Goal: Task Accomplishment & Management: Use online tool/utility

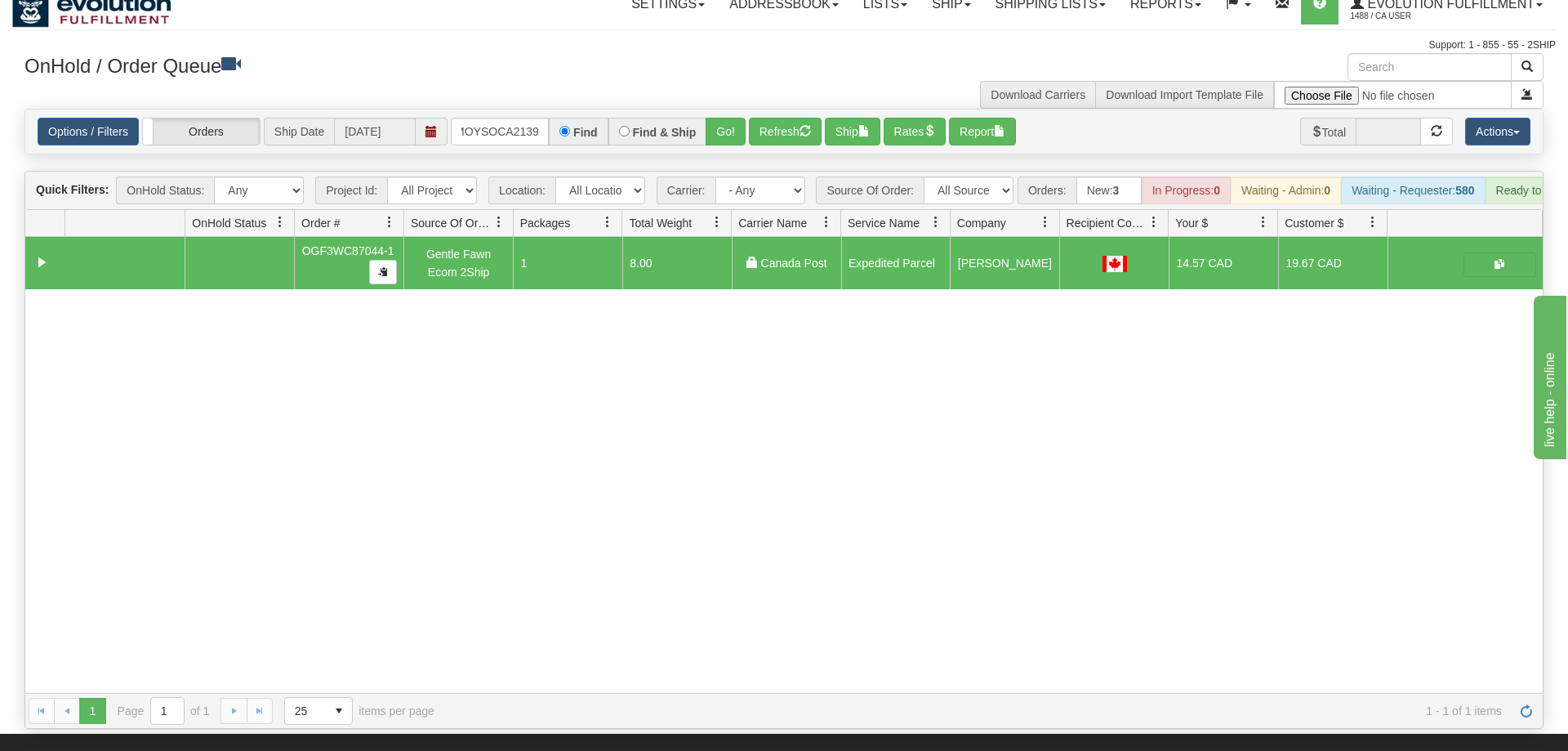
scroll to position [0, 22]
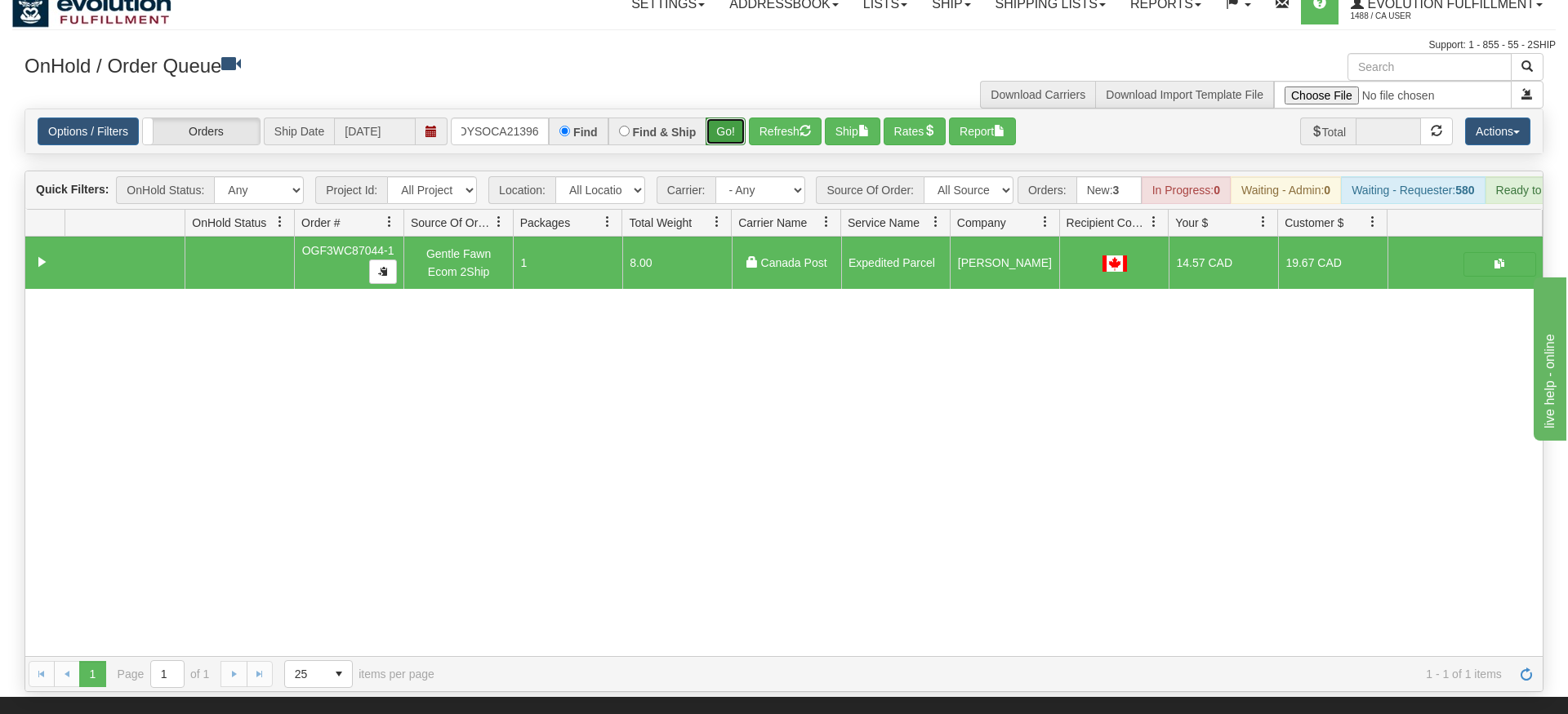
click at [733, 149] on div "Is equal to Is not equal to Contains Does not contains CAD USD EUR ZAR [PERSON_…" at bounding box center [784, 400] width 1544 height 584
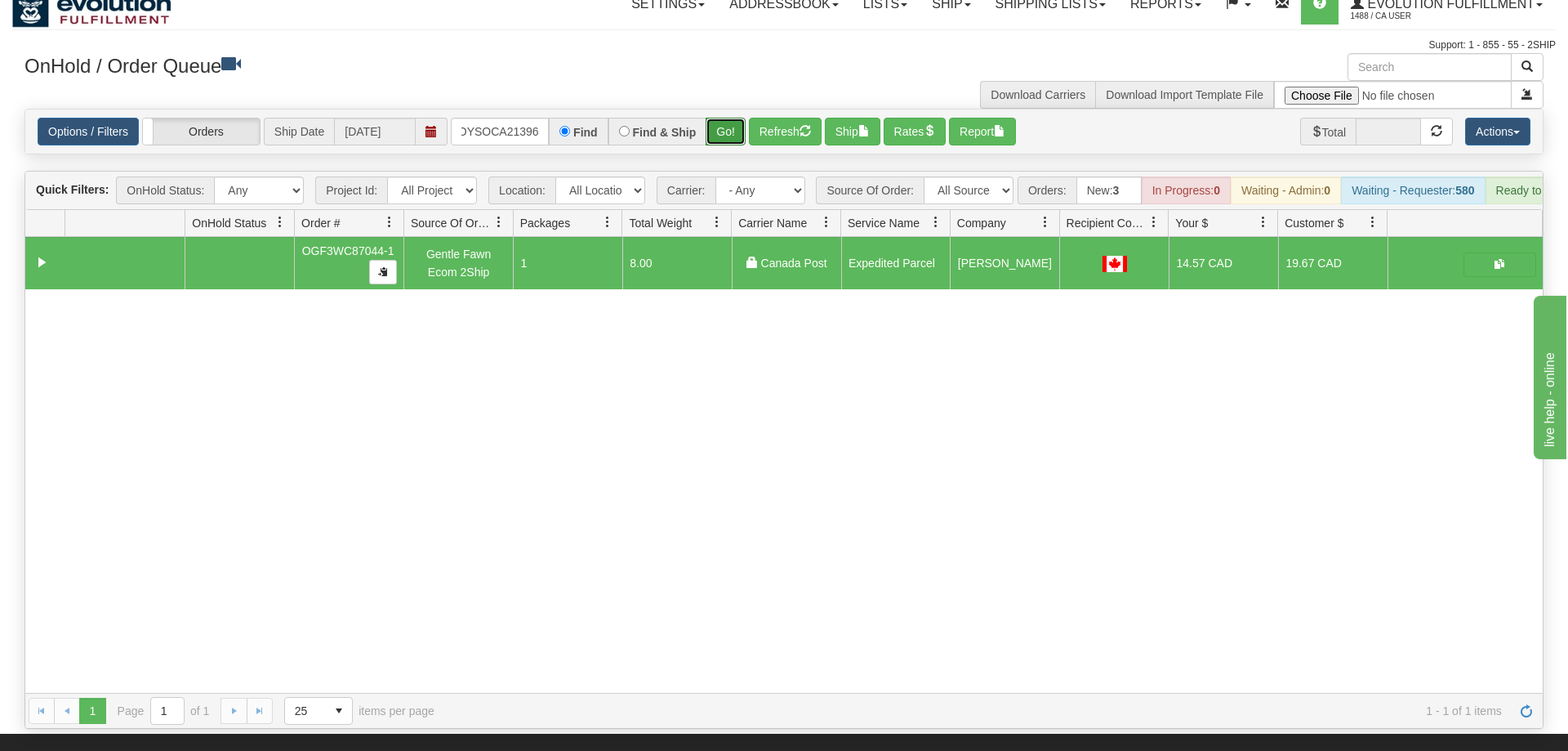
click at [737, 118] on button "Go!" at bounding box center [725, 131] width 41 height 28
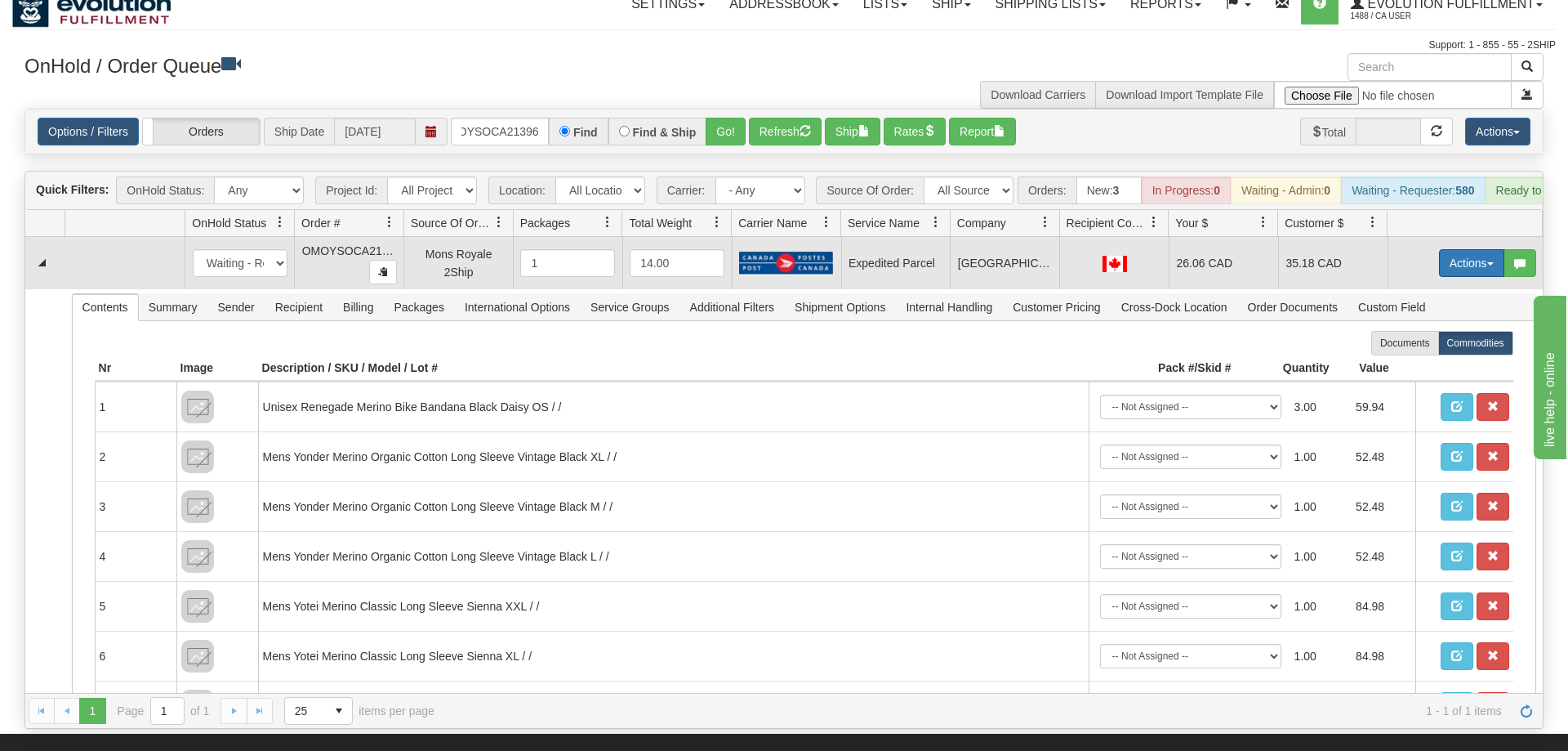
click at [1464, 249] on button "Actions" at bounding box center [1472, 263] width 65 height 28
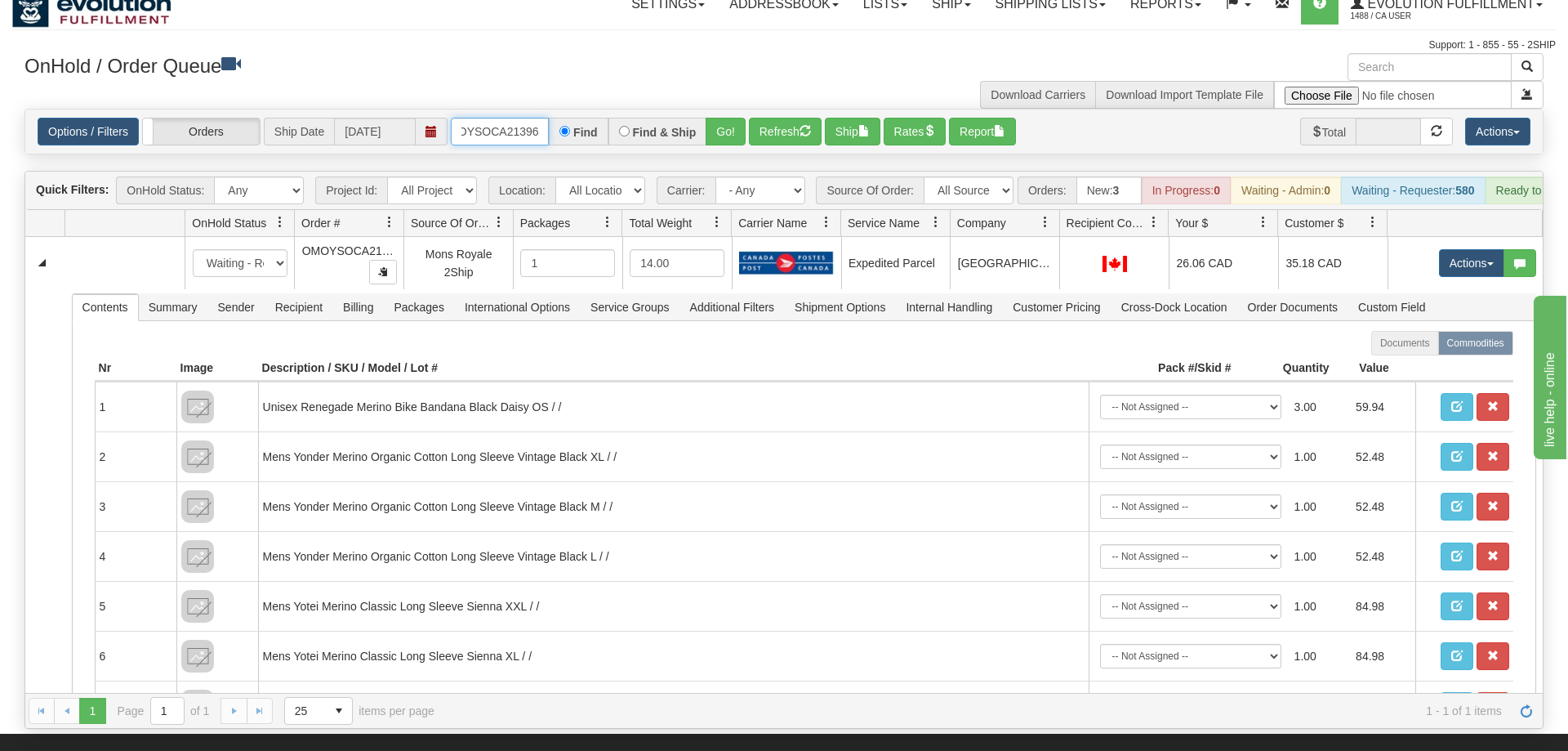
click at [498, 118] on input "OMOYSOCA21396" at bounding box center [499, 131] width 98 height 28
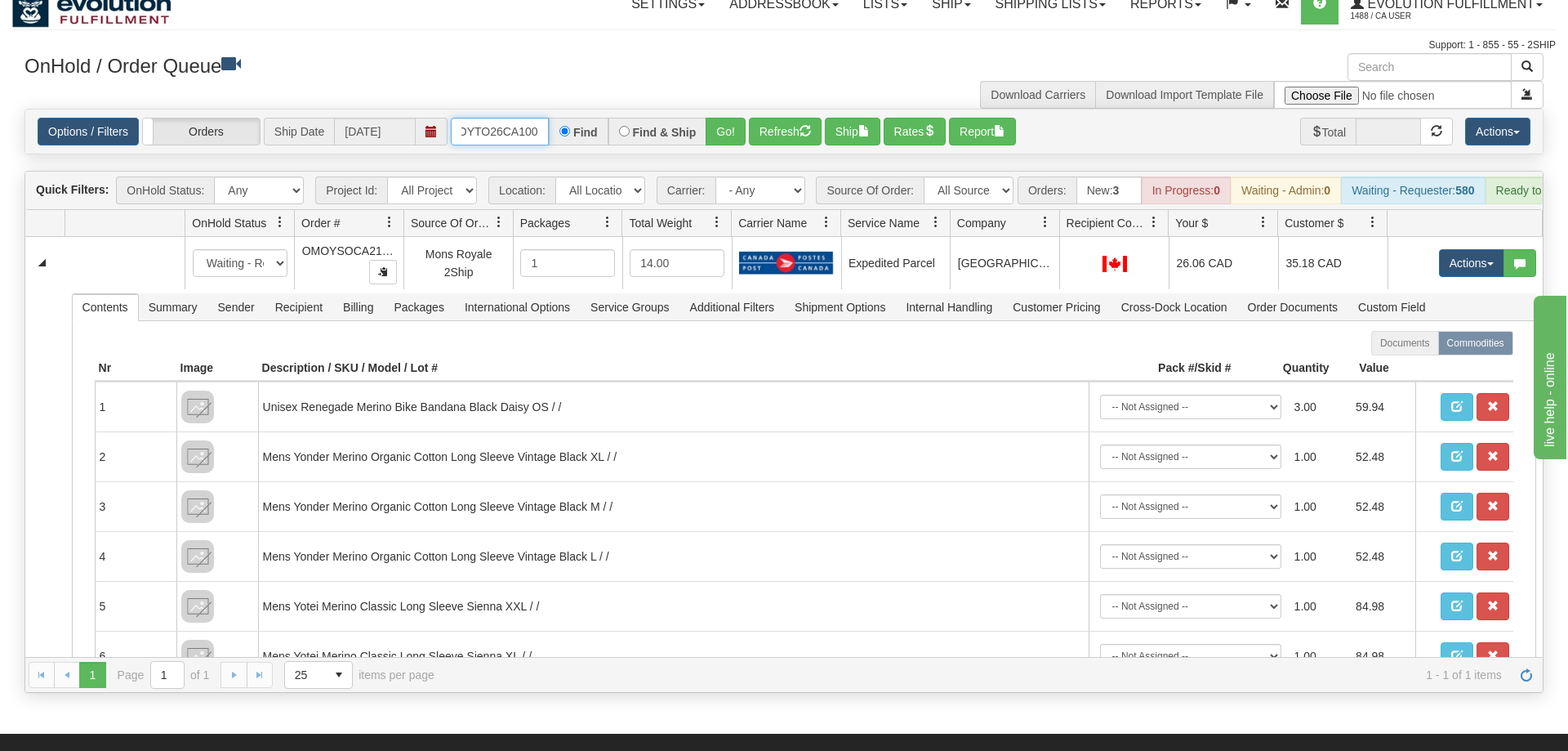
scroll to position [0, 28]
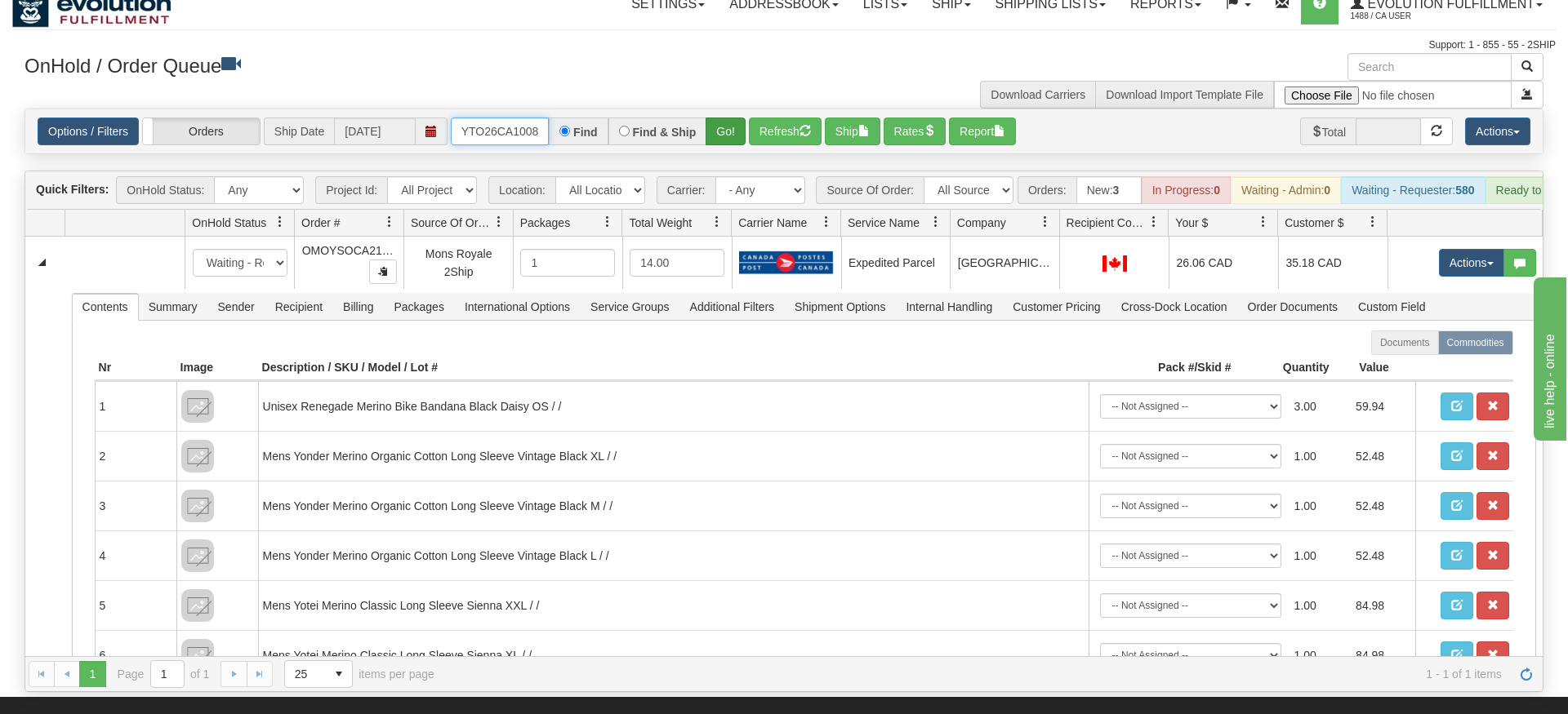
type input "OMOYTO26CA1008"
drag, startPoint x: 740, startPoint y: 110, endPoint x: 726, endPoint y: 134, distance: 27.8
click at [733, 143] on div "Is equal to Is not equal to Contains Does not contains CAD USD EUR ZAR RON ANG …" at bounding box center [784, 400] width 1544 height 584
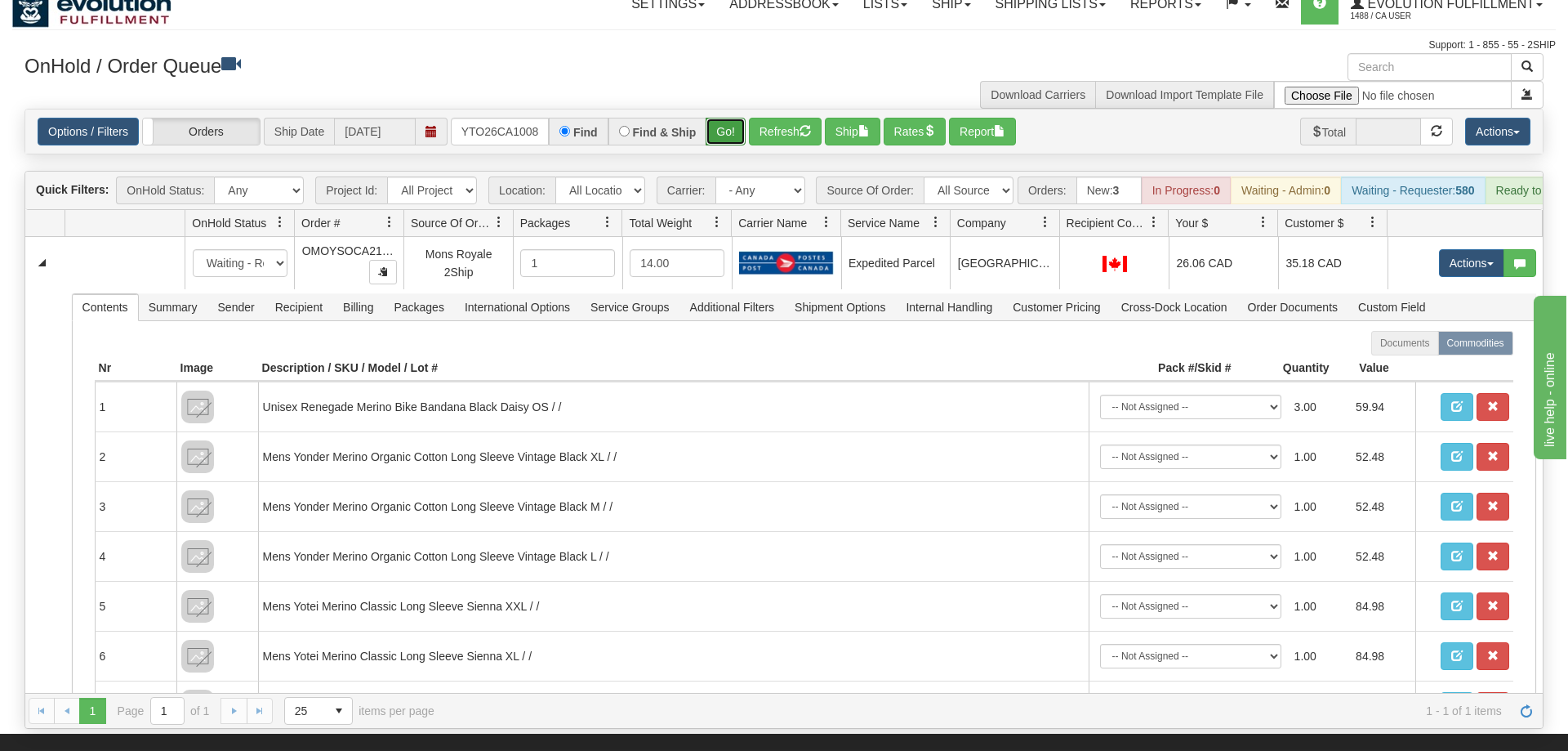
click at [726, 118] on button "Go!" at bounding box center [725, 131] width 41 height 28
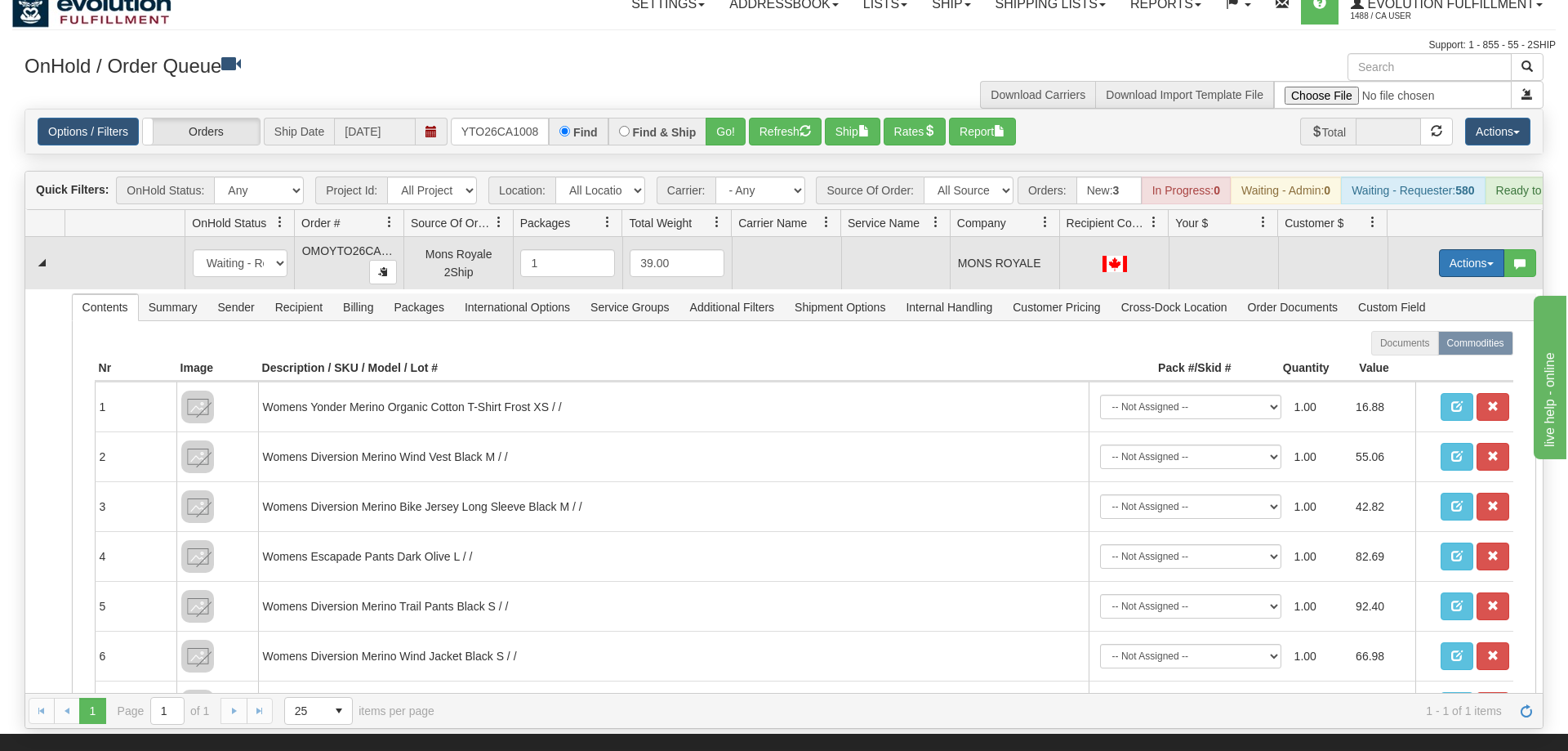
click at [1467, 249] on button "Actions" at bounding box center [1472, 263] width 65 height 28
click at [1425, 330] on span "Rate All Services" at bounding box center [1438, 336] width 98 height 13
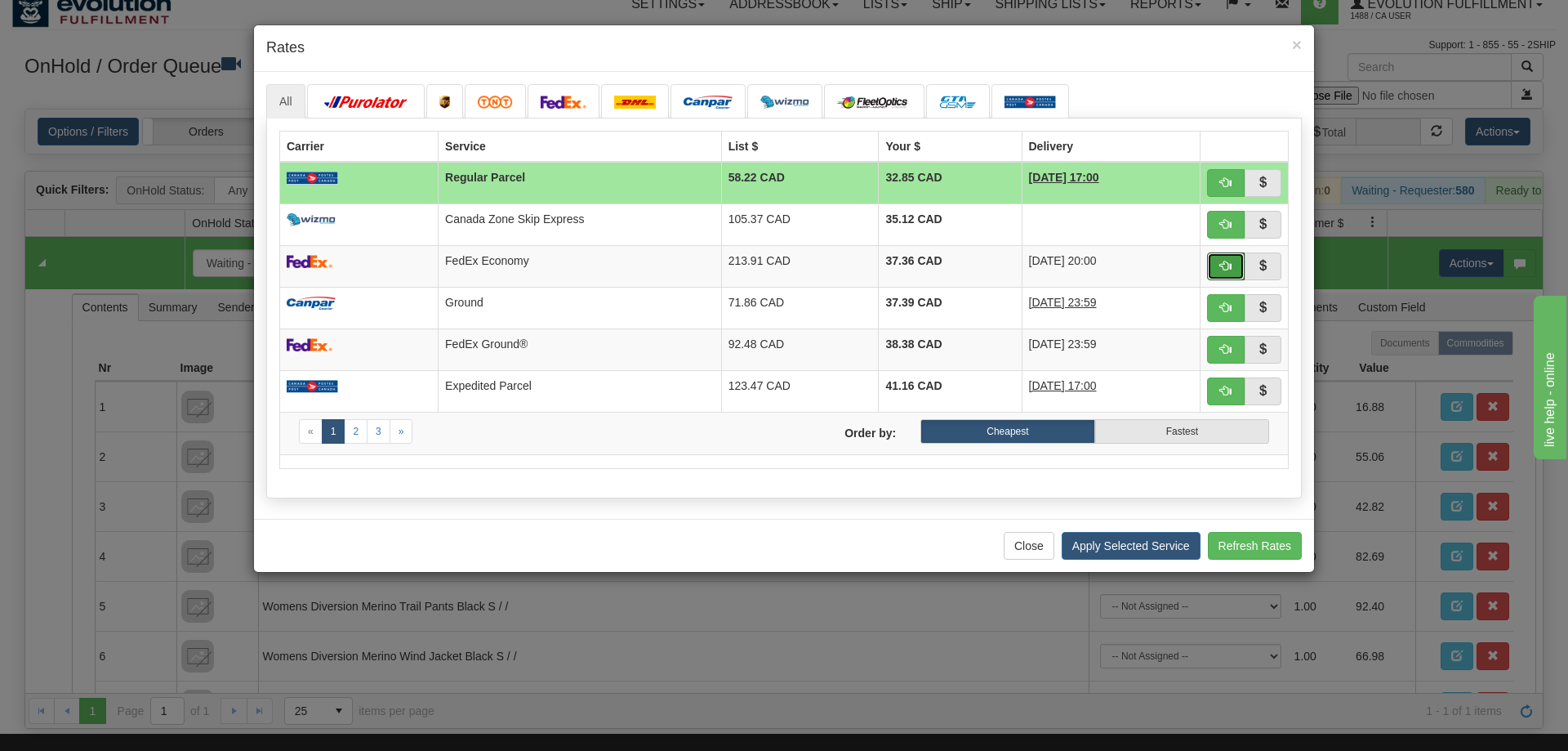
click at [1223, 267] on span "button" at bounding box center [1226, 266] width 12 height 12
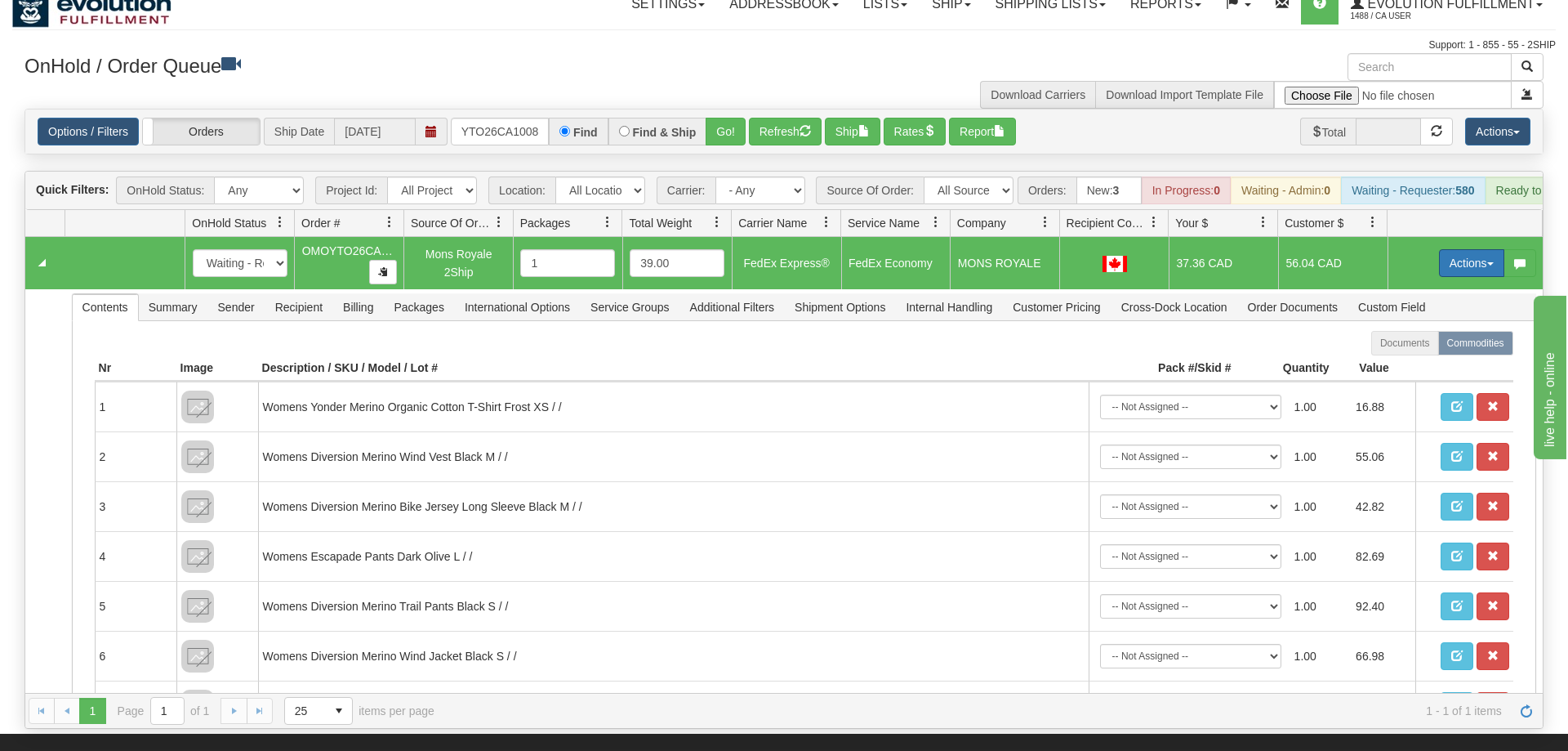
click at [1457, 249] on button "Actions" at bounding box center [1472, 263] width 65 height 28
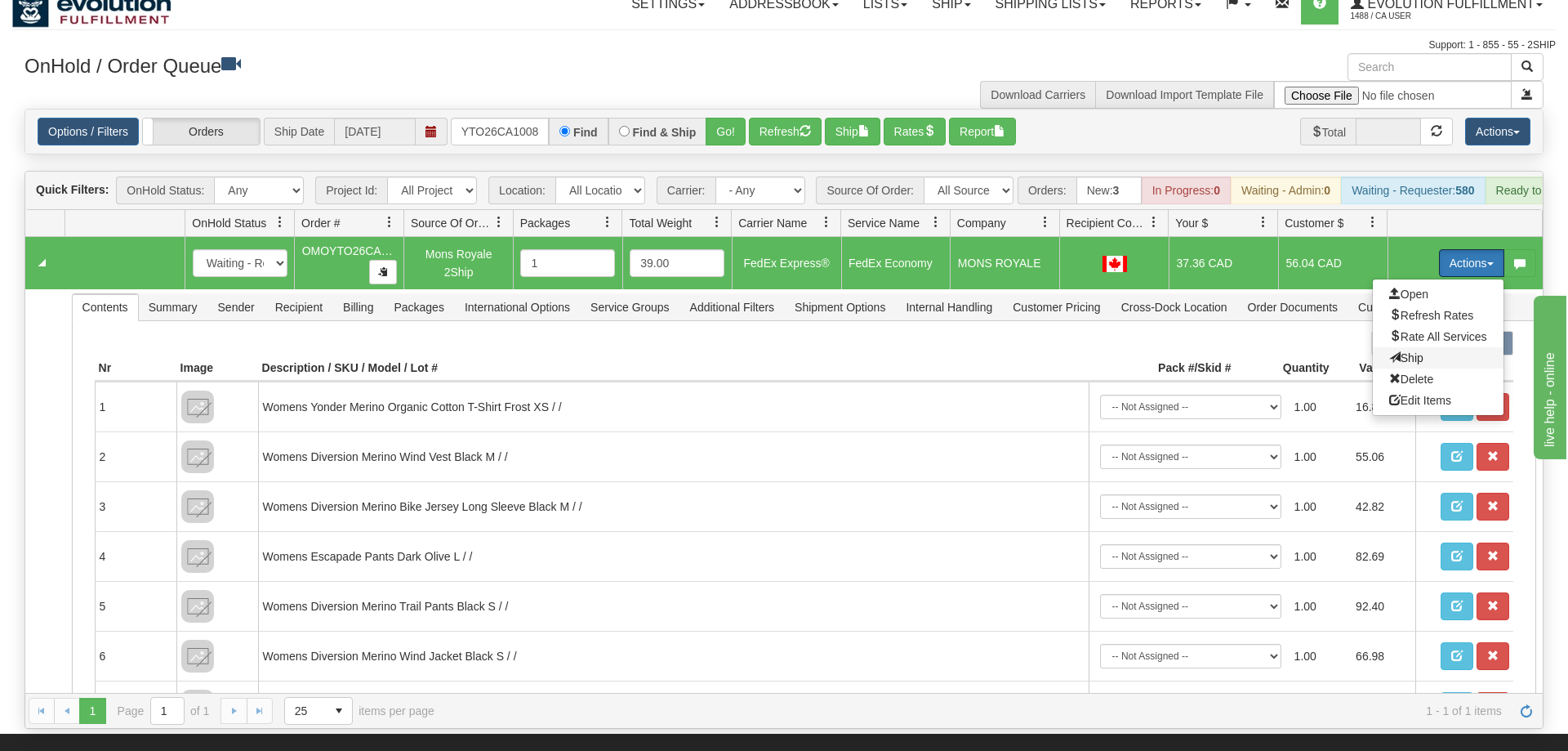
click at [1415, 352] on span "Ship" at bounding box center [1406, 358] width 35 height 13
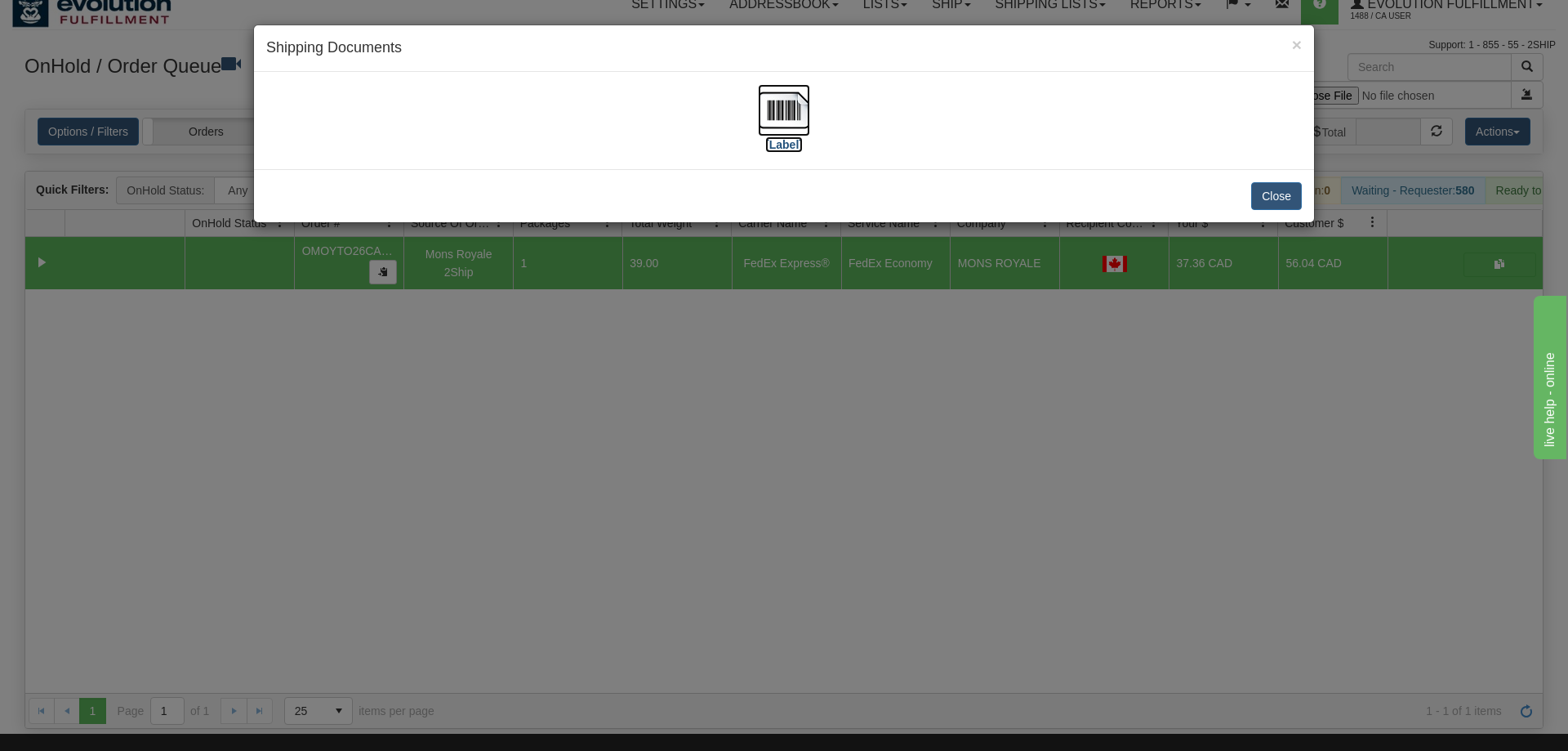
click at [790, 102] on img at bounding box center [784, 110] width 52 height 52
click at [729, 411] on div "× Shipping Documents [Label] Close" at bounding box center [784, 376] width 1568 height 751
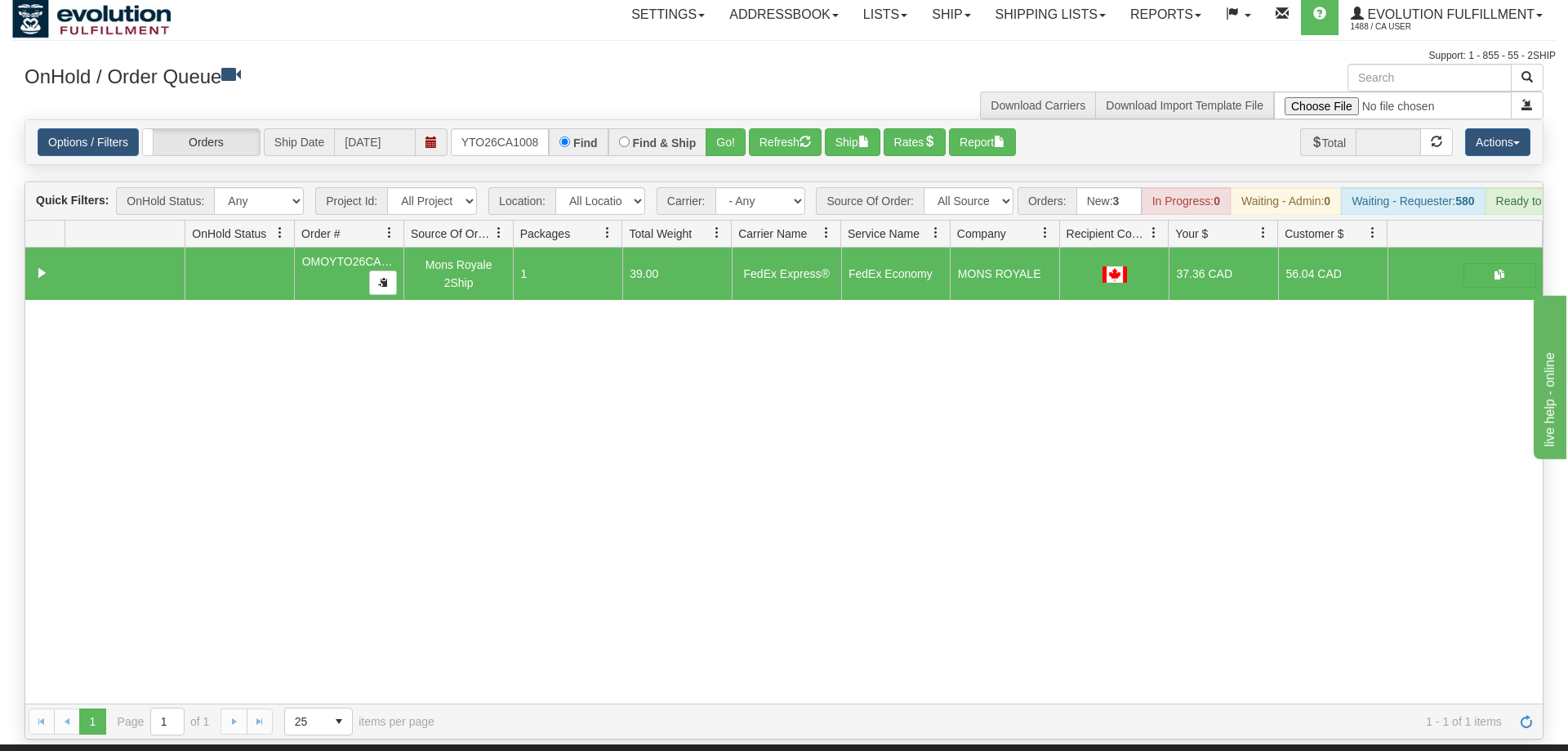
scroll to position [0, 0]
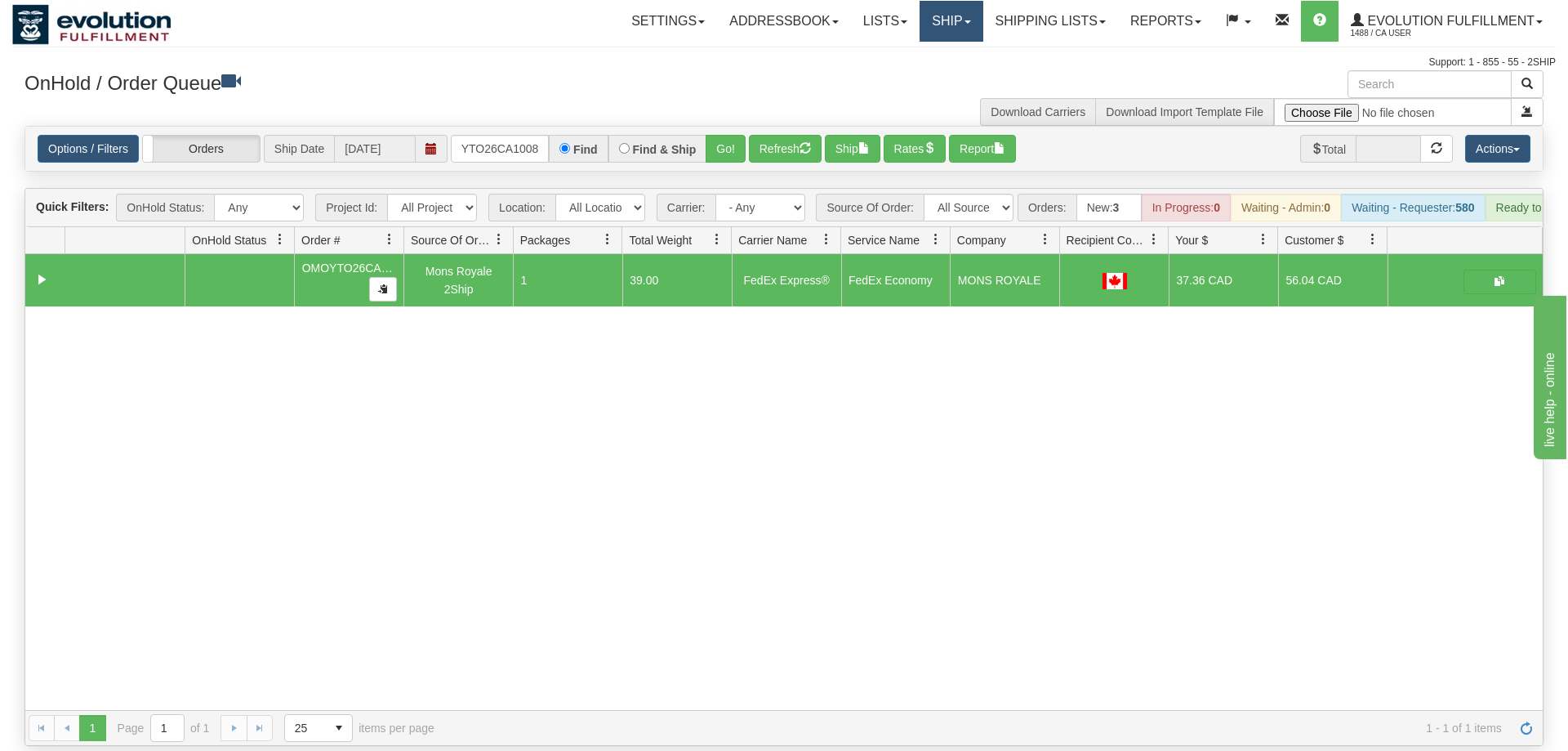
click at [948, 20] on link "Ship" at bounding box center [951, 21] width 63 height 41
click at [943, 54] on link "Ship Screen" at bounding box center [909, 56] width 148 height 21
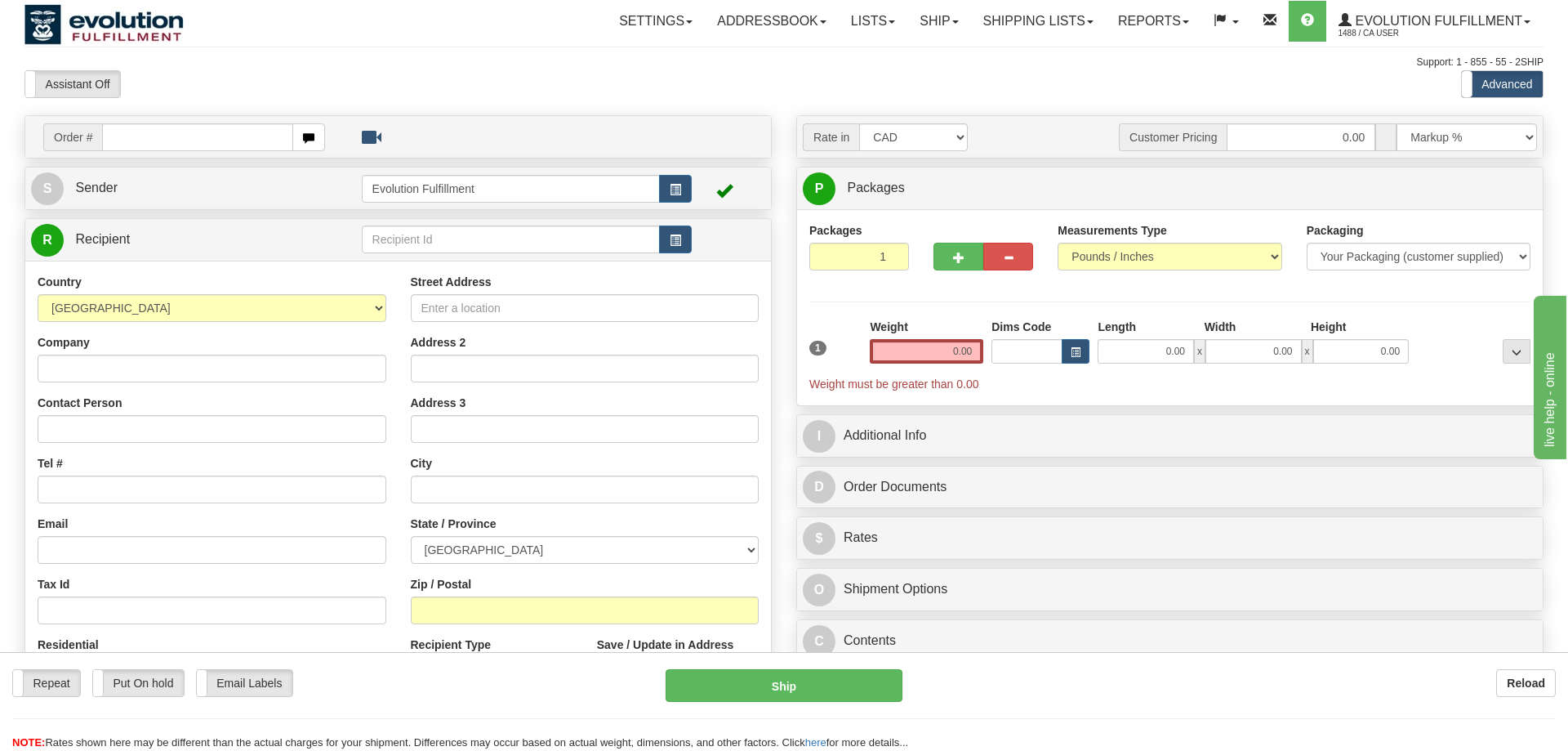
click at [1366, 689] on div "Reload" at bounding box center [1241, 683] width 629 height 28
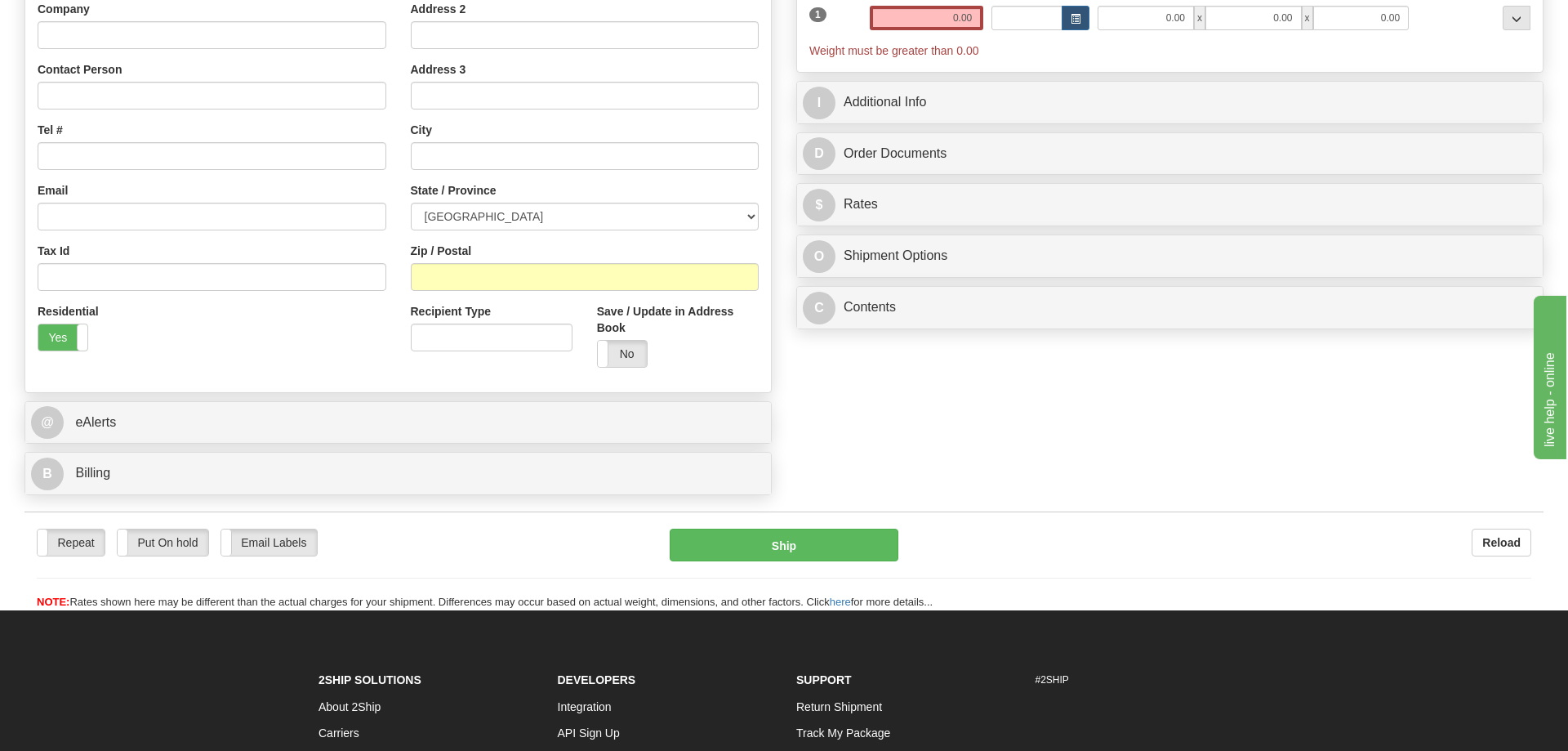
scroll to position [167, 0]
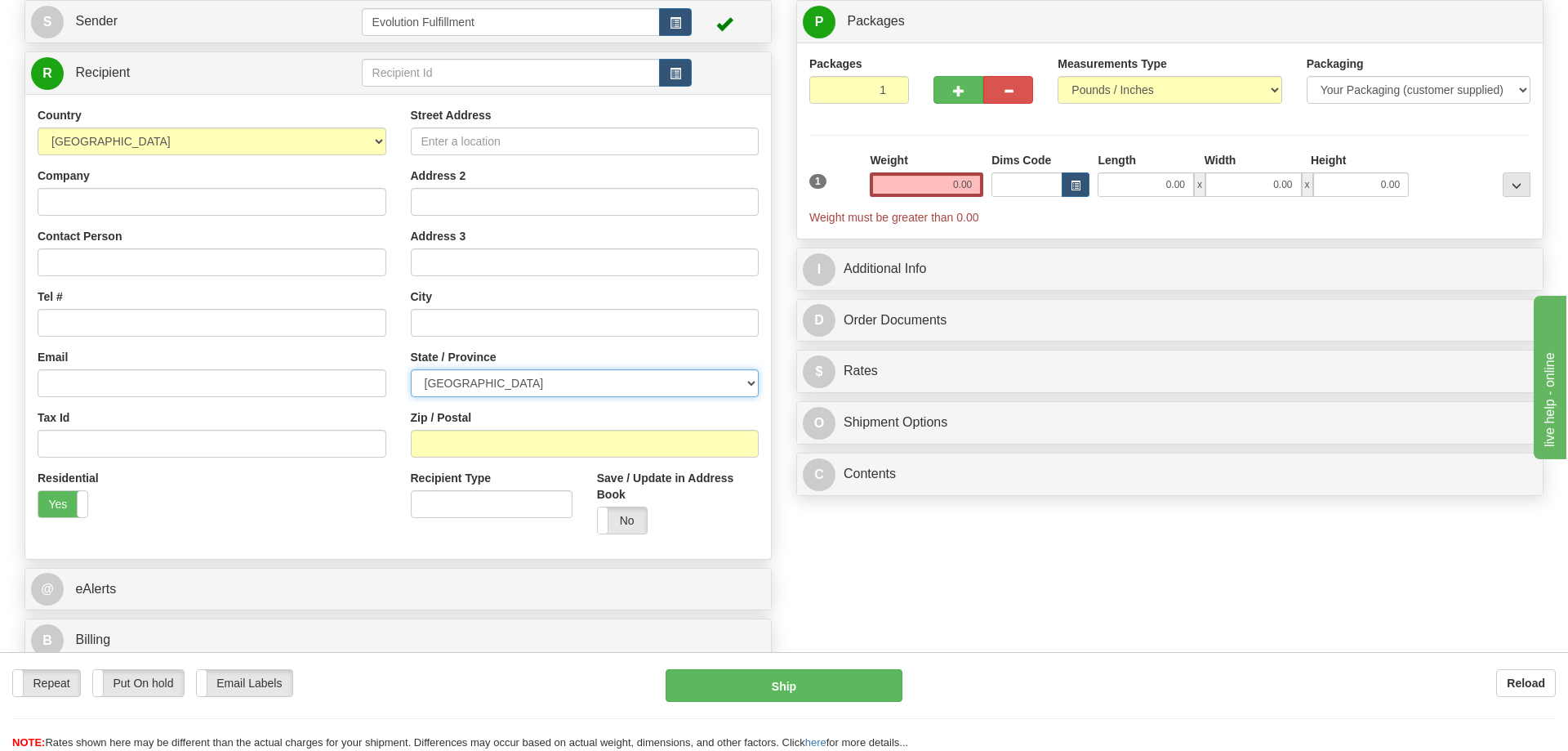
click at [411, 370] on select "ALBERTA BRITISH COLUMBIA MANITOBA NEW BRUNSWICK NEWFOUNDLAND NOVA SCOTIA NUNAVU…" at bounding box center [585, 383] width 349 height 28
click at [511, 382] on select "ALBERTA BRITISH COLUMBIA MANITOBA NEW BRUNSWICK NEWFOUNDLAND NOVA SCOTIA NUNAVU…" at bounding box center [585, 383] width 349 height 28
click at [411, 370] on select "ALBERTA BRITISH COLUMBIA MANITOBA NEW BRUNSWICK NEWFOUNDLAND NOVA SCOTIA NUNAVU…" at bounding box center [585, 383] width 349 height 28
click at [511, 382] on select "ALBERTA BRITISH COLUMBIA MANITOBA NEW BRUNSWICK NEWFOUNDLAND NOVA SCOTIA NUNAVU…" at bounding box center [585, 383] width 349 height 28
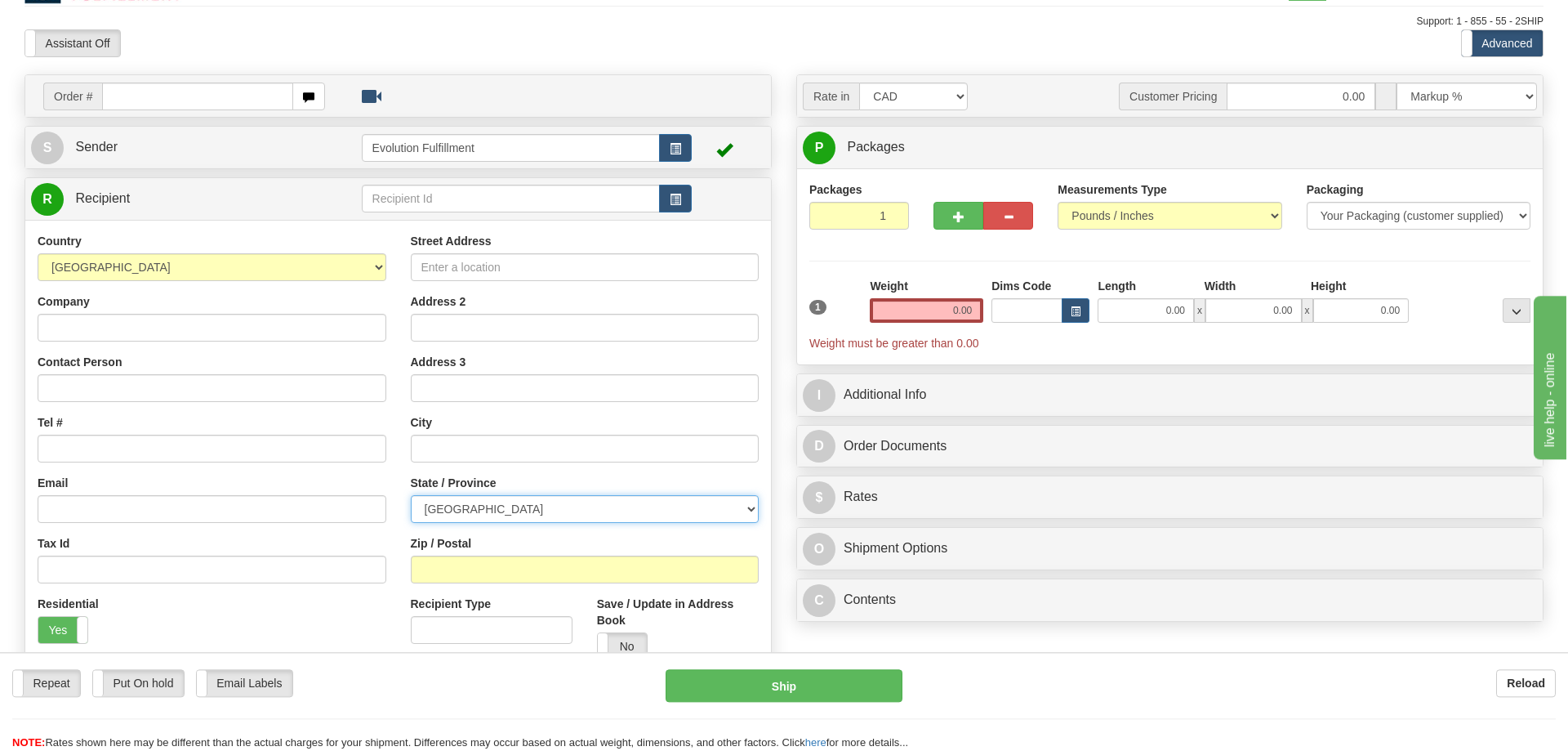
scroll to position [0, 0]
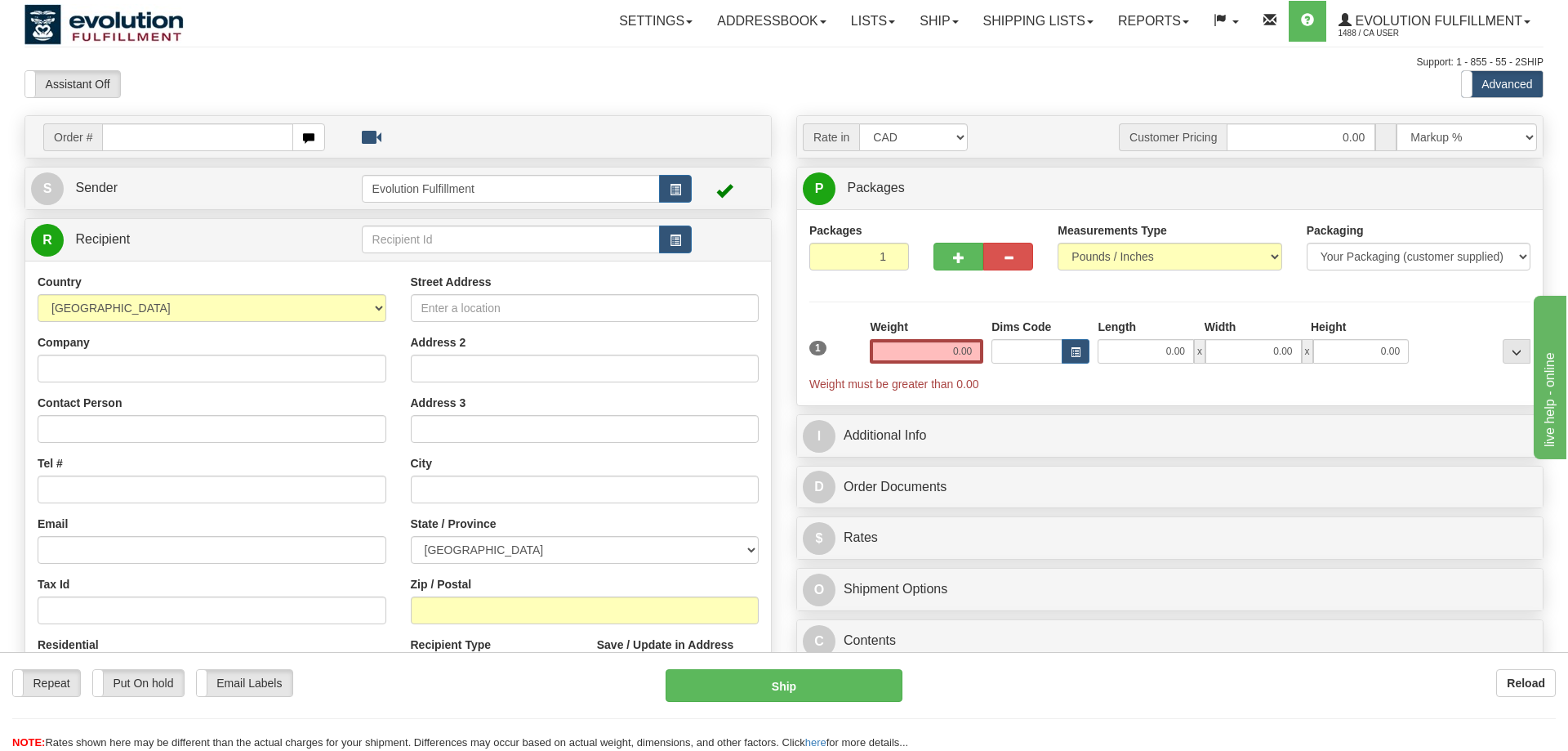
click at [1496, 87] on label "Advanced" at bounding box center [1503, 84] width 81 height 26
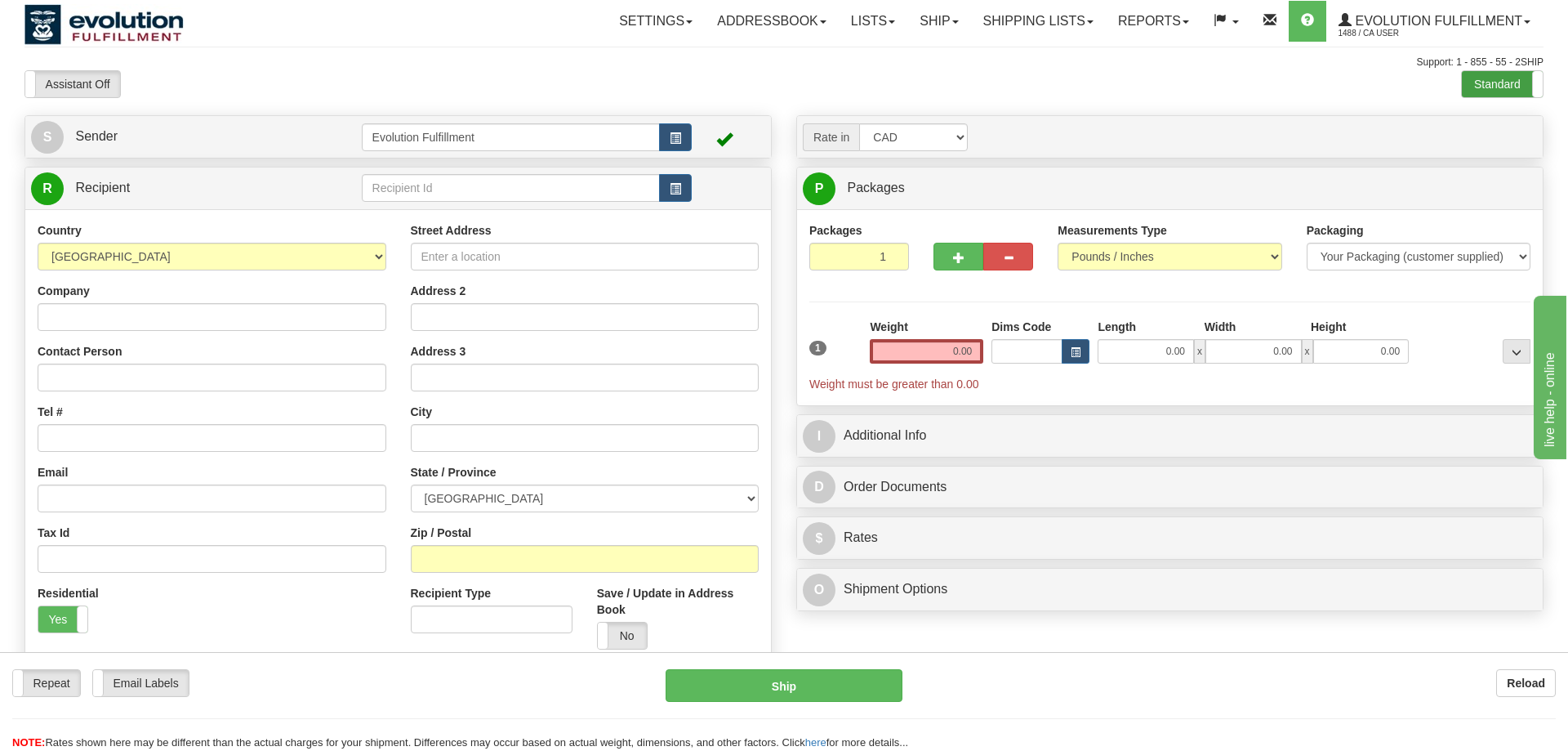
click at [1518, 74] on label "Standard" at bounding box center [1503, 84] width 81 height 26
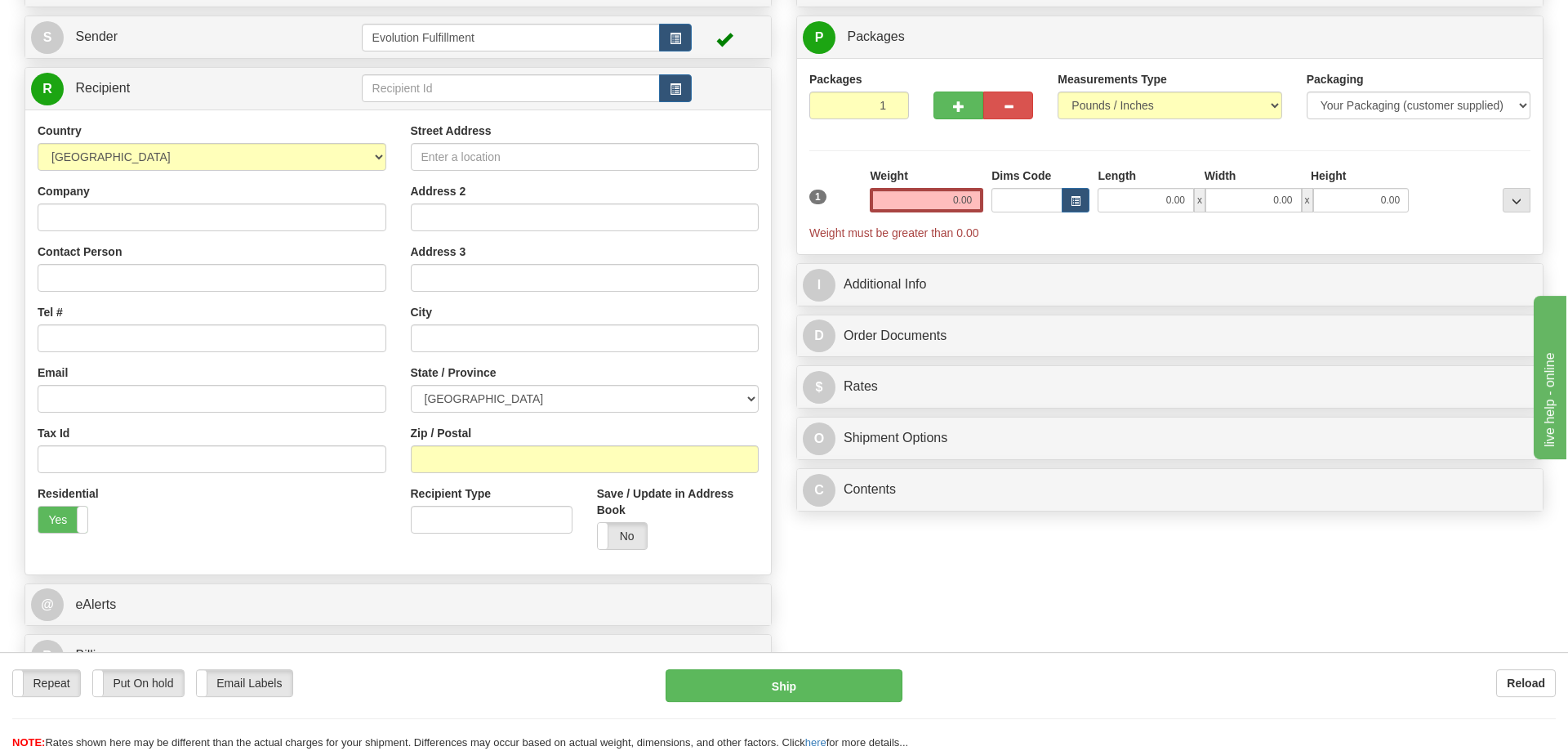
scroll to position [167, 0]
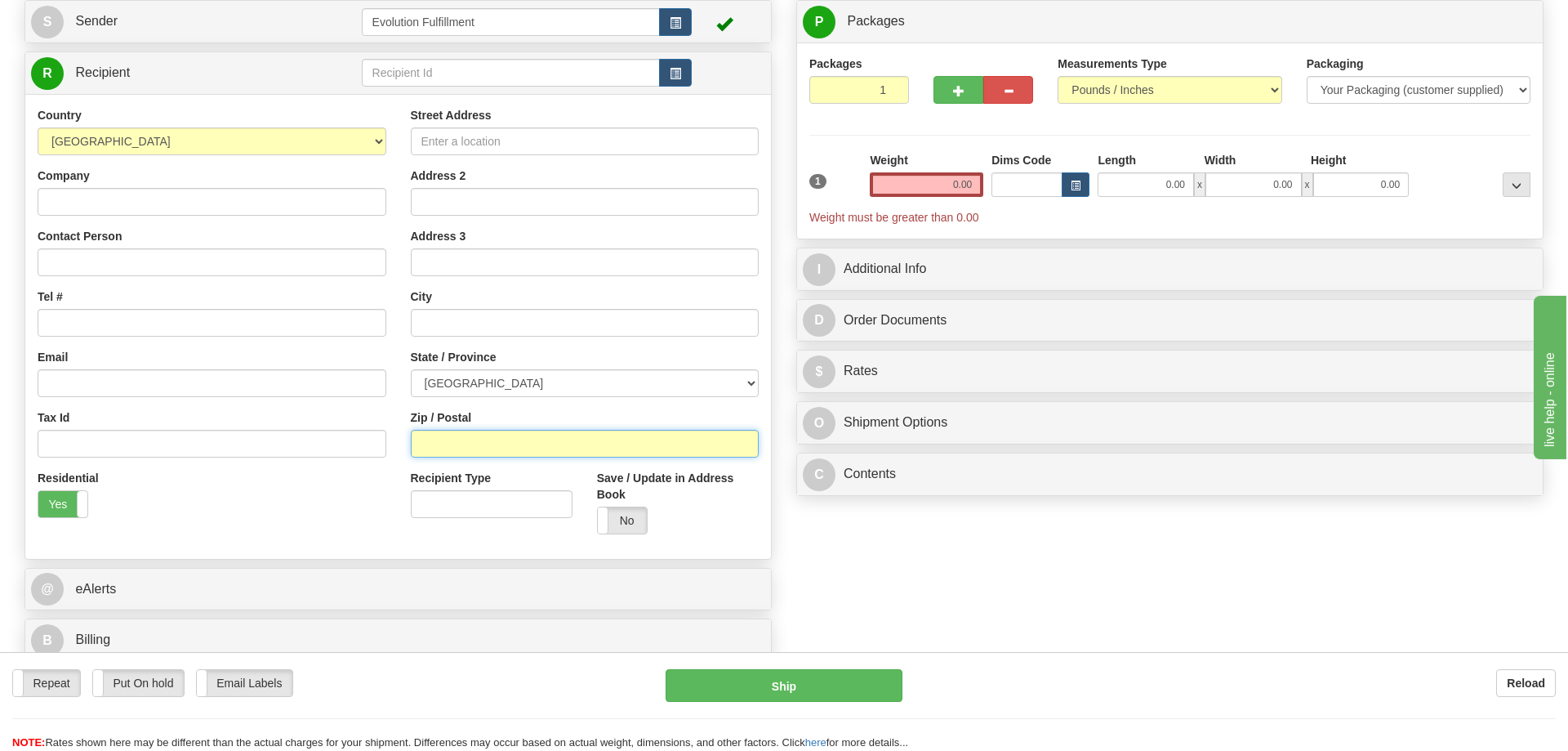
click at [466, 456] on input "Zip / Postal" at bounding box center [585, 444] width 349 height 28
click at [501, 403] on div "Street Address Address 2 Address 3 City State / Province ALBERTA BRITISH COLUMB…" at bounding box center [585, 326] width 373 height 440
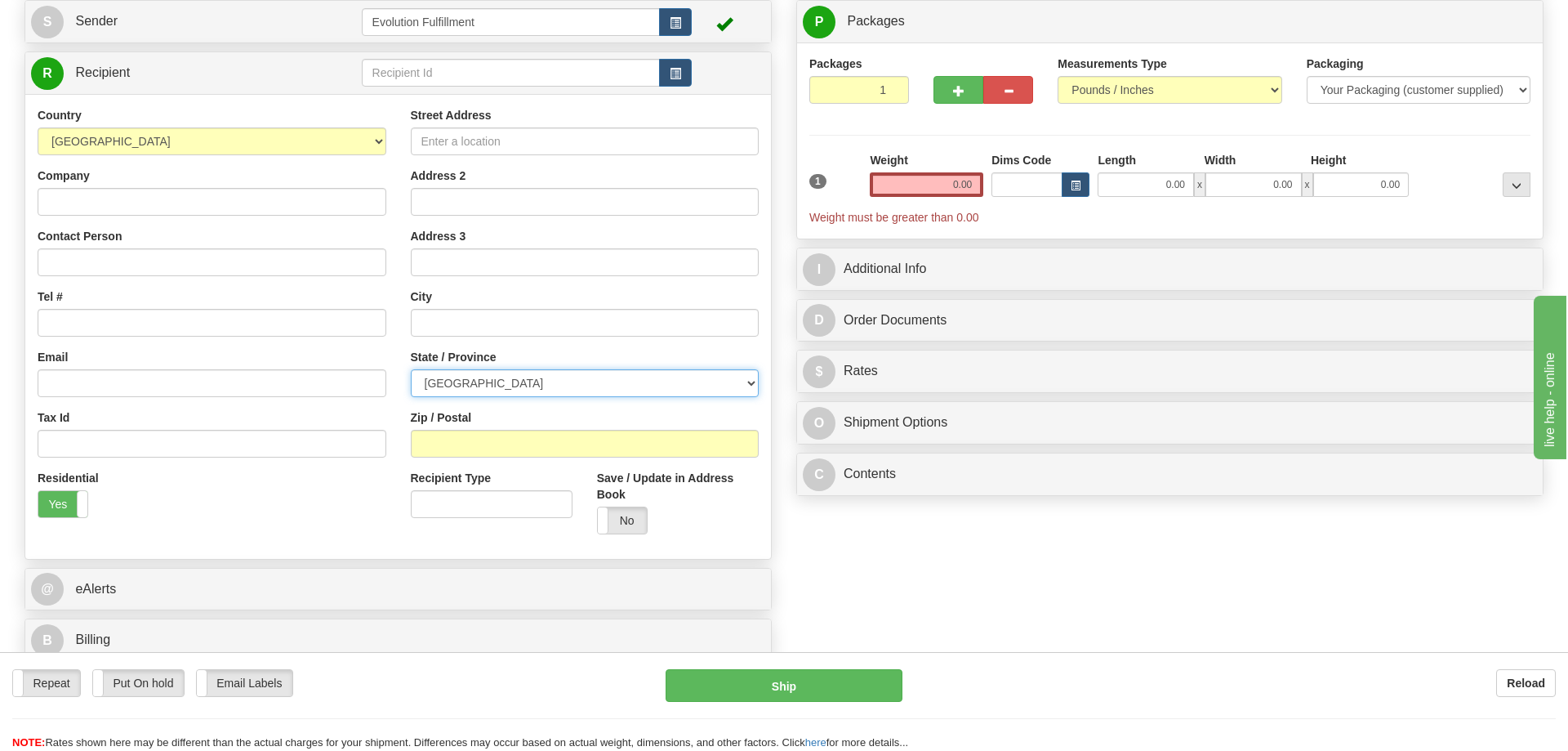
click at [411, 370] on select "ALBERTA BRITISH COLUMBIA MANITOBA NEW BRUNSWICK NEWFOUNDLAND NOVA SCOTIA NUNAVU…" at bounding box center [585, 383] width 349 height 28
click at [531, 374] on select "ALBERTA BRITISH COLUMBIA MANITOBA NEW BRUNSWICK NEWFOUNDLAND NOVA SCOTIA NUNAVU…" at bounding box center [585, 383] width 349 height 28
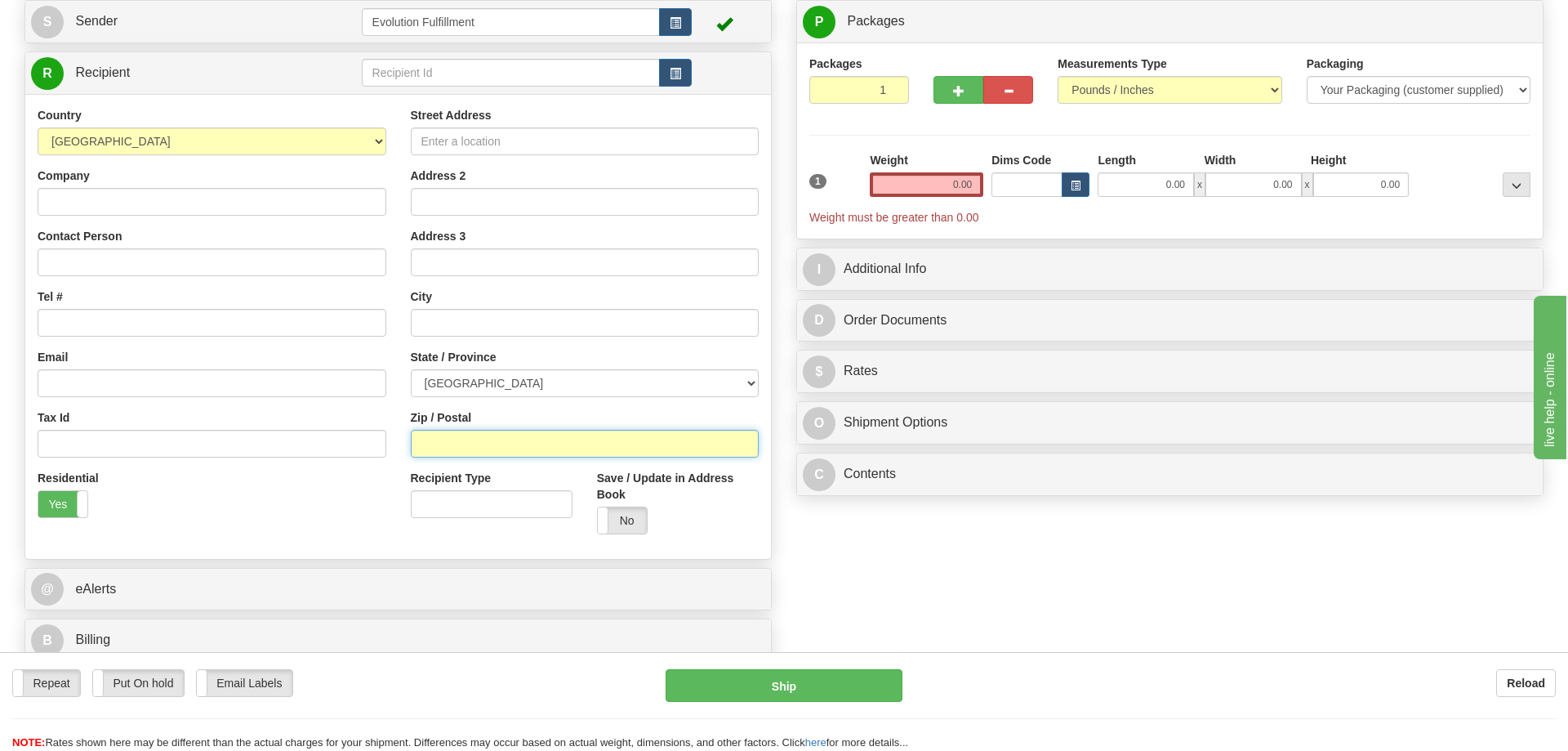
click at [508, 438] on input "Zip / Postal" at bounding box center [585, 444] width 349 height 28
drag, startPoint x: 1304, startPoint y: 631, endPoint x: 311, endPoint y: 498, distance: 1001.9
click at [1304, 631] on div "Order # S Sender" at bounding box center [784, 309] width 1544 height 721
click at [480, 437] on input "Zip / Postal" at bounding box center [585, 444] width 349 height 28
paste input "2006"
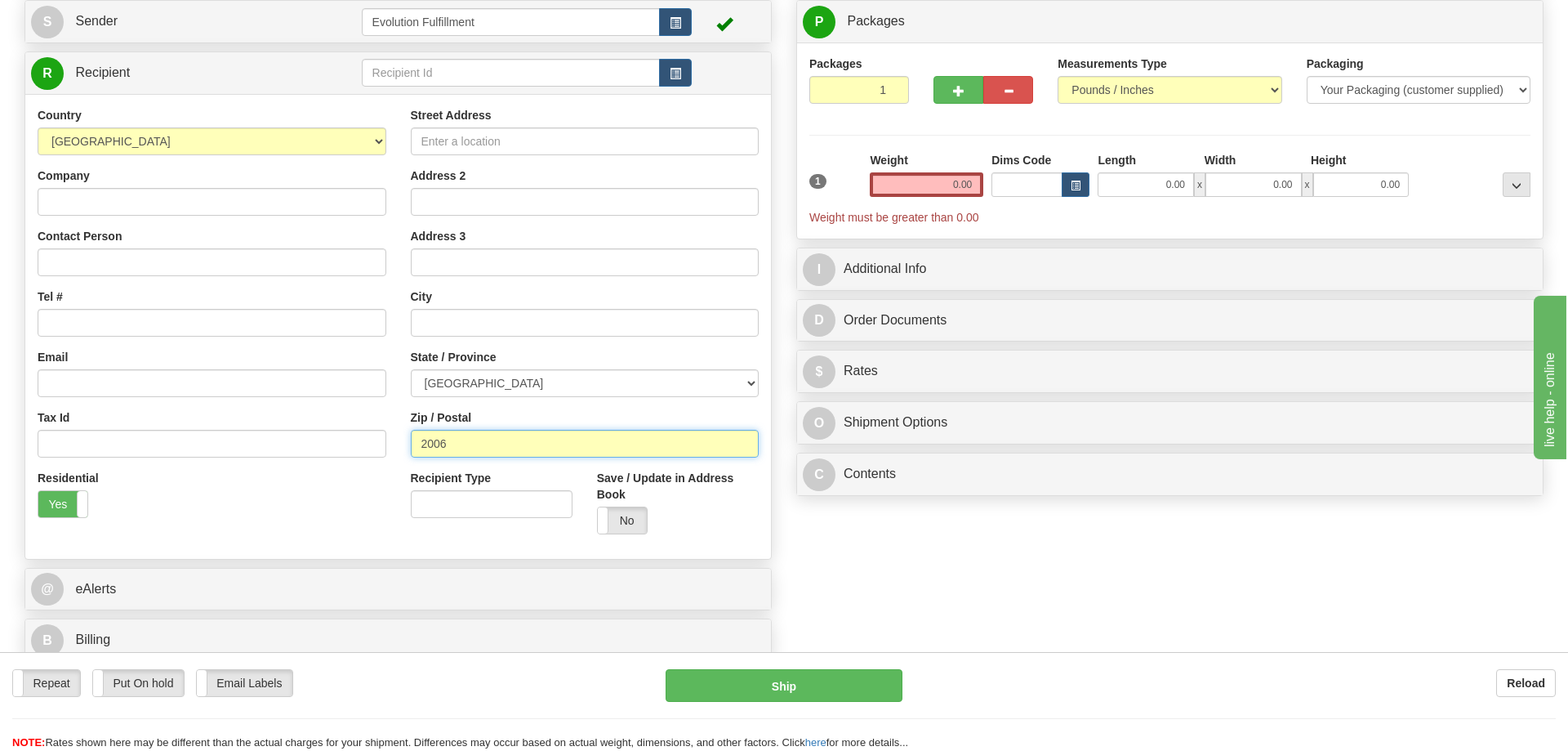
type input "2006"
click at [439, 313] on input "text" at bounding box center [585, 323] width 349 height 28
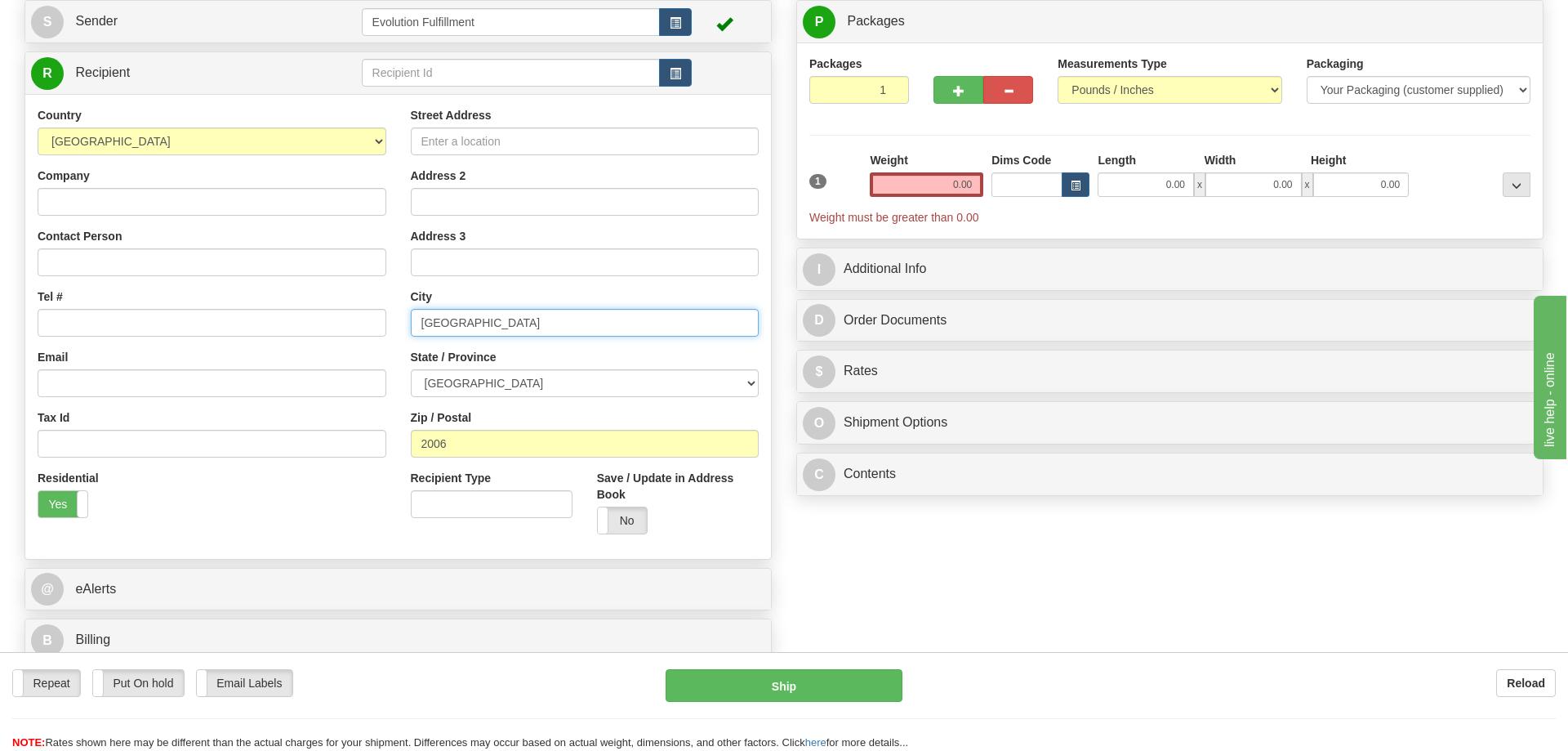
click at [509, 328] on input "[GEOGRAPHIC_DATA]" at bounding box center [585, 323] width 349 height 28
type input "[GEOGRAPHIC_DATA]"
drag, startPoint x: 337, startPoint y: 507, endPoint x: 337, endPoint y: 517, distance: 10.0
click at [337, 517] on div "Residential Yes No" at bounding box center [212, 499] width 373 height 60
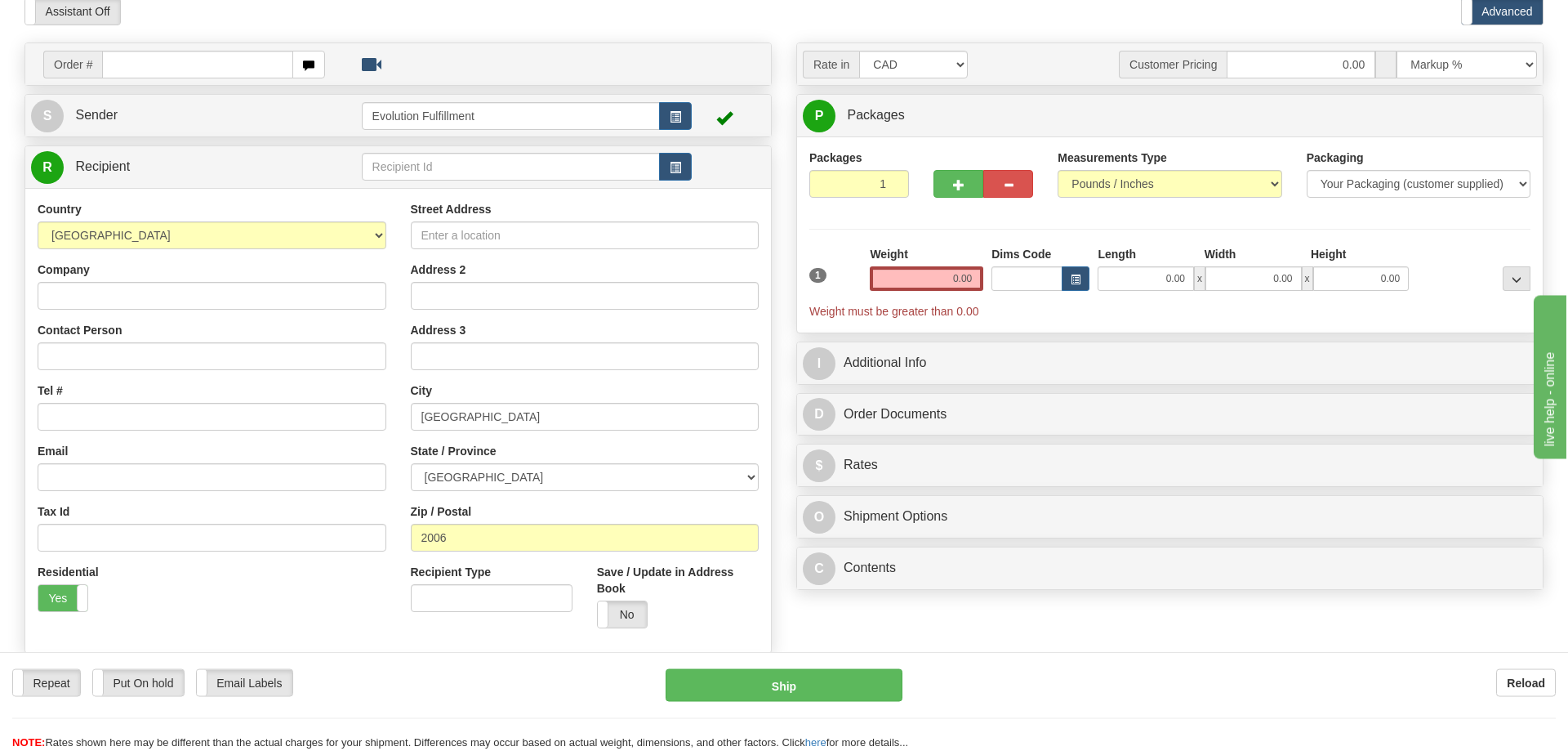
scroll to position [0, 0]
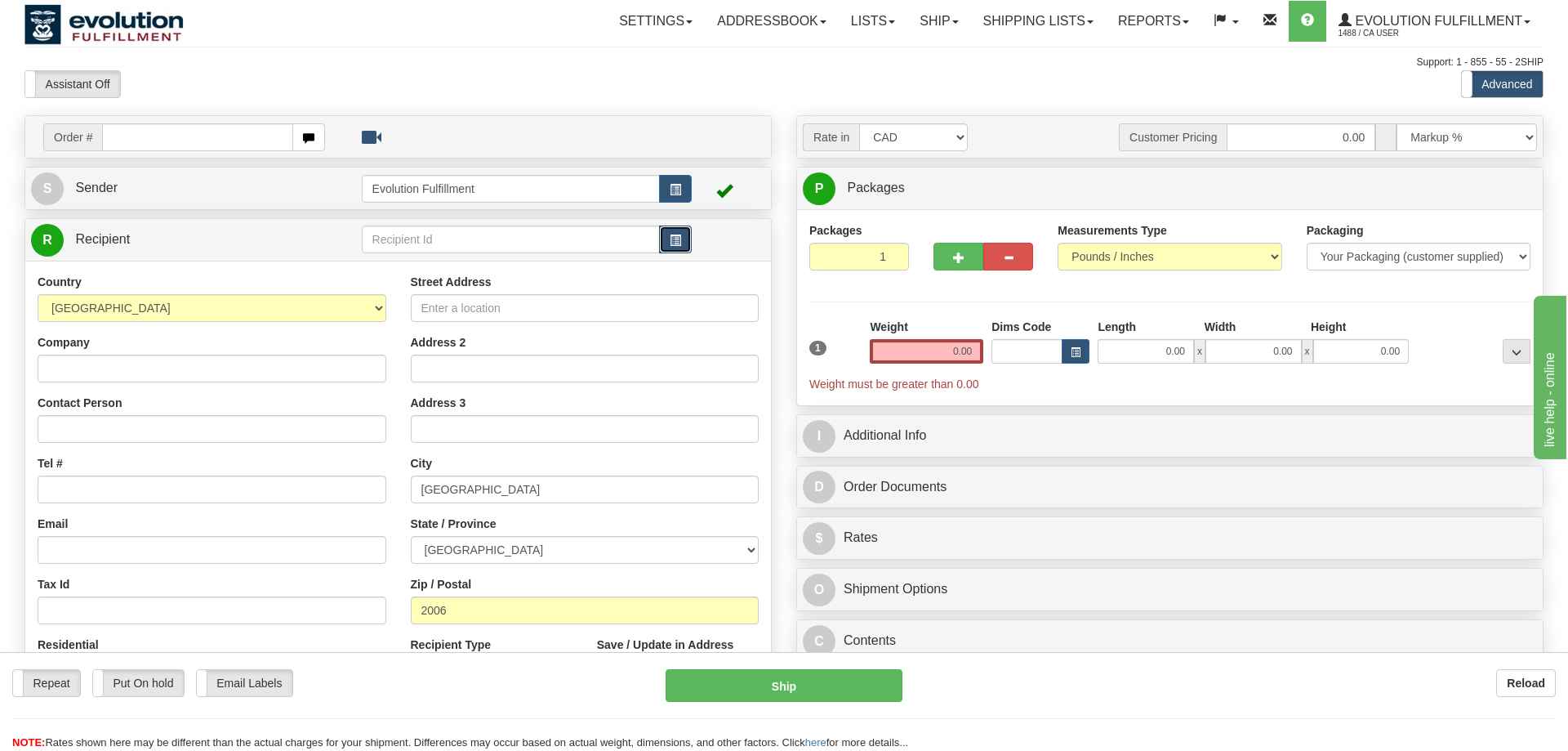
click at [665, 231] on button "button" at bounding box center [675, 239] width 33 height 28
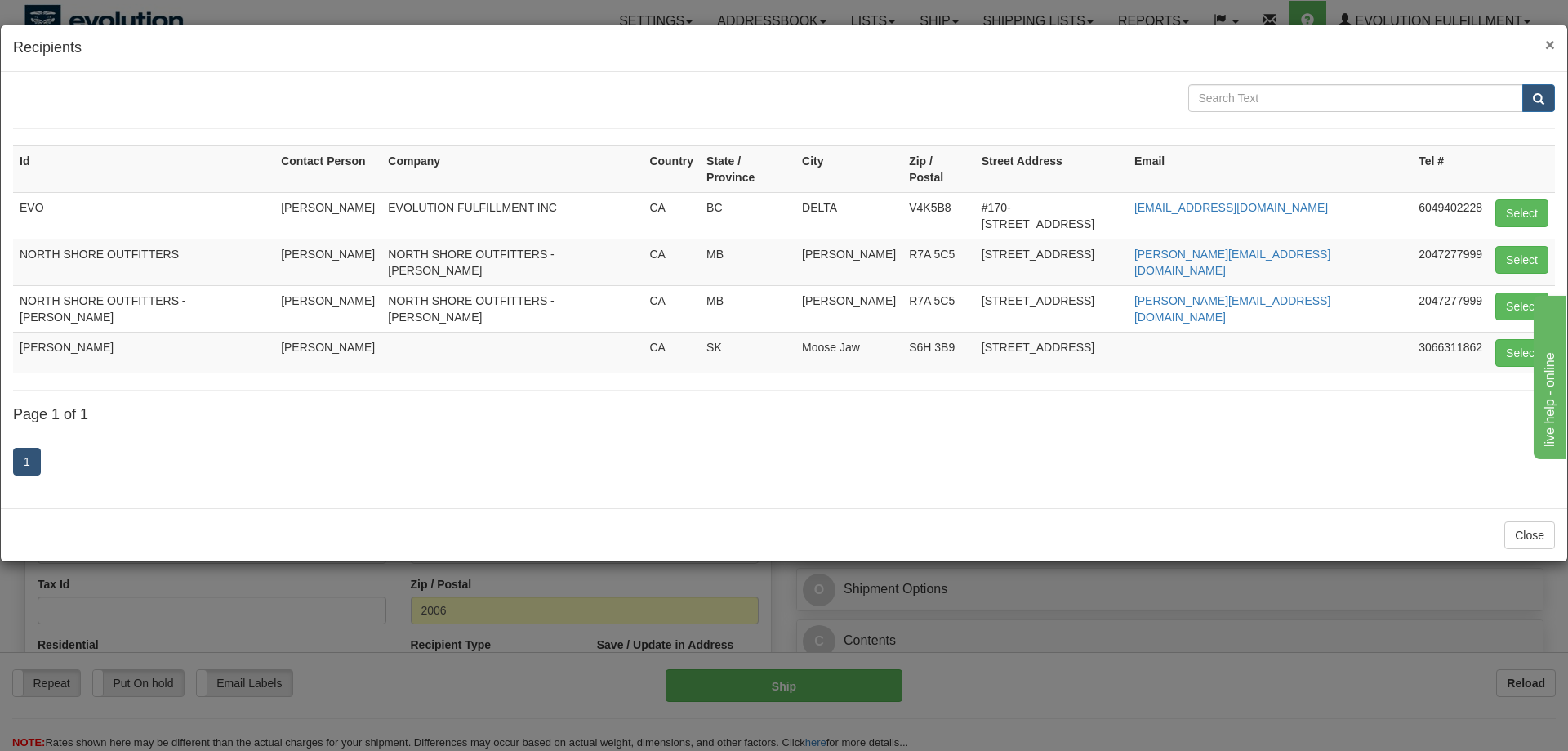
click at [1549, 45] on span "×" at bounding box center [1550, 44] width 10 height 19
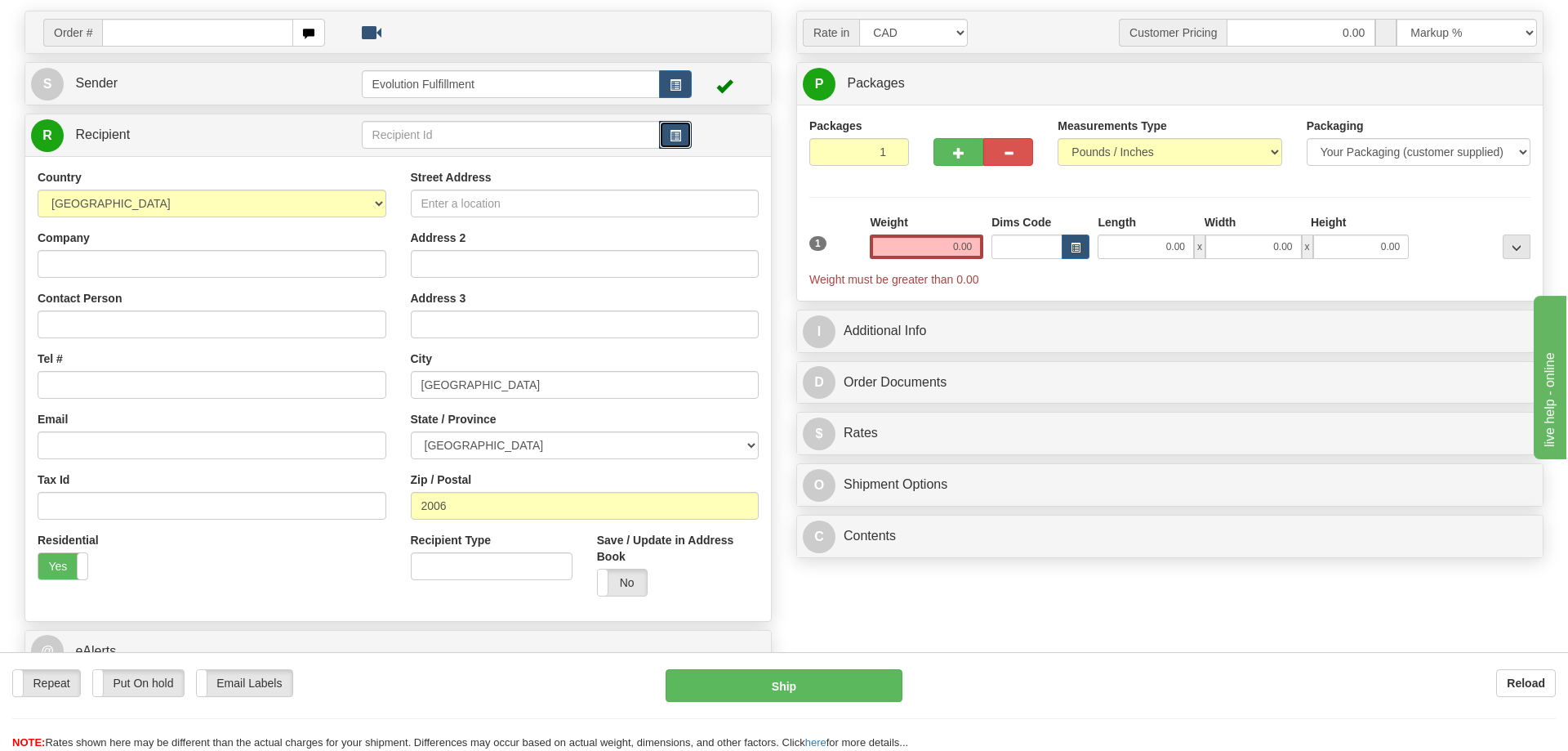
scroll to position [167, 0]
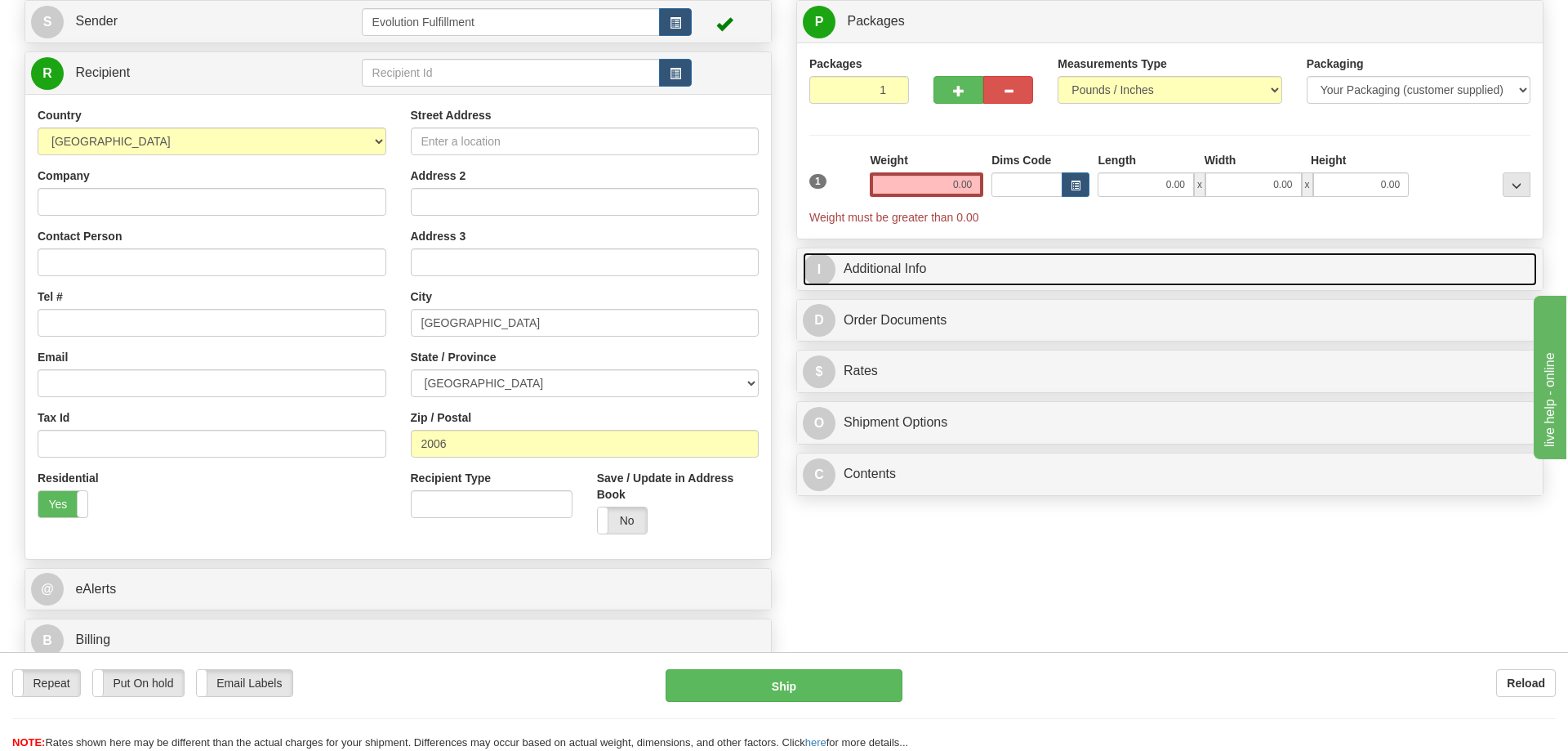
click at [916, 258] on link "I Additional Info" at bounding box center [1170, 269] width 734 height 34
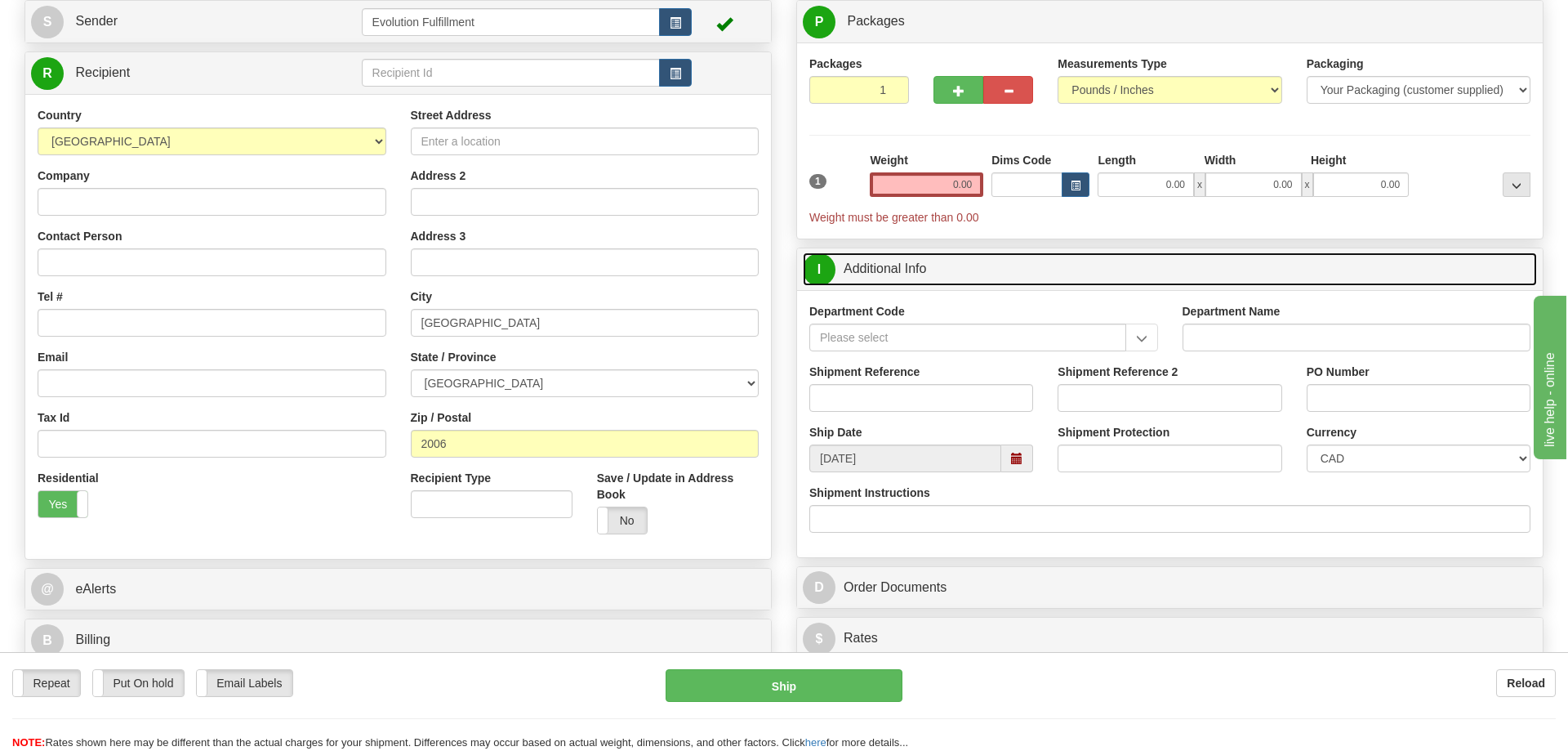
click at [917, 271] on link "I Additional Info" at bounding box center [1170, 269] width 734 height 34
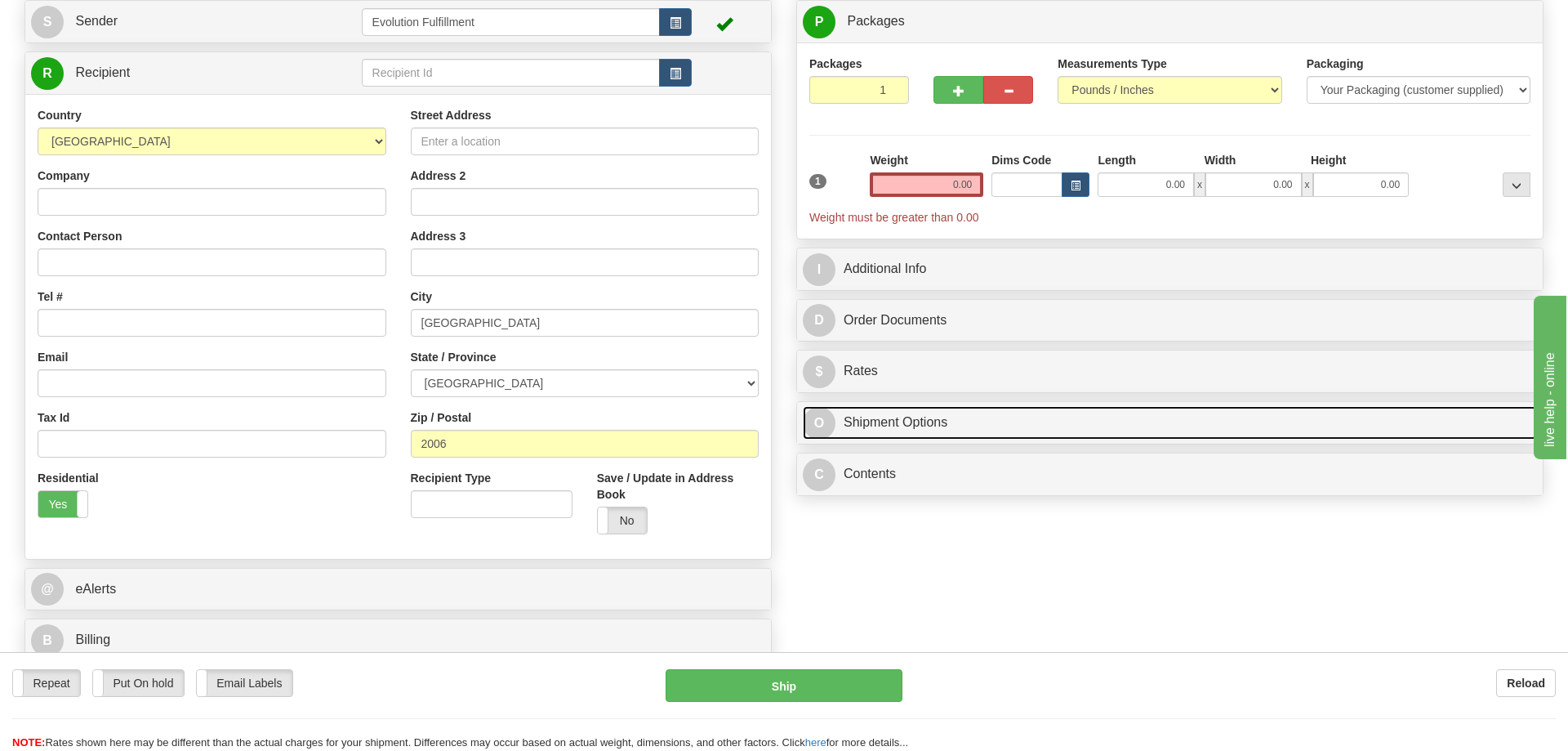
click at [934, 432] on link "O Shipment Options" at bounding box center [1170, 423] width 734 height 34
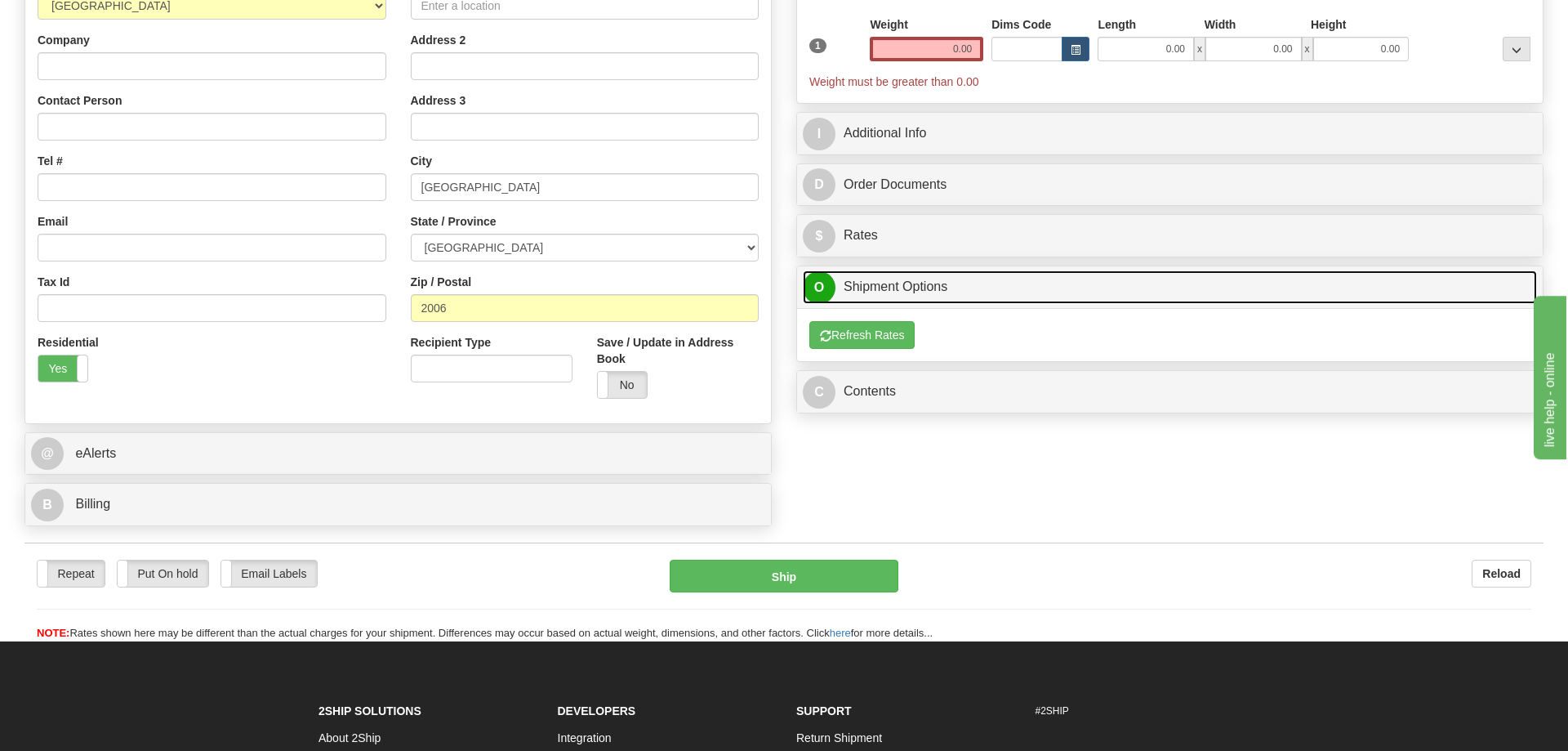
scroll to position [333, 0]
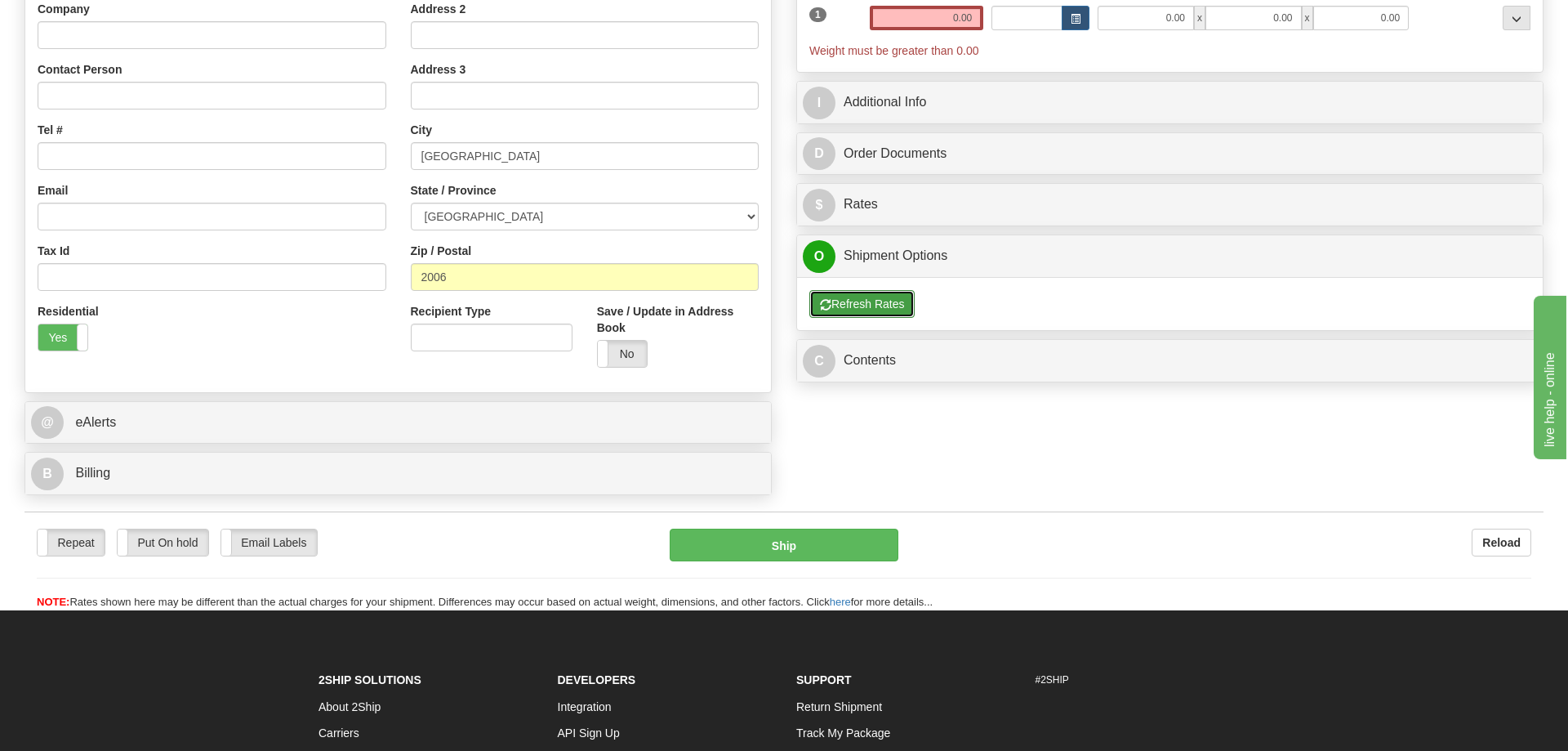
click at [878, 316] on button "Refresh Rates" at bounding box center [862, 304] width 106 height 28
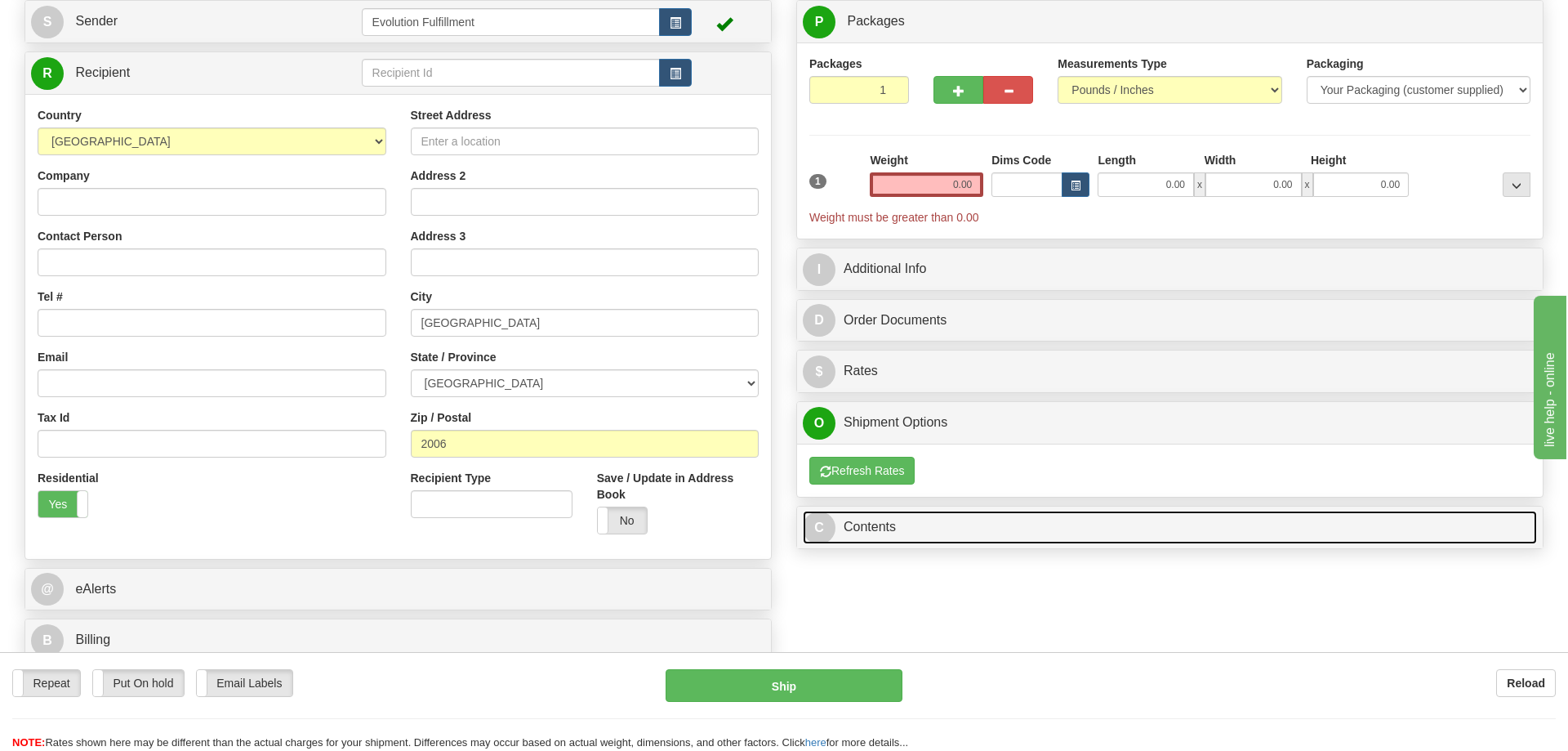
click at [917, 534] on link "C Contents" at bounding box center [1170, 528] width 734 height 34
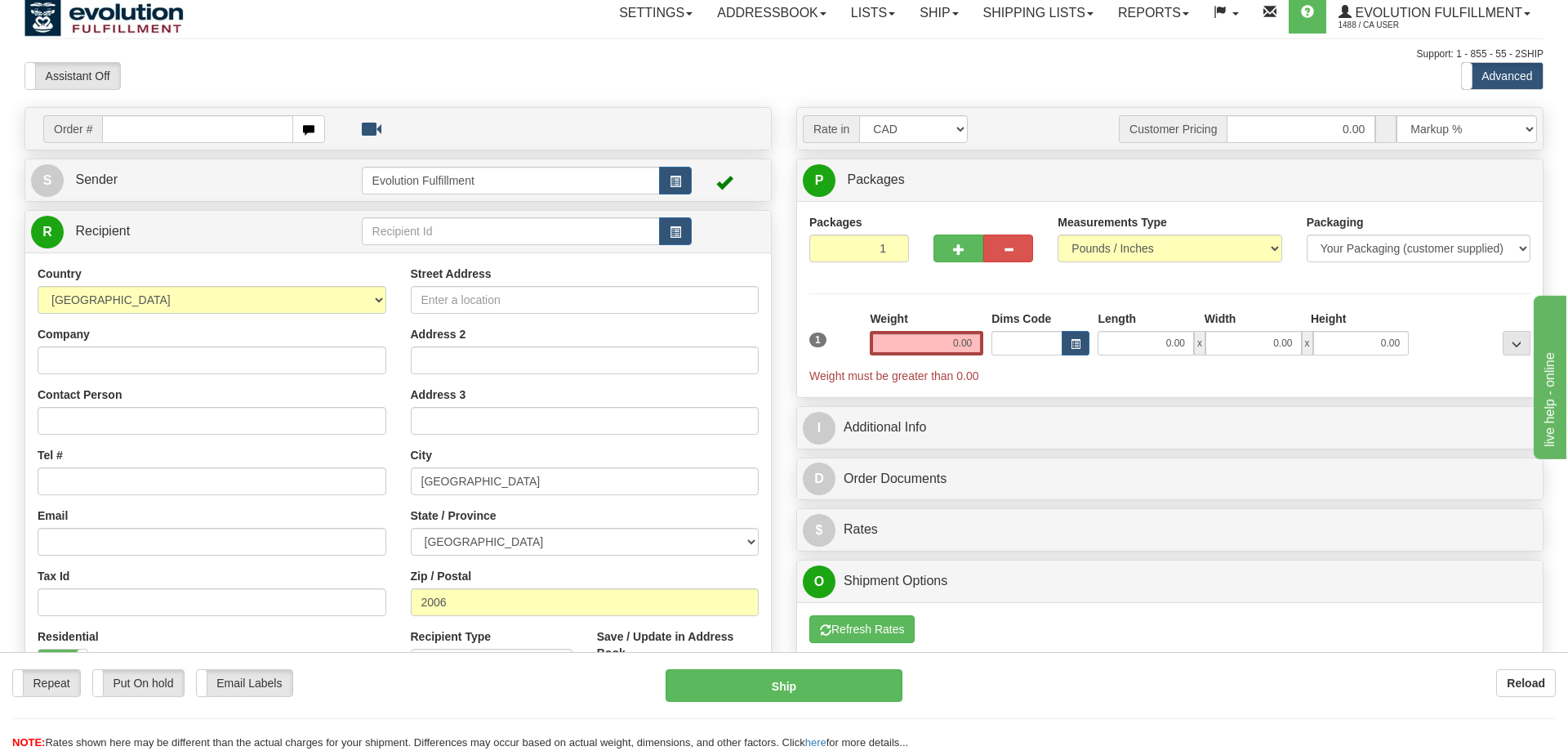
scroll to position [0, 0]
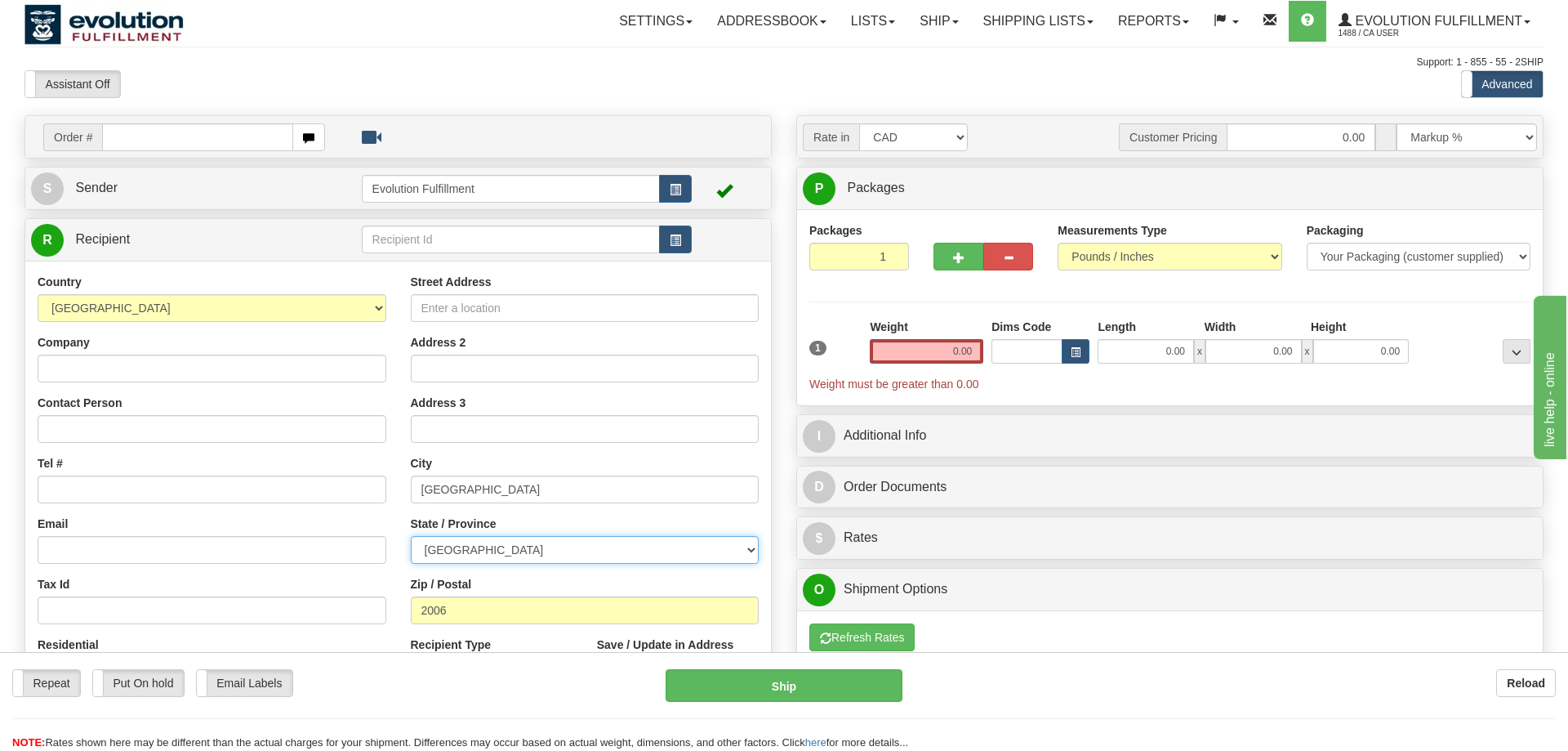
click at [411, 536] on select "ALBERTA BRITISH COLUMBIA MANITOBA NEW BRUNSWICK NEWFOUNDLAND NOVA SCOTIA NUNAVU…" at bounding box center [585, 549] width 349 height 28
click at [511, 542] on select "ALBERTA BRITISH COLUMBIA MANITOBA NEW BRUNSWICK NEWFOUNDLAND NOVA SCOTIA NUNAVU…" at bounding box center [585, 549] width 349 height 28
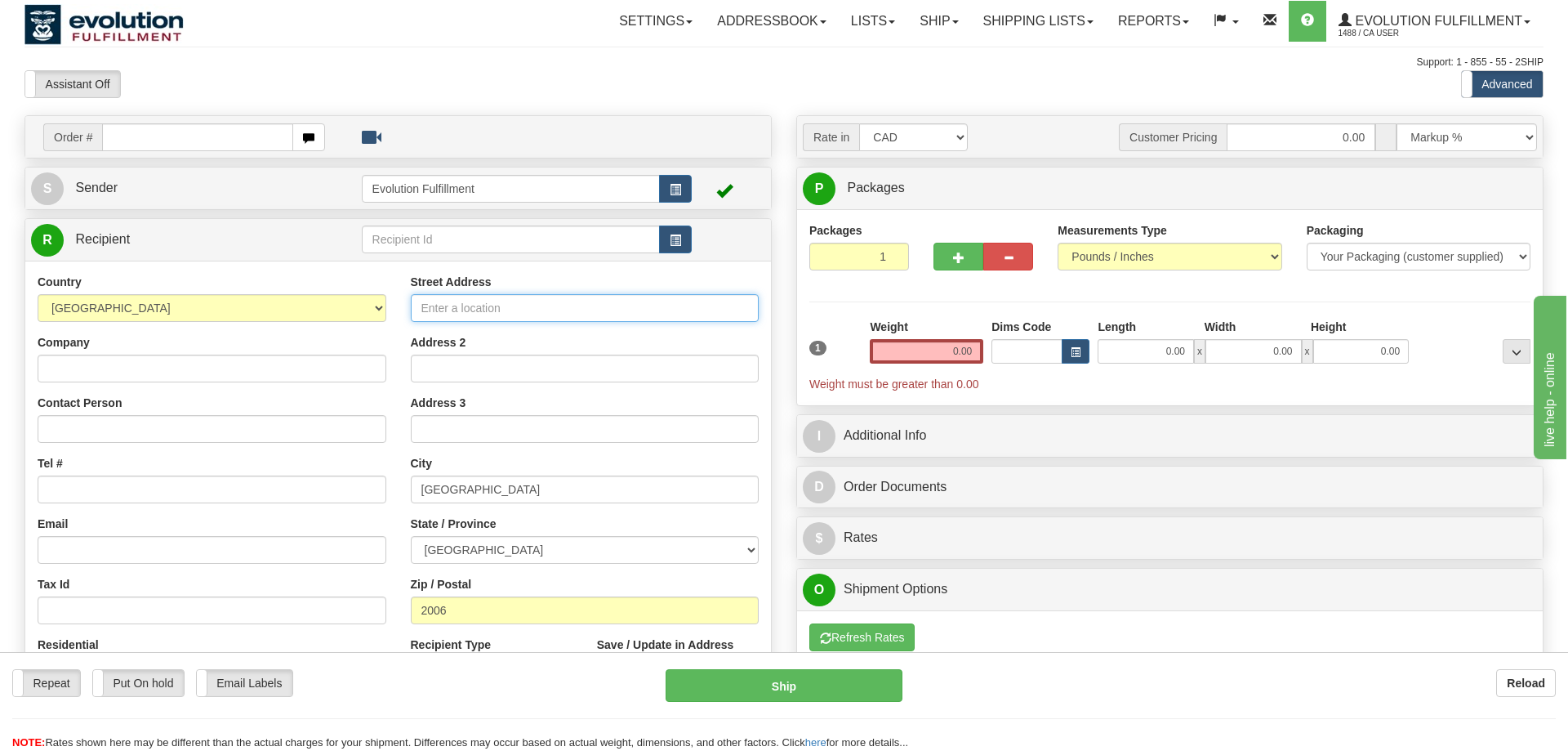
click at [521, 303] on input "Street Address" at bounding box center [585, 308] width 349 height 28
click at [949, 345] on input "0.00" at bounding box center [927, 351] width 114 height 25
click at [934, 349] on input "text" at bounding box center [927, 351] width 114 height 25
drag, startPoint x: 978, startPoint y: 352, endPoint x: 894, endPoint y: 367, distance: 85.3
click at [894, 367] on div "Weight 0.003" at bounding box center [926, 347] width 122 height 57
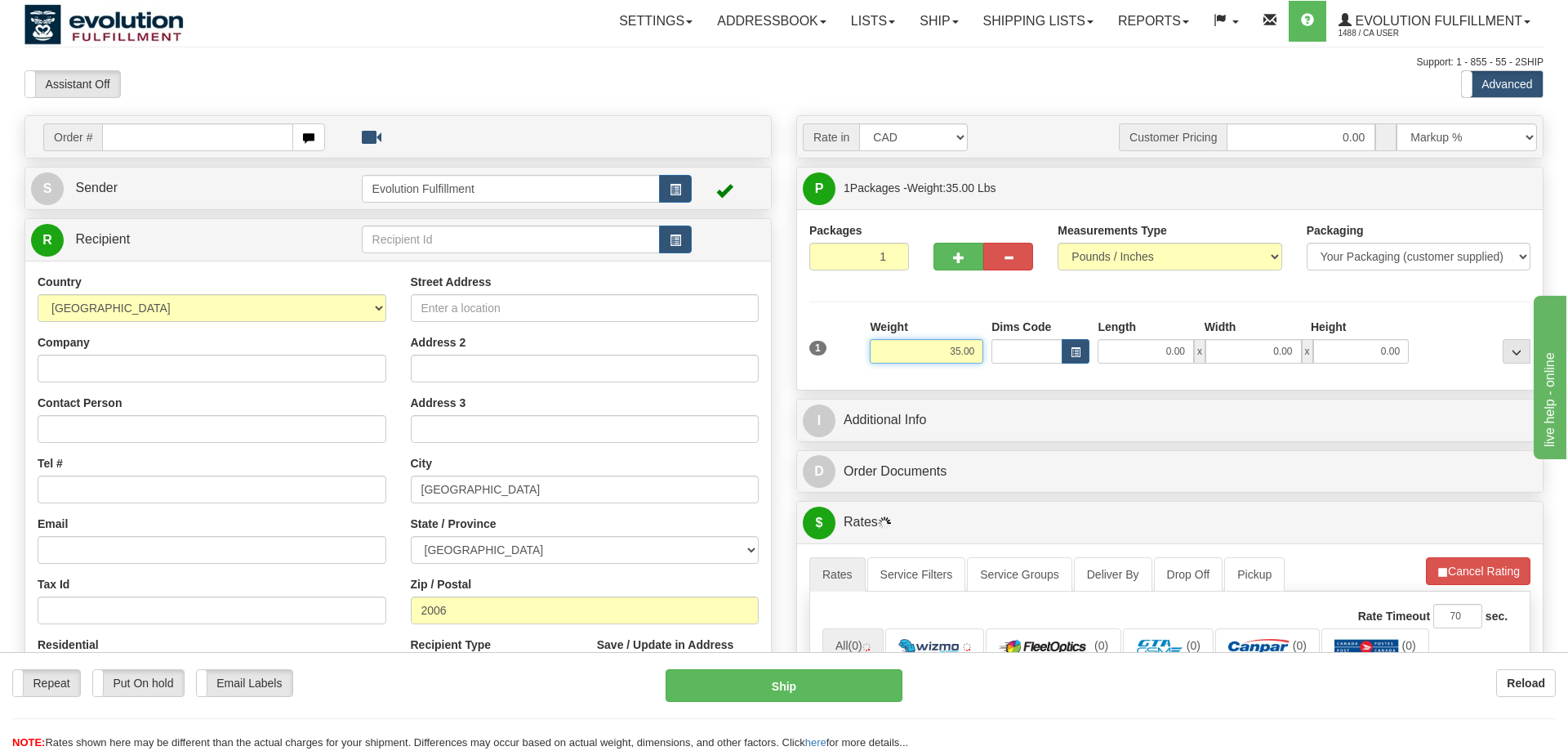
click at [983, 351] on input "35.00" at bounding box center [927, 351] width 114 height 25
type input "39.00"
click at [1195, 351] on input "0.00" at bounding box center [1146, 351] width 97 height 25
type input "0.00"
drag, startPoint x: 1164, startPoint y: 347, endPoint x: 1361, endPoint y: 321, distance: 198.7
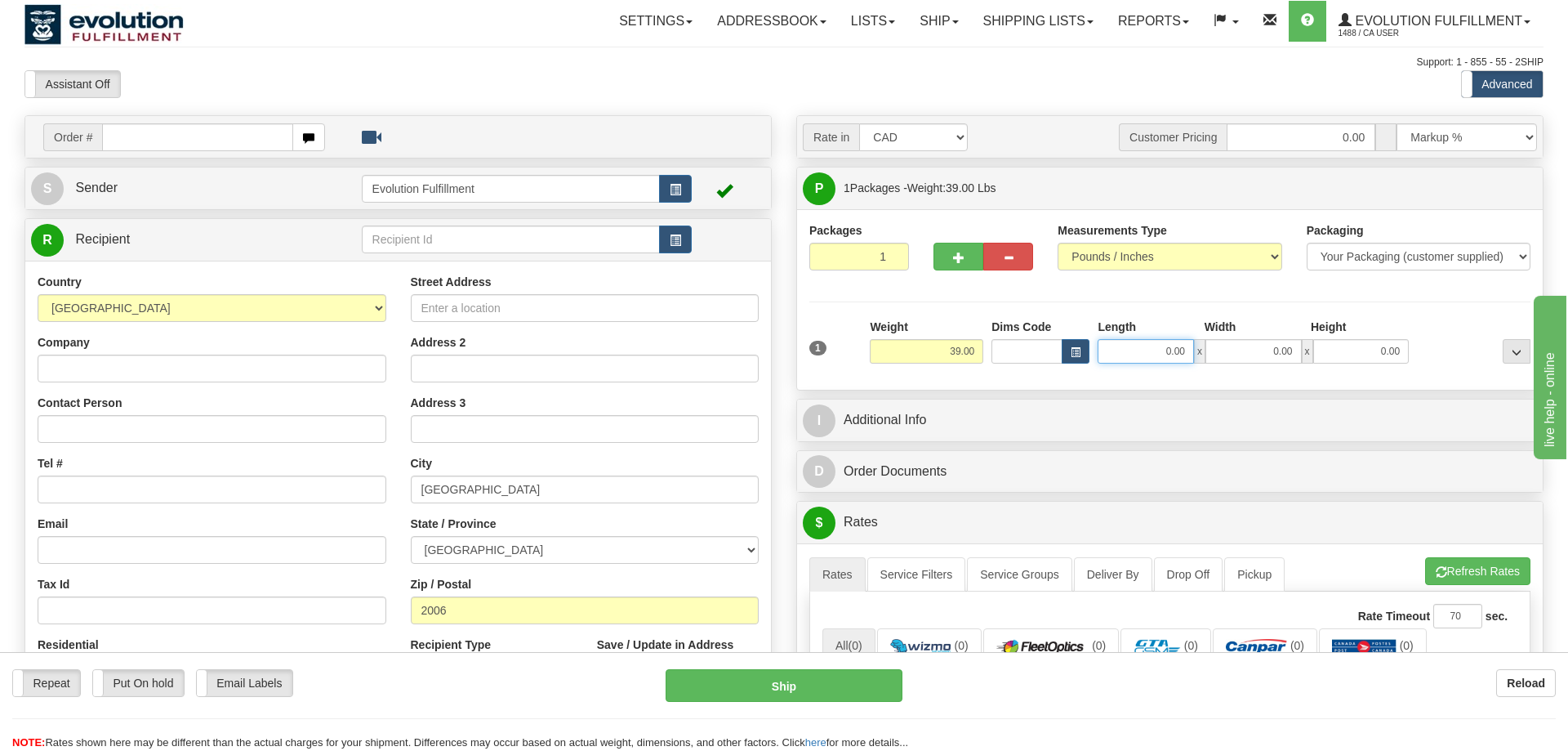
click at [1195, 339] on input "0.00" at bounding box center [1146, 351] width 97 height 25
type input "35.00"
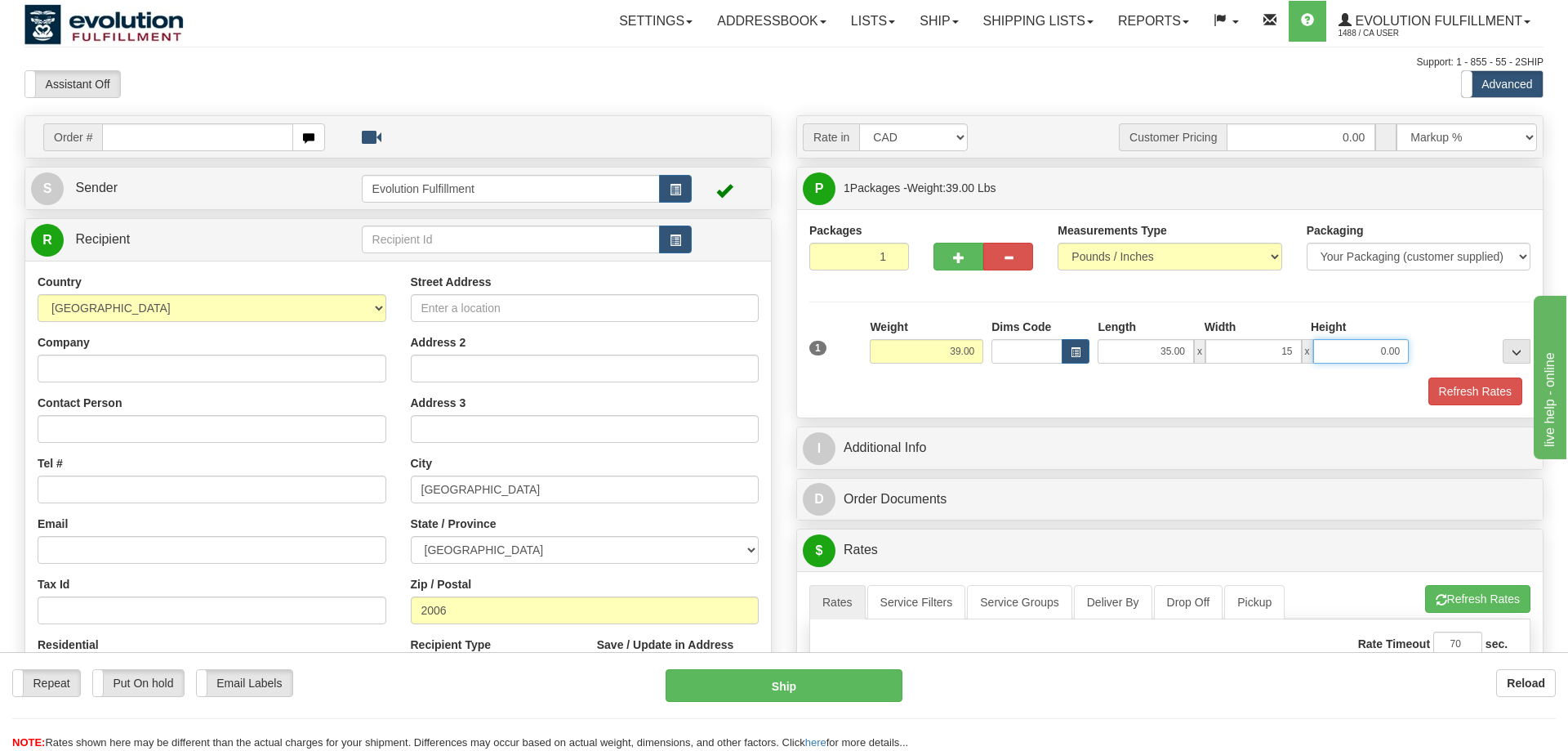
type input "15.00"
type input "14.00"
click at [849, 384] on div "Refresh Rates" at bounding box center [1170, 391] width 729 height 28
click at [411, 536] on select "ALBERTA BRITISH COLUMBIA MANITOBA NEW BRUNSWICK NEWFOUNDLAND NOVA SCOTIA NUNAVU…" at bounding box center [585, 549] width 349 height 28
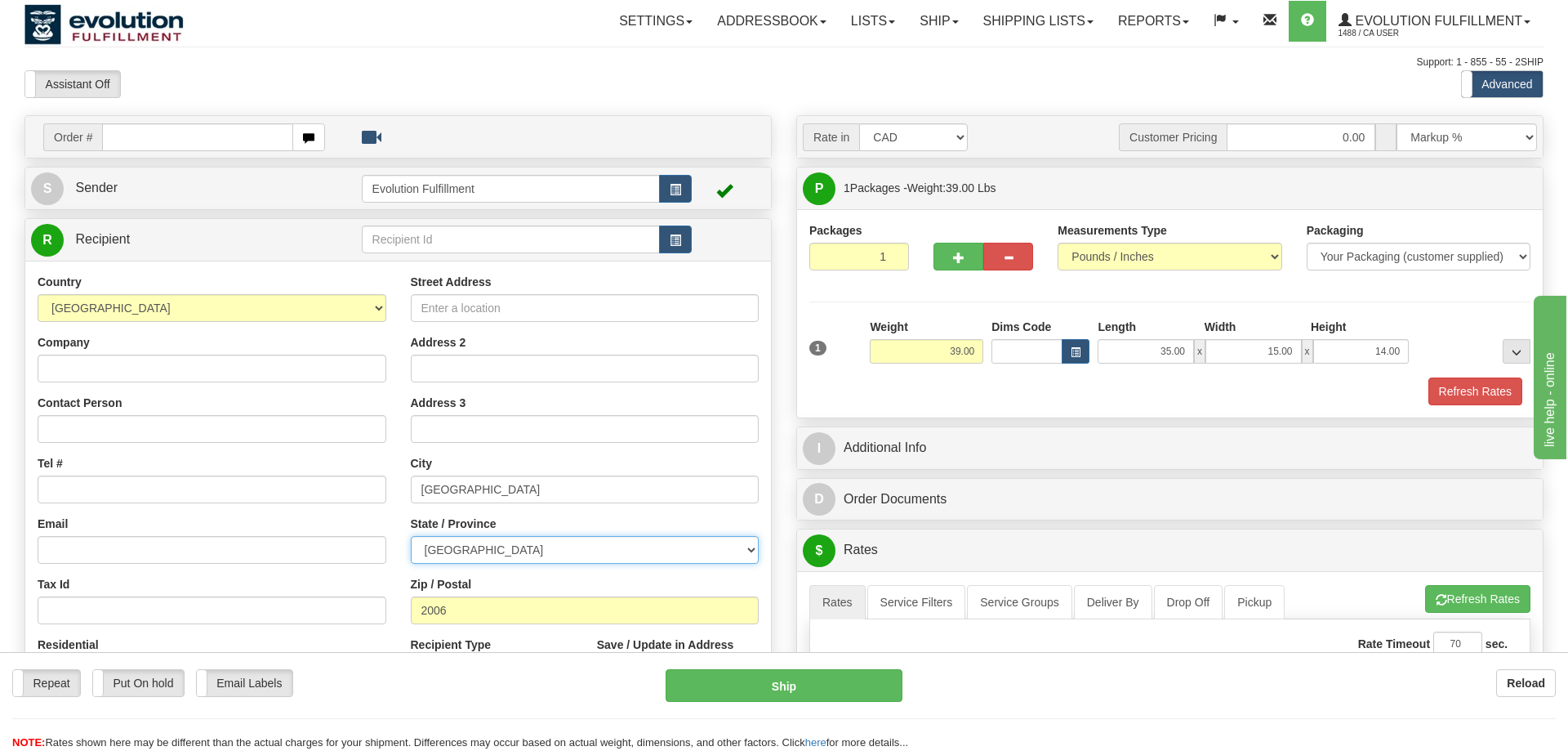
click at [473, 553] on select "ALBERTA BRITISH COLUMBIA MANITOBA NEW BRUNSWICK NEWFOUNDLAND NOVA SCOTIA NUNAVU…" at bounding box center [585, 549] width 349 height 28
click at [500, 495] on input "[GEOGRAPHIC_DATA]" at bounding box center [585, 489] width 349 height 28
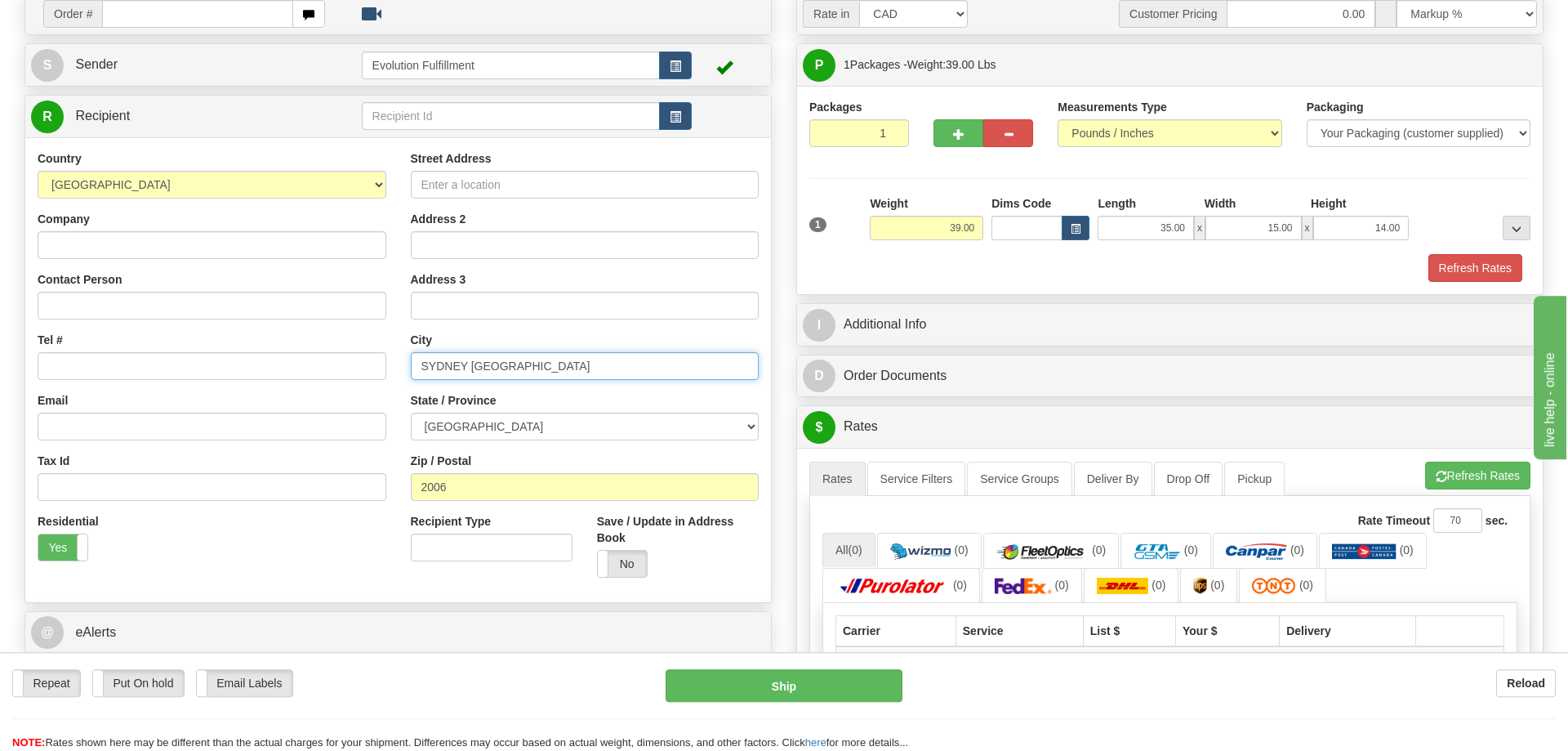
scroll to position [167, 0]
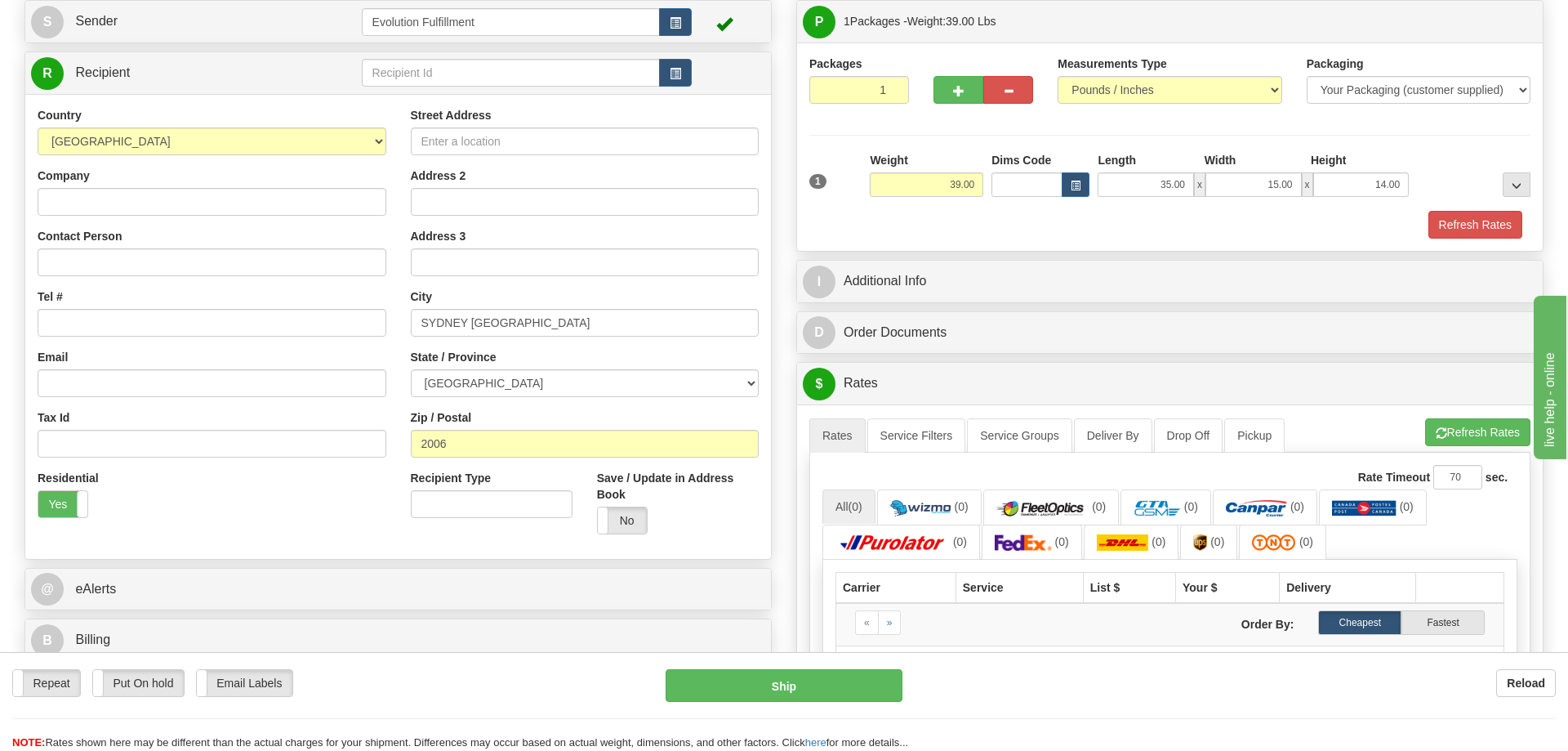
click at [743, 530] on div "Yes No" at bounding box center [678, 521] width 162 height 28
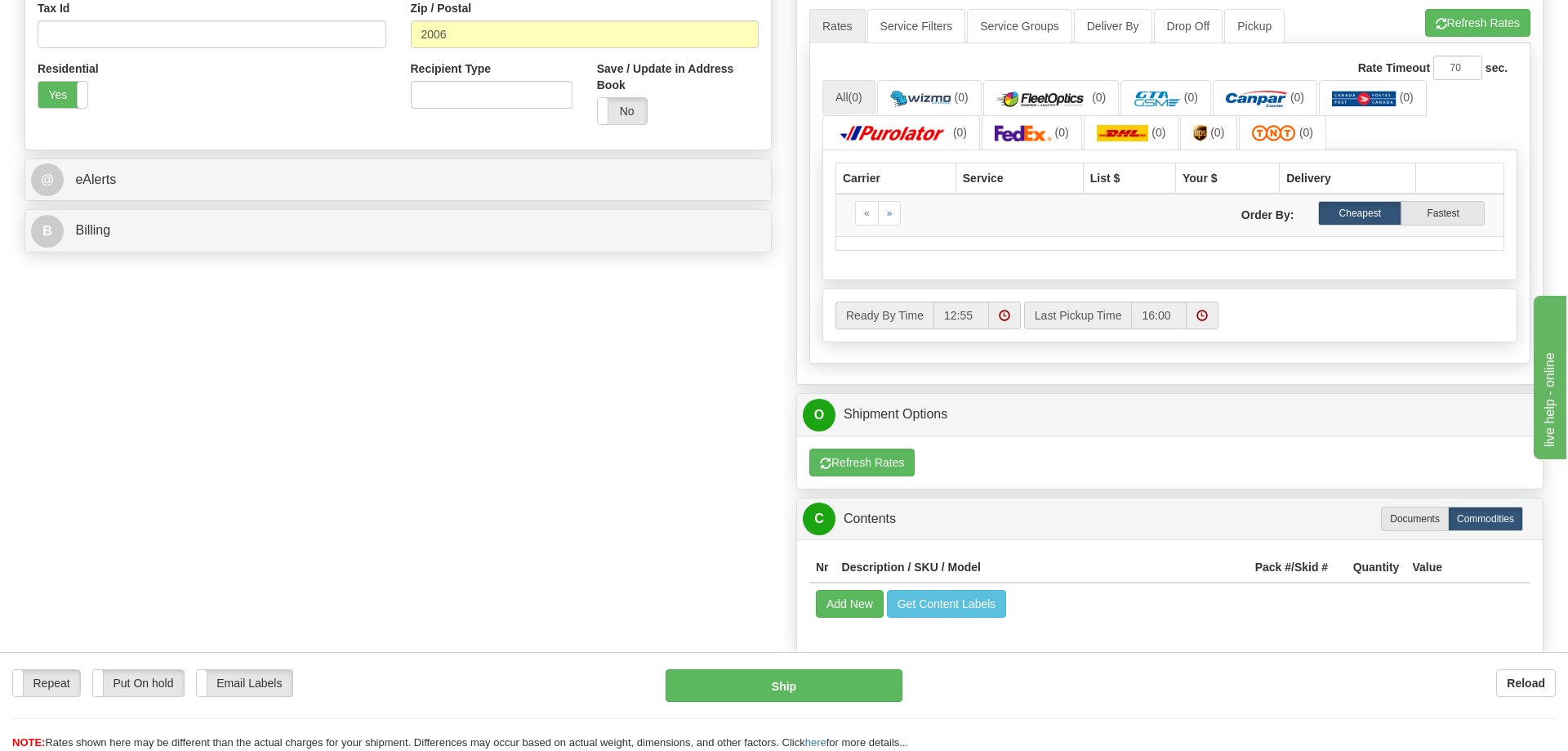
scroll to position [500, 0]
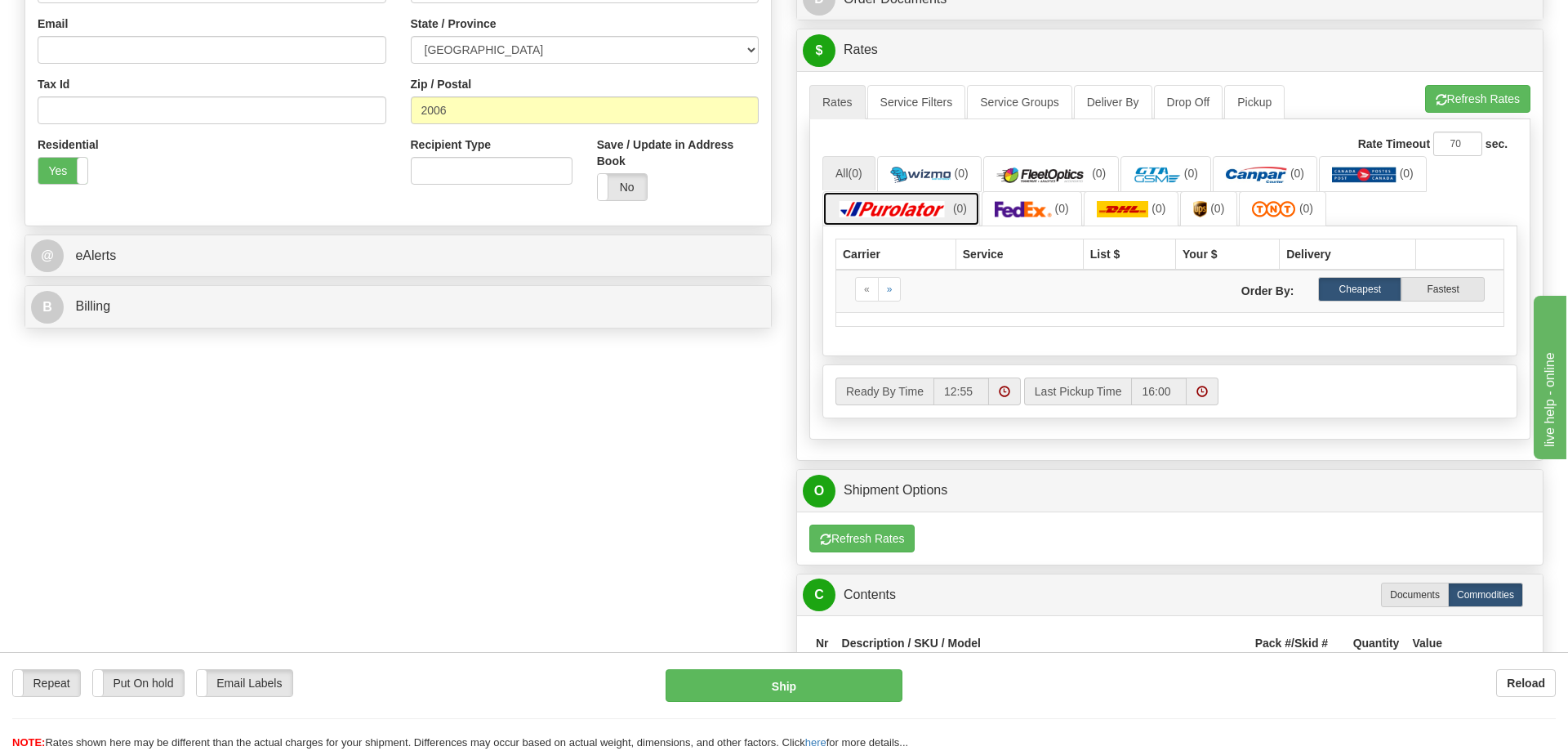
click at [940, 206] on img at bounding box center [893, 209] width 115 height 17
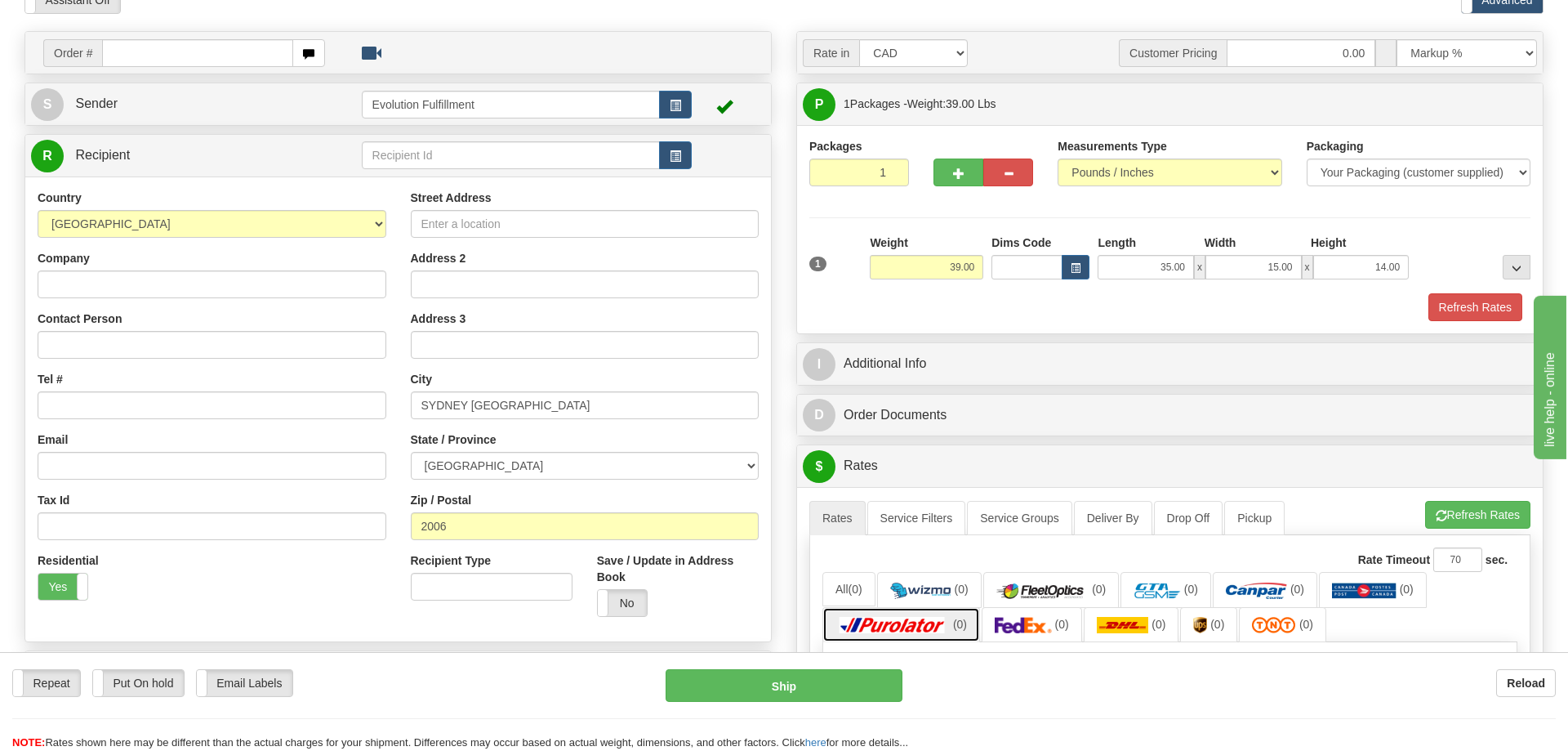
scroll to position [83, 0]
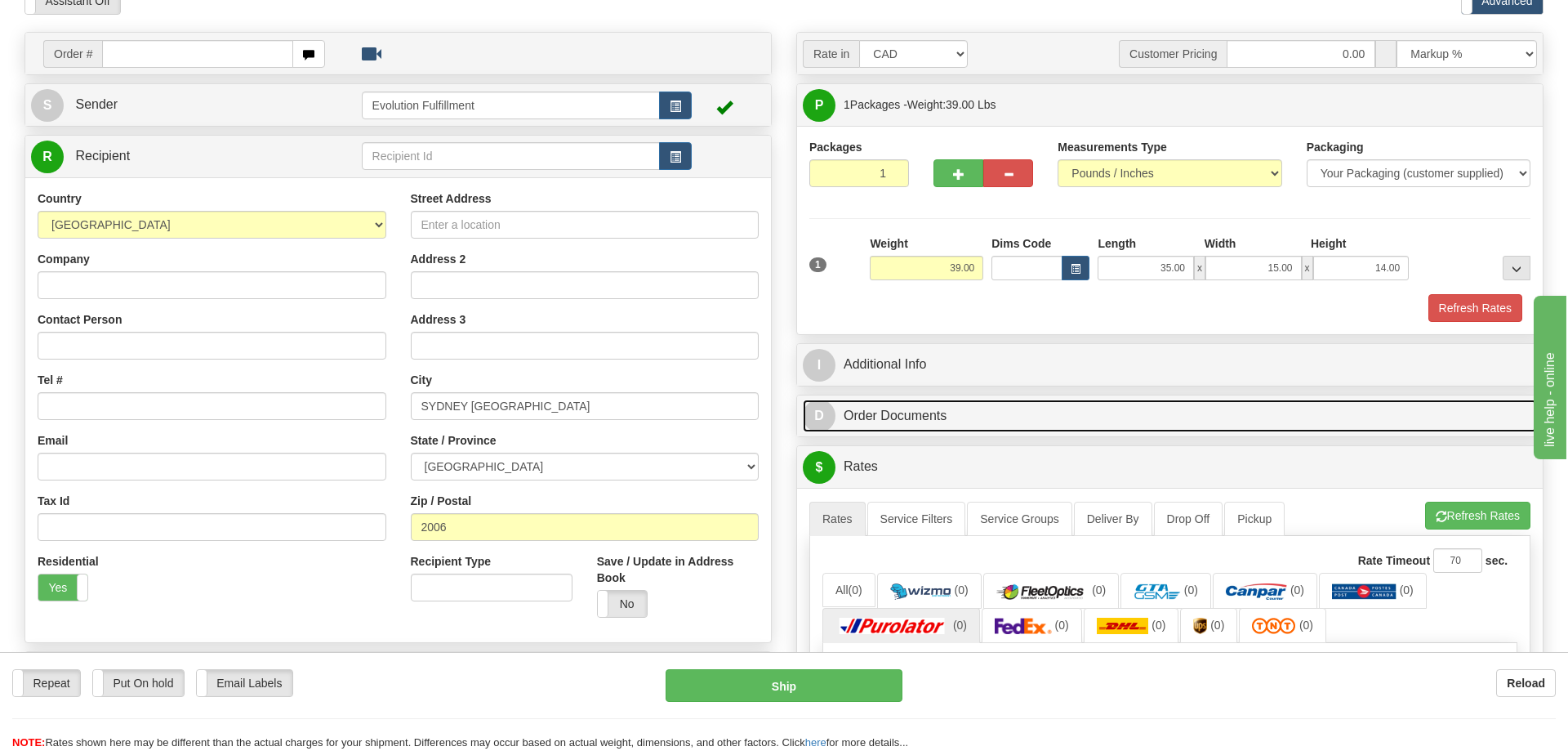
click at [947, 400] on link "D Order Documents" at bounding box center [1170, 416] width 734 height 34
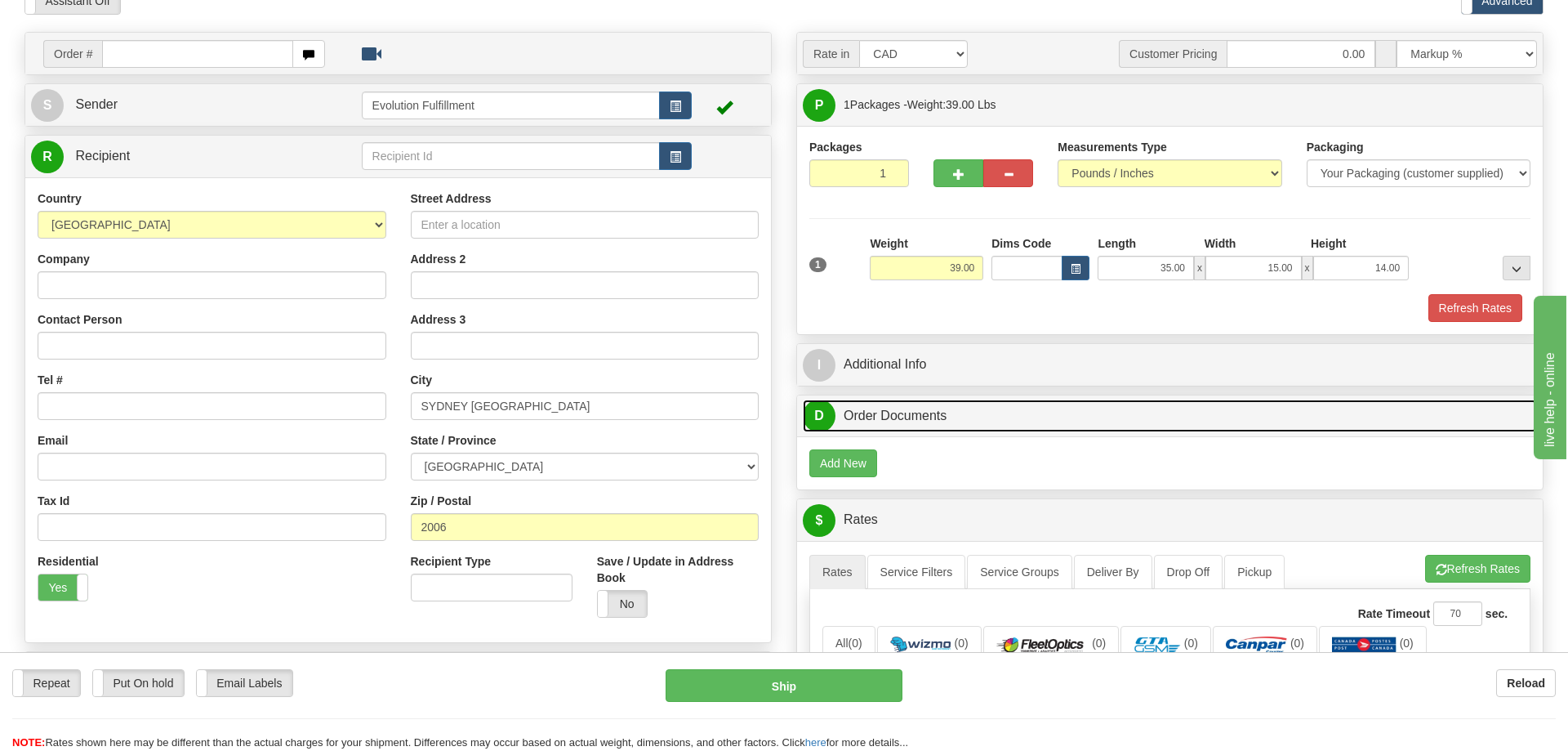
click at [949, 405] on link "D Order Documents" at bounding box center [1170, 416] width 734 height 34
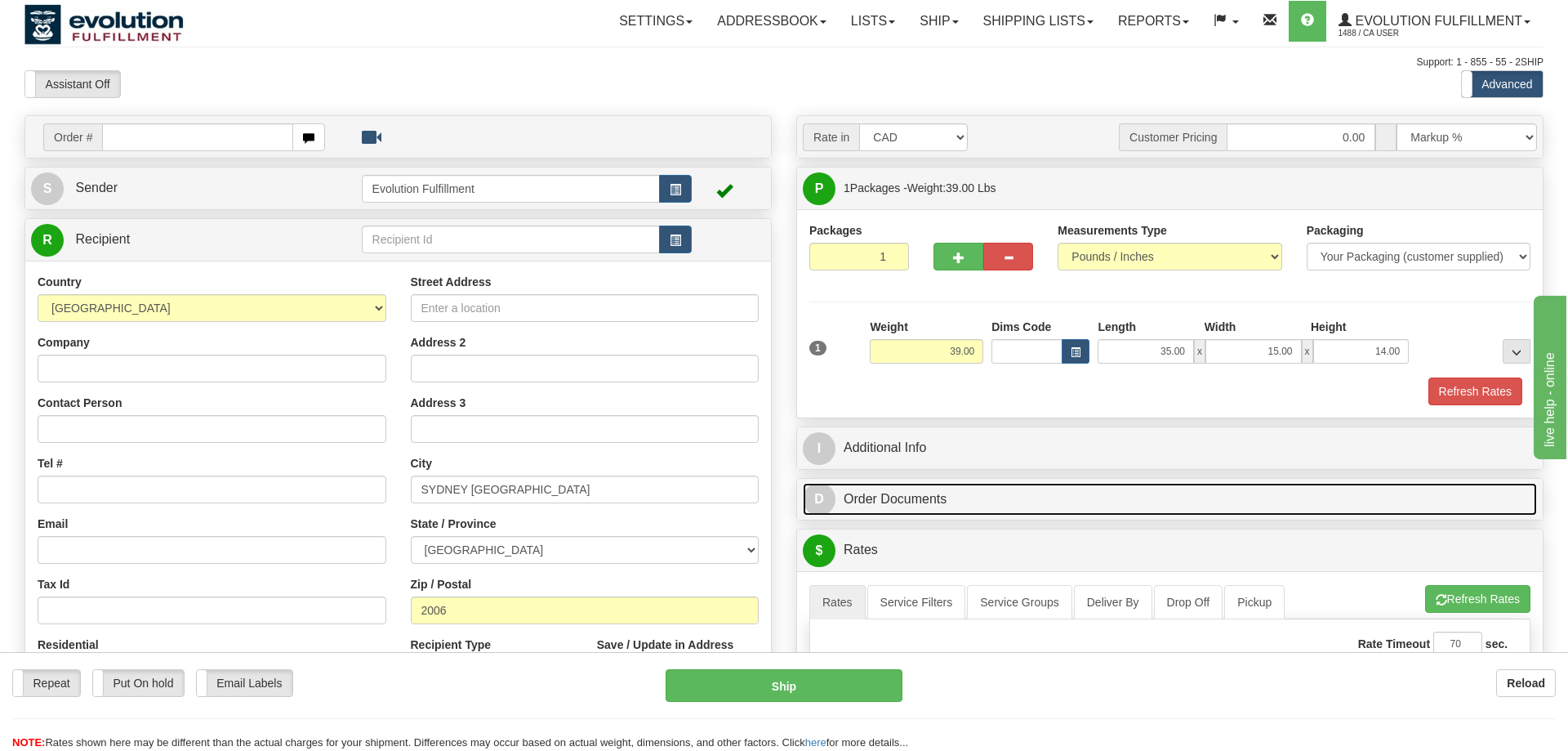
scroll to position [167, 0]
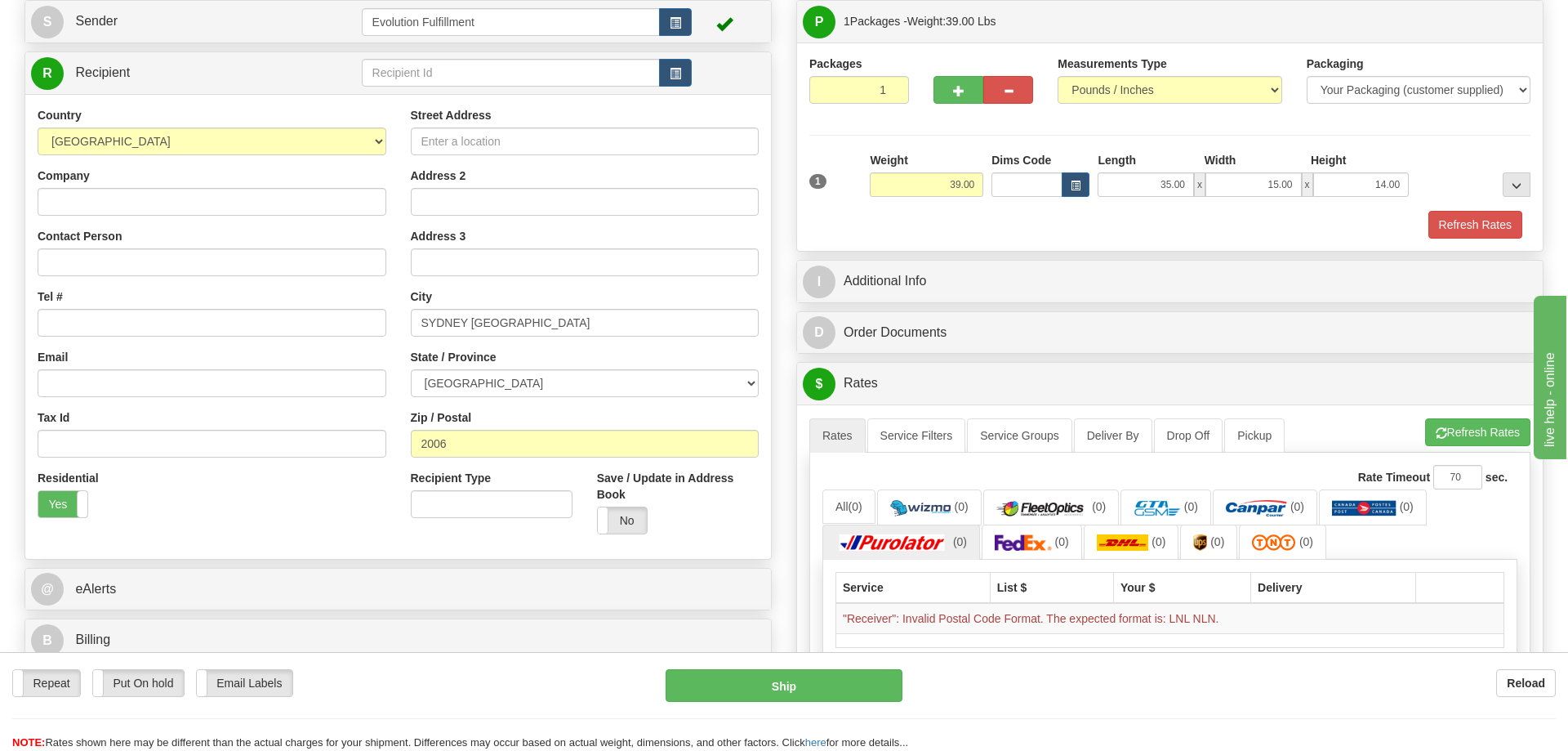
click at [262, 511] on div "Residential Yes No" at bounding box center [212, 499] width 373 height 60
drag, startPoint x: 549, startPoint y: 334, endPoint x: 474, endPoint y: 346, distance: 76.0
click at [474, 337] on input "SYDNEY AUSTRALIA" at bounding box center [585, 323] width 349 height 28
type input "[GEOGRAPHIC_DATA]"
click at [554, 366] on div "State / Province ALBERTA BRITISH COLUMBIA MANITOBA NEW BRUNSWICK NEWFOUNDLAND N…" at bounding box center [585, 373] width 349 height 48
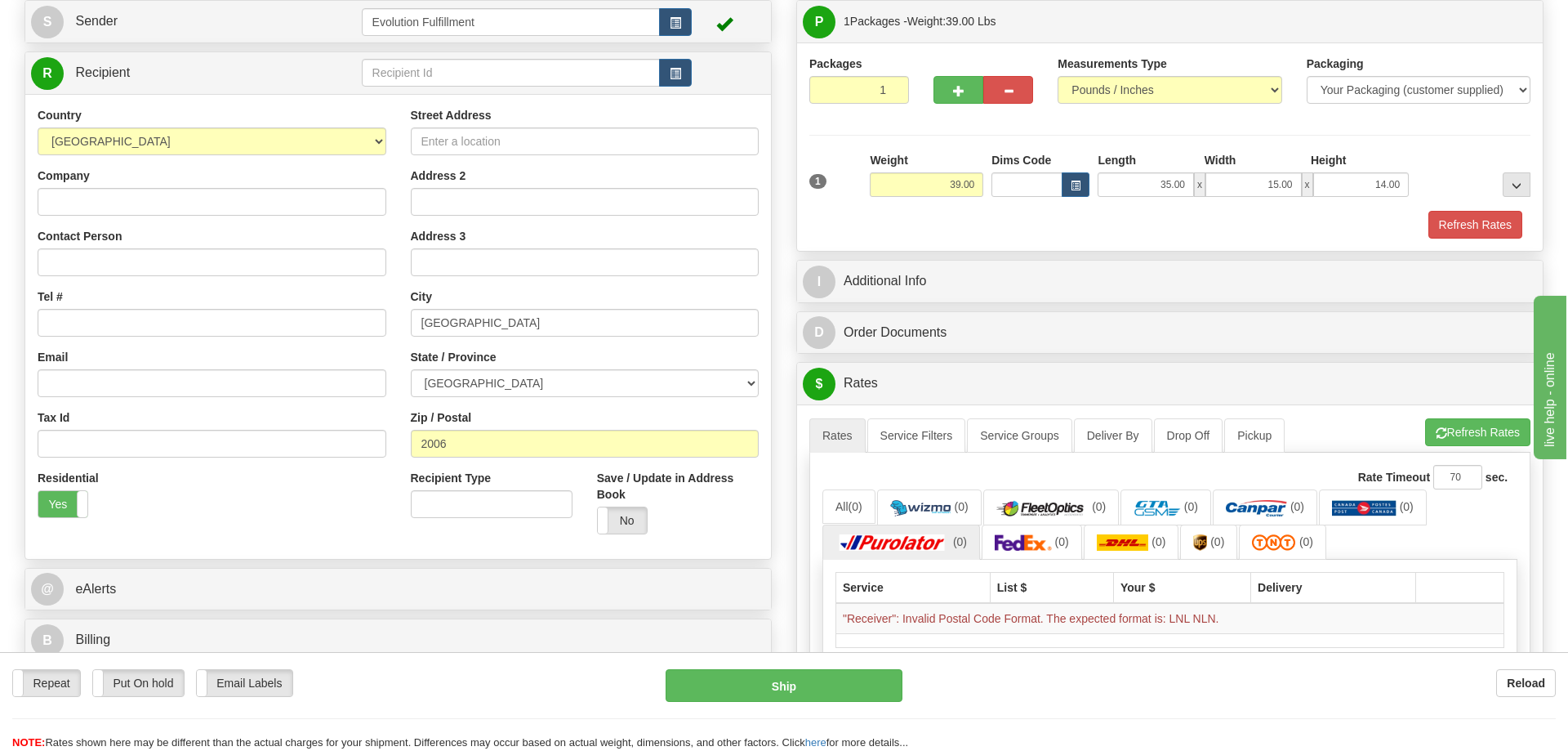
drag, startPoint x: 540, startPoint y: 417, endPoint x: 556, endPoint y: 371, distance: 48.7
click at [541, 417] on div "Zip / Postal 2006" at bounding box center [585, 433] width 349 height 48
click at [411, 370] on select "ALBERTA BRITISH COLUMBIA MANITOBA NEW BRUNSWICK NEWFOUNDLAND NOVA SCOTIA NUNAVU…" at bounding box center [585, 383] width 349 height 28
click at [551, 379] on select "ALBERTA BRITISH COLUMBIA MANITOBA NEW BRUNSWICK NEWFOUNDLAND NOVA SCOTIA NUNAVU…" at bounding box center [585, 383] width 349 height 28
click at [411, 370] on select "ALBERTA BRITISH COLUMBIA MANITOBA NEW BRUNSWICK NEWFOUNDLAND NOVA SCOTIA NUNAVU…" at bounding box center [585, 383] width 349 height 28
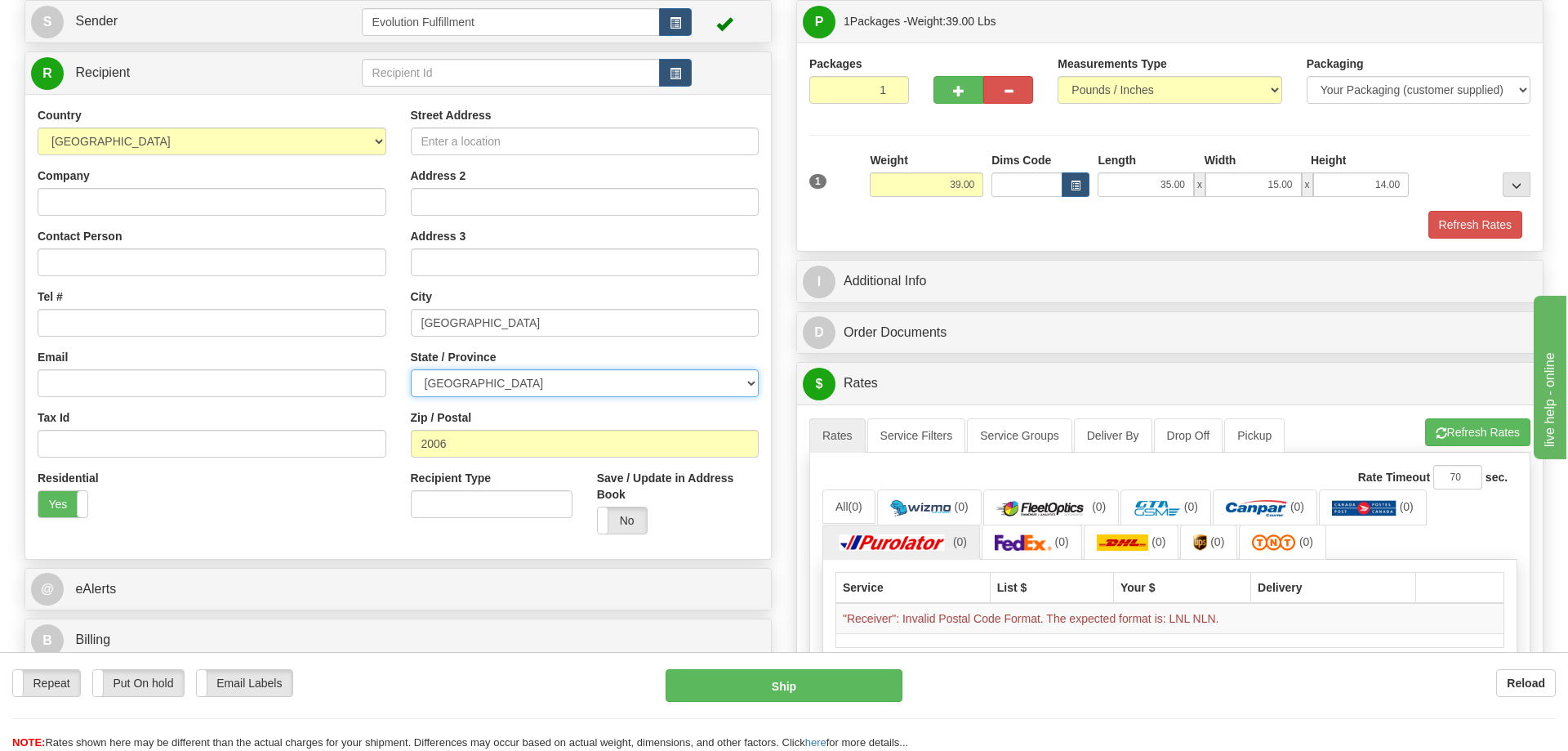
click at [550, 380] on select "ALBERTA BRITISH COLUMBIA MANITOBA NEW BRUNSWICK NEWFOUNDLAND NOVA SCOTIA NUNAVU…" at bounding box center [585, 383] width 349 height 28
click at [294, 526] on div "Residential Yes No" at bounding box center [212, 499] width 373 height 60
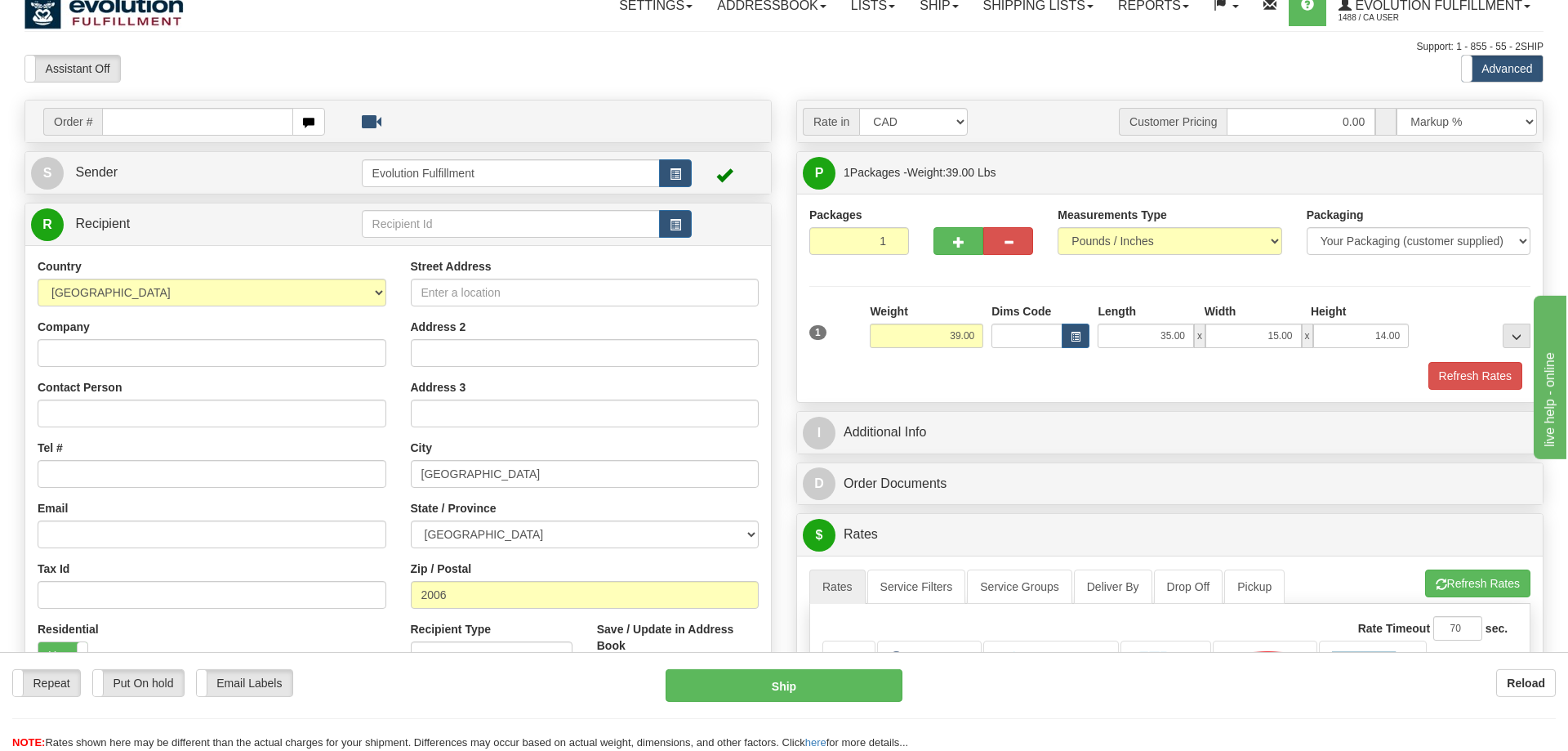
scroll to position [0, 0]
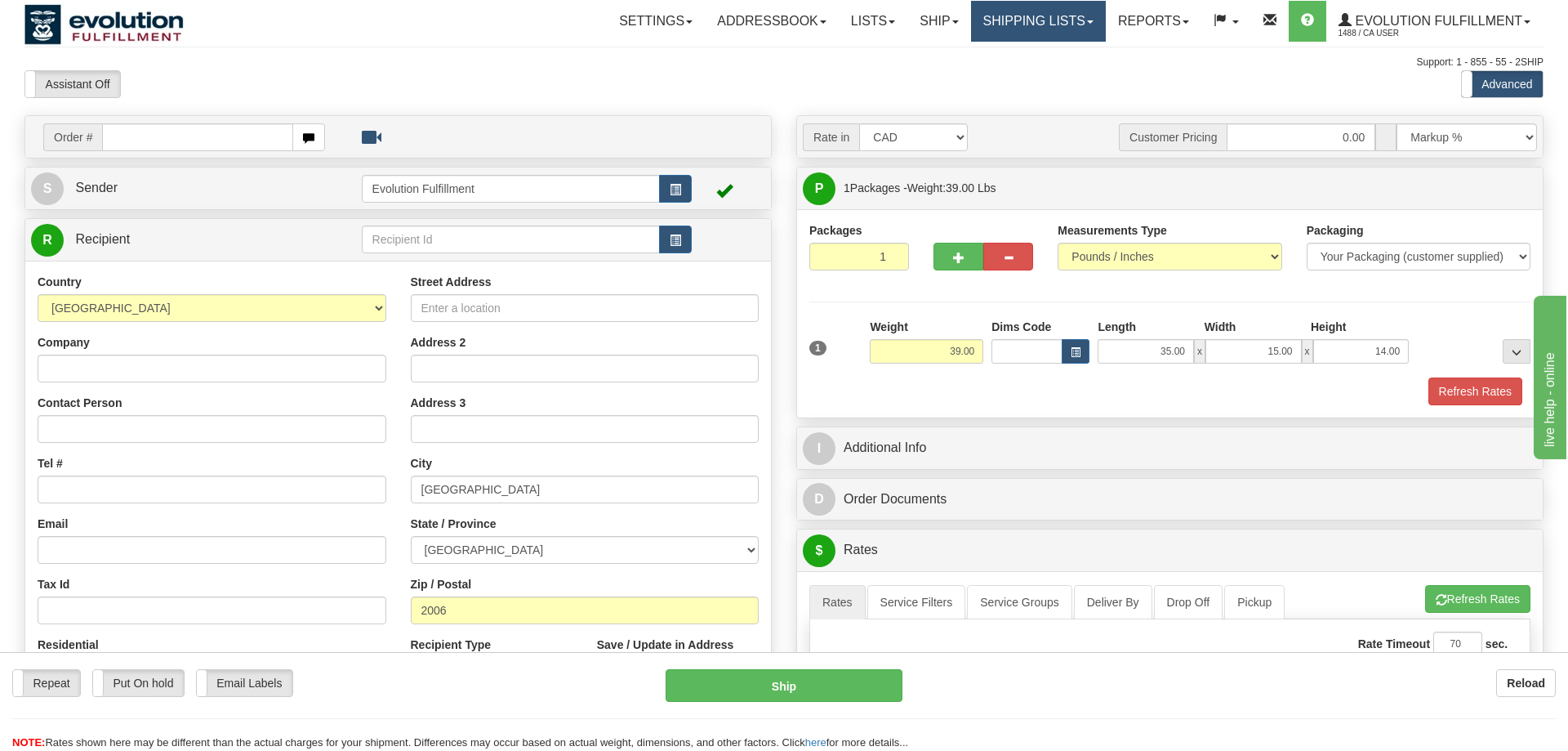
click at [1062, 32] on link "Shipping lists" at bounding box center [1038, 21] width 134 height 41
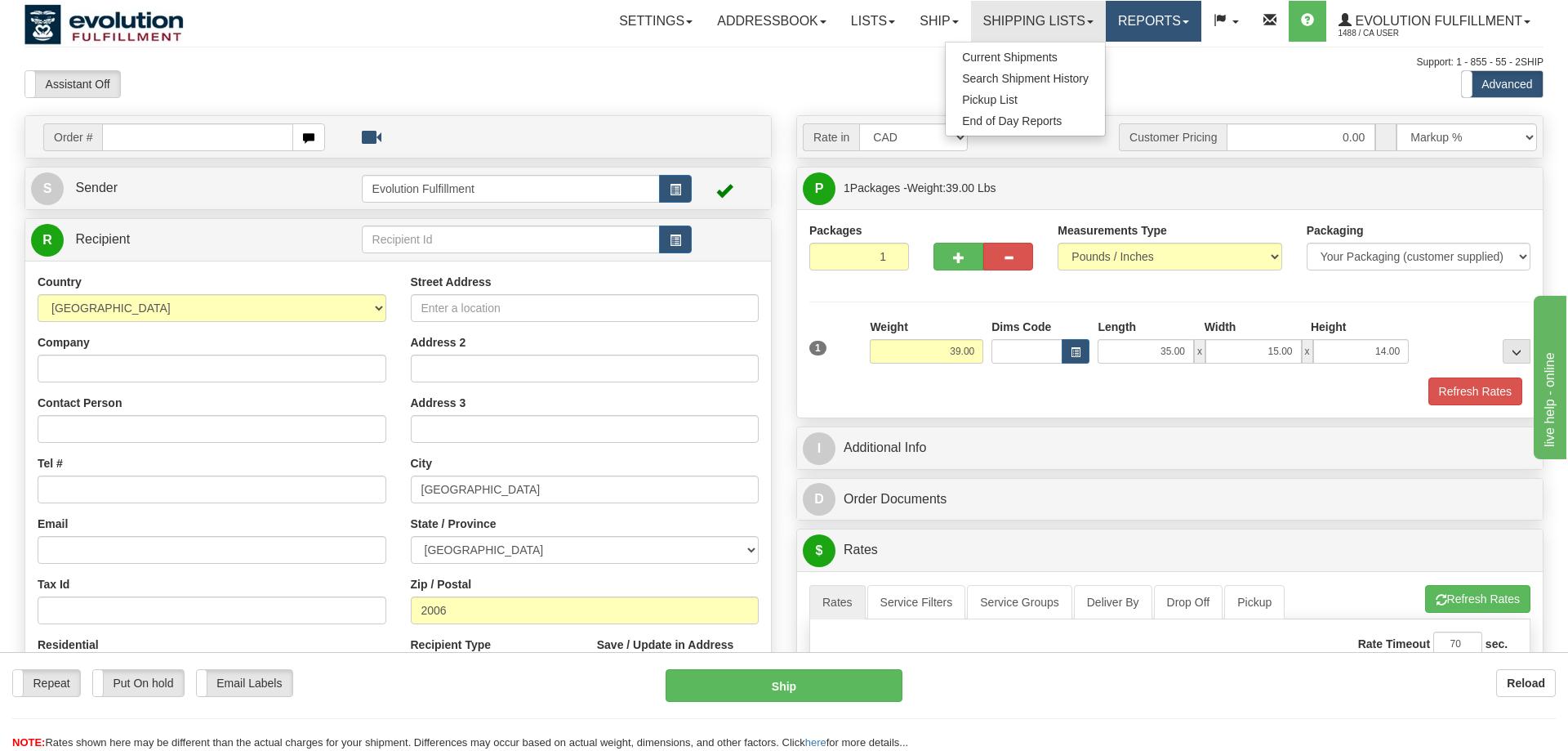
click at [1126, 18] on link "Reports" at bounding box center [1153, 21] width 96 height 41
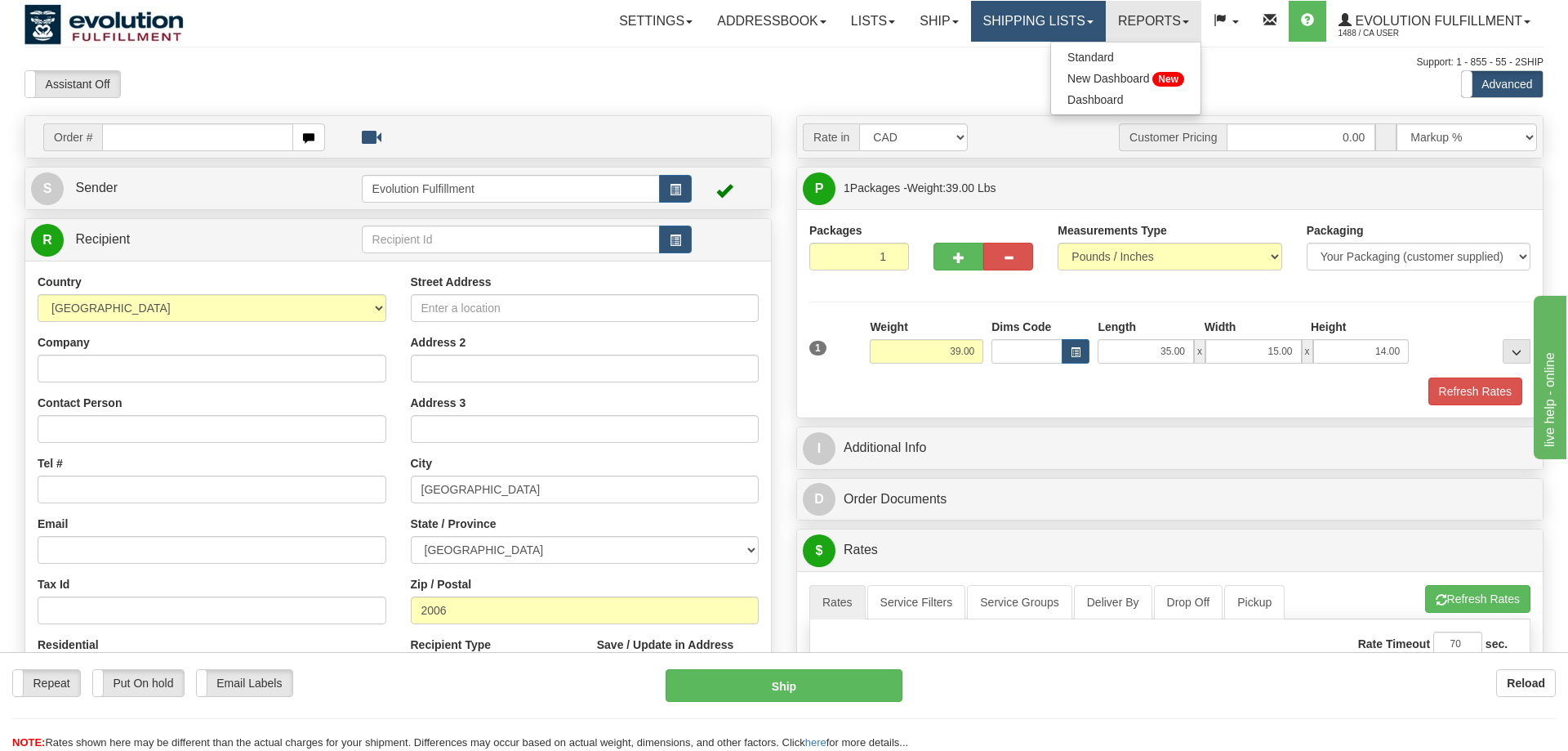
click at [1014, 2] on link "Shipping lists" at bounding box center [1038, 21] width 134 height 41
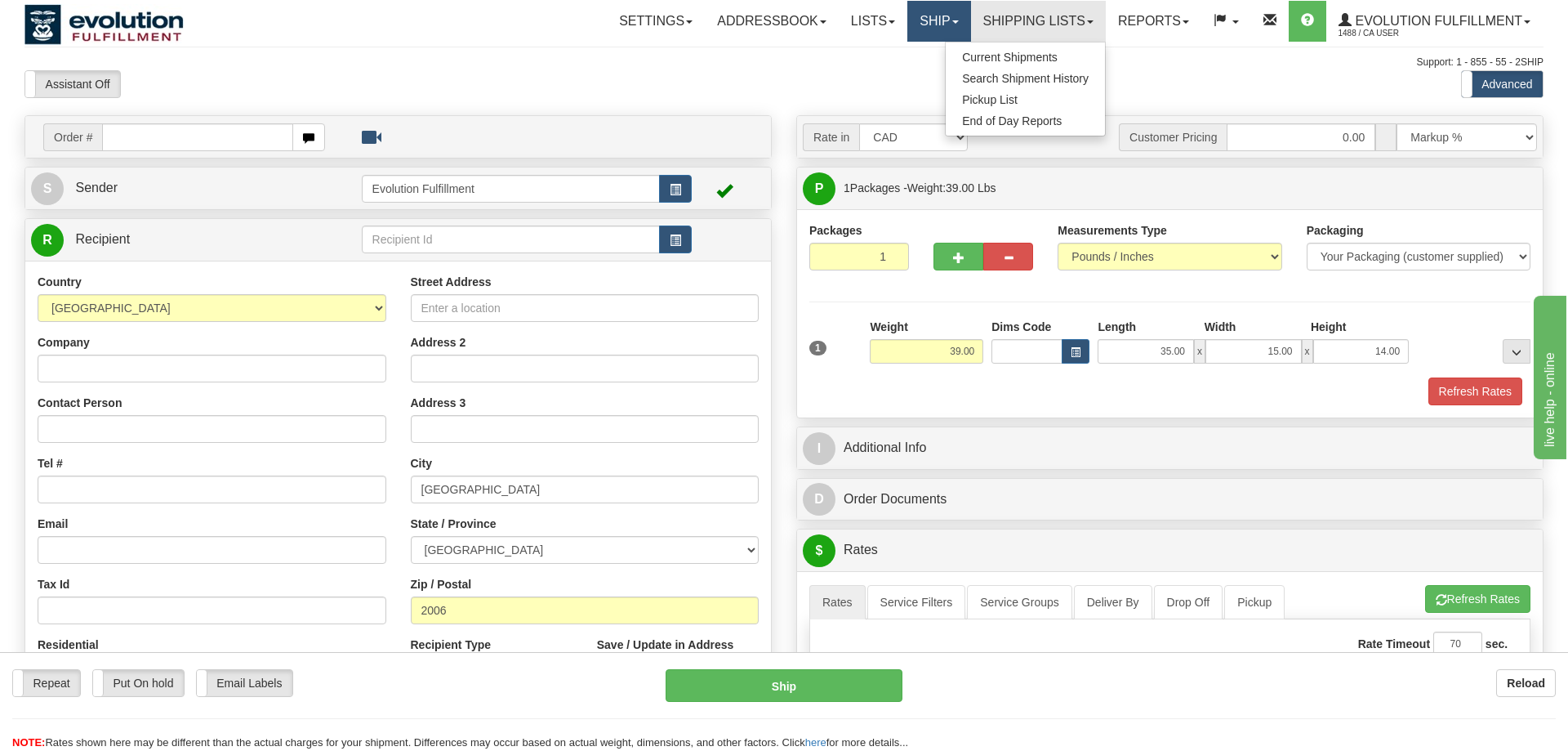
click at [913, 3] on link "Ship" at bounding box center [940, 21] width 63 height 41
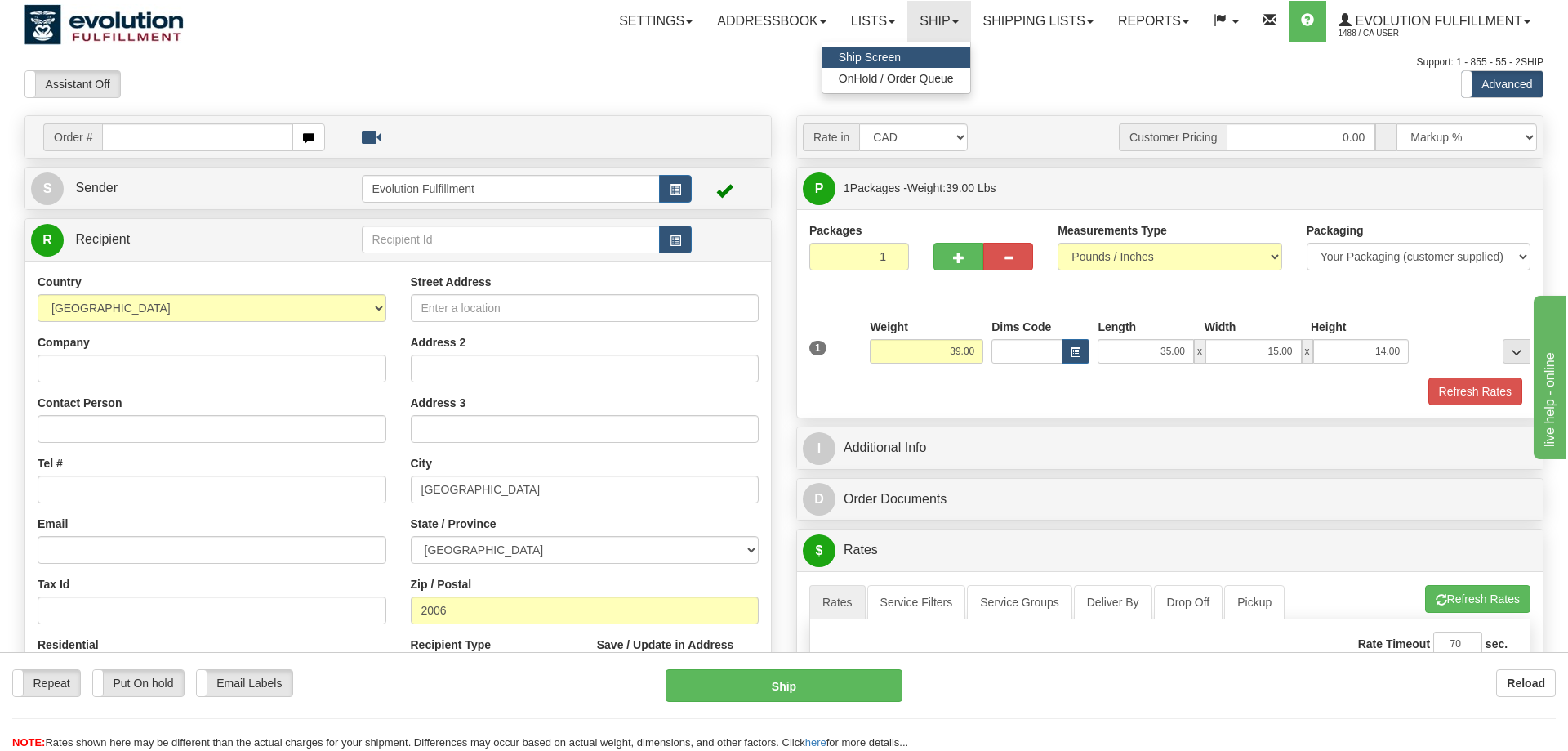
click at [890, 57] on span "Ship Screen" at bounding box center [869, 56] width 62 height 13
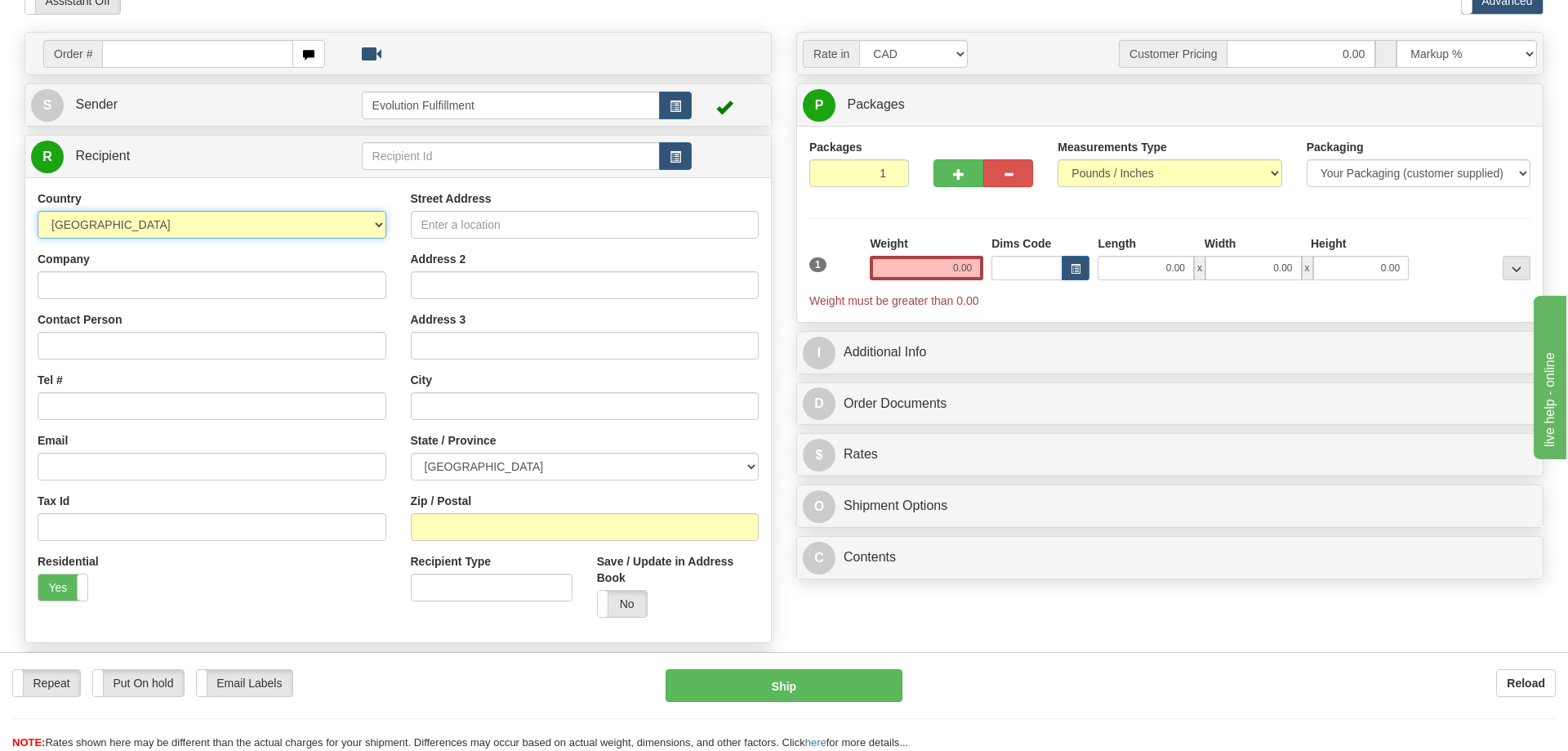
select select "AU"
click option "[GEOGRAPHIC_DATA]" at bounding box center [0, 0] width 0 height 0
click at [209, 179] on div "Country [GEOGRAPHIC_DATA] [GEOGRAPHIC_DATA] [GEOGRAPHIC_DATA] [GEOGRAPHIC_DATA]…" at bounding box center [398, 409] width 746 height 464
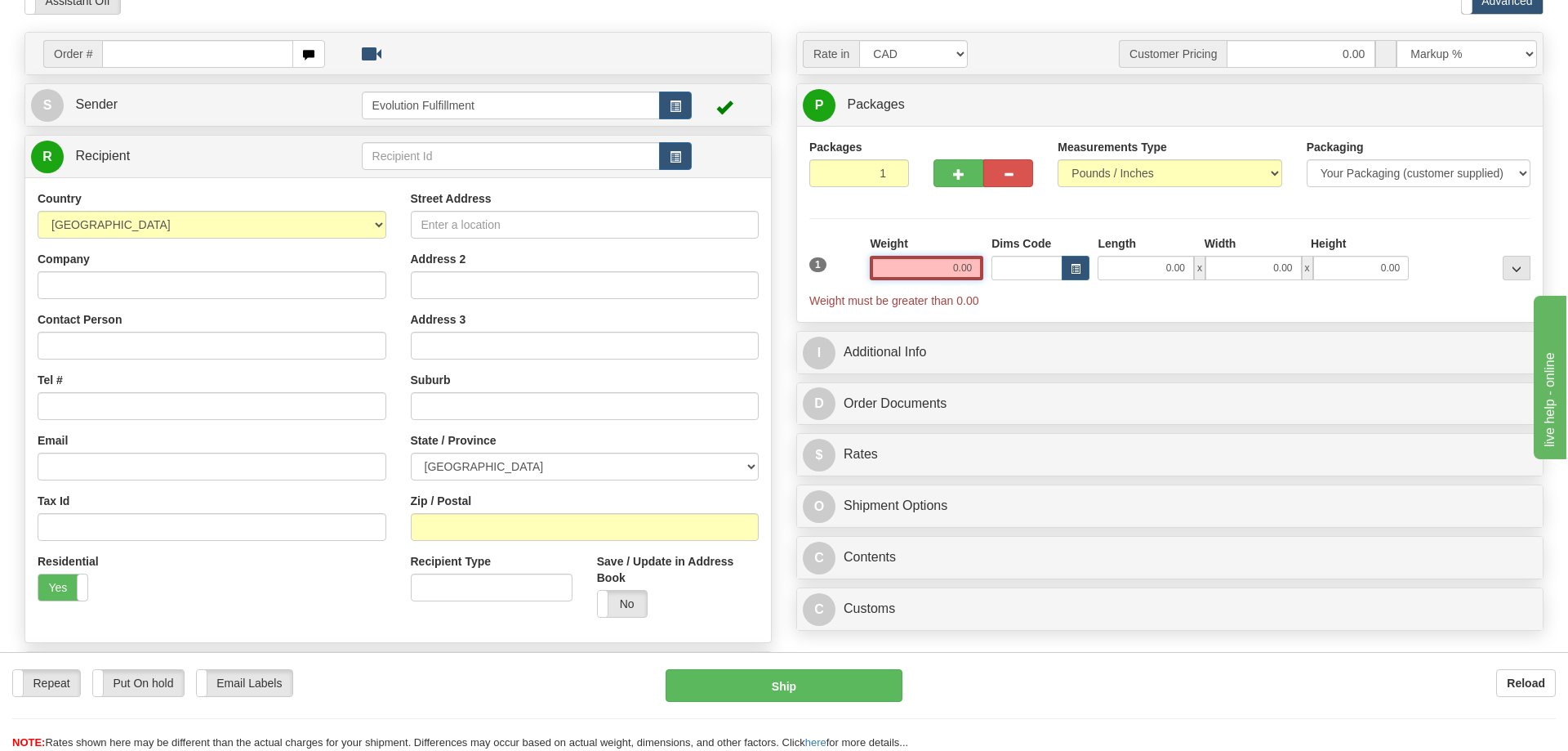
drag, startPoint x: 931, startPoint y: 268, endPoint x: 814, endPoint y: 337, distance: 135.8
click at [983, 259] on input "0.00" at bounding box center [927, 268] width 114 height 25
type input "0.00"
drag, startPoint x: 945, startPoint y: 272, endPoint x: 1049, endPoint y: 274, distance: 104.0
click at [983, 274] on input "0.00" at bounding box center [927, 268] width 114 height 25
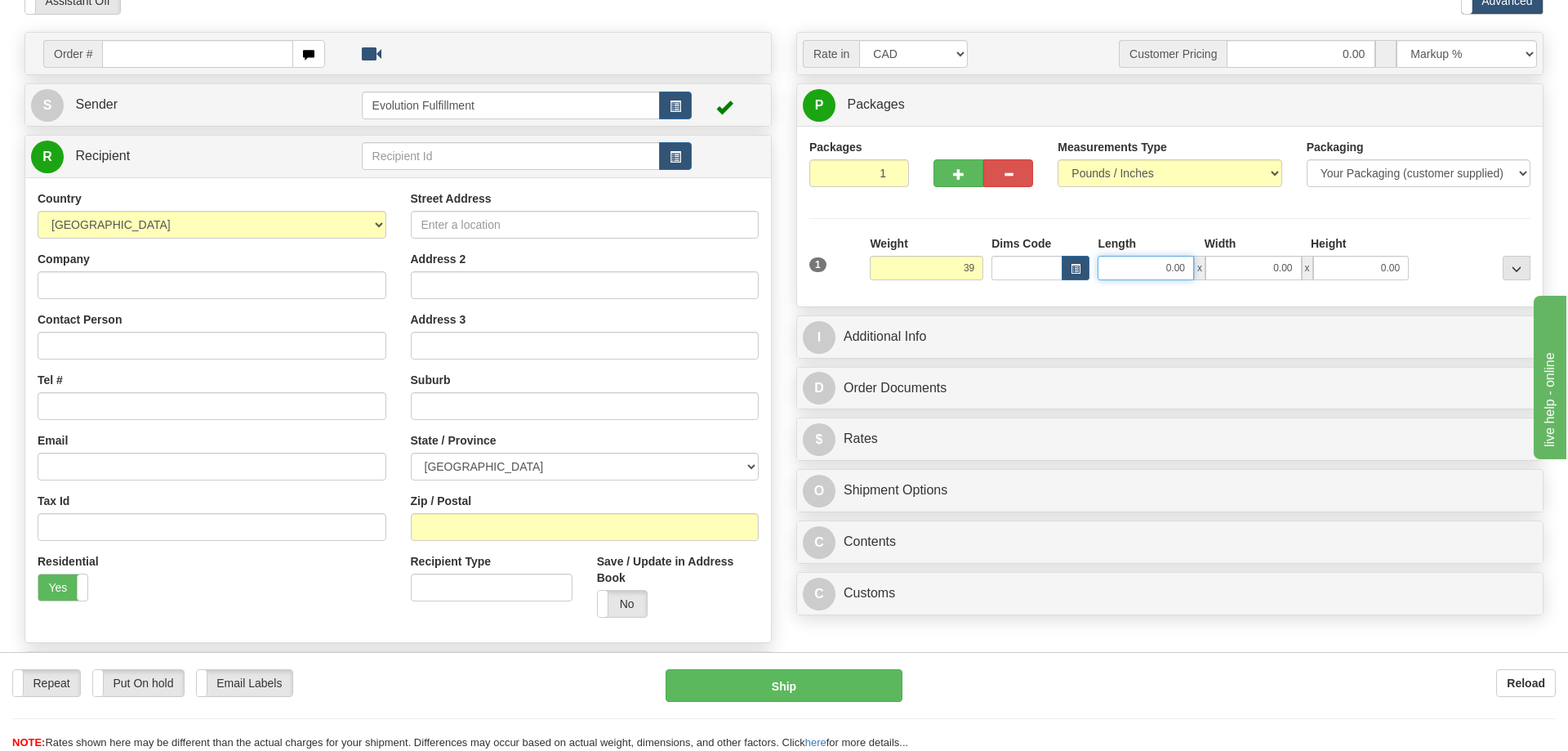
type input "39.00"
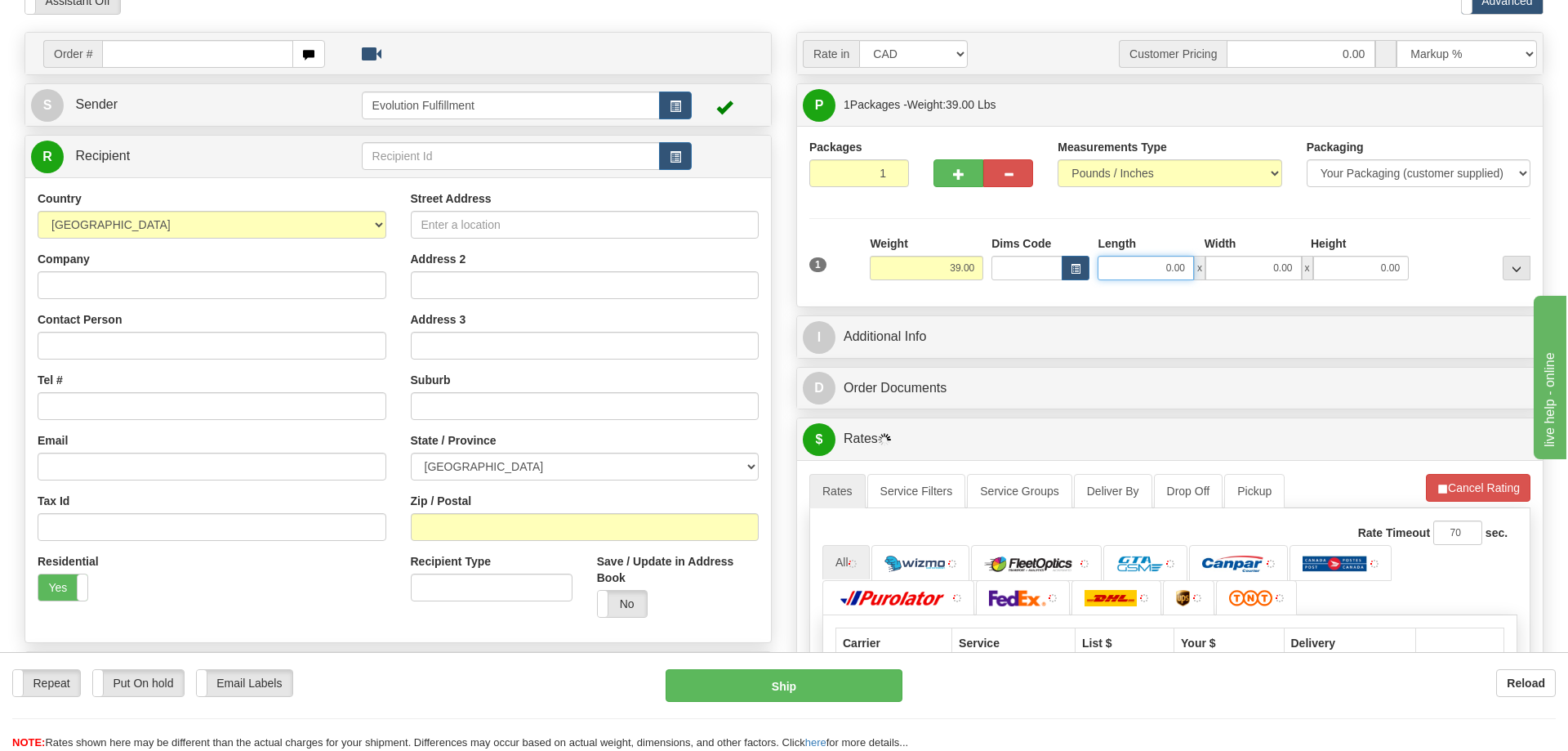
drag, startPoint x: 1201, startPoint y: 266, endPoint x: 1354, endPoint y: 267, distance: 153.0
click at [1195, 266] on input "0.00" at bounding box center [1146, 268] width 97 height 25
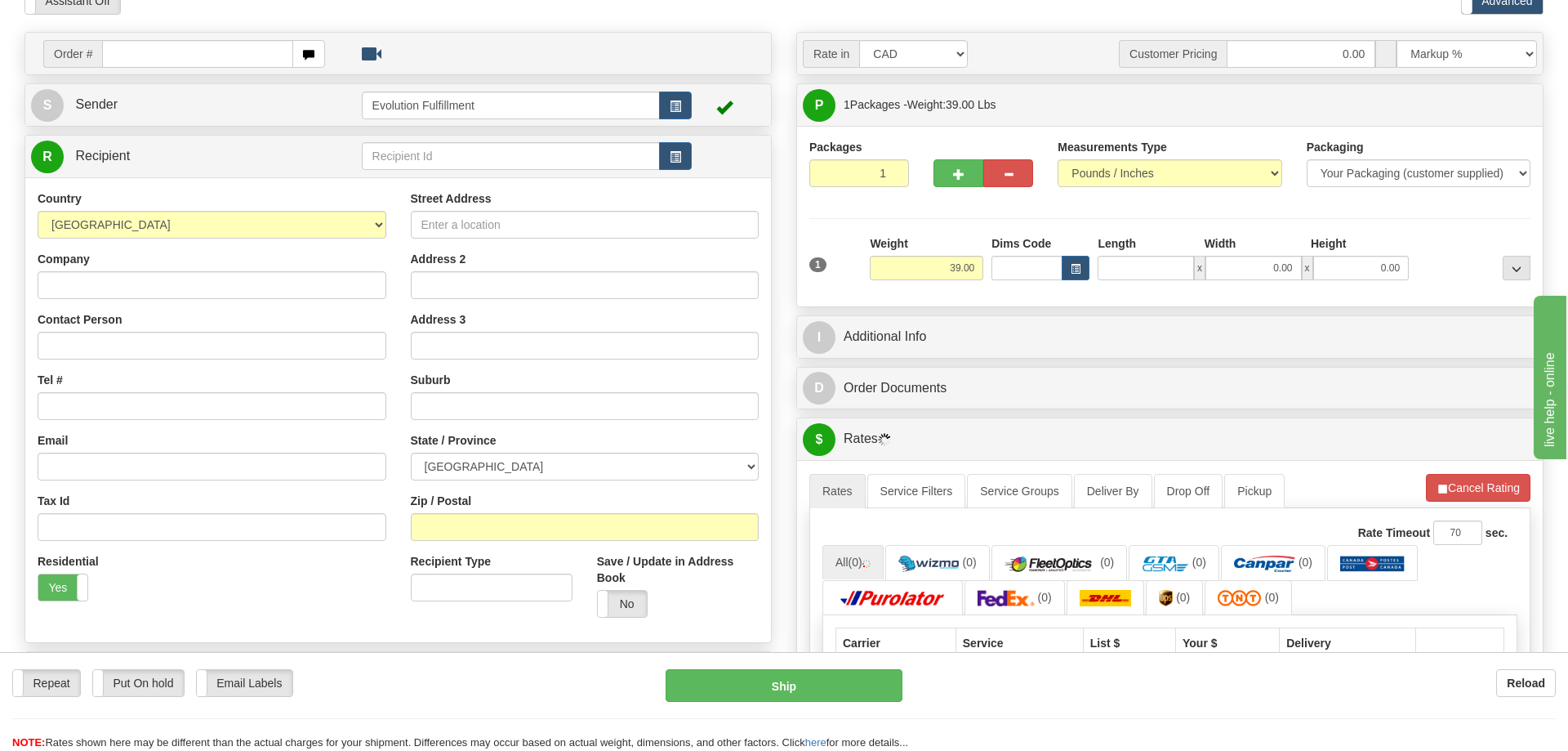
type input "0.00"
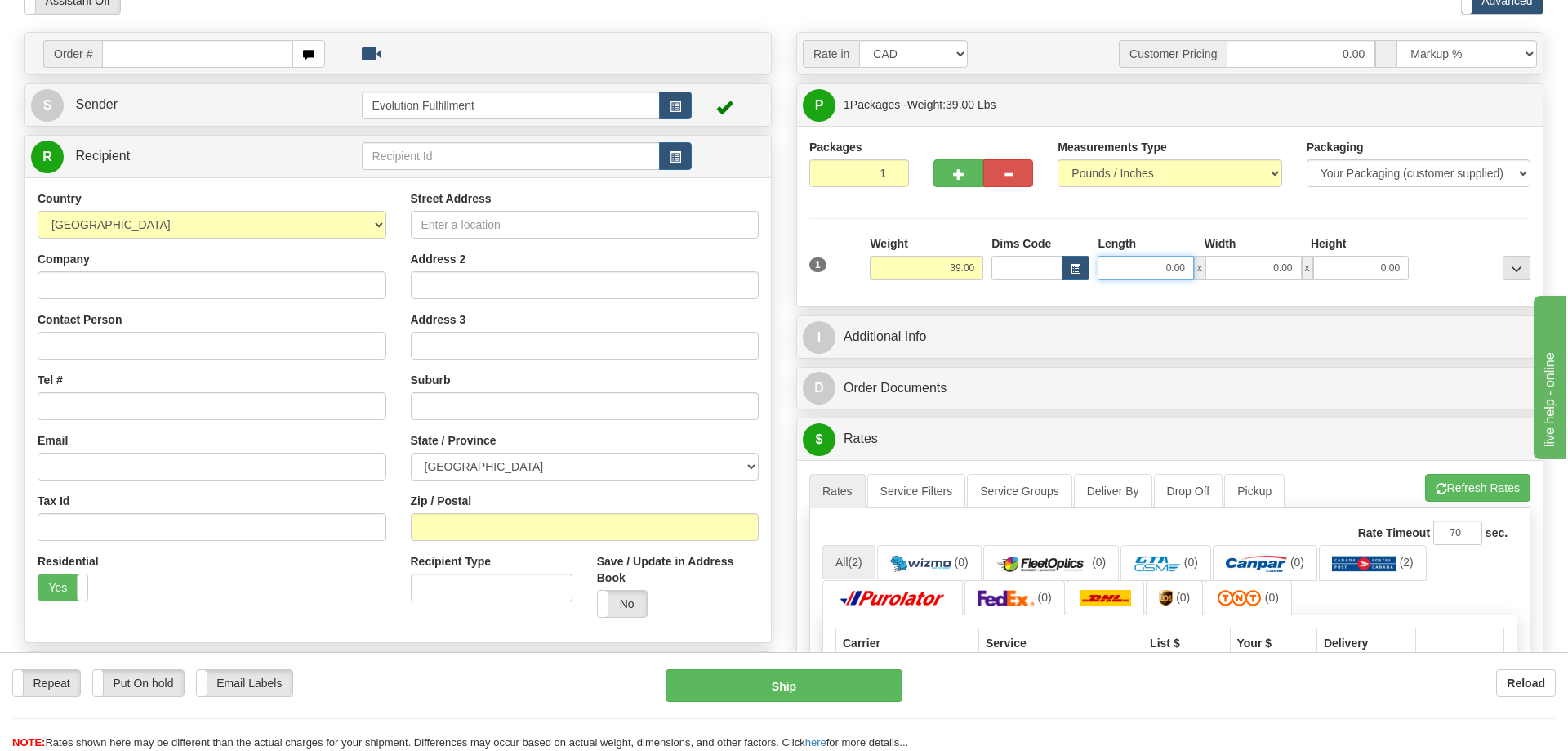
drag, startPoint x: 1144, startPoint y: 270, endPoint x: 1320, endPoint y: 276, distance: 176.1
click at [1195, 276] on input "0.00" at bounding box center [1146, 268] width 97 height 25
type input "35.00"
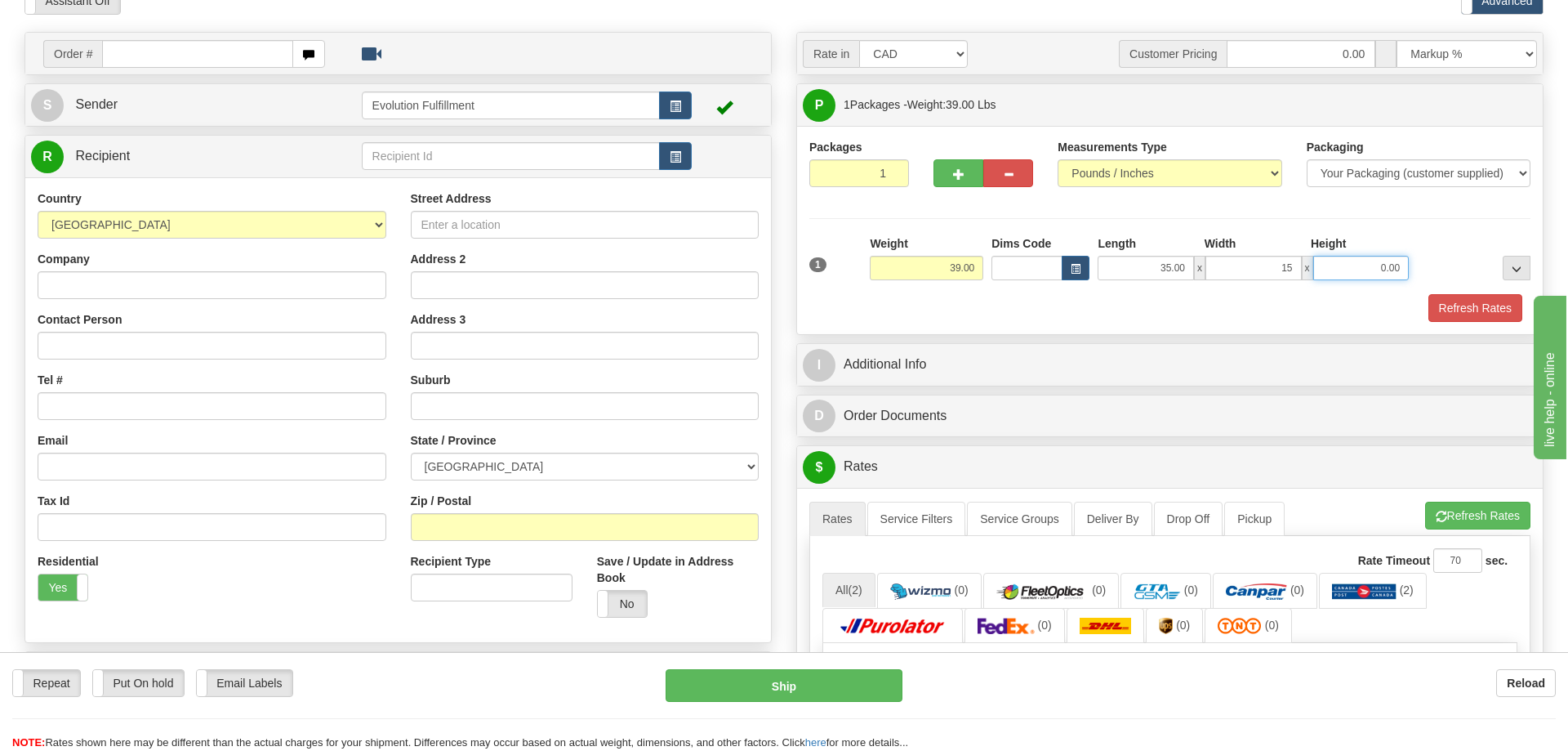
type input "15.00"
type input "14.00"
click at [817, 257] on div "1" at bounding box center [835, 253] width 60 height 37
click at [411, 453] on select "[GEOGRAPHIC_DATA] [GEOGRAPHIC_DATA] [GEOGRAPHIC_DATA] [GEOGRAPHIC_DATA] [GEOGRA…" at bounding box center [585, 466] width 349 height 28
click at [466, 400] on input "text" at bounding box center [585, 406] width 349 height 28
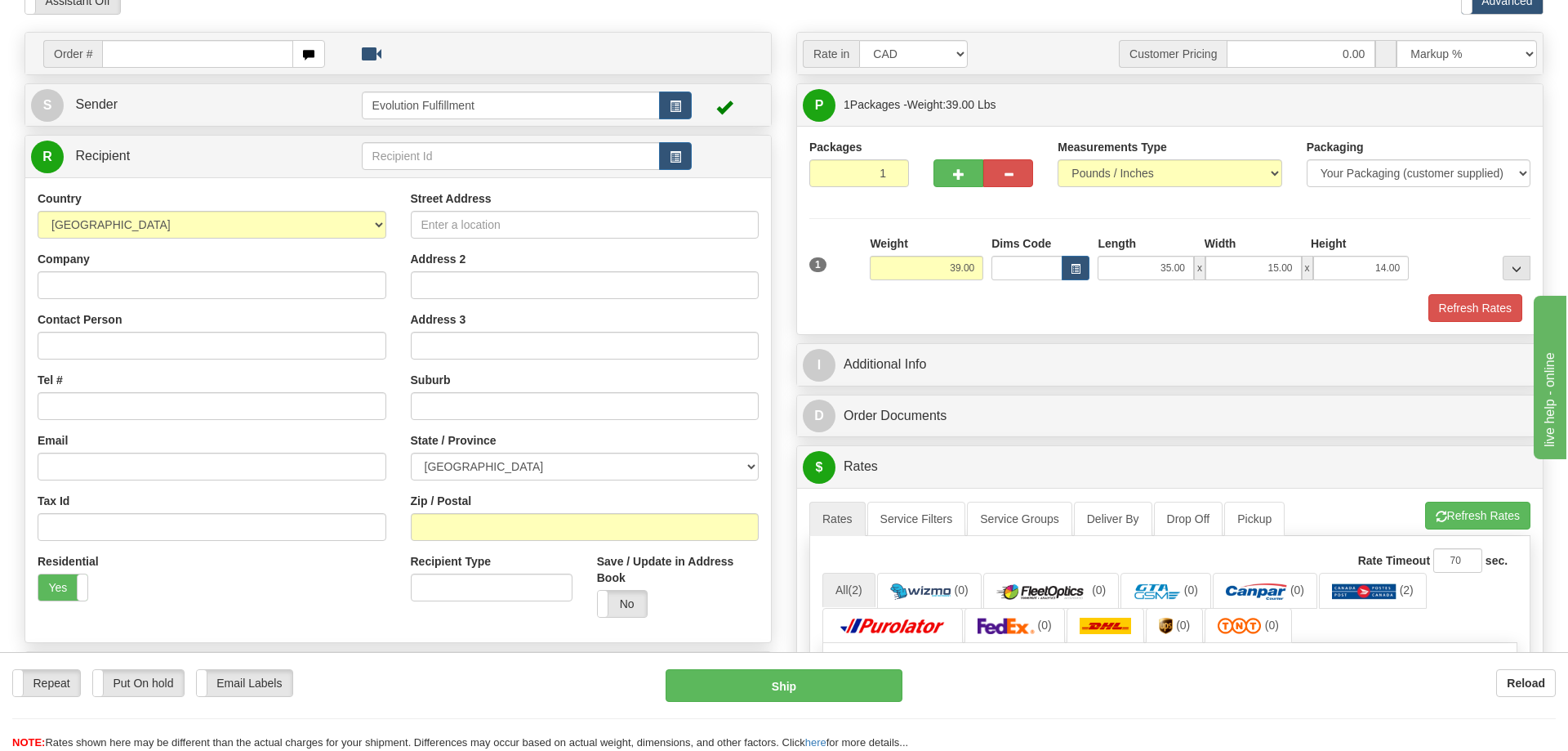
drag, startPoint x: 480, startPoint y: 512, endPoint x: 477, endPoint y: 523, distance: 11.4
click at [480, 516] on div "Zip / Postal" at bounding box center [585, 517] width 349 height 48
click at [477, 523] on input "Zip / Postal" at bounding box center [585, 527] width 349 height 28
click at [14, 309] on div "Order # S Sender" at bounding box center [397, 392] width 772 height 721
click at [521, 535] on input "Zip / Postal" at bounding box center [585, 527] width 349 height 28
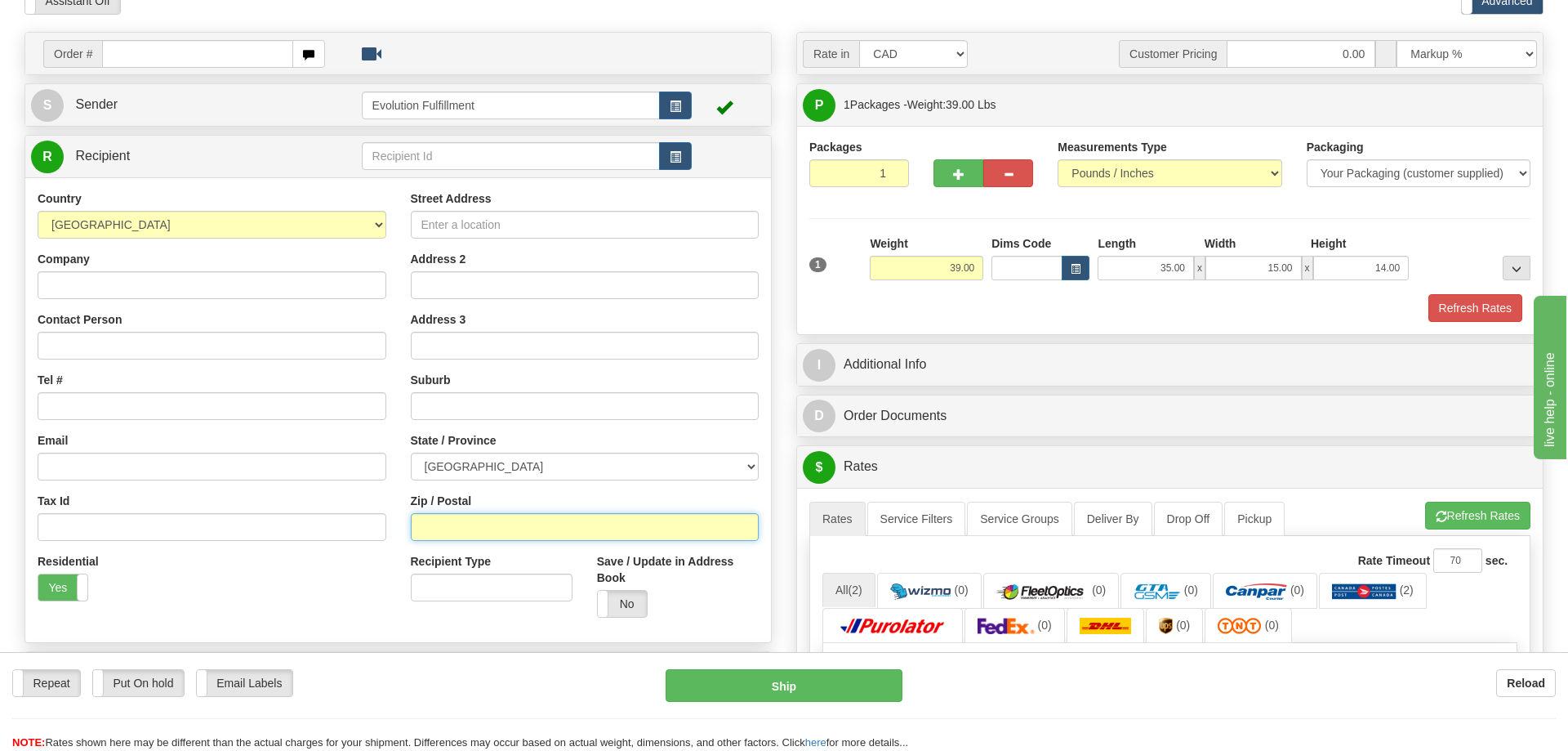
paste input "2006"
type input "2006"
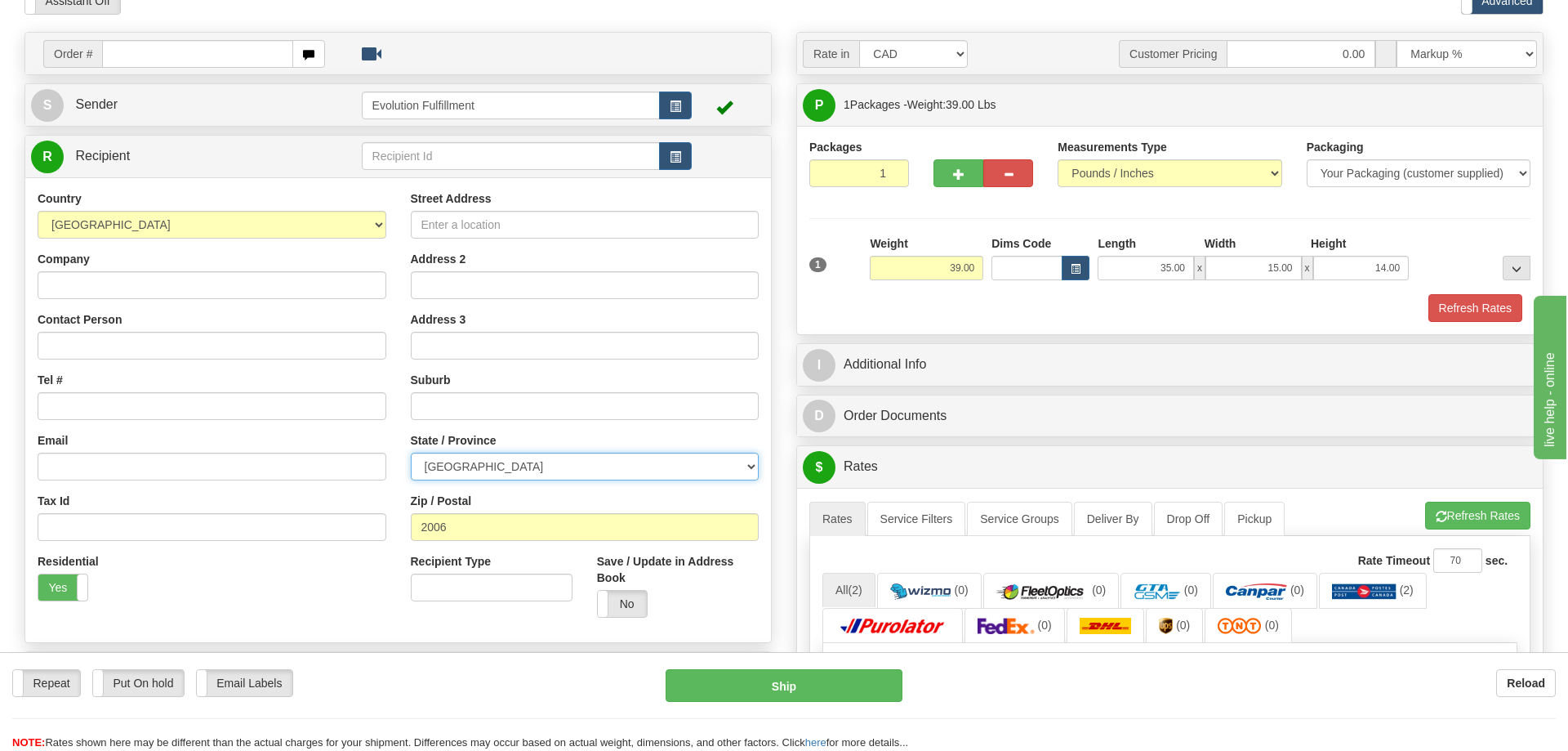
click at [411, 453] on select "[GEOGRAPHIC_DATA] [GEOGRAPHIC_DATA] [GEOGRAPHIC_DATA] [GEOGRAPHIC_DATA] [GEOGRA…" at bounding box center [585, 466] width 349 height 28
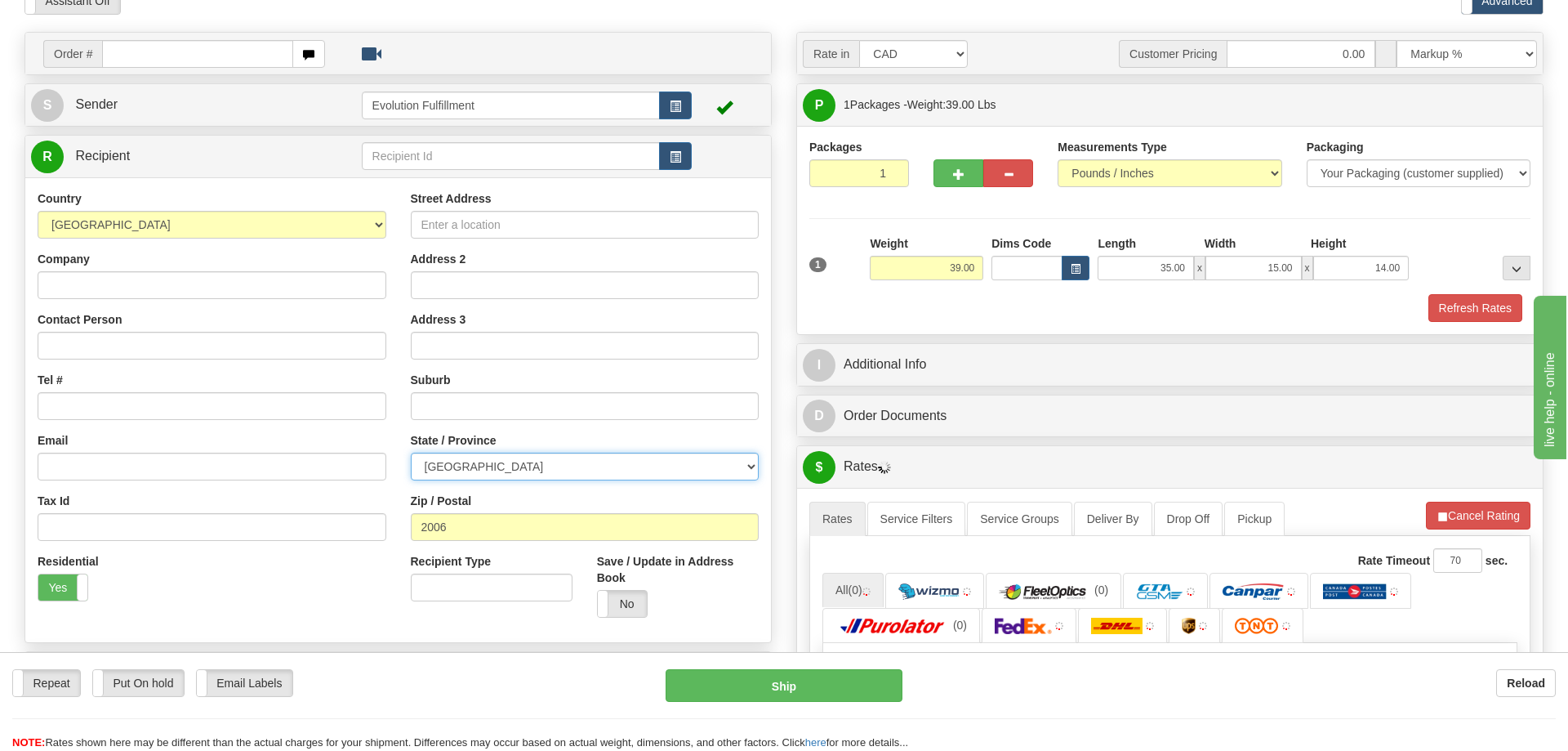
click at [539, 465] on select "[GEOGRAPHIC_DATA] [GEOGRAPHIC_DATA] [GEOGRAPHIC_DATA] [GEOGRAPHIC_DATA] [GEOGRA…" at bounding box center [585, 466] width 349 height 28
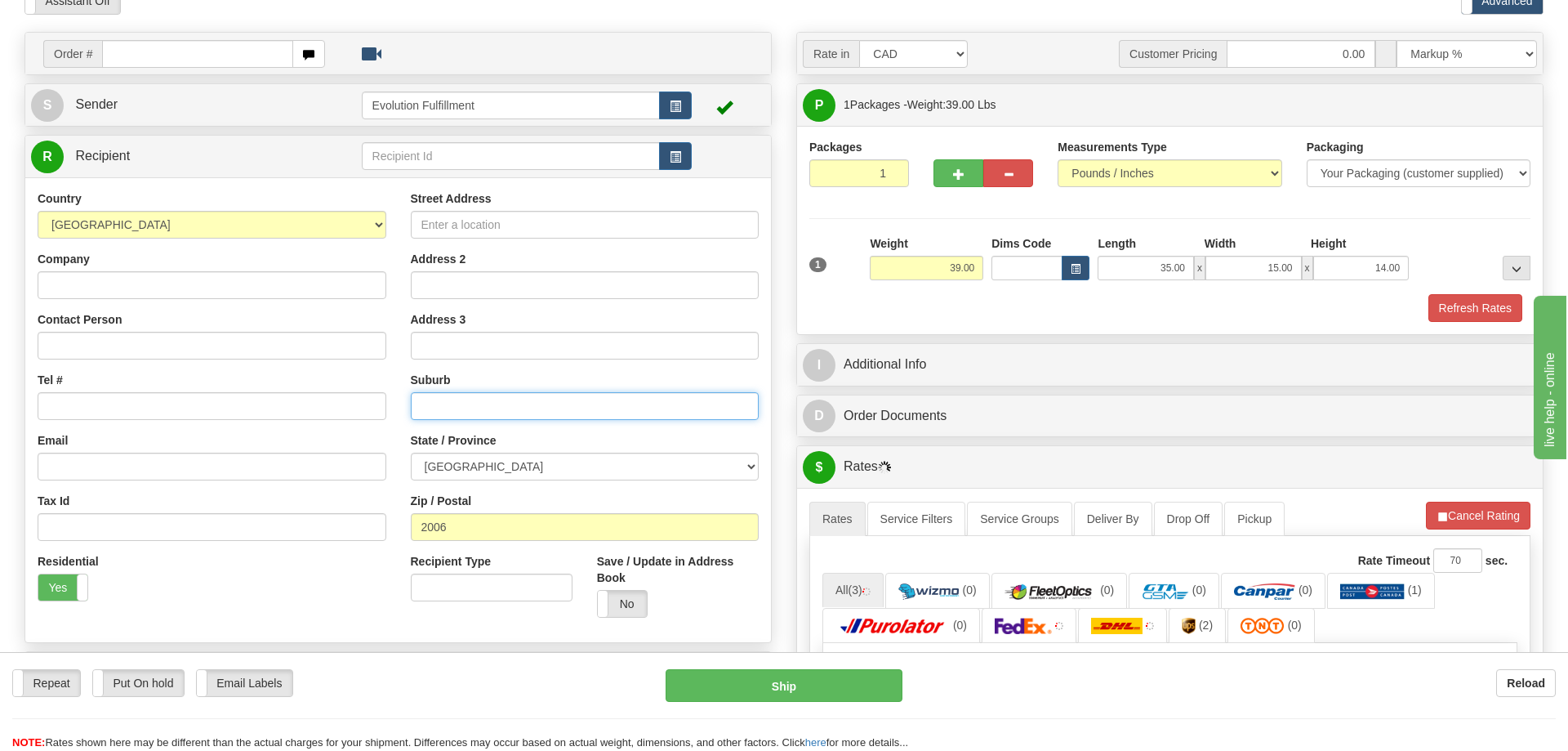
click at [483, 413] on input "text" at bounding box center [585, 406] width 349 height 28
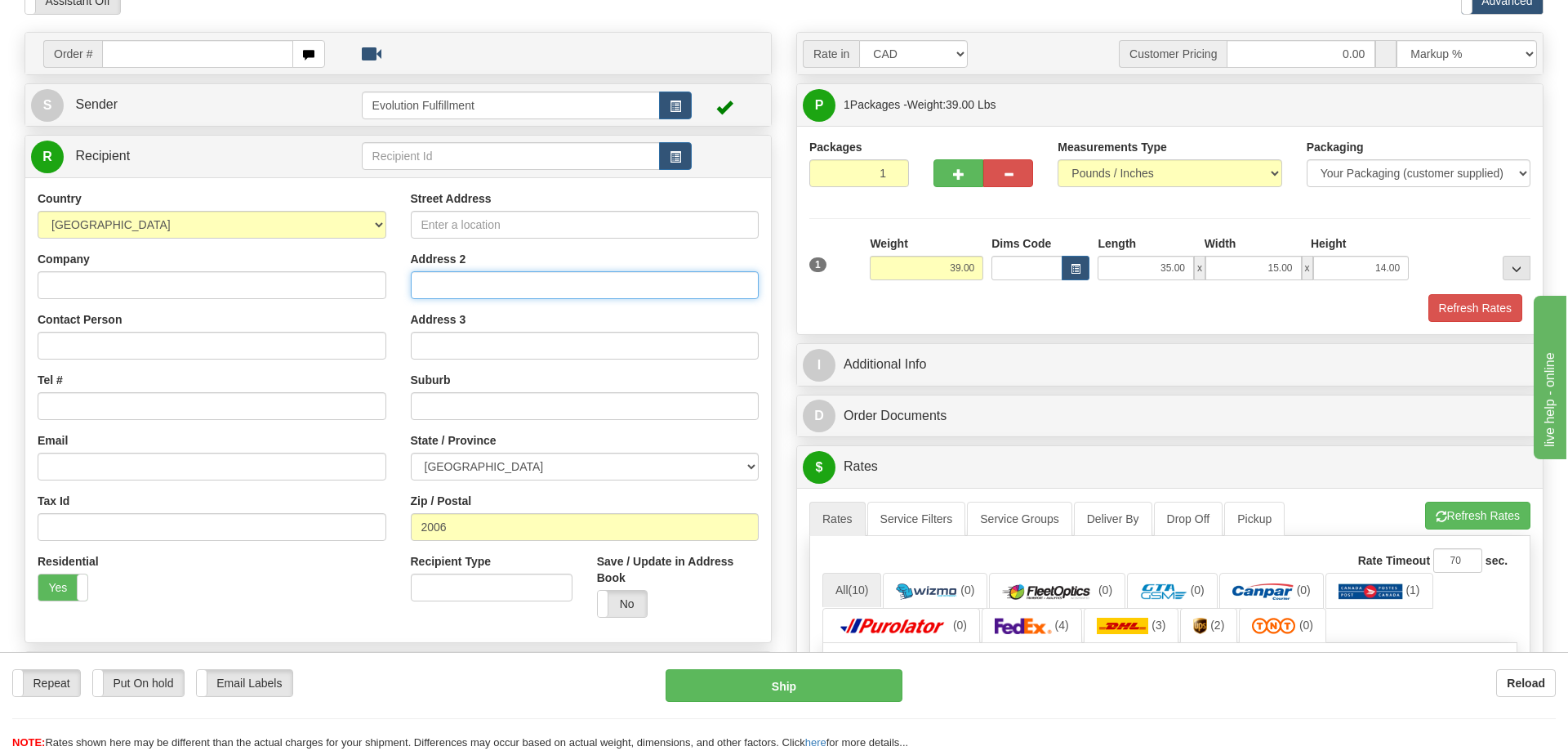
click at [510, 296] on input "Address 2" at bounding box center [585, 285] width 349 height 28
type input "s"
type input "S"
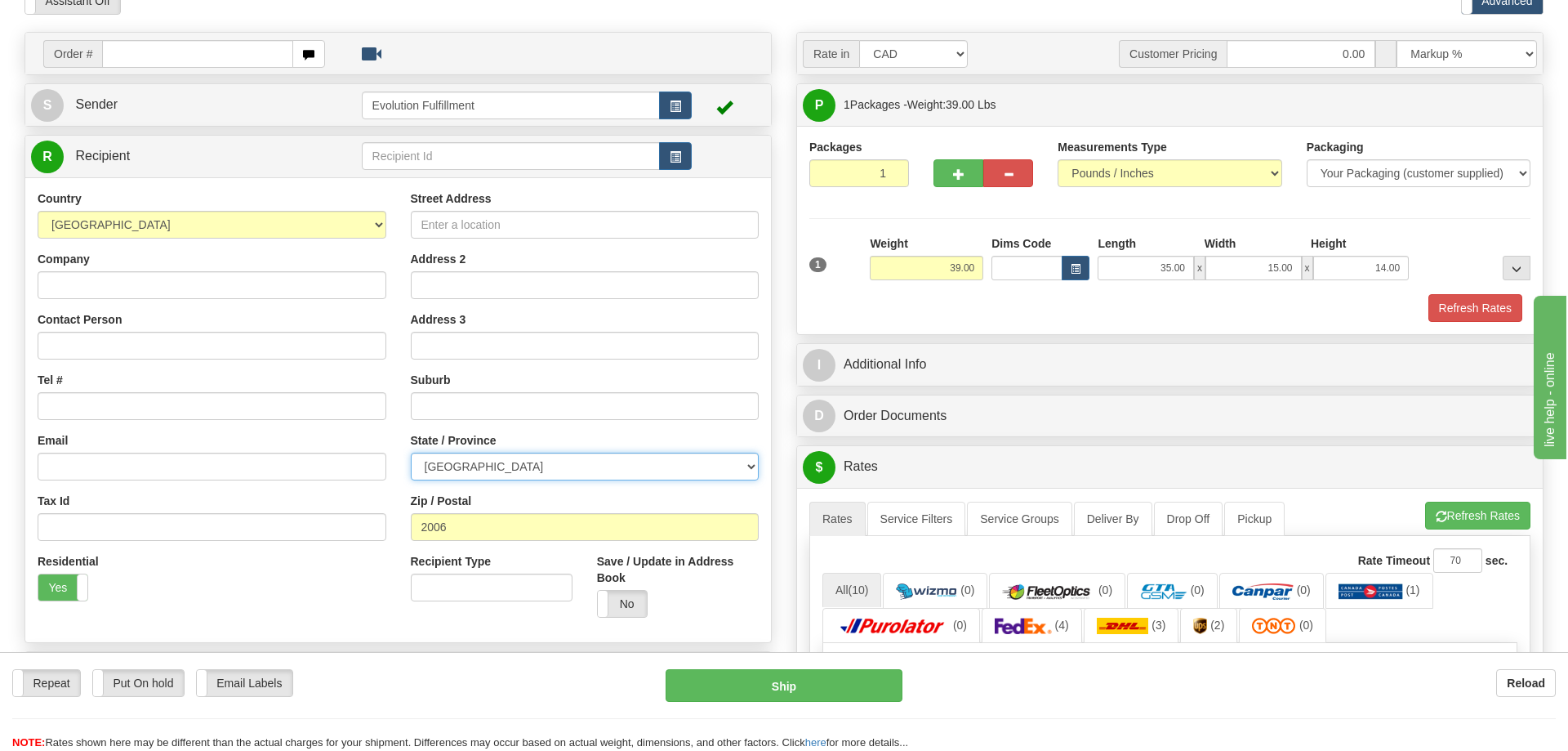
click at [411, 453] on select "[GEOGRAPHIC_DATA] [GEOGRAPHIC_DATA] [GEOGRAPHIC_DATA] [GEOGRAPHIC_DATA] [GEOGRA…" at bounding box center [585, 466] width 349 height 28
click at [526, 466] on select "[GEOGRAPHIC_DATA] [GEOGRAPHIC_DATA] [GEOGRAPHIC_DATA] [GEOGRAPHIC_DATA] [GEOGRA…" at bounding box center [585, 466] width 349 height 28
click at [411, 453] on select "[GEOGRAPHIC_DATA] [GEOGRAPHIC_DATA] [GEOGRAPHIC_DATA] [GEOGRAPHIC_DATA] [GEOGRA…" at bounding box center [585, 466] width 349 height 28
select select "[GEOGRAPHIC_DATA]"
click option "[GEOGRAPHIC_DATA]" at bounding box center [0, 0] width 0 height 0
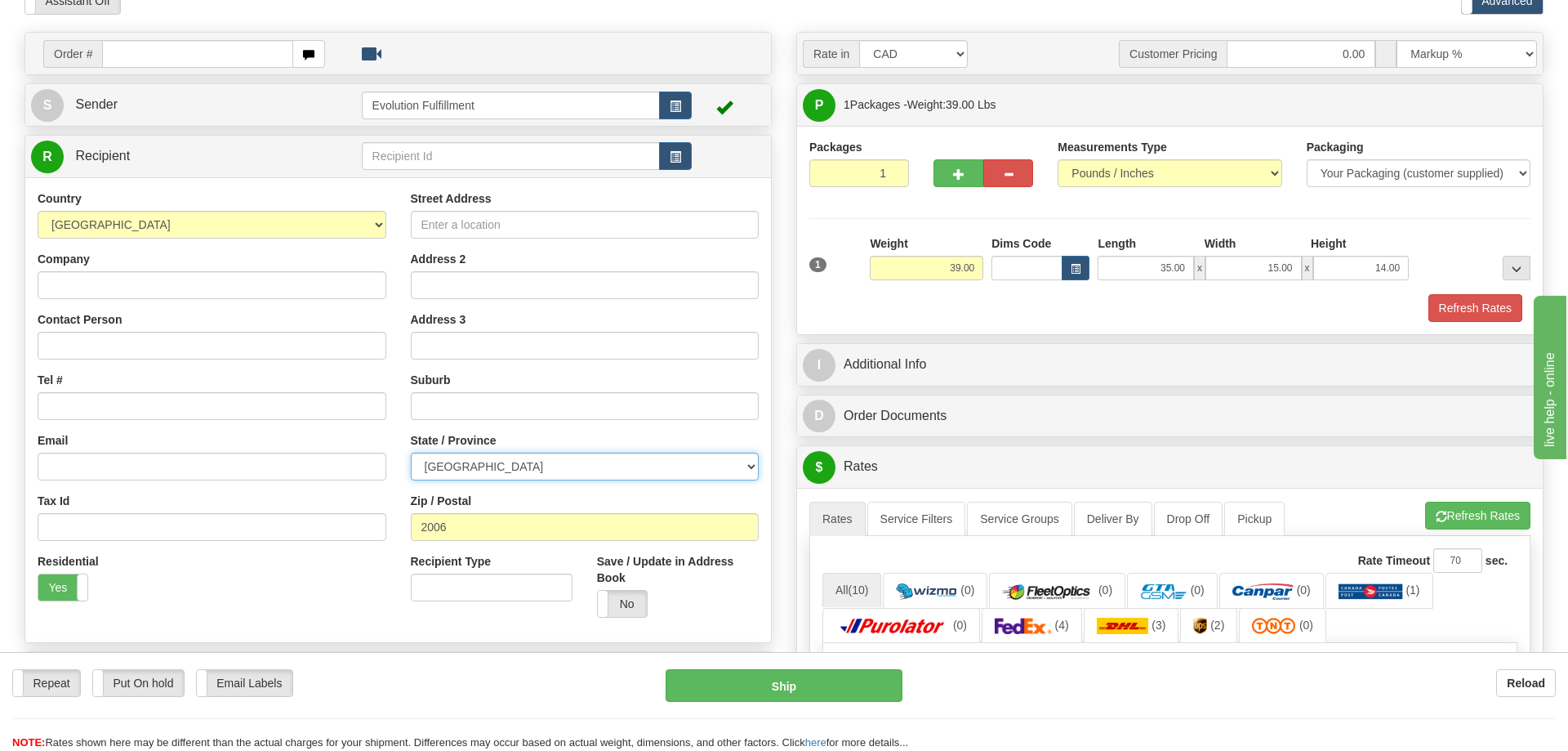
click at [411, 453] on select "[GEOGRAPHIC_DATA] [GEOGRAPHIC_DATA] [GEOGRAPHIC_DATA] [GEOGRAPHIC_DATA] [GEOGRA…" at bounding box center [585, 466] width 349 height 28
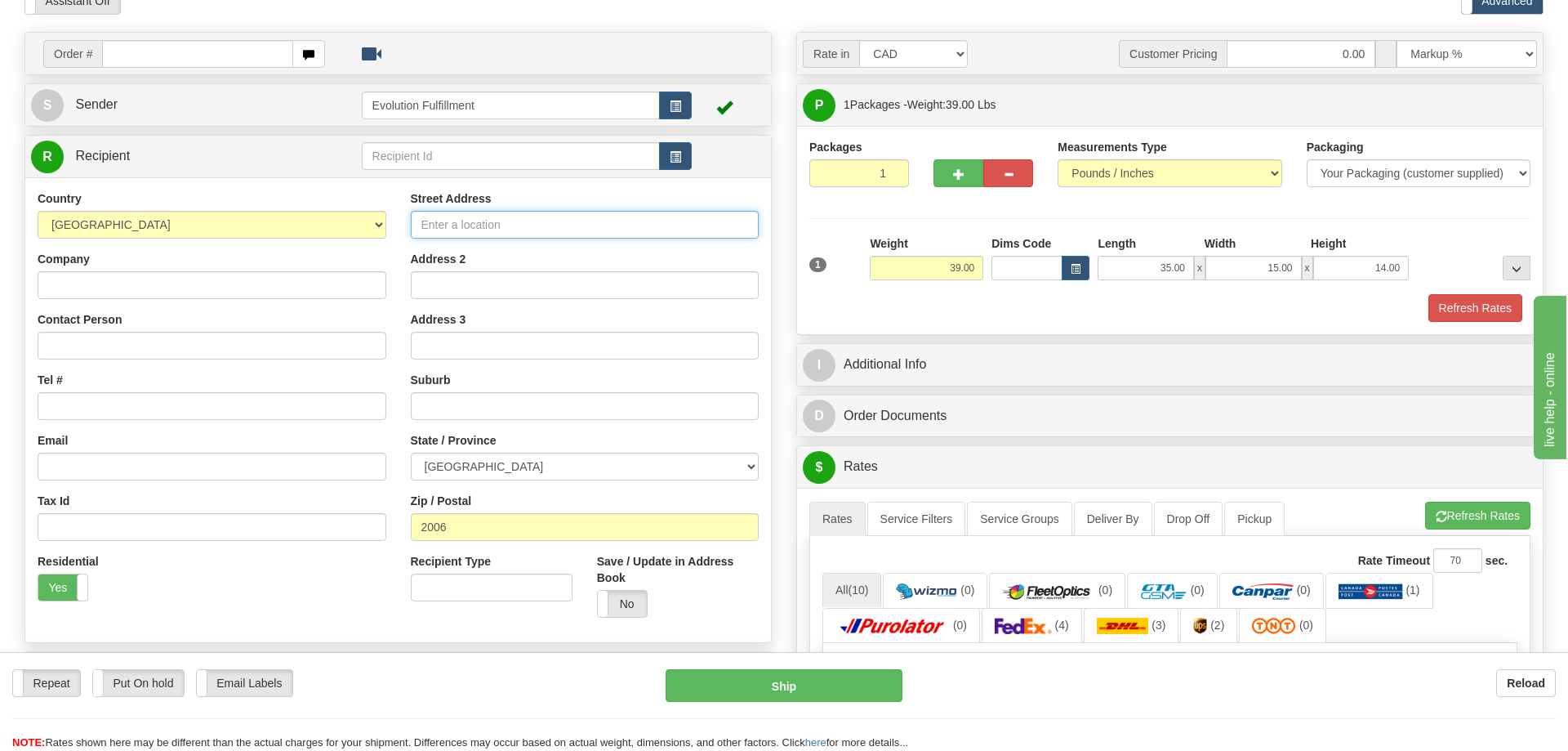
drag, startPoint x: 475, startPoint y: 469, endPoint x: 514, endPoint y: 226, distance: 246.1
click at [514, 226] on input "Street Address" at bounding box center [585, 224] width 349 height 28
type input "[GEOGRAPHIC_DATA]"
click at [352, 593] on div "Residential Yes No" at bounding box center [212, 583] width 373 height 60
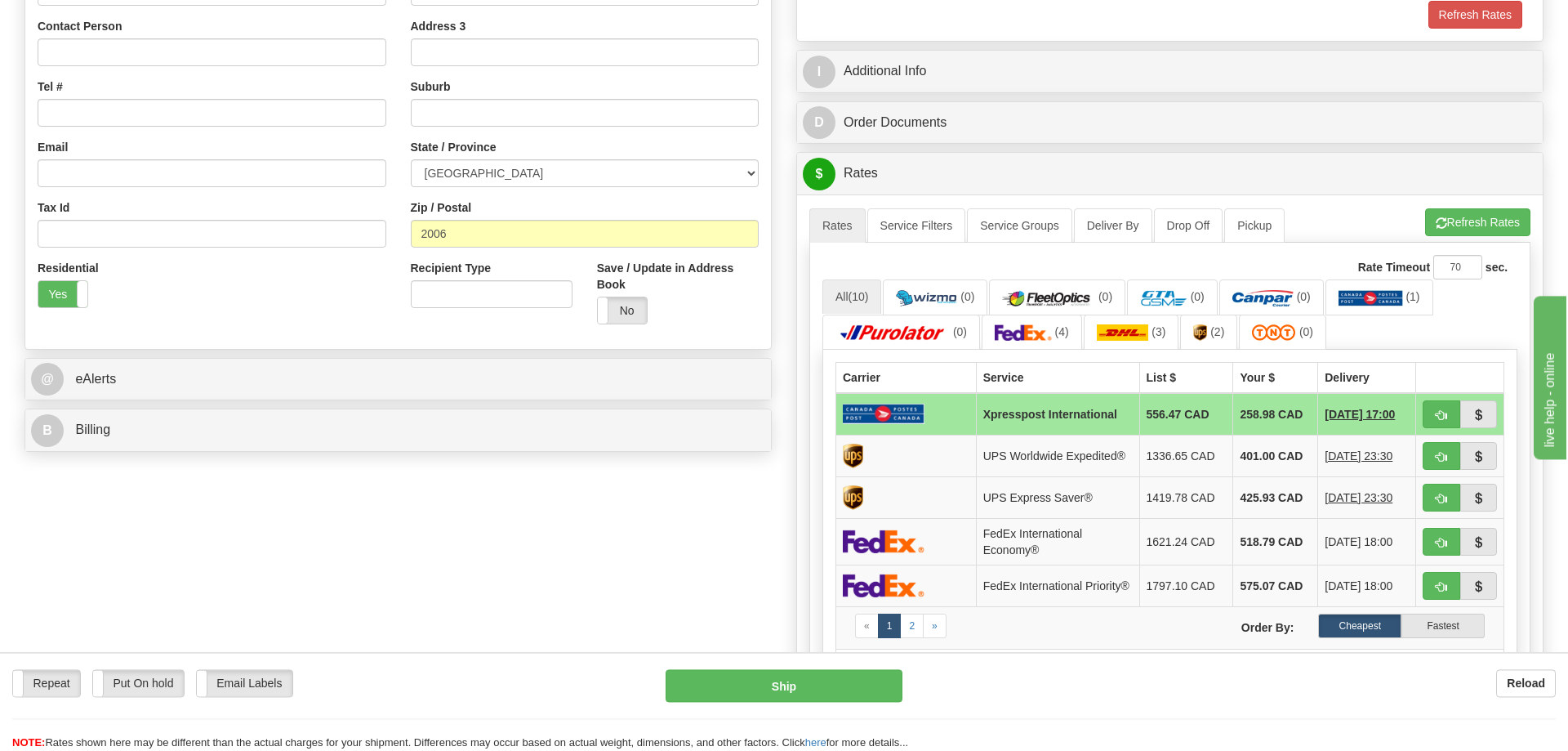
scroll to position [417, 0]
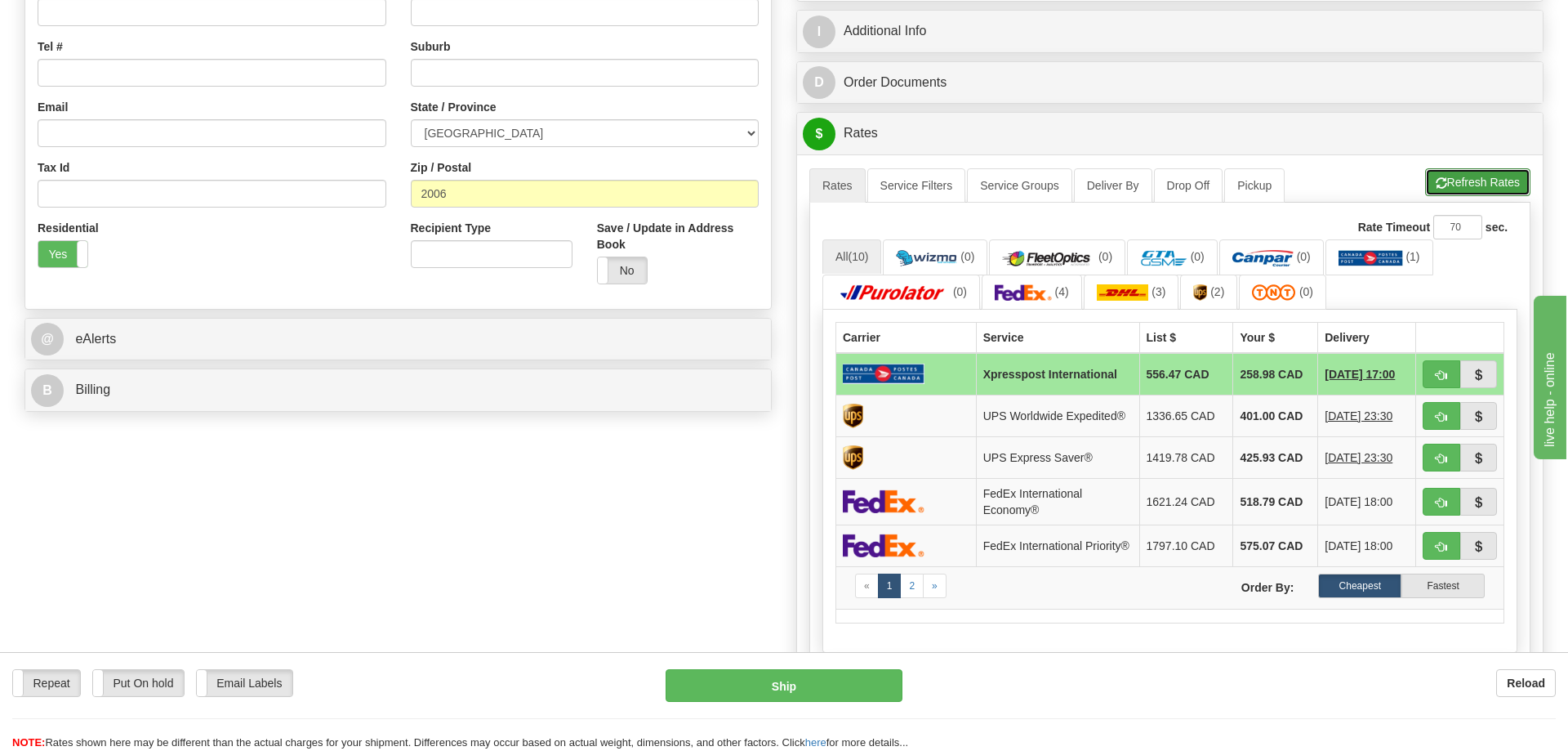
click at [1469, 175] on button "Refresh Rates" at bounding box center [1478, 182] width 106 height 28
click at [1063, 309] on link "(4)" at bounding box center [1032, 292] width 101 height 36
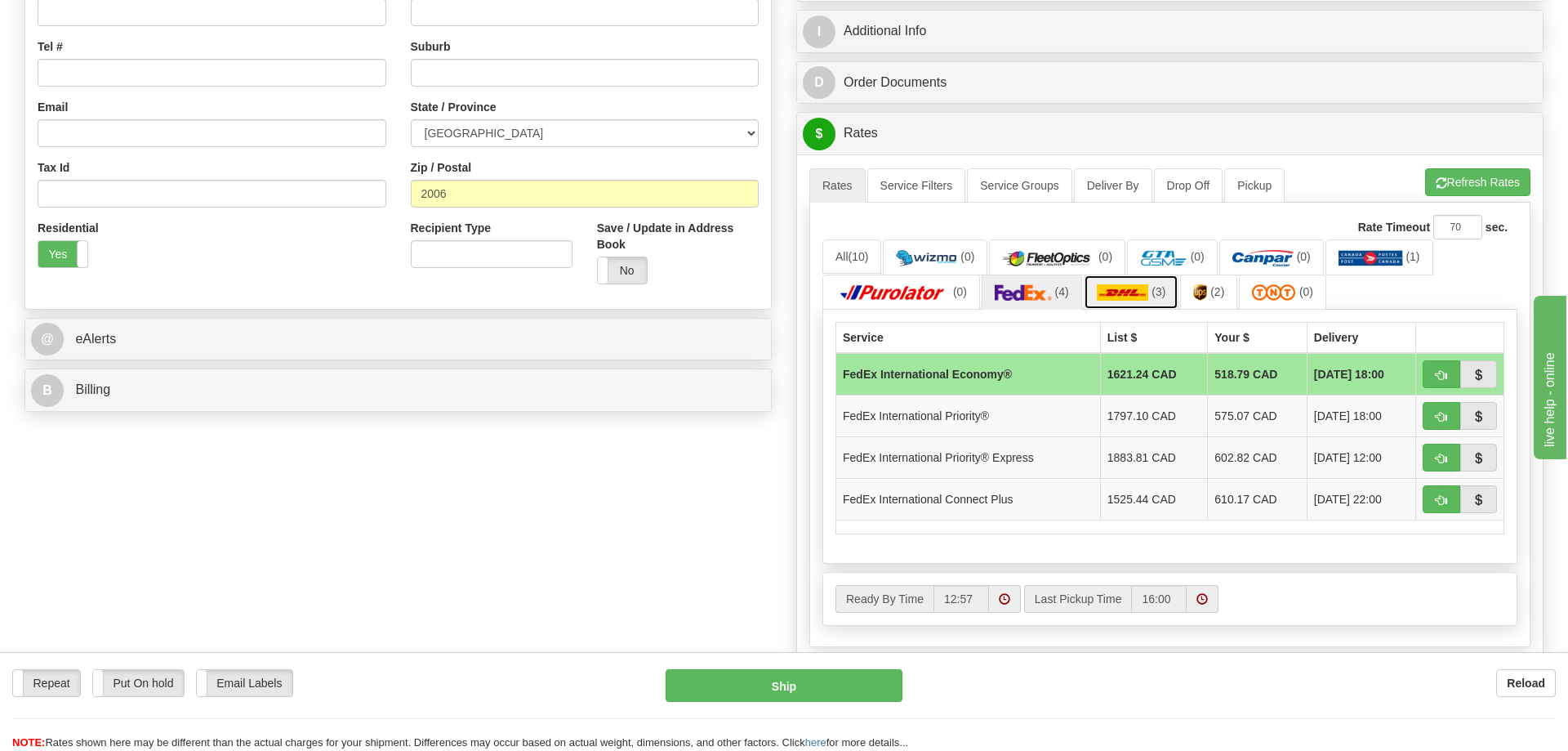
click at [1140, 286] on link "(3)" at bounding box center [1131, 292] width 96 height 36
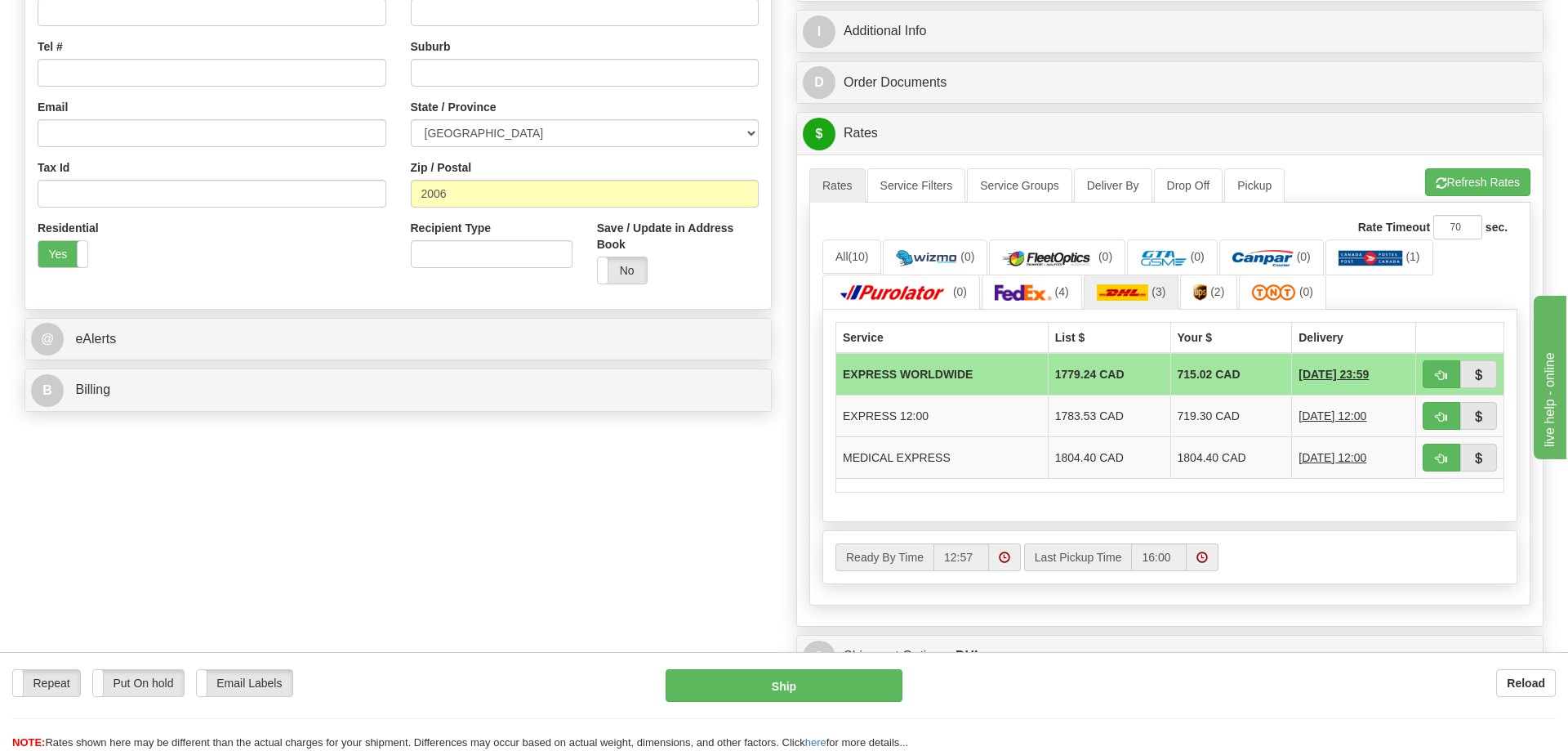
click at [1348, 116] on div "$ Rates Cancel" at bounding box center [1170, 133] width 746 height 42
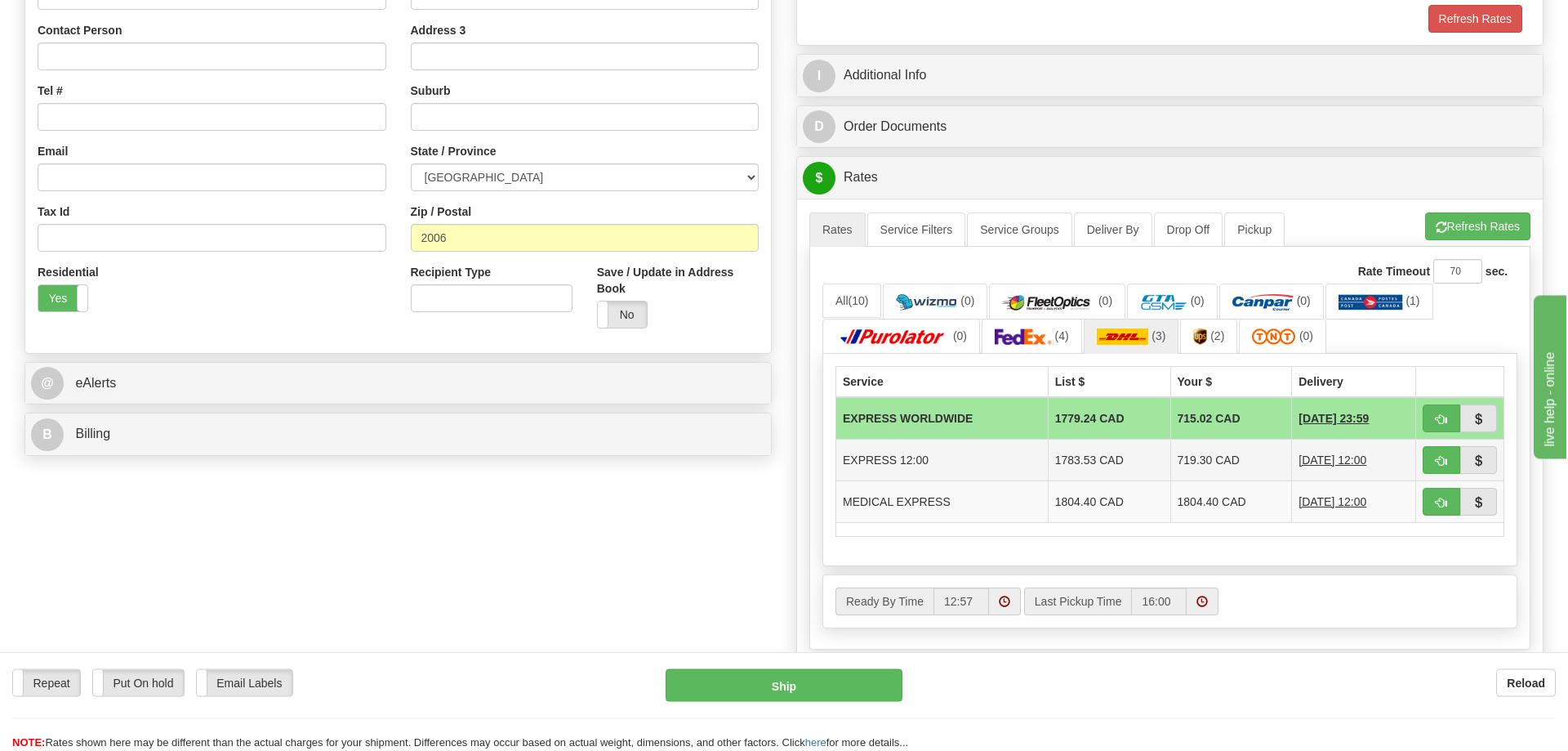
scroll to position [333, 0]
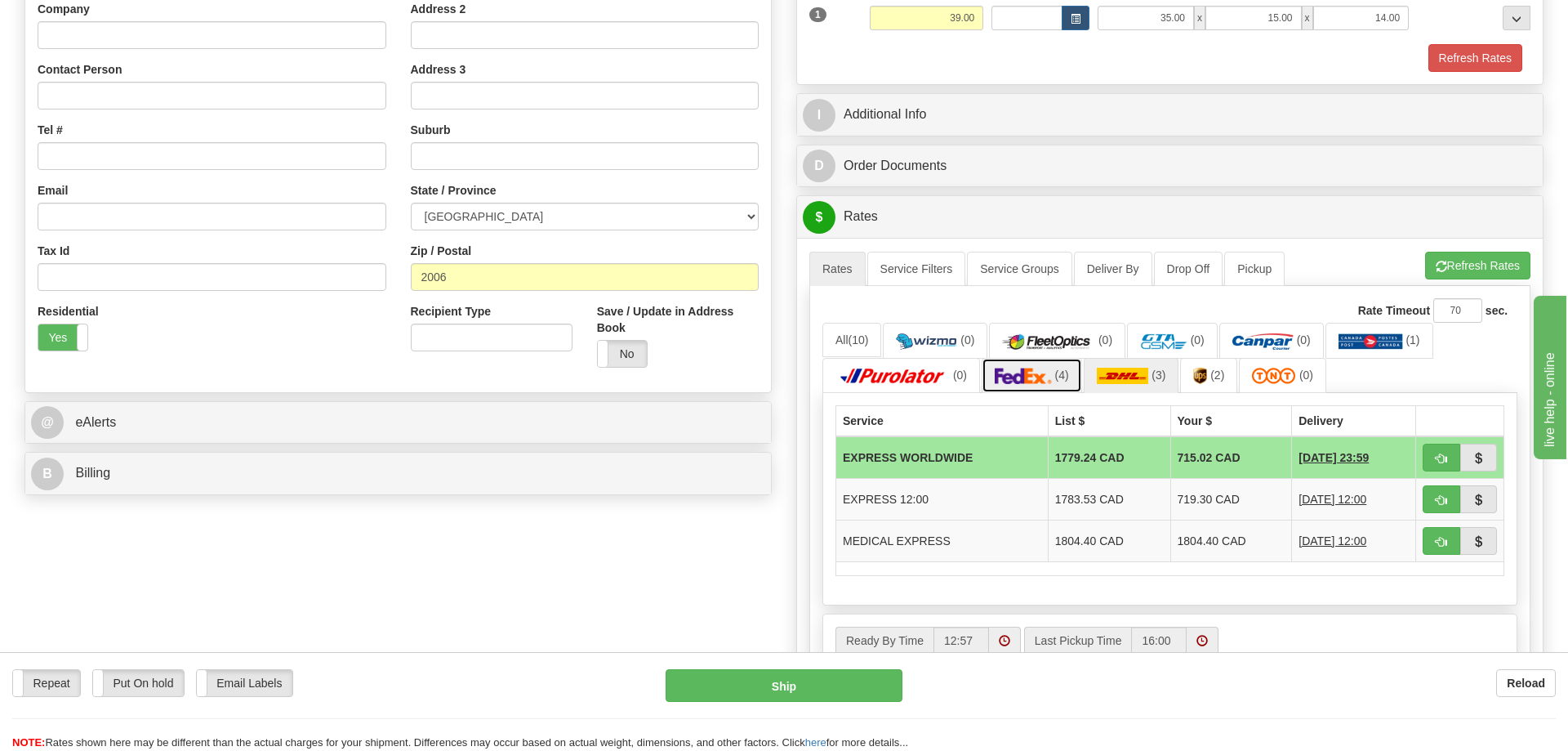
click at [1063, 370] on link "(4)" at bounding box center [1032, 376] width 101 height 36
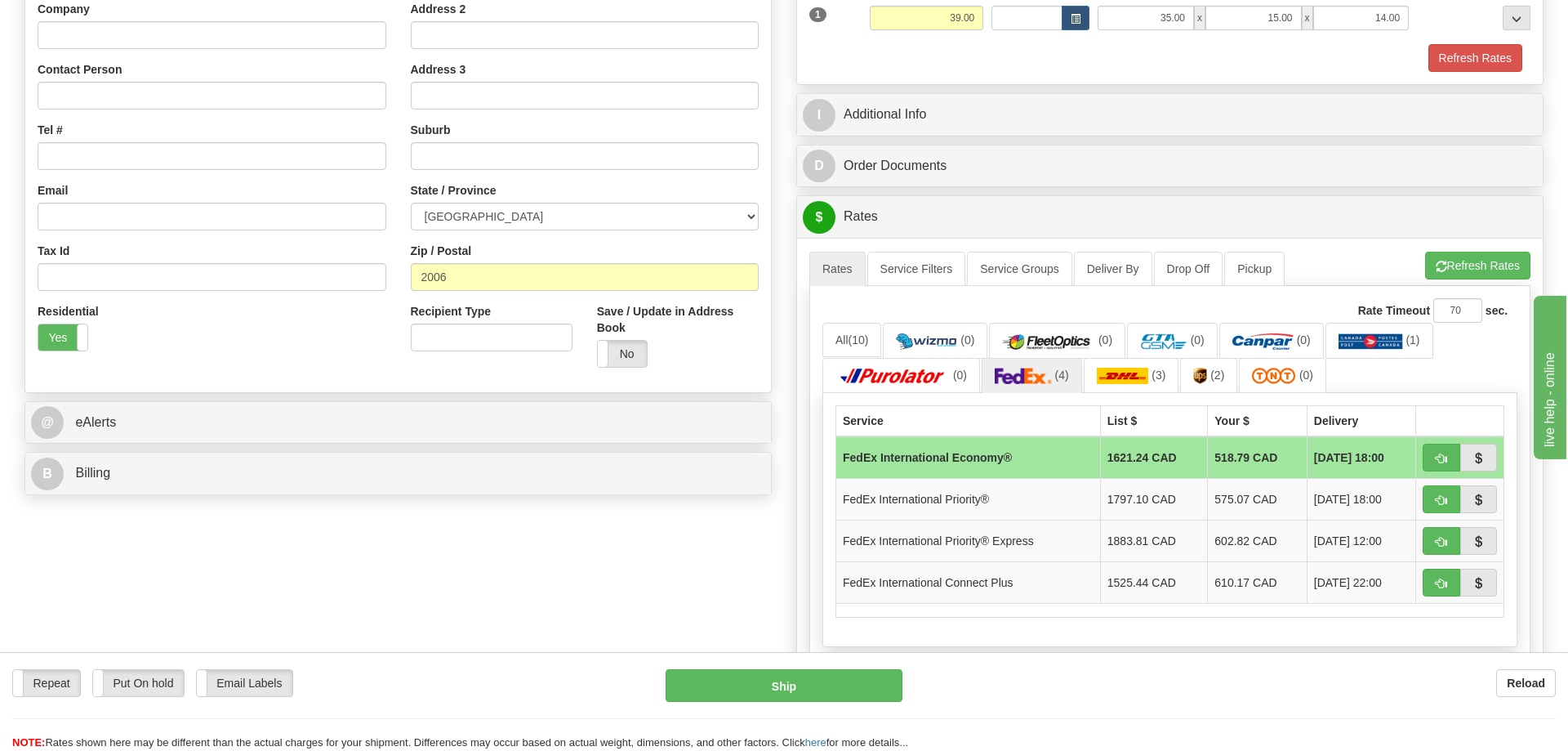
click at [322, 323] on div "Residential Yes No" at bounding box center [212, 333] width 373 height 60
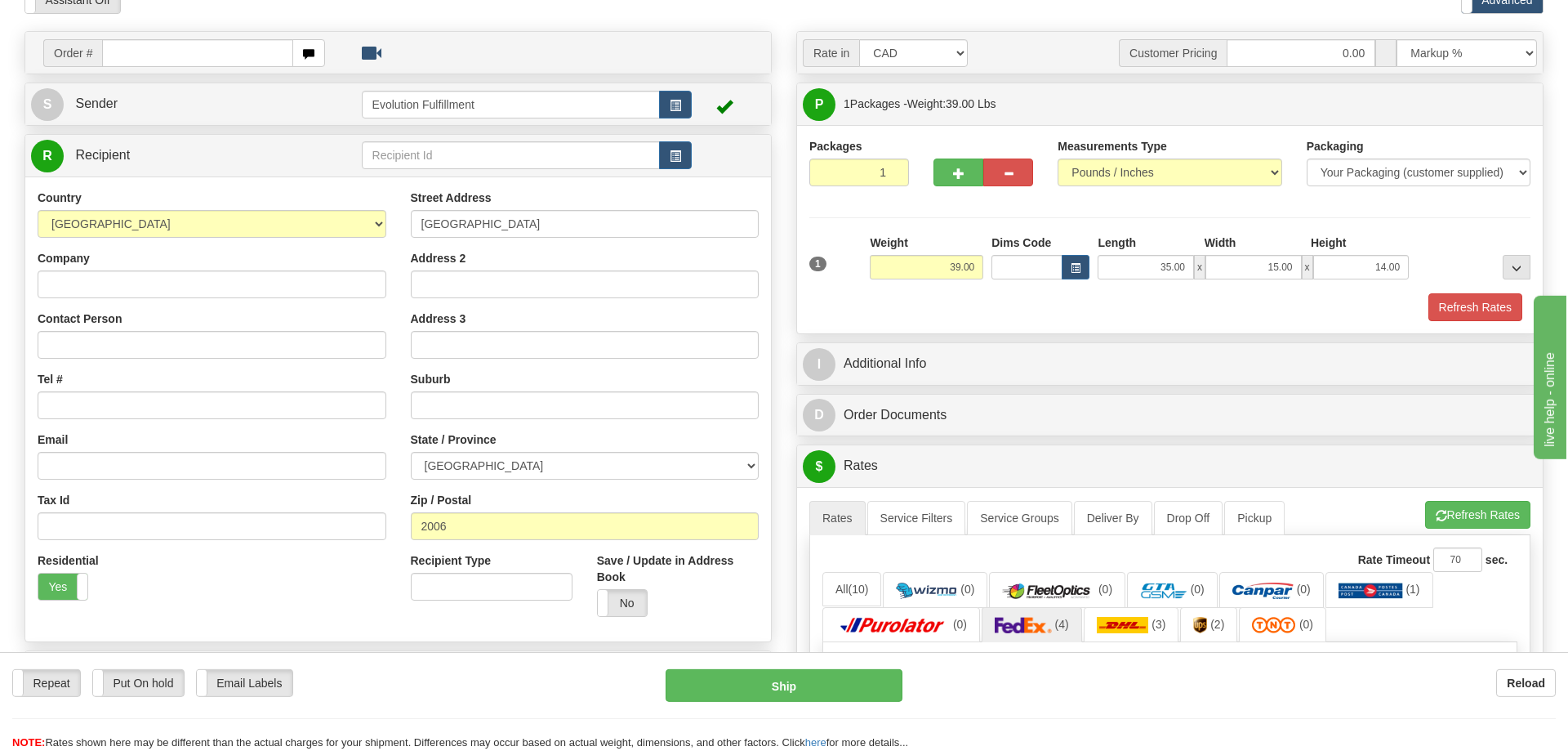
scroll to position [83, 0]
click at [34, 492] on div "Country [GEOGRAPHIC_DATA] [GEOGRAPHIC_DATA] [GEOGRAPHIC_DATA] [GEOGRAPHIC_DATA]…" at bounding box center [212, 402] width 373 height 423
click at [38, 210] on select "[GEOGRAPHIC_DATA] [GEOGRAPHIC_DATA] [GEOGRAPHIC_DATA] [GEOGRAPHIC_DATA] [US_STA…" at bounding box center [211, 224] width 349 height 28
select select "NZ"
click option "[GEOGRAPHIC_DATA]" at bounding box center [0, 0] width 0 height 0
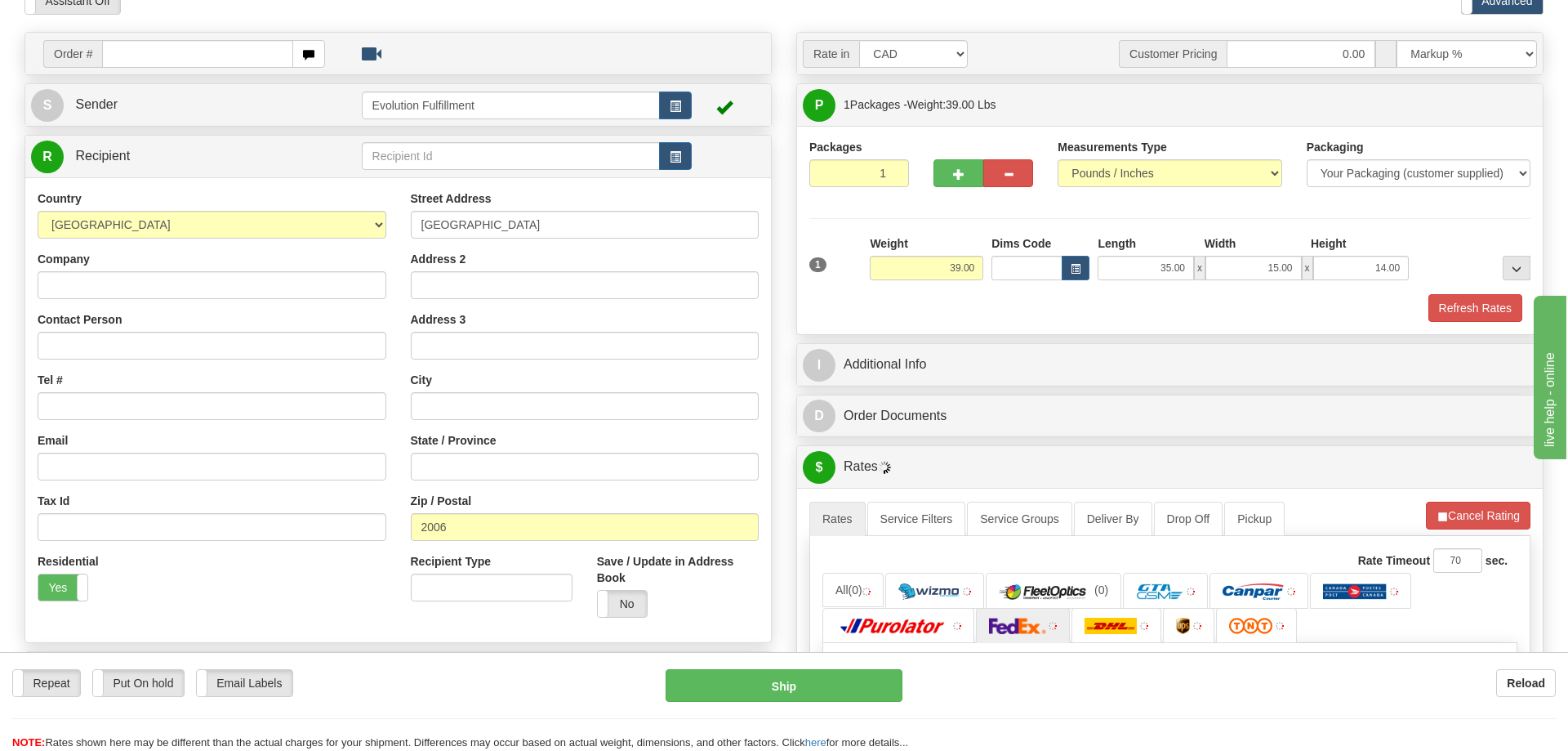
click at [333, 606] on div "Residential Yes No" at bounding box center [212, 583] width 373 height 60
click at [25, 534] on div "R Recipient" at bounding box center [398, 388] width 748 height 508
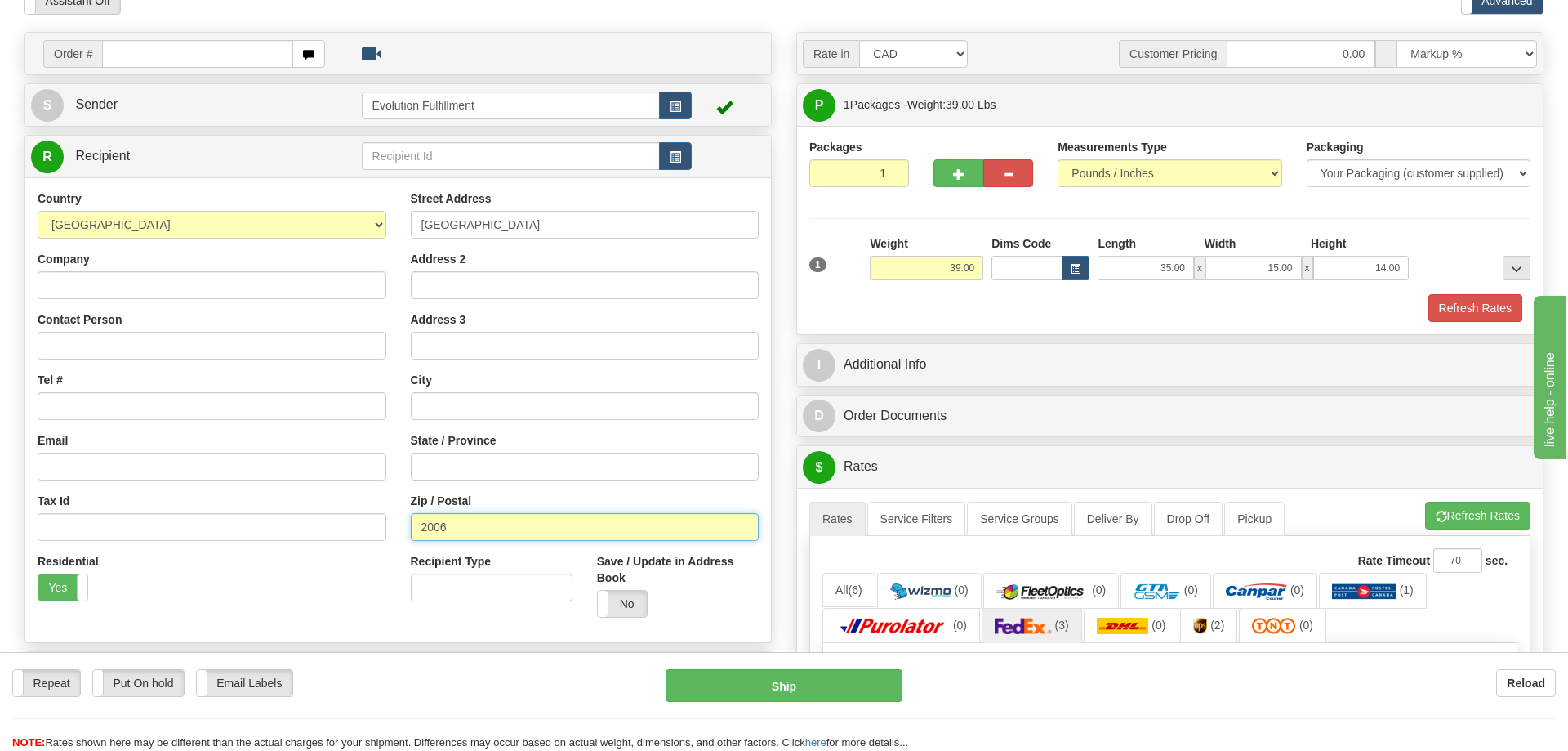
drag, startPoint x: 462, startPoint y: 527, endPoint x: 329, endPoint y: 538, distance: 133.5
click at [411, 529] on input "2006" at bounding box center [585, 527] width 349 height 28
paste input "0447"
type input "0447"
click at [339, 602] on div "Residential Yes No" at bounding box center [212, 583] width 373 height 60
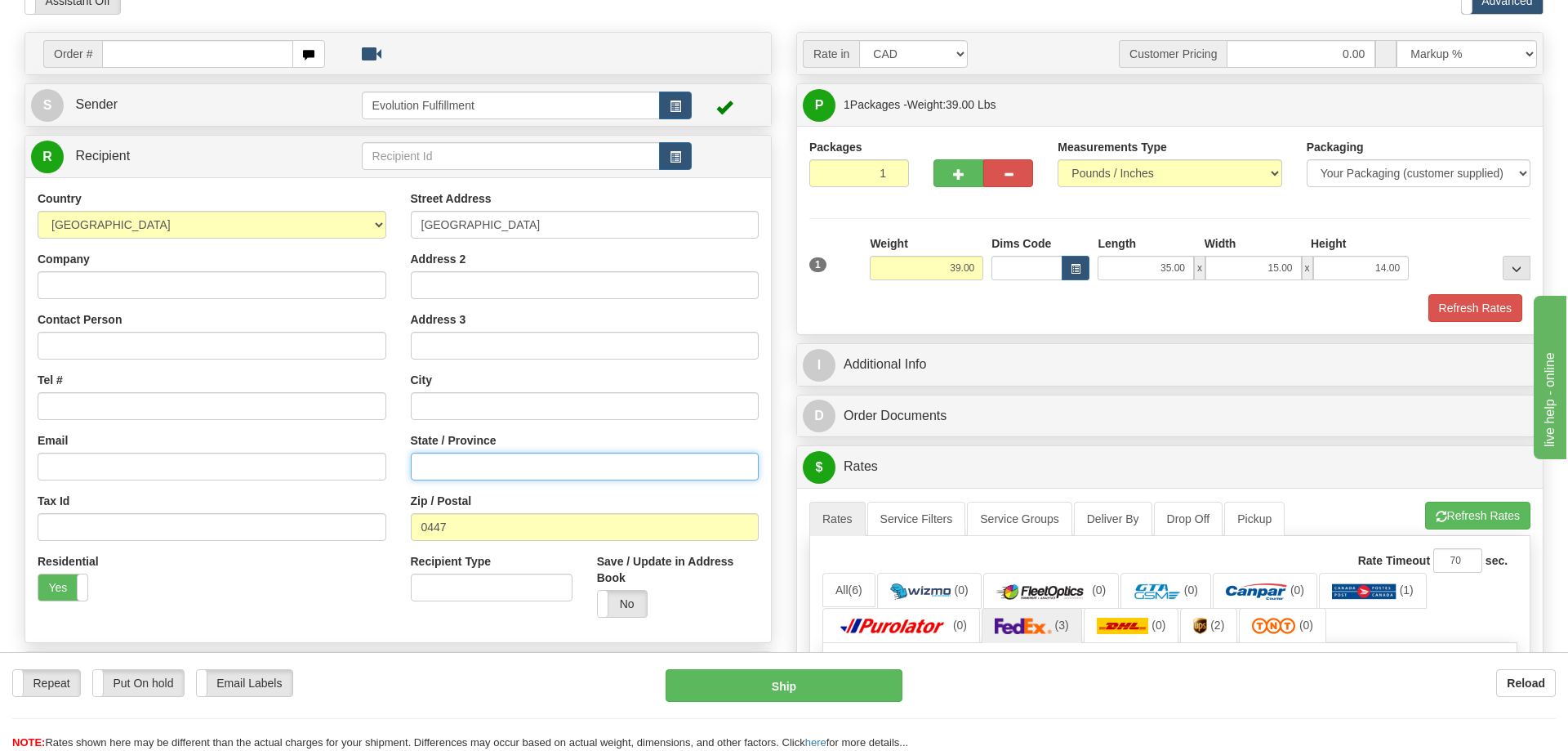
click at [499, 465] on input "State / Province" at bounding box center [585, 466] width 349 height 28
drag, startPoint x: 21, startPoint y: 521, endPoint x: 384, endPoint y: 456, distance: 368.8
click at [20, 521] on div "Order # S Sender" at bounding box center [397, 392] width 772 height 721
click at [491, 411] on input "text" at bounding box center [585, 406] width 349 height 28
paste input "Okaihau"
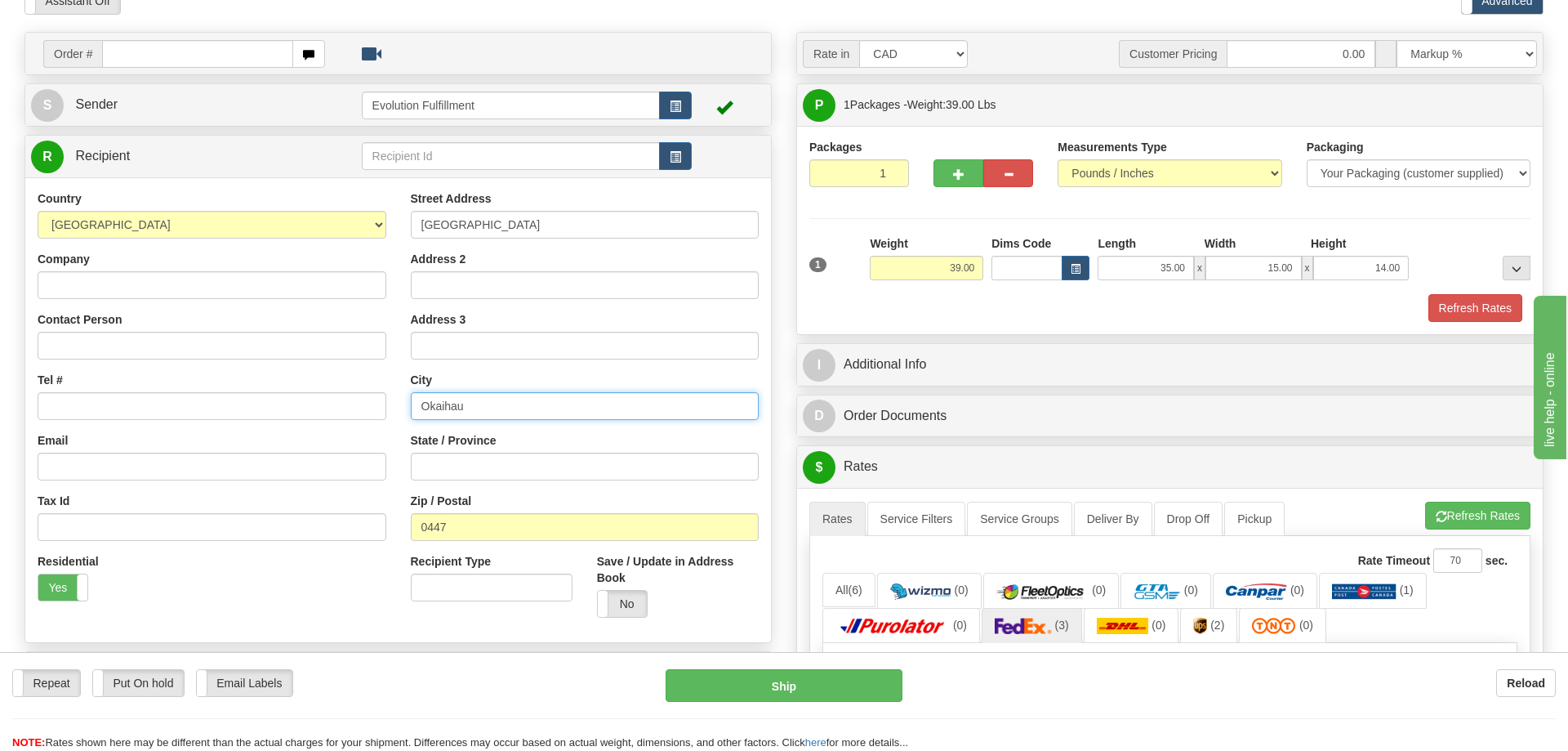
type input "Okaihau"
click at [483, 466] on input "State / Province" at bounding box center [585, 466] width 349 height 28
paste input "[GEOGRAPHIC_DATA]"
click at [344, 588] on div "Residential Yes No" at bounding box center [212, 583] width 373 height 60
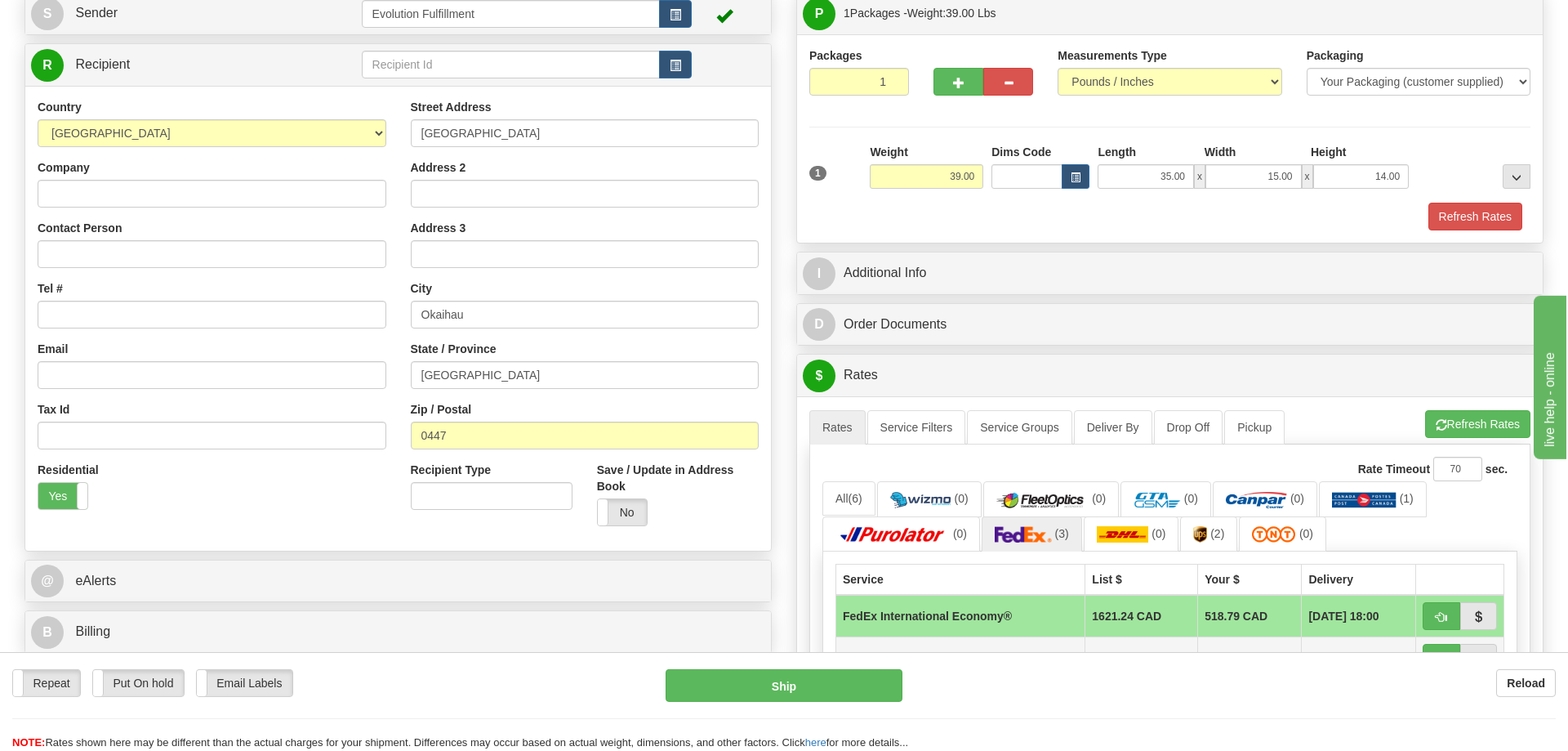
scroll to position [333, 0]
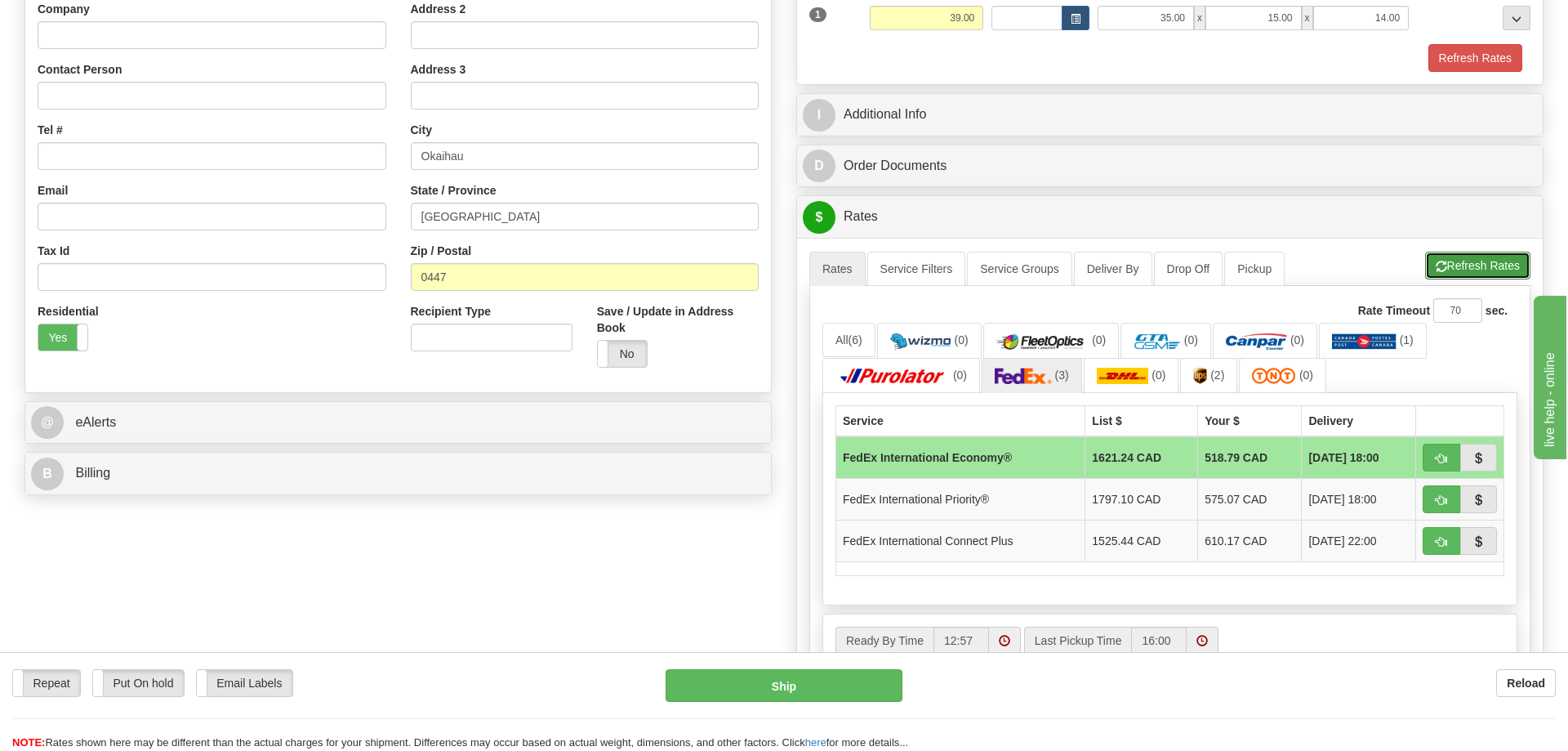
click at [1468, 271] on button "Refresh Rates" at bounding box center [1478, 266] width 106 height 28
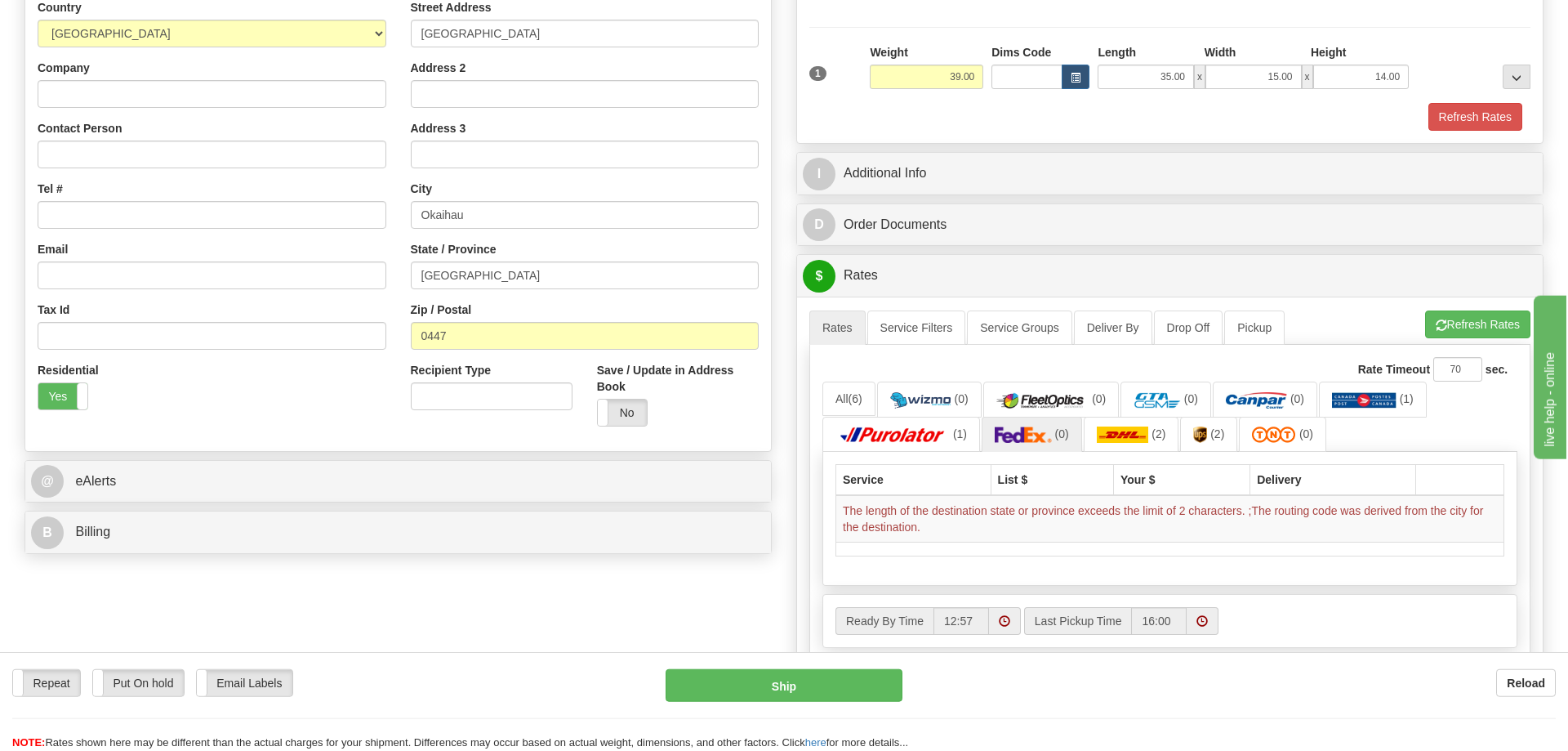
scroll to position [250, 0]
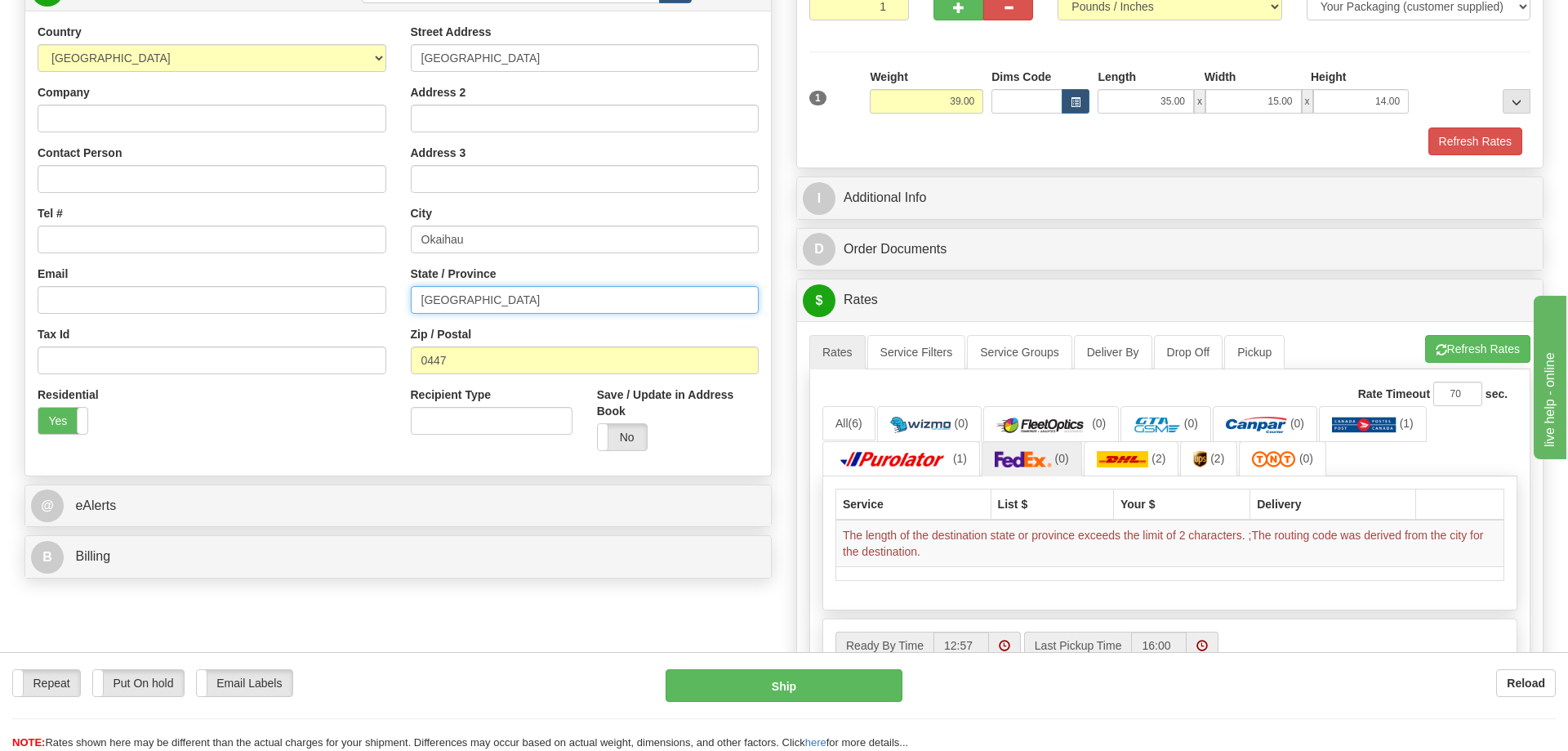
drag, startPoint x: 509, startPoint y: 305, endPoint x: 343, endPoint y: 304, distance: 166.0
click at [411, 304] on input "[GEOGRAPHIC_DATA]" at bounding box center [585, 299] width 349 height 28
type input "NI"
click at [359, 437] on div "Residential Yes No" at bounding box center [212, 416] width 373 height 60
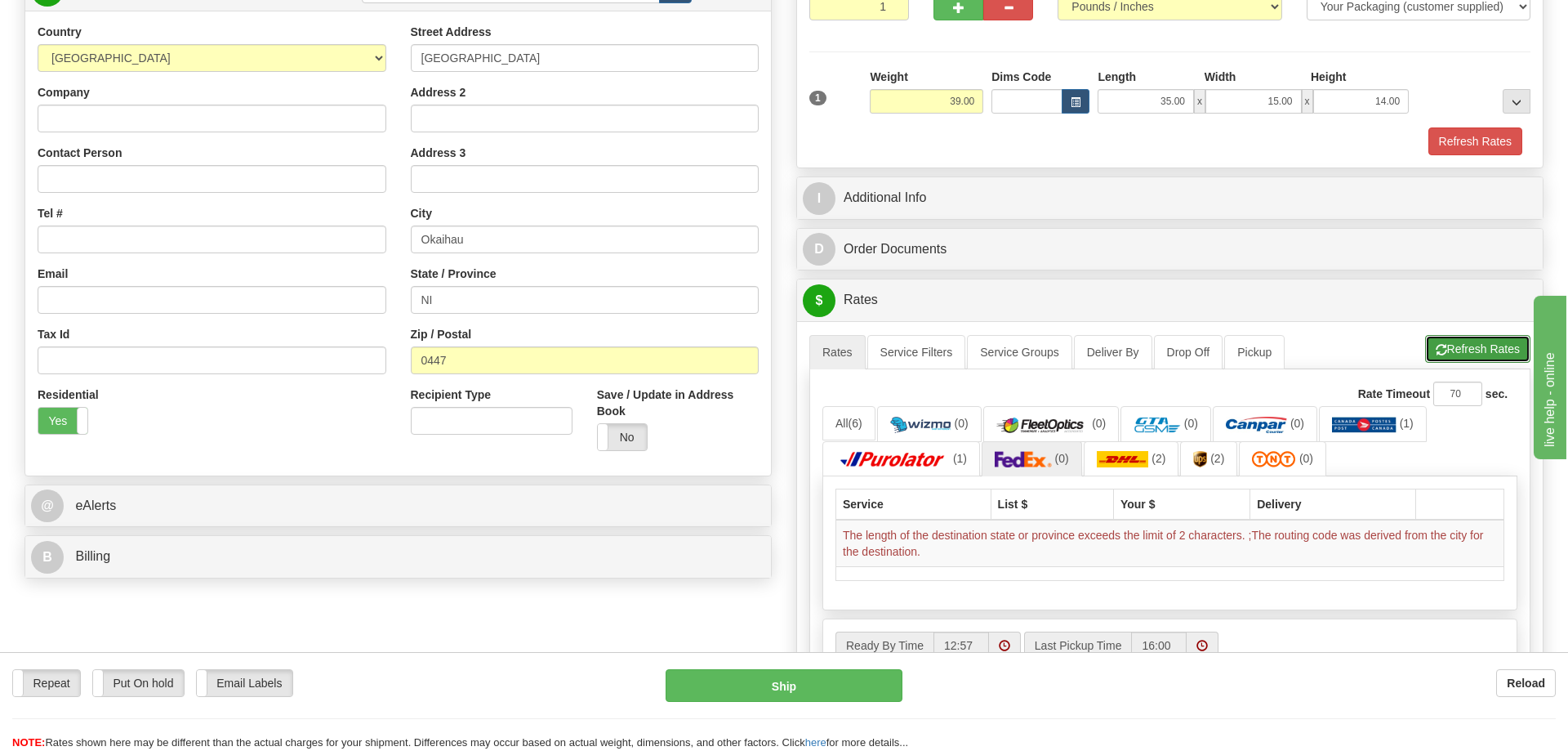
click at [1445, 347] on button "Refresh Rates" at bounding box center [1478, 349] width 106 height 28
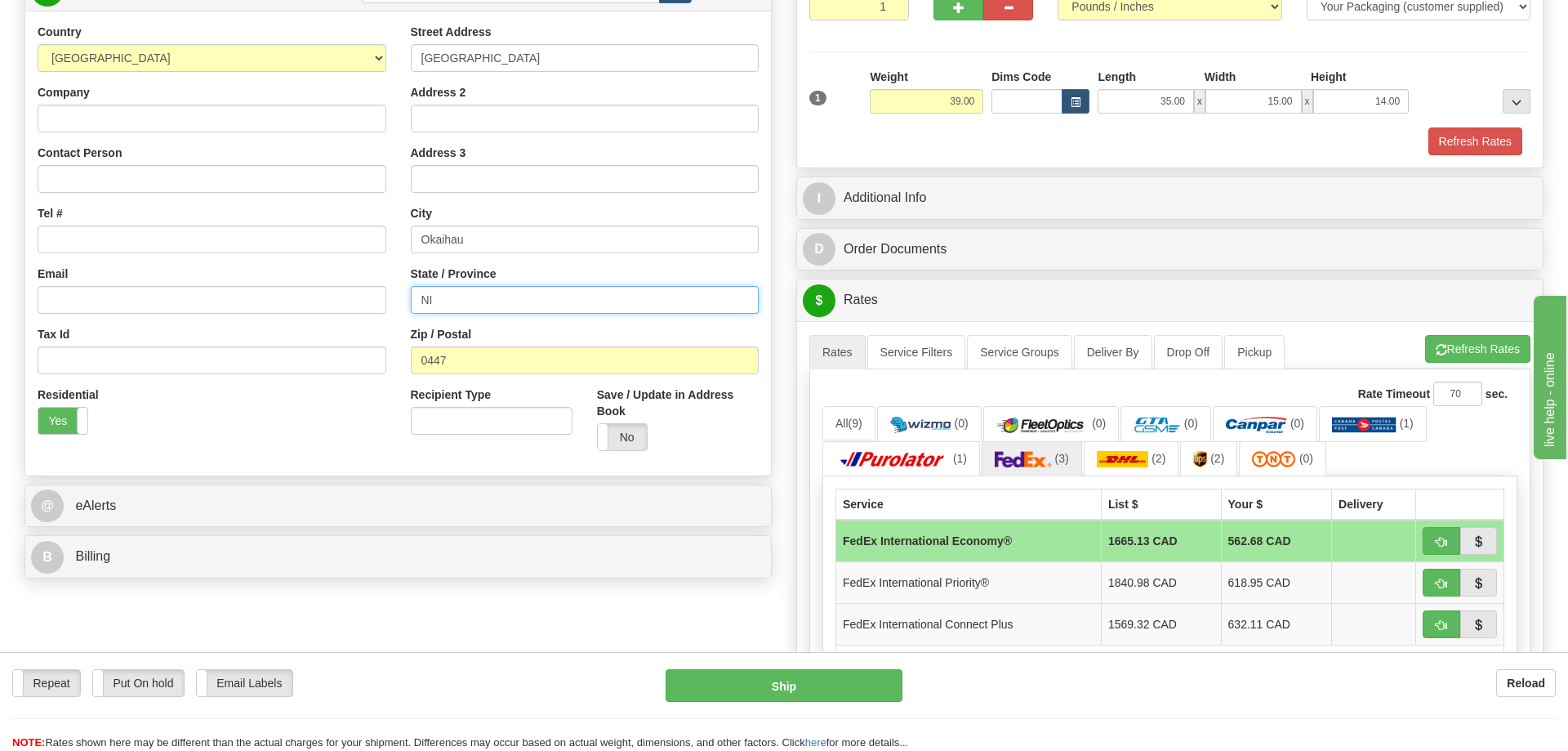
drag, startPoint x: 452, startPoint y: 300, endPoint x: 180, endPoint y: 298, distance: 272.0
click at [411, 299] on input "NI" at bounding box center [585, 299] width 349 height 28
click at [1506, 346] on button "Refresh Rates" at bounding box center [1478, 349] width 106 height 28
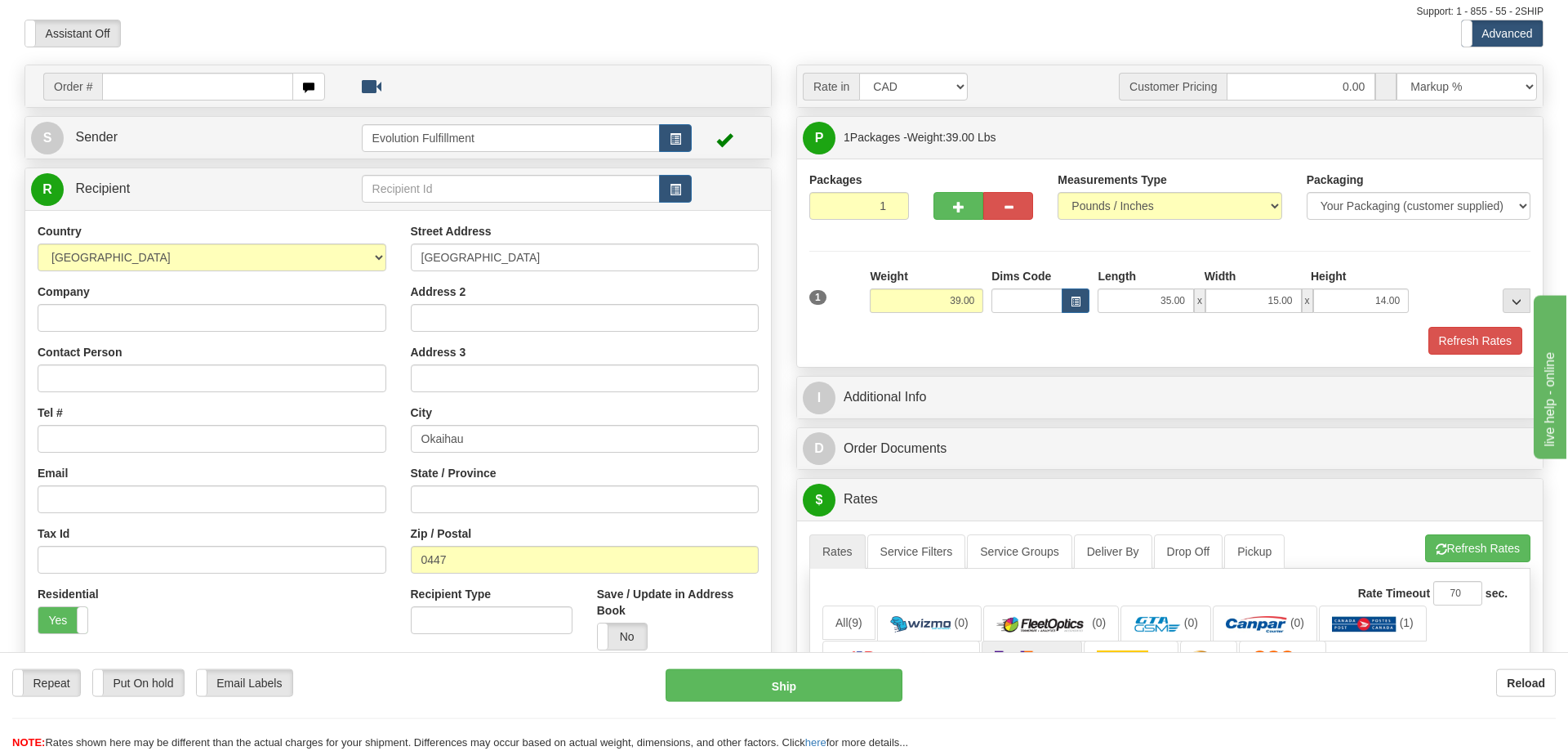
scroll to position [0, 0]
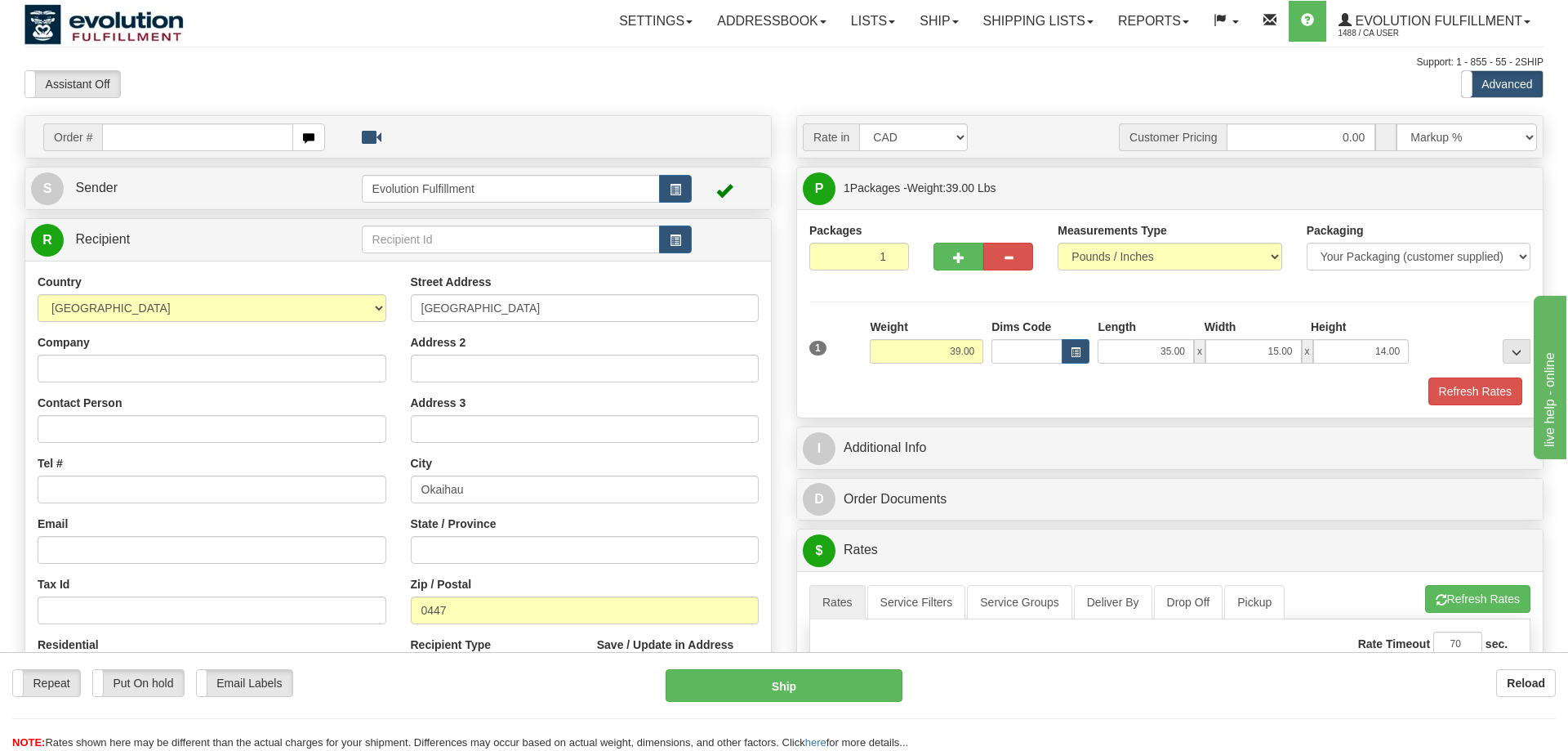
click at [861, 380] on div "Refresh Rates" at bounding box center [1170, 391] width 729 height 28
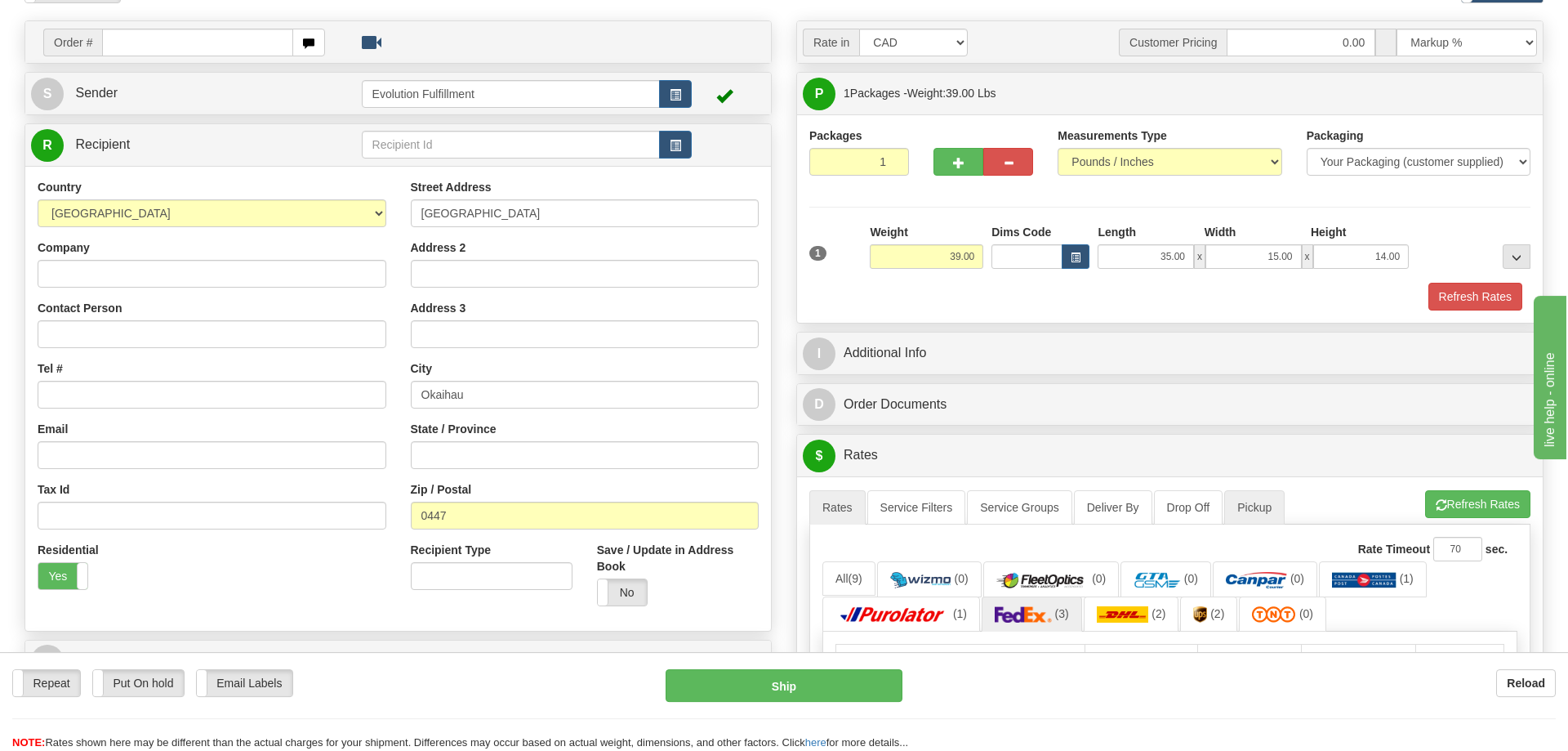
scroll to position [167, 0]
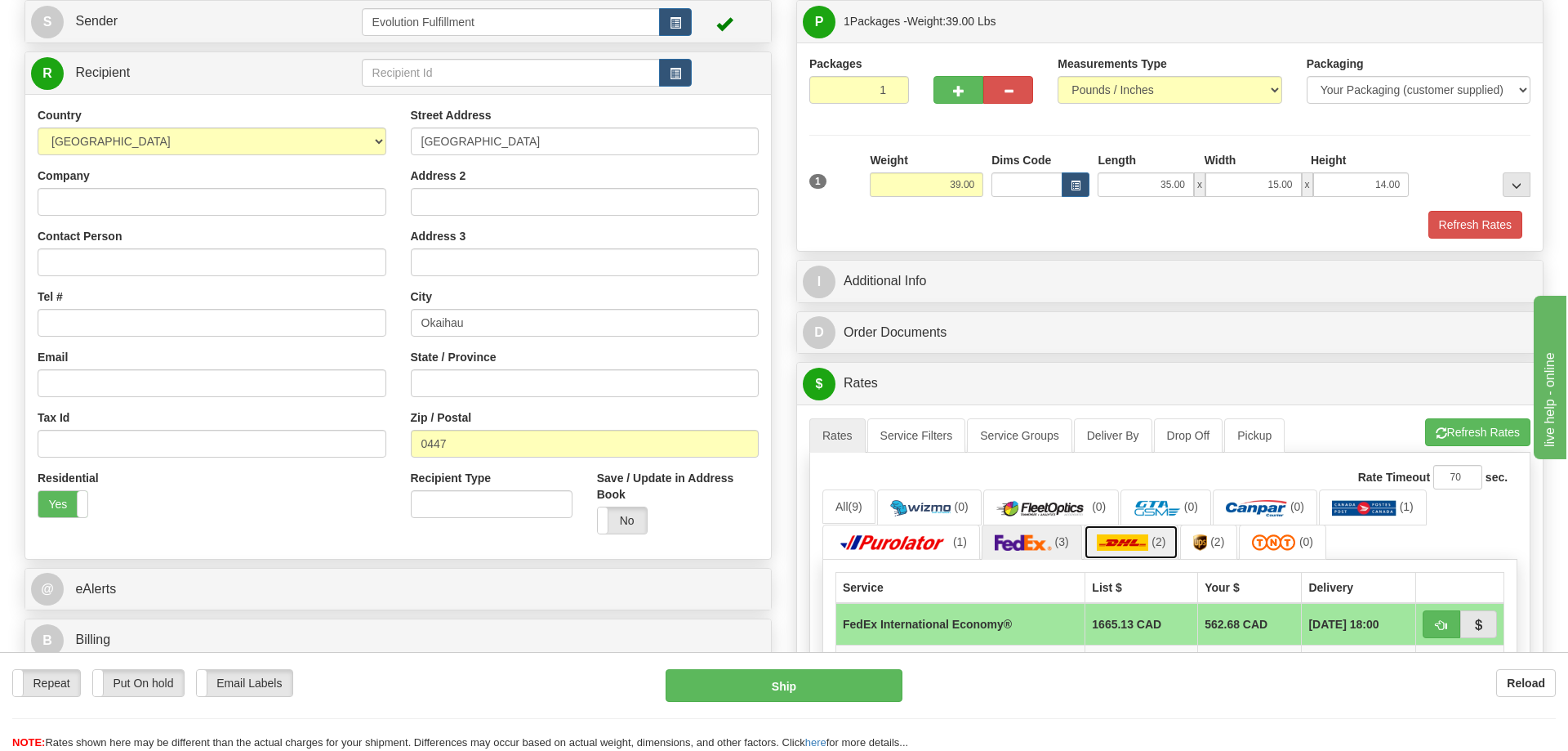
click at [1146, 545] on img at bounding box center [1122, 542] width 52 height 17
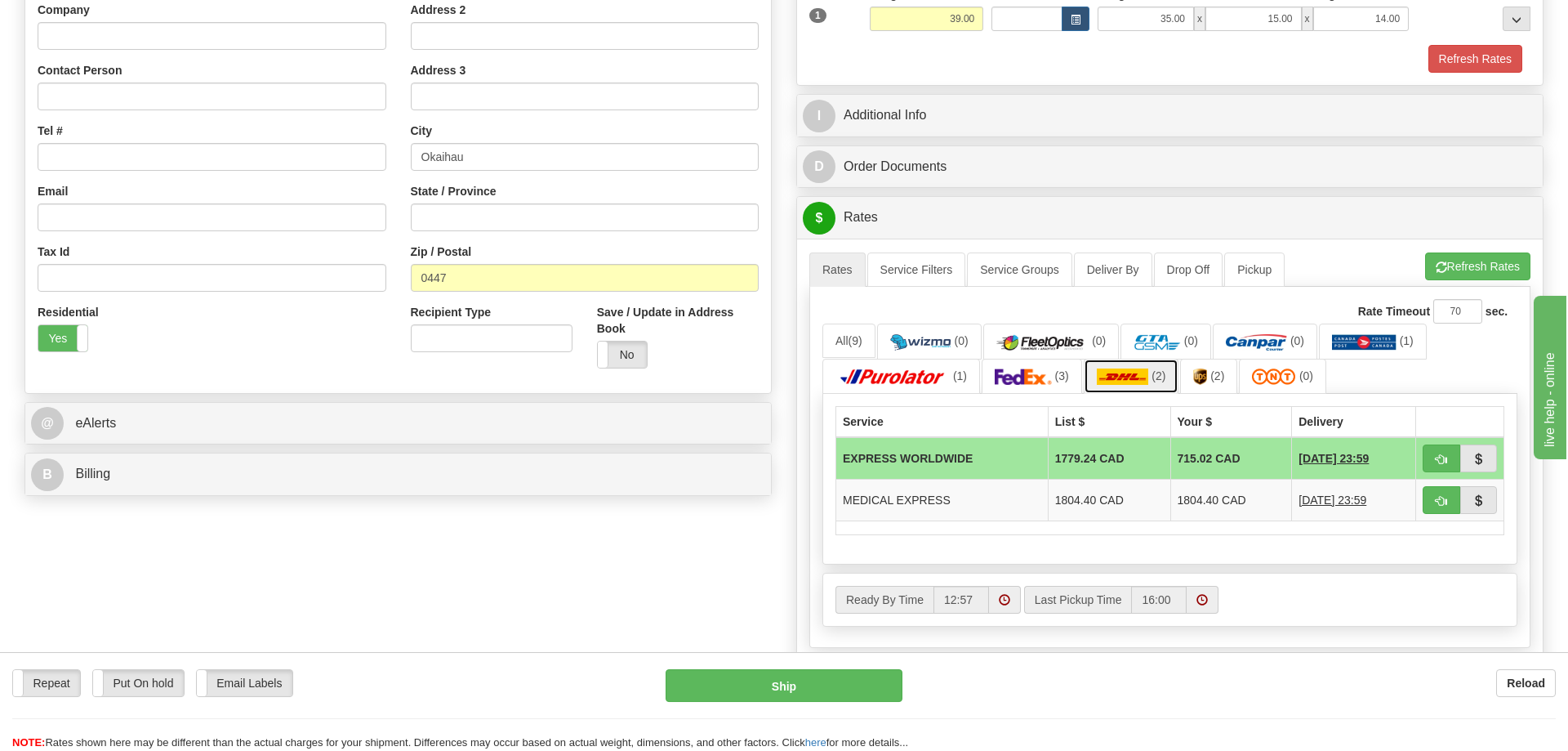
scroll to position [333, 0]
click at [698, 600] on div "Order # S Sender" at bounding box center [784, 305] width 1544 height 1048
click at [1053, 382] on link "(3)" at bounding box center [1032, 376] width 101 height 36
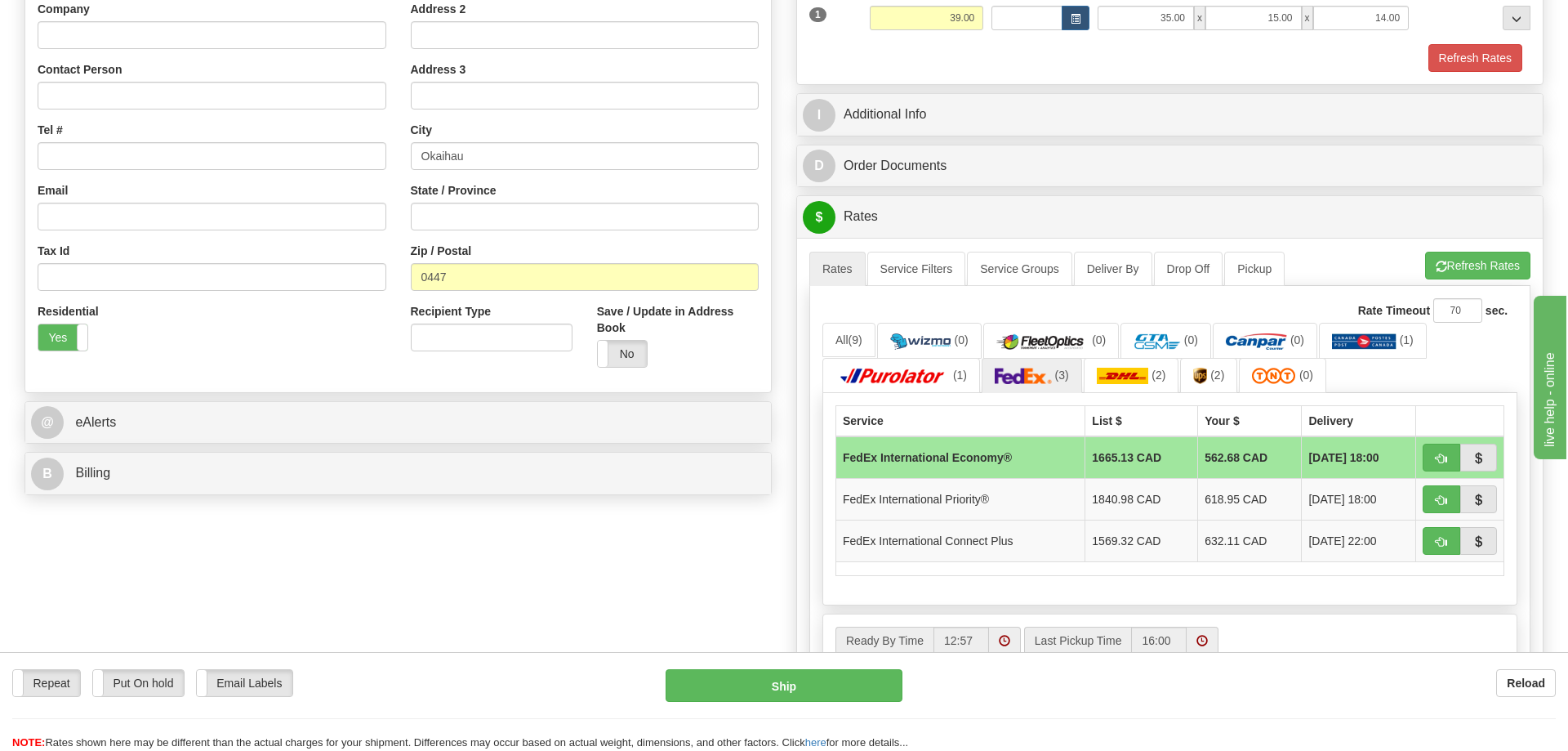
click at [391, 592] on div "Order # S Sender" at bounding box center [784, 326] width 1544 height 1090
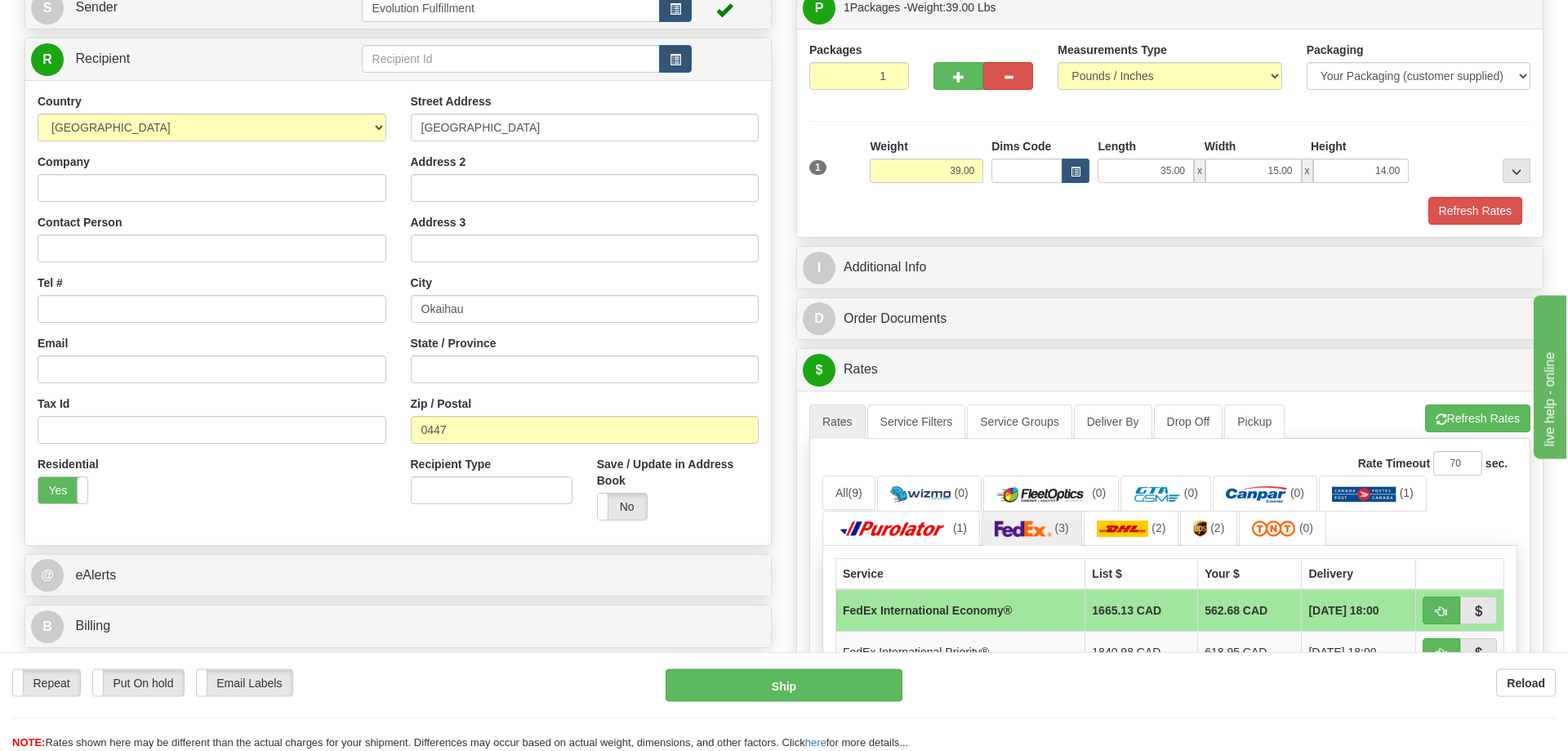
scroll to position [83, 0]
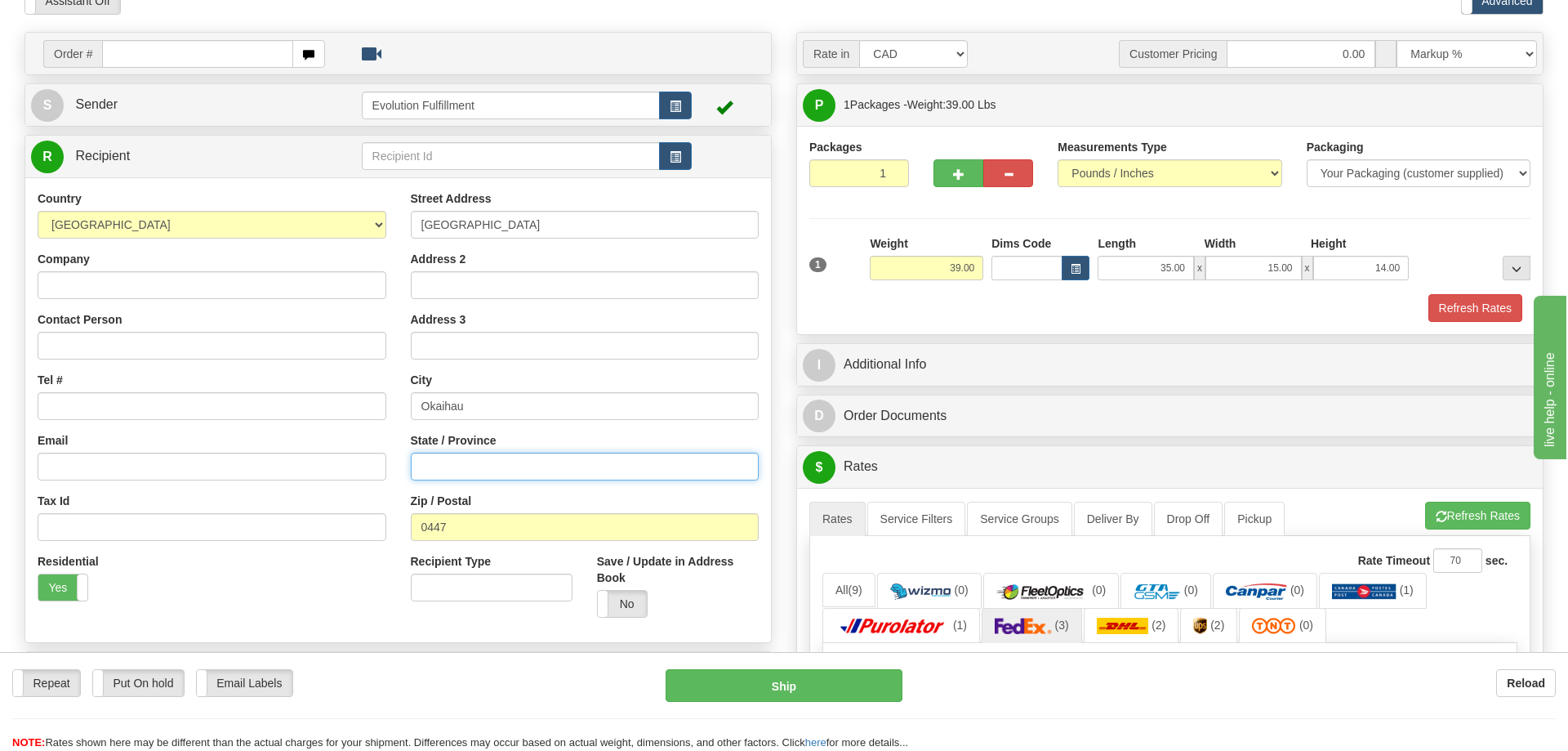
click at [462, 469] on input "State / Province" at bounding box center [585, 466] width 349 height 28
click at [478, 477] on input "State / Province" at bounding box center [585, 466] width 349 height 28
type input "NR"
click at [1453, 513] on button "Refresh Rates" at bounding box center [1478, 516] width 106 height 28
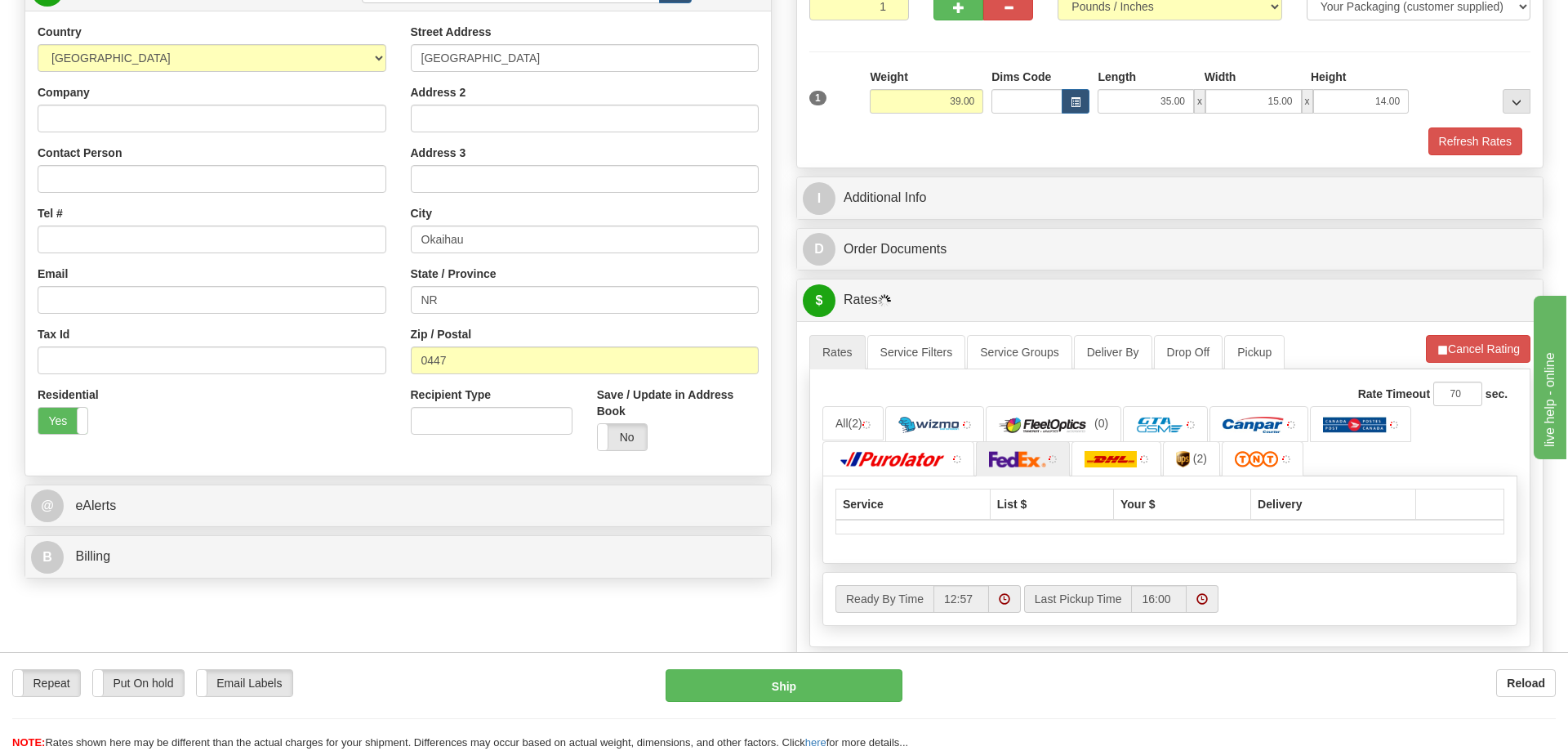
scroll to position [333, 0]
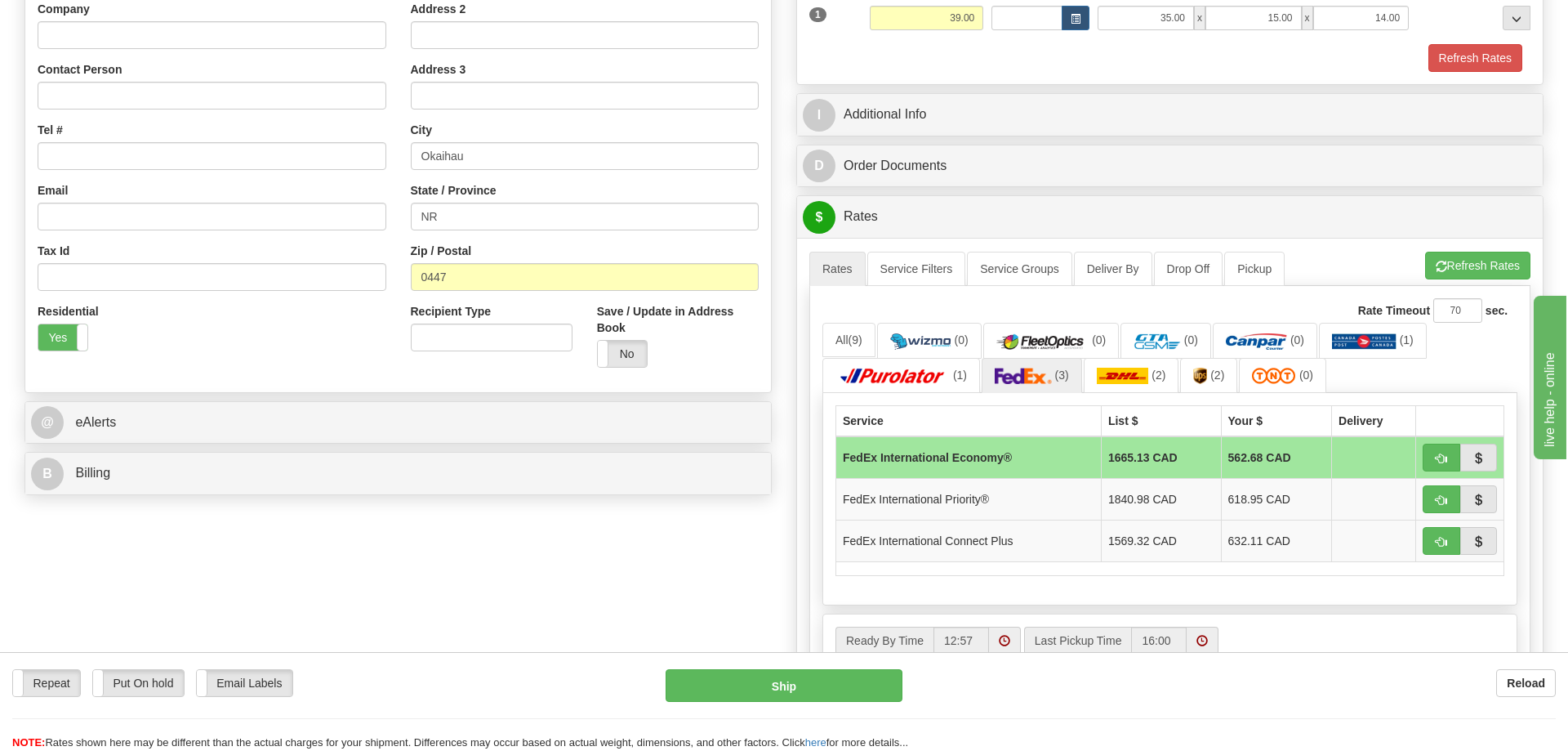
click at [144, 573] on div "Order # S Sender" at bounding box center [784, 326] width 1544 height 1090
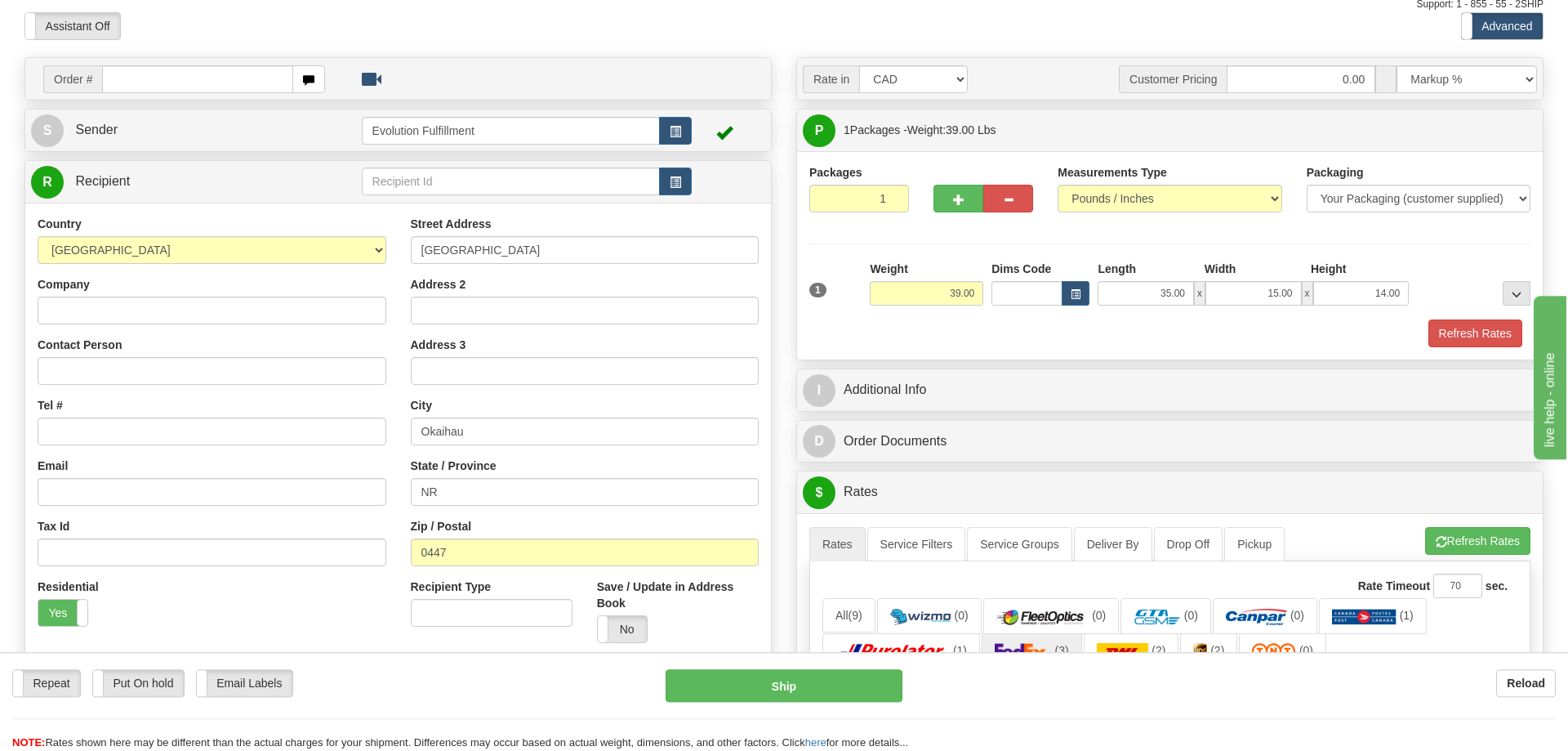
scroll to position [0, 0]
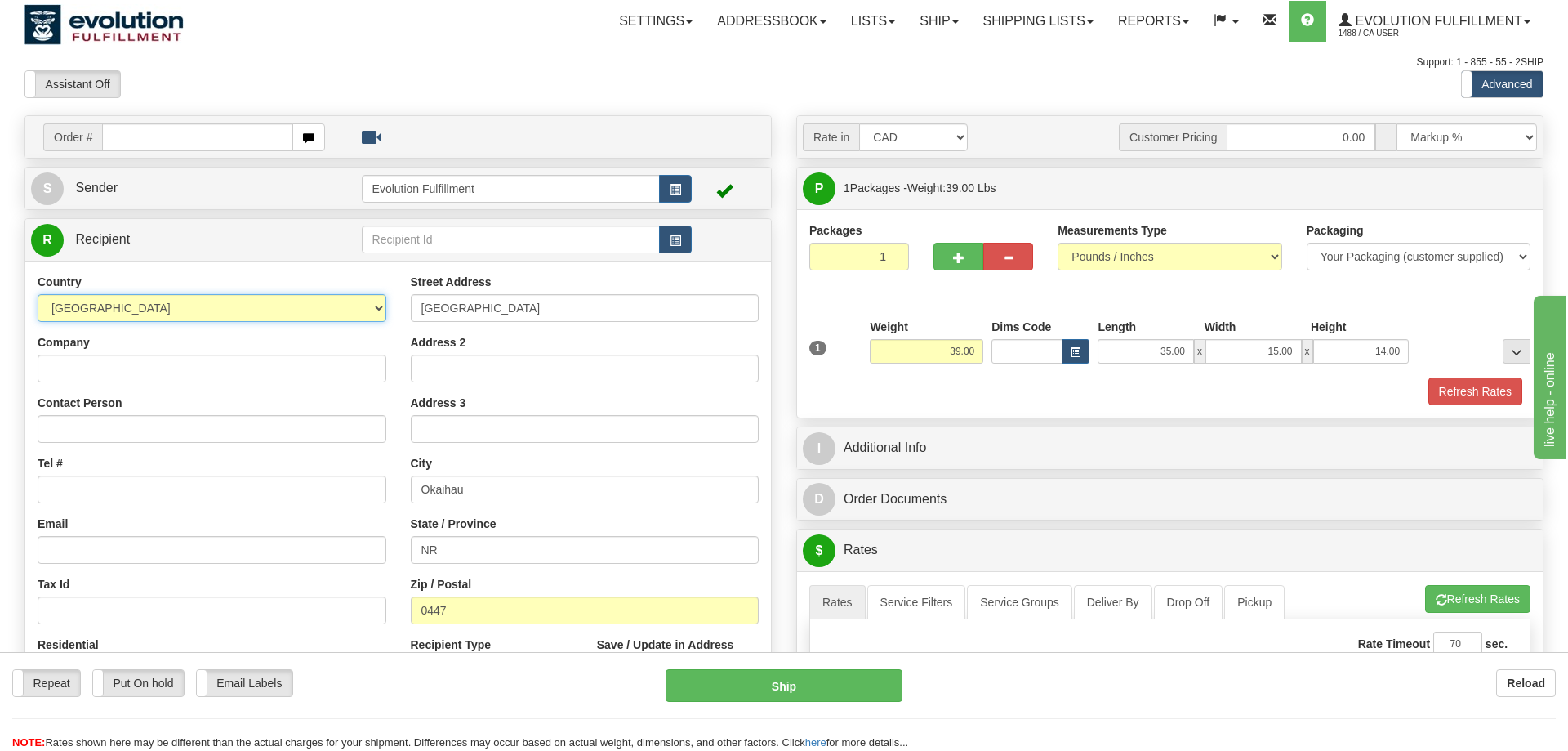
click at [38, 294] on select "[GEOGRAPHIC_DATA] [GEOGRAPHIC_DATA] [GEOGRAPHIC_DATA] [GEOGRAPHIC_DATA] [US_STA…" at bounding box center [211, 308] width 349 height 28
select select "ZA"
click option "[GEOGRAPHIC_DATA]" at bounding box center [0, 0] width 0 height 0
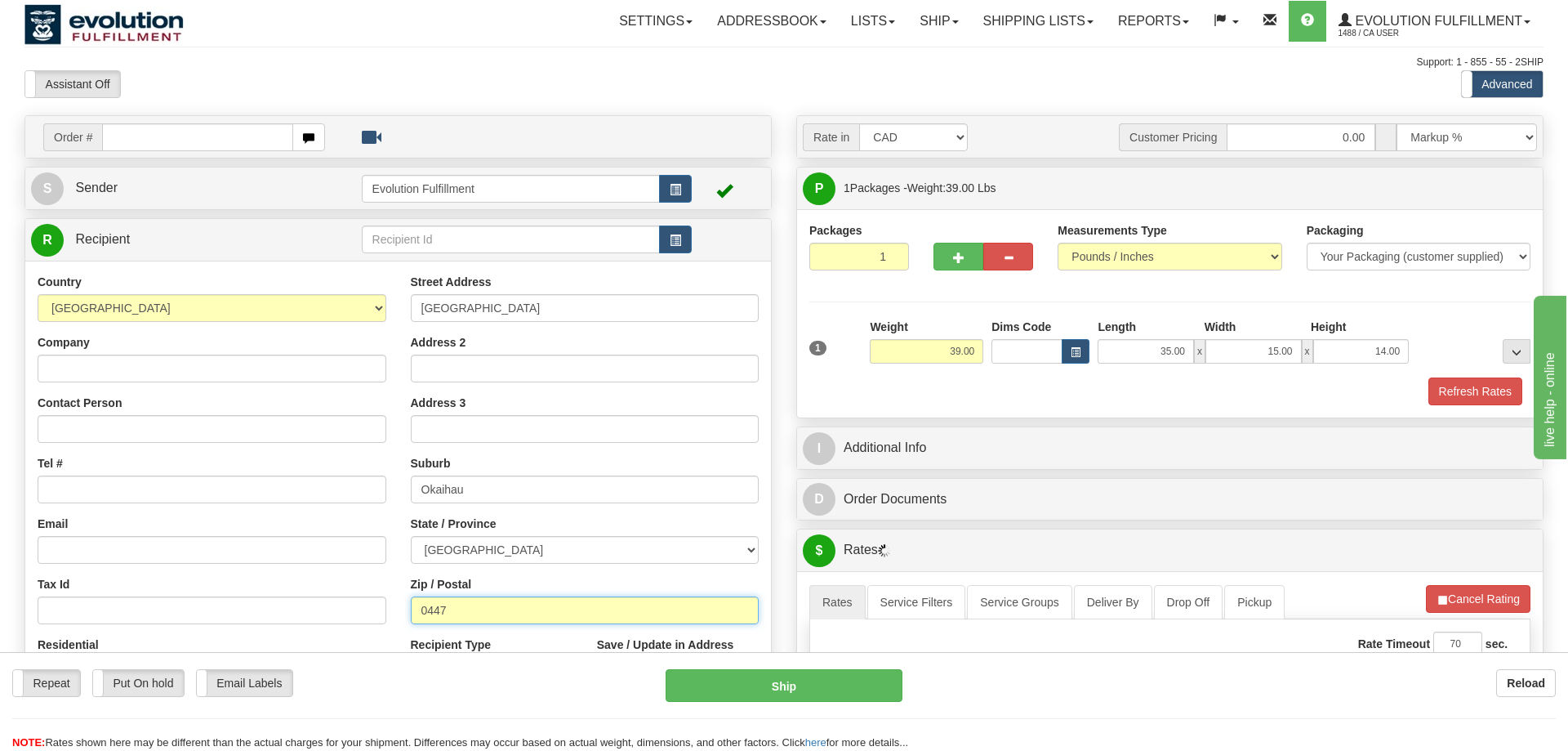
drag, startPoint x: 449, startPoint y: 612, endPoint x: 371, endPoint y: 612, distance: 78.0
click at [411, 612] on input "0447" at bounding box center [585, 611] width 349 height 28
paste input "2001"
type input "2001"
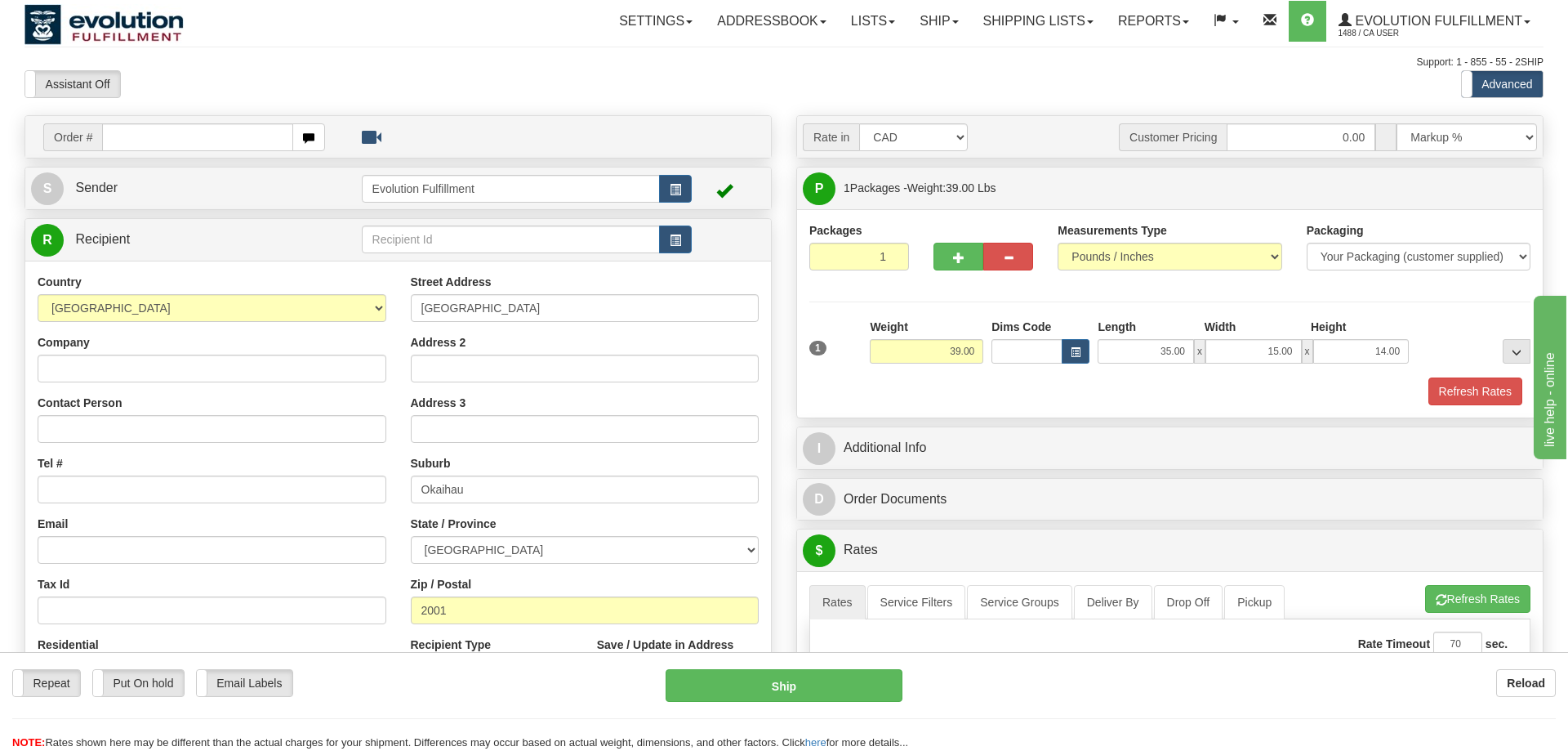
click at [26, 609] on div "Country [GEOGRAPHIC_DATA] [GEOGRAPHIC_DATA] [GEOGRAPHIC_DATA] [GEOGRAPHIC_DATA]…" at bounding box center [212, 485] width 373 height 423
drag, startPoint x: 499, startPoint y: 492, endPoint x: 363, endPoint y: 491, distance: 136.0
click at [411, 491] on input "Okaihau" at bounding box center [585, 489] width 349 height 28
click at [411, 536] on select "Eastern Cape Free State [GEOGRAPHIC_DATA] [GEOGRAPHIC_DATA][DATE] [GEOGRAPHIC_D…" at bounding box center [585, 549] width 349 height 28
click at [530, 554] on select "Eastern Cape Free State [GEOGRAPHIC_DATA] [GEOGRAPHIC_DATA][DATE] [GEOGRAPHIC_D…" at bounding box center [585, 549] width 349 height 28
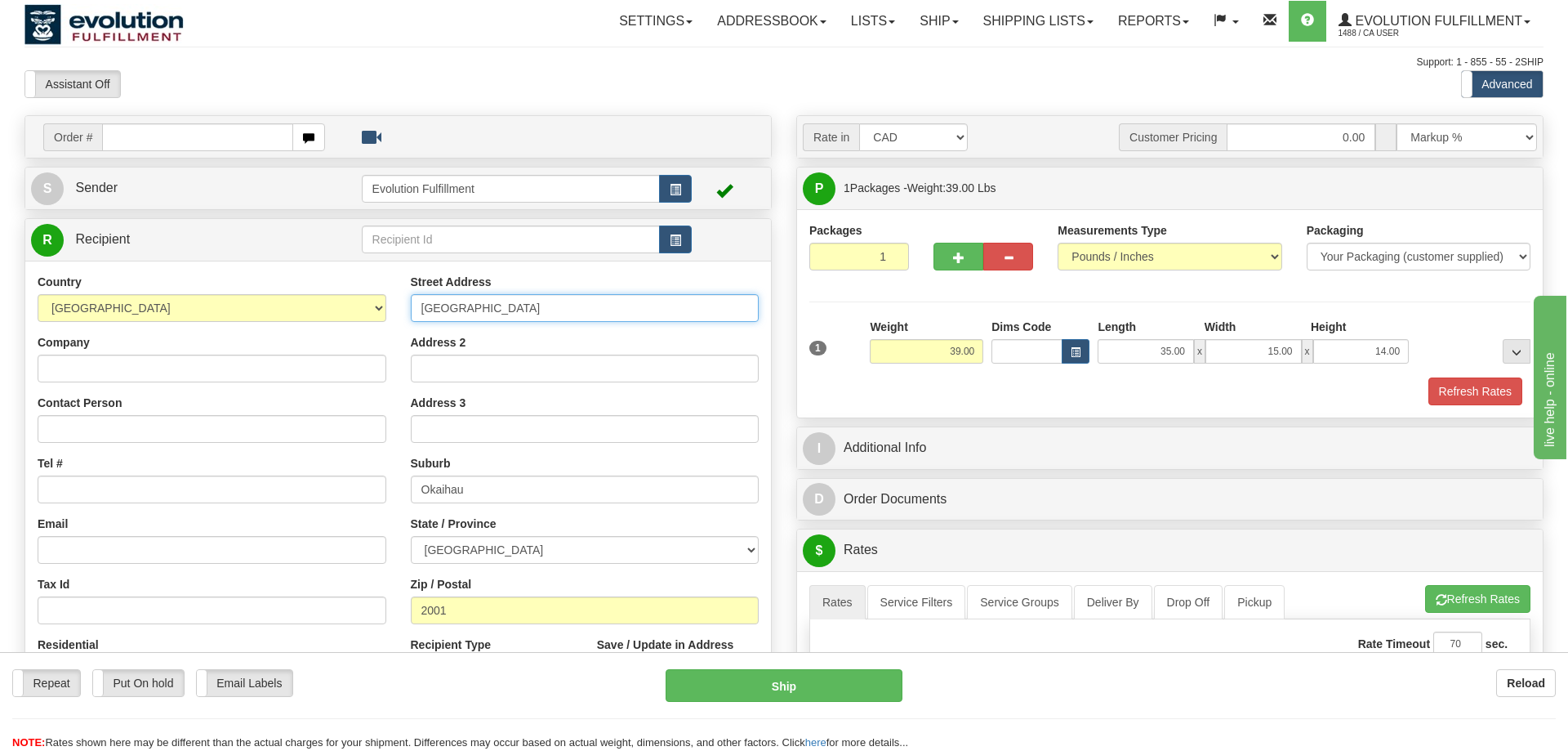
drag, startPoint x: 478, startPoint y: 307, endPoint x: 260, endPoint y: 313, distance: 218.1
click at [411, 313] on input "[GEOGRAPHIC_DATA]" at bounding box center [585, 308] width 349 height 28
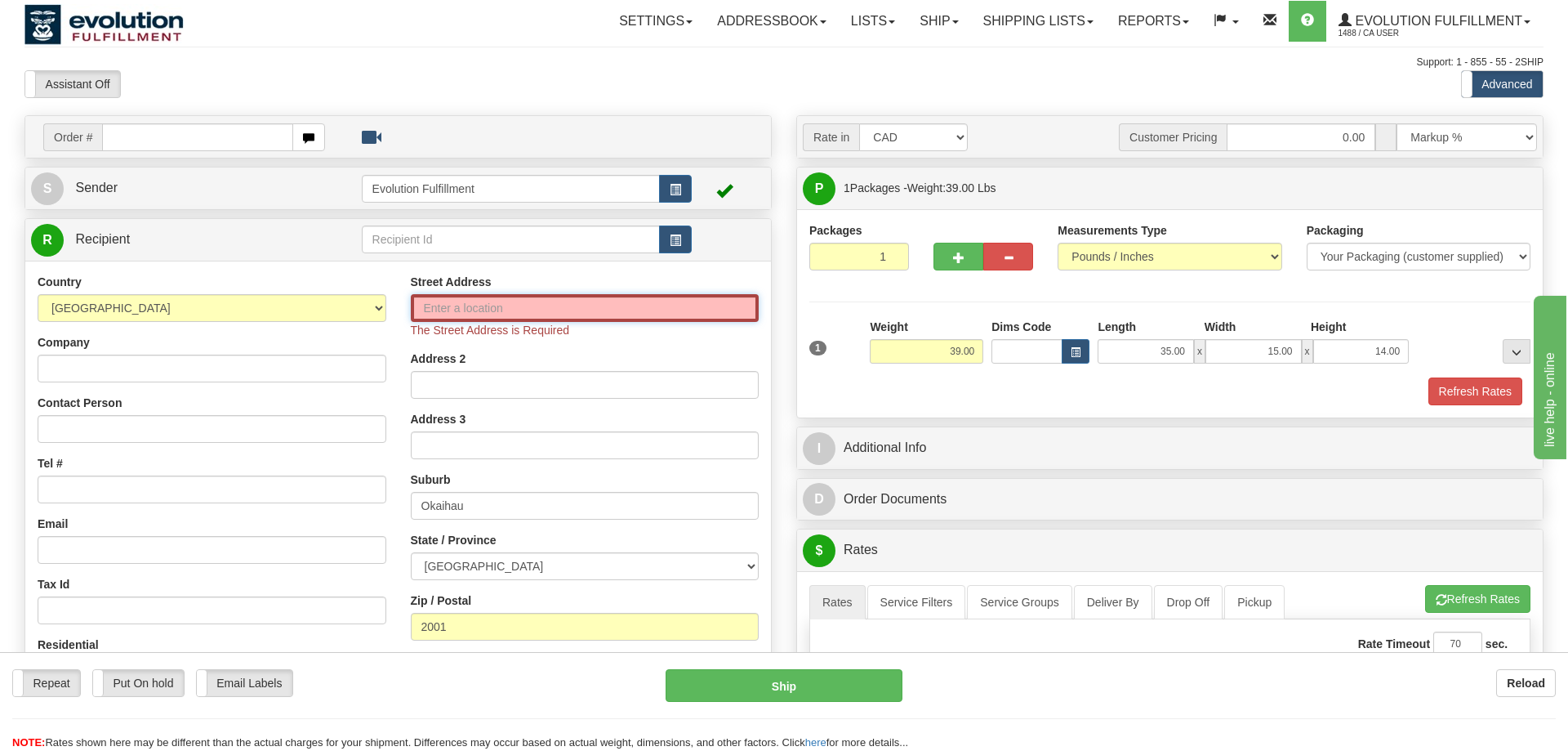
paste input "[GEOGRAPHIC_DATA]"
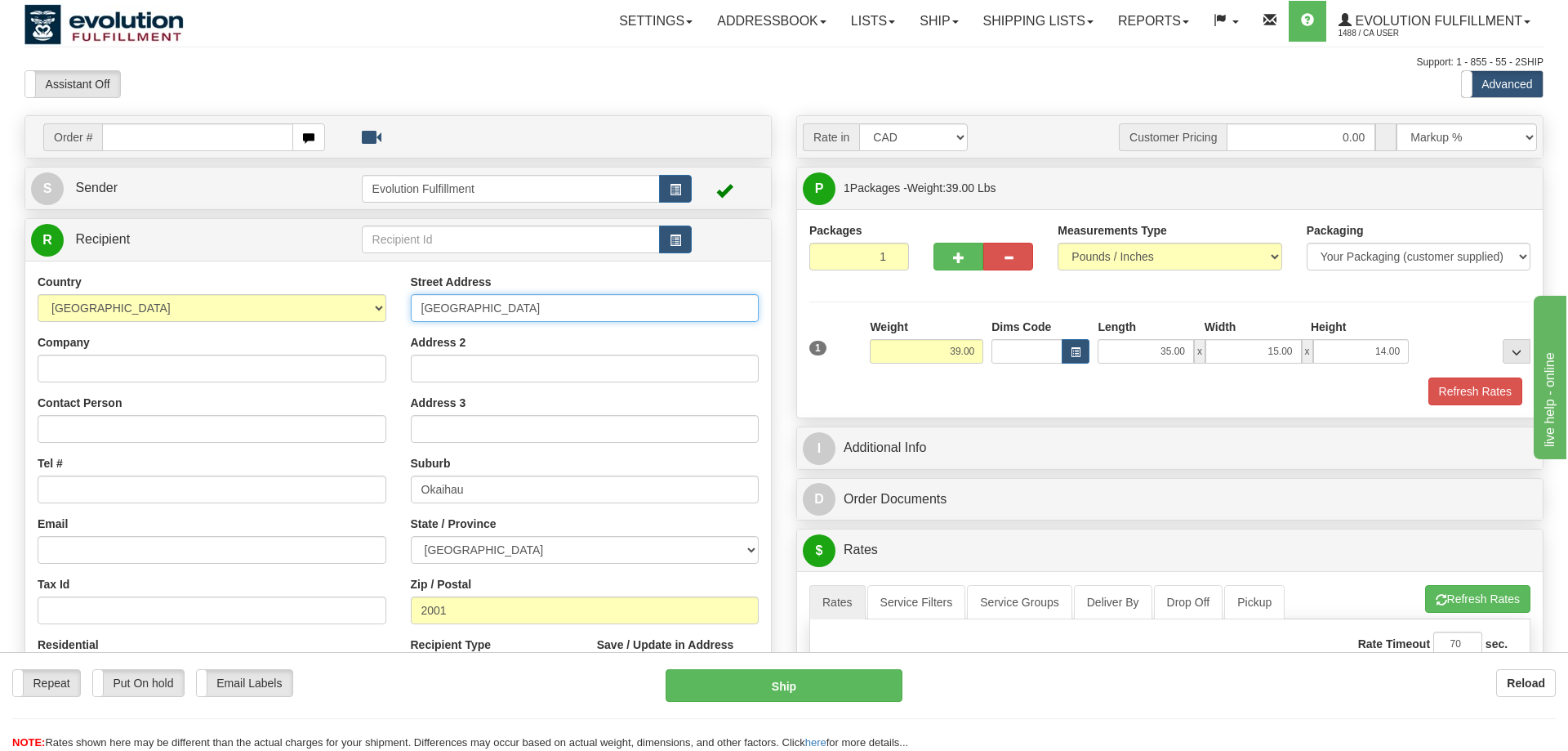
type input "[GEOGRAPHIC_DATA]"
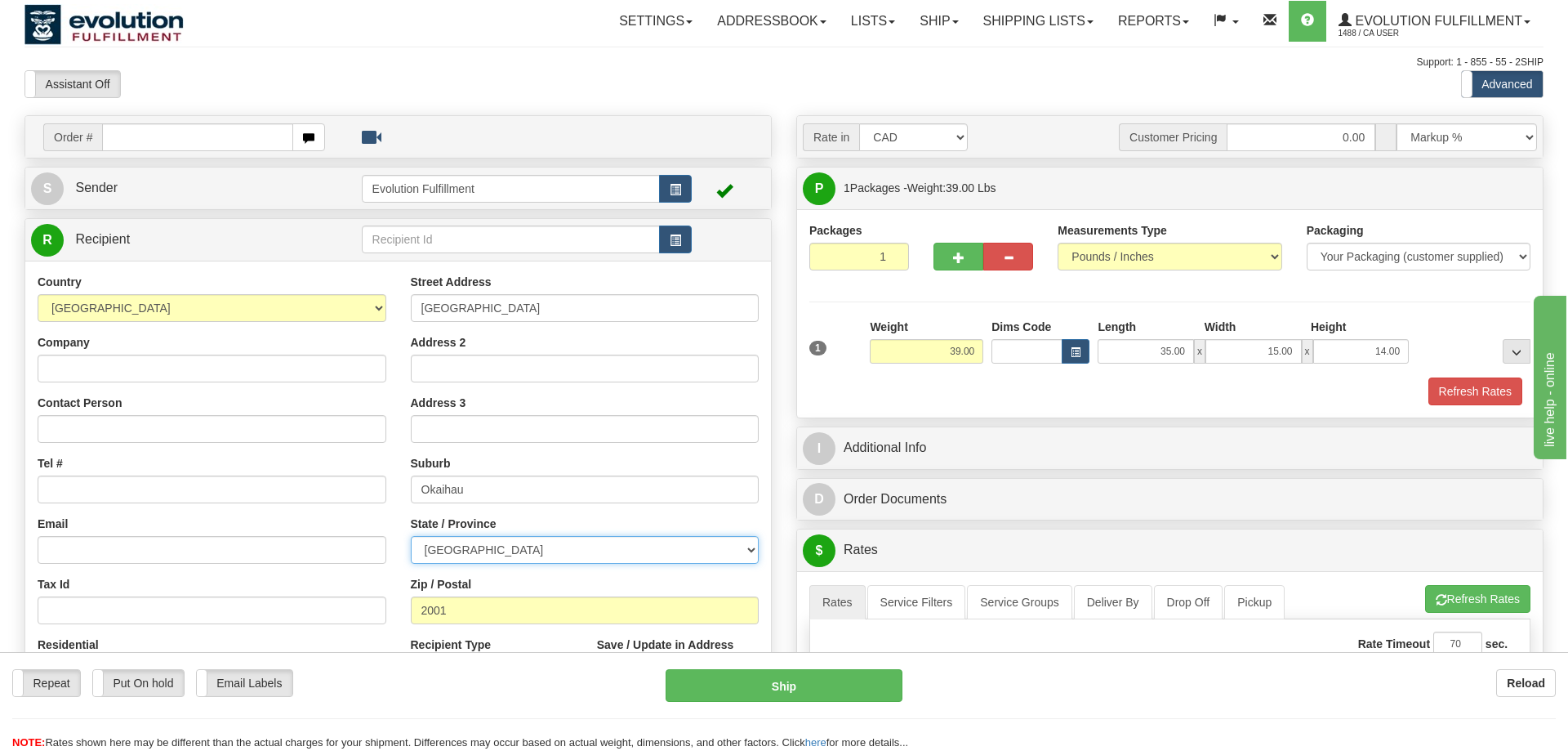
click at [411, 536] on select "Eastern Cape Free State [GEOGRAPHIC_DATA] [GEOGRAPHIC_DATA][DATE] [GEOGRAPHIC_D…" at bounding box center [585, 549] width 349 height 28
click at [511, 553] on select "Eastern Cape Free State [GEOGRAPHIC_DATA] [GEOGRAPHIC_DATA][DATE] [GEOGRAPHIC_D…" at bounding box center [585, 549] width 349 height 28
drag, startPoint x: 489, startPoint y: 493, endPoint x: 291, endPoint y: 504, distance: 198.3
click at [411, 503] on input "Okaihau" at bounding box center [585, 489] width 349 height 28
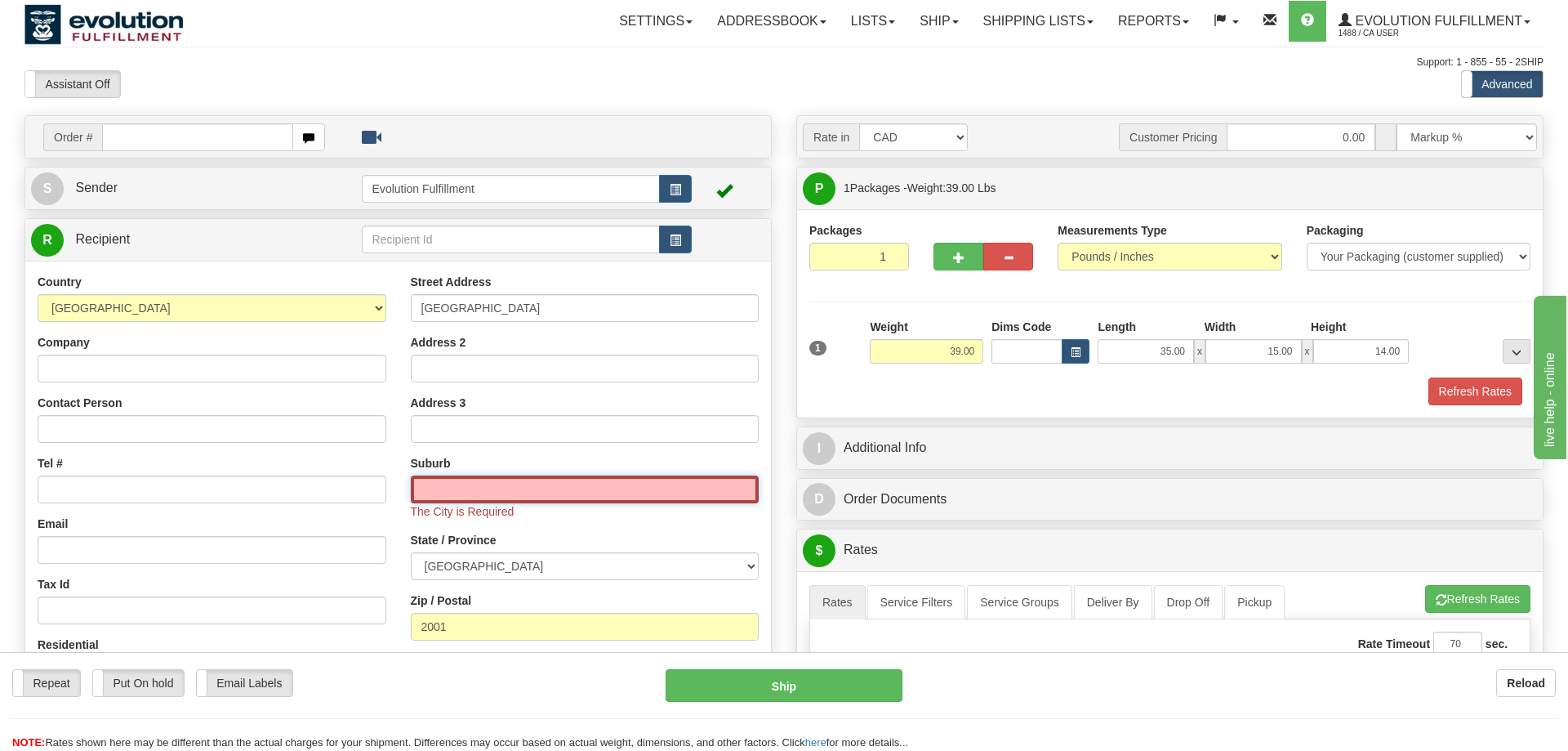
paste input "[GEOGRAPHIC_DATA]"
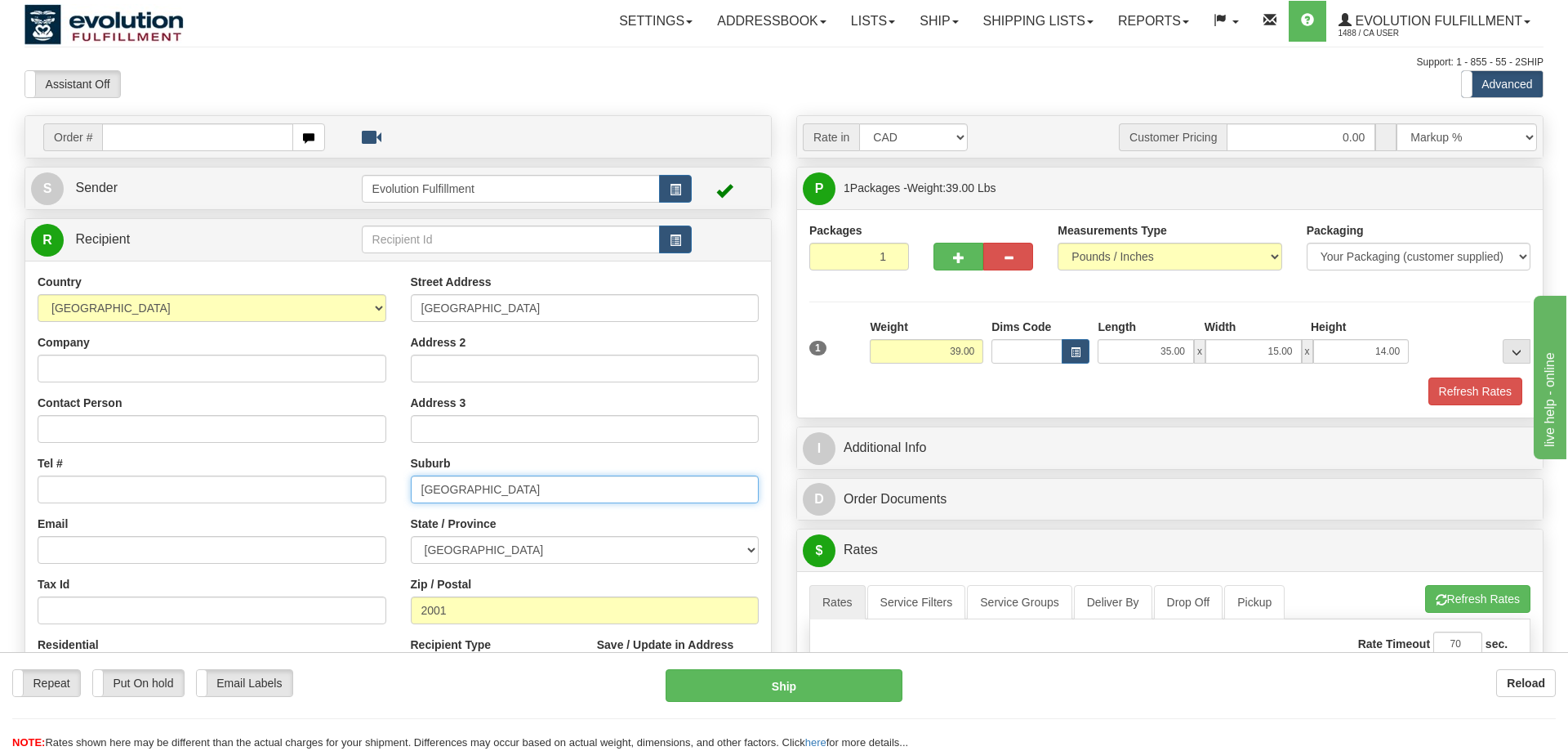
type input "[GEOGRAPHIC_DATA]"
click at [22, 587] on div "Order # S Sender" at bounding box center [397, 476] width 772 height 721
drag, startPoint x: 551, startPoint y: 317, endPoint x: 368, endPoint y: 317, distance: 183.0
click at [411, 317] on input "[GEOGRAPHIC_DATA]" at bounding box center [585, 308] width 349 height 28
click at [411, 536] on select "Eastern Cape Free State [GEOGRAPHIC_DATA] [GEOGRAPHIC_DATA][DATE] [GEOGRAPHIC_D…" at bounding box center [585, 549] width 349 height 28
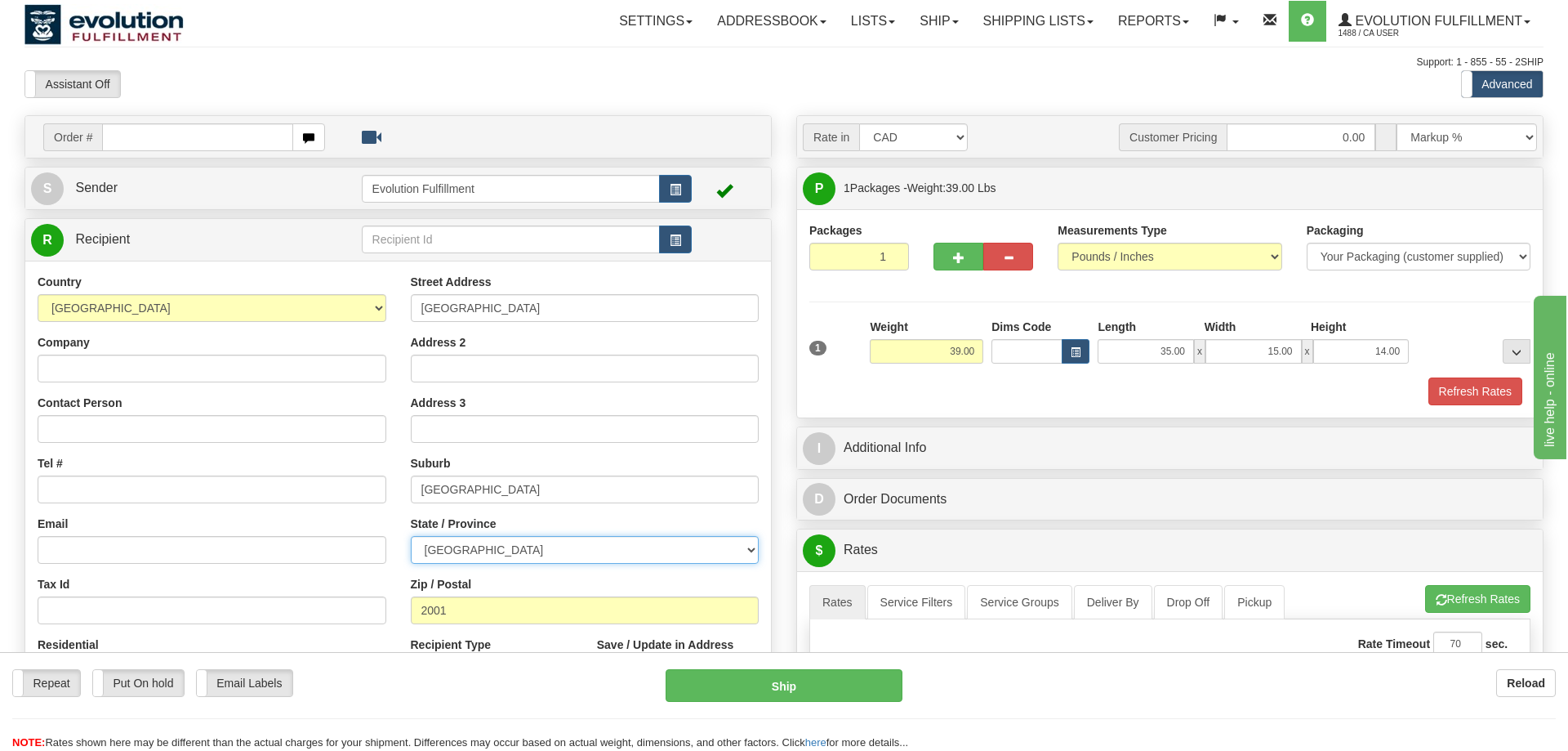
select select "GT"
click option "Gauteng" at bounding box center [0, 0] width 0 height 0
click at [523, 494] on input "[GEOGRAPHIC_DATA]" at bounding box center [585, 489] width 349 height 28
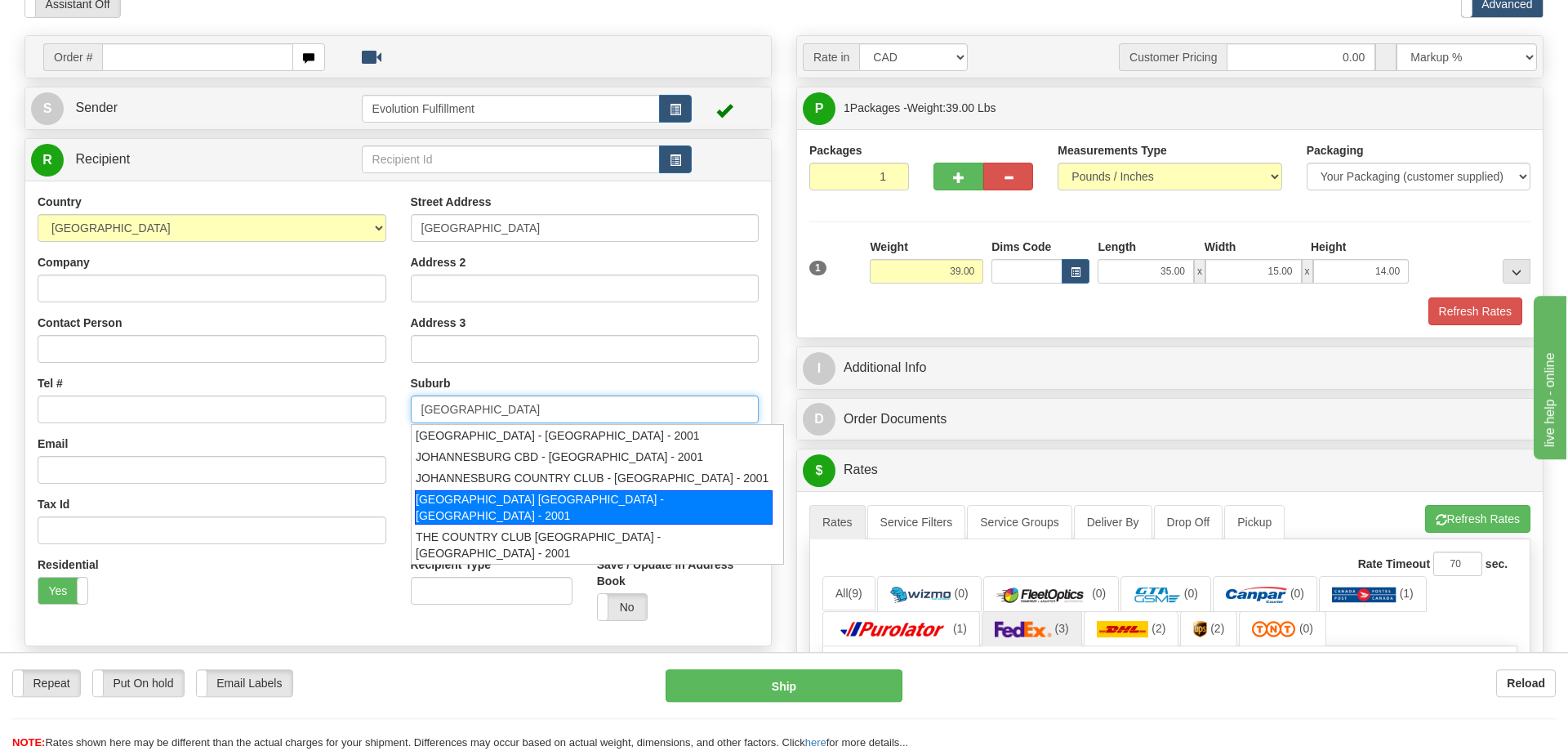
scroll to position [83, 0]
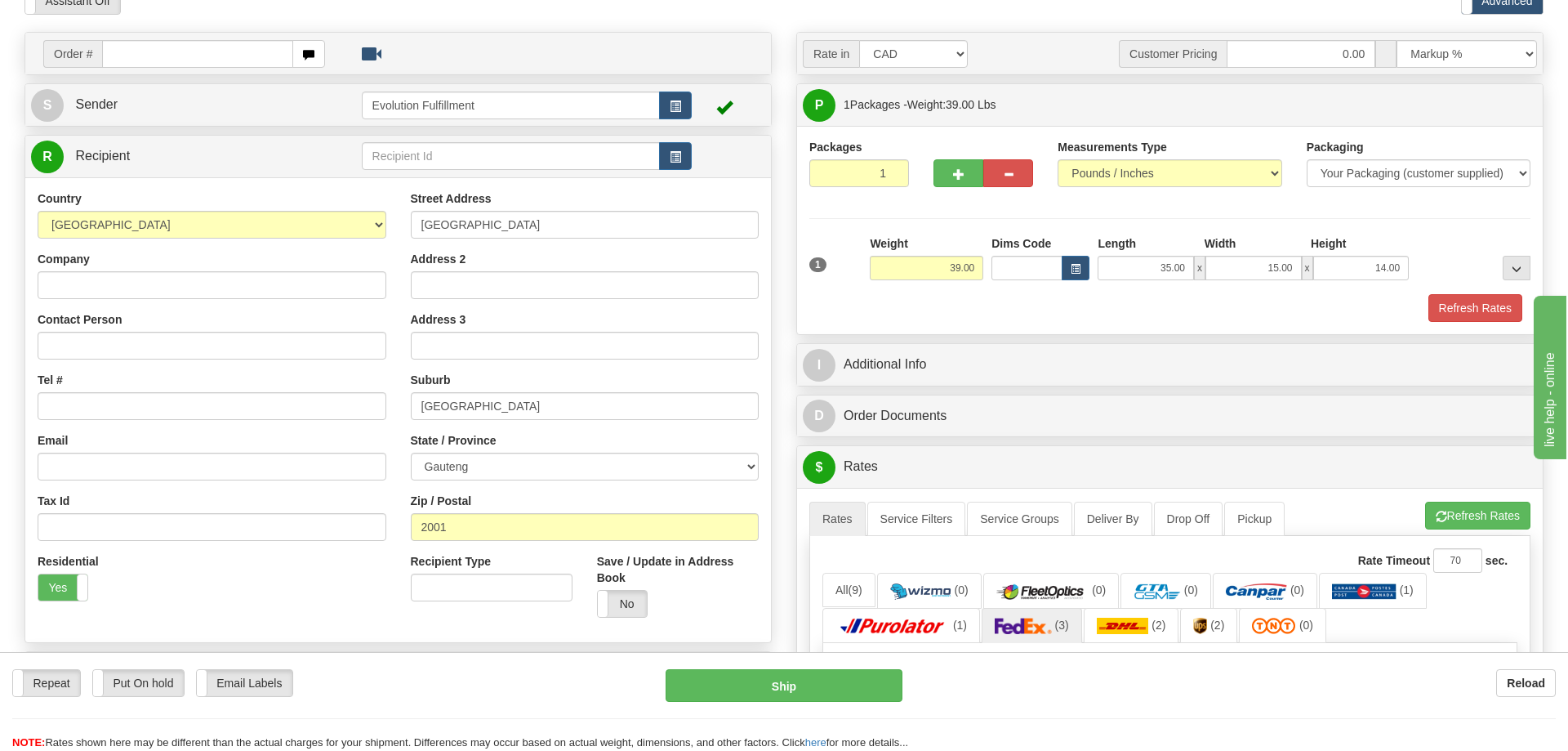
click at [359, 588] on div "Residential Yes No" at bounding box center [212, 583] width 373 height 60
click at [512, 413] on input "[GEOGRAPHIC_DATA]" at bounding box center [585, 406] width 349 height 28
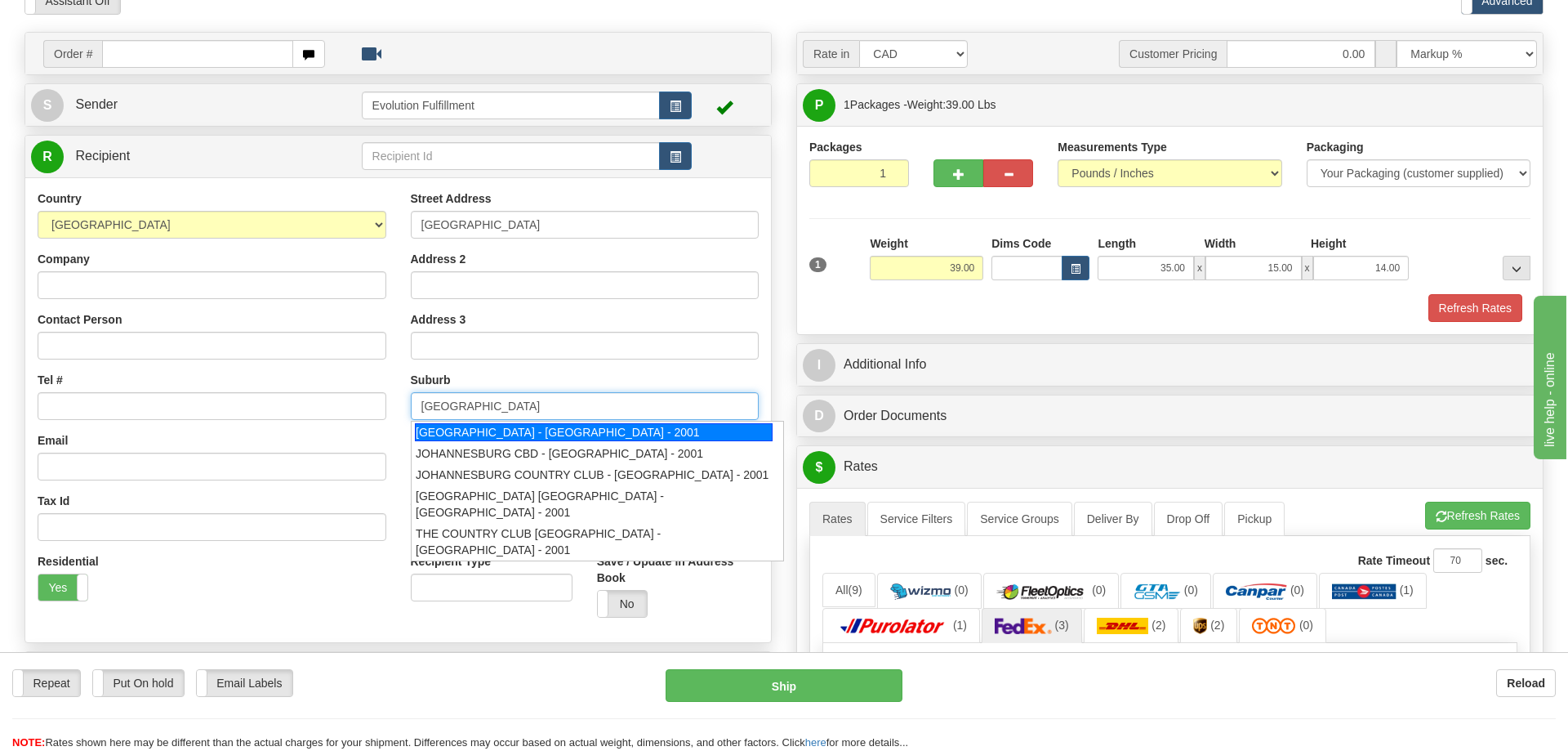
click at [576, 436] on div "[GEOGRAPHIC_DATA] - [GEOGRAPHIC_DATA] - 2001" at bounding box center [594, 432] width 358 height 18
type input "[GEOGRAPHIC_DATA]"
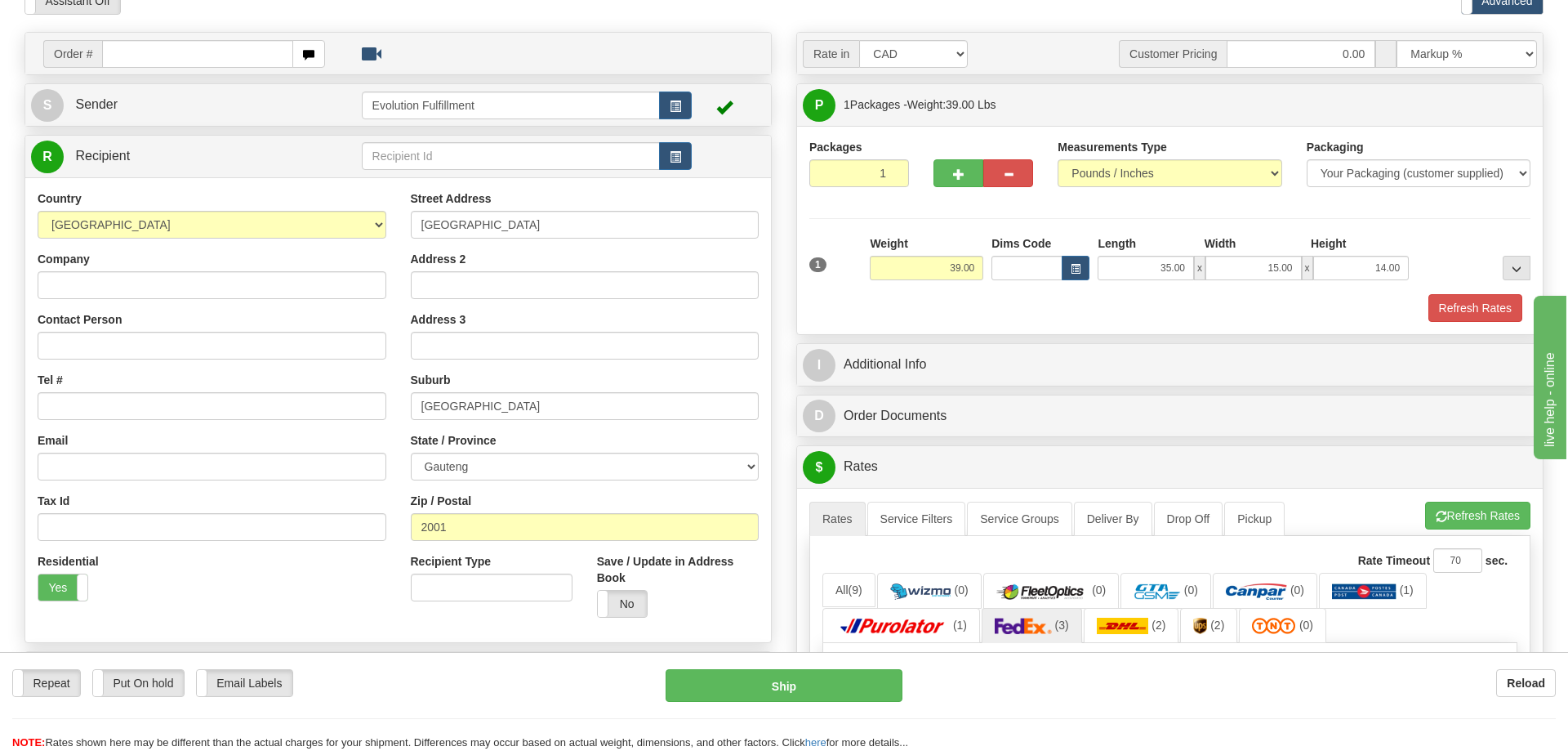
click at [356, 606] on div "Residential Yes No" at bounding box center [212, 583] width 373 height 60
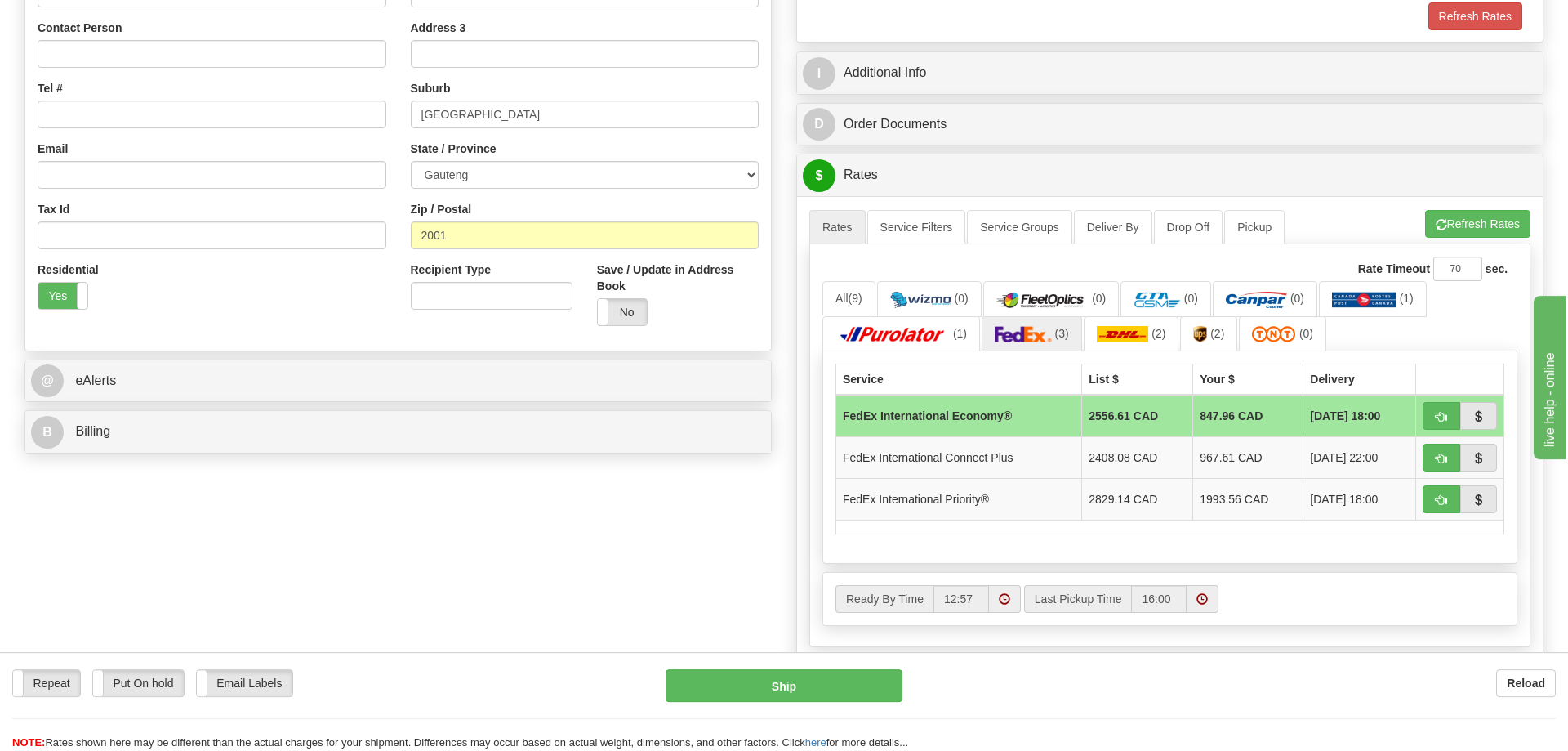
scroll to position [500, 0]
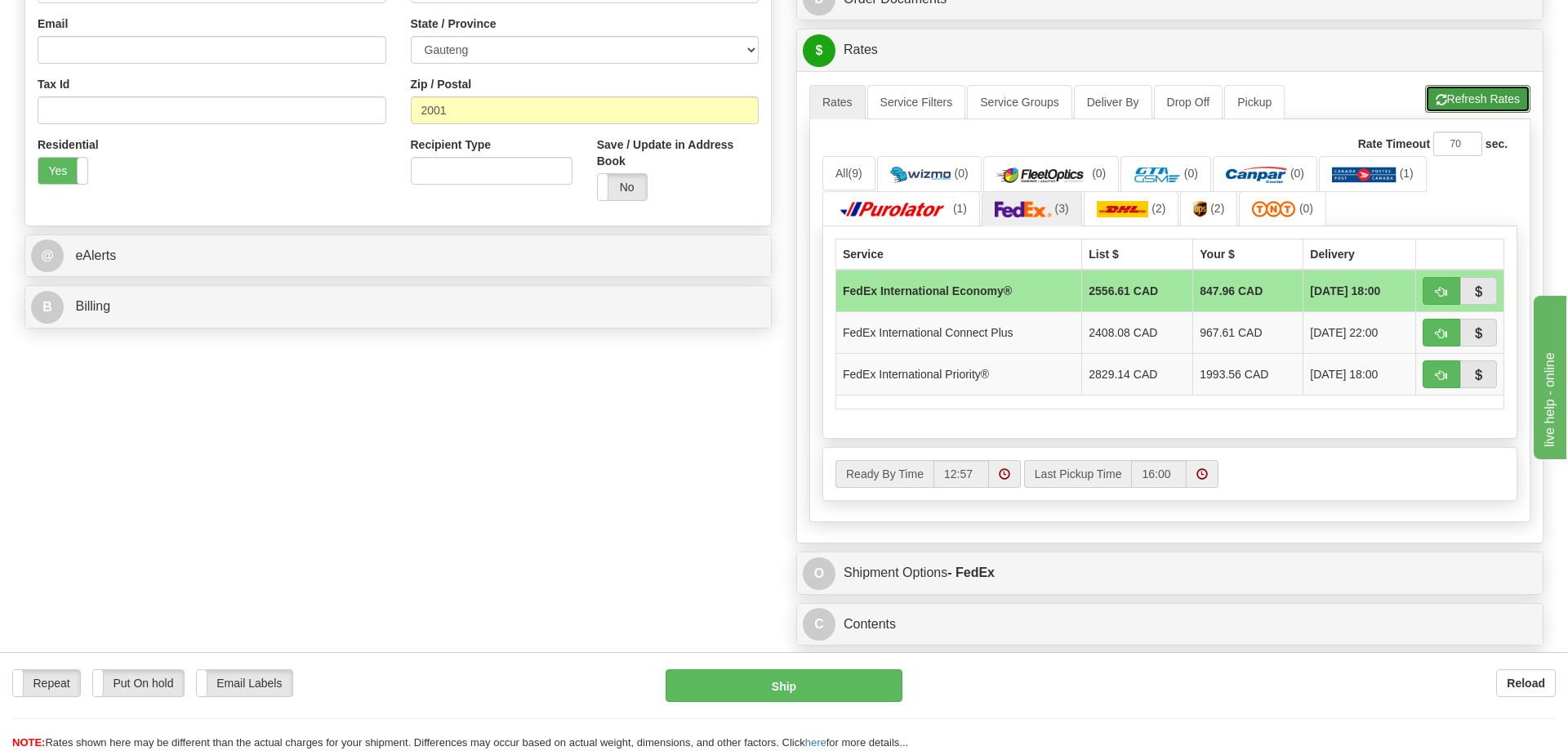
click at [1456, 104] on button "Refresh Rates" at bounding box center [1478, 99] width 106 height 28
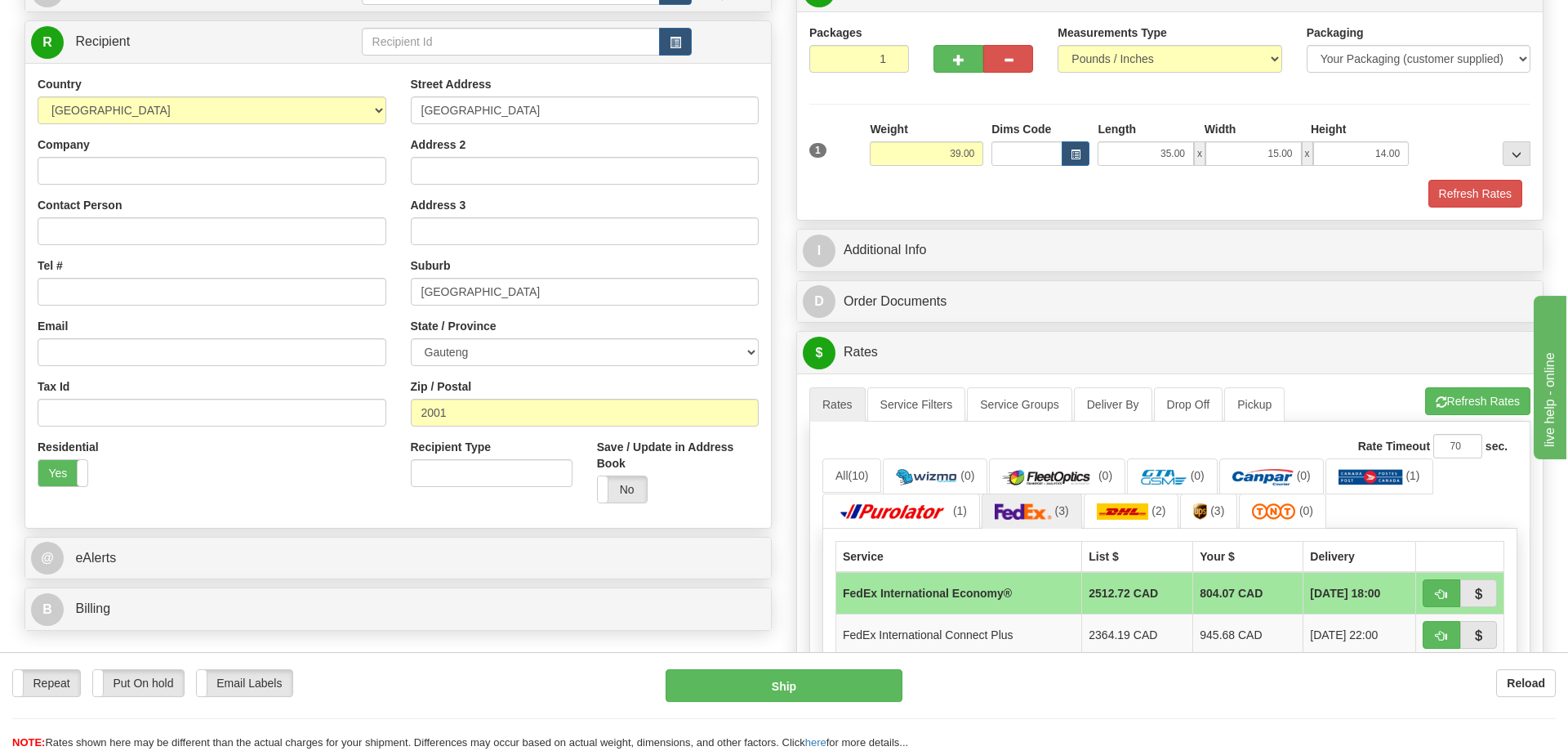
scroll to position [167, 0]
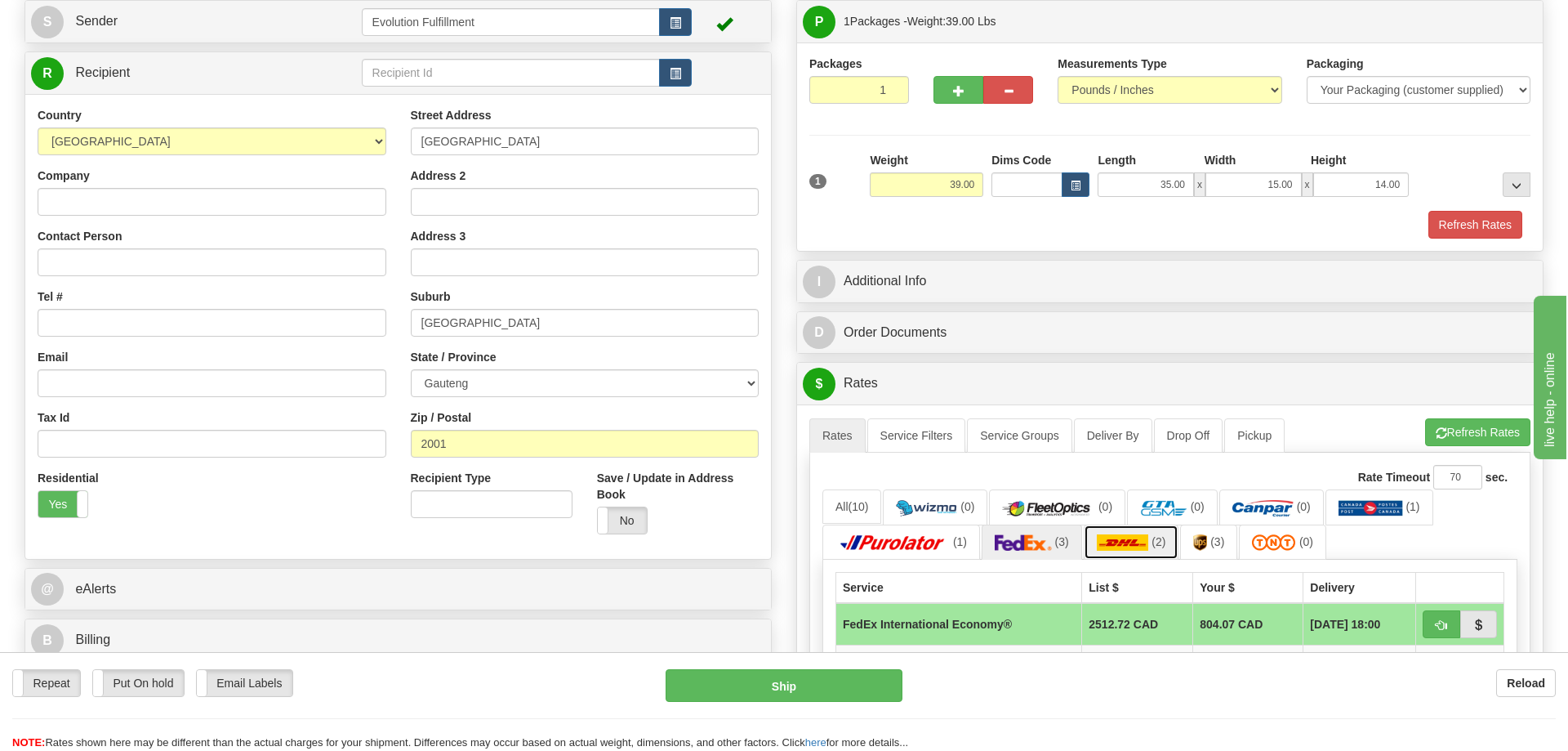
drag, startPoint x: 1137, startPoint y: 553, endPoint x: 1147, endPoint y: 552, distance: 10.0
click at [1140, 553] on link "(2)" at bounding box center [1131, 542] width 96 height 36
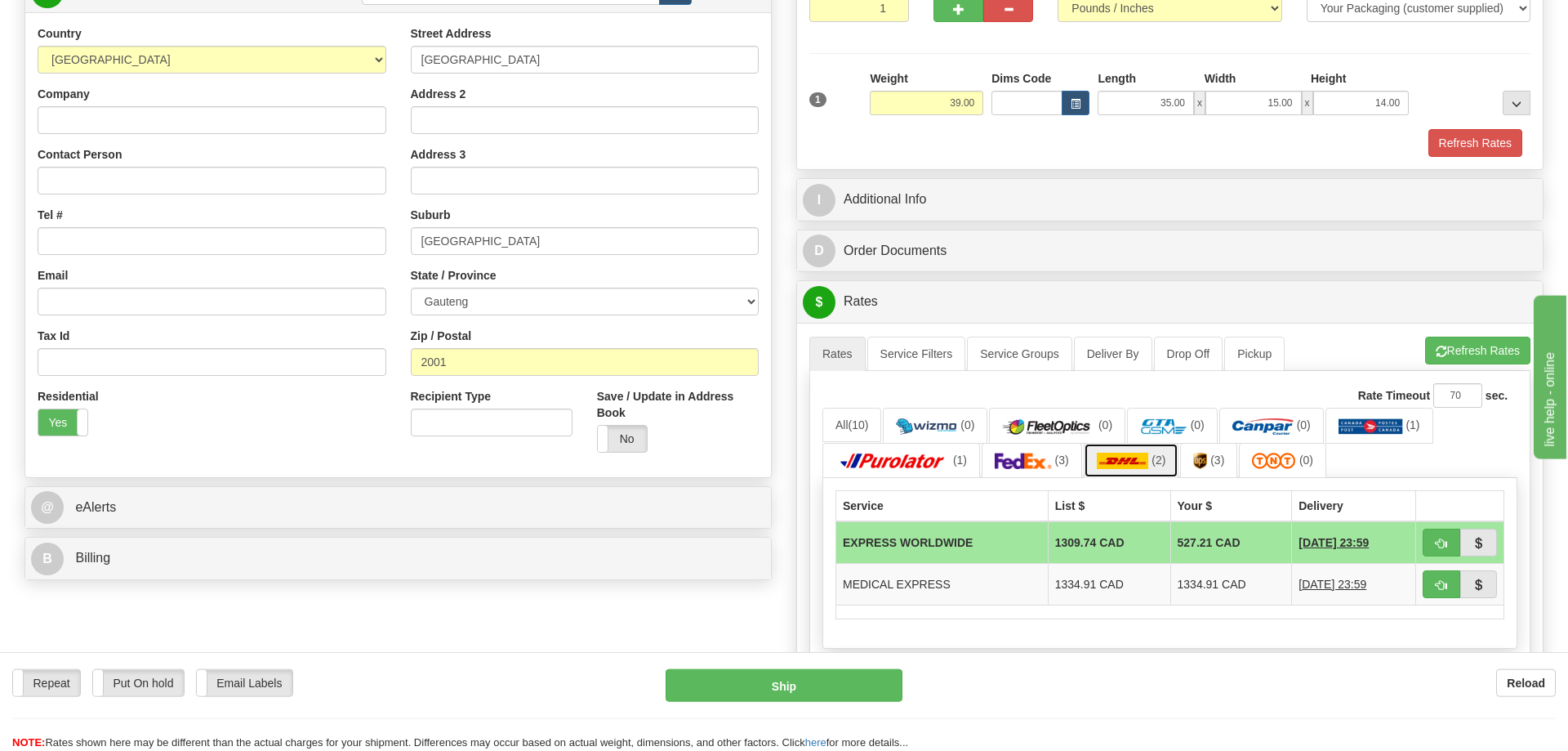
scroll to position [250, 0]
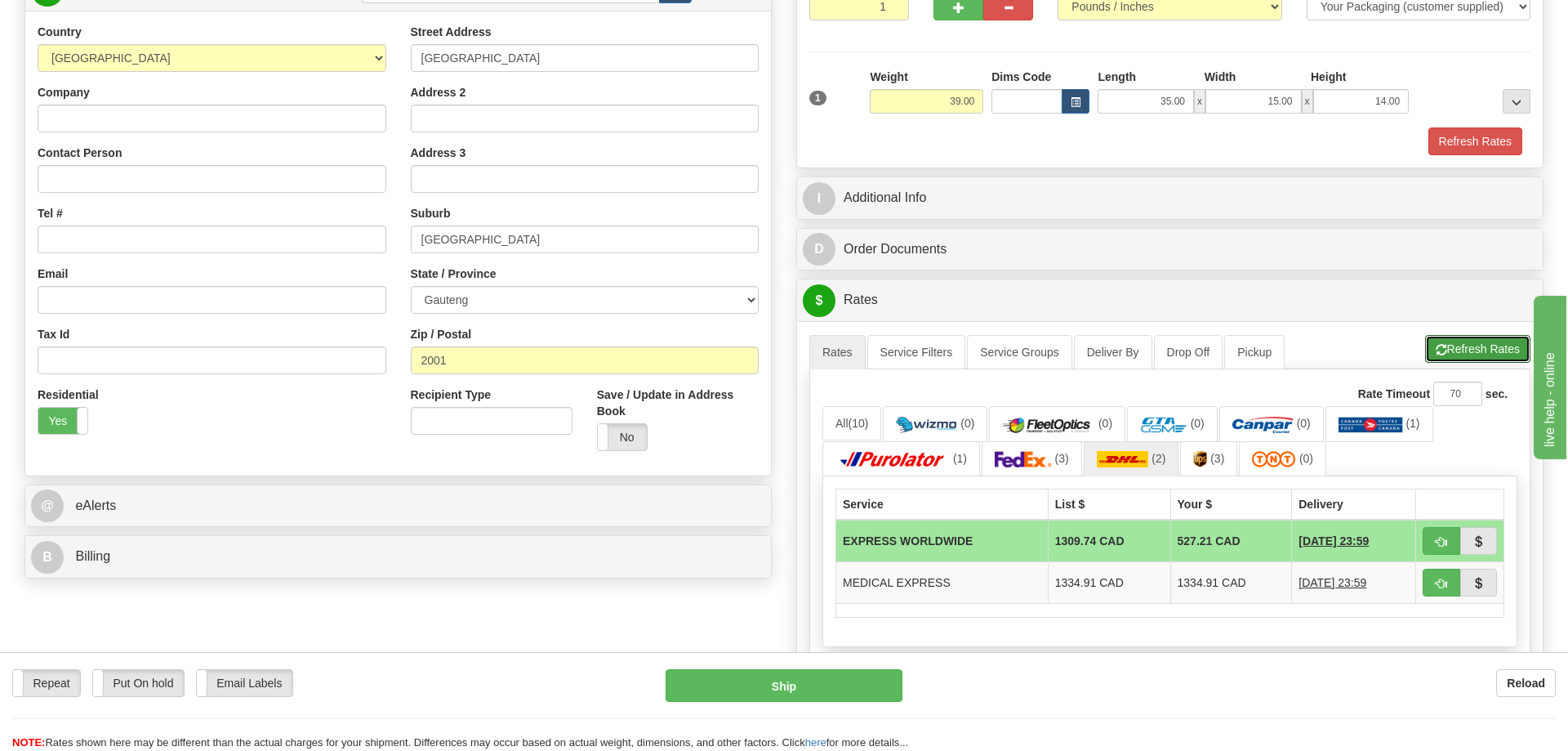
click at [1478, 343] on button "Refresh Rates" at bounding box center [1478, 349] width 106 height 28
drag, startPoint x: 406, startPoint y: 245, endPoint x: 350, endPoint y: 248, distance: 56.1
click at [411, 248] on input "[GEOGRAPHIC_DATA]" at bounding box center [585, 239] width 349 height 28
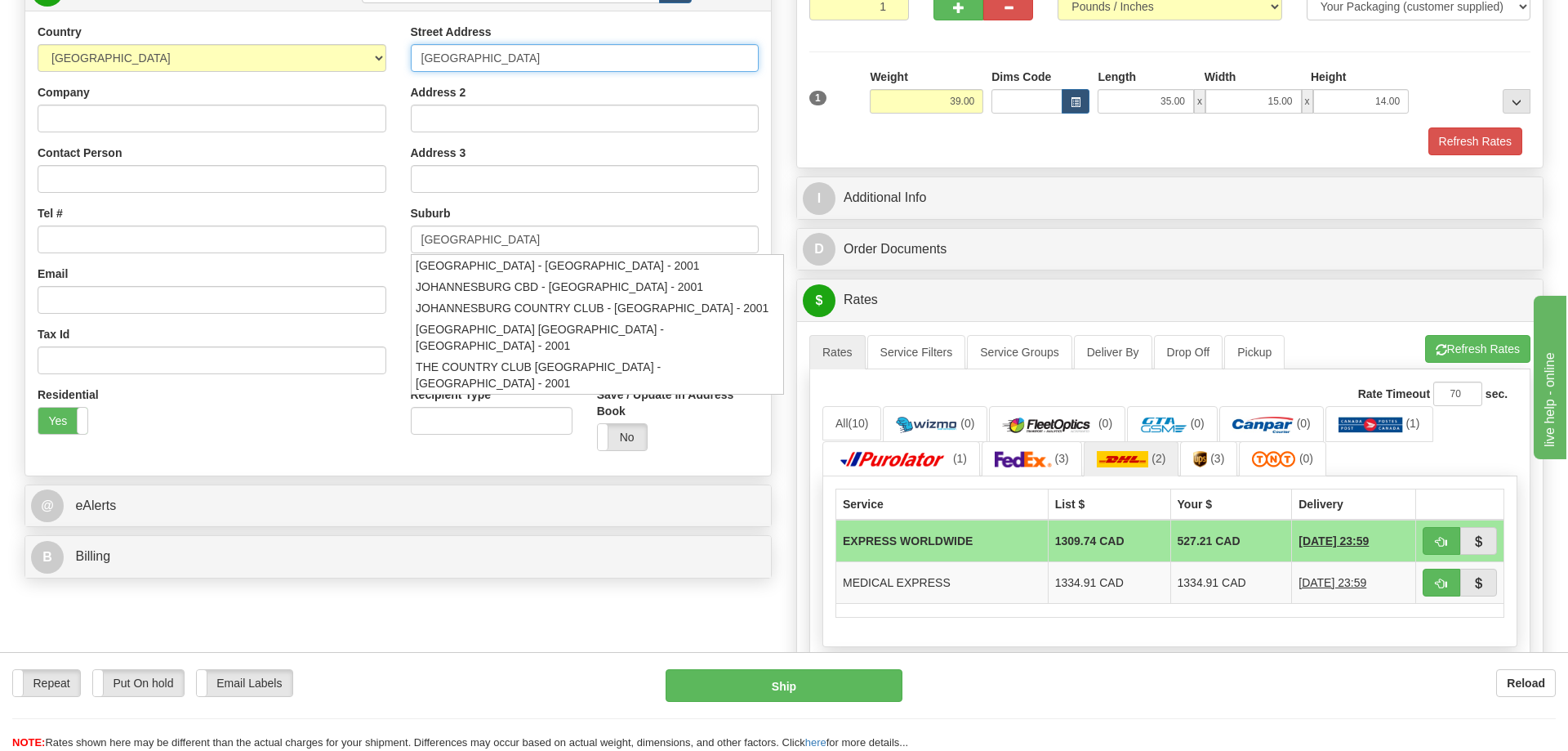
drag, startPoint x: 534, startPoint y: 61, endPoint x: 321, endPoint y: 63, distance: 213.0
click at [411, 63] on input "[GEOGRAPHIC_DATA]" at bounding box center [585, 58] width 349 height 28
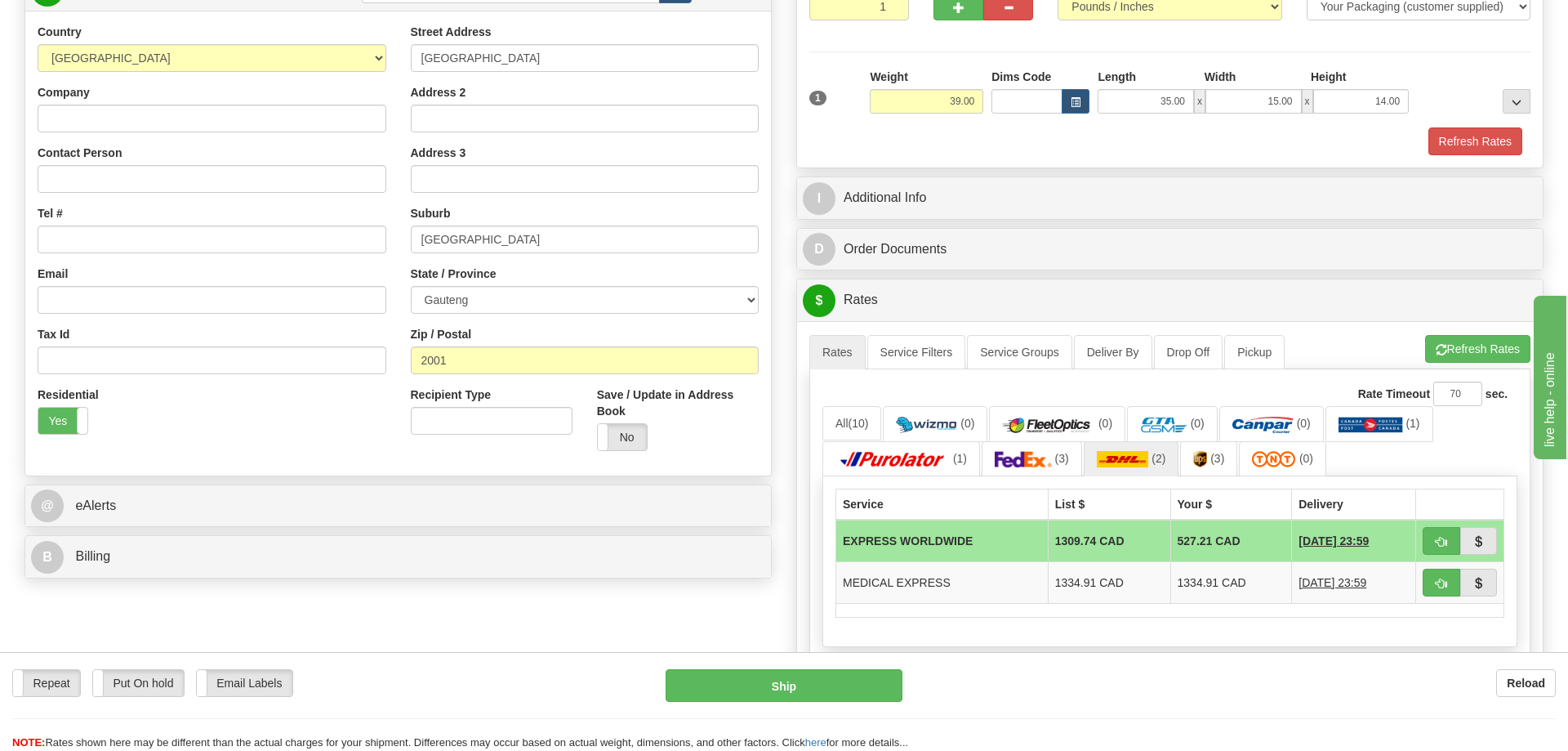
click at [603, 631] on div "Order # S Sender" at bounding box center [784, 389] width 1544 height 1048
click at [652, 598] on div "Order # S Sender" at bounding box center [784, 389] width 1544 height 1048
click at [1054, 454] on link "(3)" at bounding box center [1032, 459] width 101 height 36
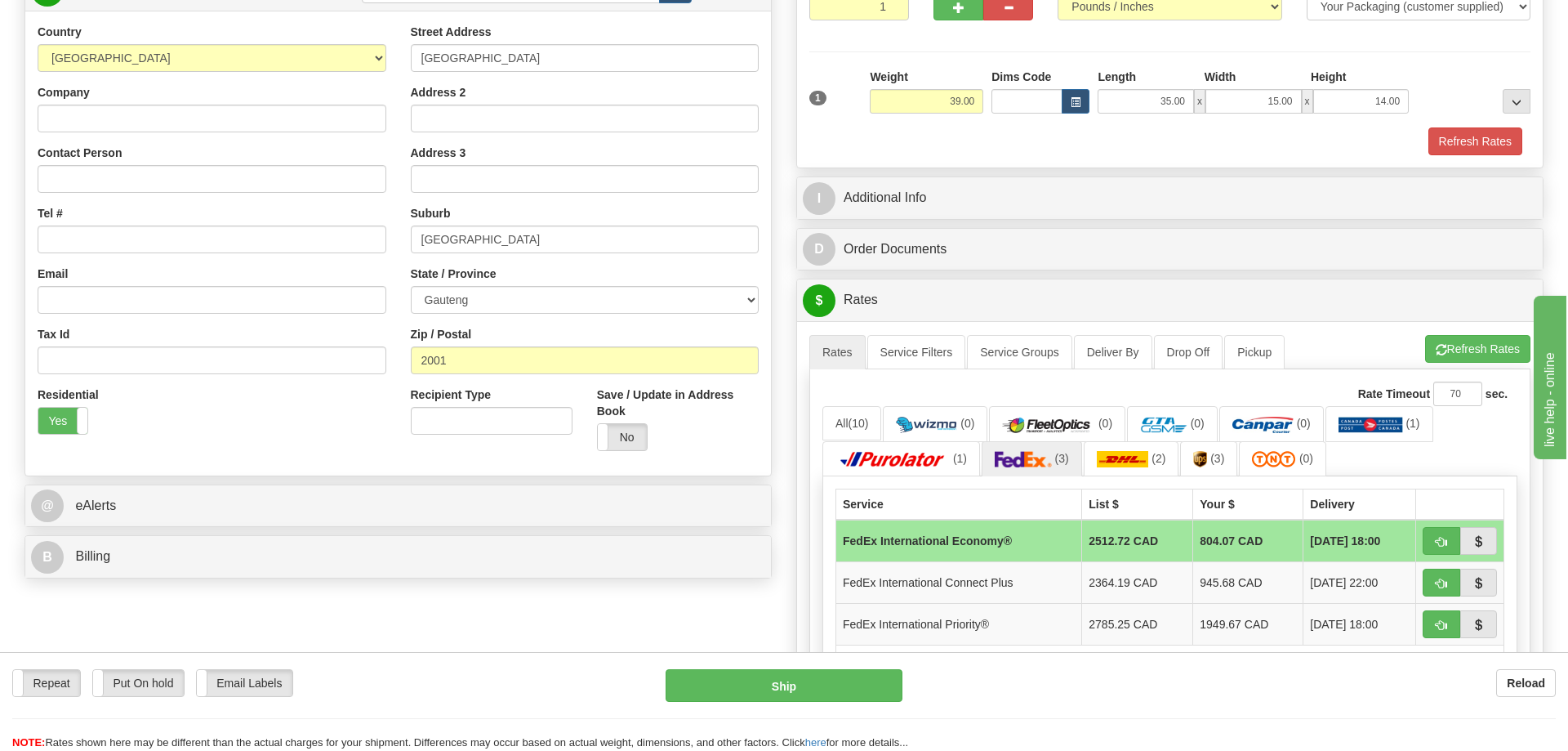
click at [567, 642] on div "Order # S Sender" at bounding box center [784, 410] width 1544 height 1090
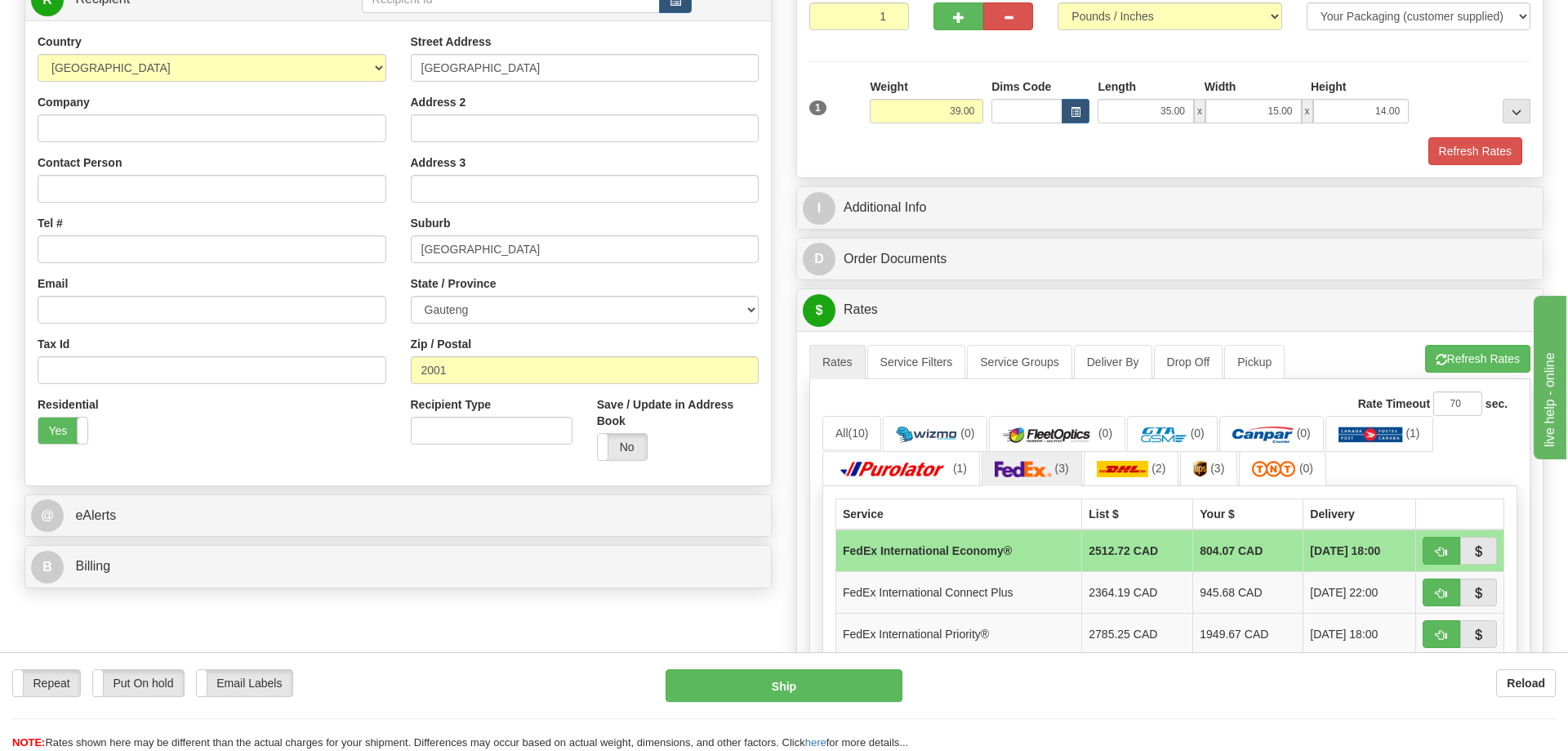
scroll to position [167, 0]
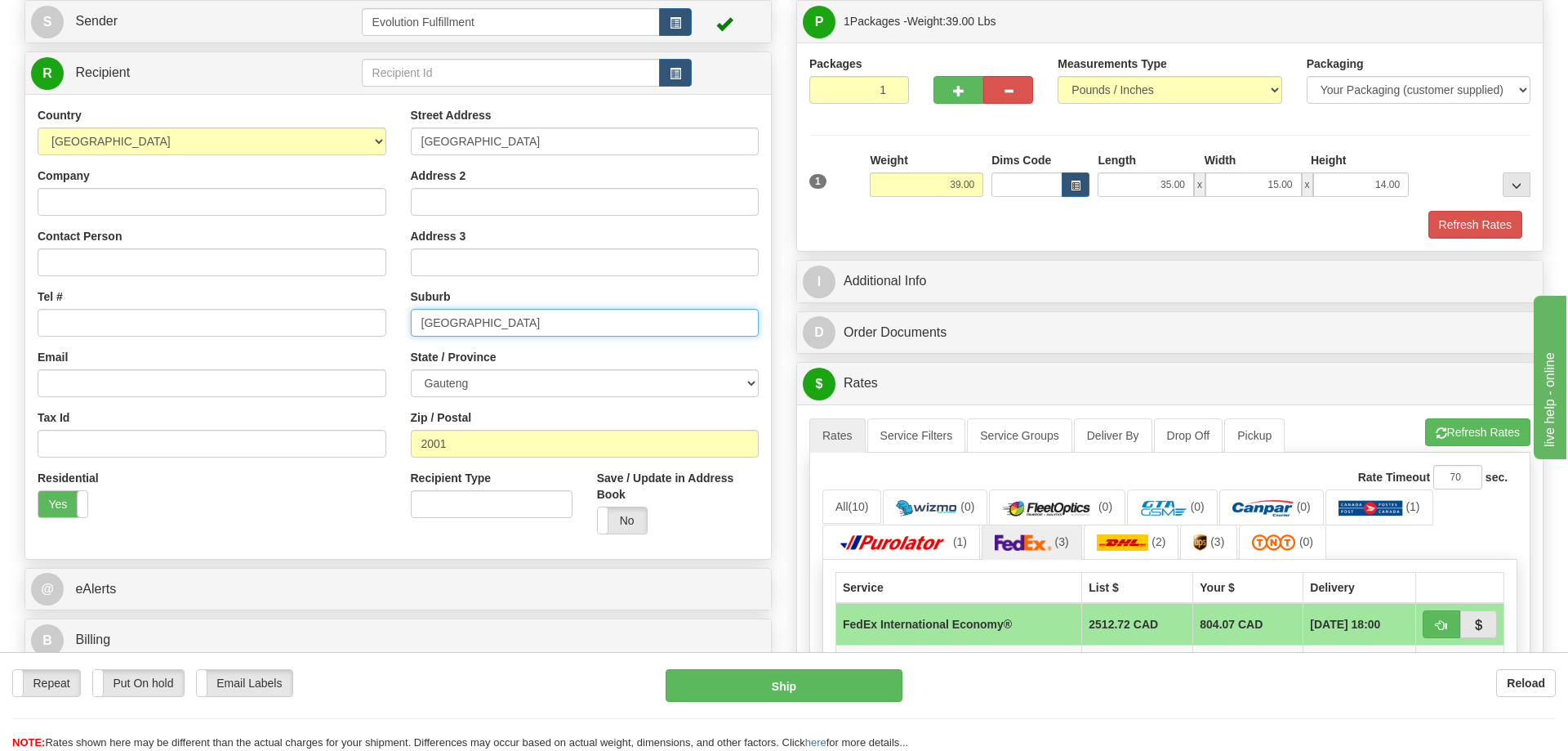
click at [531, 323] on input "[GEOGRAPHIC_DATA]" at bounding box center [585, 323] width 349 height 28
click at [525, 135] on input "[GEOGRAPHIC_DATA]" at bounding box center [585, 141] width 349 height 28
click at [183, 124] on div "Country [GEOGRAPHIC_DATA] [GEOGRAPHIC_DATA] [GEOGRAPHIC_DATA] [GEOGRAPHIC_DATA]…" at bounding box center [211, 130] width 349 height 48
select select "CL"
click option "[GEOGRAPHIC_DATA]" at bounding box center [0, 0] width 0 height 0
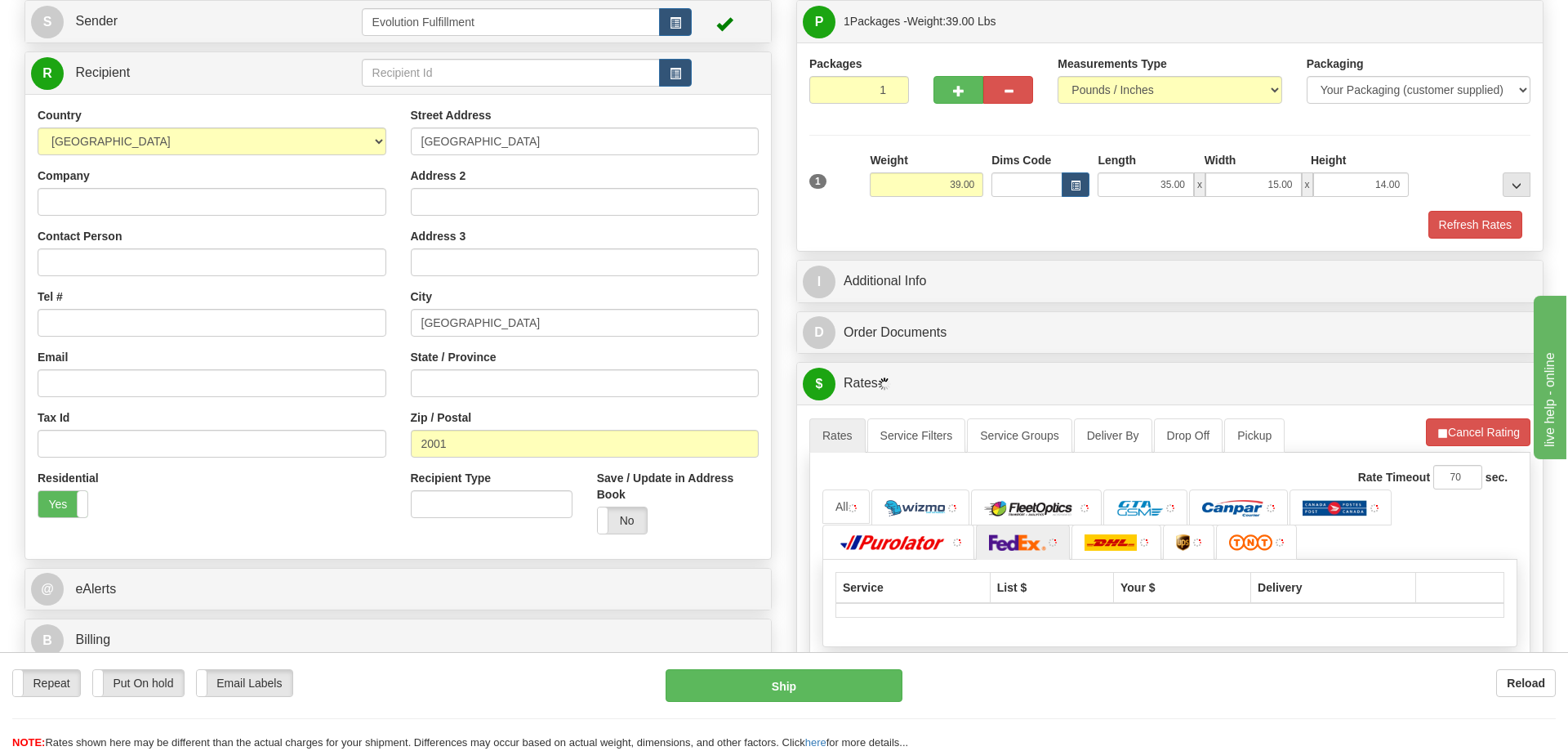
click at [304, 527] on div "Residential Yes No" at bounding box center [212, 499] width 373 height 60
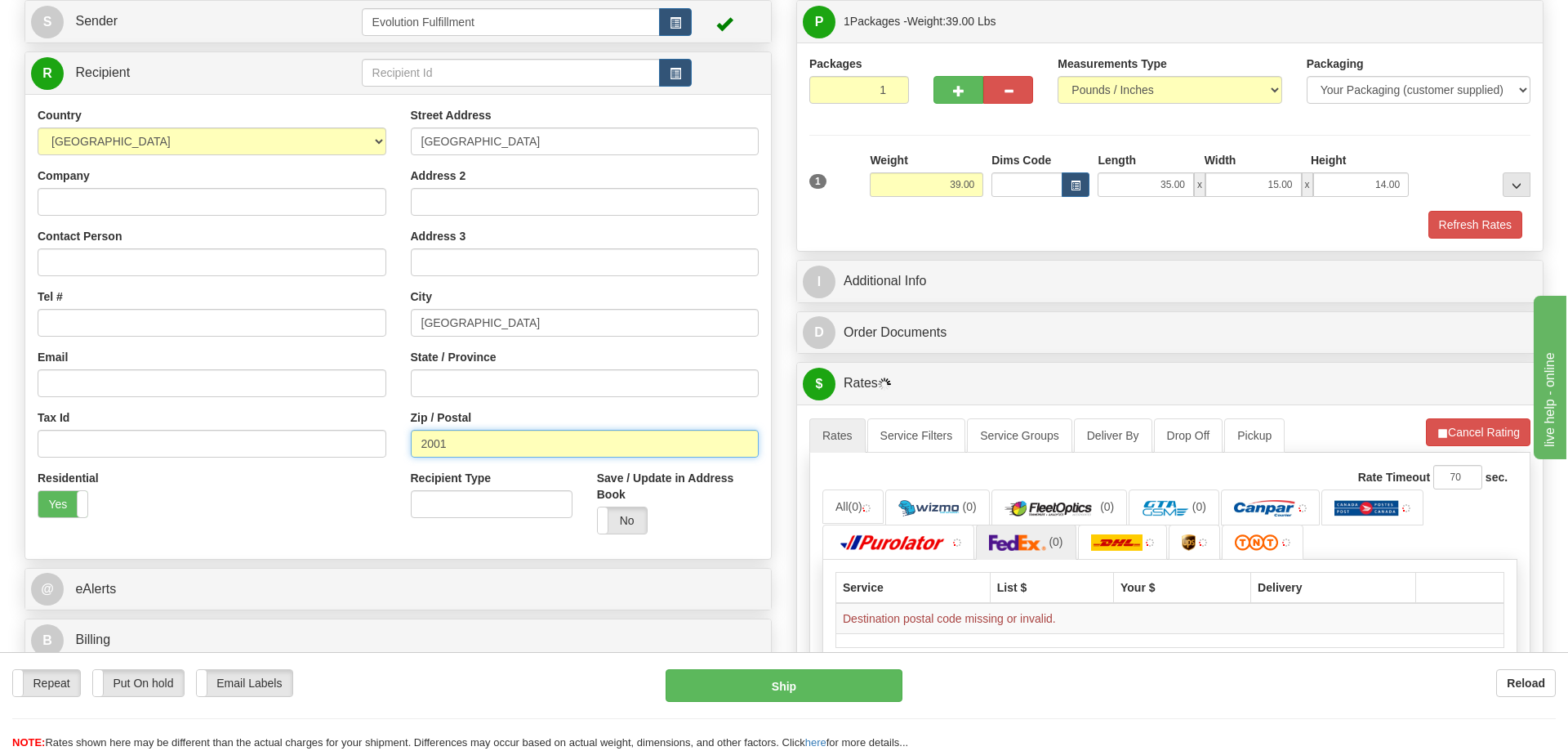
drag, startPoint x: 470, startPoint y: 439, endPoint x: 366, endPoint y: 459, distance: 105.9
click at [411, 452] on input "2001" at bounding box center [585, 444] width 349 height 28
paste input "8320000"
type input "8320000"
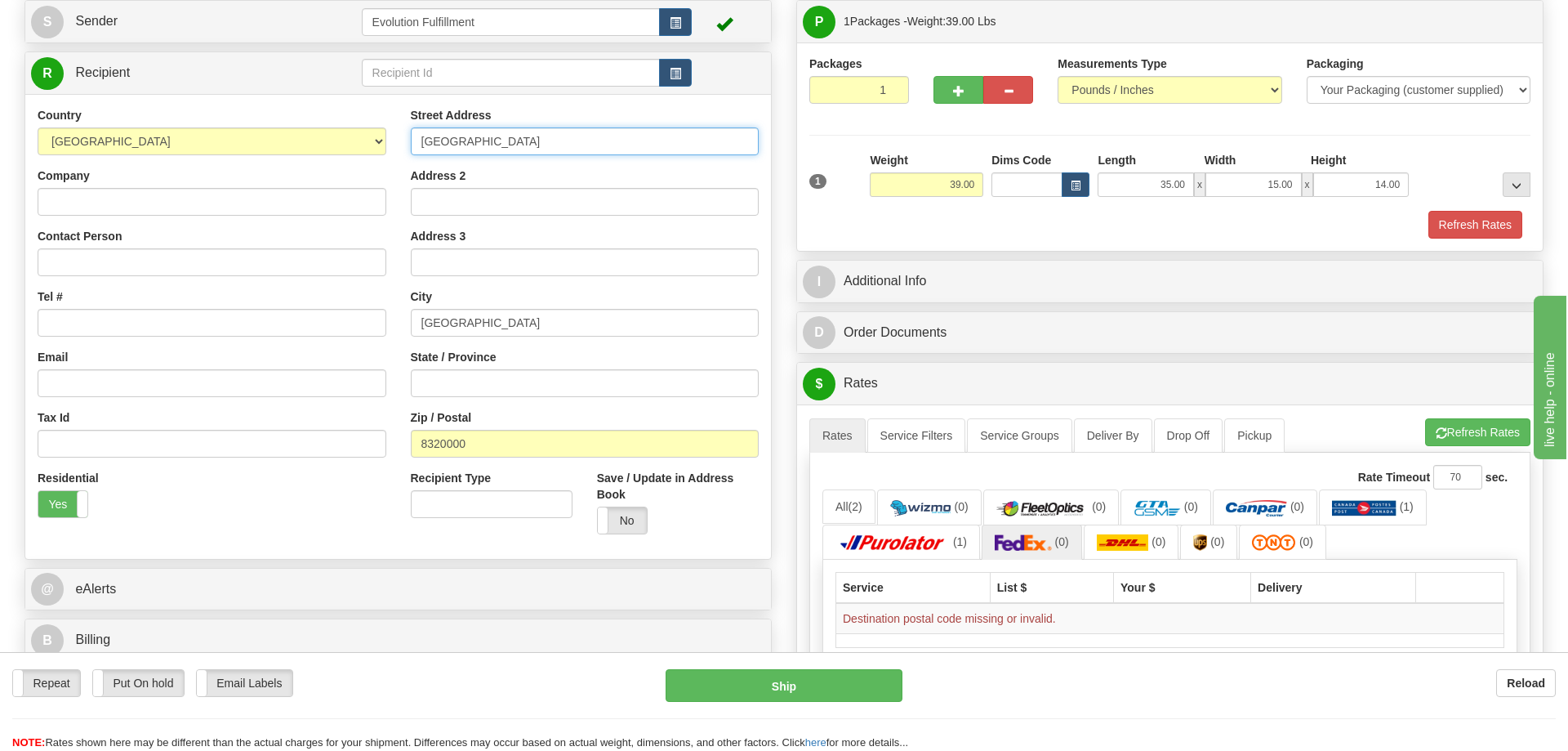
drag, startPoint x: 513, startPoint y: 133, endPoint x: 262, endPoint y: 154, distance: 251.9
click at [411, 154] on input "[GEOGRAPHIC_DATA]" at bounding box center [585, 141] width 349 height 28
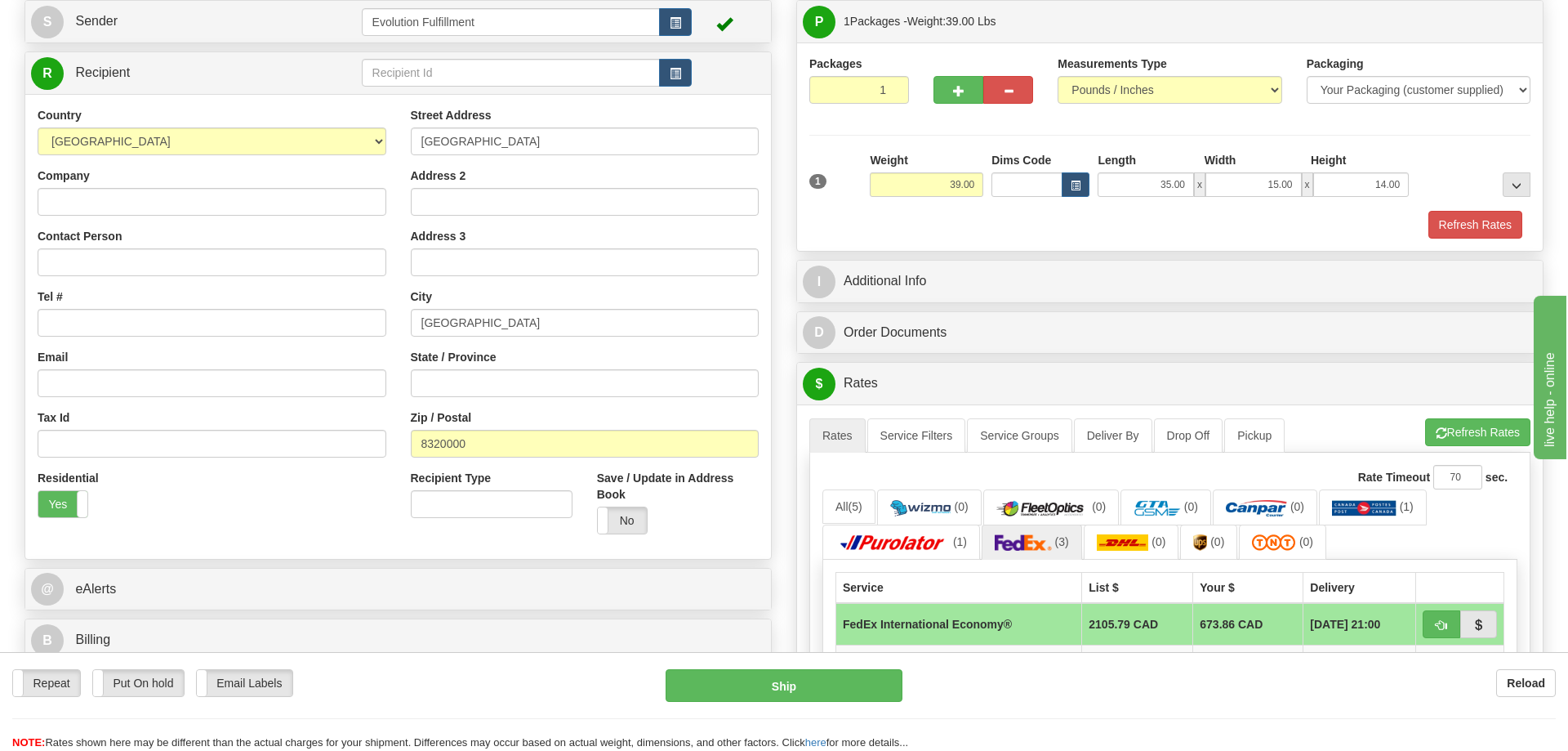
click at [40, 540] on div "Country [GEOGRAPHIC_DATA] [GEOGRAPHIC_DATA] [GEOGRAPHIC_DATA] [GEOGRAPHIC_DATA]…" at bounding box center [398, 326] width 746 height 440
drag, startPoint x: 533, startPoint y: 319, endPoint x: 335, endPoint y: 333, distance: 198.5
click at [411, 333] on input "[GEOGRAPHIC_DATA]" at bounding box center [585, 323] width 349 height 28
paste input "[PERSON_NAME]"
type input "[PERSON_NAME]"
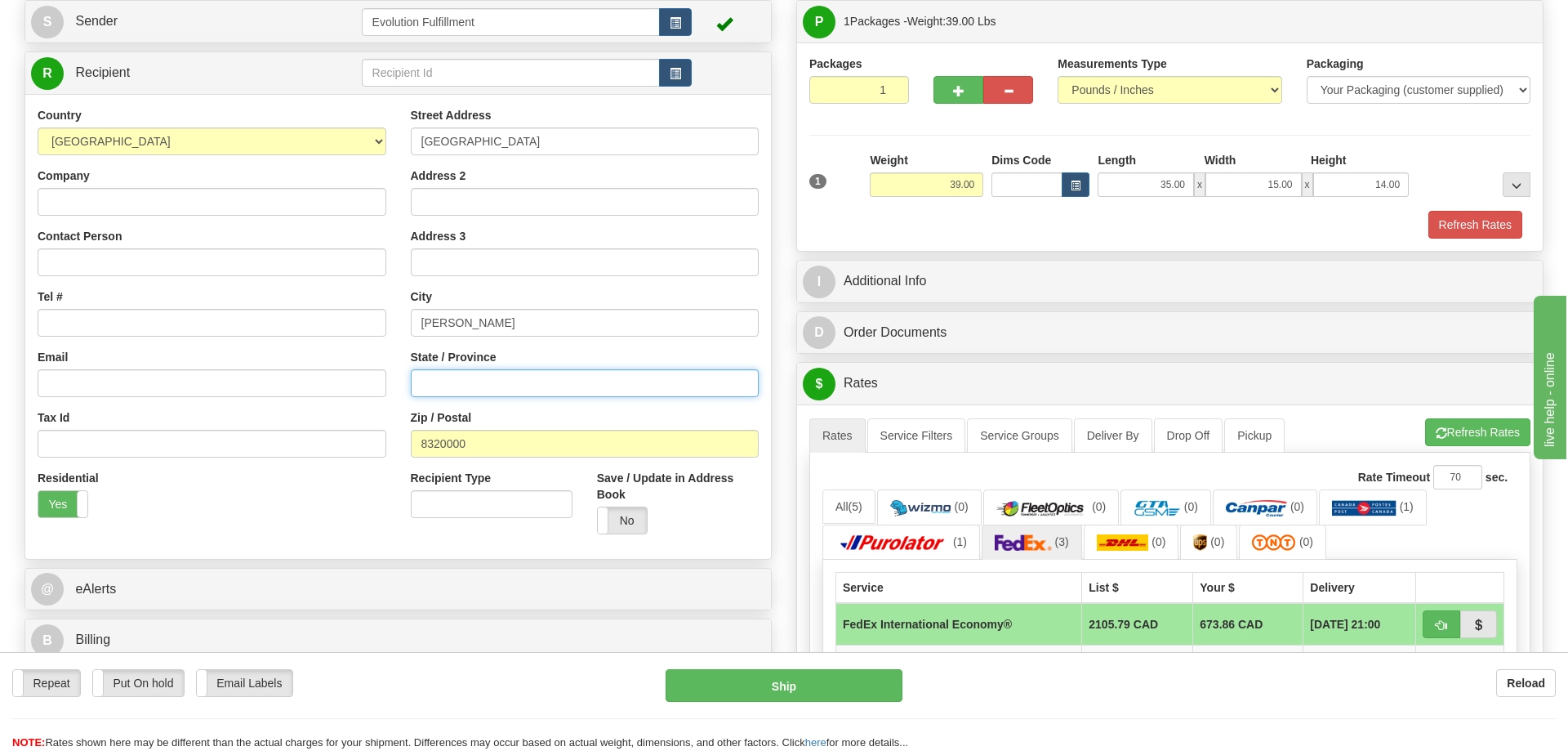
click at [480, 381] on input "State / Province" at bounding box center [585, 383] width 349 height 28
click at [483, 399] on div "Street Address [GEOGRAPHIC_DATA] Address 2 Address 3 City [GEOGRAPHIC_DATA] Sta…" at bounding box center [585, 326] width 373 height 440
click at [489, 388] on input "State / Province" at bounding box center [585, 383] width 349 height 28
paste input "[PERSON_NAME]"
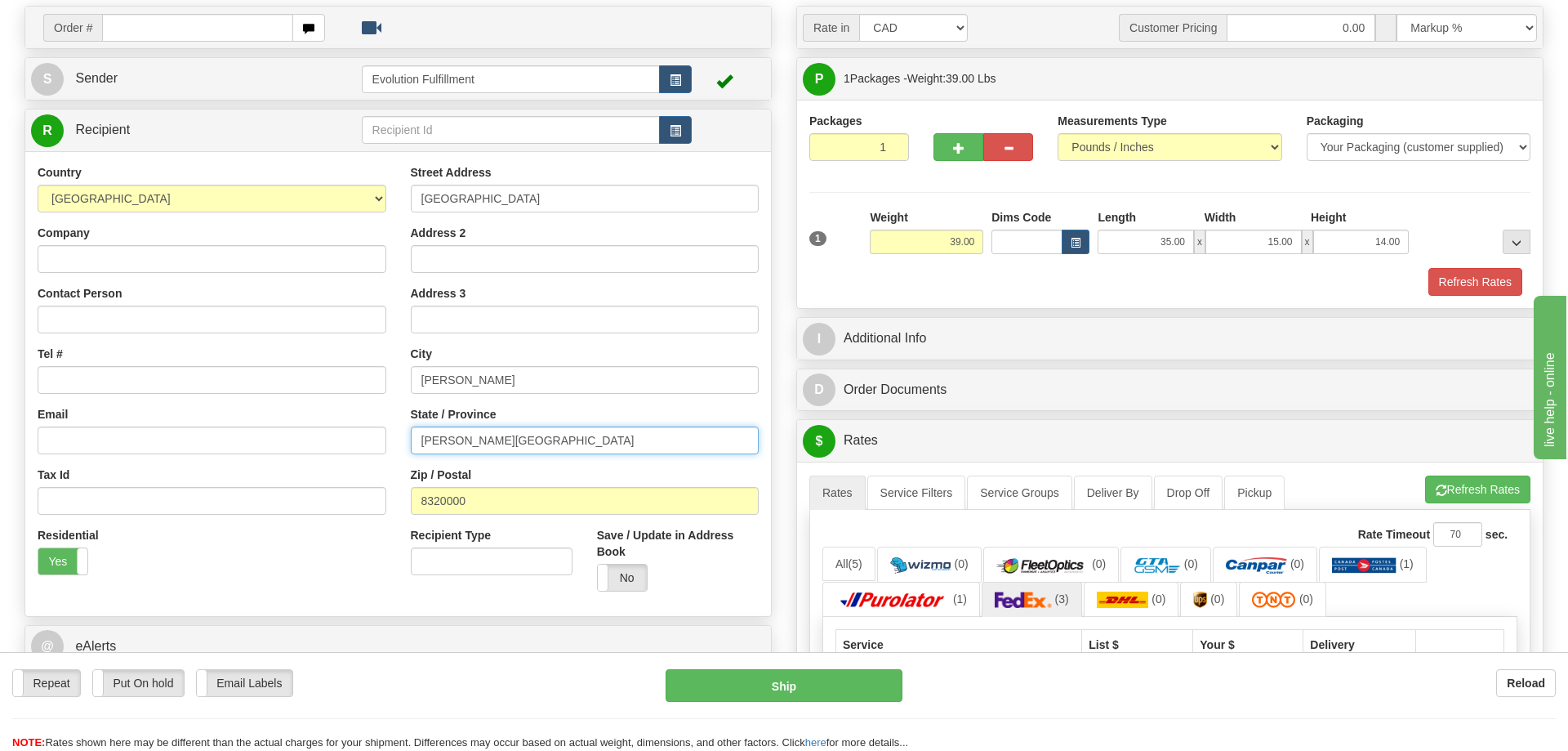
scroll to position [83, 0]
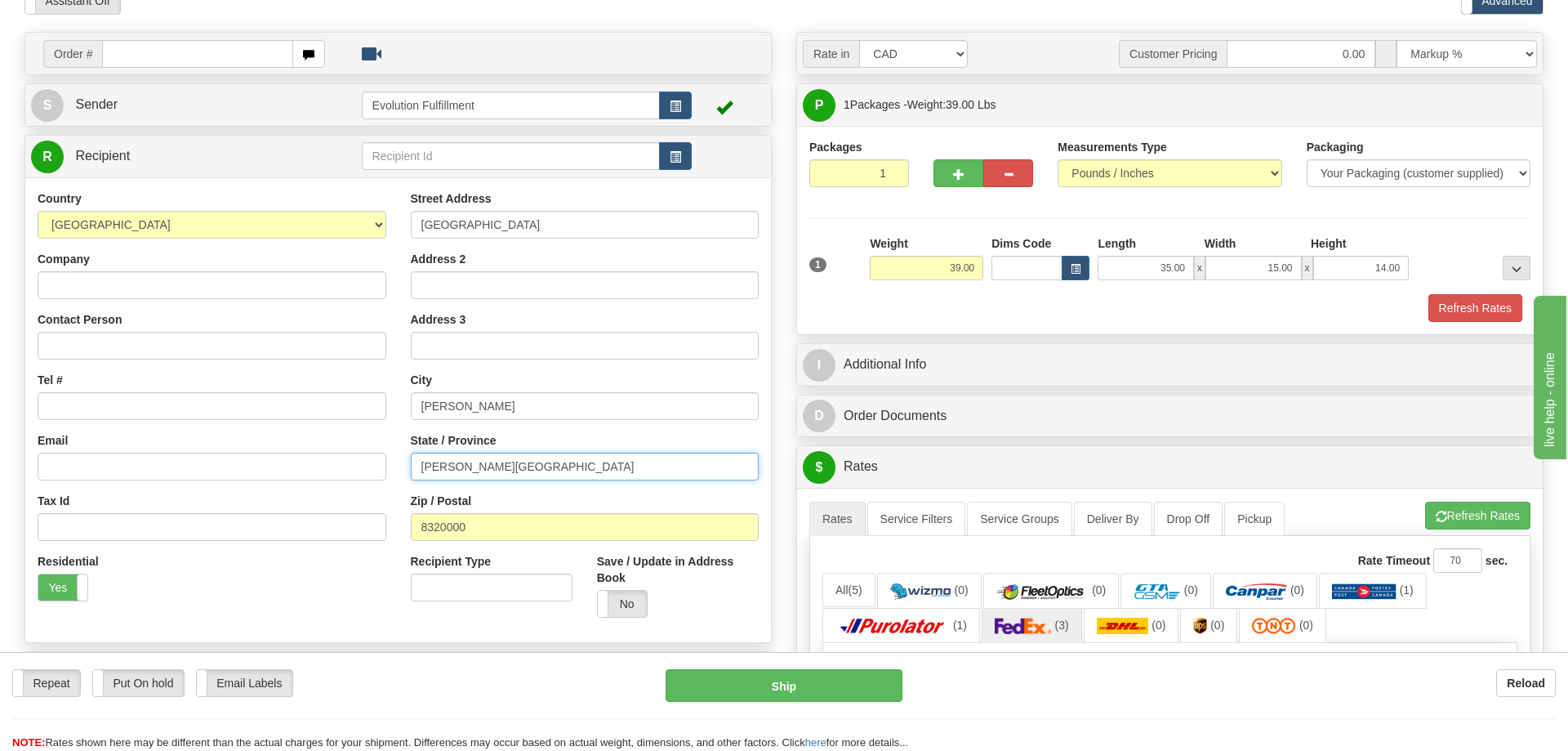
type input "[PERSON_NAME][GEOGRAPHIC_DATA]"
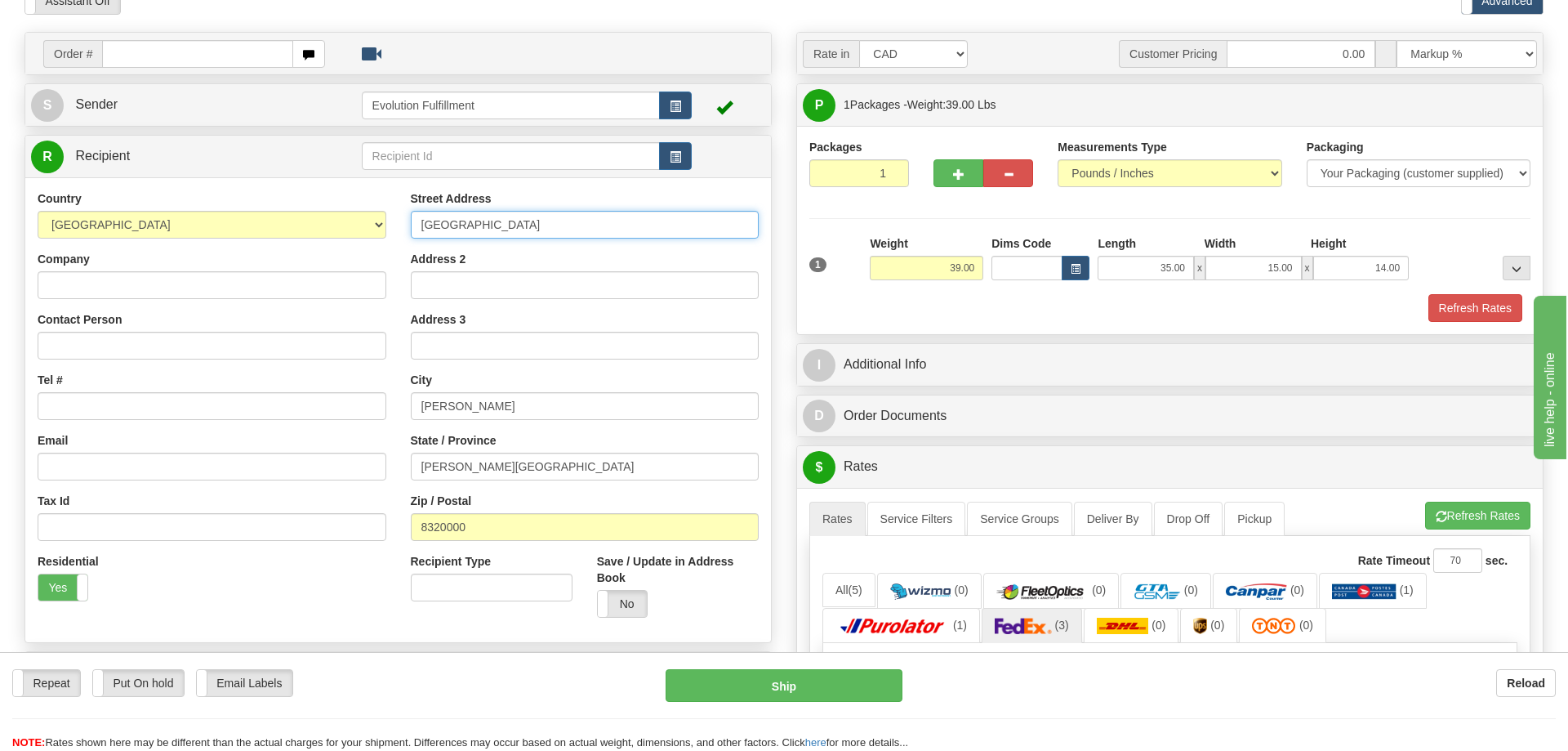
drag, startPoint x: 506, startPoint y: 225, endPoint x: 347, endPoint y: 228, distance: 159.0
click at [411, 228] on input "[GEOGRAPHIC_DATA]" at bounding box center [585, 224] width 349 height 28
paste input "[PERSON_NAME]"
type input "[PERSON_NAME]"
click at [205, 593] on div "Residential Yes No" at bounding box center [212, 583] width 373 height 60
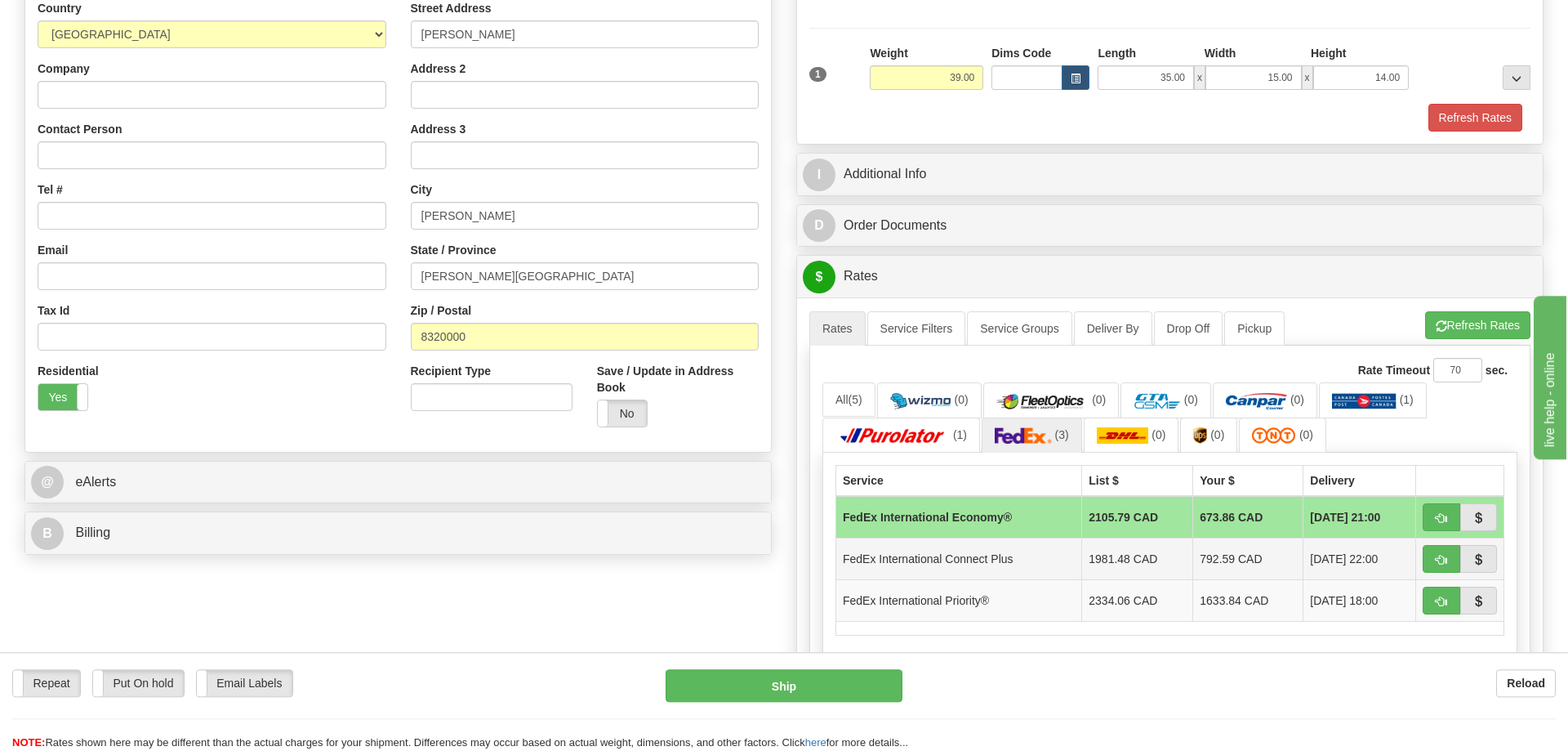
scroll to position [417, 0]
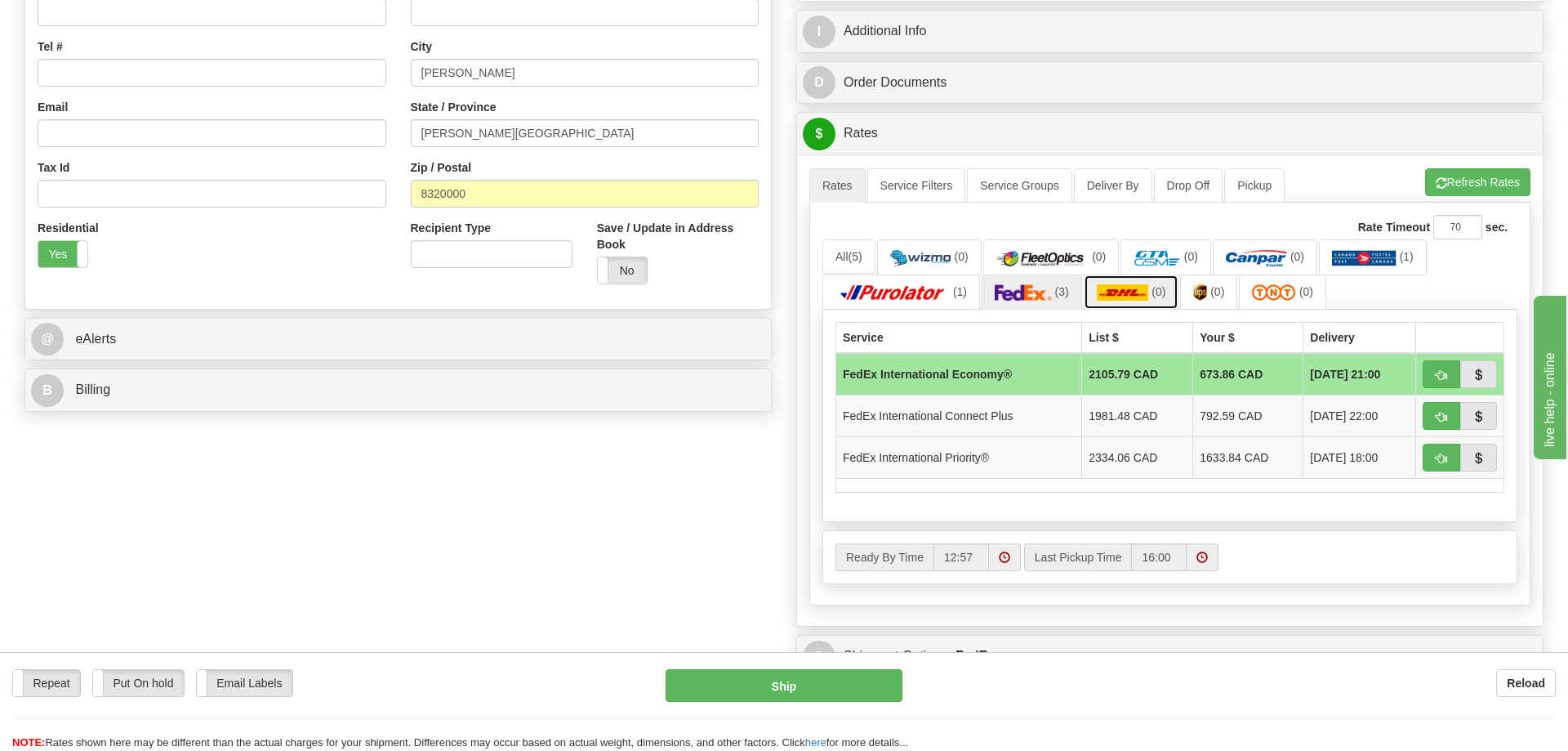
click at [1130, 293] on img at bounding box center [1122, 292] width 52 height 17
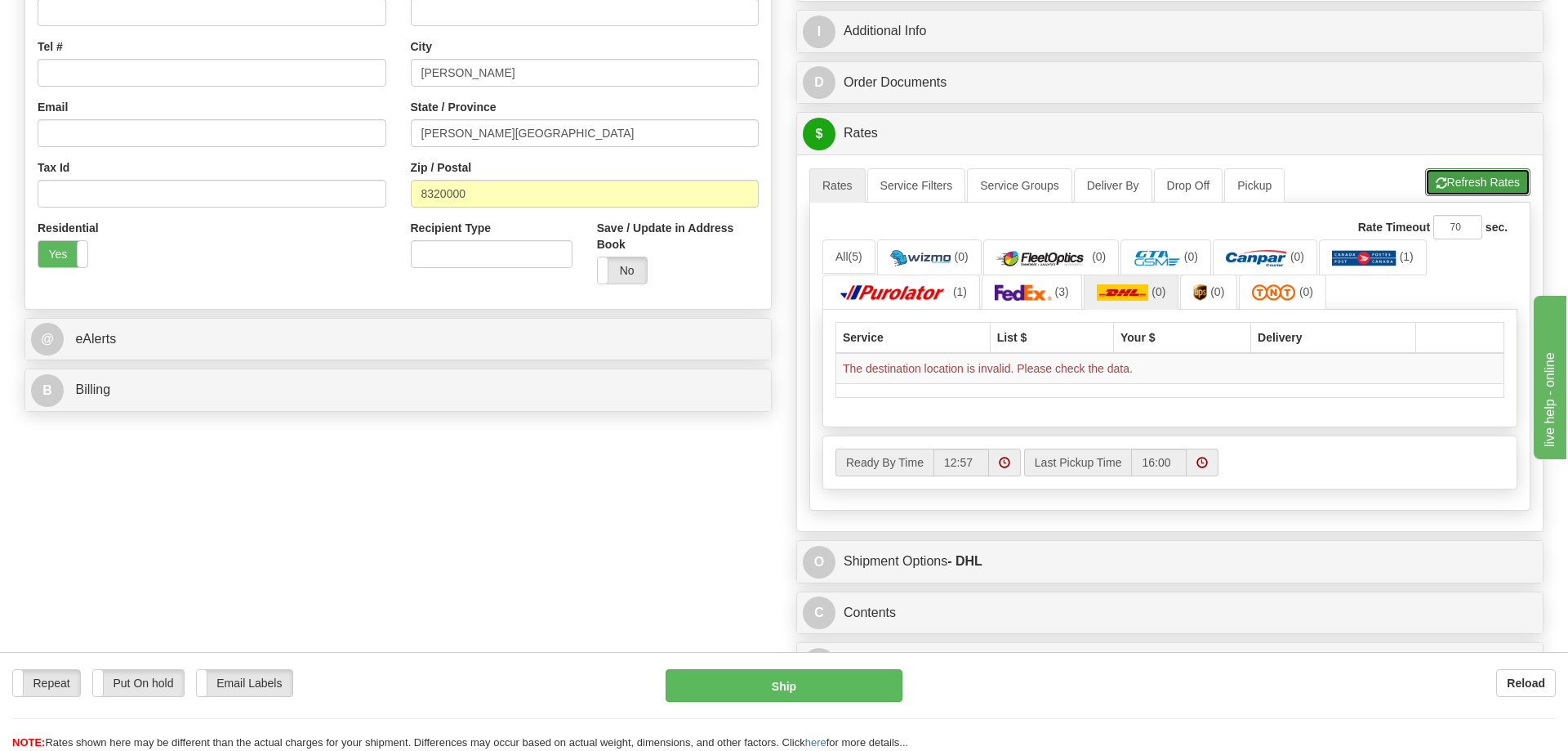
click at [1442, 194] on button "Refresh Rates" at bounding box center [1478, 182] width 106 height 28
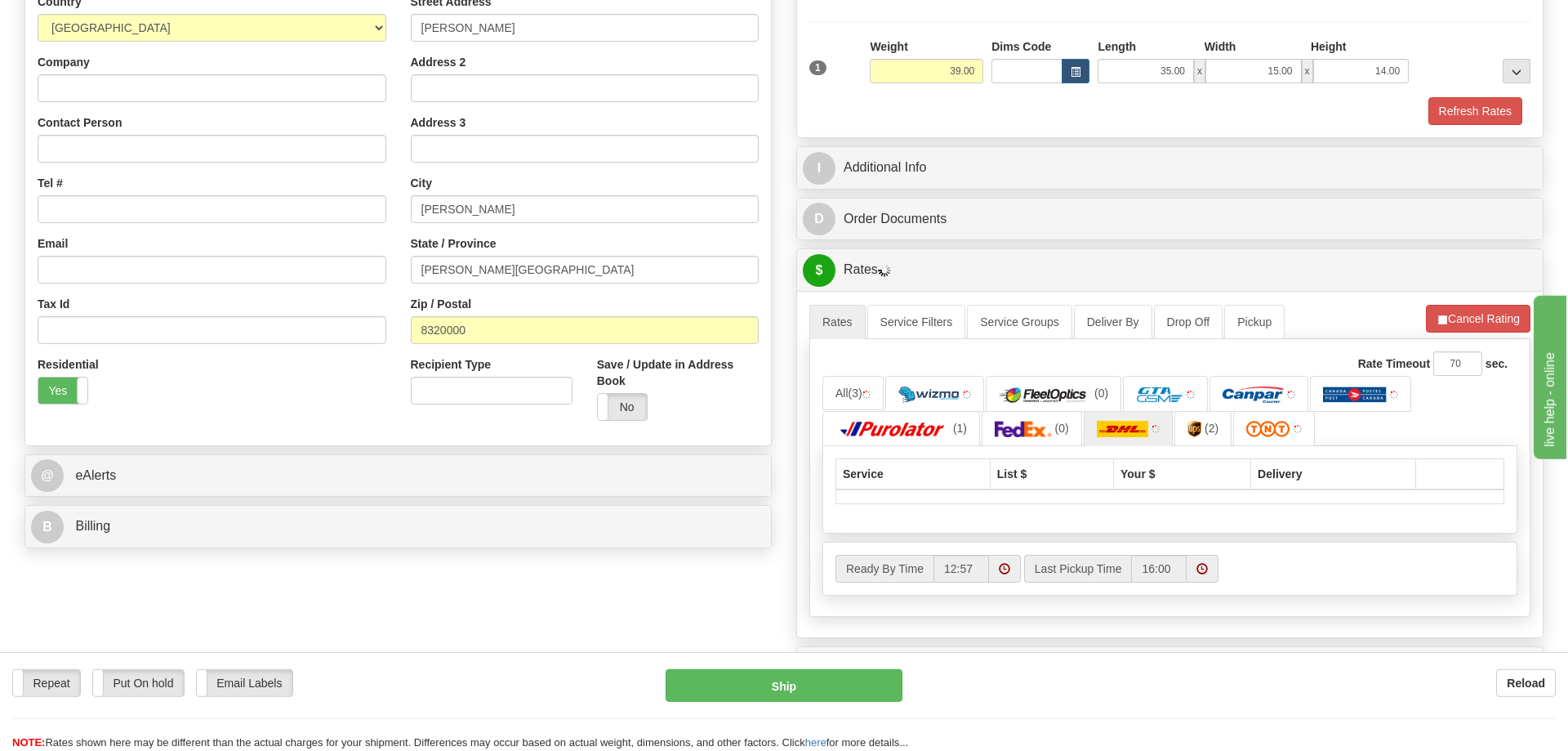
scroll to position [250, 0]
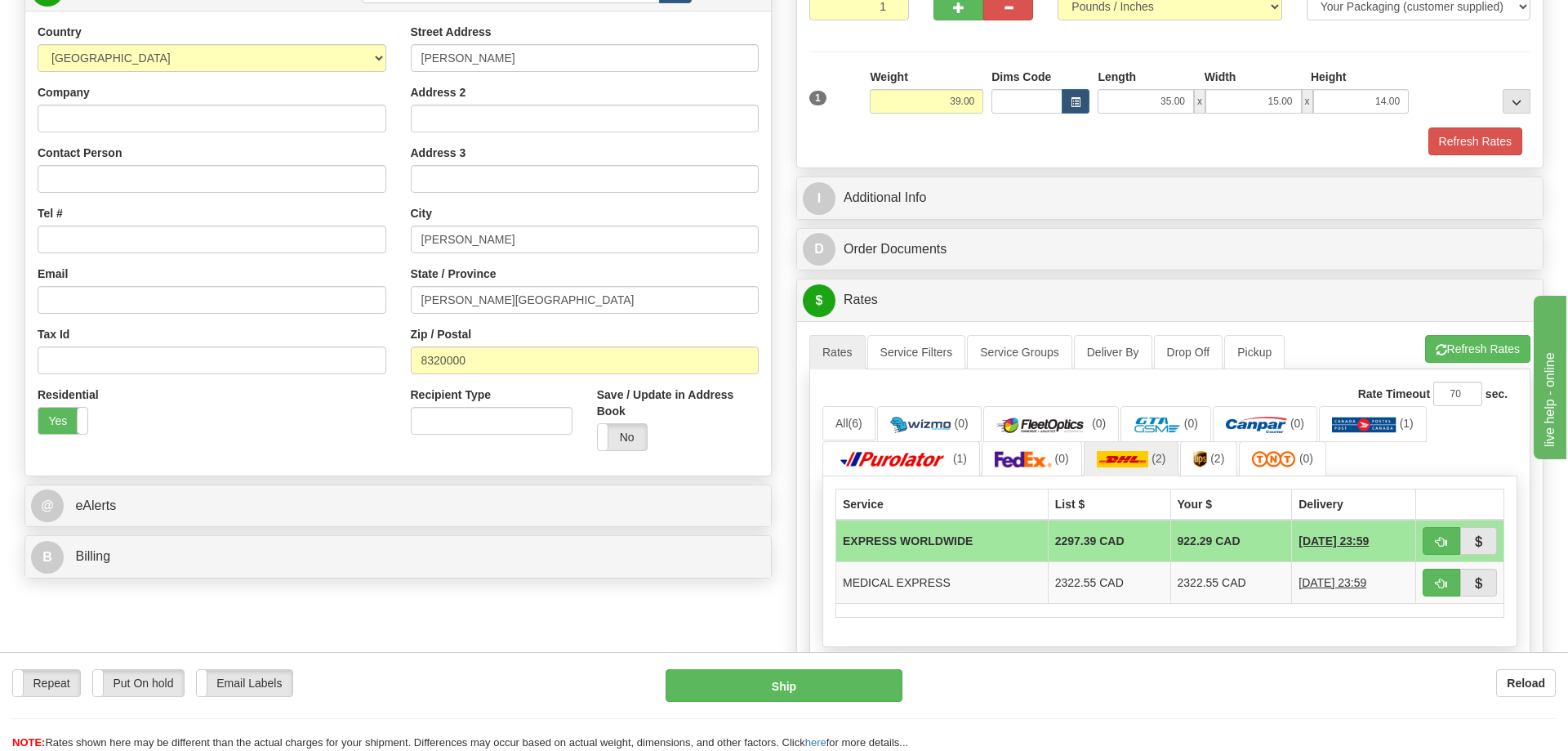
click at [632, 614] on div "Order # S Sender" at bounding box center [784, 389] width 1544 height 1048
drag, startPoint x: 464, startPoint y: 620, endPoint x: 597, endPoint y: 599, distance: 134.6
click at [465, 620] on div "Order # S Sender" at bounding box center [784, 389] width 1544 height 1048
click at [496, 447] on div "Recipient Type" at bounding box center [491, 416] width 187 height 60
click at [1035, 473] on link "(0)" at bounding box center [1032, 459] width 101 height 36
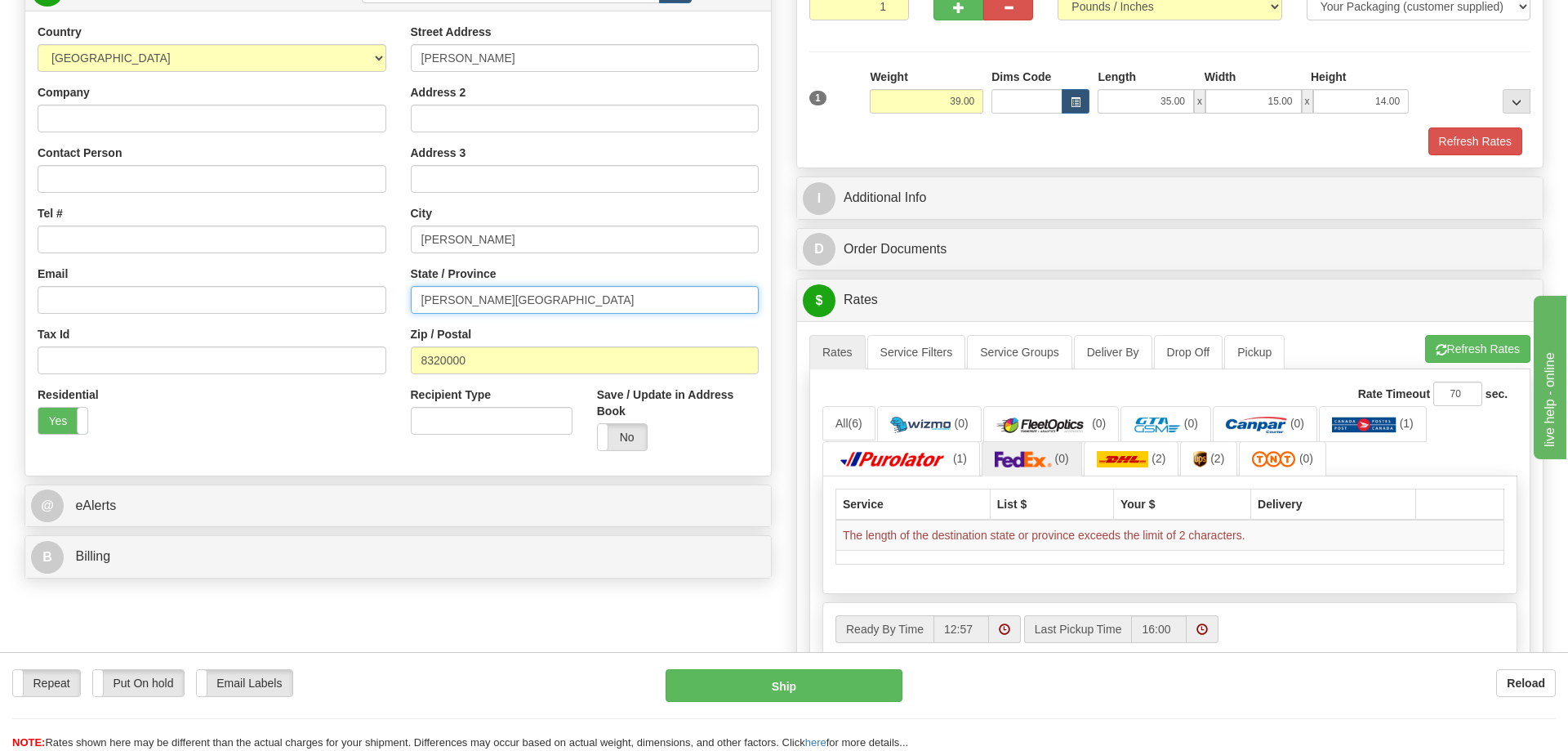
drag, startPoint x: 545, startPoint y: 300, endPoint x: 245, endPoint y: 310, distance: 300.2
click at [411, 310] on input "[PERSON_NAME][GEOGRAPHIC_DATA]" at bounding box center [585, 299] width 349 height 28
type input "SP"
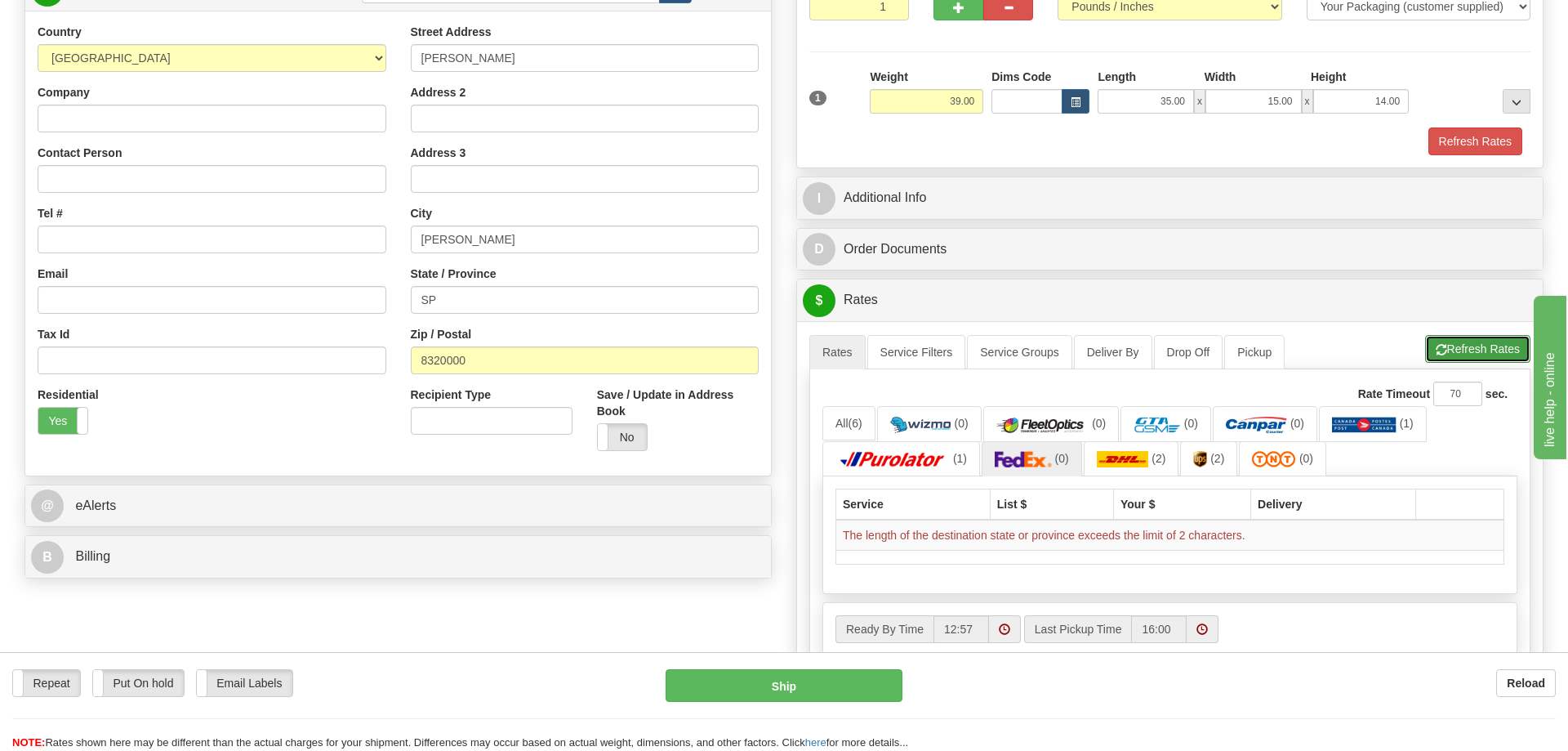
click at [1476, 357] on button "Refresh Rates" at bounding box center [1478, 349] width 106 height 28
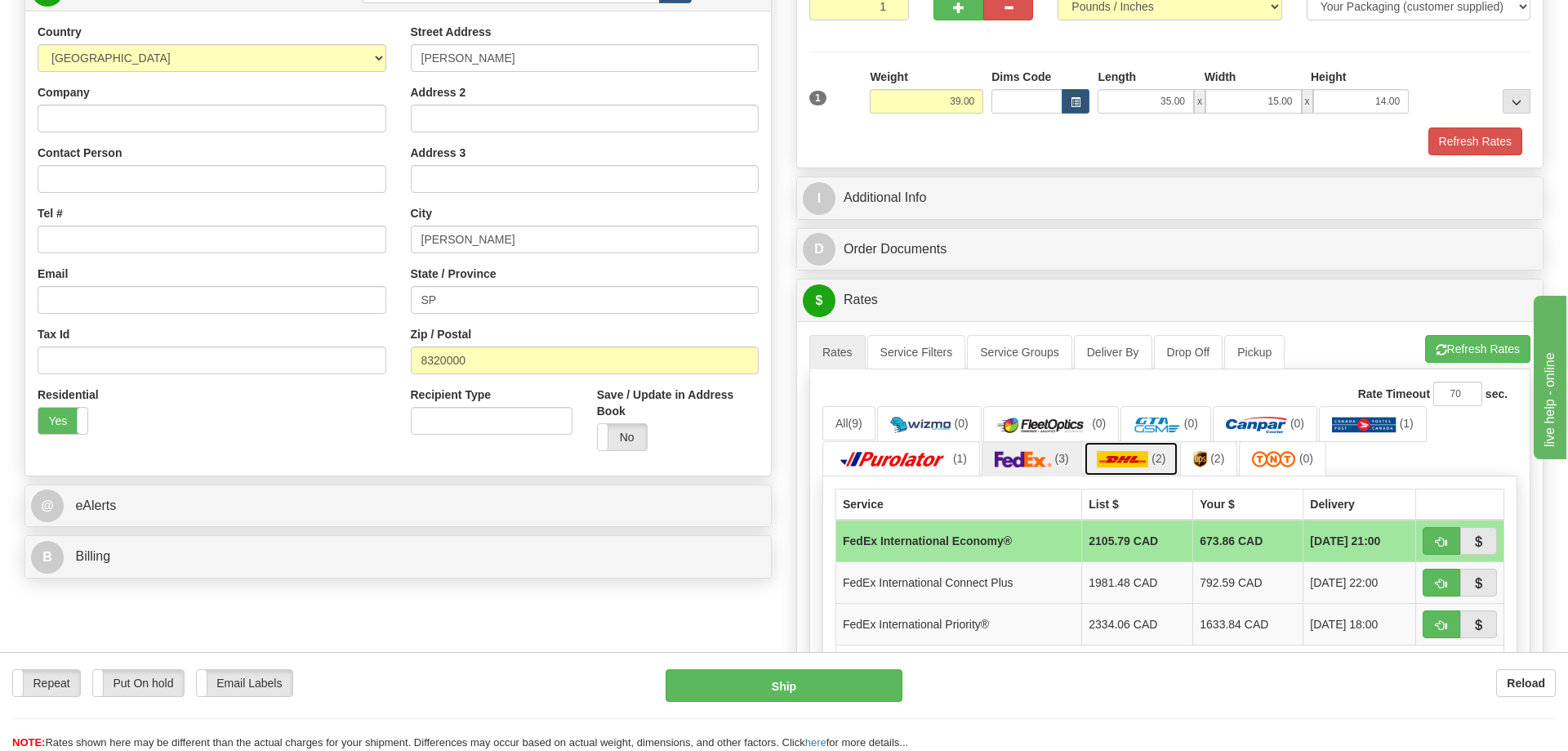
click at [1129, 463] on img at bounding box center [1122, 459] width 52 height 17
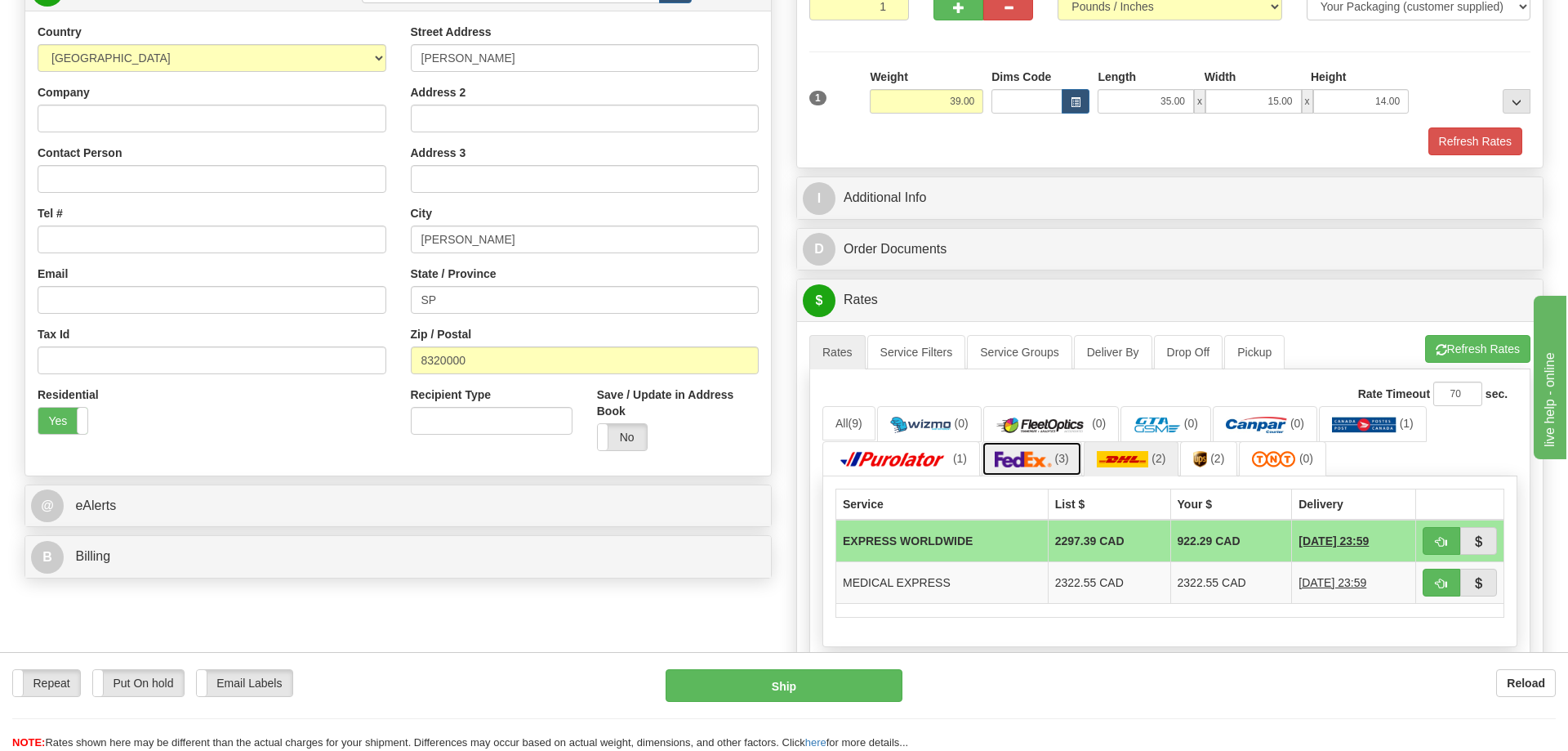
click at [1024, 464] on img at bounding box center [1024, 459] width 57 height 17
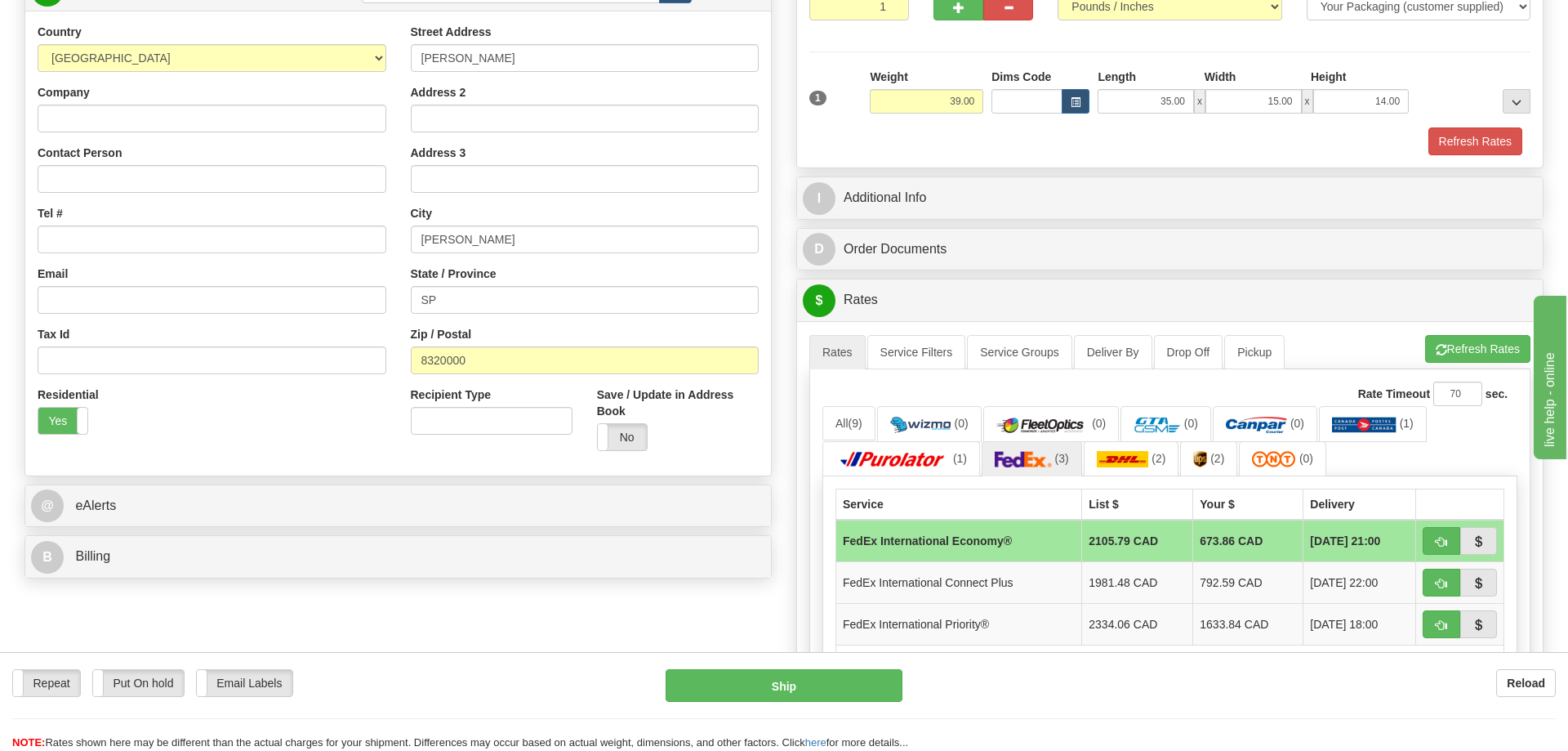
click at [639, 592] on div "Order # S Sender" at bounding box center [784, 410] width 1544 height 1090
click at [1163, 464] on span "(2)" at bounding box center [1159, 458] width 14 height 13
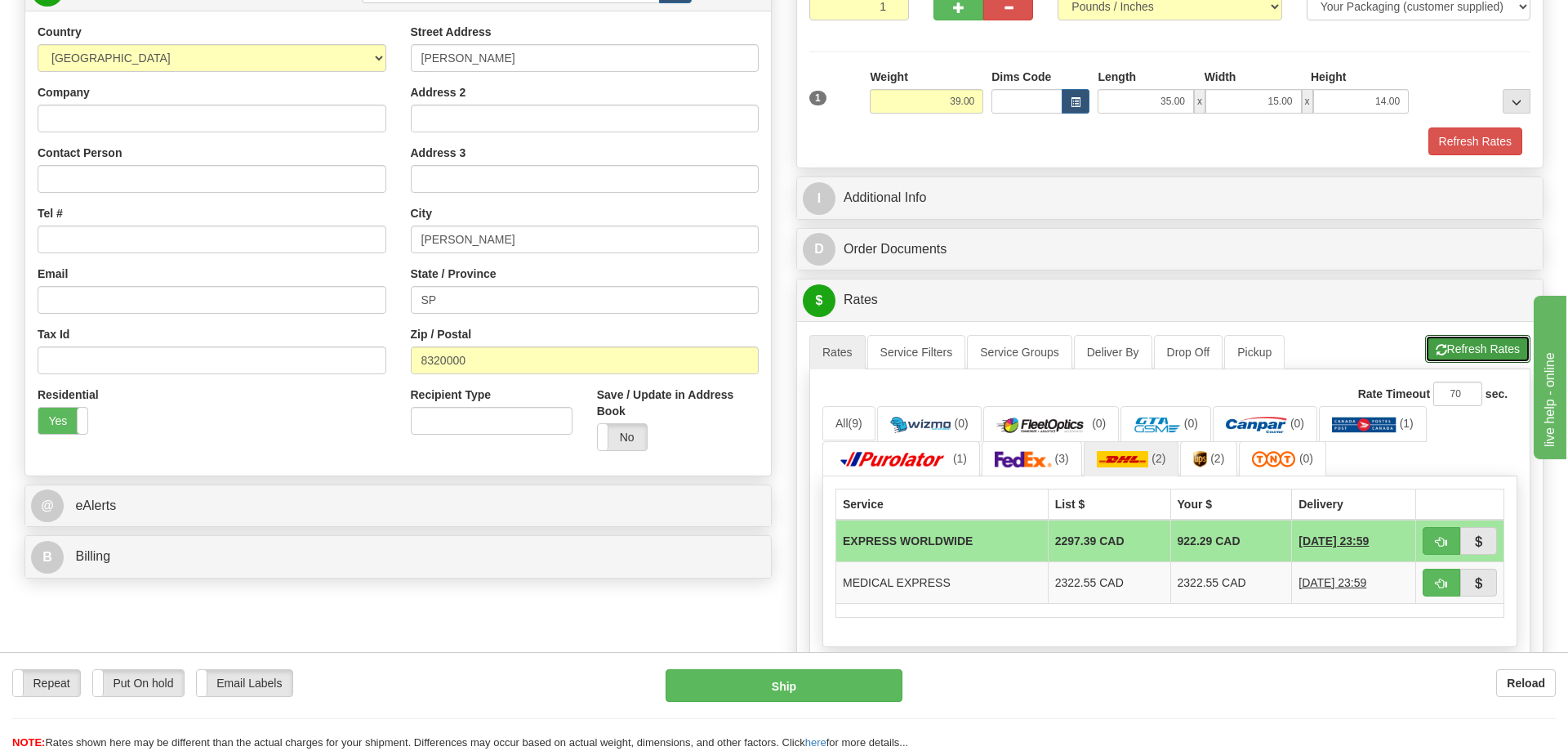
click at [1449, 358] on button "Refresh Rates" at bounding box center [1478, 349] width 106 height 28
click at [593, 602] on div "Order # S Sender" at bounding box center [784, 389] width 1544 height 1048
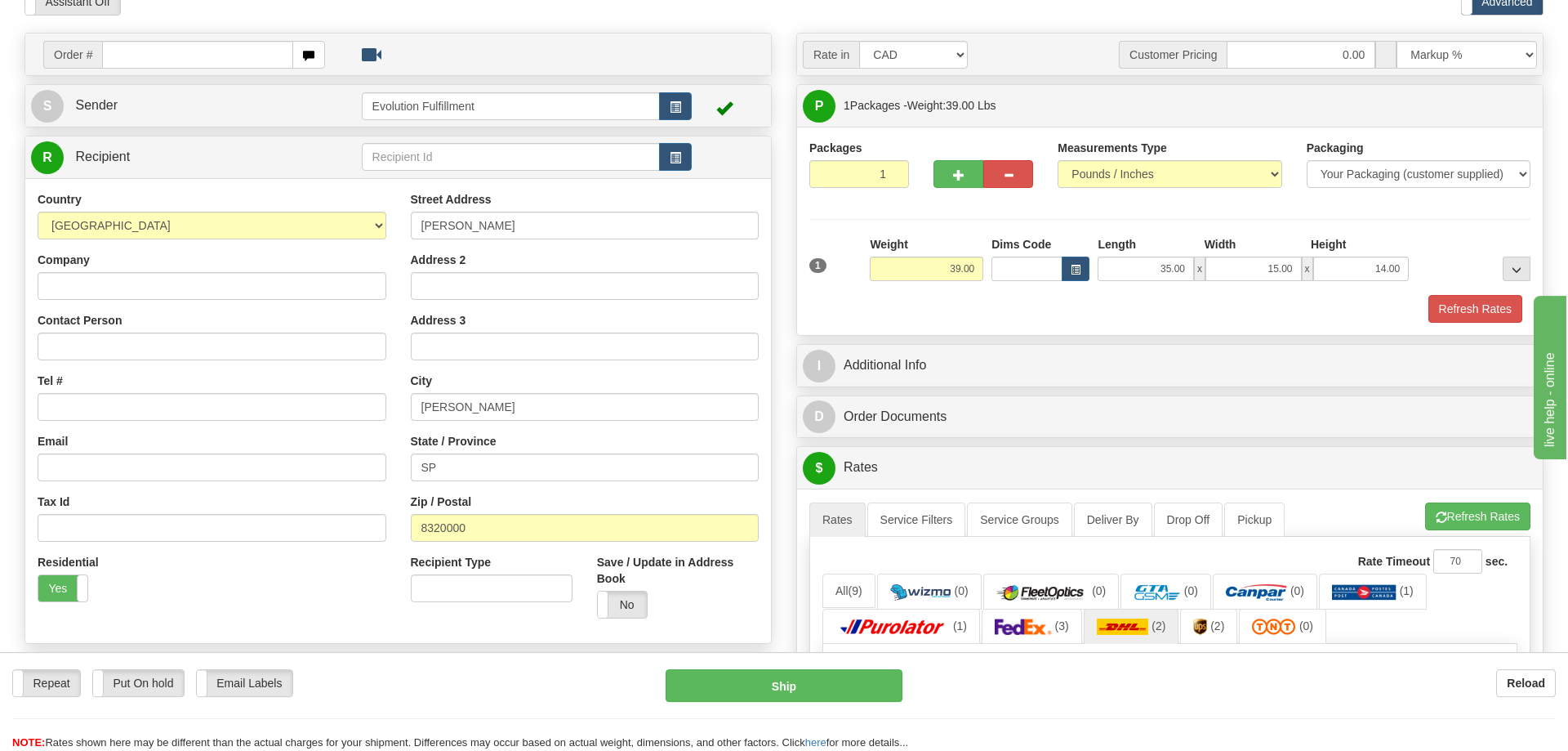
scroll to position [83, 0]
drag, startPoint x: 512, startPoint y: 522, endPoint x: 235, endPoint y: 534, distance: 277.3
click at [411, 534] on input "8320000" at bounding box center [585, 527] width 349 height 28
click at [540, 530] on input "8320000" at bounding box center [585, 527] width 349 height 28
click at [287, 602] on div "Residential Yes No" at bounding box center [212, 583] width 373 height 60
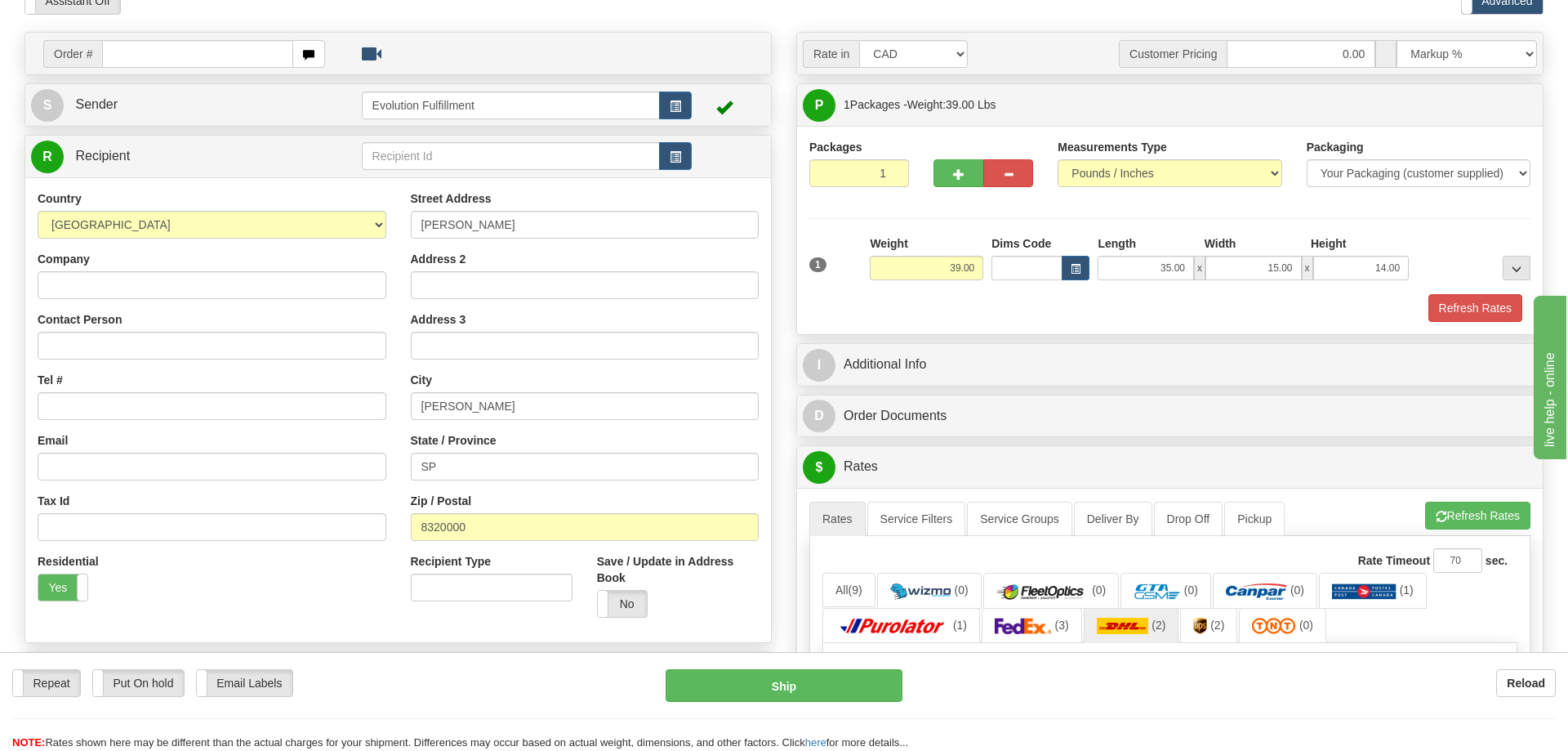
click at [173, 620] on div "Country [GEOGRAPHIC_DATA] [GEOGRAPHIC_DATA] [GEOGRAPHIC_DATA] [GEOGRAPHIC_DATA]…" at bounding box center [398, 410] width 746 height 440
drag, startPoint x: 483, startPoint y: 532, endPoint x: 320, endPoint y: 532, distance: 163.0
click at [411, 532] on input "8320000" at bounding box center [585, 527] width 349 height 28
paste input "B1004"
type input "B1004"
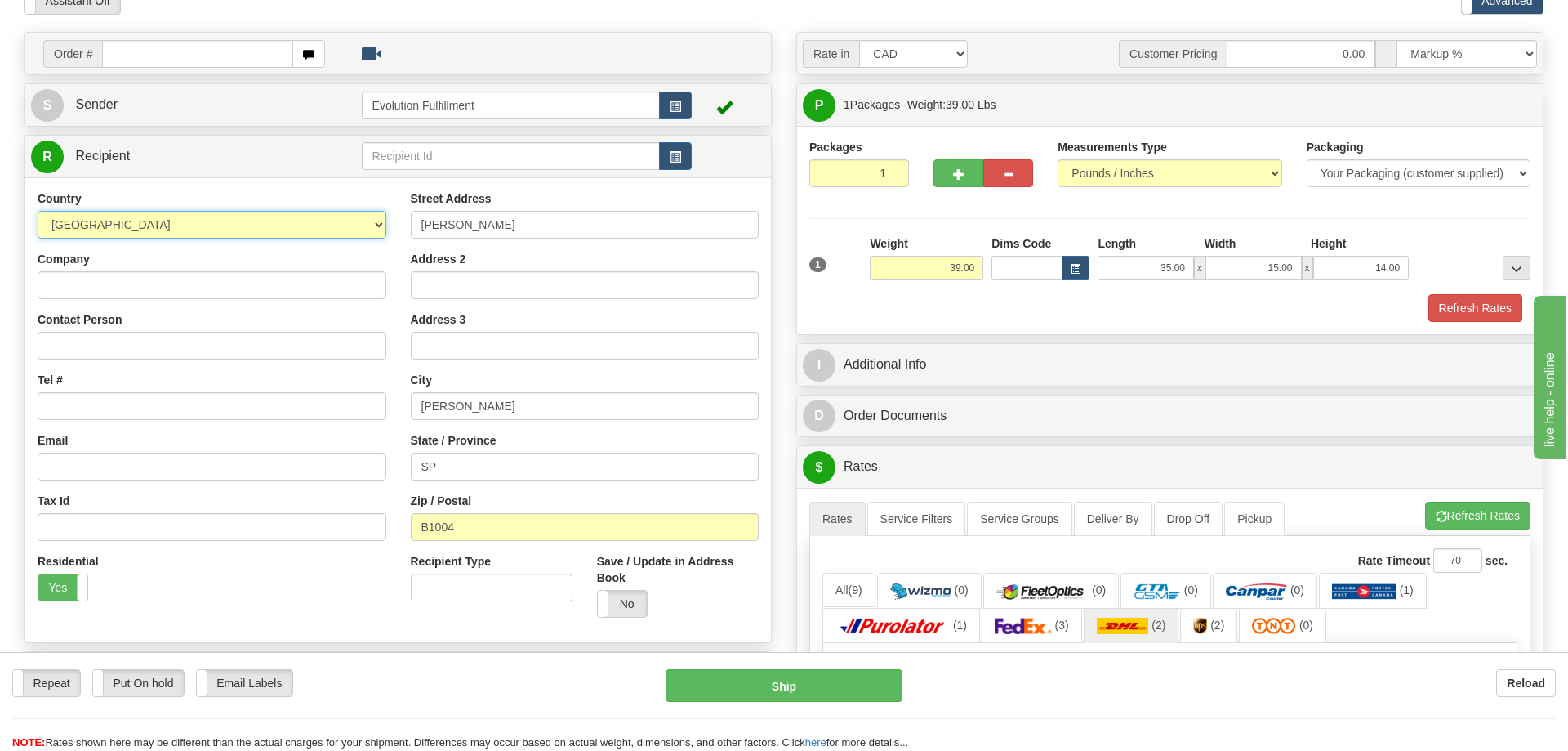
click at [38, 210] on select "[GEOGRAPHIC_DATA] [GEOGRAPHIC_DATA] [GEOGRAPHIC_DATA] [GEOGRAPHIC_DATA] [US_STA…" at bounding box center [211, 224] width 349 height 28
select select "AR"
click option "[GEOGRAPHIC_DATA]" at bounding box center [0, 0] width 0 height 0
click at [134, 626] on div "Country [GEOGRAPHIC_DATA] [GEOGRAPHIC_DATA] [GEOGRAPHIC_DATA] [GEOGRAPHIC_DATA]…" at bounding box center [398, 410] width 746 height 440
drag, startPoint x: 420, startPoint y: 413, endPoint x: 313, endPoint y: 416, distance: 107.0
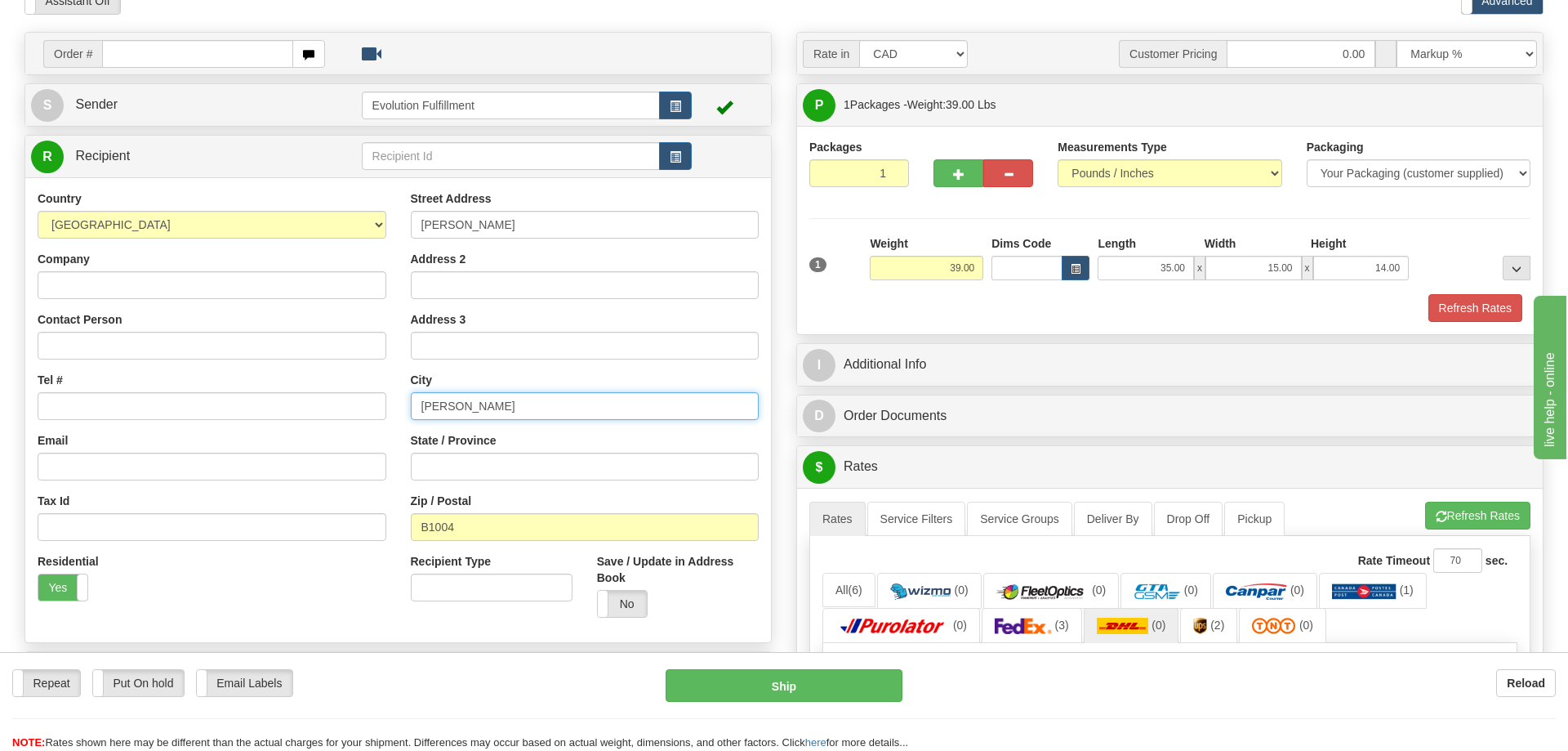
click at [411, 420] on input "[PERSON_NAME]" at bounding box center [585, 406] width 349 height 28
paste input "[GEOGRAPHIC_DATA]"
type input "[GEOGRAPHIC_DATA]"
drag, startPoint x: 498, startPoint y: 219, endPoint x: 346, endPoint y: 247, distance: 154.6
click at [411, 238] on input "[PERSON_NAME]" at bounding box center [585, 224] width 349 height 28
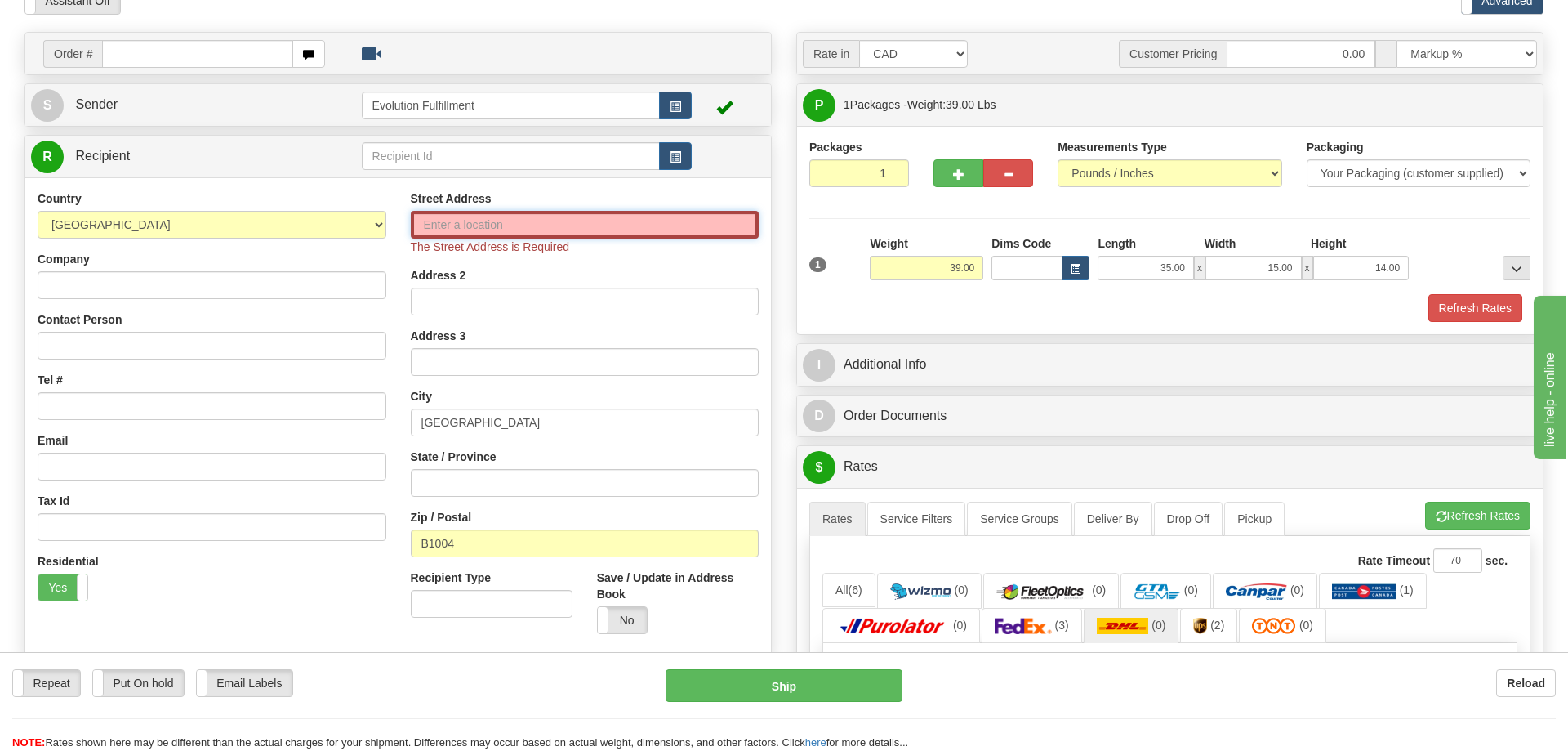
paste input "[GEOGRAPHIC_DATA]"
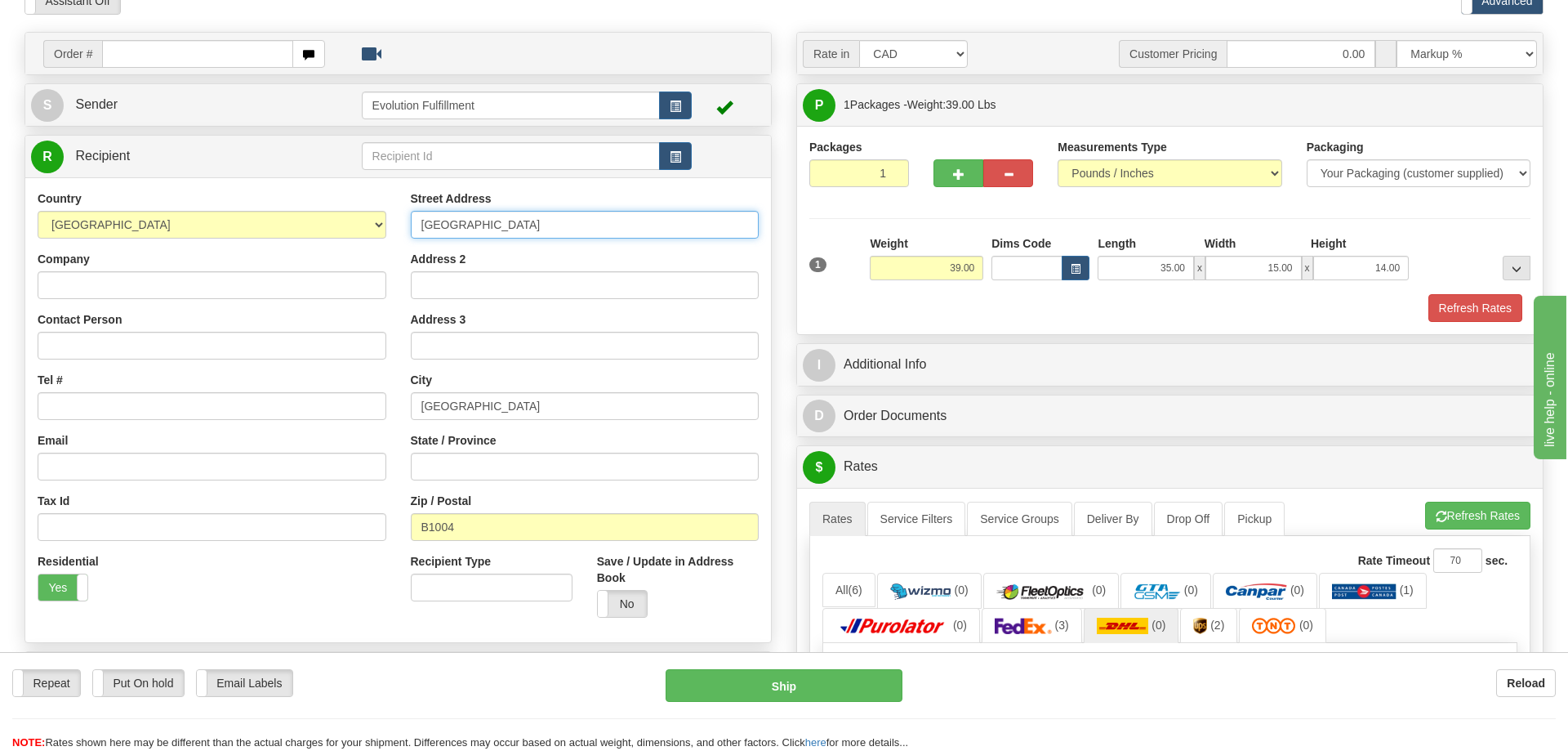
type input "[GEOGRAPHIC_DATA]"
click at [482, 487] on div "Street Address [GEOGRAPHIC_DATA] Address 2 Address 3 City [GEOGRAPHIC_DATA] Sta…" at bounding box center [585, 410] width 373 height 440
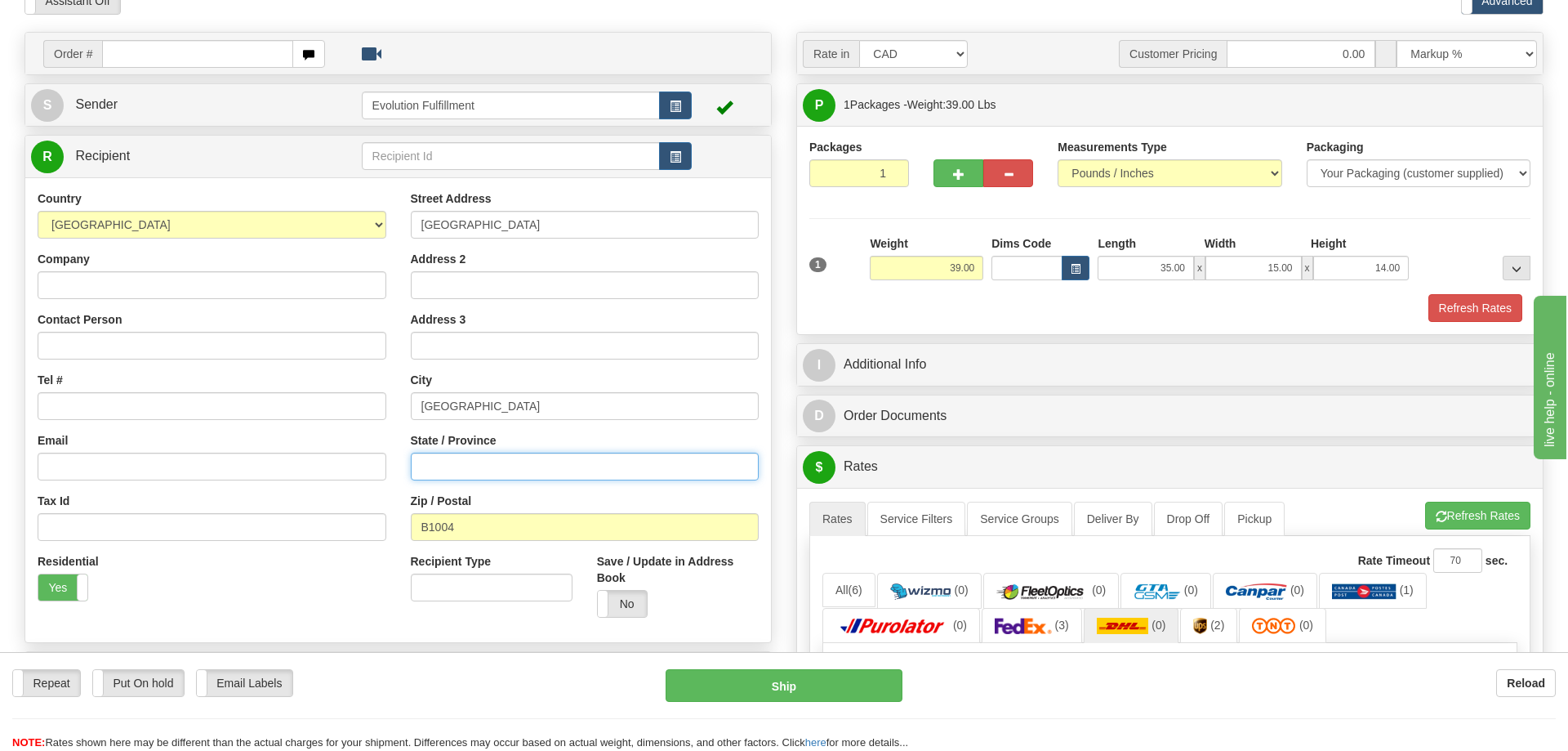
click at [508, 471] on input "State / Province" at bounding box center [585, 466] width 349 height 28
paste input "[GEOGRAPHIC_DATA]"
drag, startPoint x: 508, startPoint y: 471, endPoint x: 299, endPoint y: 471, distance: 209.0
click at [411, 471] on input "[GEOGRAPHIC_DATA]" at bounding box center [585, 466] width 349 height 28
type input "b"
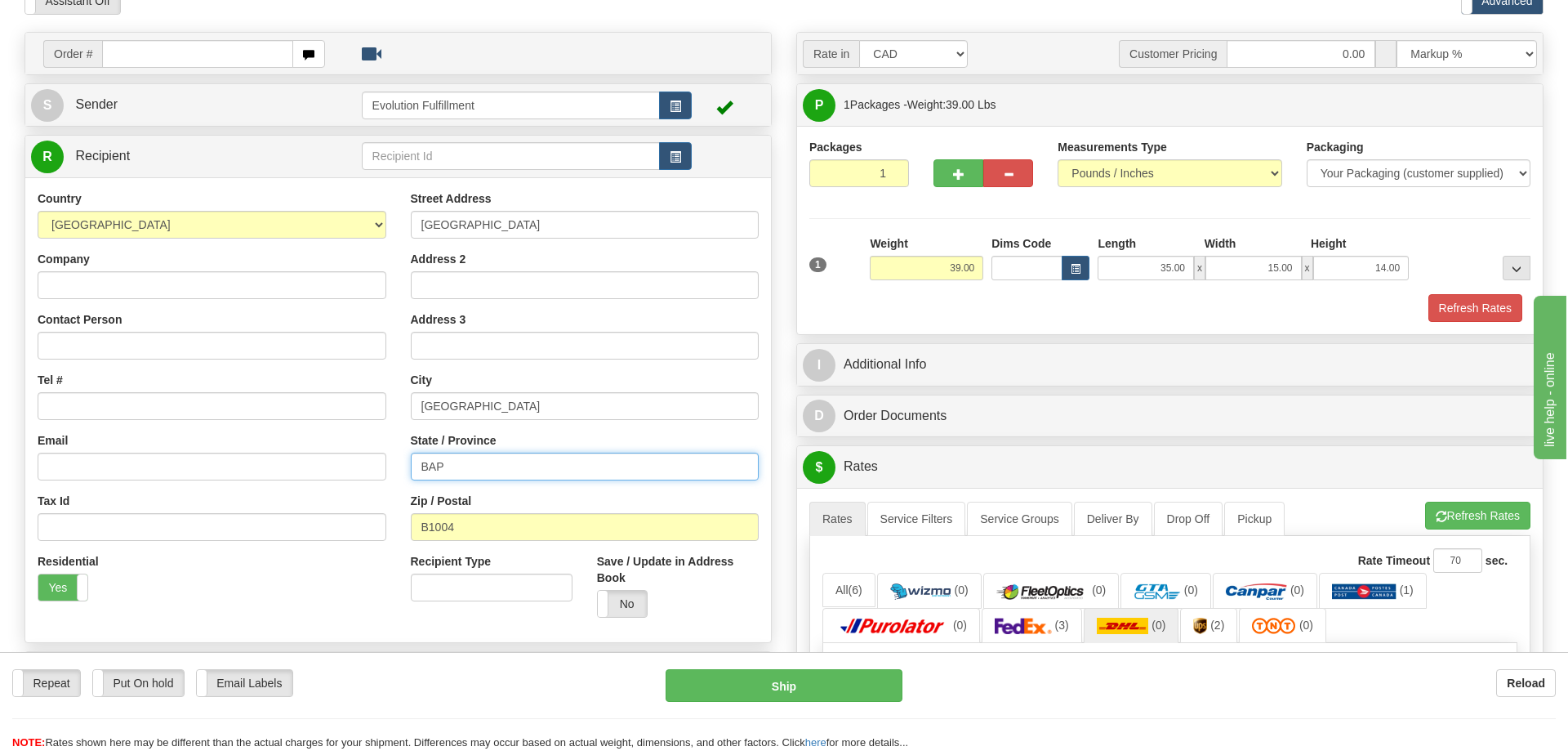
drag, startPoint x: 495, startPoint y: 457, endPoint x: 283, endPoint y: 470, distance: 212.4
click at [411, 470] on input "BAP" at bounding box center [585, 466] width 349 height 28
paste input "uenos Aires"
click at [259, 621] on div "Country [GEOGRAPHIC_DATA] [GEOGRAPHIC_DATA] [GEOGRAPHIC_DATA] [GEOGRAPHIC_DATA]…" at bounding box center [398, 410] width 746 height 440
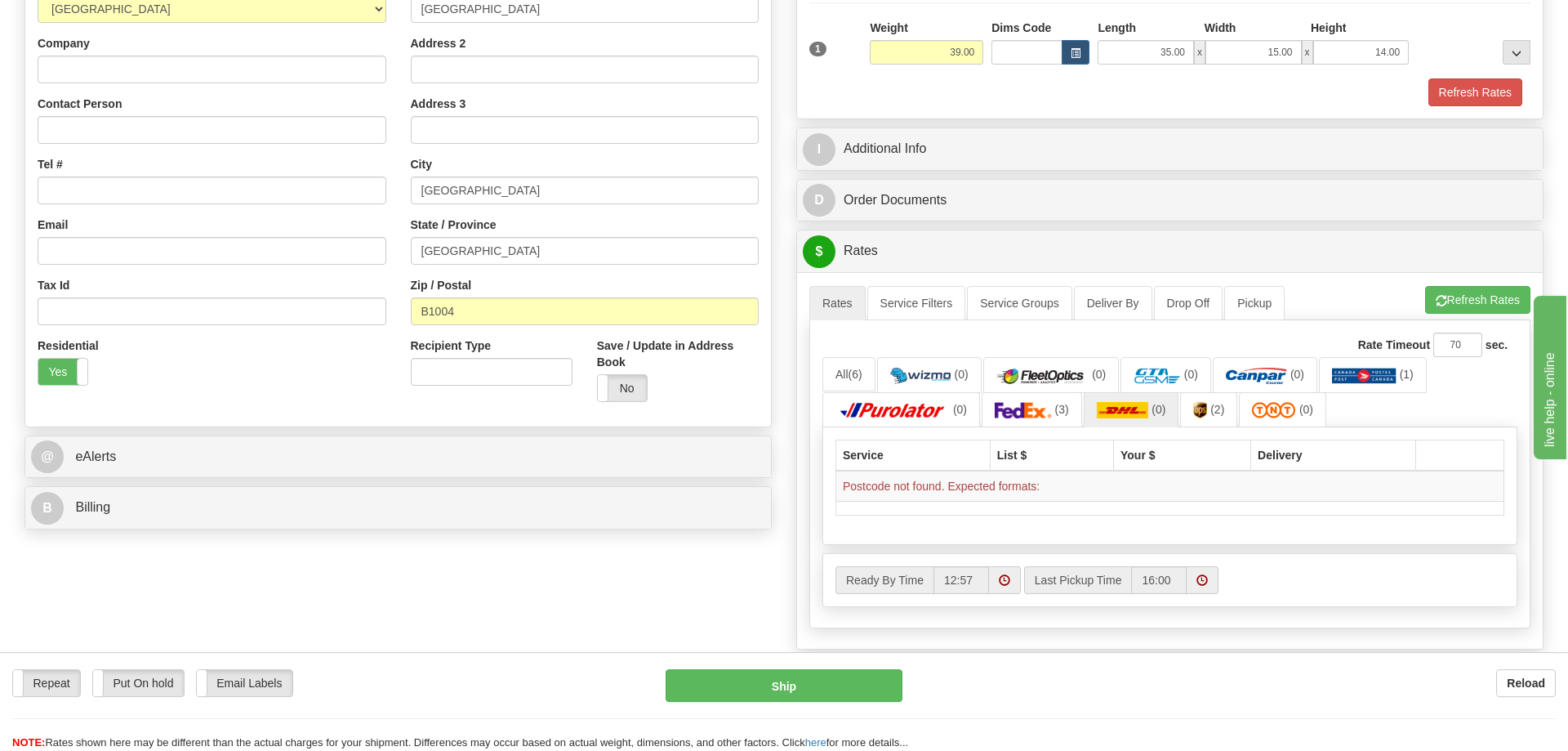
scroll to position [500, 0]
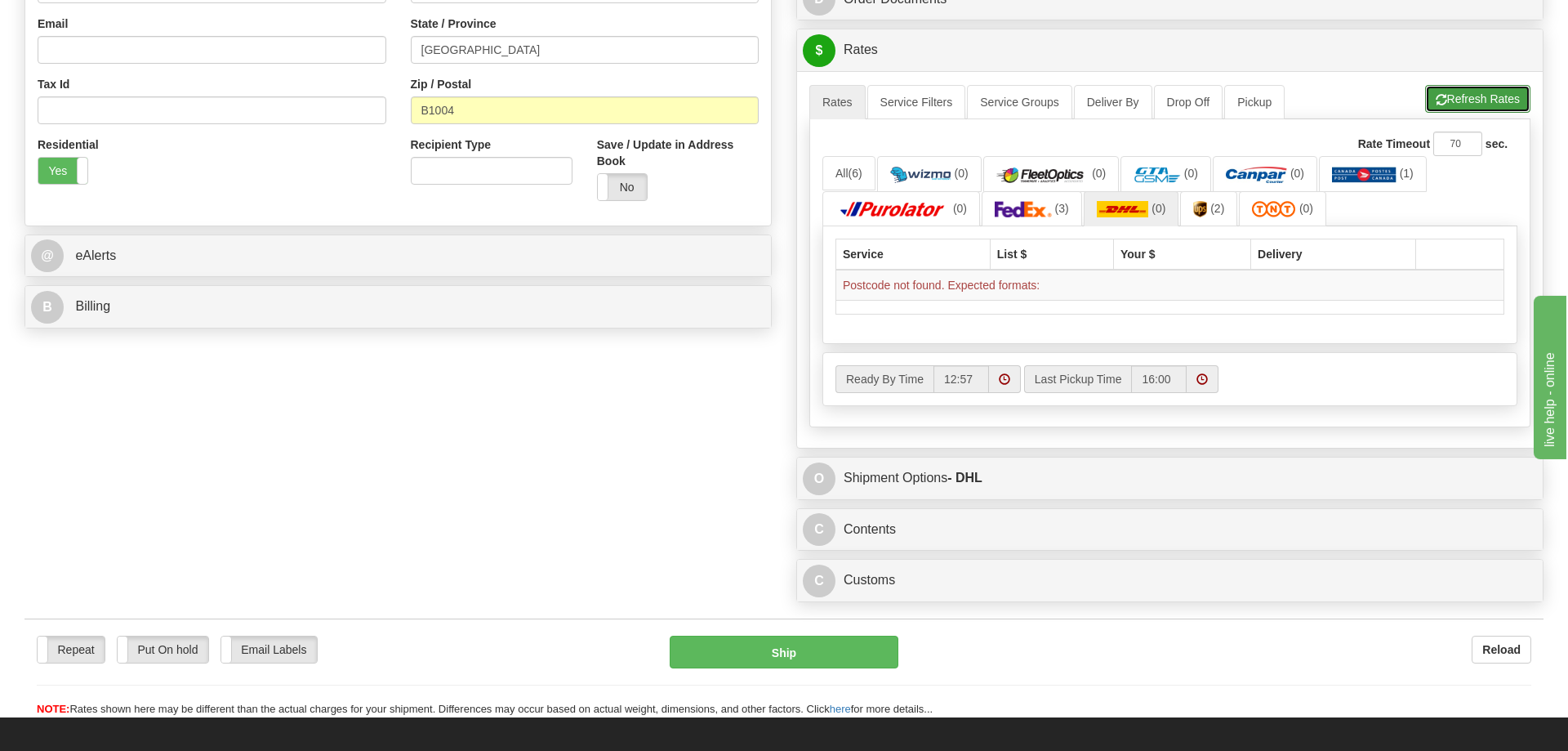
click at [1479, 106] on button "Refresh Rates" at bounding box center [1478, 99] width 106 height 28
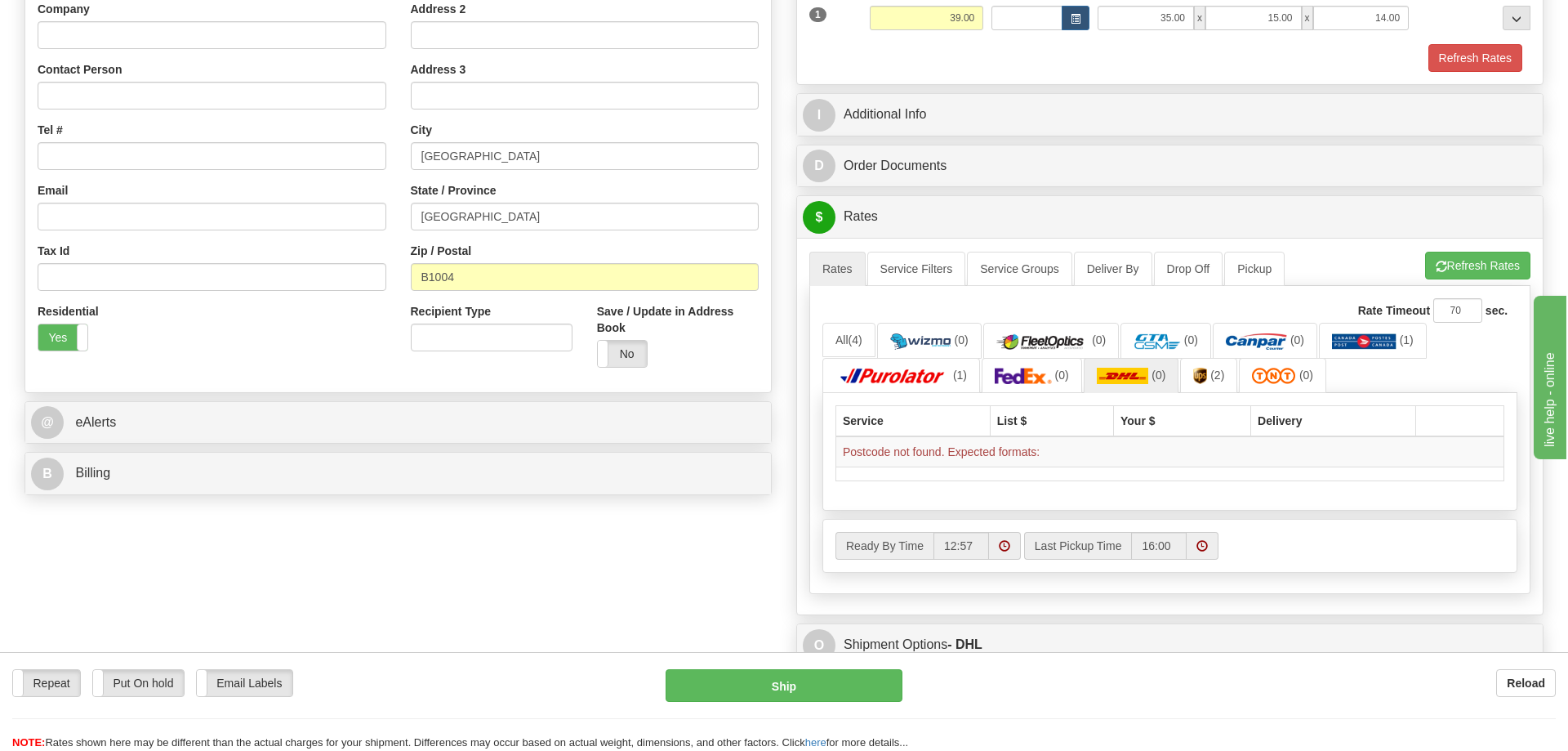
scroll to position [250, 0]
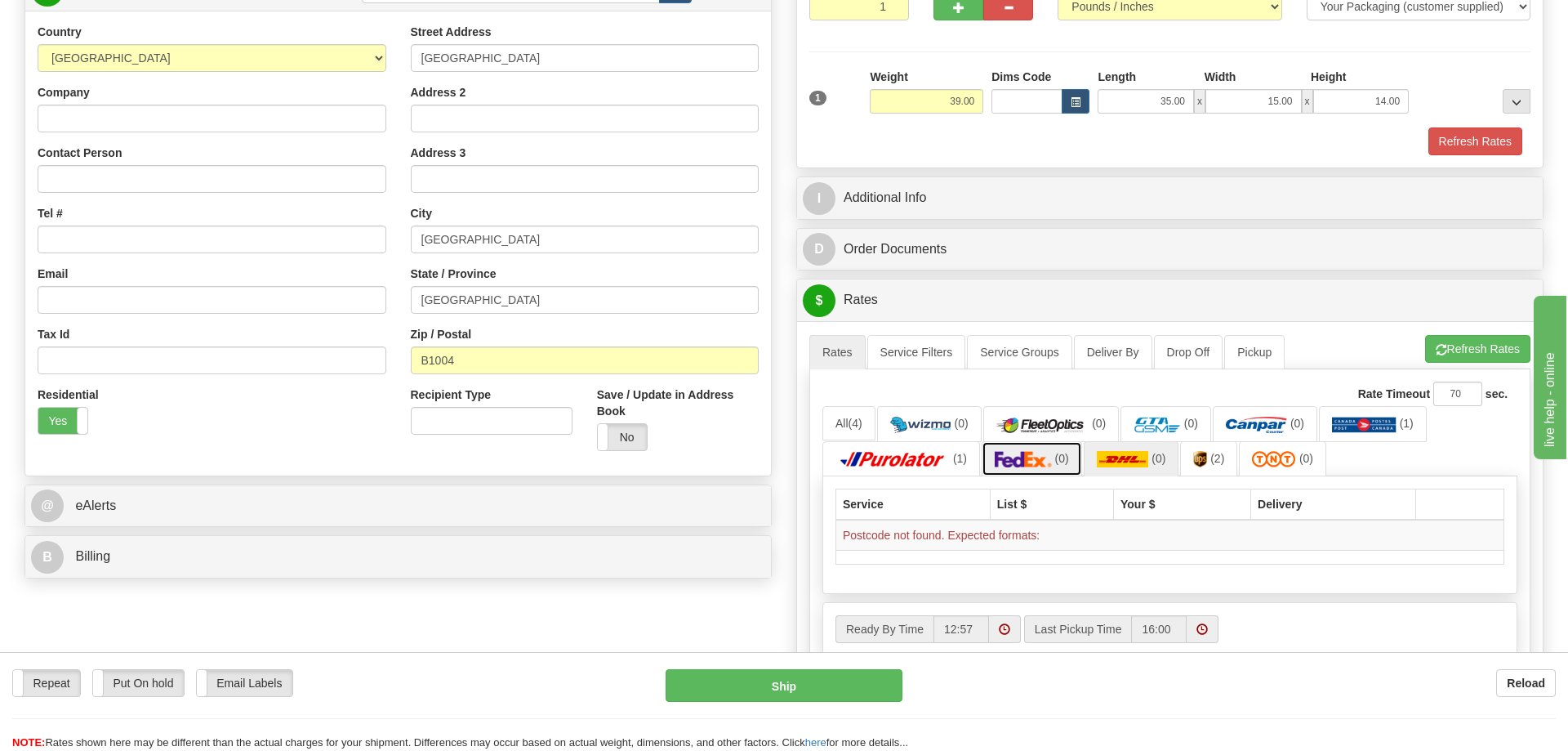
click at [1052, 470] on link "(0)" at bounding box center [1032, 459] width 101 height 36
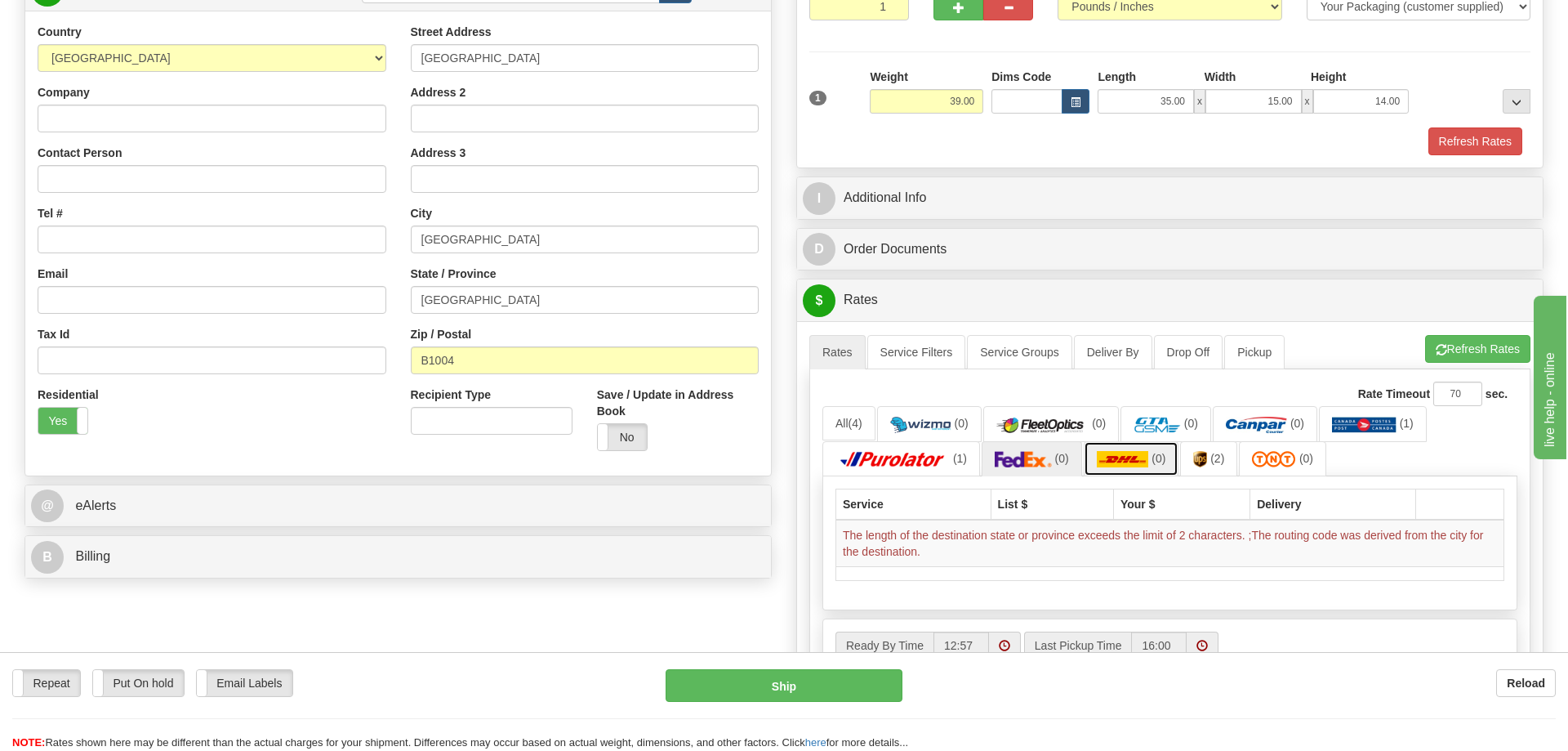
click at [1120, 473] on link "(0)" at bounding box center [1131, 459] width 96 height 36
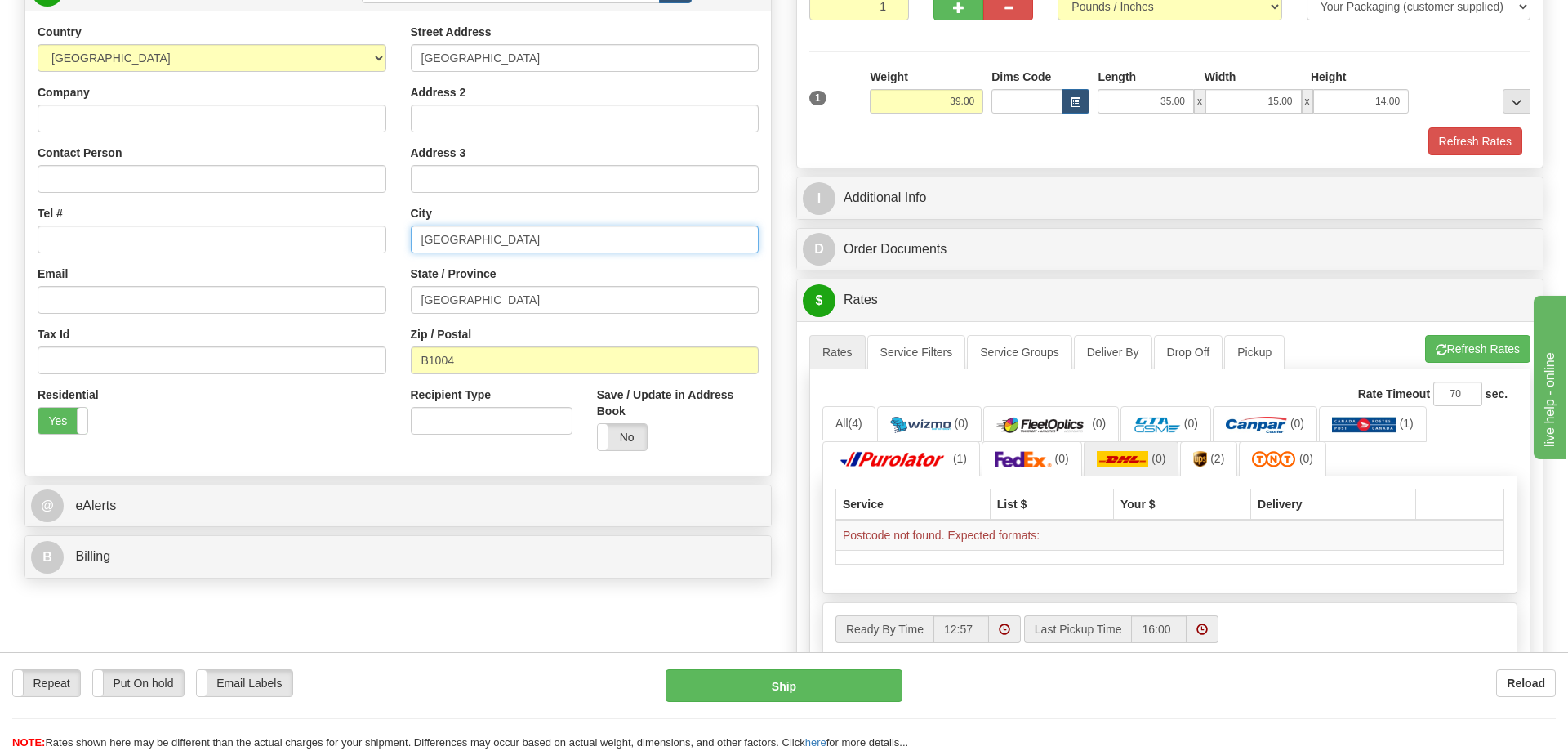
drag, startPoint x: 508, startPoint y: 235, endPoint x: 357, endPoint y: 265, distance: 154.0
click at [411, 253] on input "[GEOGRAPHIC_DATA]" at bounding box center [585, 239] width 349 height 28
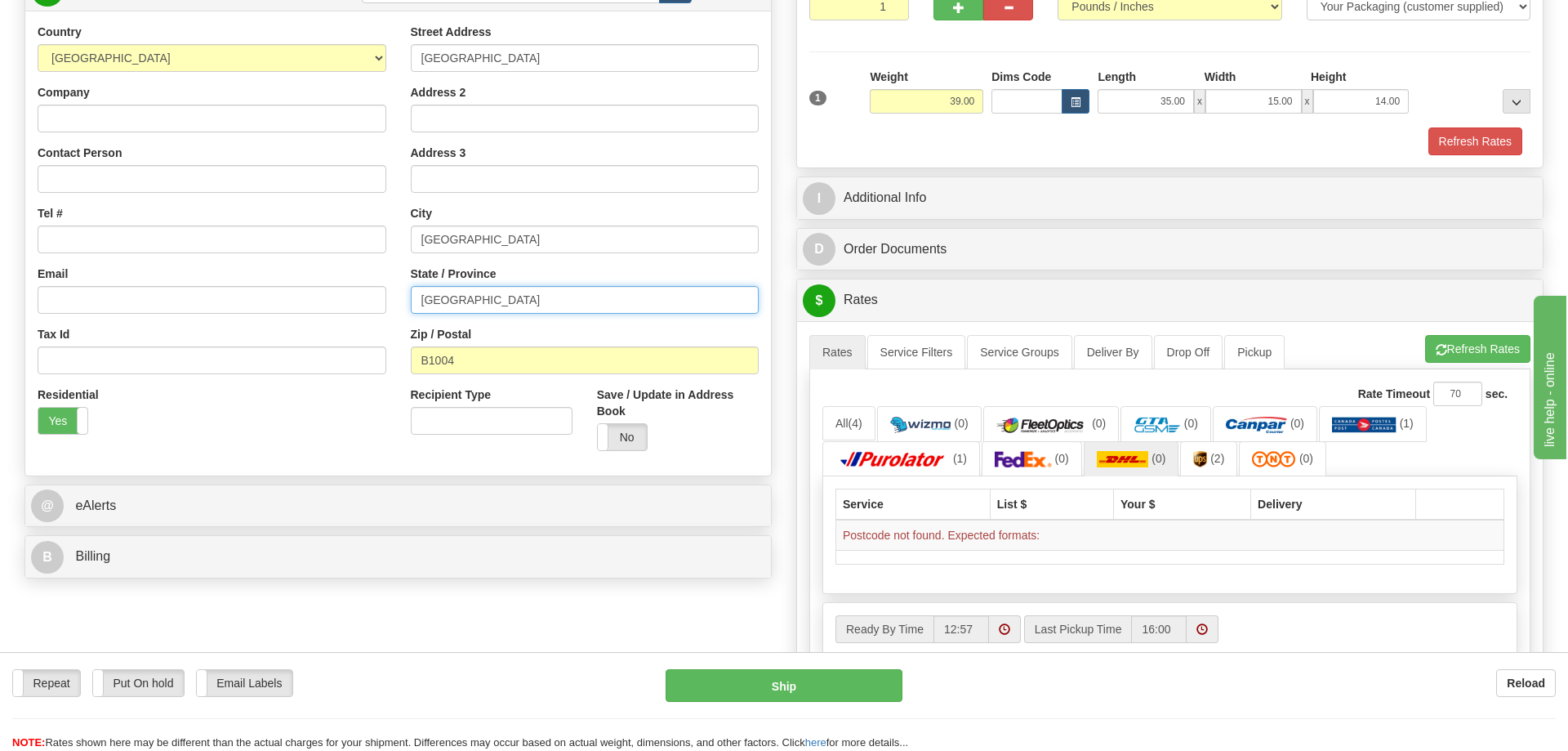
drag, startPoint x: 602, startPoint y: 299, endPoint x: 200, endPoint y: 318, distance: 402.4
click at [411, 313] on input "[GEOGRAPHIC_DATA]" at bounding box center [585, 299] width 349 height 28
type input "b"
type input "BA"
click at [1454, 335] on div "A change has been made which could impact your rate estimate. To ensure the est…" at bounding box center [1170, 334] width 721 height 1
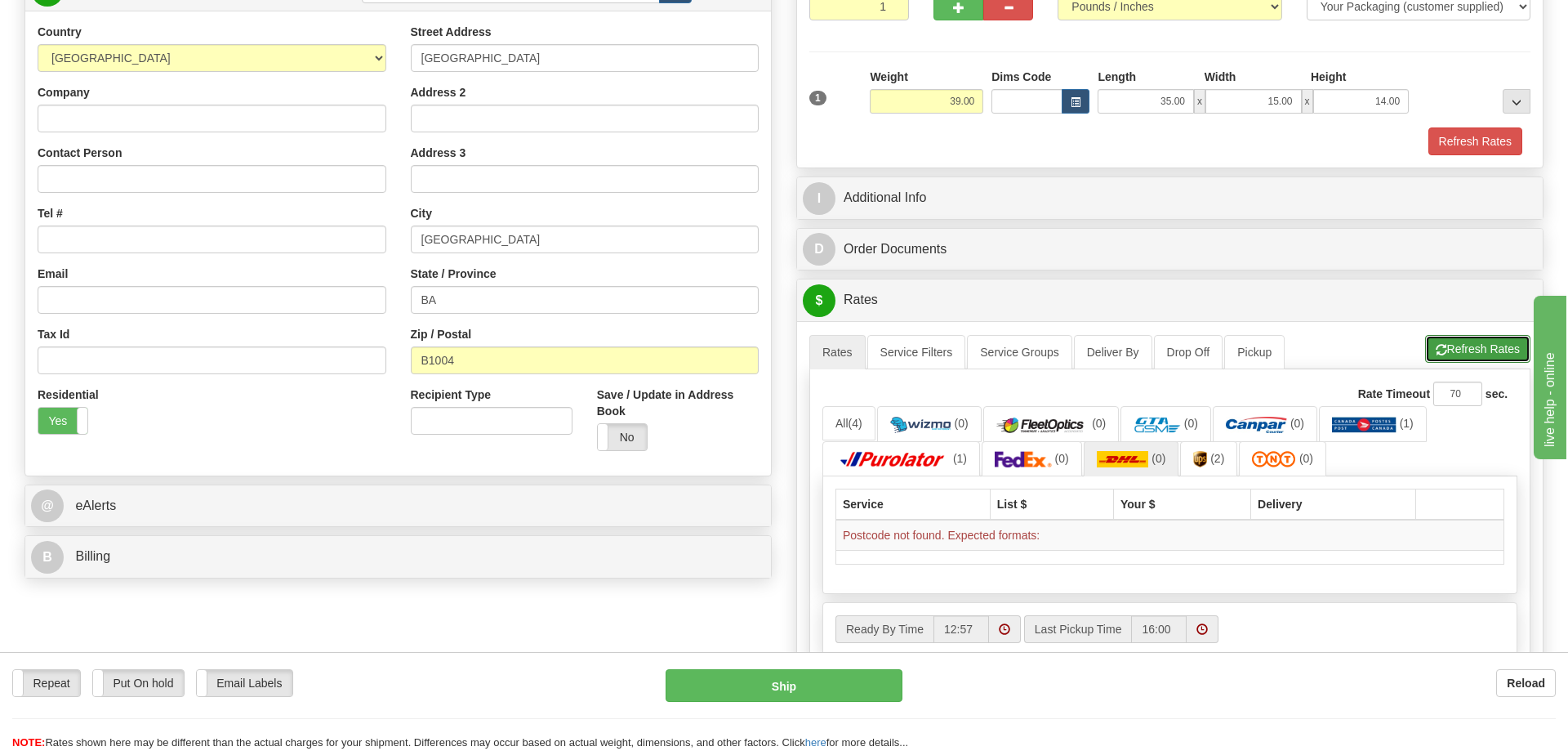
click at [1466, 349] on button "Refresh Rates" at bounding box center [1478, 349] width 106 height 28
click at [1026, 458] on img at bounding box center [1024, 459] width 57 height 17
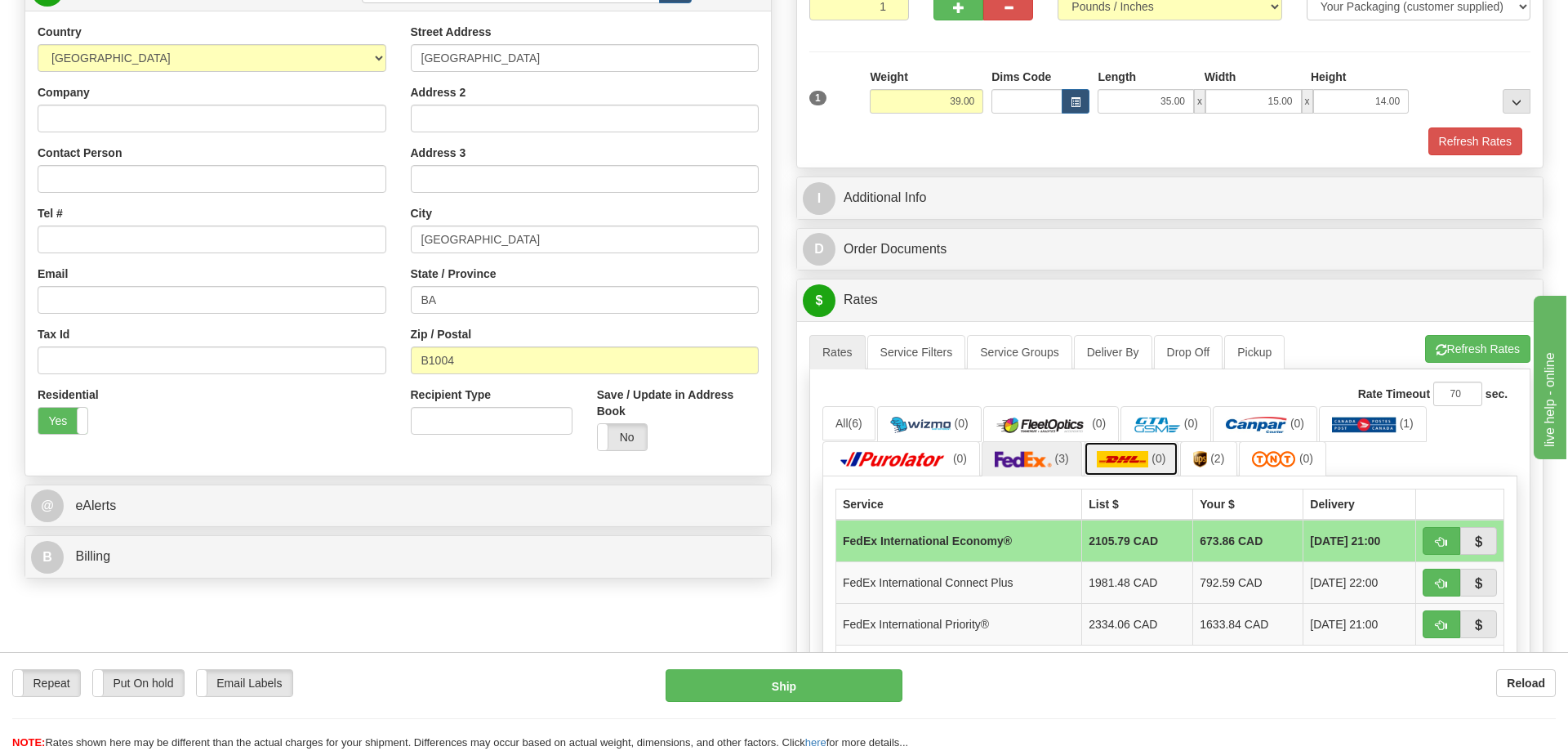
click at [1134, 463] on img at bounding box center [1122, 459] width 52 height 17
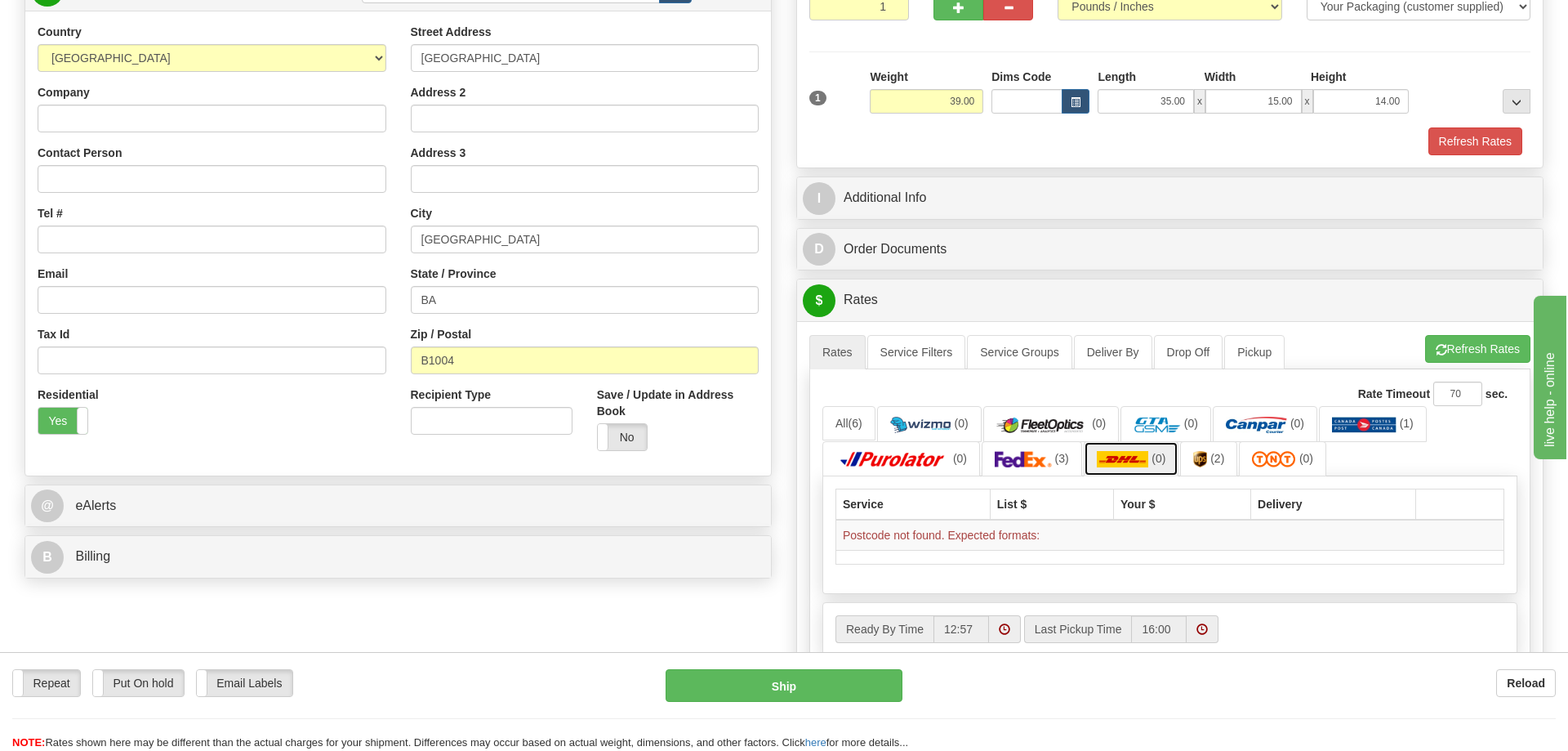
scroll to position [167, 0]
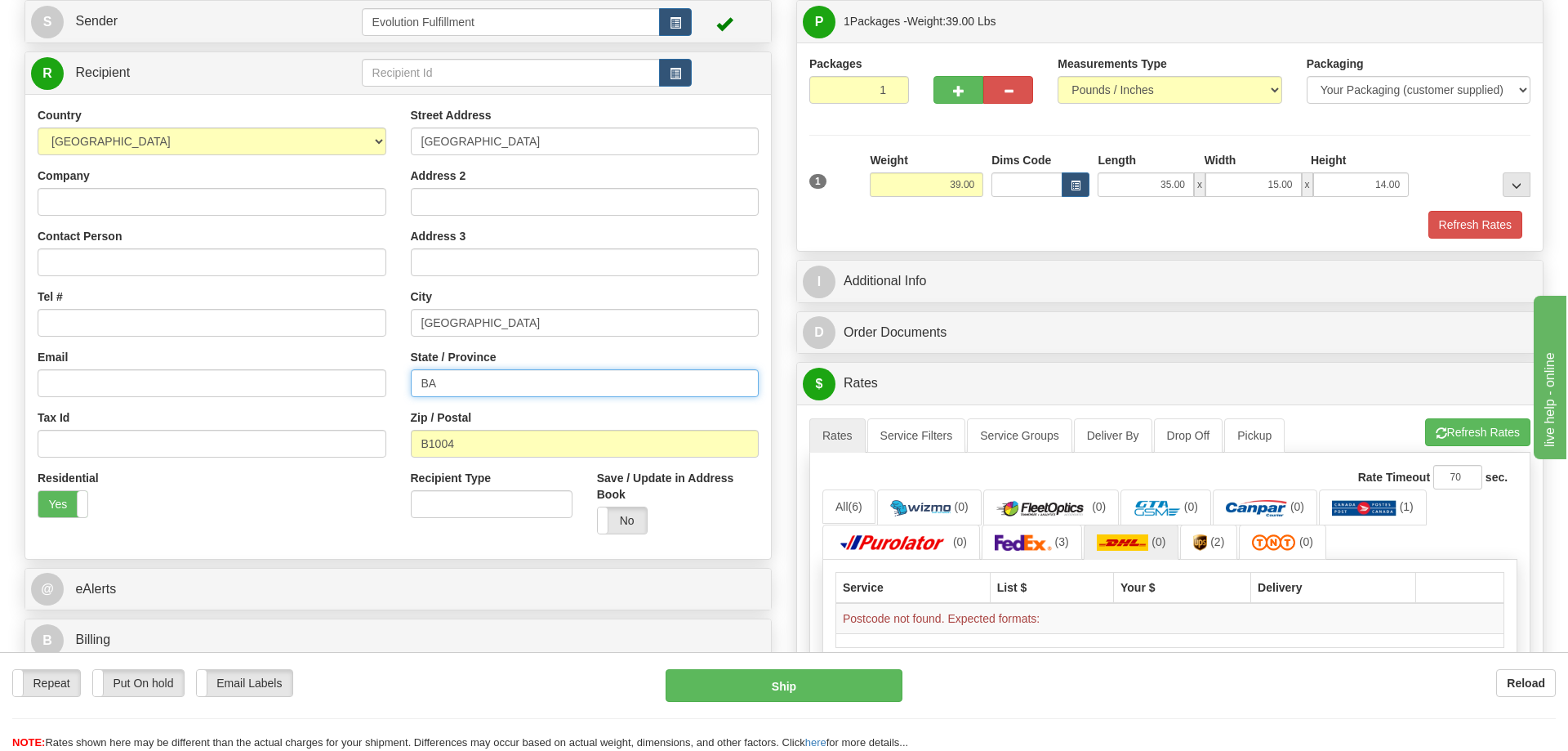
drag, startPoint x: 471, startPoint y: 379, endPoint x: 277, endPoint y: 390, distance: 194.3
click at [411, 390] on input "BA" at bounding box center [585, 383] width 349 height 28
click at [1445, 451] on ul "Rates Service Filters Service Groups Deliver By Drop Off Pickup Refresh Rates C…" at bounding box center [1170, 435] width 721 height 35
click at [1455, 432] on button "Refresh Rates" at bounding box center [1478, 432] width 106 height 28
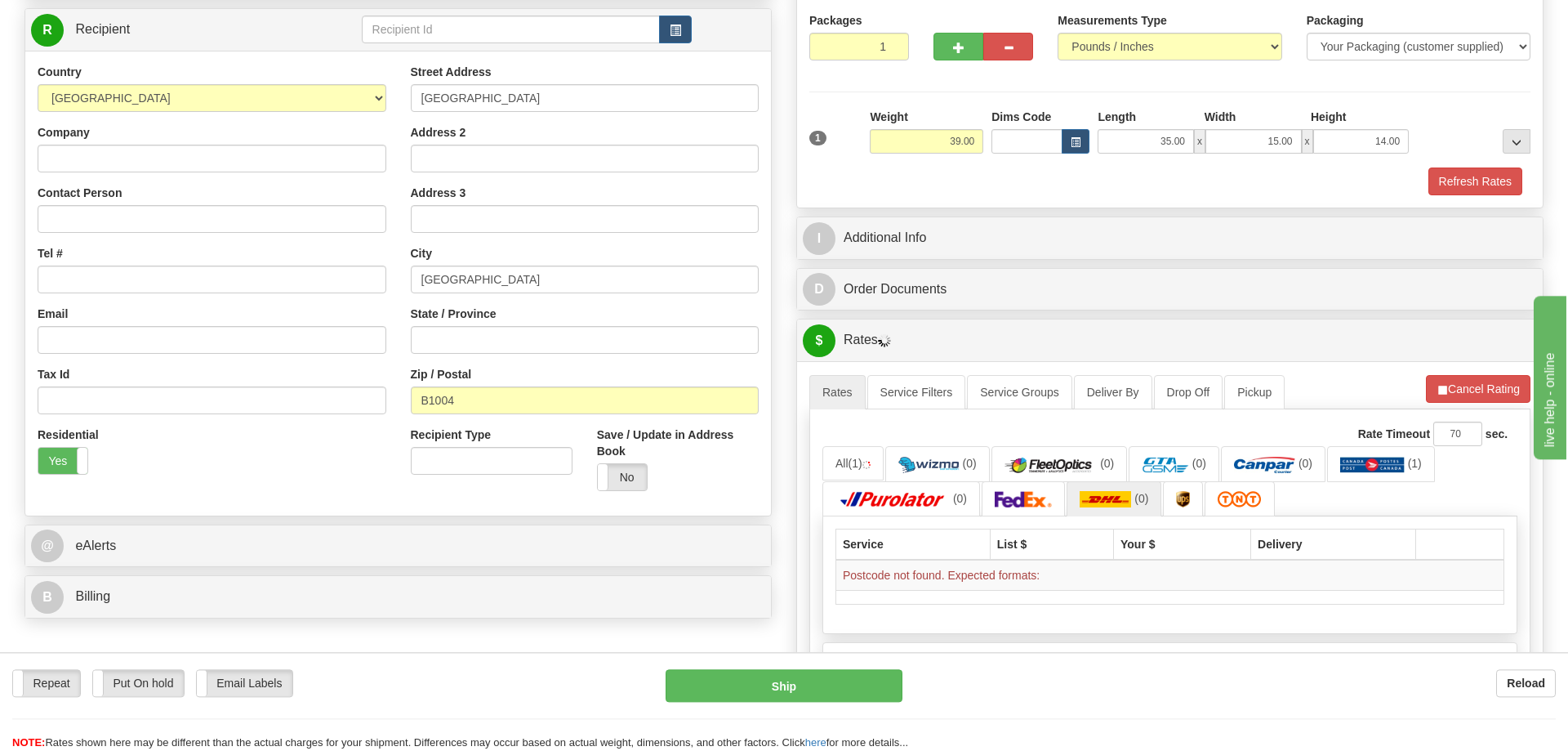
scroll to position [250, 0]
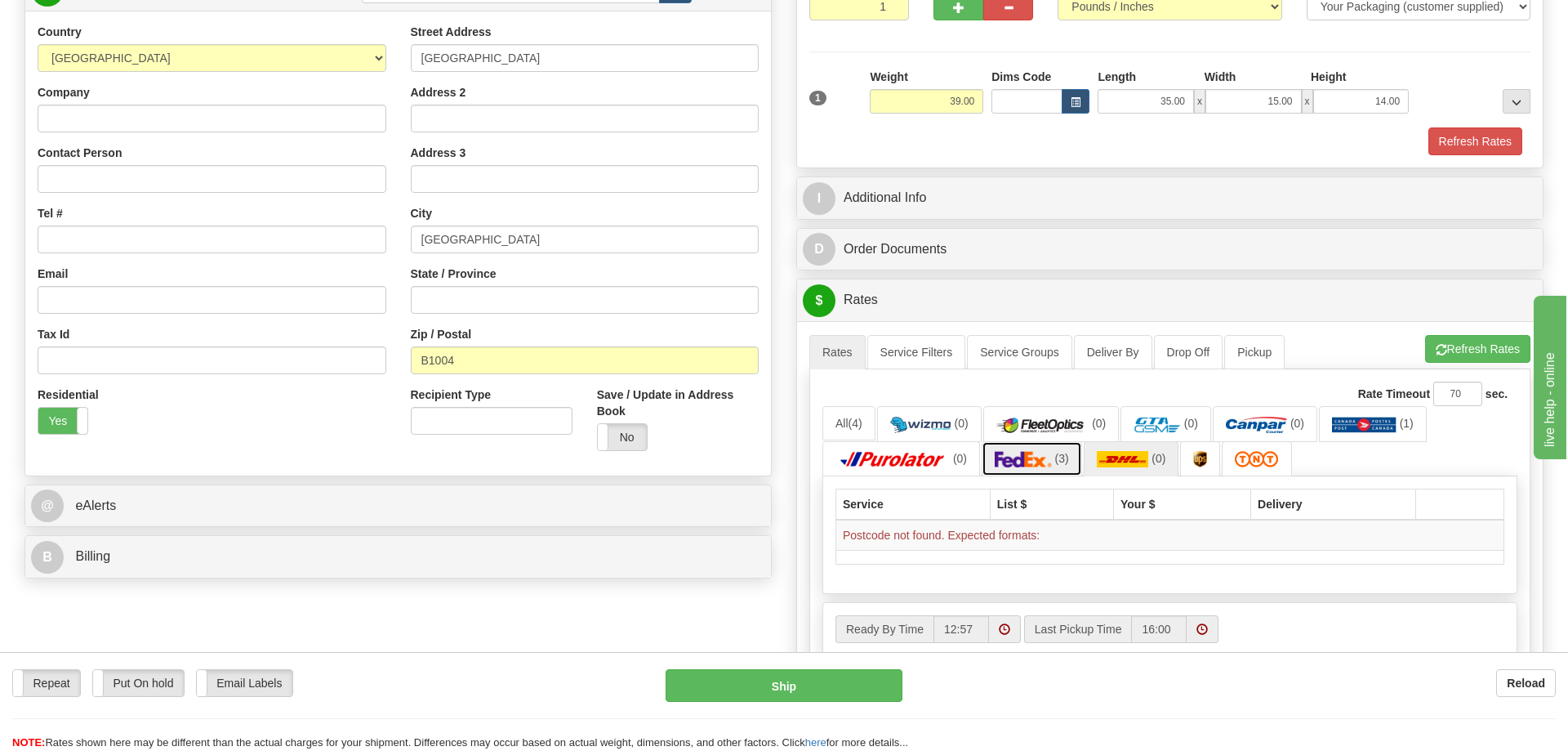
click at [1035, 458] on img at bounding box center [1024, 459] width 57 height 17
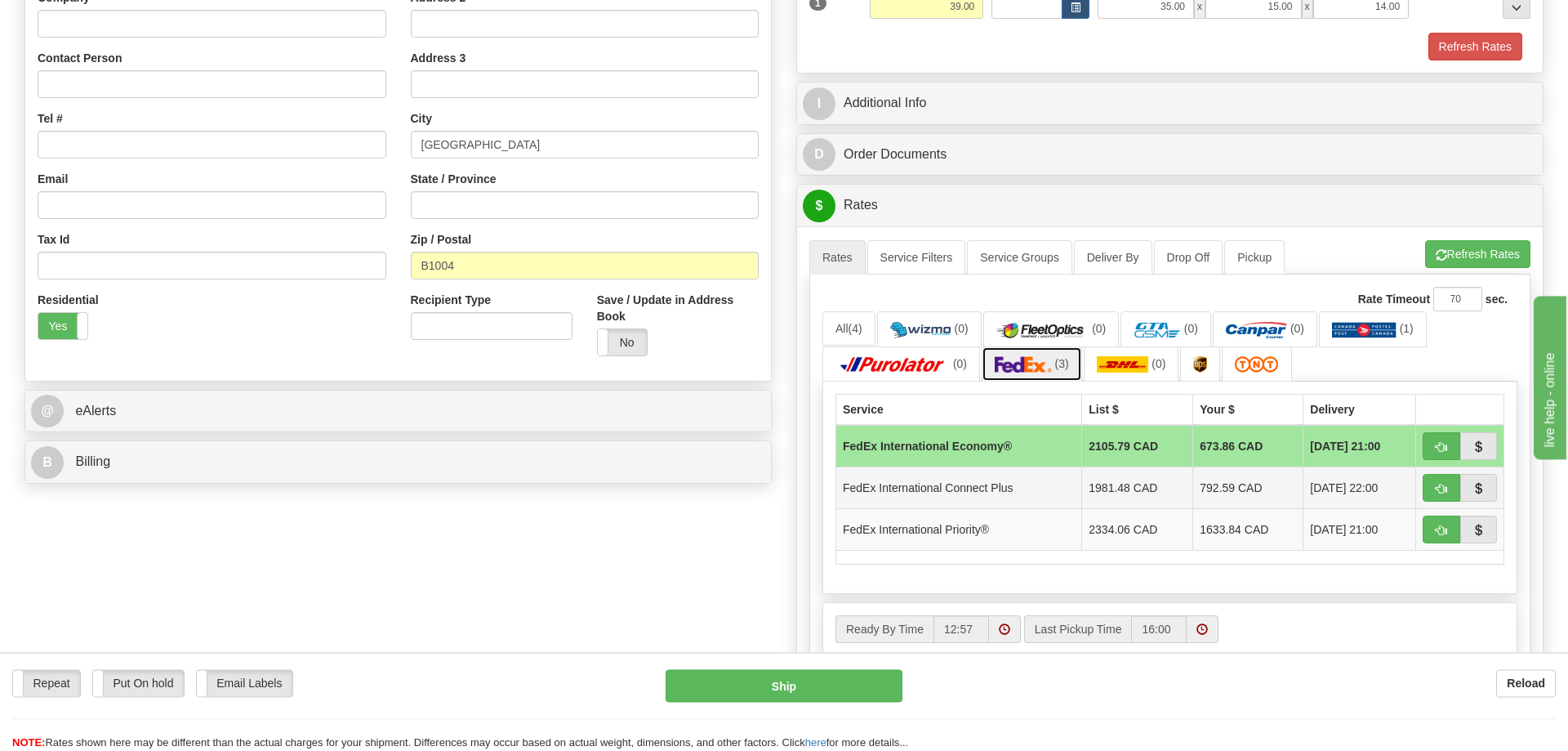
scroll to position [417, 0]
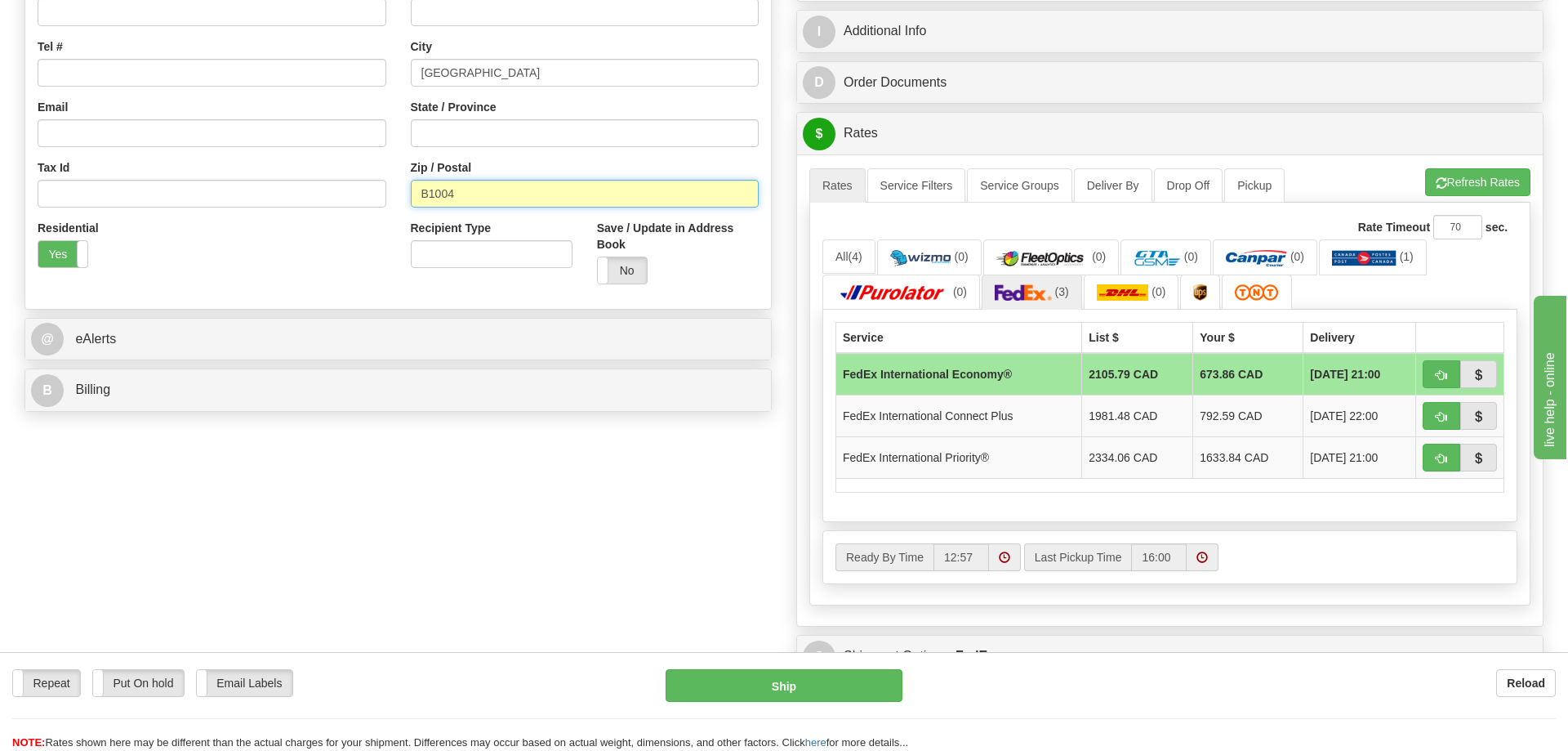
drag, startPoint x: 474, startPoint y: 198, endPoint x: 389, endPoint y: 202, distance: 85.1
click at [411, 202] on input "B1004" at bounding box center [585, 194] width 349 height 28
click at [425, 207] on input "B1004" at bounding box center [585, 194] width 349 height 28
drag, startPoint x: 432, startPoint y: 202, endPoint x: 420, endPoint y: 201, distance: 12.0
click at [420, 201] on input "B1004" at bounding box center [585, 194] width 349 height 28
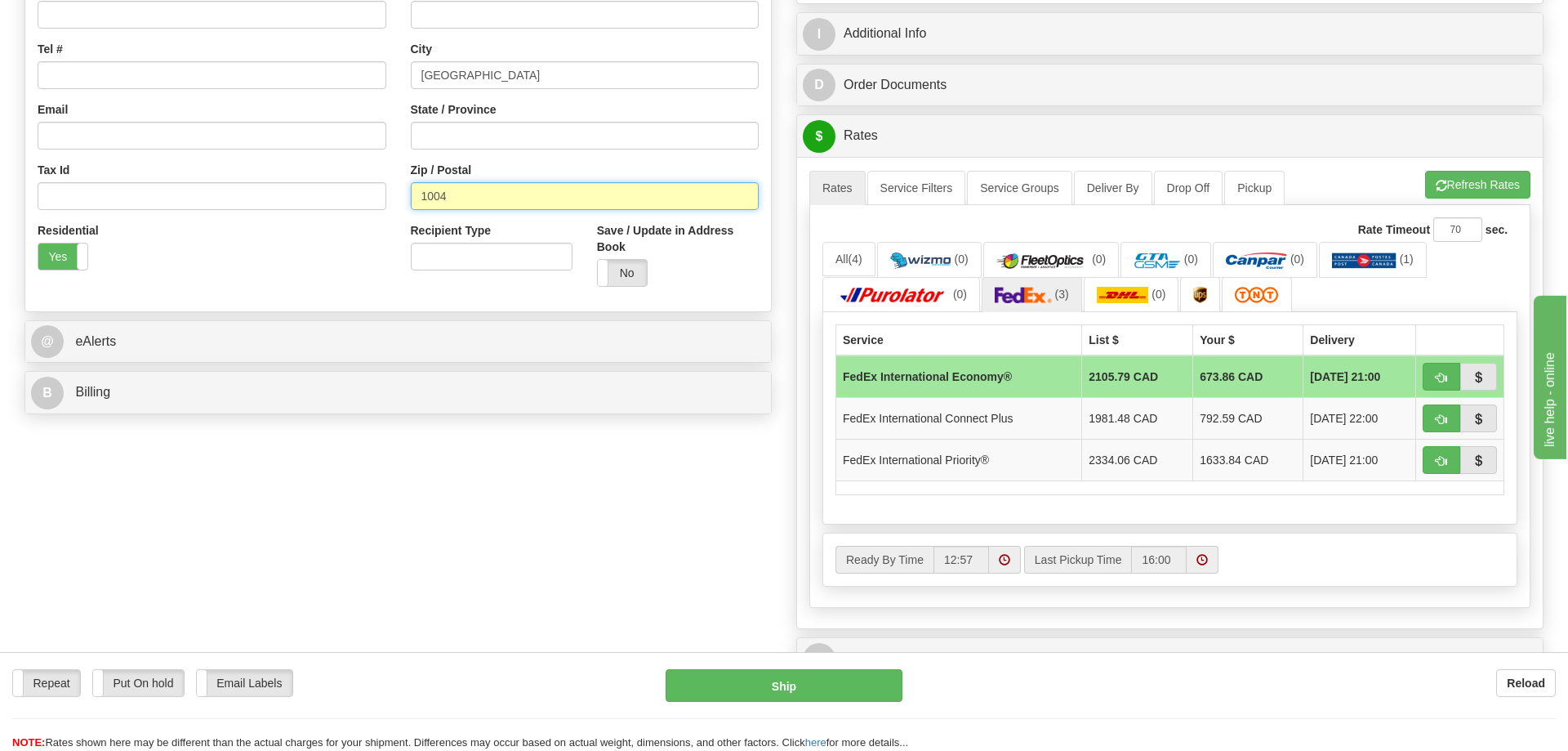
scroll to position [167, 0]
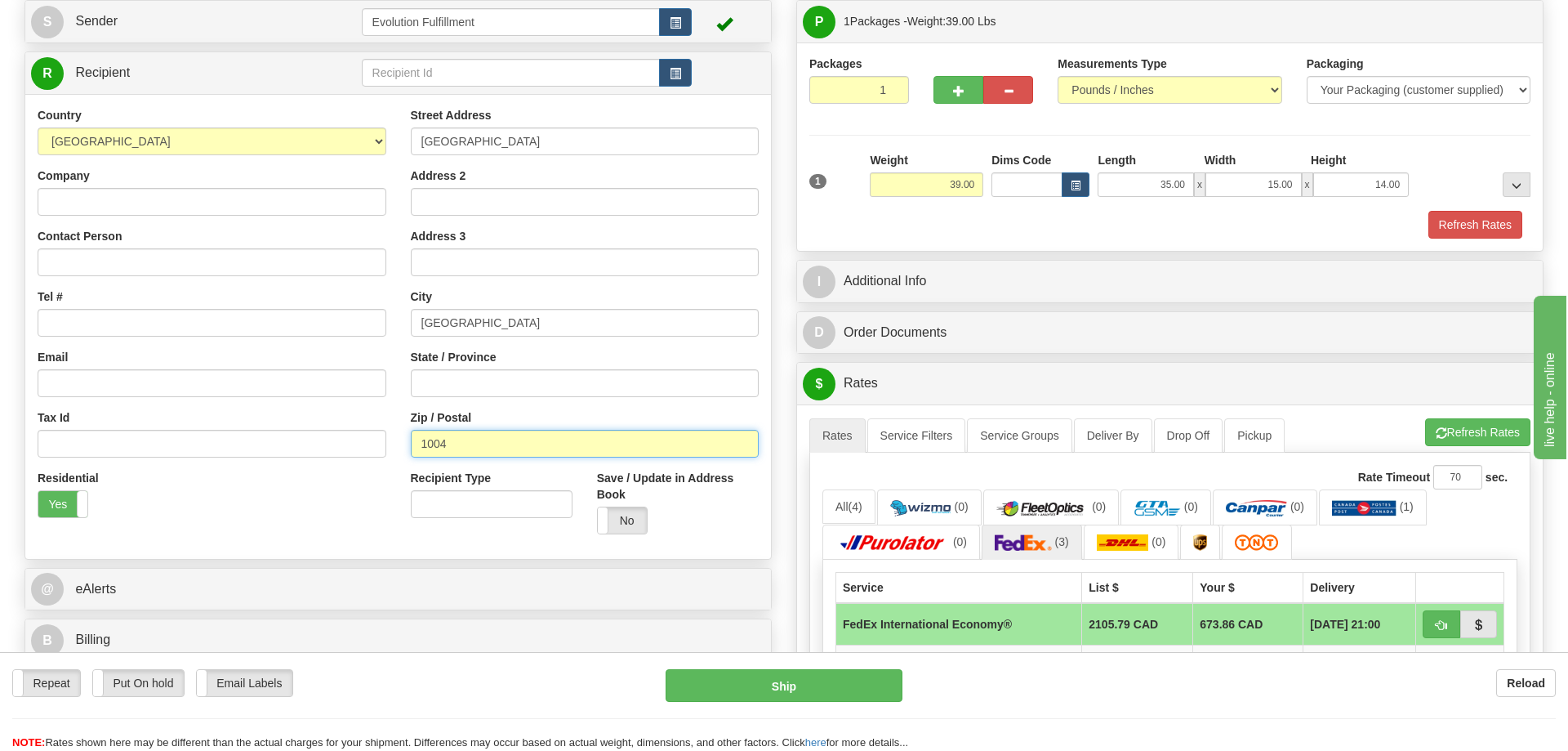
type input "1004"
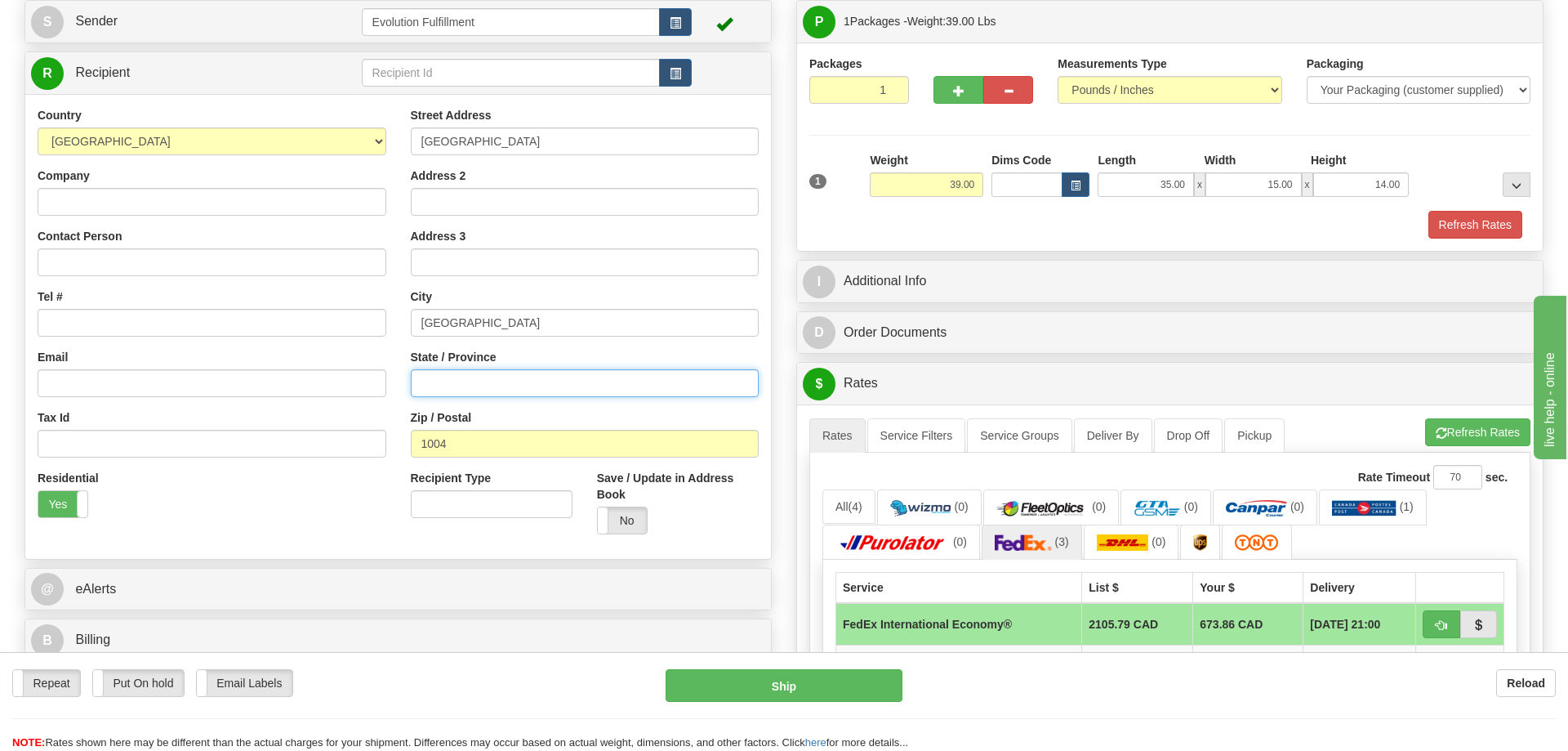
click at [466, 383] on input "State / Province" at bounding box center [585, 383] width 349 height 28
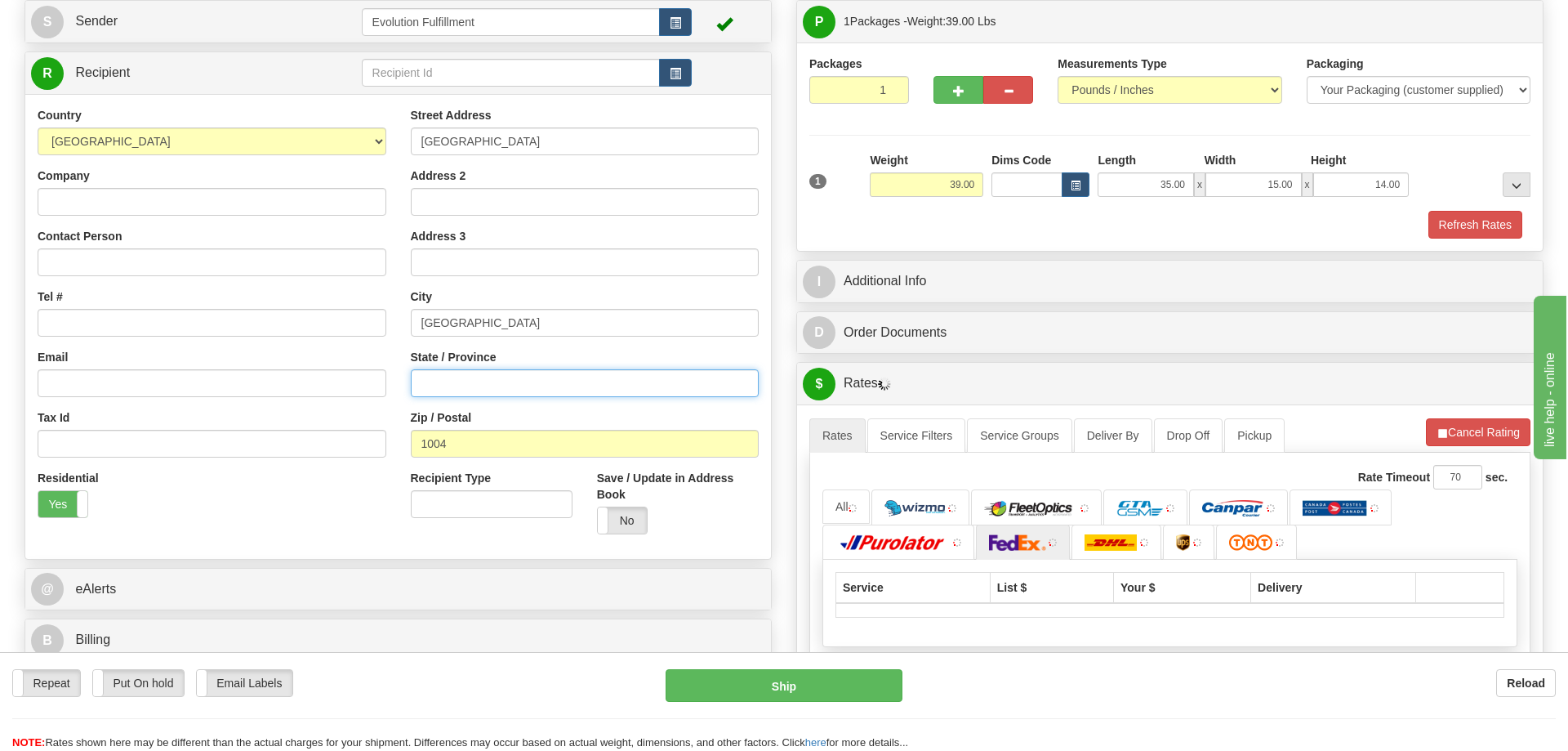
paste input "B1004"
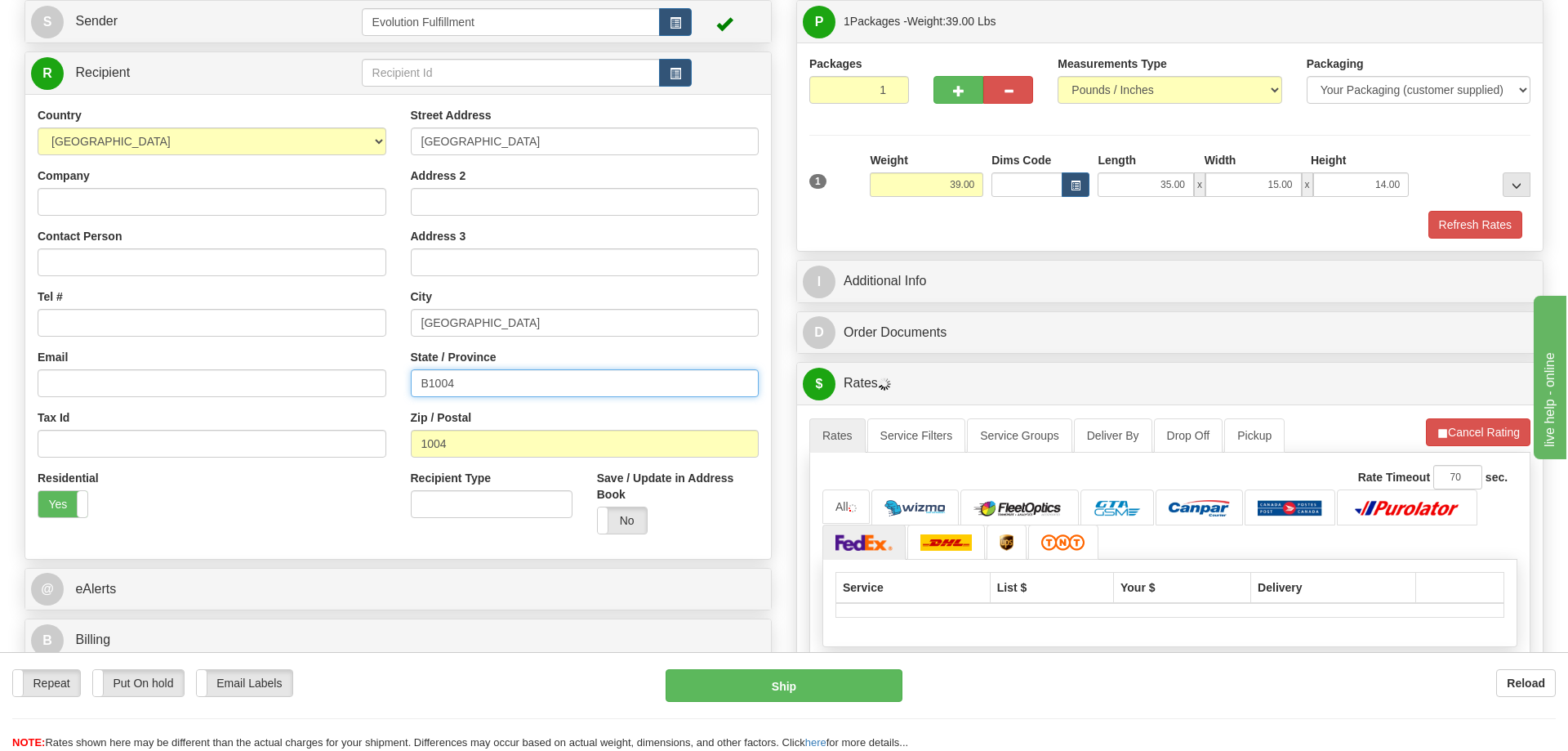
drag, startPoint x: 408, startPoint y: 383, endPoint x: 369, endPoint y: 384, distance: 39.0
click at [411, 384] on input "B1004" at bounding box center [585, 383] width 349 height 28
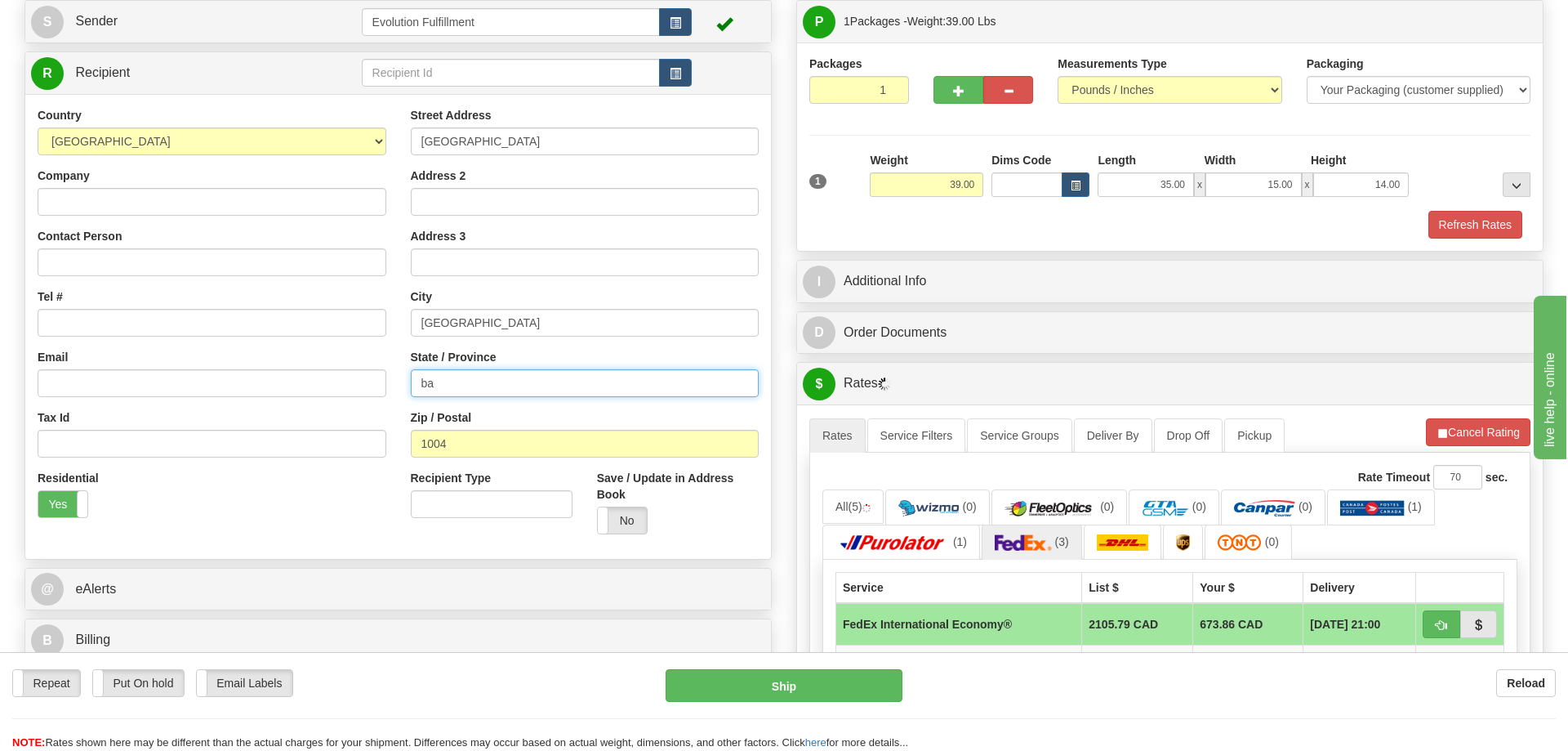
type input "b"
type input "BA"
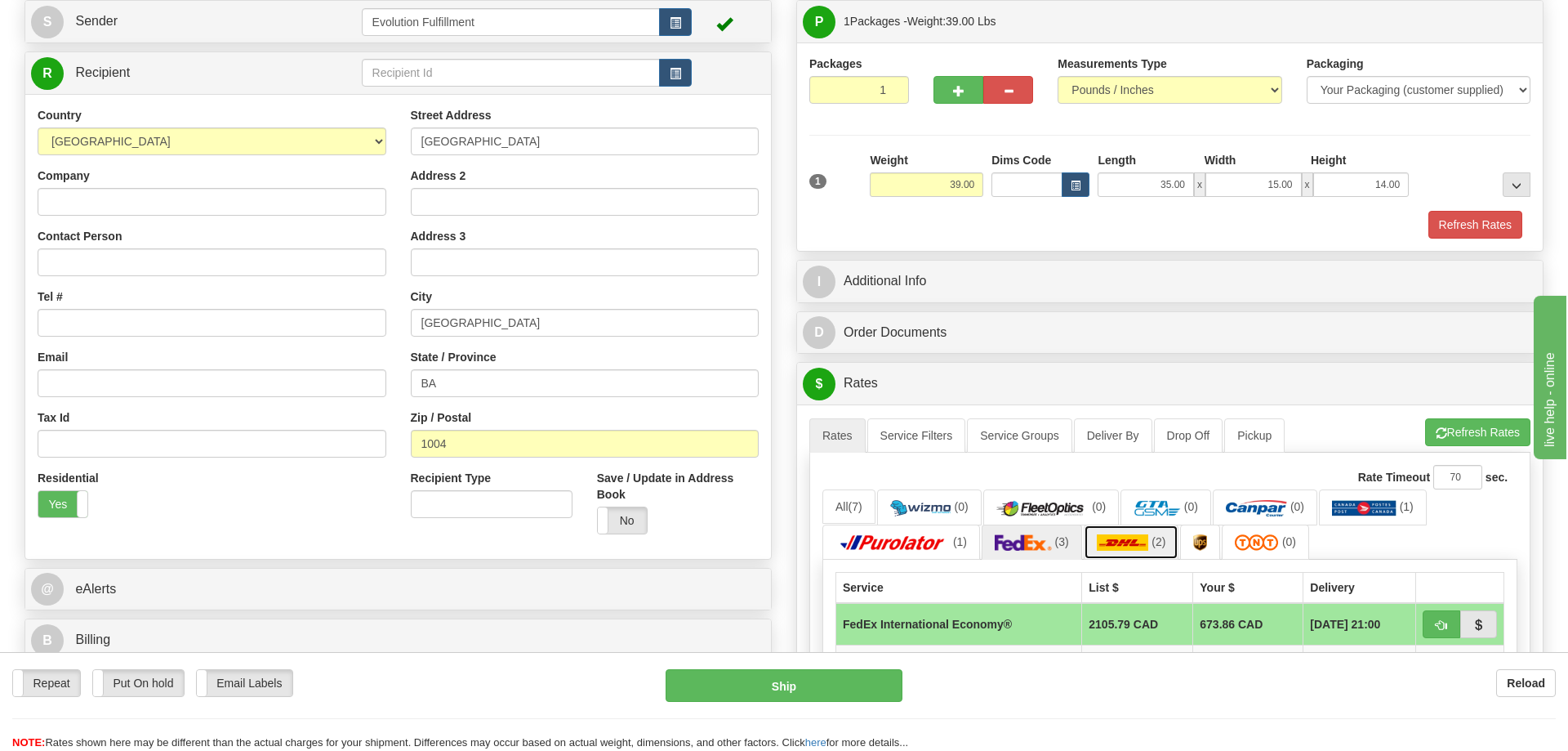
click at [1144, 549] on img at bounding box center [1122, 542] width 52 height 17
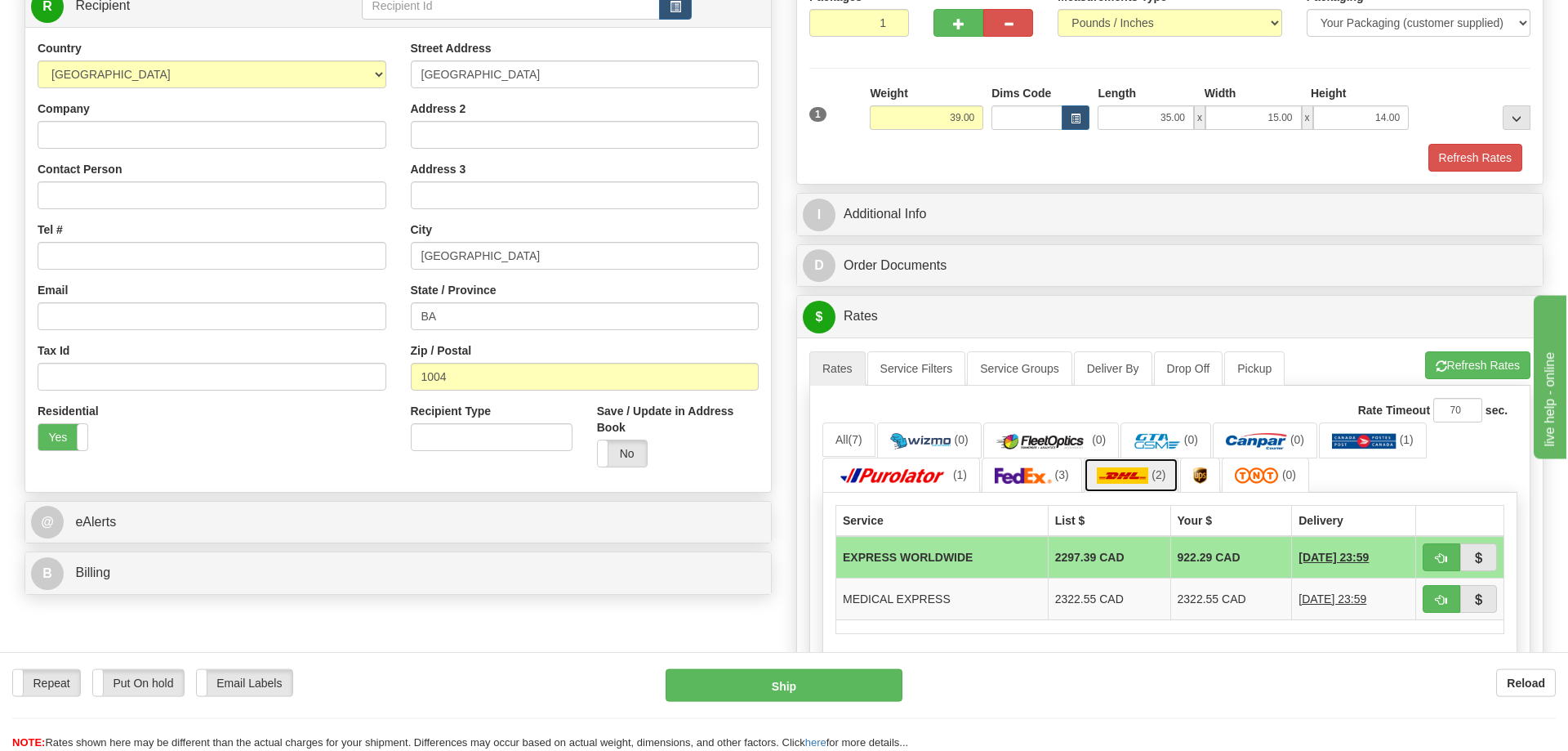
scroll to position [333, 0]
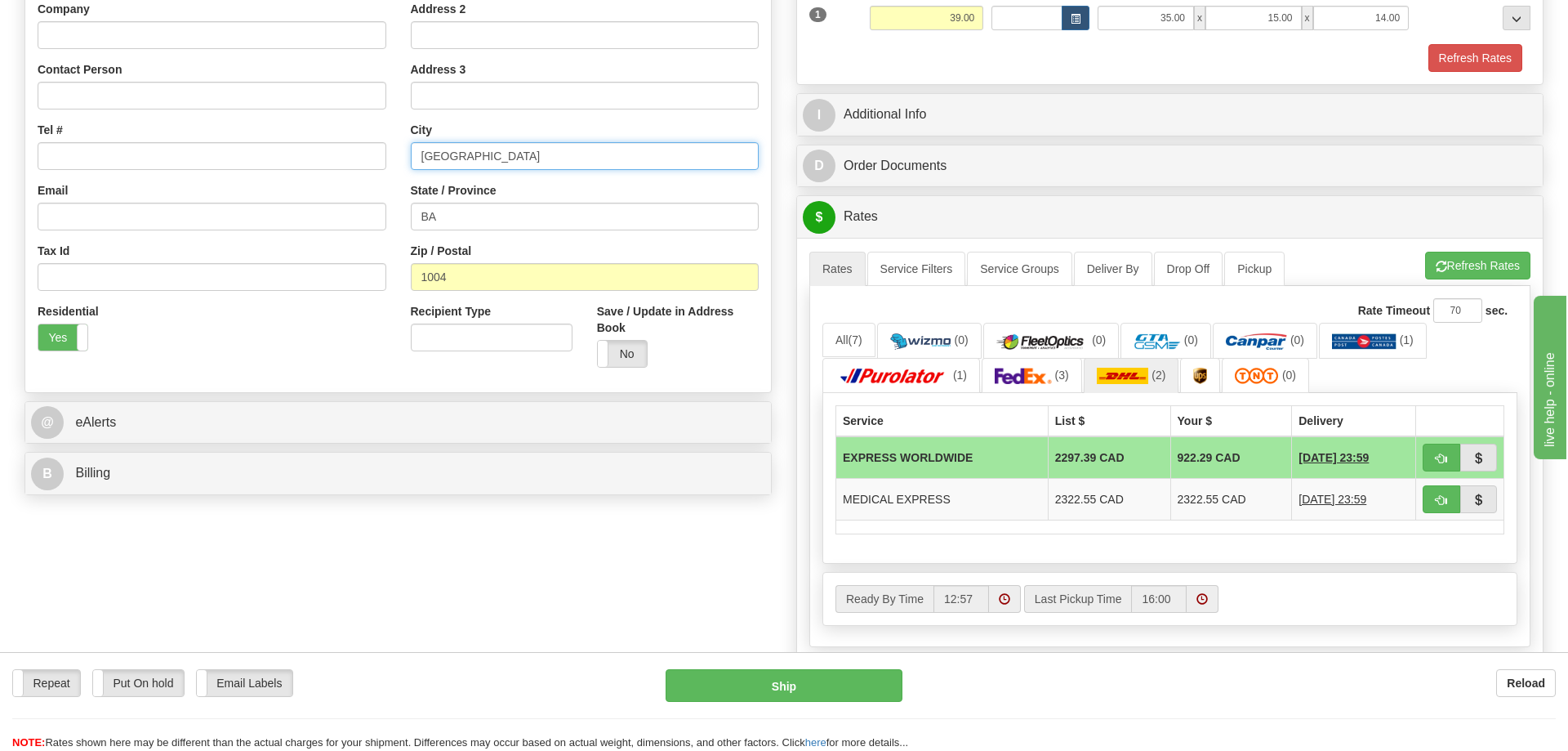
drag, startPoint x: 412, startPoint y: 161, endPoint x: 283, endPoint y: 161, distance: 129.0
click at [411, 161] on input "[GEOGRAPHIC_DATA]" at bounding box center [585, 156] width 349 height 28
click at [726, 625] on div "Order # S Sender" at bounding box center [784, 305] width 1544 height 1048
click at [594, 551] on div "Order # S Sender" at bounding box center [784, 305] width 1544 height 1048
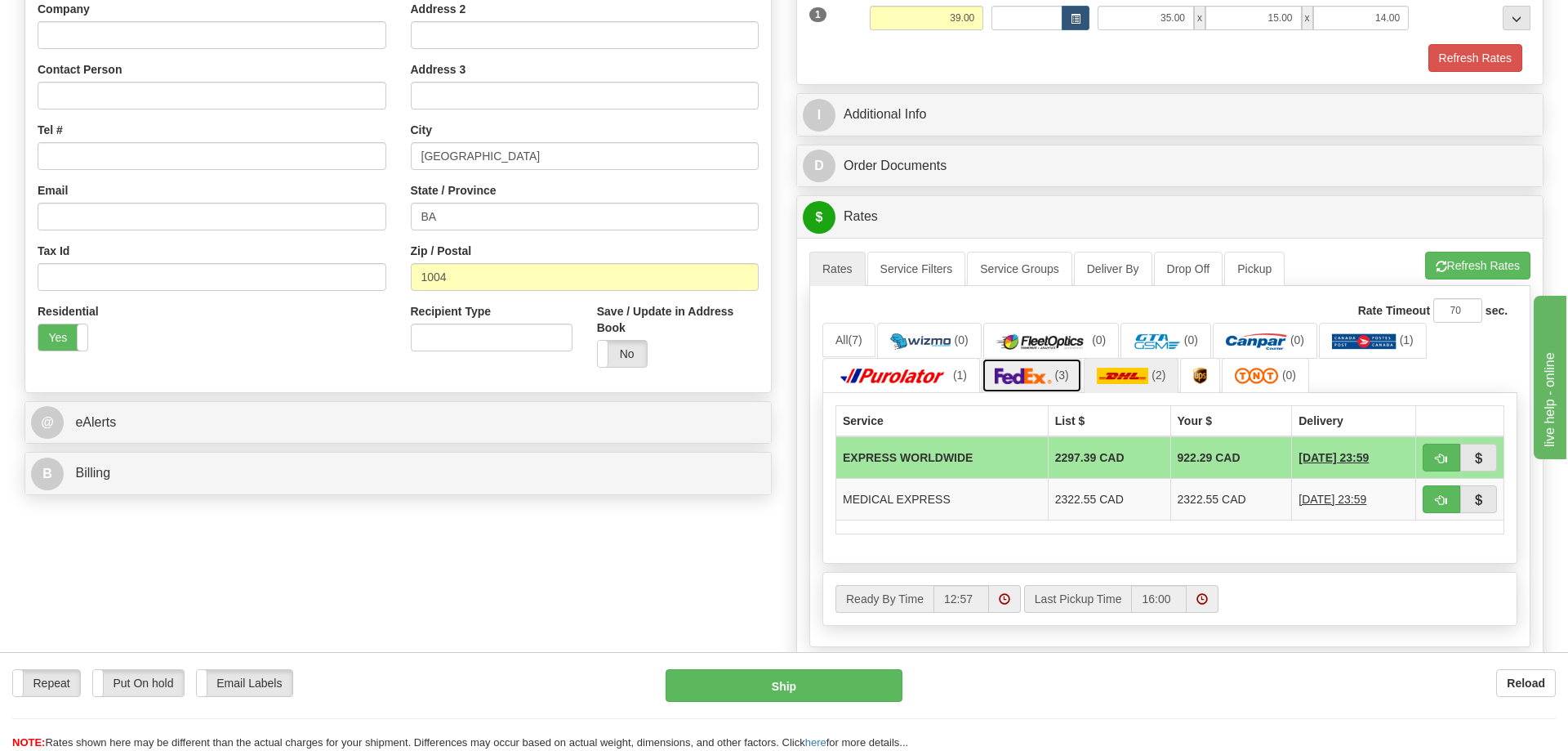
click at [1018, 376] on img at bounding box center [1024, 376] width 57 height 17
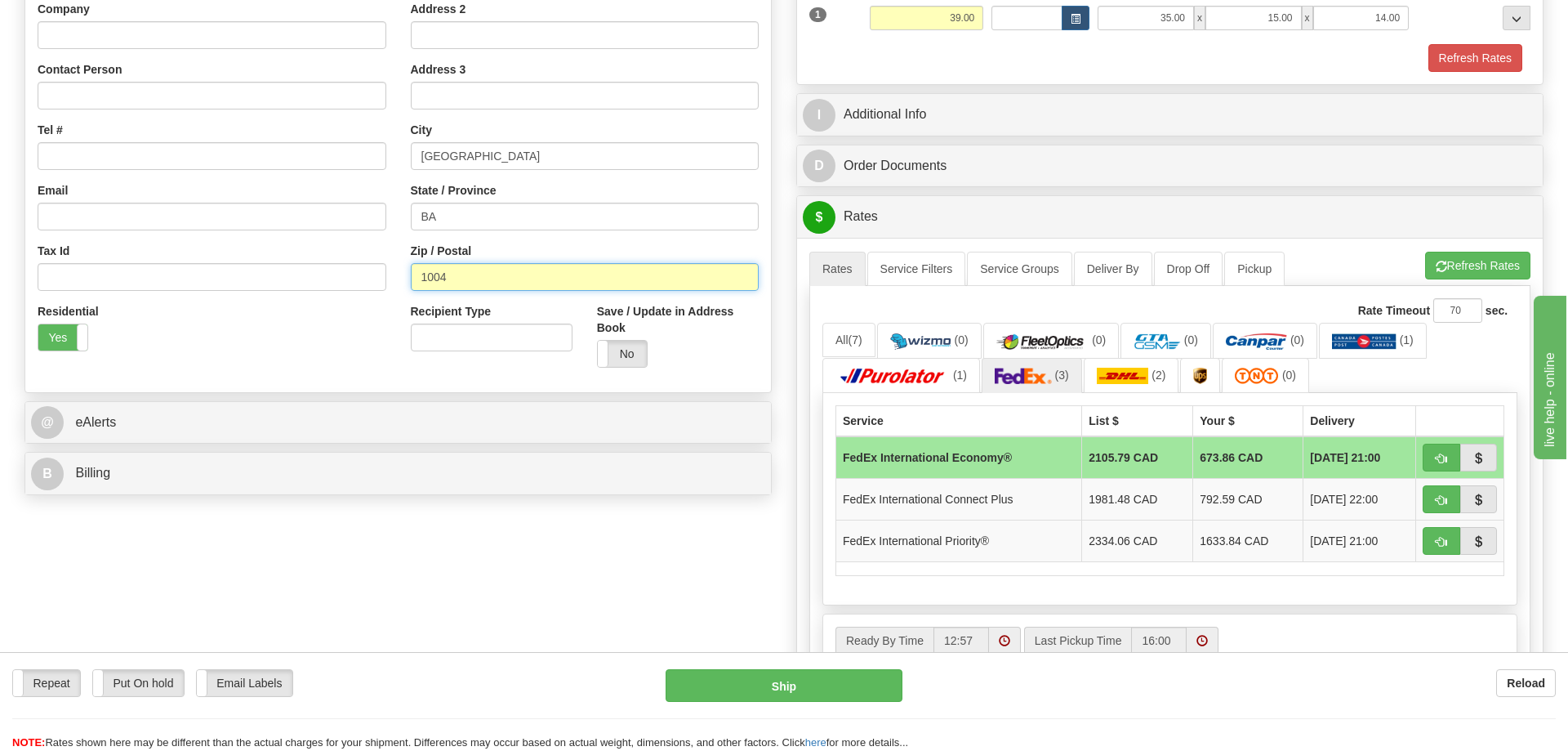
click at [422, 280] on input "1004" at bounding box center [585, 277] width 349 height 28
click at [1494, 254] on button "Refresh Rates" at bounding box center [1478, 266] width 106 height 28
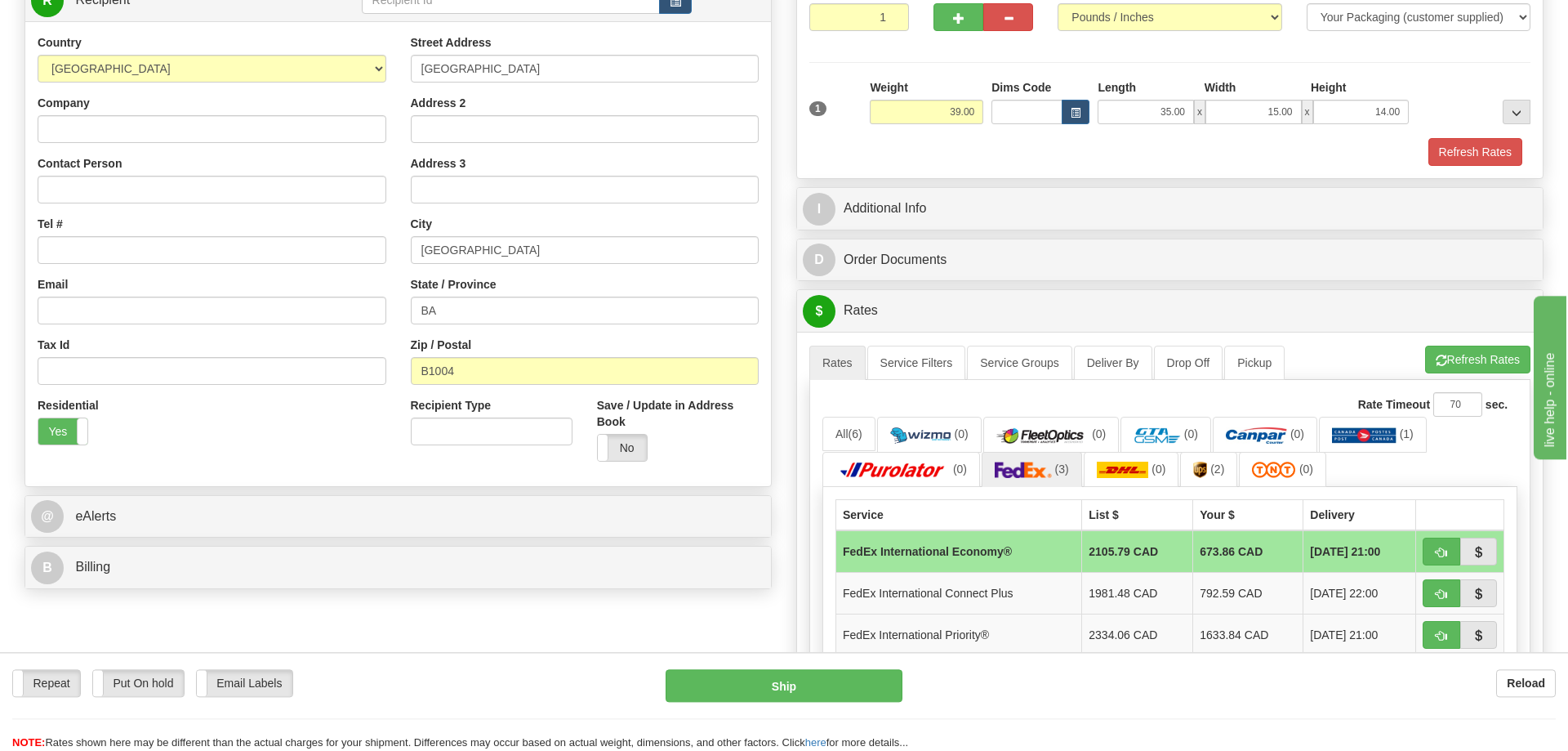
scroll to position [83, 0]
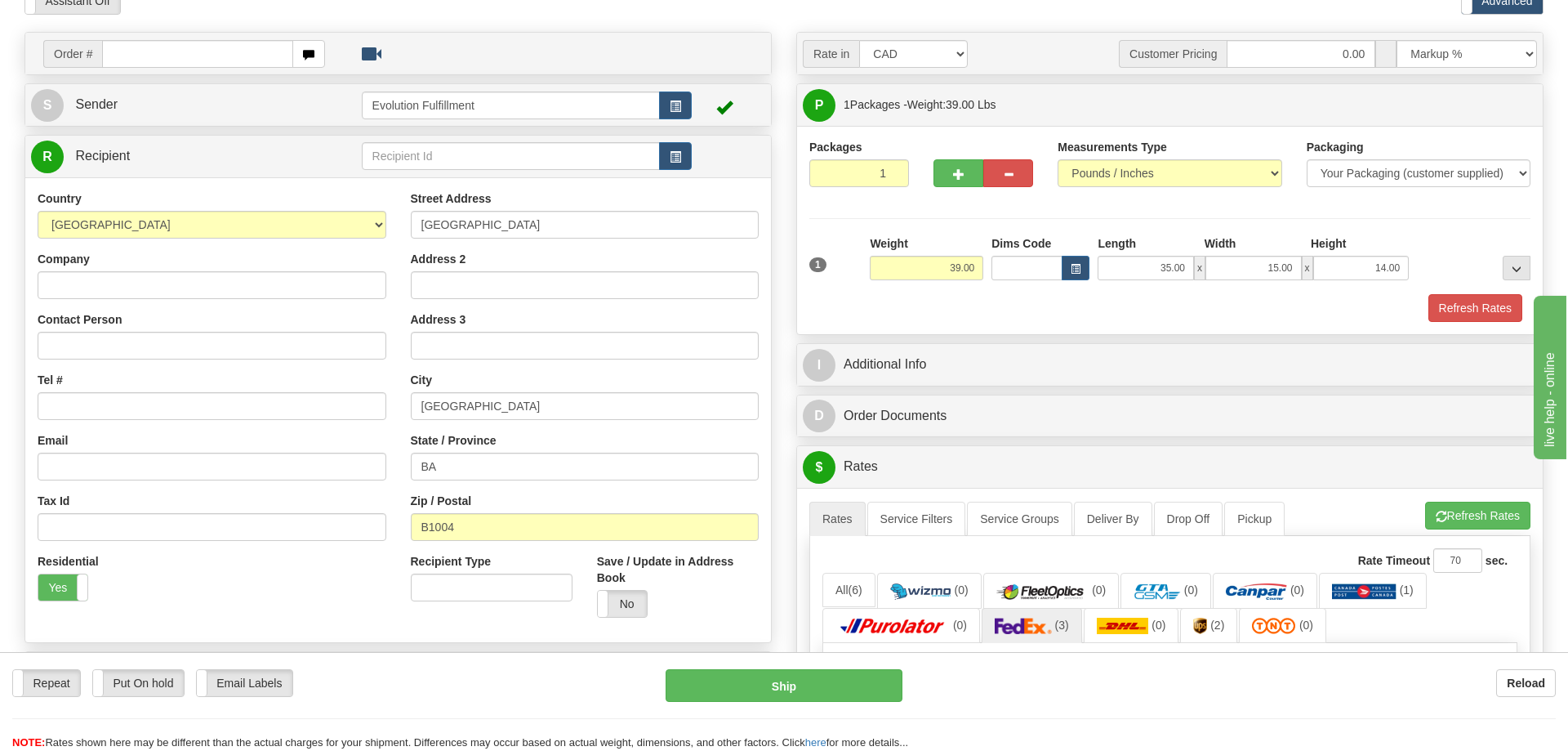
click at [148, 584] on div "Residential Yes No" at bounding box center [88, 583] width 124 height 60
drag, startPoint x: 470, startPoint y: 533, endPoint x: 214, endPoint y: 539, distance: 256.1
click at [411, 541] on input "B1004" at bounding box center [585, 527] width 349 height 28
paste input "77500"
type input "77500"
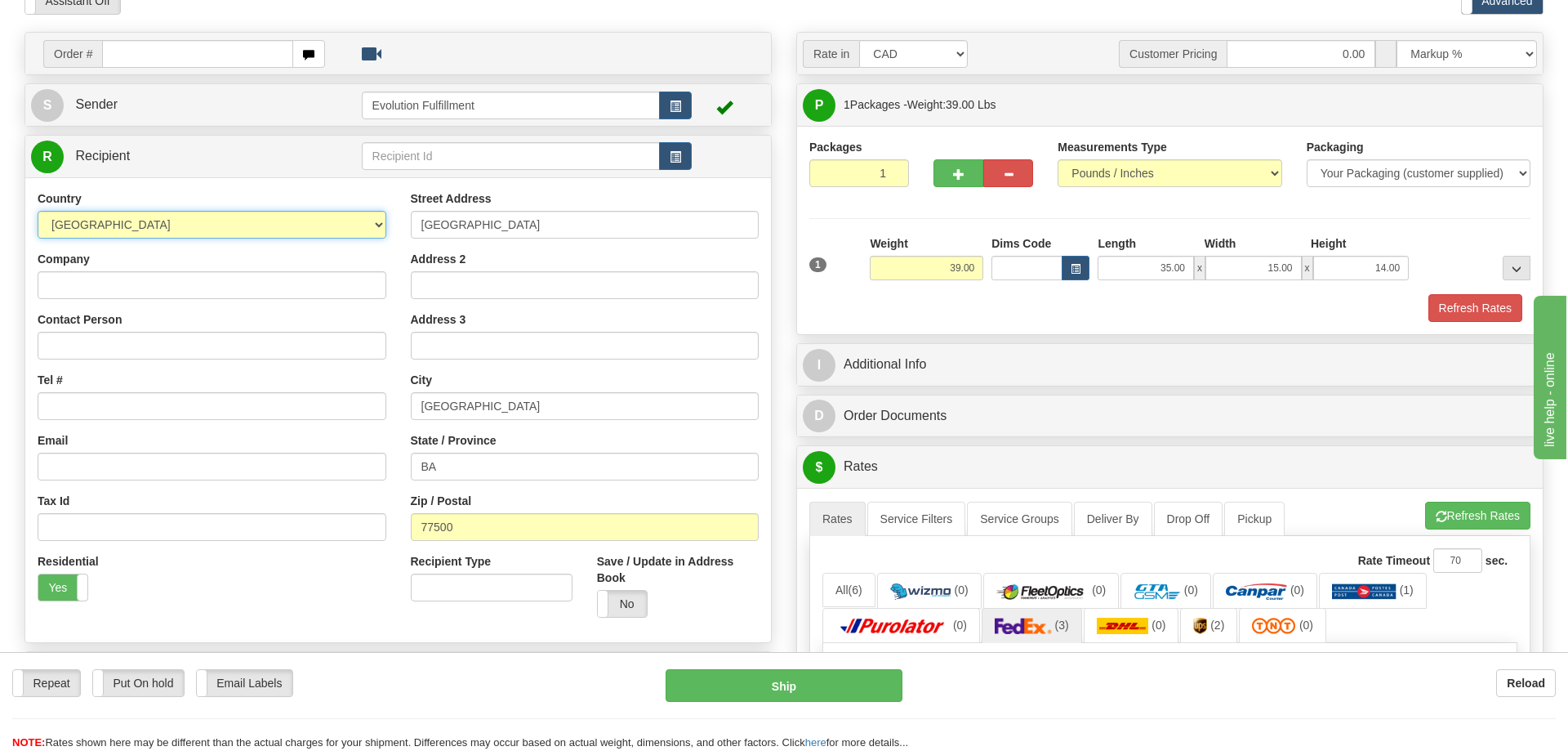
click at [38, 210] on select "[GEOGRAPHIC_DATA] [GEOGRAPHIC_DATA] [GEOGRAPHIC_DATA] [GEOGRAPHIC_DATA] [US_STA…" at bounding box center [211, 224] width 349 height 28
select select "MX"
click option "[GEOGRAPHIC_DATA]" at bounding box center [0, 0] width 0 height 0
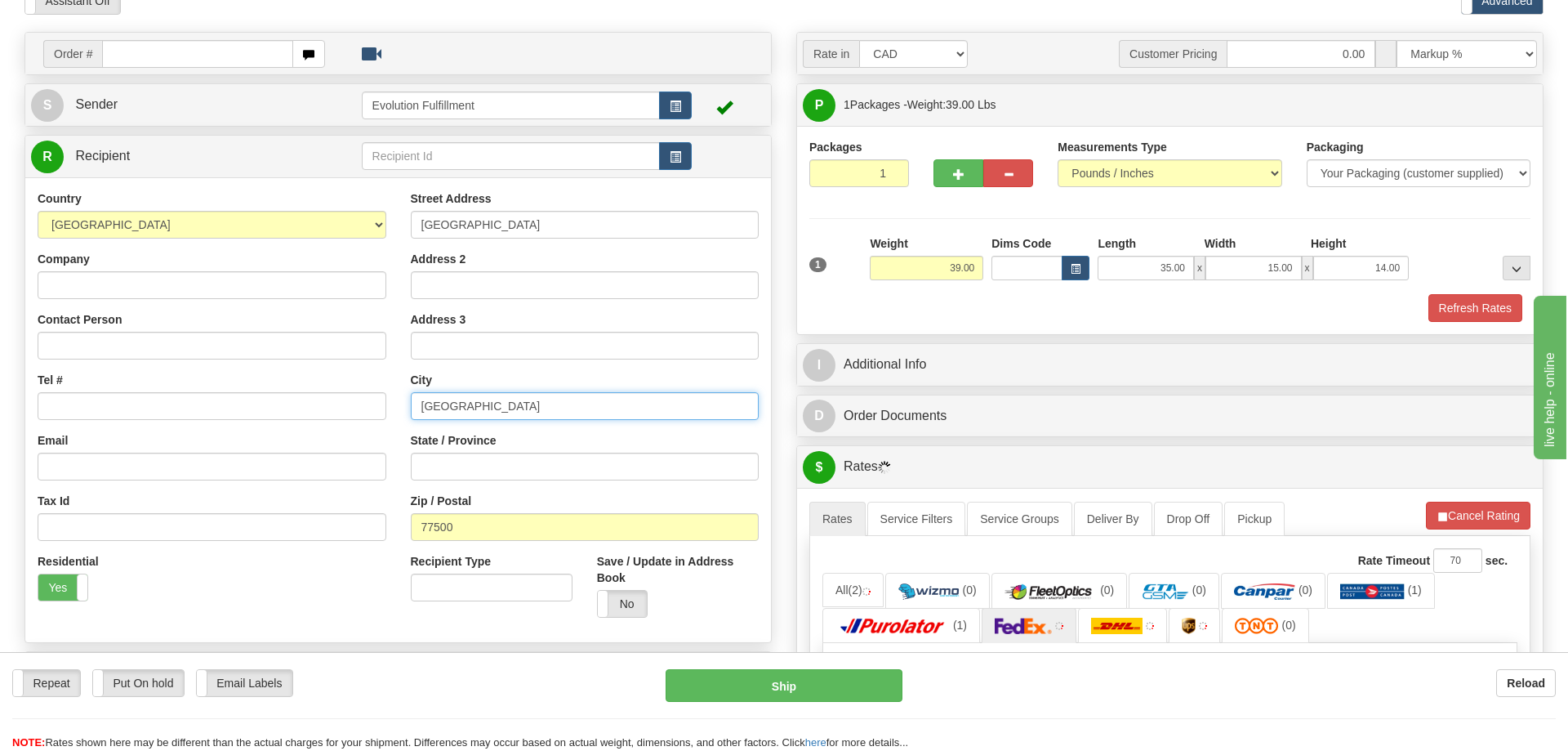
drag, startPoint x: 520, startPoint y: 405, endPoint x: 200, endPoint y: 406, distance: 320.0
click at [411, 406] on input "[GEOGRAPHIC_DATA]" at bounding box center [585, 406] width 349 height 28
click at [30, 535] on div "Country [GEOGRAPHIC_DATA] [GEOGRAPHIC_DATA] [GEOGRAPHIC_DATA] [GEOGRAPHIC_DATA]…" at bounding box center [212, 402] width 373 height 423
drag, startPoint x: 541, startPoint y: 399, endPoint x: 238, endPoint y: 408, distance: 303.1
click at [411, 401] on input "[GEOGRAPHIC_DATA]" at bounding box center [585, 406] width 349 height 28
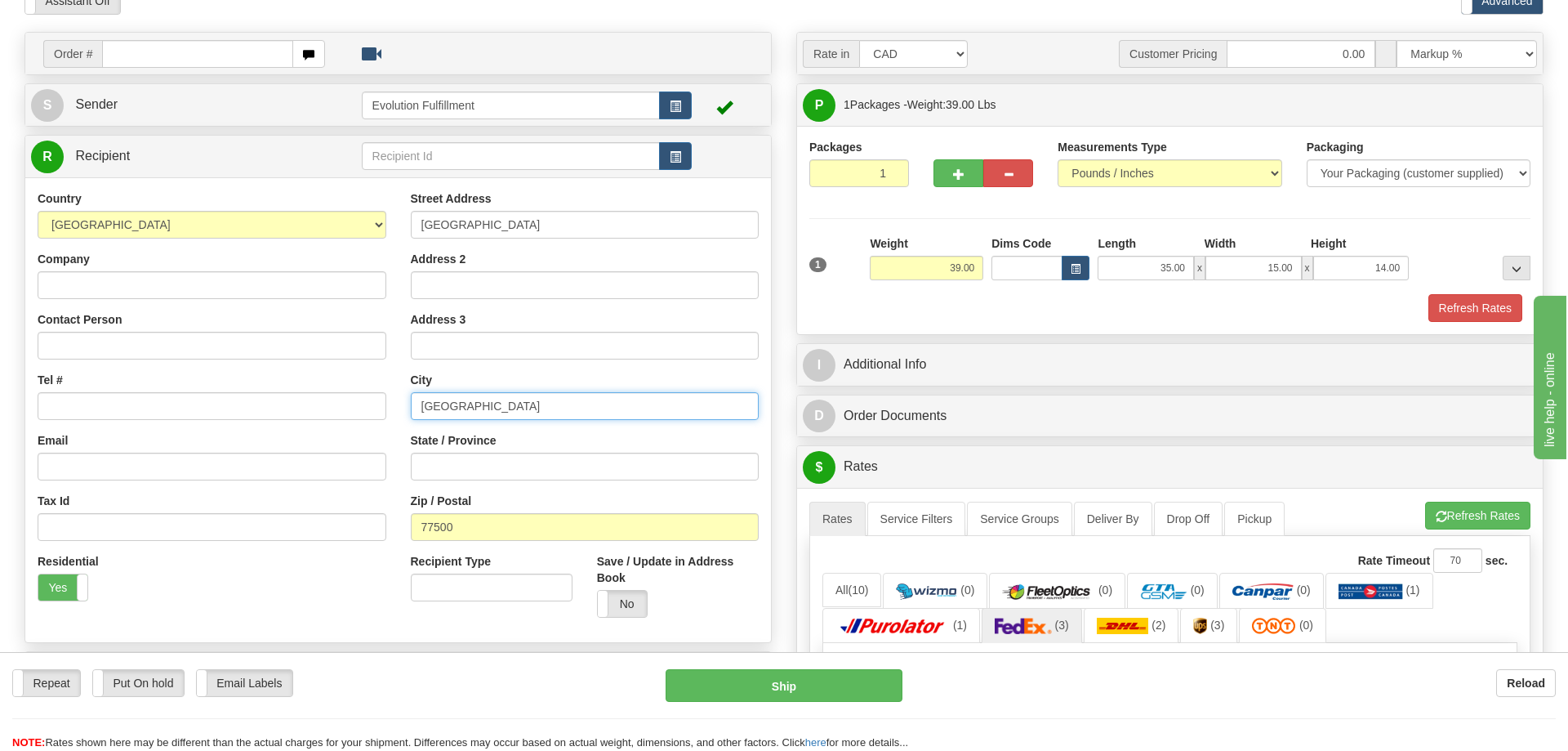
paste input "Cancun"
type input "Cancun"
click at [489, 488] on div "Street Address [GEOGRAPHIC_DATA] Address 2 Address 3 City [GEOGRAPHIC_DATA] Sta…" at bounding box center [585, 410] width 373 height 440
click at [492, 473] on input "State / Province" at bounding box center [585, 466] width 349 height 28
paste input "[PERSON_NAME] Roo"
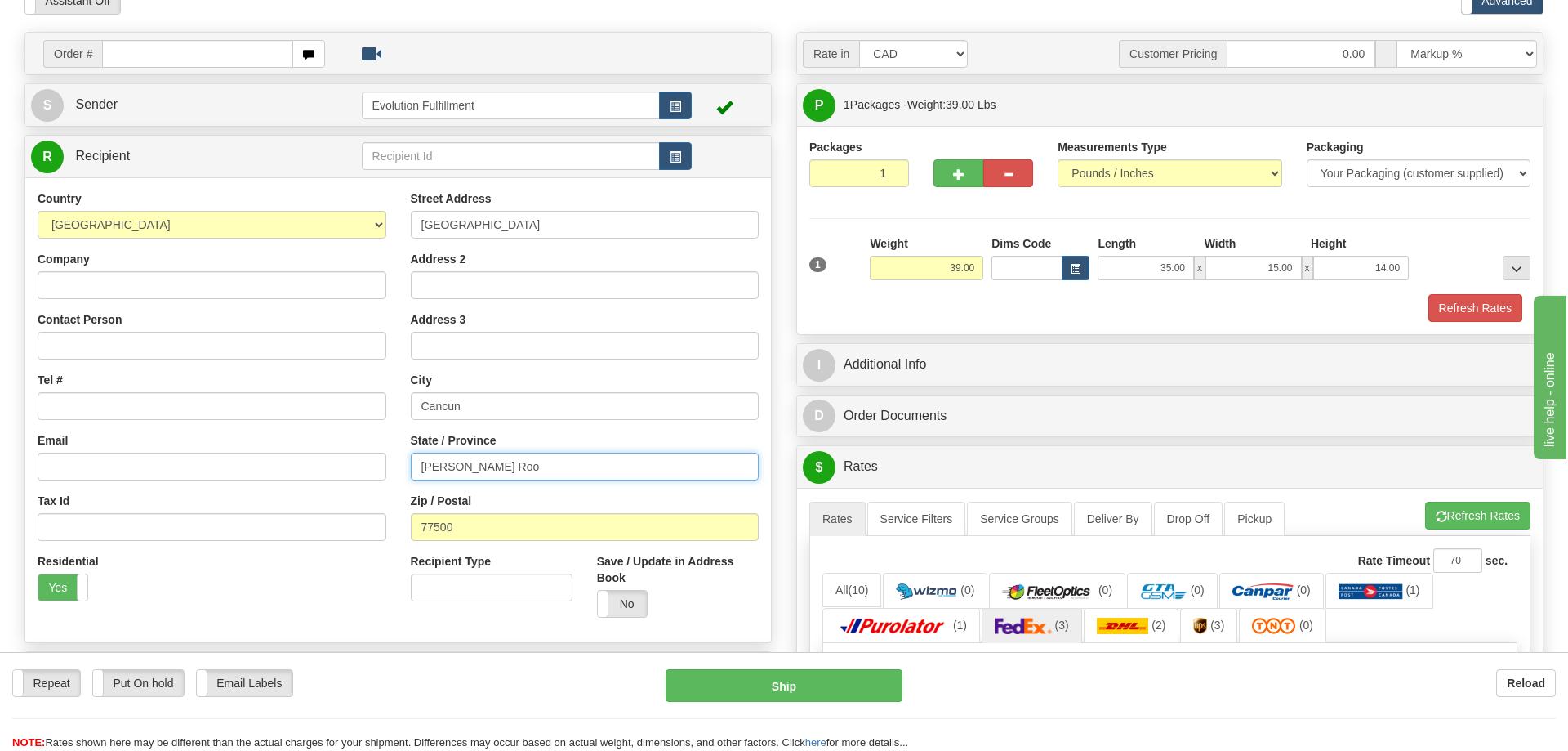
type input "[PERSON_NAME] Roo"
drag, startPoint x: 508, startPoint y: 410, endPoint x: 357, endPoint y: 409, distance: 151.0
click at [411, 409] on input "Cancun" at bounding box center [585, 406] width 349 height 28
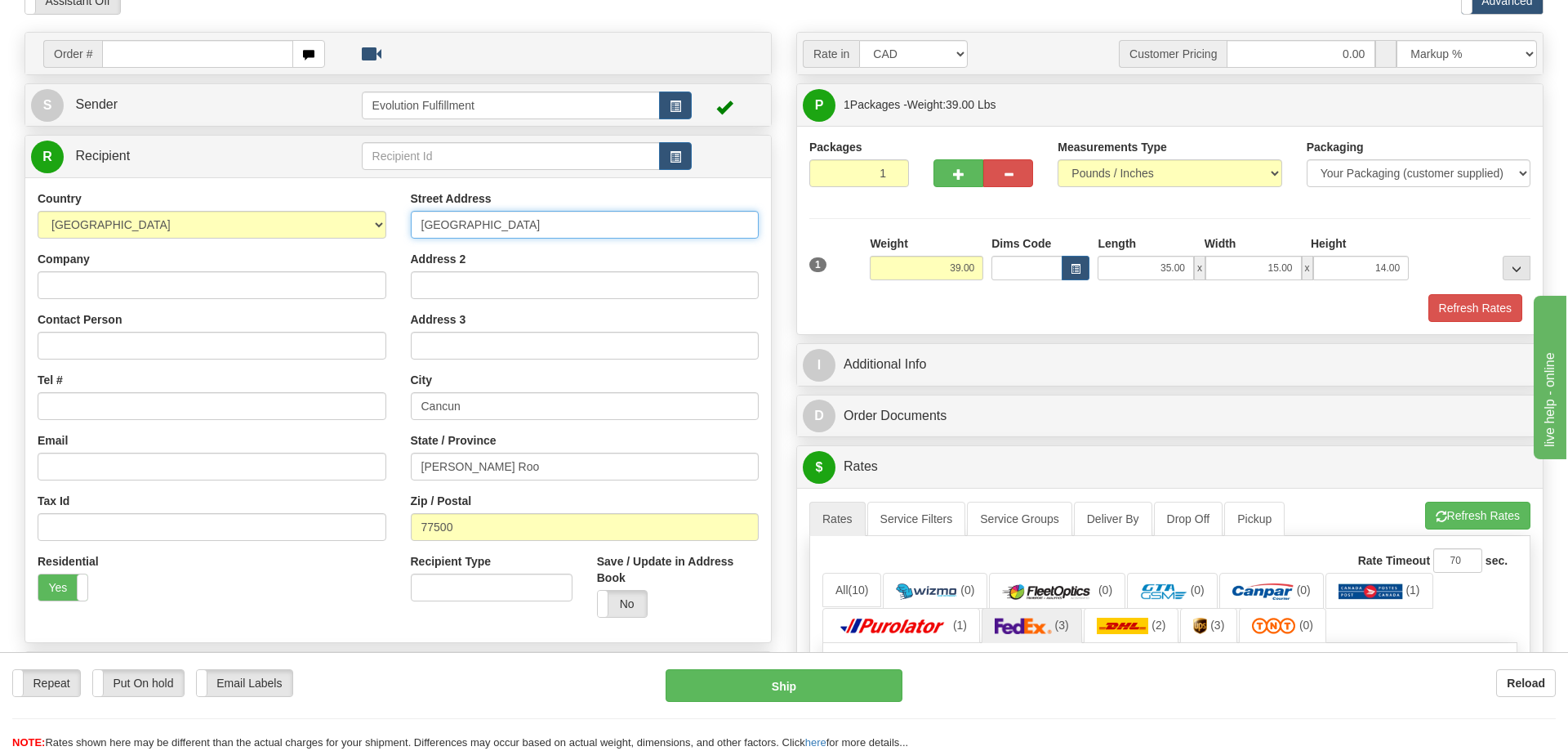
drag, startPoint x: 561, startPoint y: 236, endPoint x: 54, endPoint y: 245, distance: 507.1
click at [411, 238] on input "[GEOGRAPHIC_DATA]" at bounding box center [585, 224] width 349 height 28
paste input "Cancun"
type input "Cancun"
click at [17, 512] on div "Order # S Sender" at bounding box center [397, 392] width 772 height 721
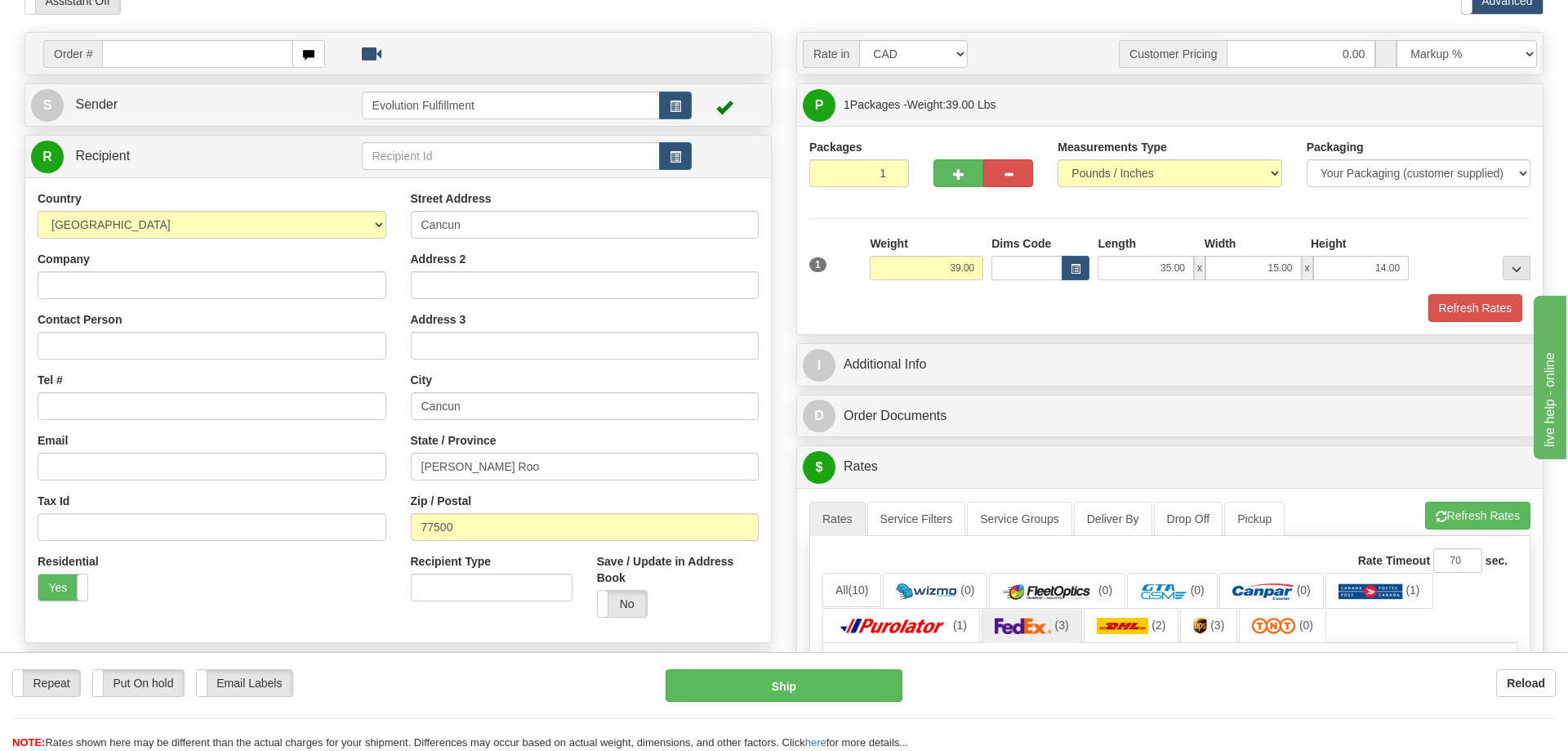
scroll to position [500, 0]
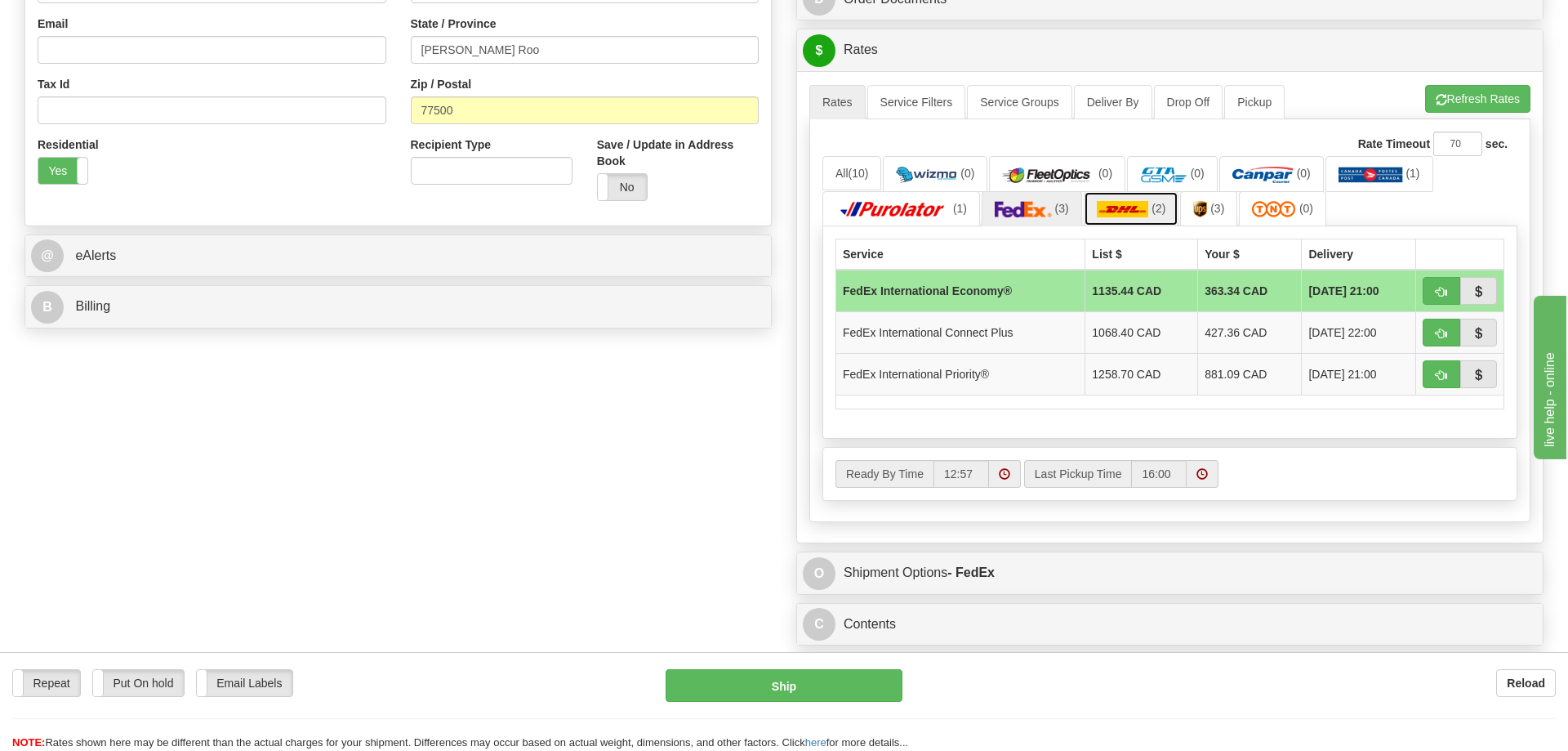
click at [1129, 201] on link "(2)" at bounding box center [1131, 209] width 96 height 36
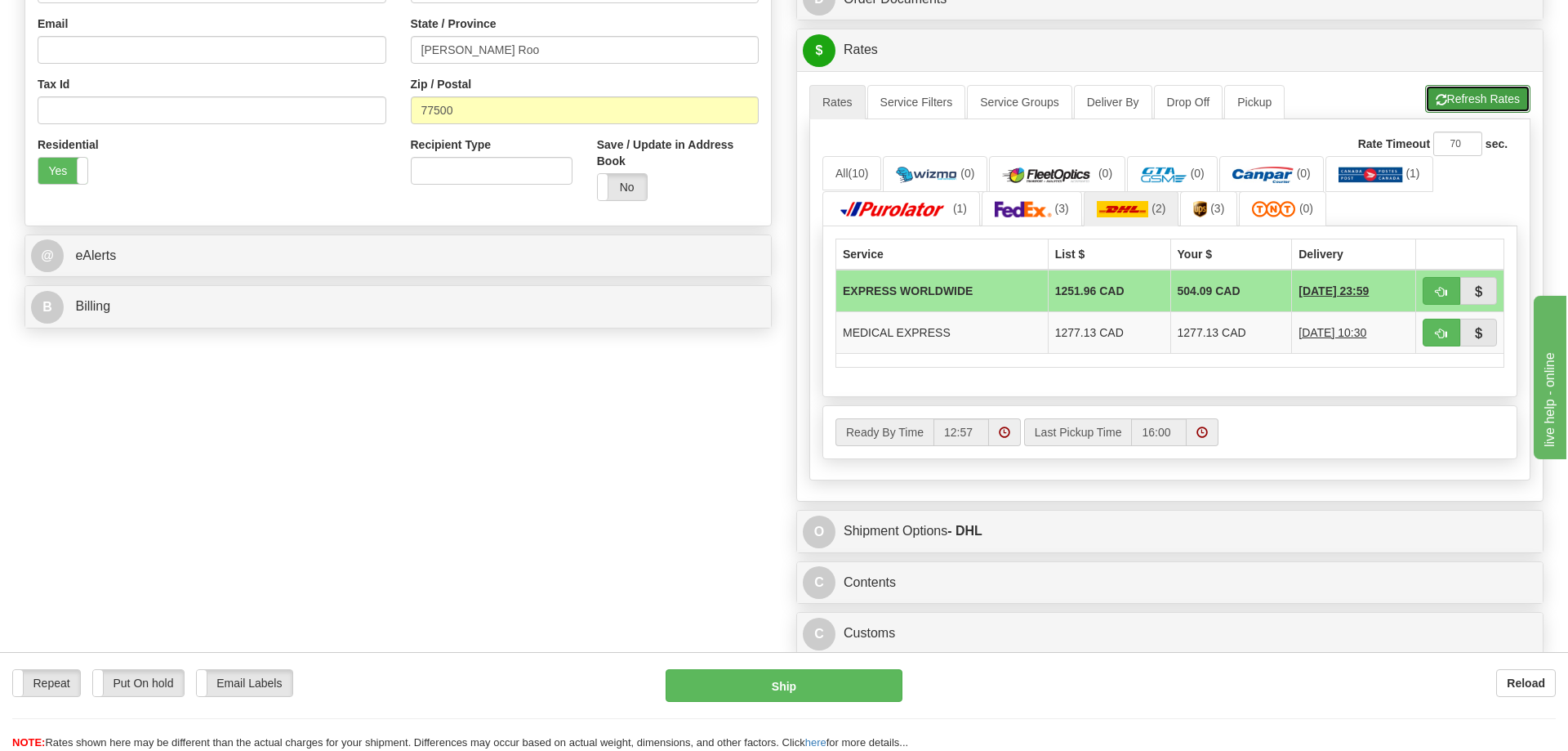
click at [1501, 104] on button "Refresh Rates" at bounding box center [1478, 99] width 106 height 28
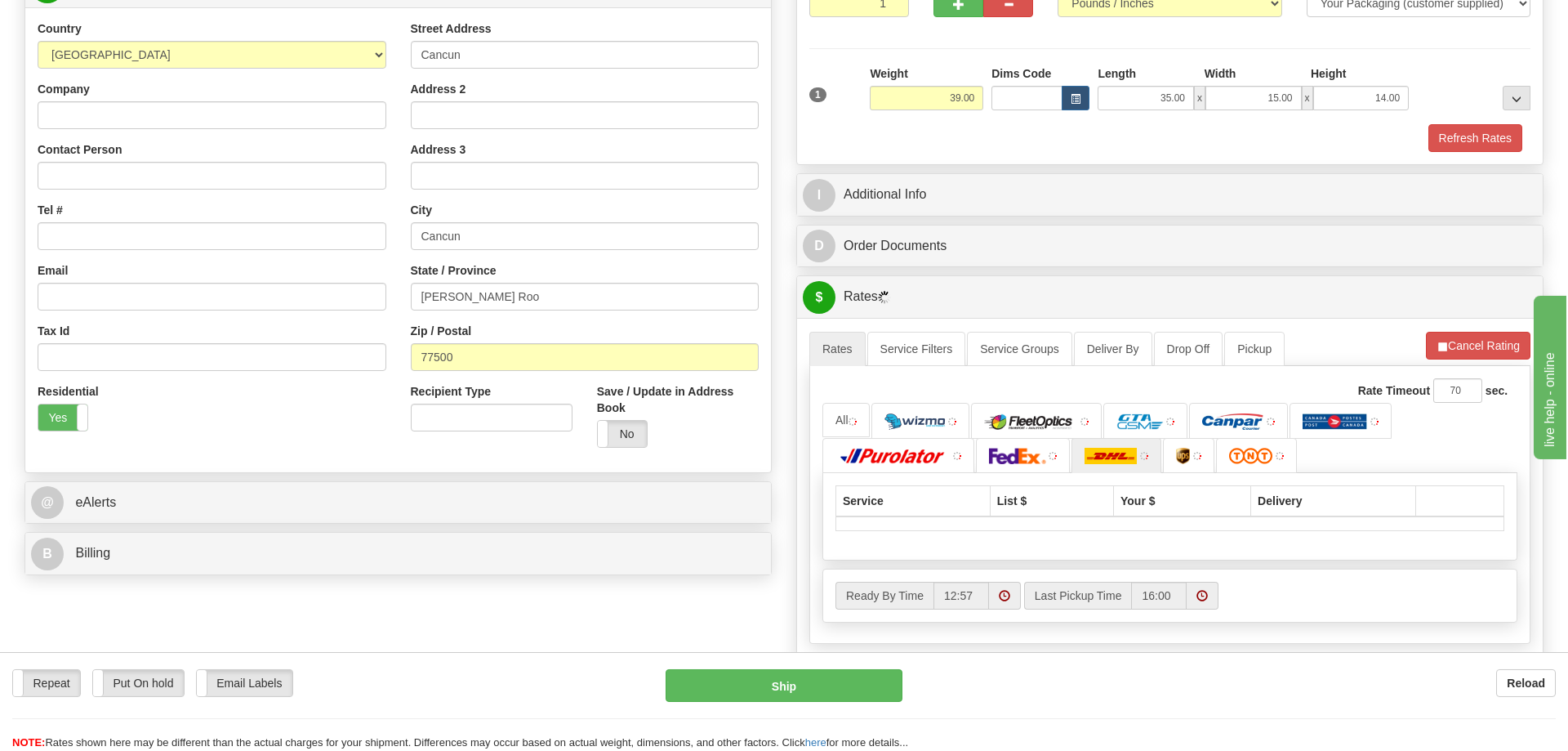
scroll to position [250, 0]
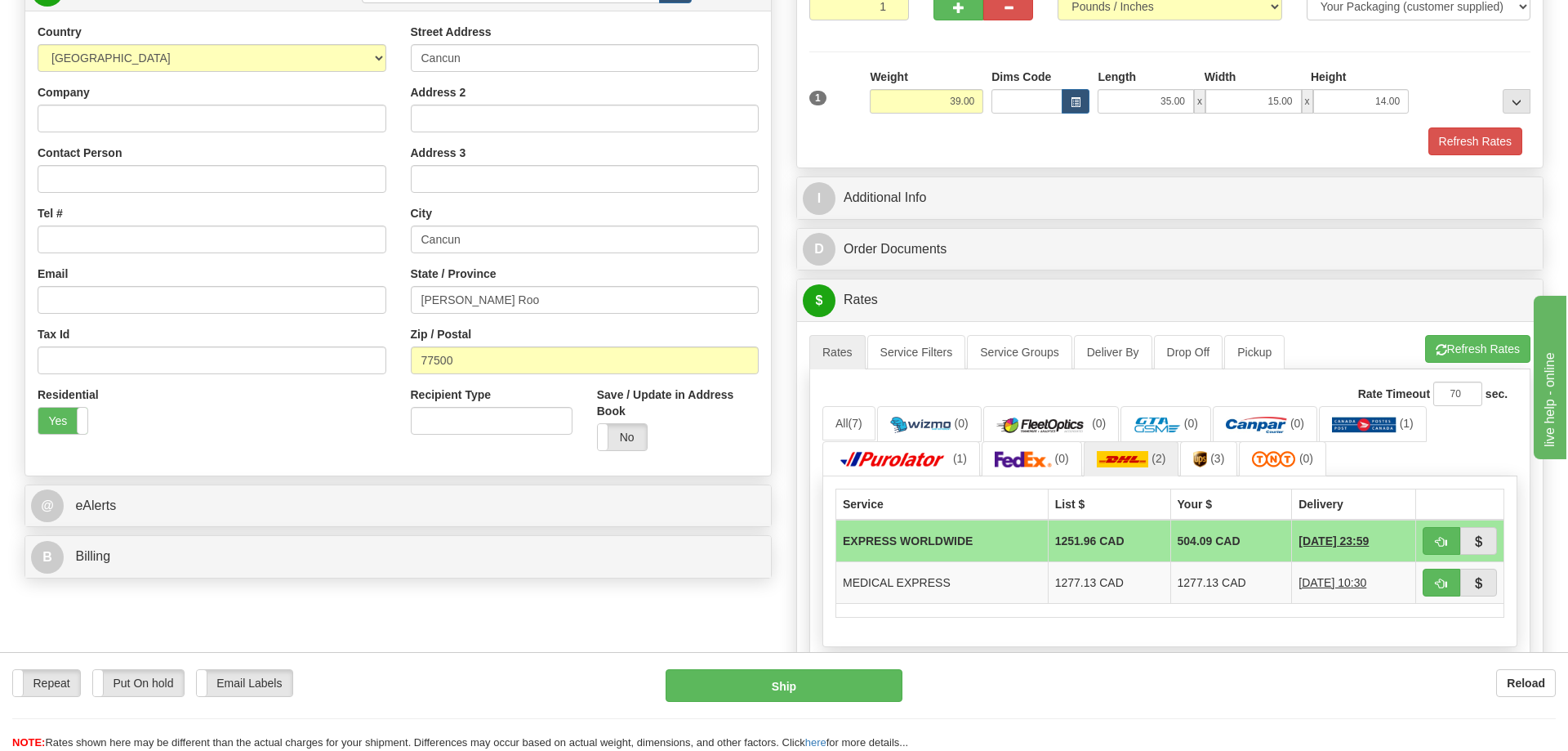
click at [671, 607] on div "Order # S Sender" at bounding box center [784, 389] width 1544 height 1048
click at [412, 452] on div "Recipient Type Save / Update in Address Book Yes No" at bounding box center [585, 425] width 373 height 77
click at [1017, 467] on img at bounding box center [1024, 459] width 57 height 17
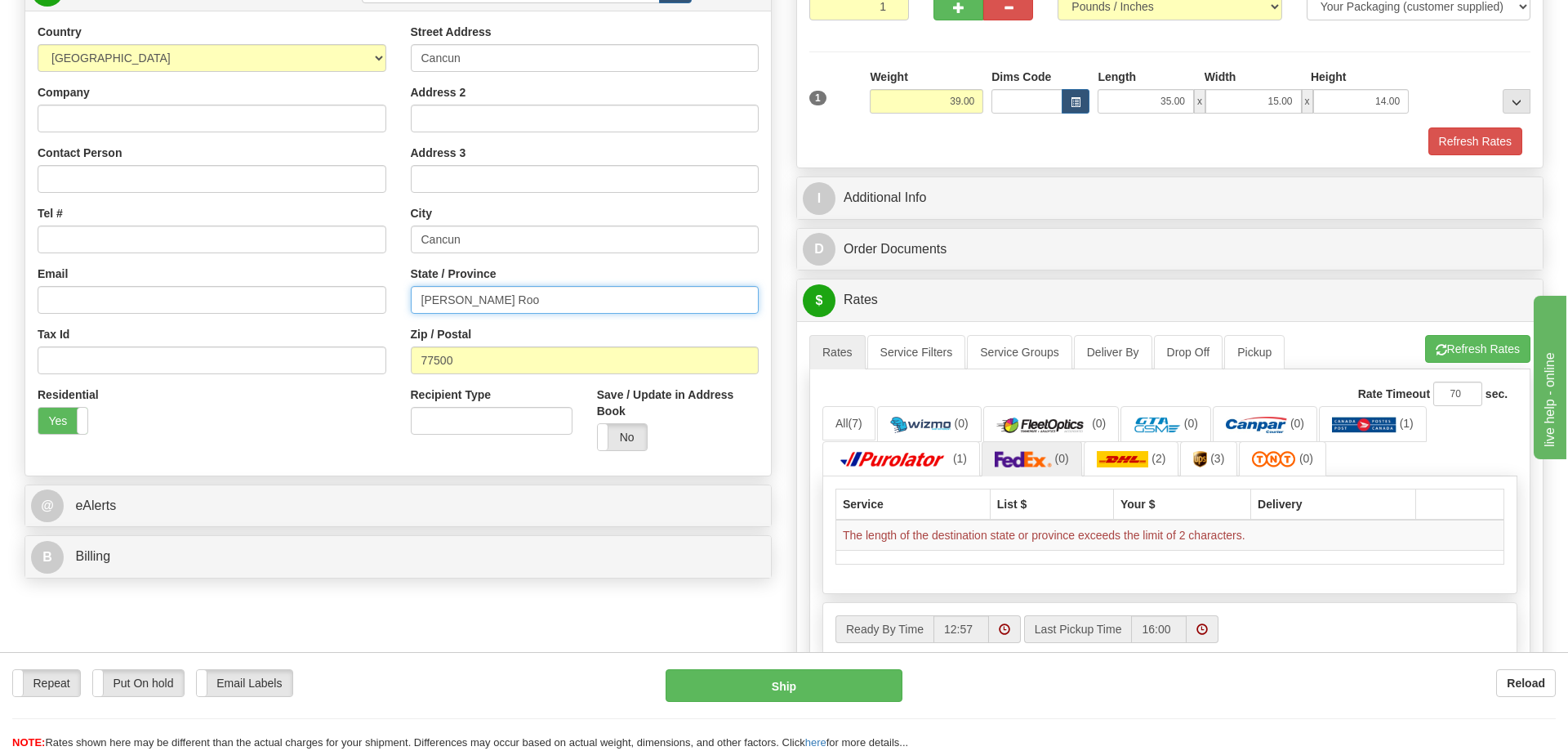
drag, startPoint x: 509, startPoint y: 300, endPoint x: 317, endPoint y: 303, distance: 192.0
click at [411, 303] on input "[PERSON_NAME] Roo" at bounding box center [585, 299] width 349 height 28
type input "q"
type input "QR"
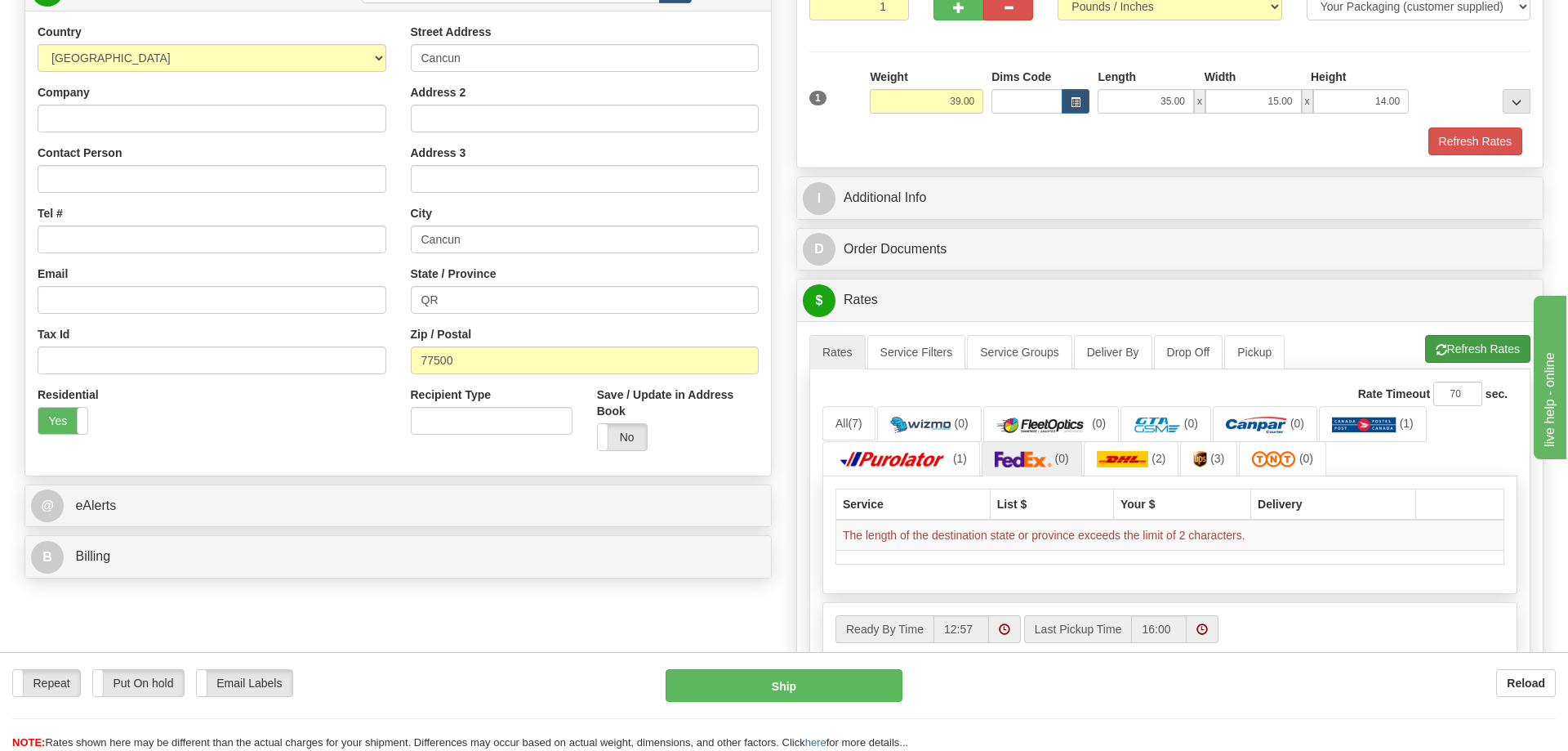
drag, startPoint x: 337, startPoint y: 457, endPoint x: 1524, endPoint y: 349, distance: 1191.9
click at [338, 457] on div "Country [GEOGRAPHIC_DATA] [GEOGRAPHIC_DATA] [GEOGRAPHIC_DATA] [GEOGRAPHIC_DATA]…" at bounding box center [398, 243] width 746 height 440
click at [1501, 348] on button "Refresh Rates" at bounding box center [1478, 349] width 106 height 28
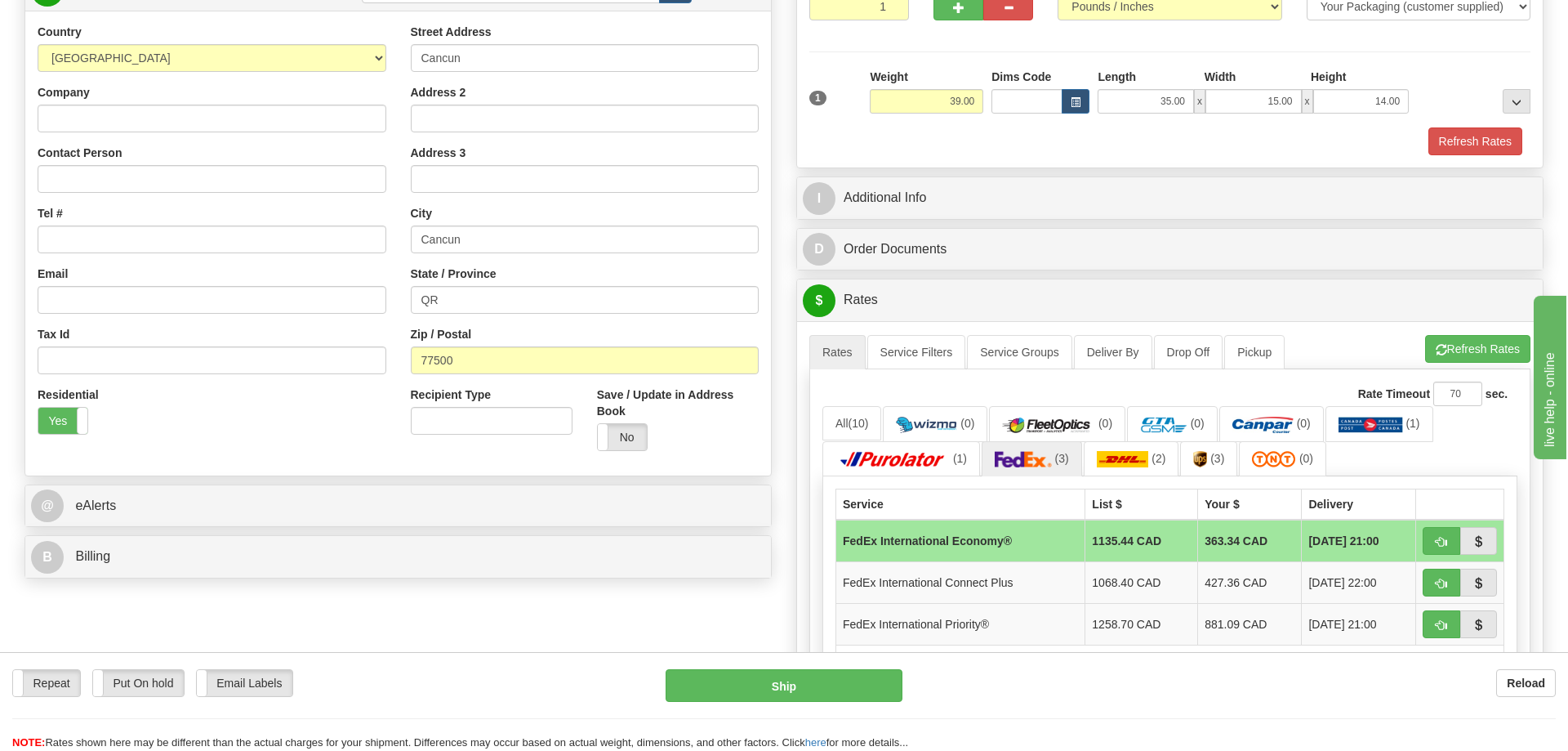
click at [574, 599] on div "Order # S Sender" at bounding box center [784, 410] width 1544 height 1090
click at [1130, 461] on img at bounding box center [1122, 459] width 52 height 17
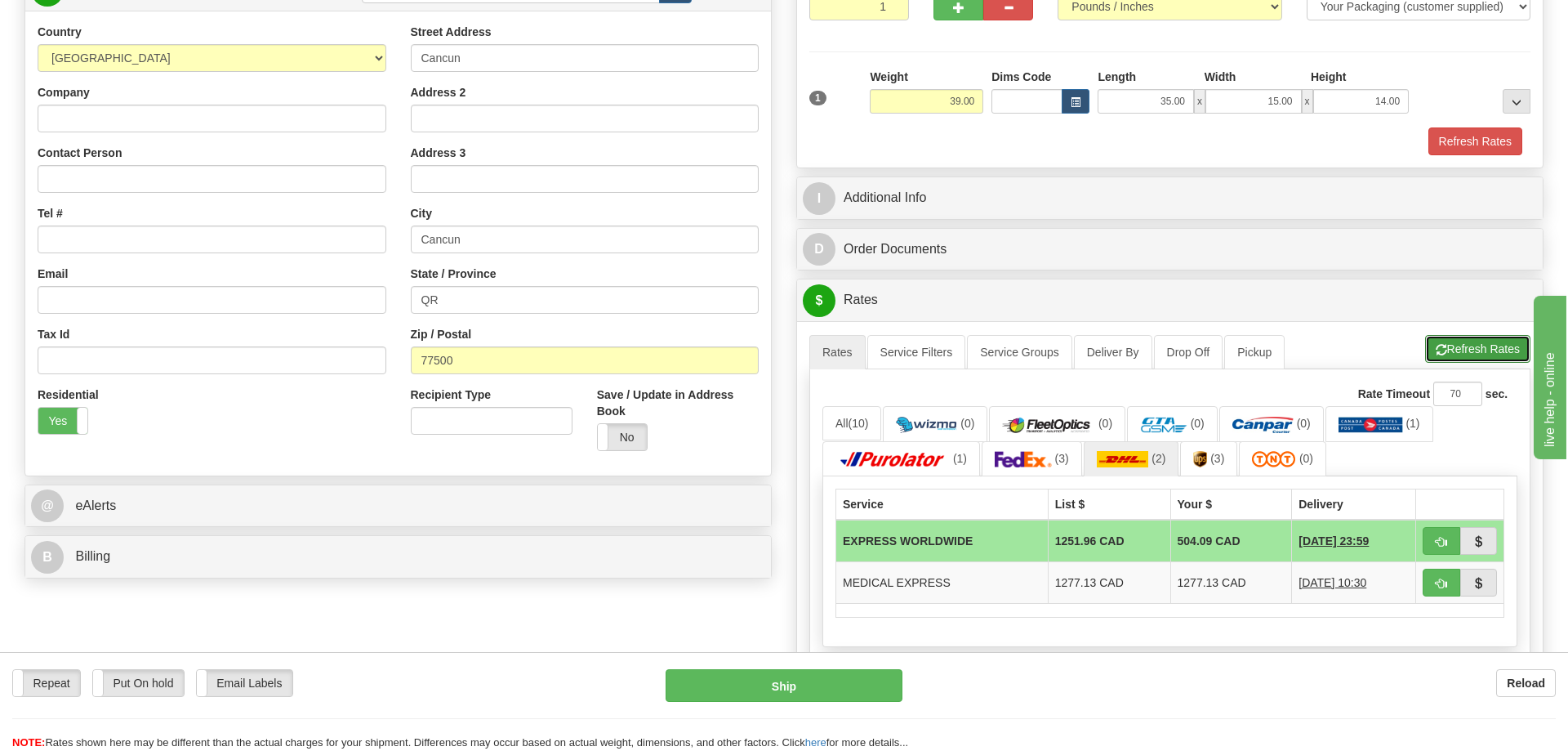
click at [1456, 360] on button "Refresh Rates" at bounding box center [1478, 349] width 106 height 28
click at [193, 618] on div "Order # S Sender" at bounding box center [784, 389] width 1544 height 1048
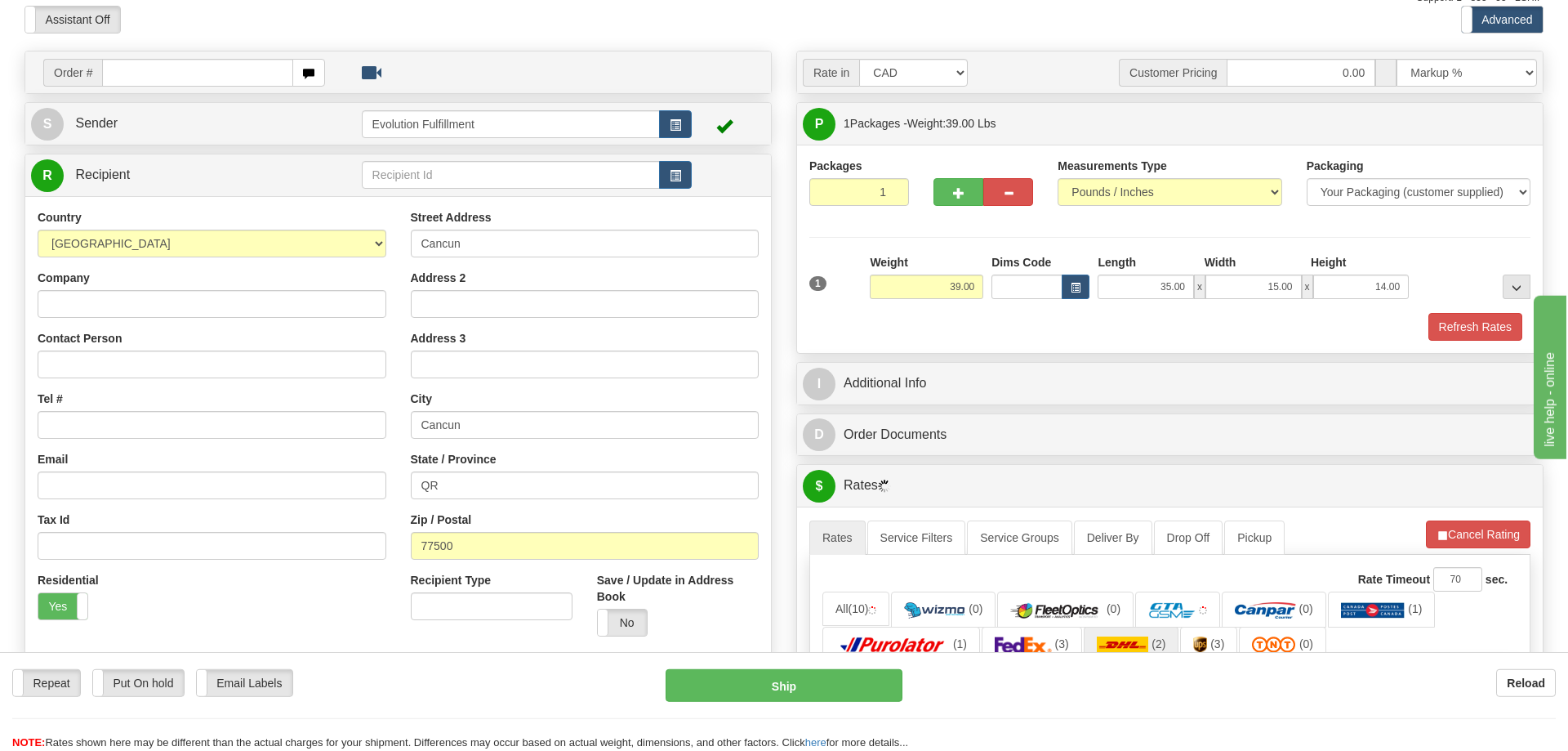
scroll to position [83, 0]
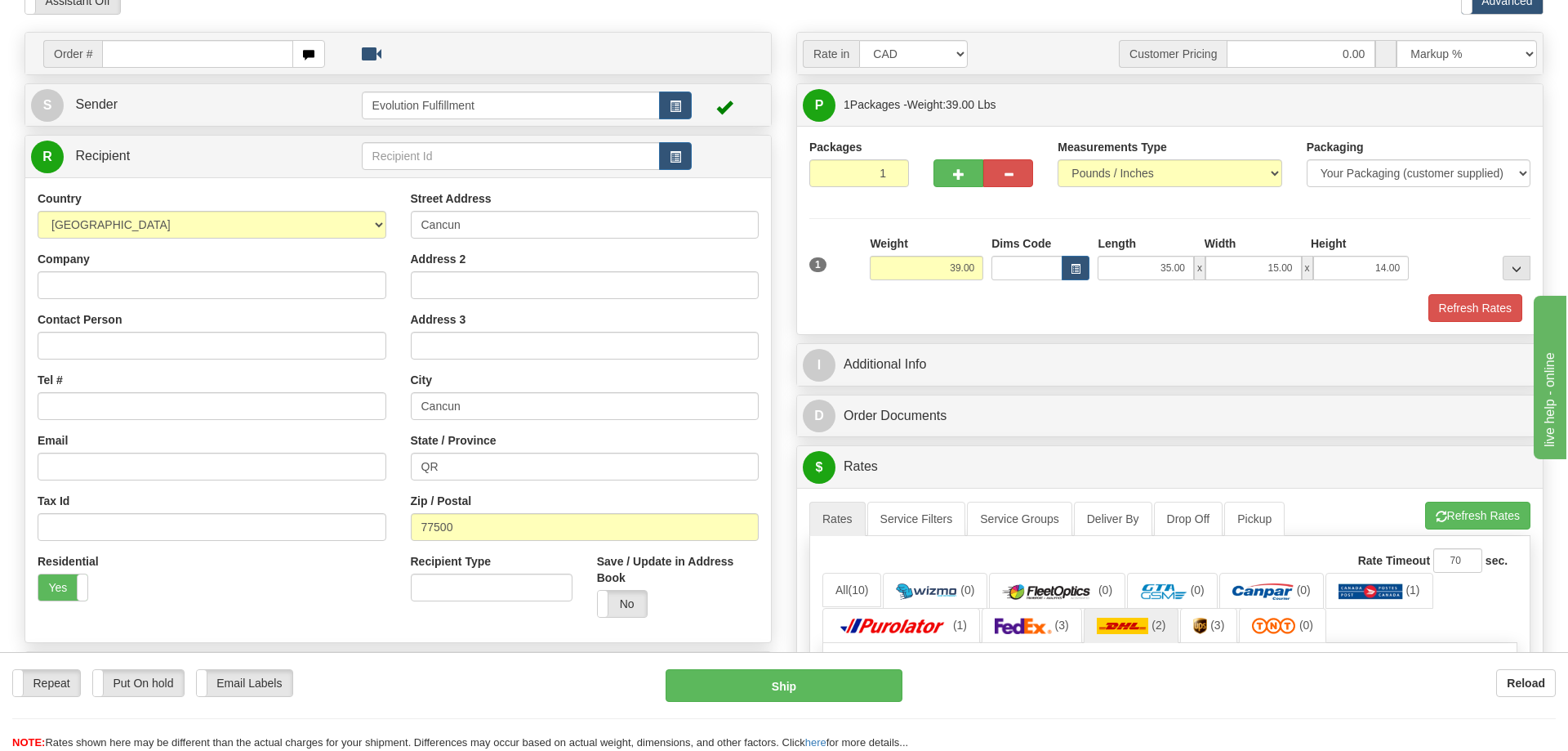
click at [550, 634] on div "Country [GEOGRAPHIC_DATA] [GEOGRAPHIC_DATA] [GEOGRAPHIC_DATA] [GEOGRAPHIC_DATA]…" at bounding box center [398, 409] width 746 height 464
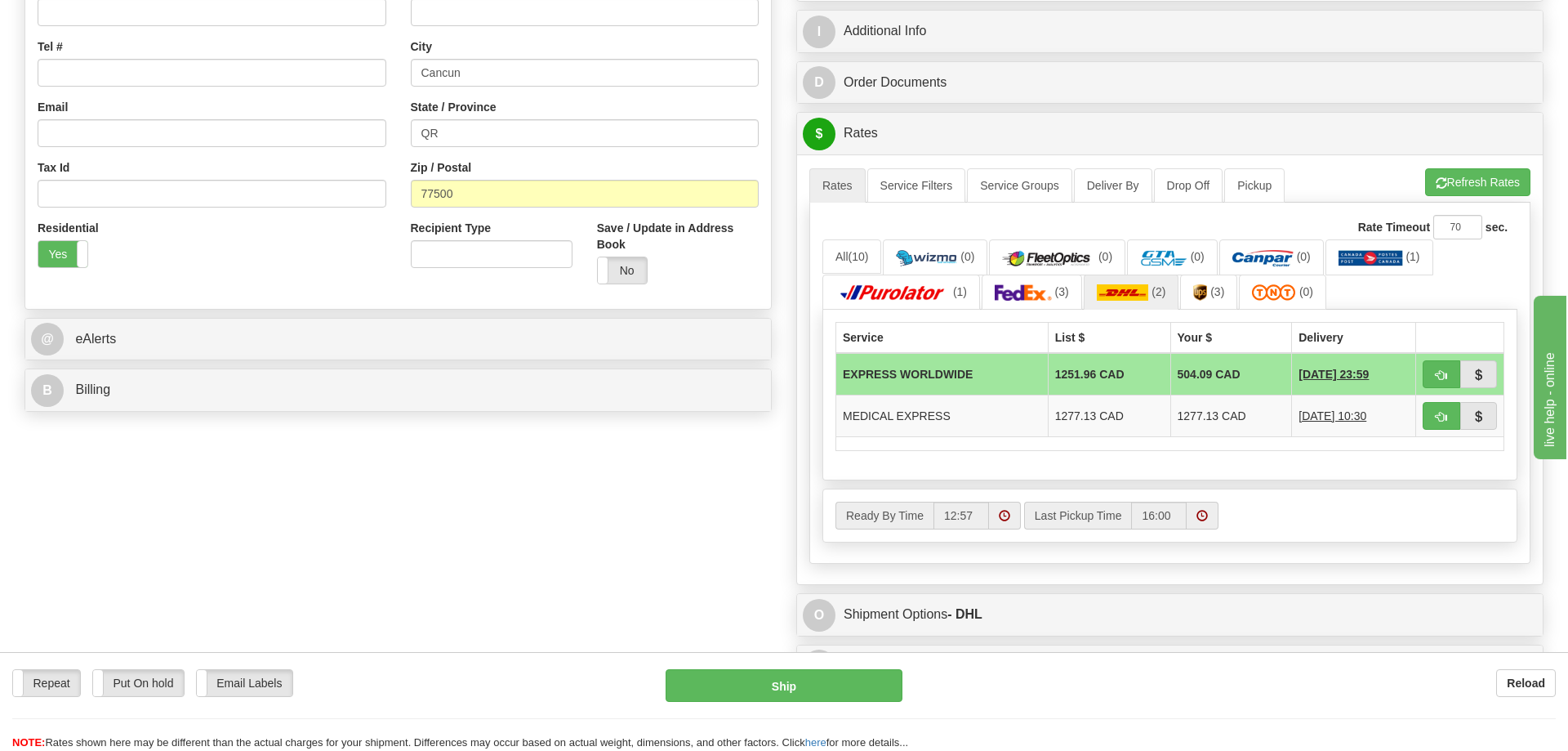
click at [131, 518] on div "Order # S Sender" at bounding box center [784, 222] width 1544 height 1048
click at [1293, 554] on div "Rate Timeout 70 sec. All (10) (0) (0) (0) (0)" at bounding box center [1170, 382] width 721 height 361
click at [1012, 300] on img at bounding box center [1024, 292] width 57 height 17
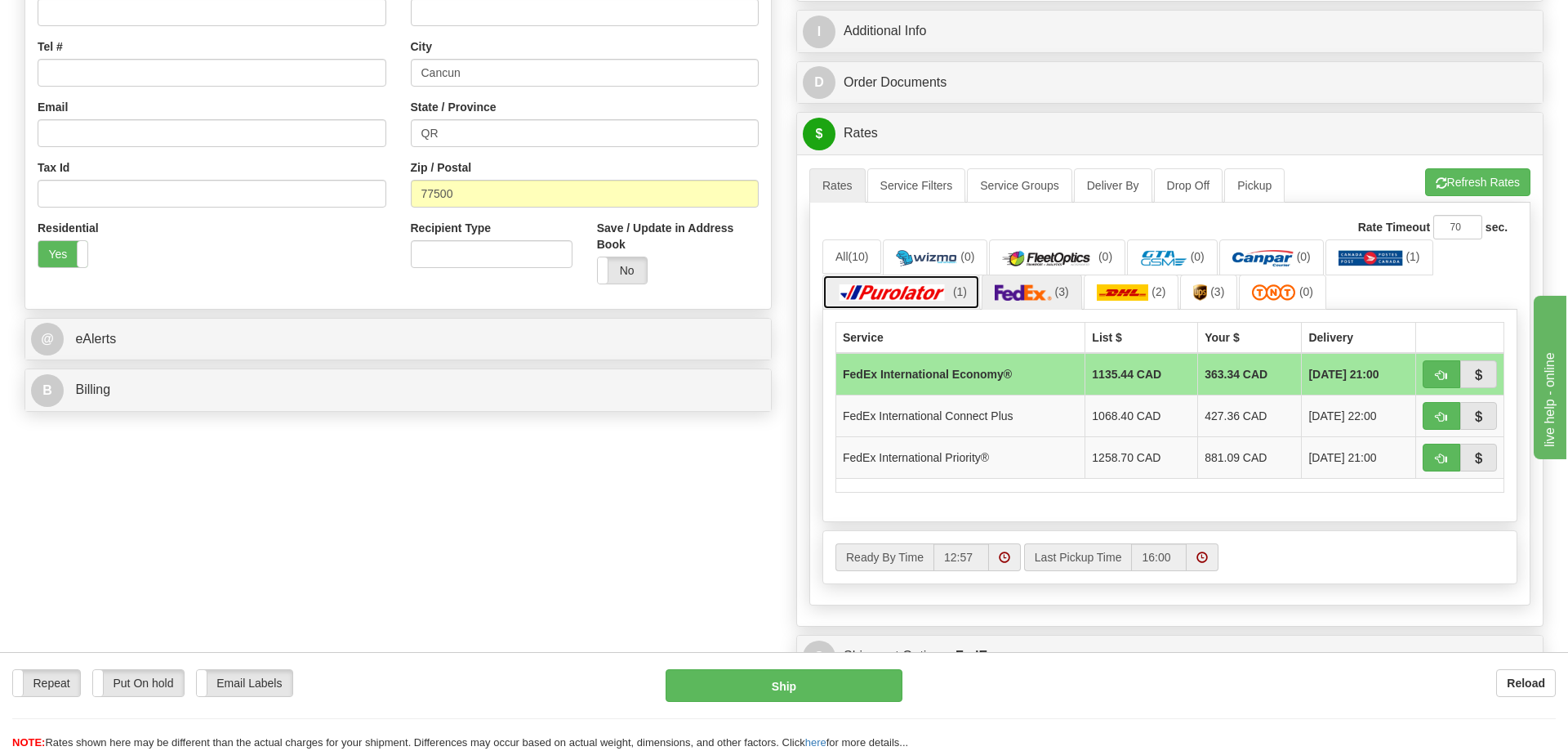
click at [948, 299] on img at bounding box center [893, 292] width 115 height 17
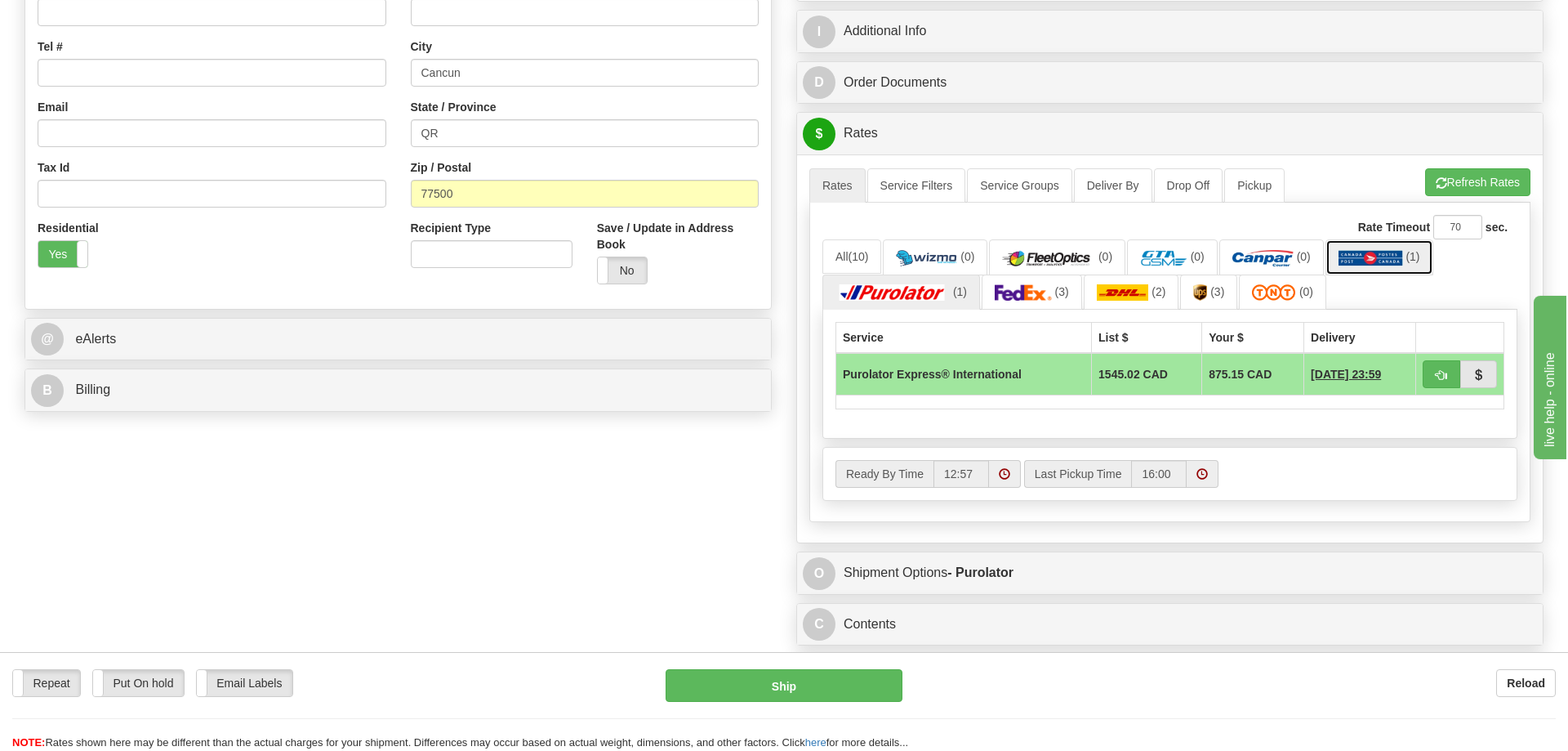
click at [1370, 271] on link "(1)" at bounding box center [1379, 257] width 108 height 36
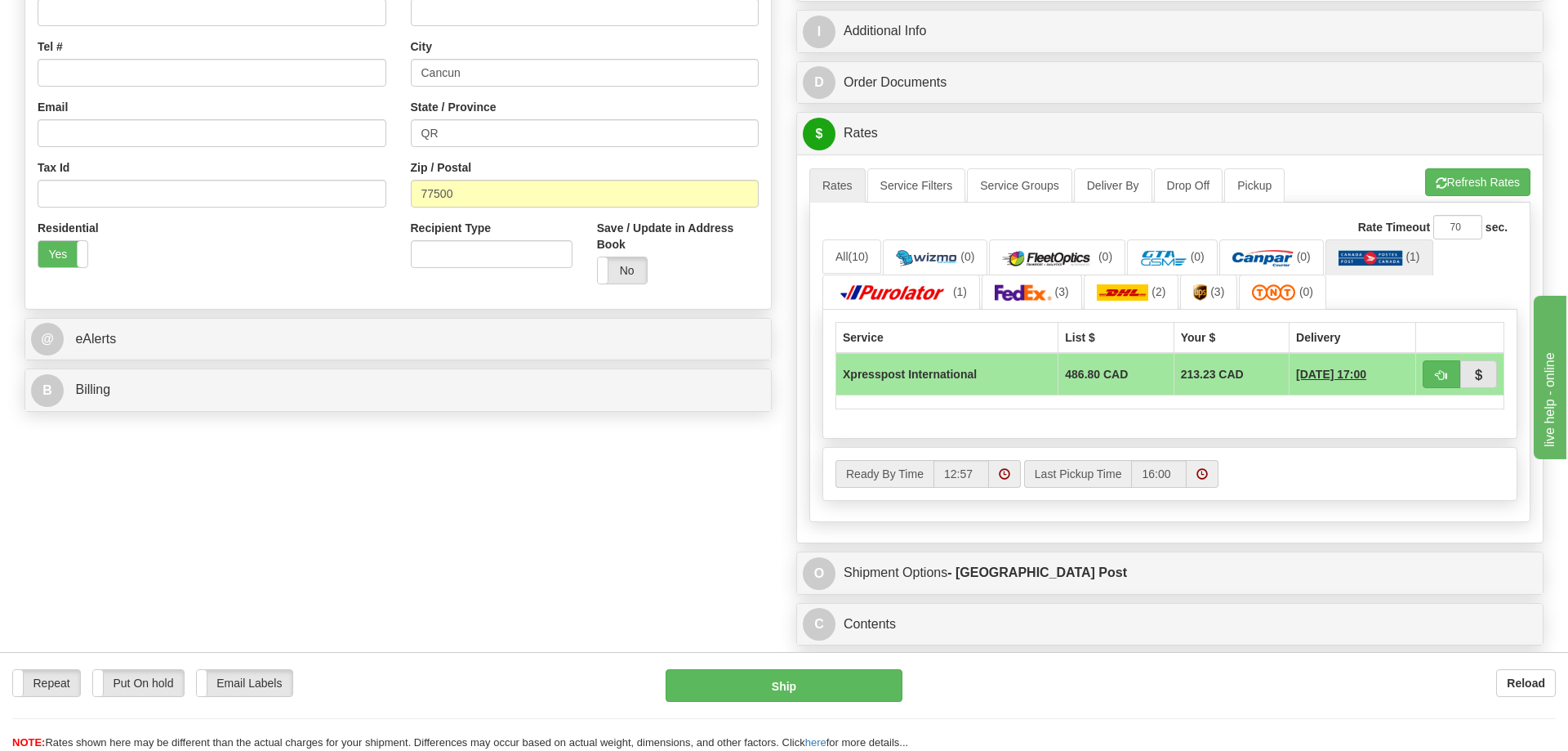
click at [222, 573] on div "Order # S Sender" at bounding box center [784, 202] width 1544 height 1007
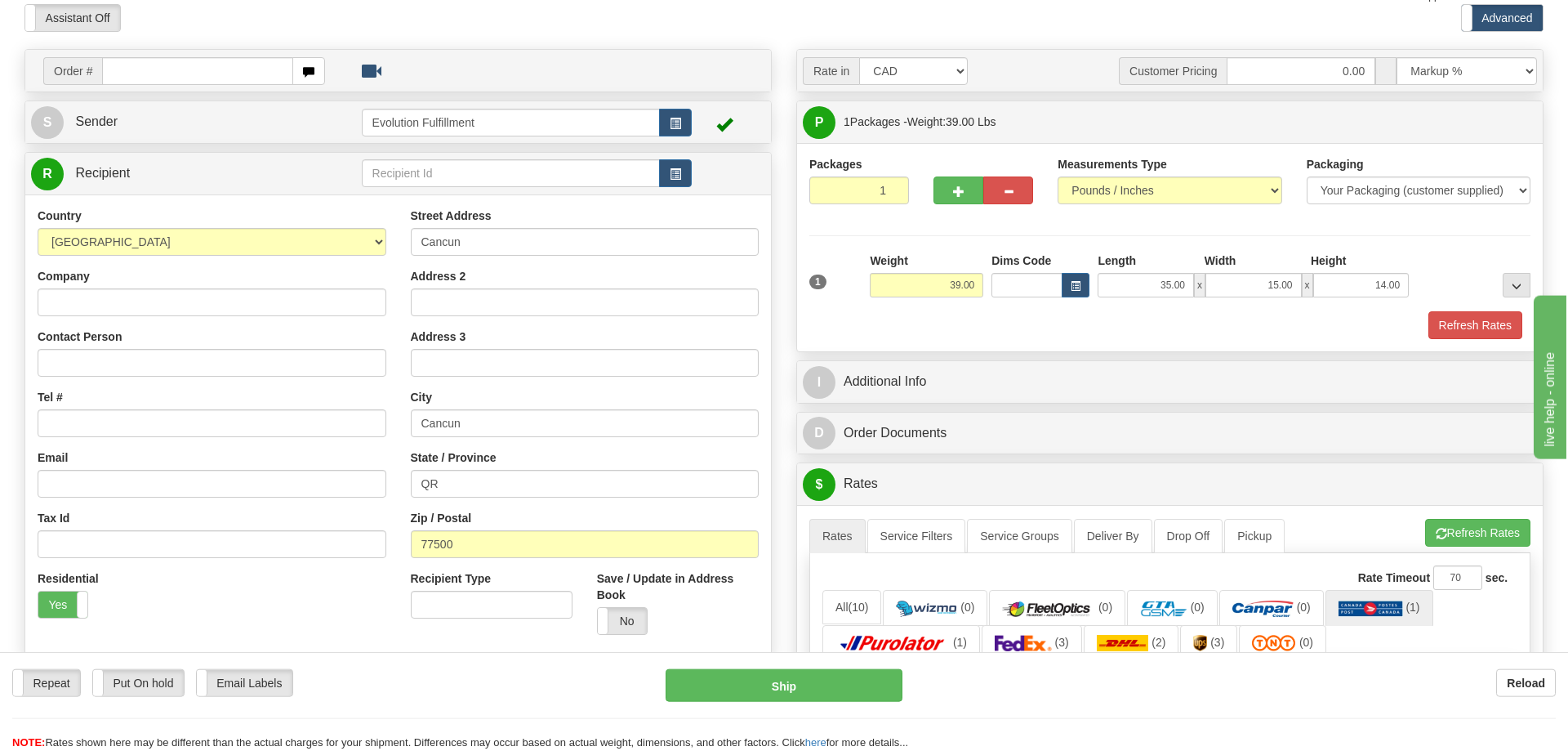
scroll to position [0, 0]
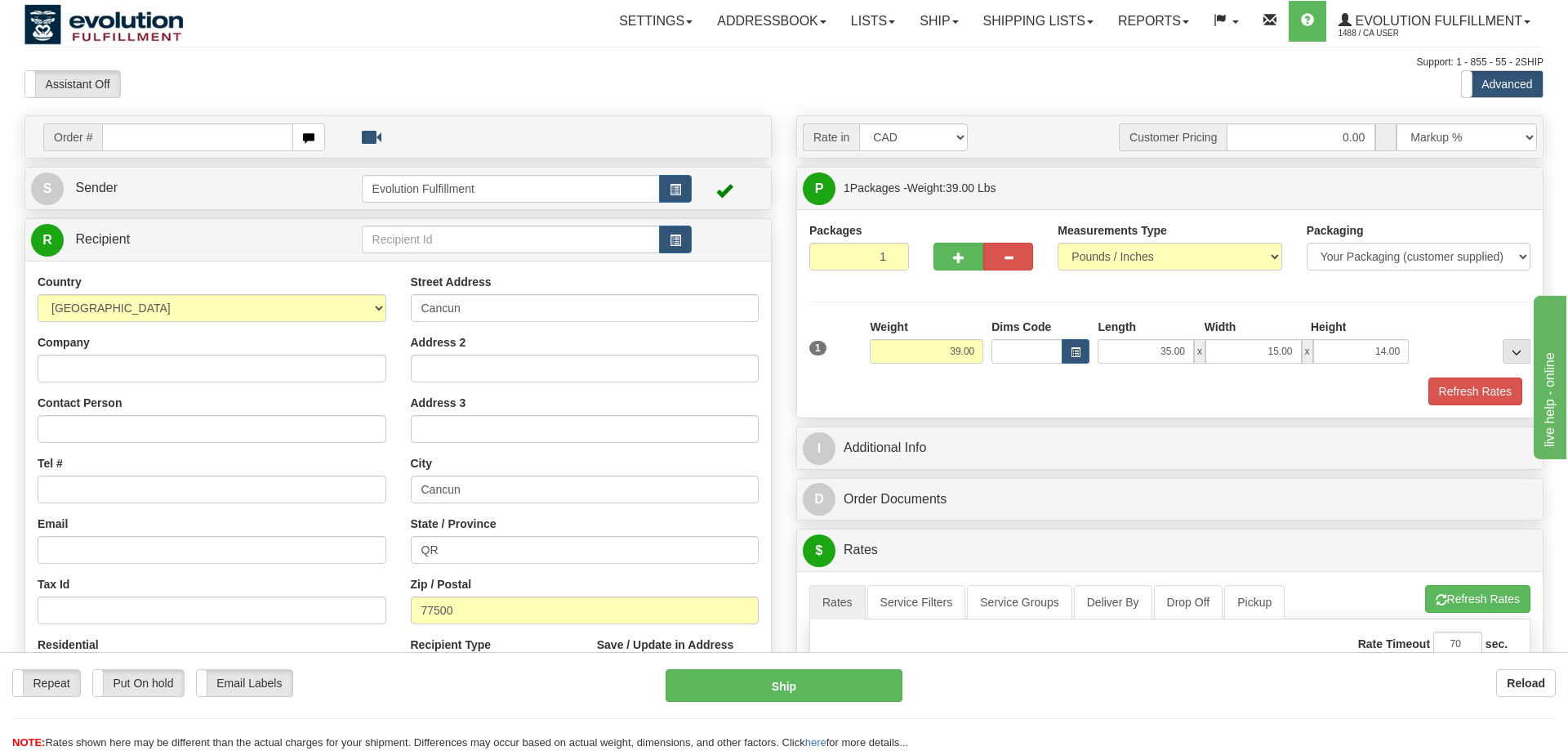
click at [1287, 713] on div "Repeat Repeat Put On hold Put On hold Print Order Slip Print Order Slip Email L…" at bounding box center [784, 709] width 1568 height 82
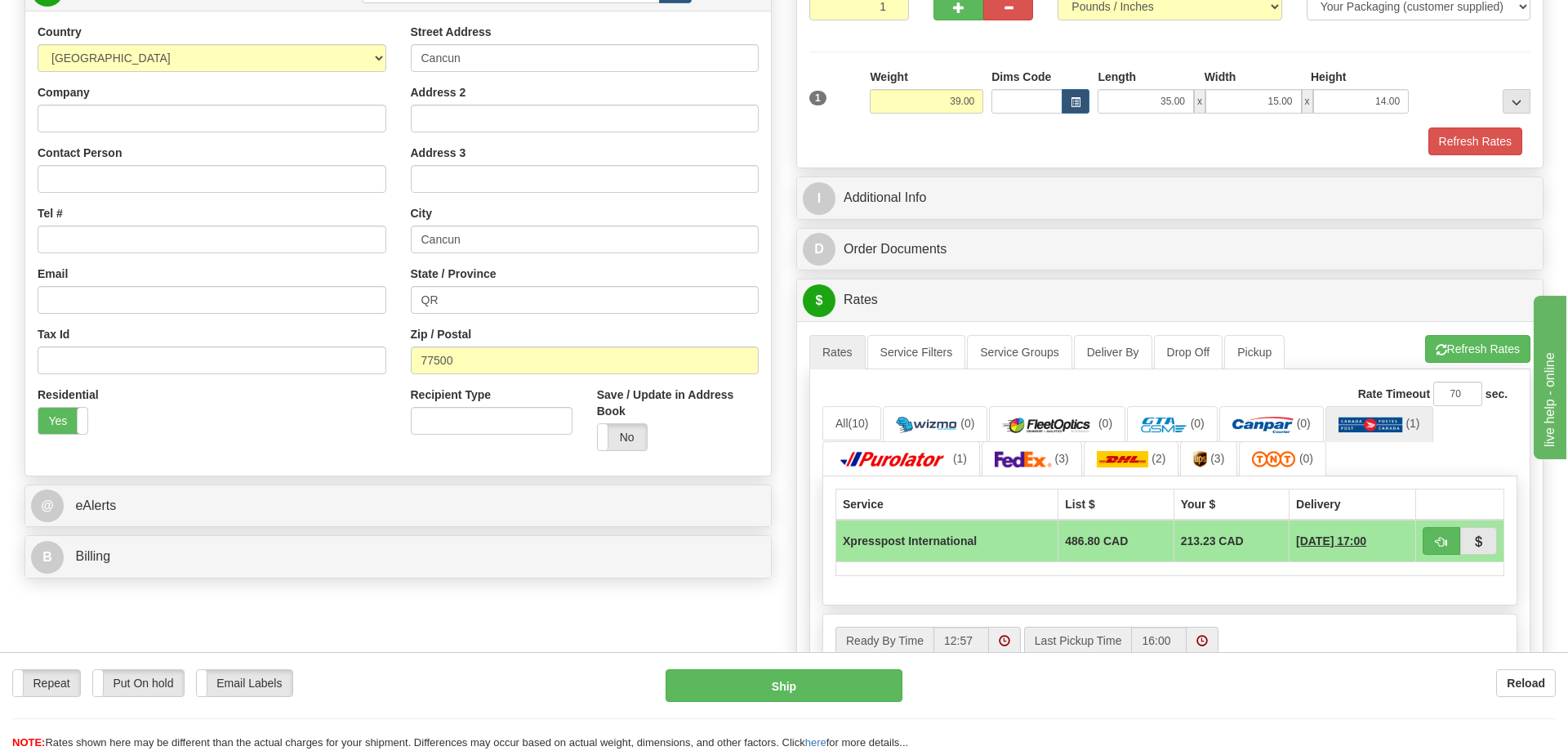
click at [1271, 651] on div "Ready By Time 12:57 Last Pickup Time 16:00" at bounding box center [1170, 640] width 694 height 28
click at [183, 443] on div "Residential Yes No" at bounding box center [212, 416] width 373 height 60
click at [380, 610] on div "Order # S Sender" at bounding box center [784, 369] width 1544 height 1007
click at [1472, 344] on button "Refresh Rates" at bounding box center [1478, 349] width 106 height 28
click at [371, 626] on div "Order # S Sender" at bounding box center [784, 369] width 1544 height 1007
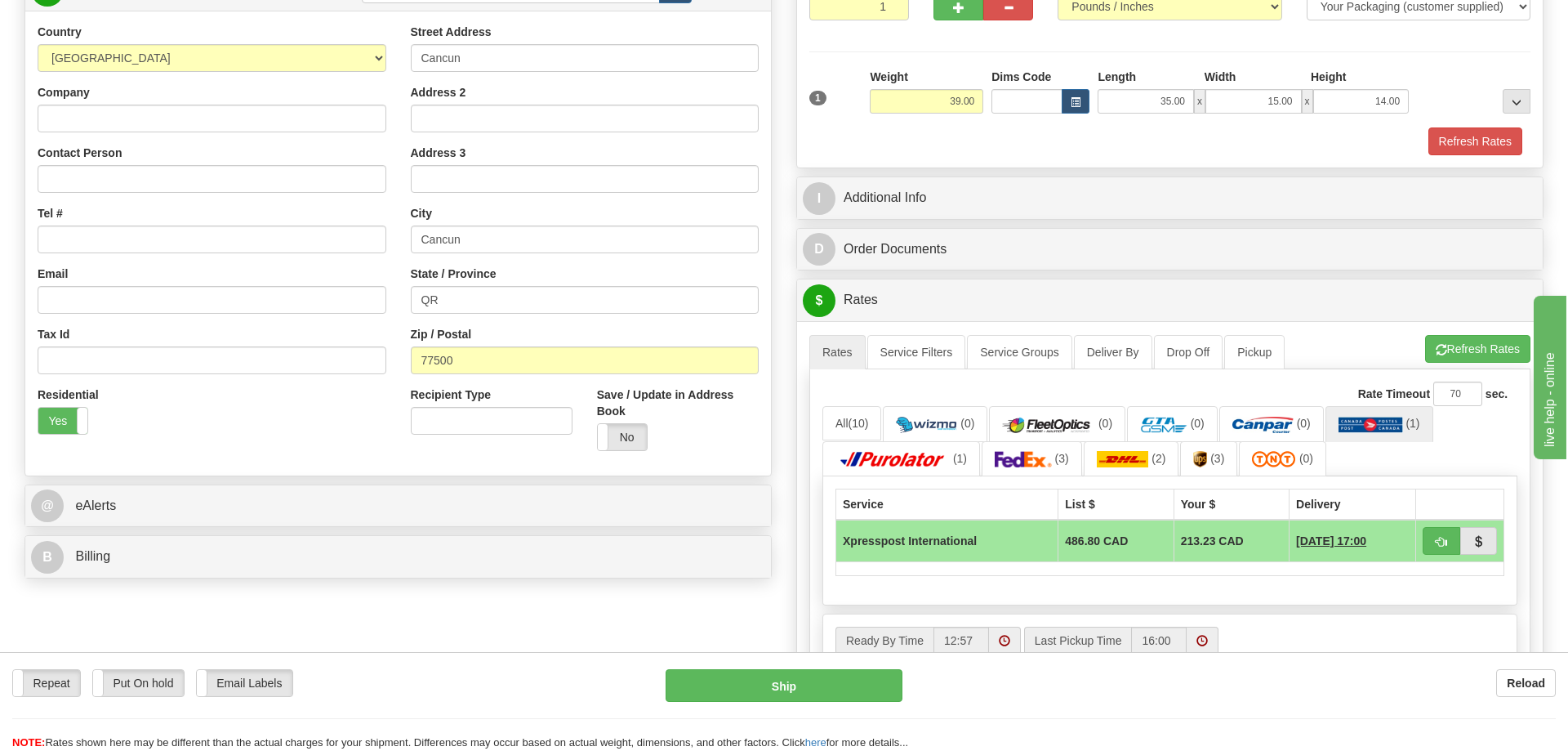
click at [340, 585] on div "Order # S Sender" at bounding box center [397, 226] width 772 height 721
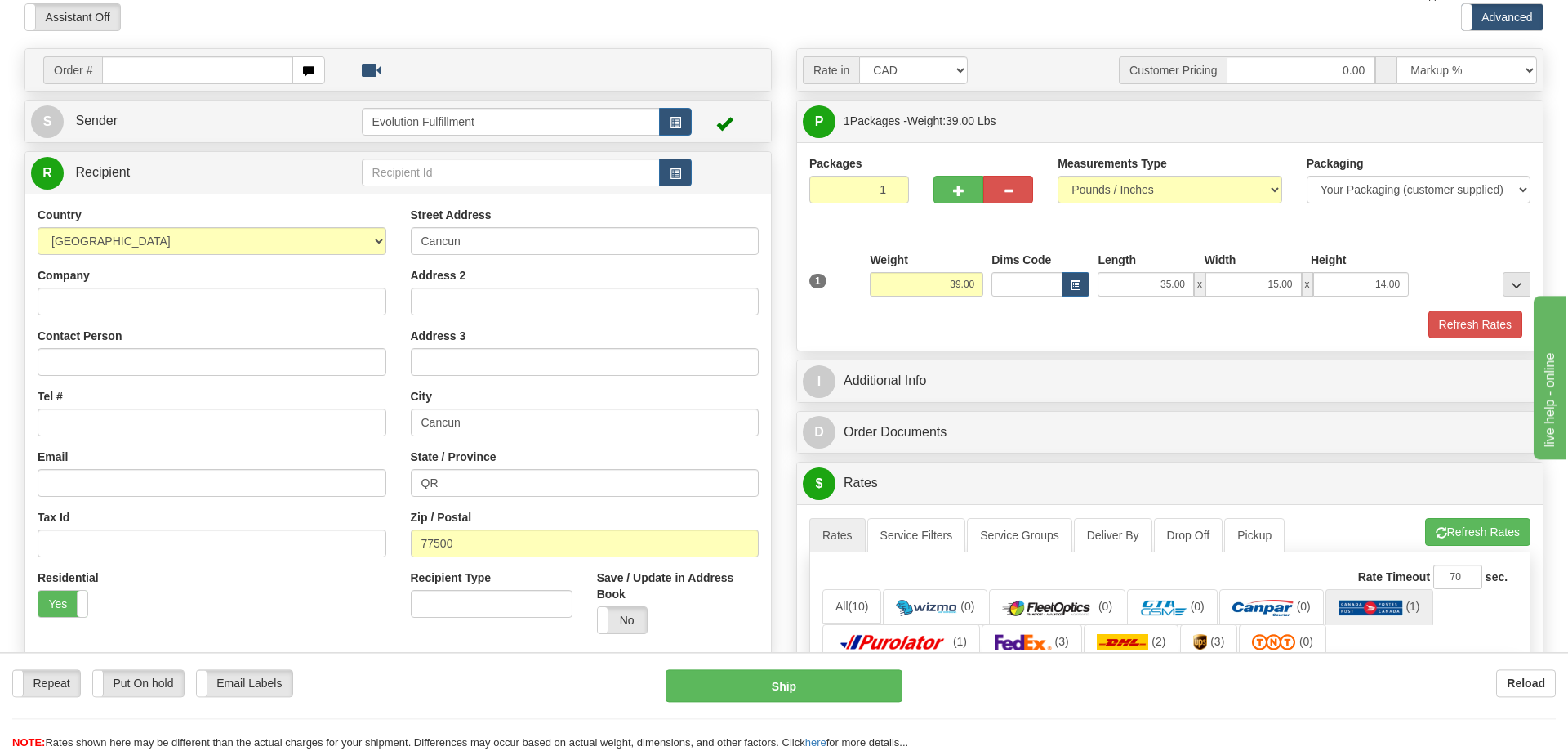
scroll to position [0, 0]
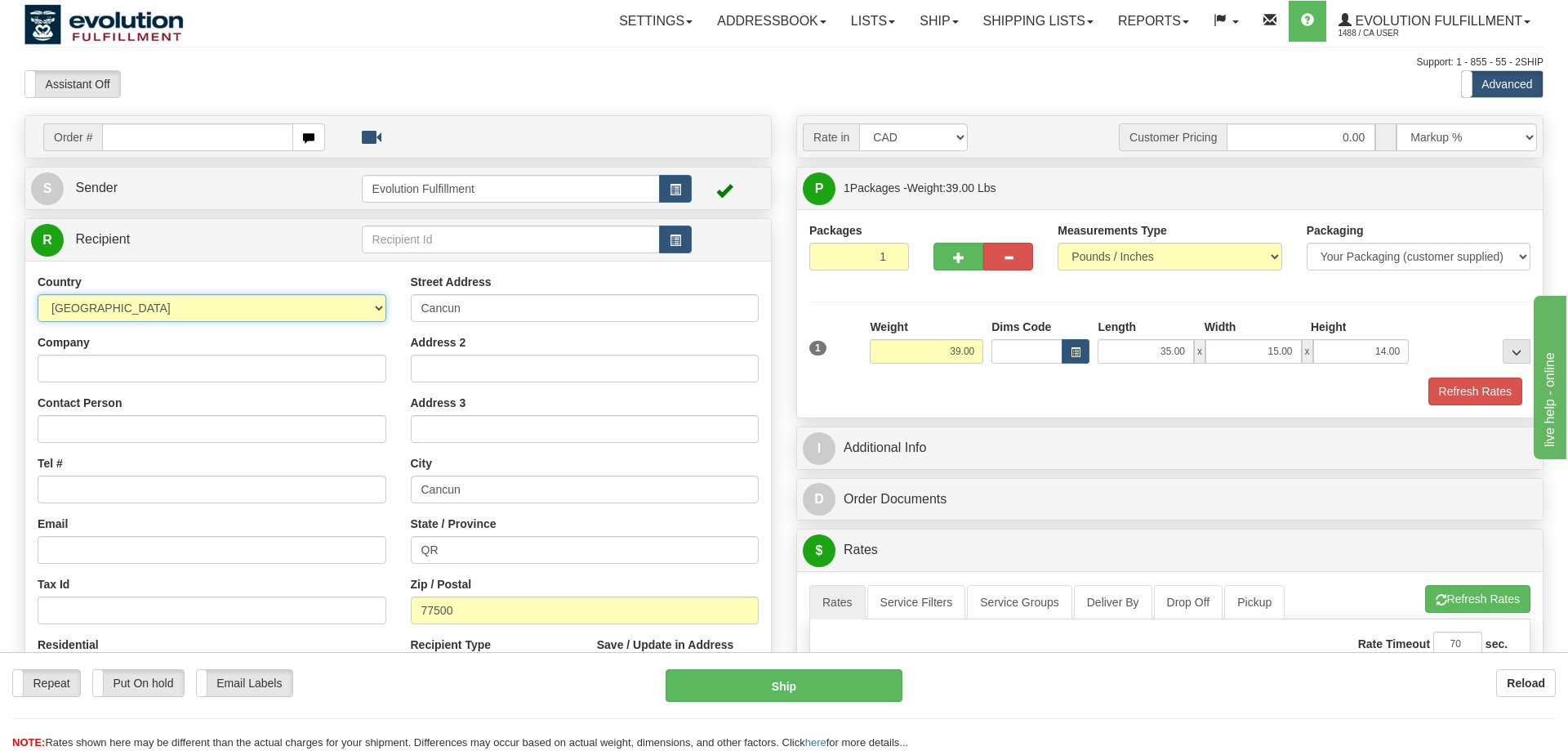
select select "AR"
click option "[GEOGRAPHIC_DATA]" at bounding box center [0, 0] width 0 height 0
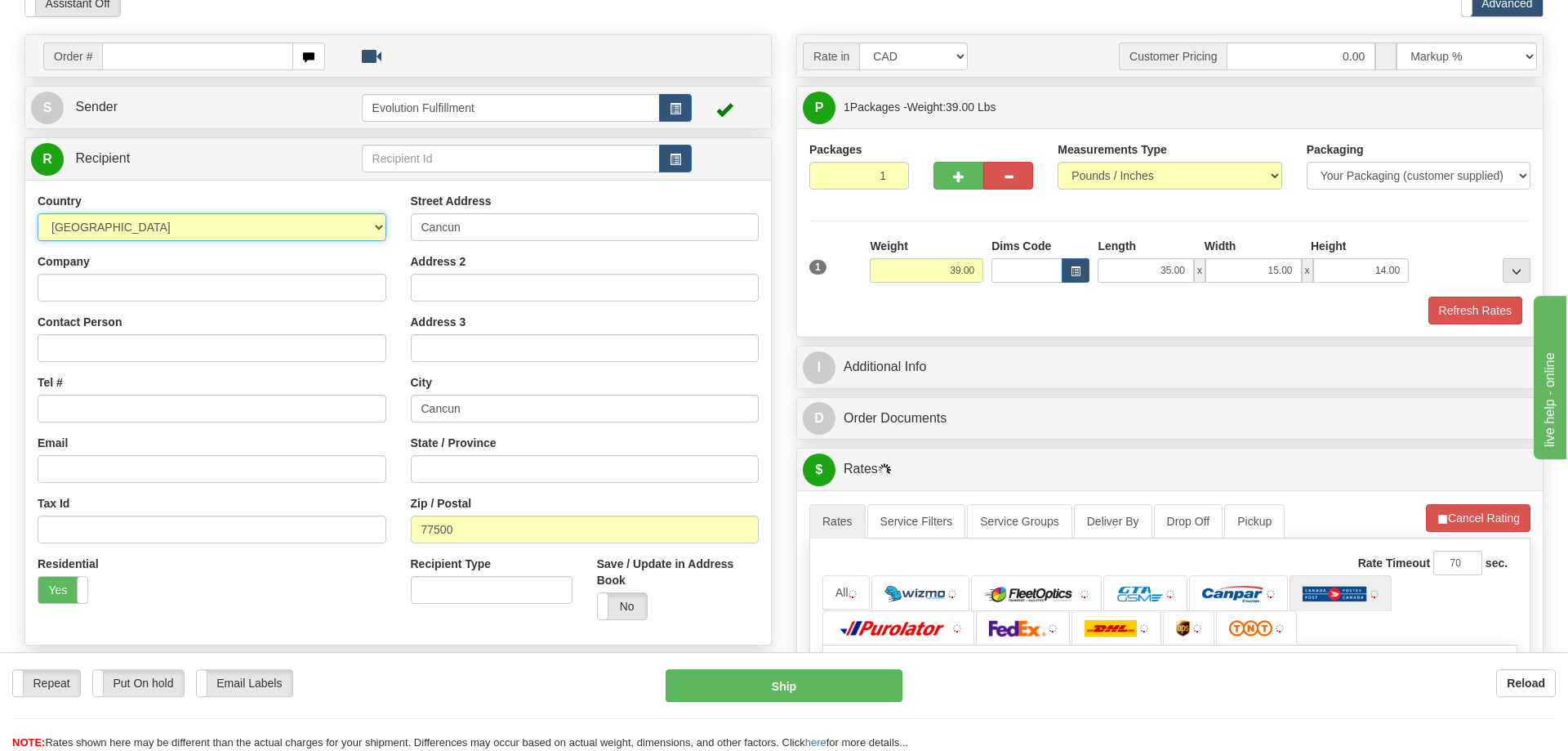
scroll to position [250, 0]
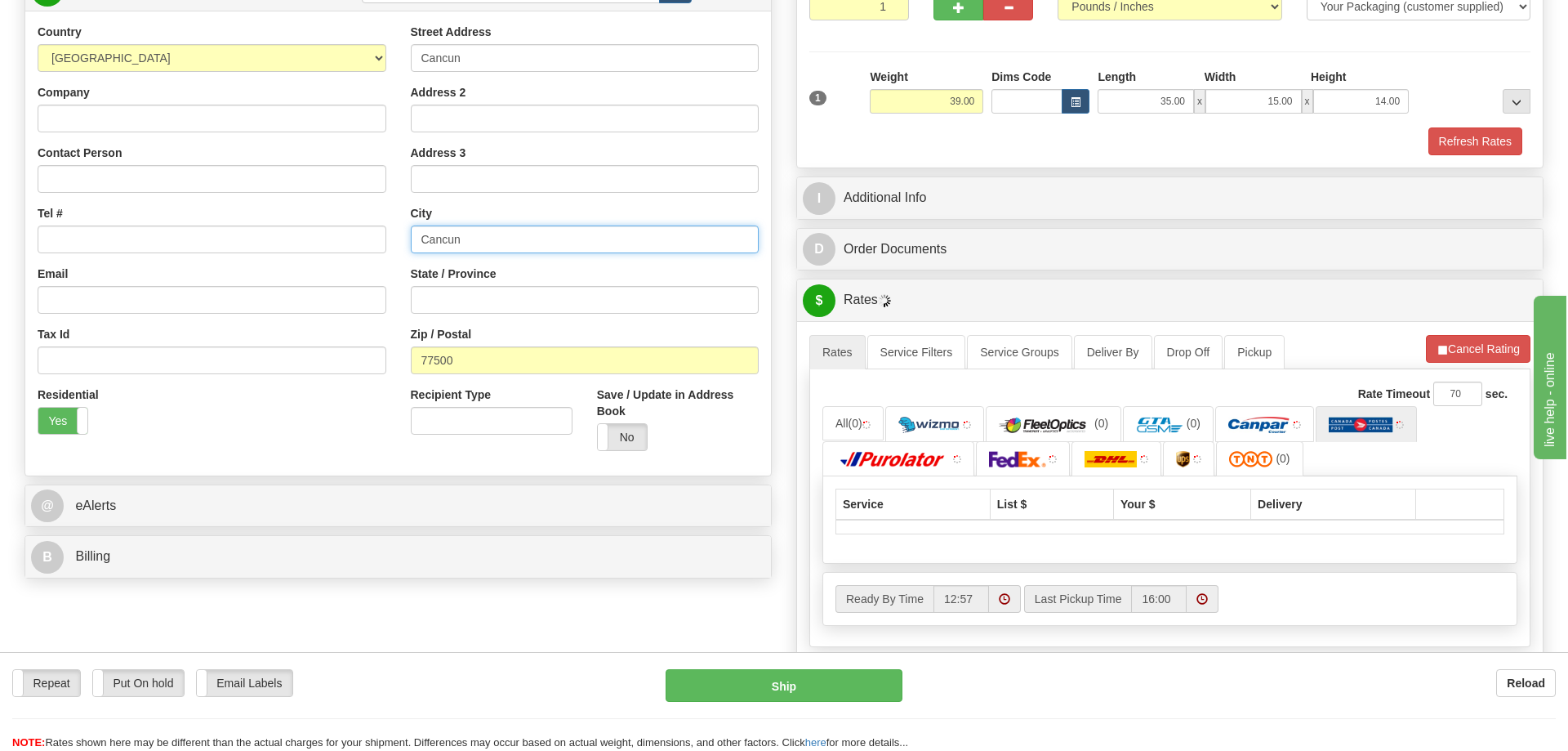
drag, startPoint x: 469, startPoint y: 238, endPoint x: 18, endPoint y: 233, distance: 451.0
click at [411, 233] on input "Cancun" at bounding box center [585, 239] width 349 height 28
paste input "[GEOGRAPHIC_DATA]"
type input "[GEOGRAPHIC_DATA]"
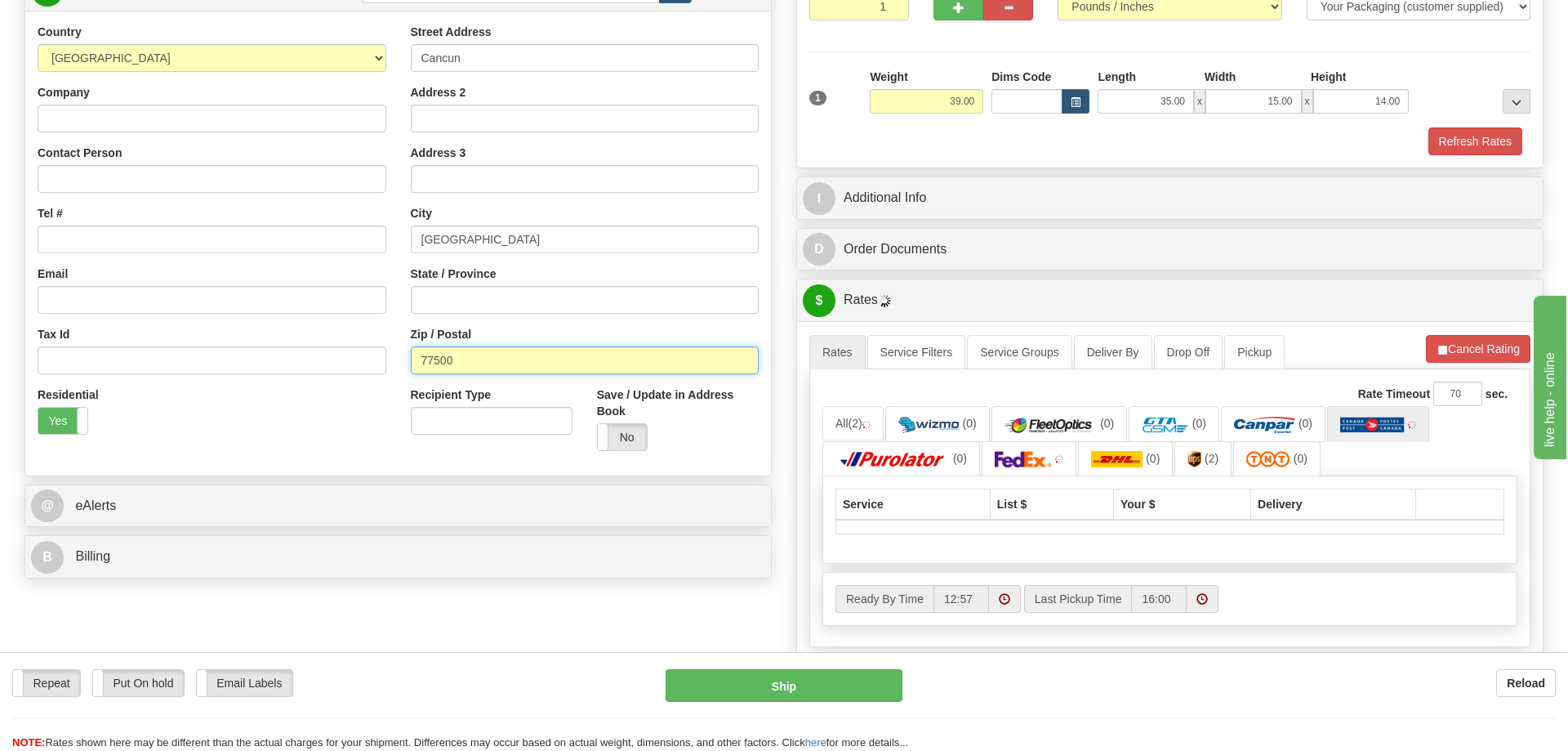
drag, startPoint x: 184, startPoint y: 362, endPoint x: 234, endPoint y: 451, distance: 102.1
click at [411, 375] on input "77500" at bounding box center [585, 361] width 349 height 28
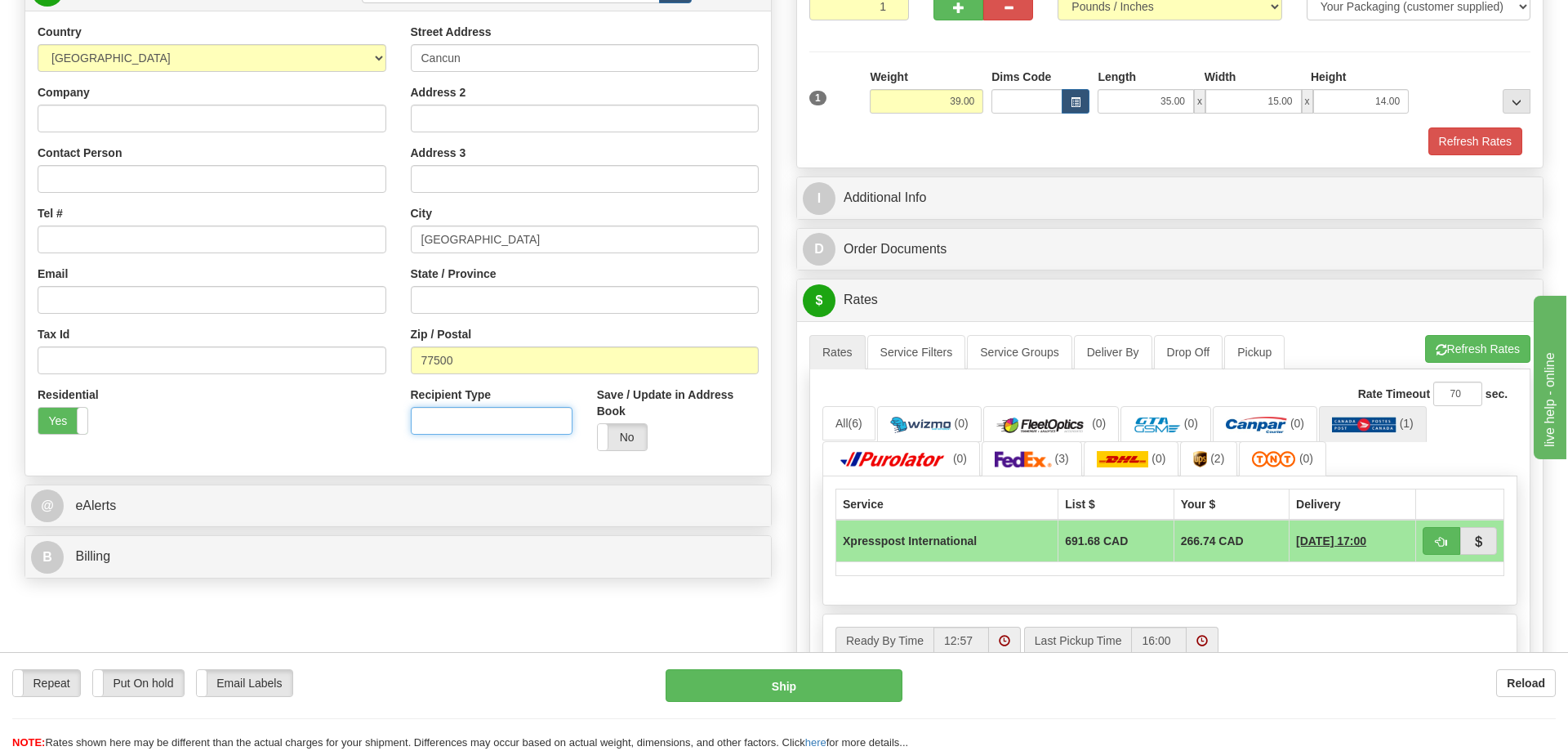
click at [448, 419] on input "Recipient Type" at bounding box center [492, 421] width 162 height 28
paste input "B1004"
type input "B1004"
drag, startPoint x: 457, startPoint y: 364, endPoint x: 371, endPoint y: 372, distance: 86.4
click at [411, 369] on input "77500" at bounding box center [585, 361] width 349 height 28
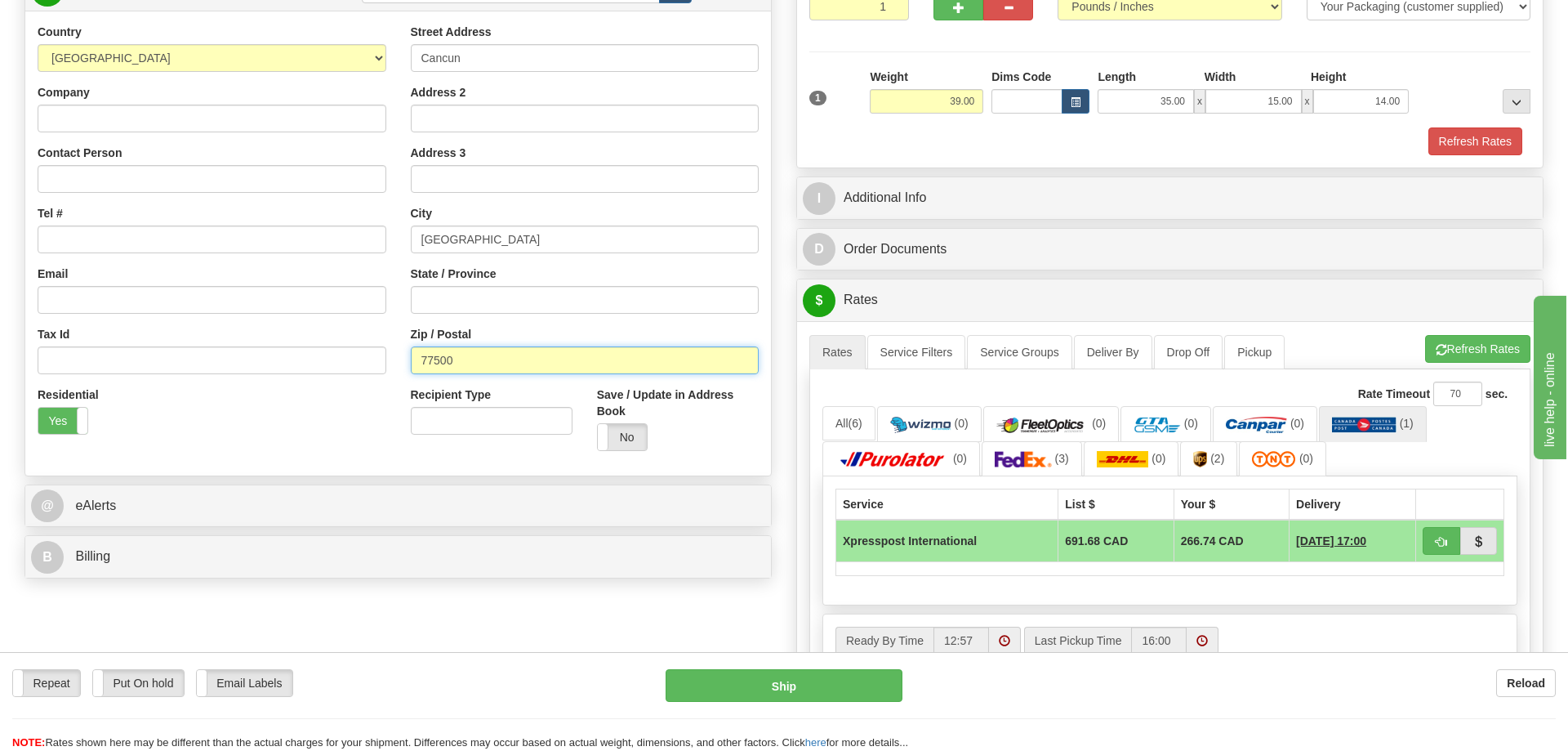
paste input "B1004"
click at [425, 362] on input "B1004" at bounding box center [585, 361] width 349 height 28
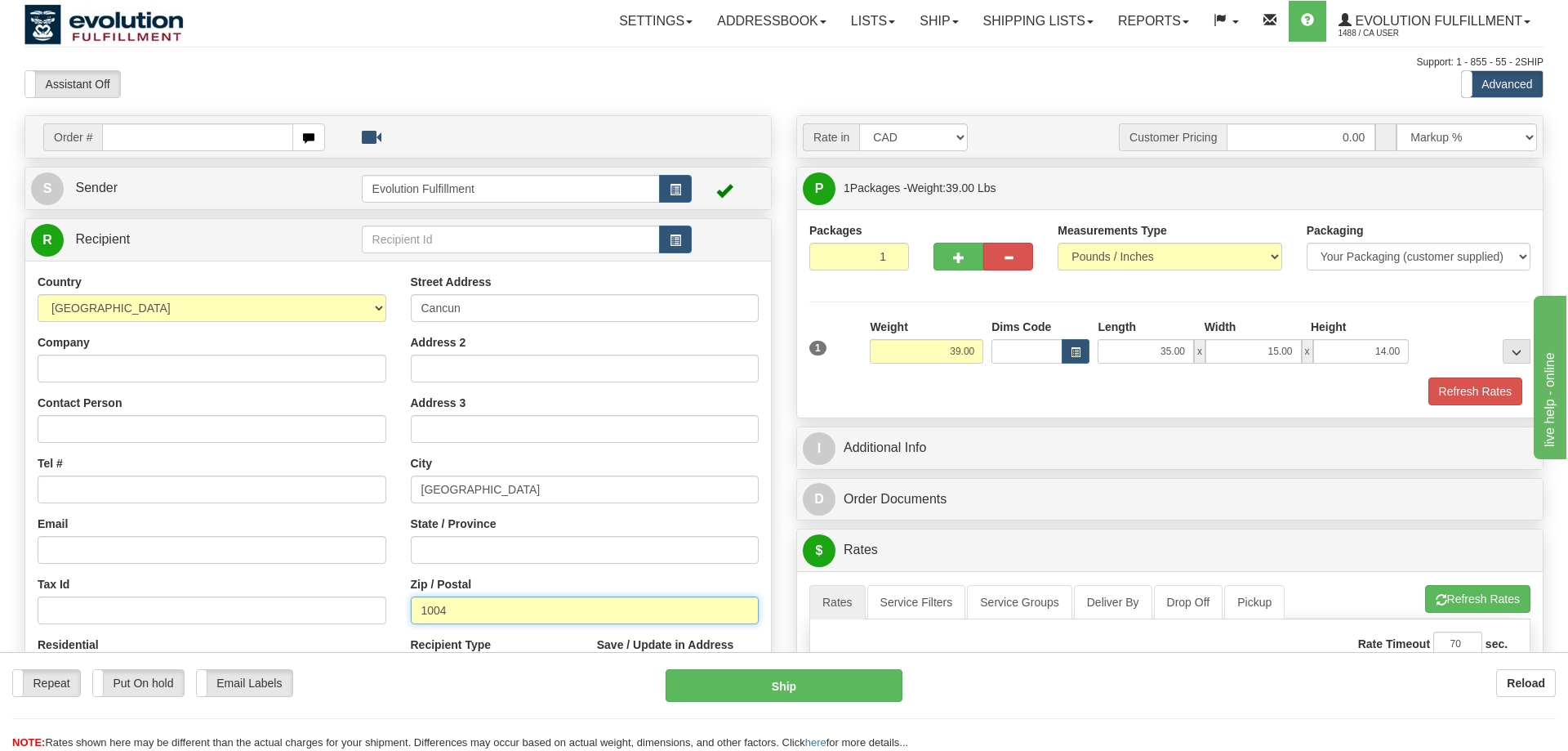
type input "1004"
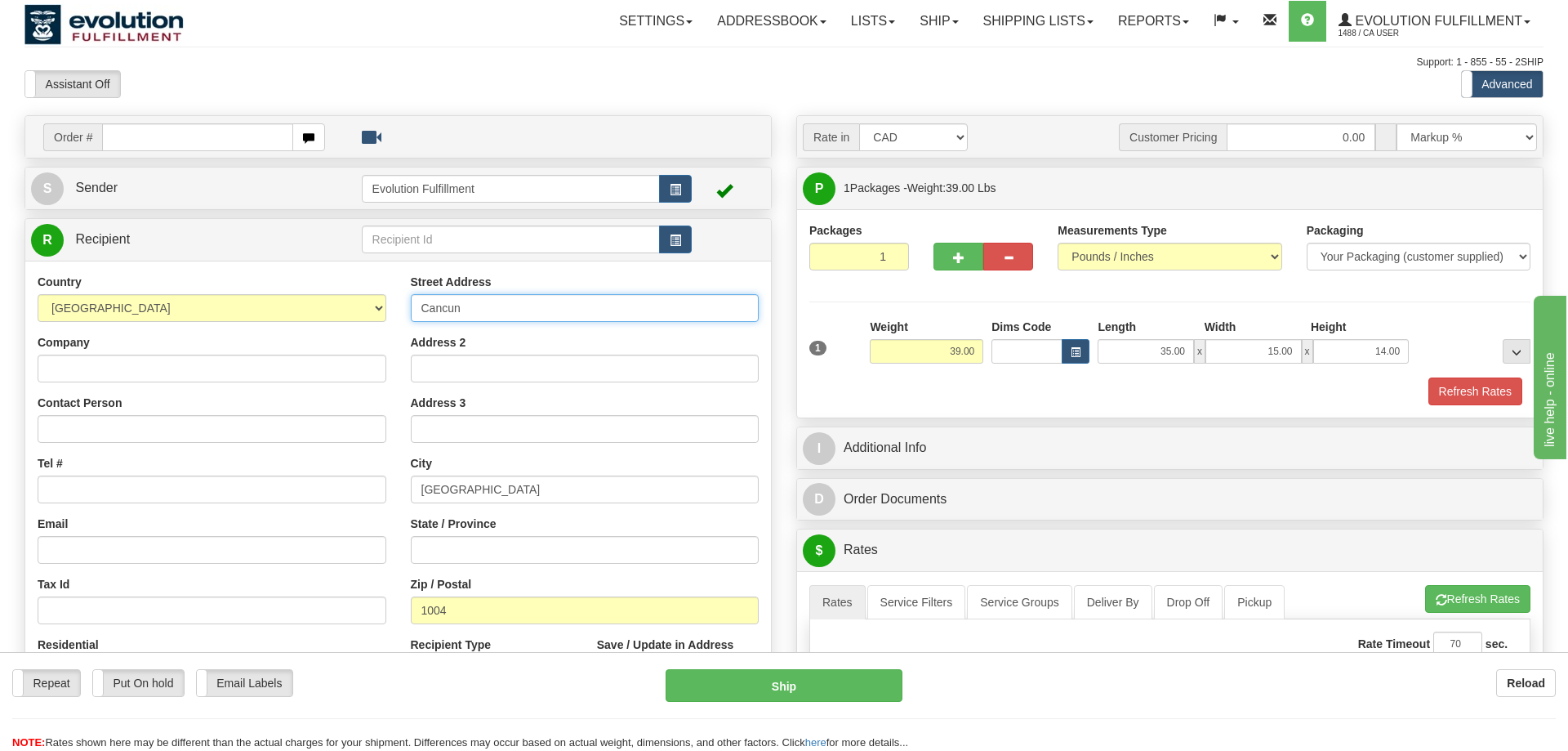
drag, startPoint x: 480, startPoint y: 312, endPoint x: 375, endPoint y: 321, distance: 105.4
click at [411, 321] on input "Cancun" at bounding box center [585, 308] width 349 height 28
drag, startPoint x: 510, startPoint y: 490, endPoint x: 318, endPoint y: 465, distance: 193.6
click at [411, 477] on input "[GEOGRAPHIC_DATA]" at bounding box center [585, 489] width 349 height 28
drag, startPoint x: 476, startPoint y: 308, endPoint x: 337, endPoint y: 318, distance: 139.4
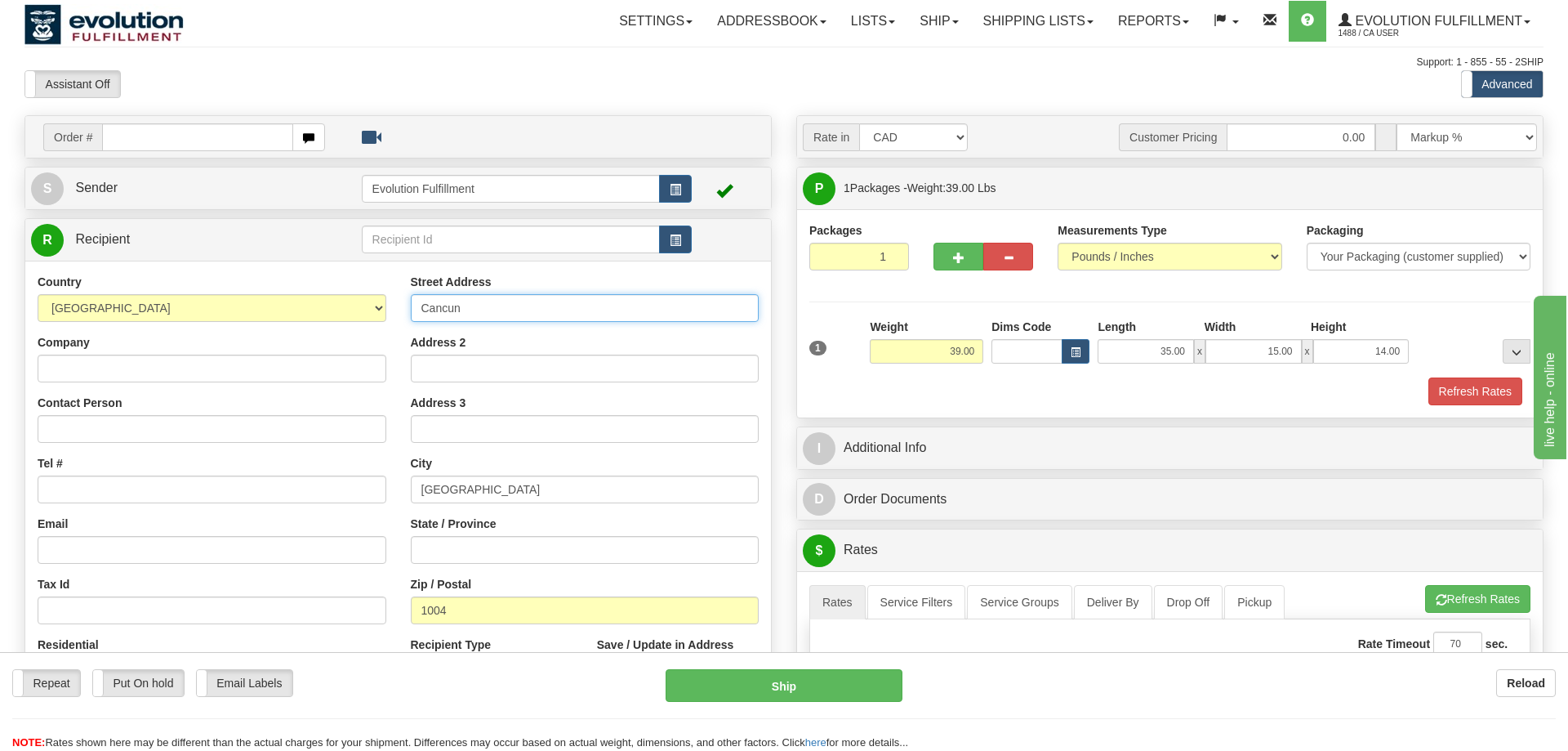
click at [411, 316] on input "Cancun" at bounding box center [585, 308] width 349 height 28
paste input "[GEOGRAPHIC_DATA]"
type input "[GEOGRAPHIC_DATA]"
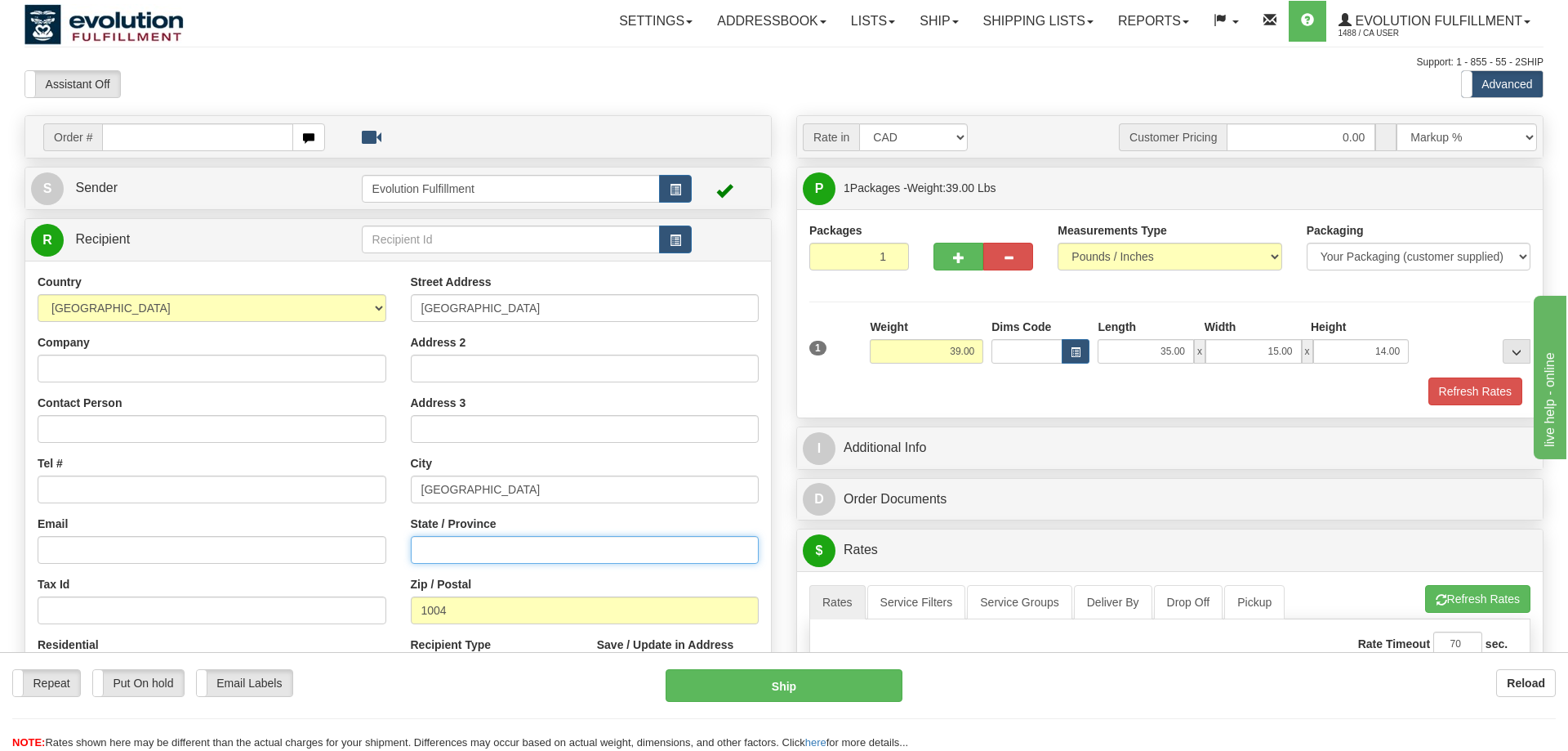
click at [505, 553] on input "State / Province" at bounding box center [585, 549] width 349 height 28
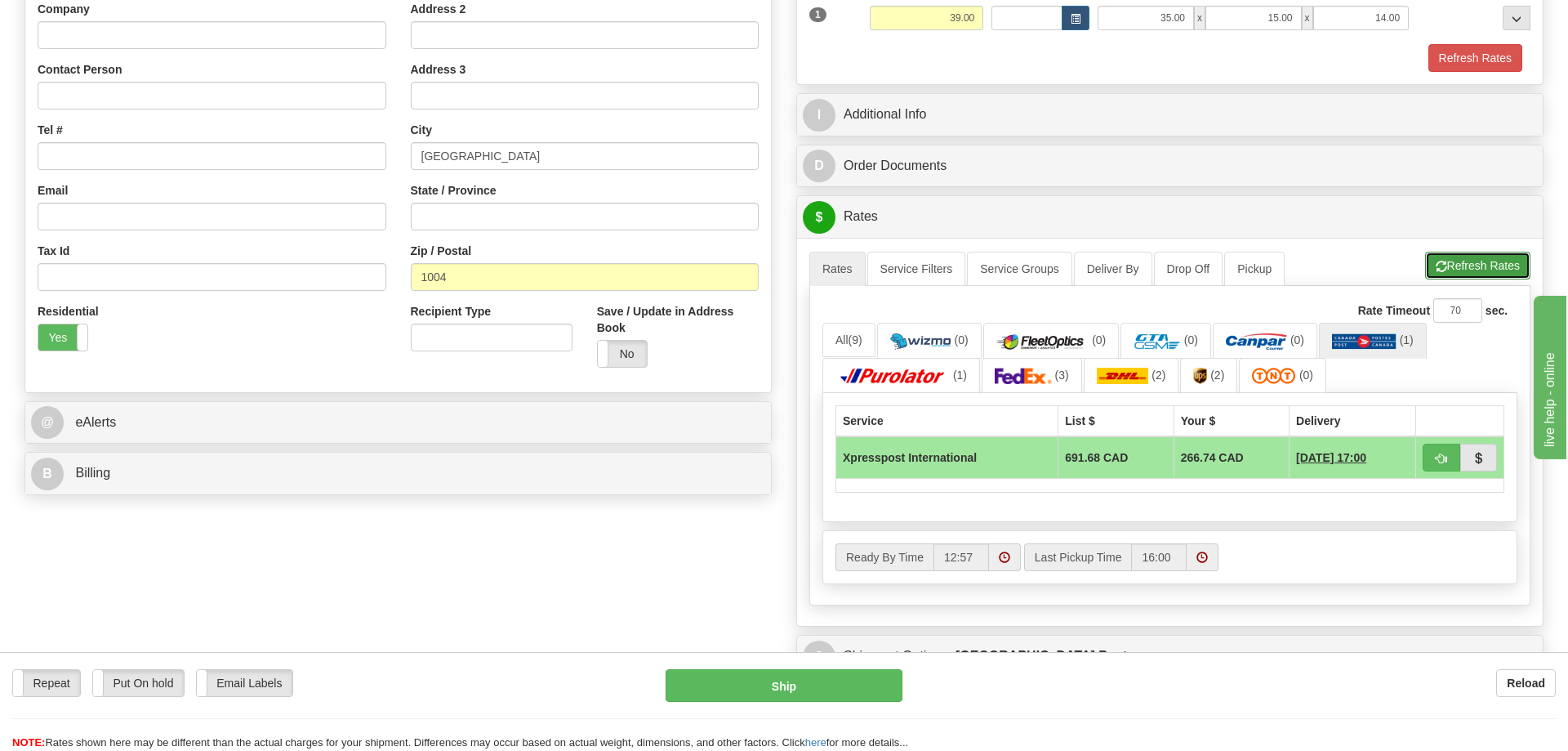
click at [1452, 272] on button "Refresh Rates" at bounding box center [1478, 266] width 106 height 28
click at [1048, 393] on link "(3)" at bounding box center [1032, 376] width 101 height 36
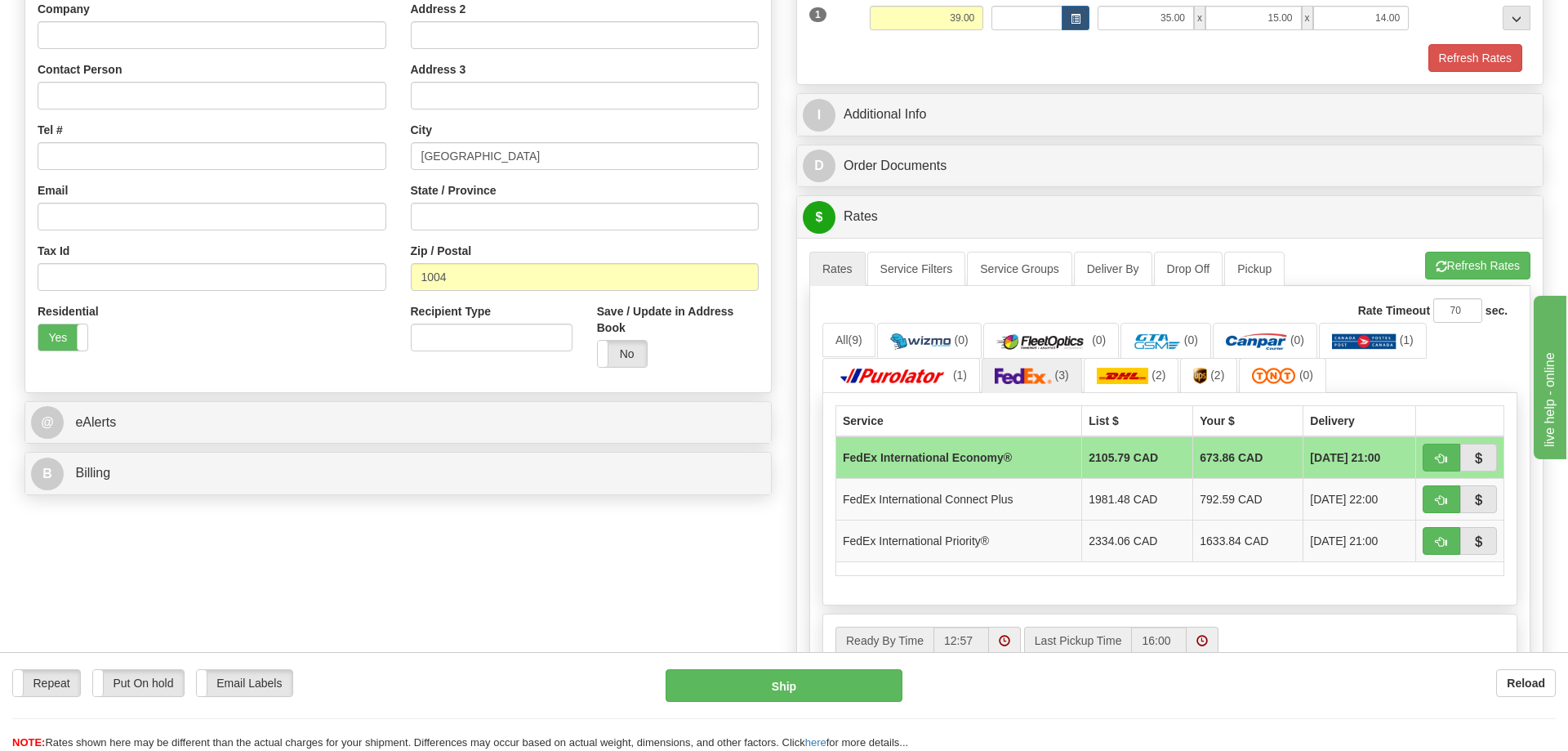
click at [702, 604] on div "Order # S Sender" at bounding box center [784, 326] width 1544 height 1090
click at [1386, 346] on img at bounding box center [1363, 341] width 64 height 17
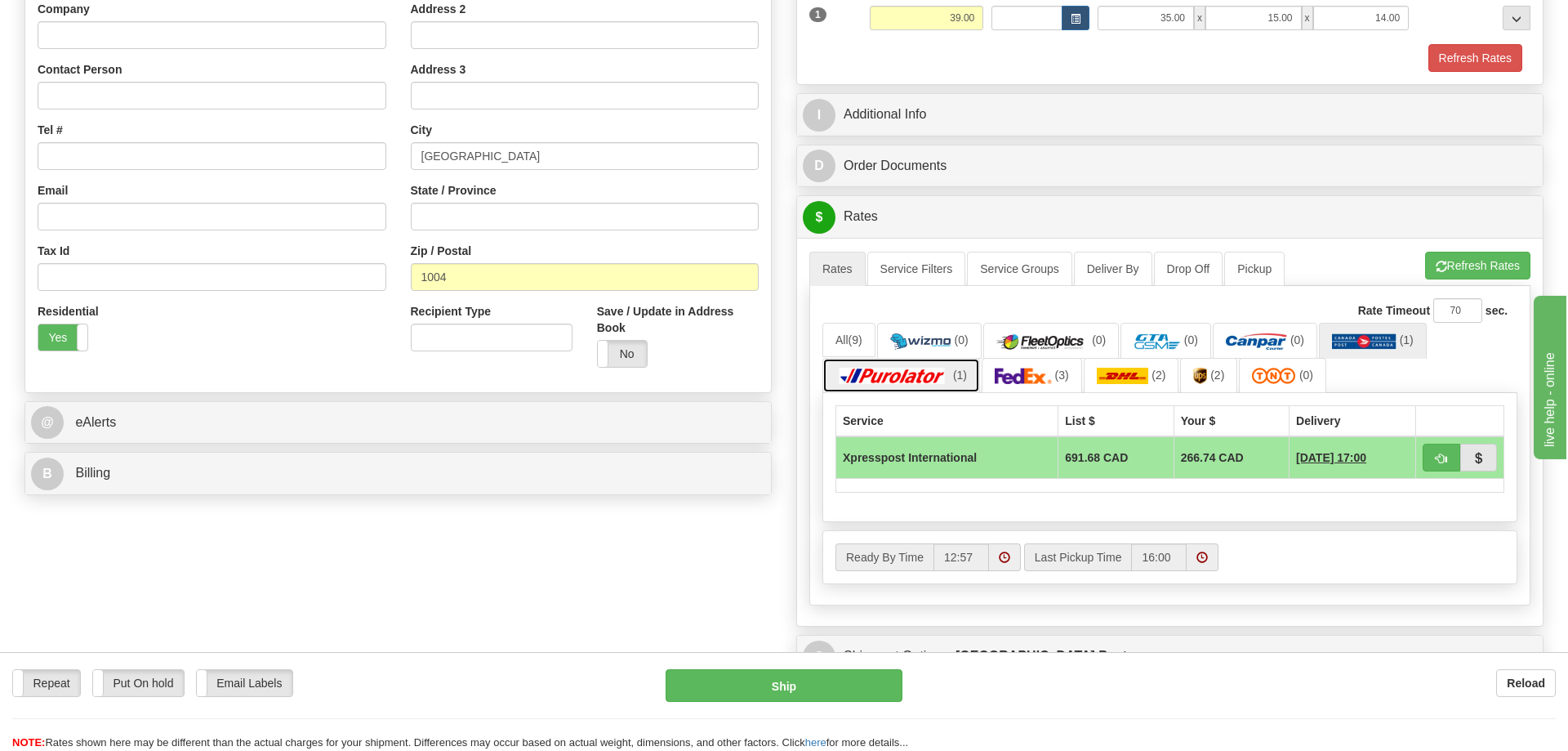
click at [933, 388] on link "(1)" at bounding box center [902, 376] width 158 height 36
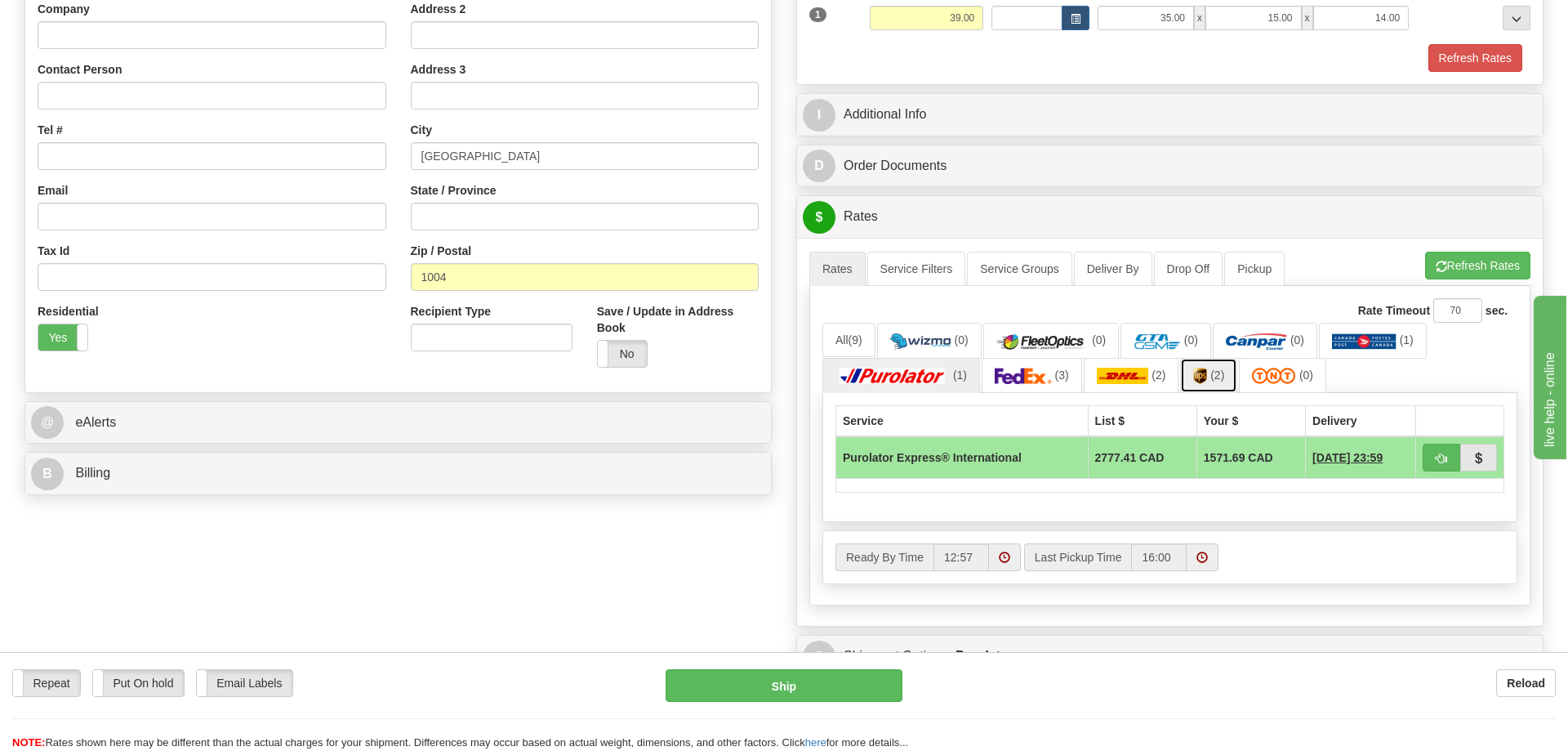
click at [1205, 389] on link "(2)" at bounding box center [1209, 376] width 57 height 36
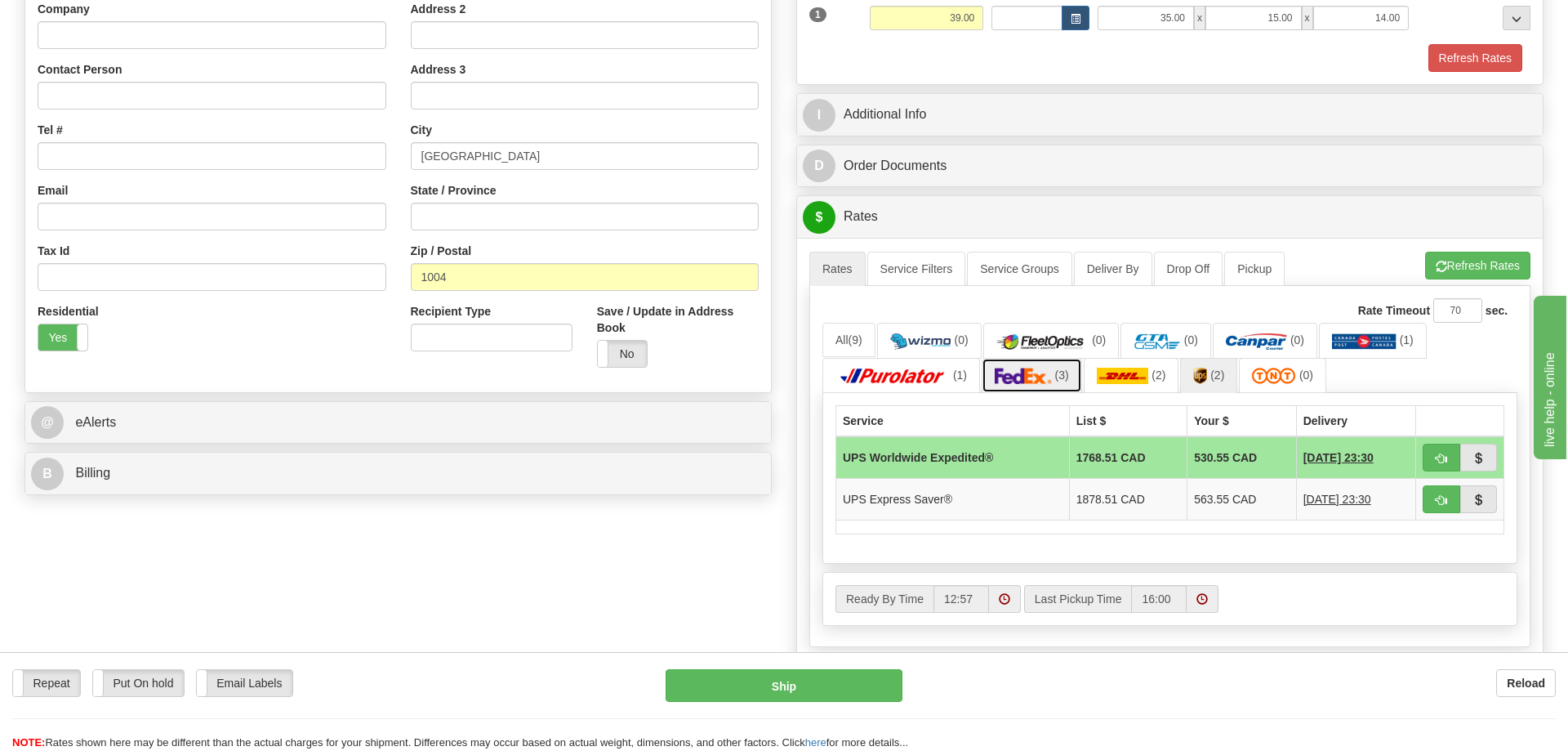
click at [1040, 381] on img at bounding box center [1024, 376] width 57 height 17
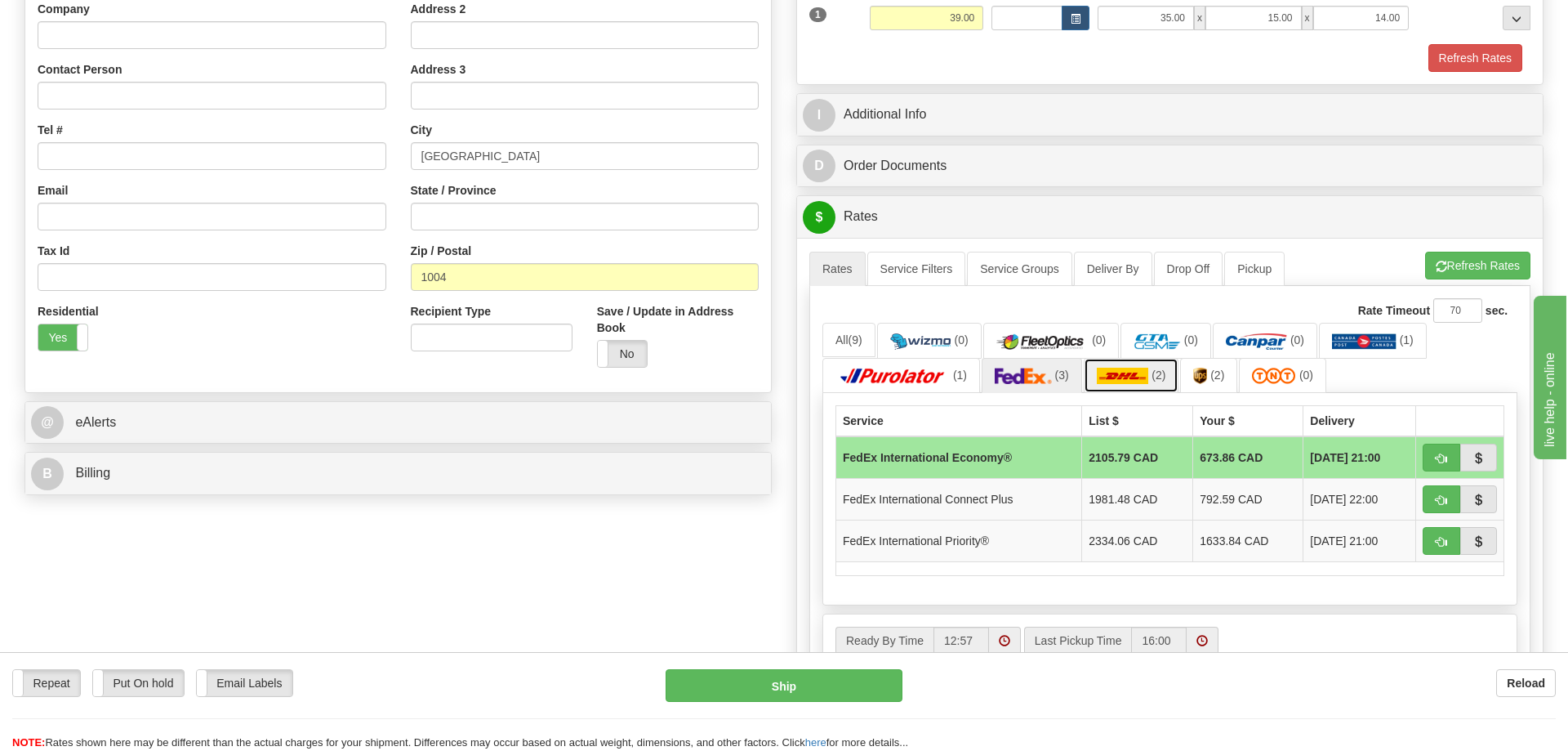
click at [1106, 381] on img at bounding box center [1122, 376] width 52 height 17
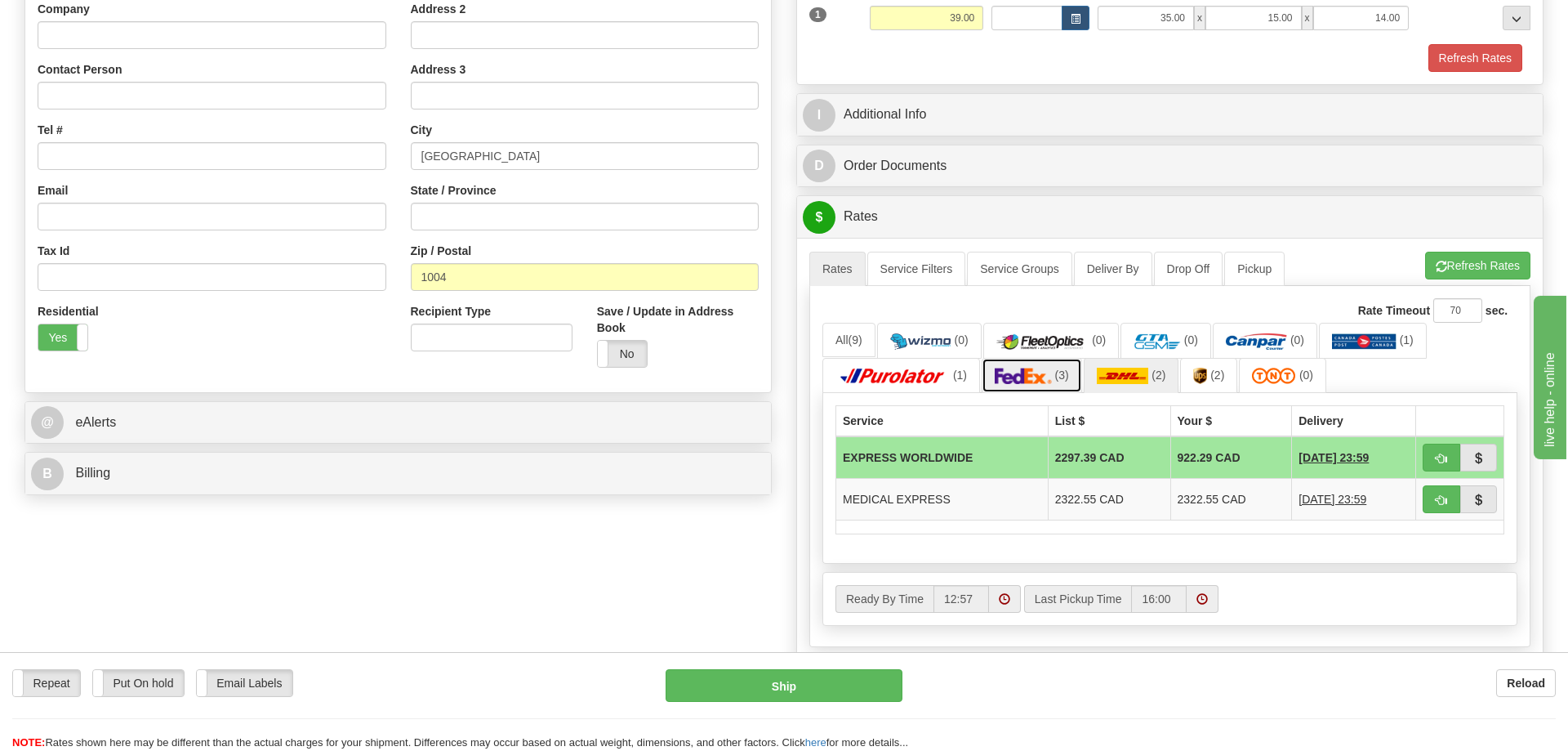
click at [1039, 389] on link "(3)" at bounding box center [1032, 376] width 101 height 36
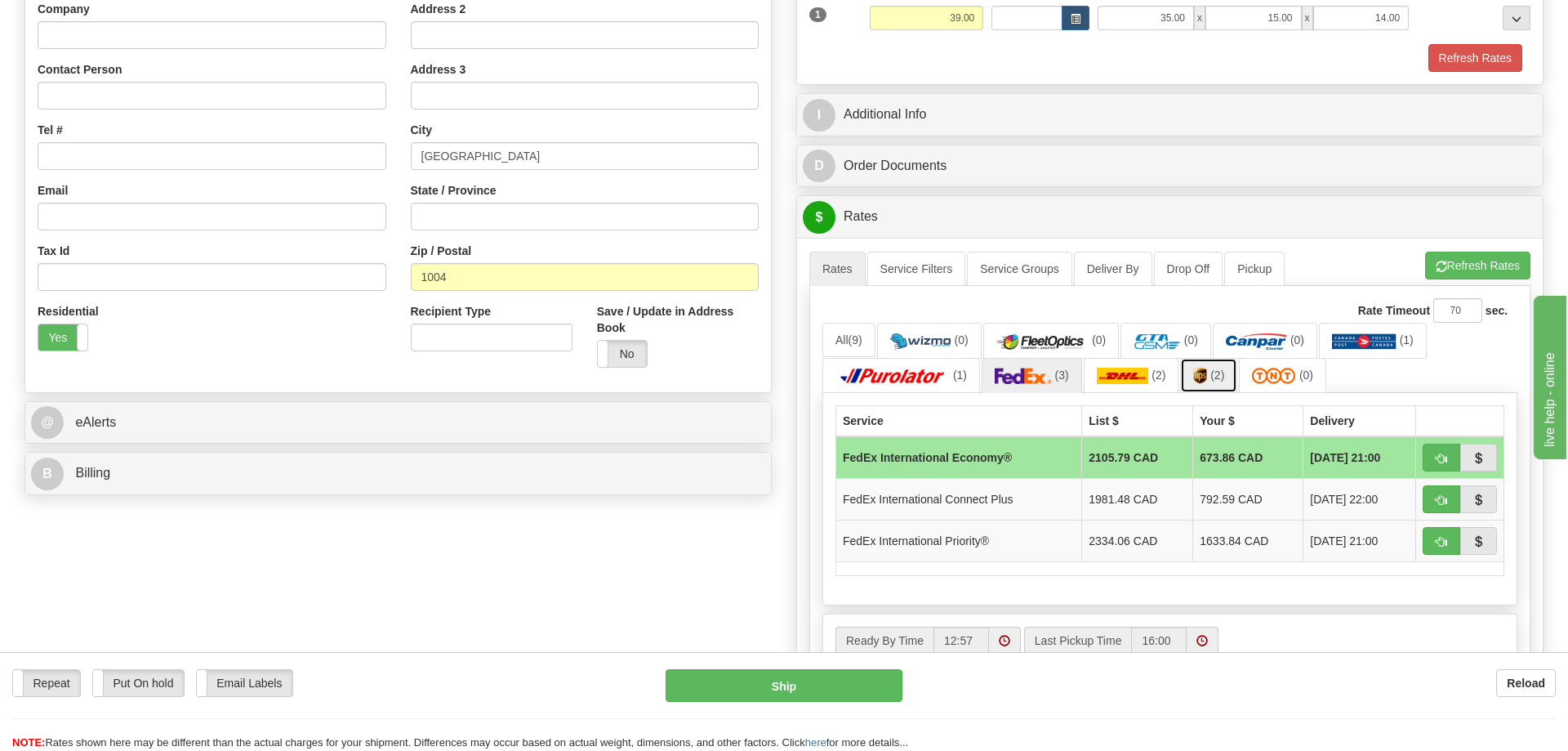
click at [1205, 392] on link "(2)" at bounding box center [1209, 376] width 57 height 36
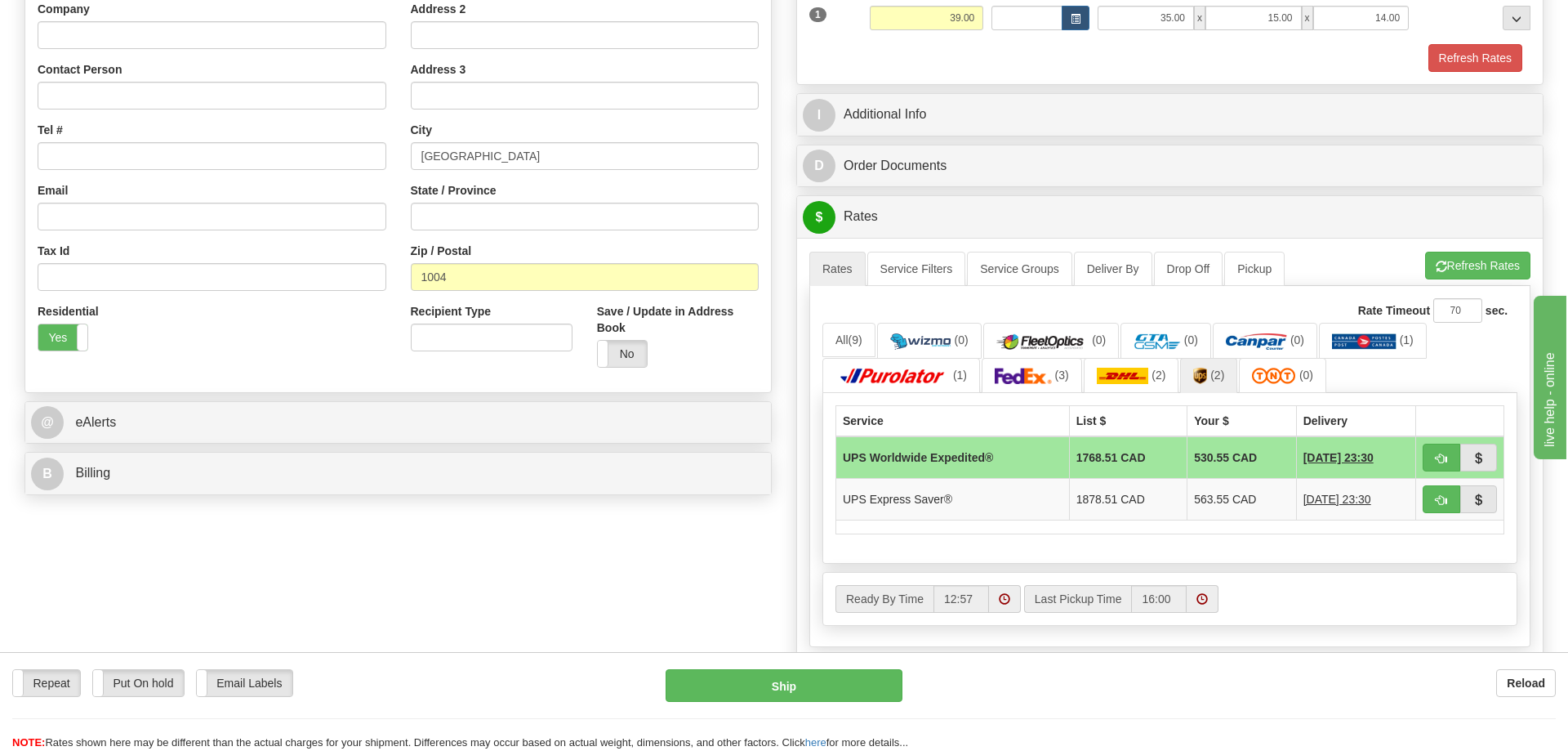
click at [456, 560] on div "Order # S Sender" at bounding box center [784, 305] width 1544 height 1048
click at [576, 602] on div "Order # S Sender" at bounding box center [784, 305] width 1544 height 1048
click at [1352, 349] on img at bounding box center [1363, 341] width 64 height 17
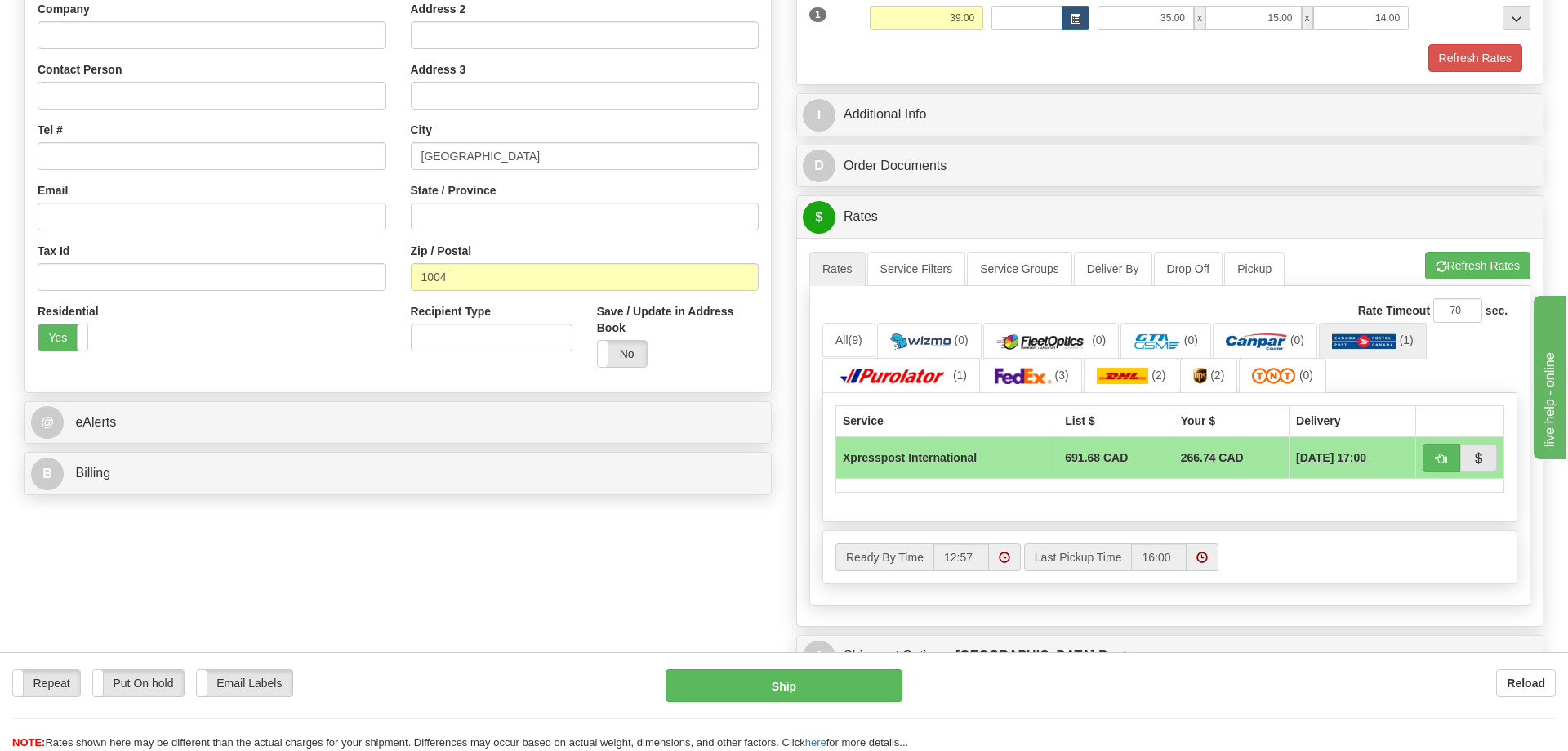
click at [429, 593] on div "Order # S Sender" at bounding box center [784, 285] width 1544 height 1007
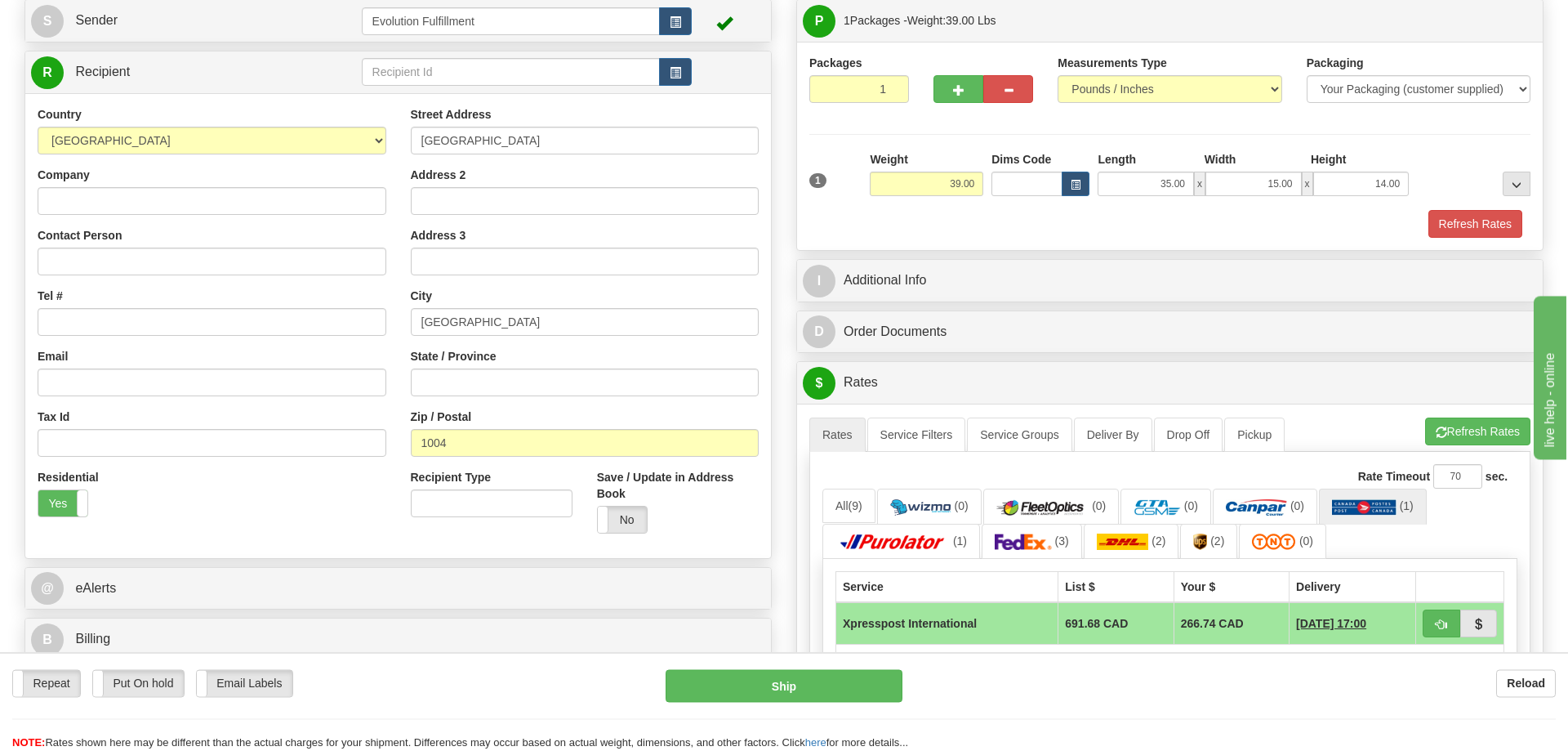
scroll to position [167, 0]
drag, startPoint x: 545, startPoint y: 324, endPoint x: 351, endPoint y: 405, distance: 210.2
click at [411, 337] on input "[GEOGRAPHIC_DATA]" at bounding box center [585, 323] width 349 height 28
paste input "[PERSON_NAME]"
type input "[PERSON_NAME]"
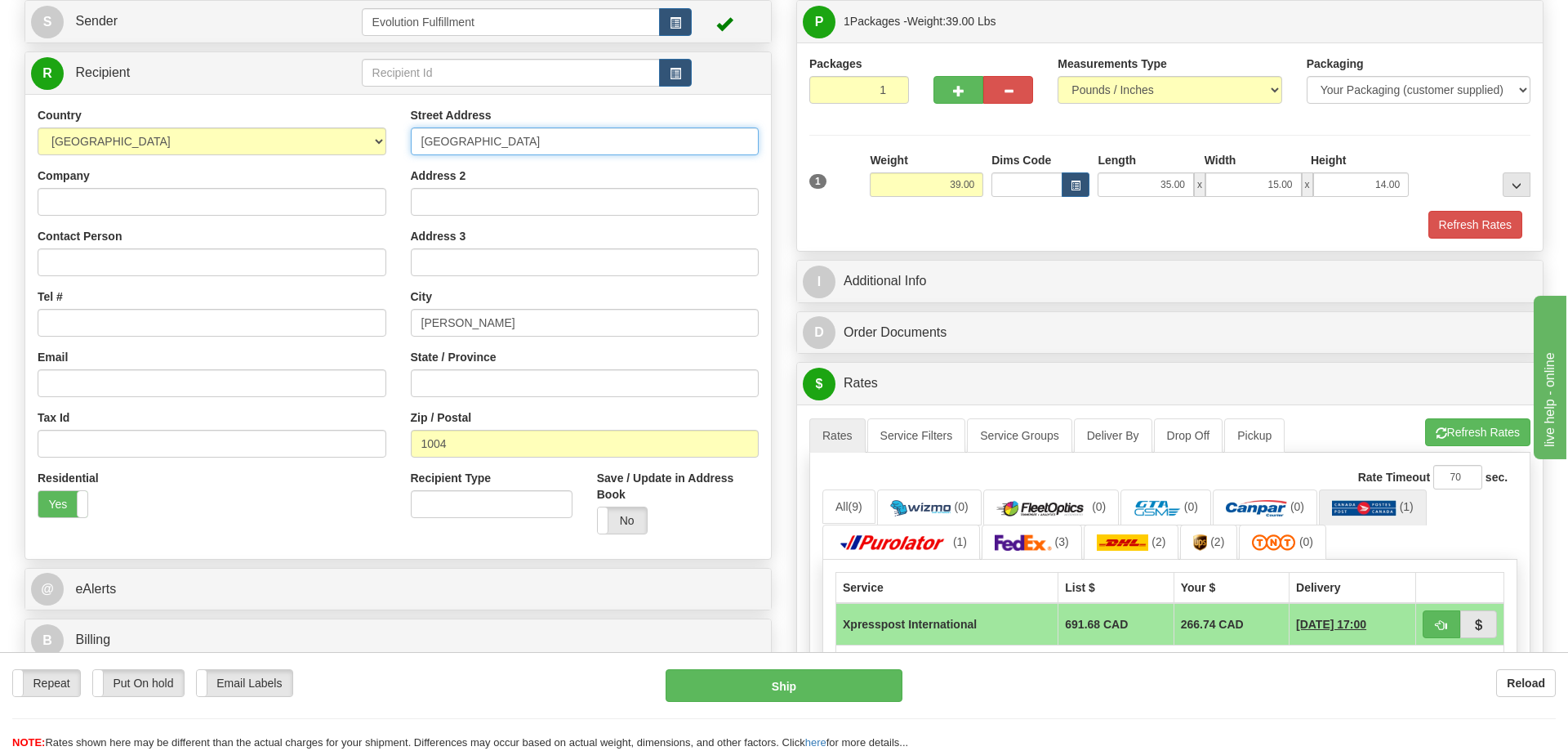
drag, startPoint x: 531, startPoint y: 138, endPoint x: 224, endPoint y: 217, distance: 317.0
click at [411, 155] on input "[GEOGRAPHIC_DATA]" at bounding box center [585, 141] width 349 height 28
paste input "[PERSON_NAME]"
type input "[PERSON_NAME]"
click at [438, 501] on input "Recipient Type" at bounding box center [492, 504] width 162 height 28
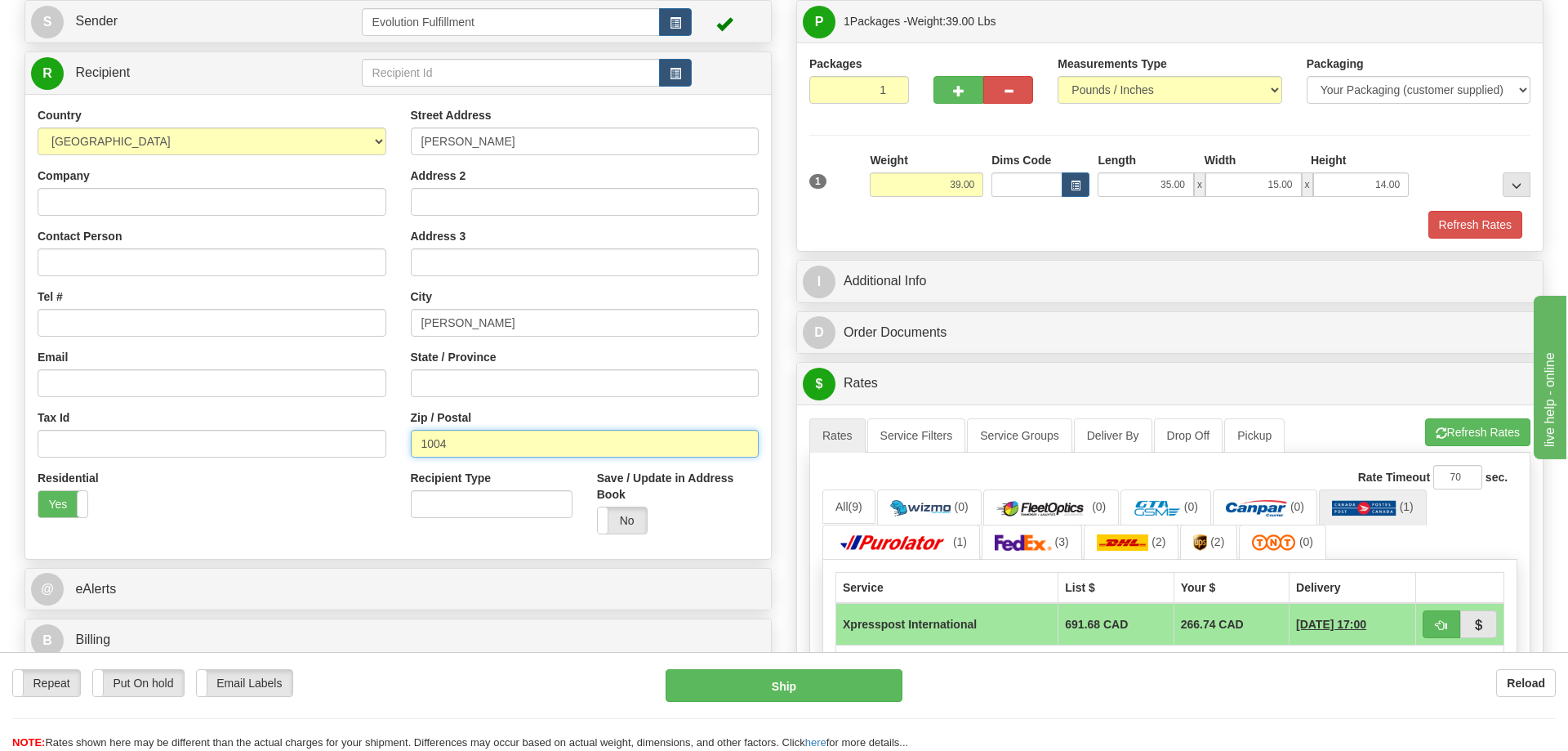
drag, startPoint x: 439, startPoint y: 446, endPoint x: 309, endPoint y: 450, distance: 130.1
click at [411, 450] on input "1004" at bounding box center [585, 444] width 349 height 28
paste input "8320000"
type input "8320000"
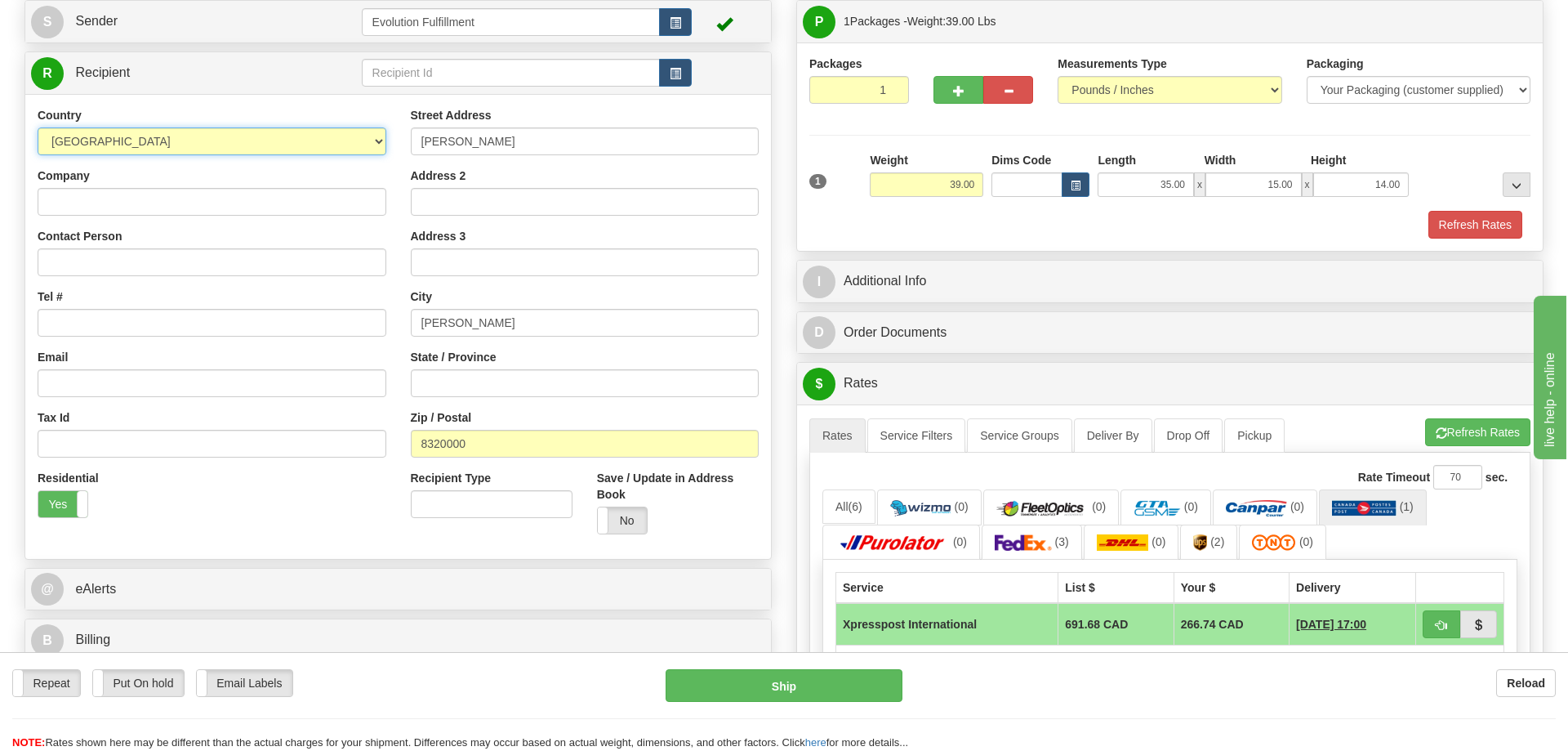
click option "[GEOGRAPHIC_DATA]" at bounding box center [0, 0] width 0 height 0
click at [333, 483] on div "Residential Yes No" at bounding box center [212, 499] width 373 height 60
click at [235, 142] on select "[GEOGRAPHIC_DATA] [GEOGRAPHIC_DATA] [GEOGRAPHIC_DATA] [GEOGRAPHIC_DATA] [US_STA…" at bounding box center [211, 141] width 349 height 28
click at [38, 127] on select "[GEOGRAPHIC_DATA] [GEOGRAPHIC_DATA] [GEOGRAPHIC_DATA] [GEOGRAPHIC_DATA] [US_STA…" at bounding box center [211, 141] width 349 height 28
select select "CL"
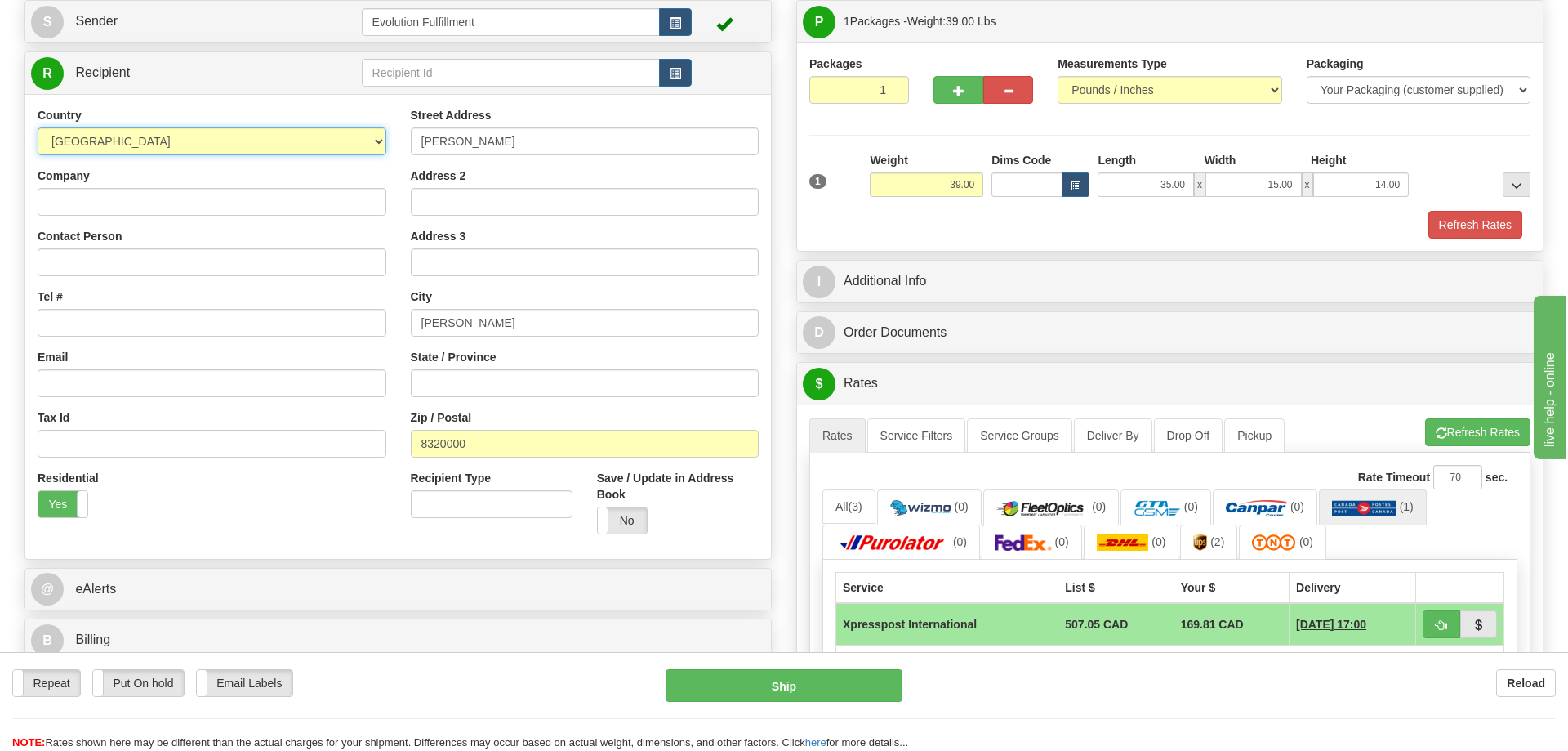
click option "[GEOGRAPHIC_DATA]" at bounding box center [0, 0] width 0 height 0
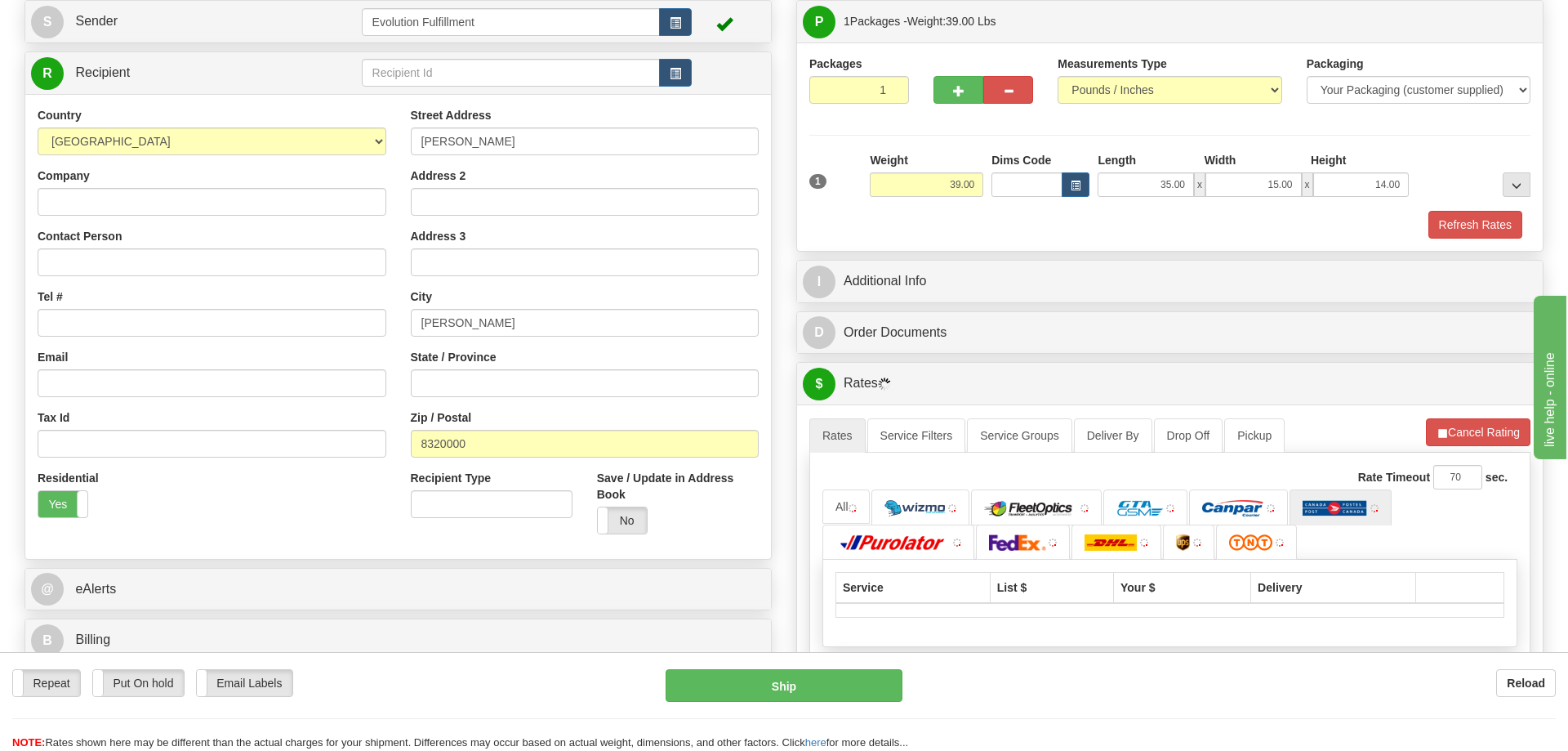
click at [315, 515] on div "Residential Yes No" at bounding box center [212, 499] width 373 height 60
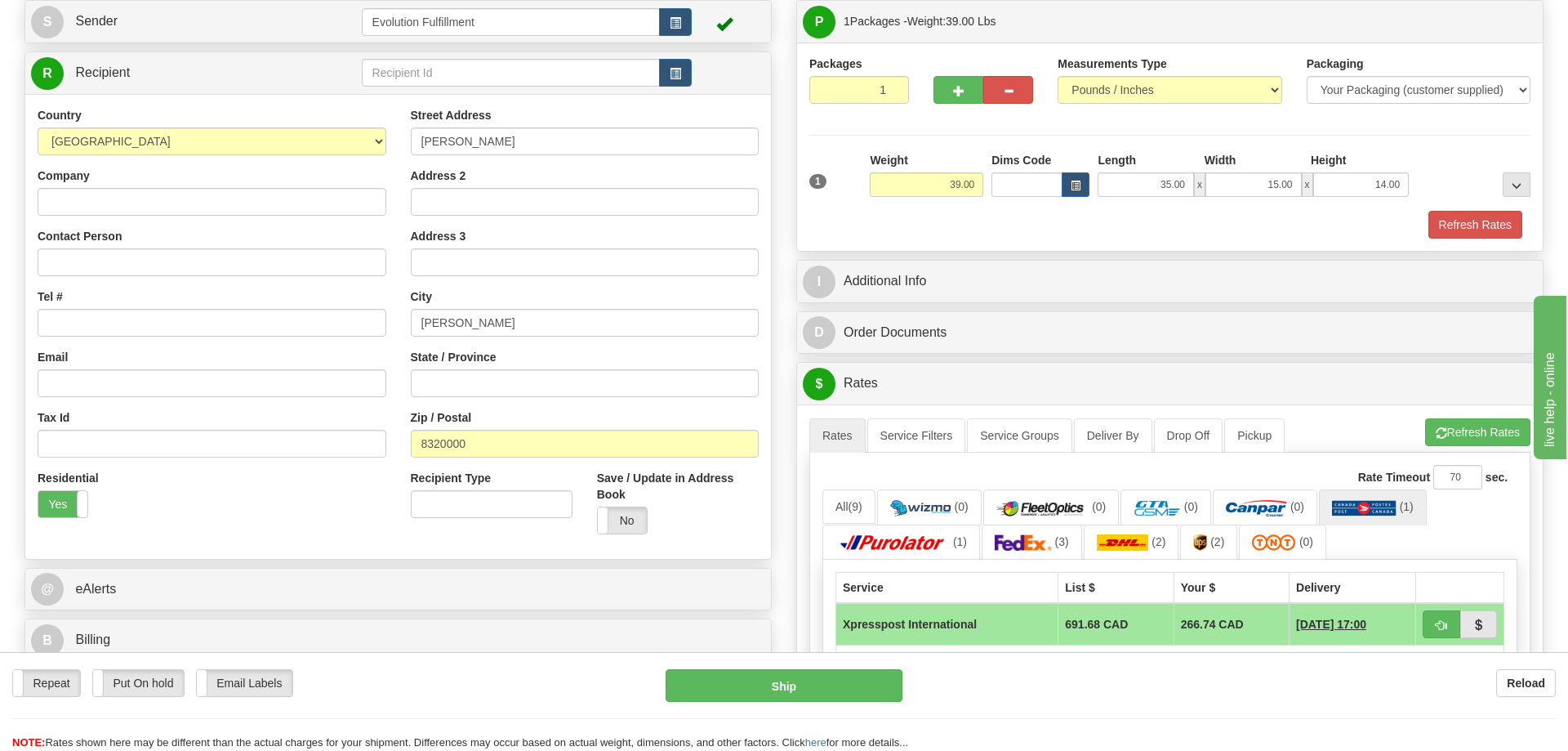
click at [422, 547] on div "Country [GEOGRAPHIC_DATA] [GEOGRAPHIC_DATA] [GEOGRAPHIC_DATA] [GEOGRAPHIC_DATA]…" at bounding box center [398, 326] width 746 height 464
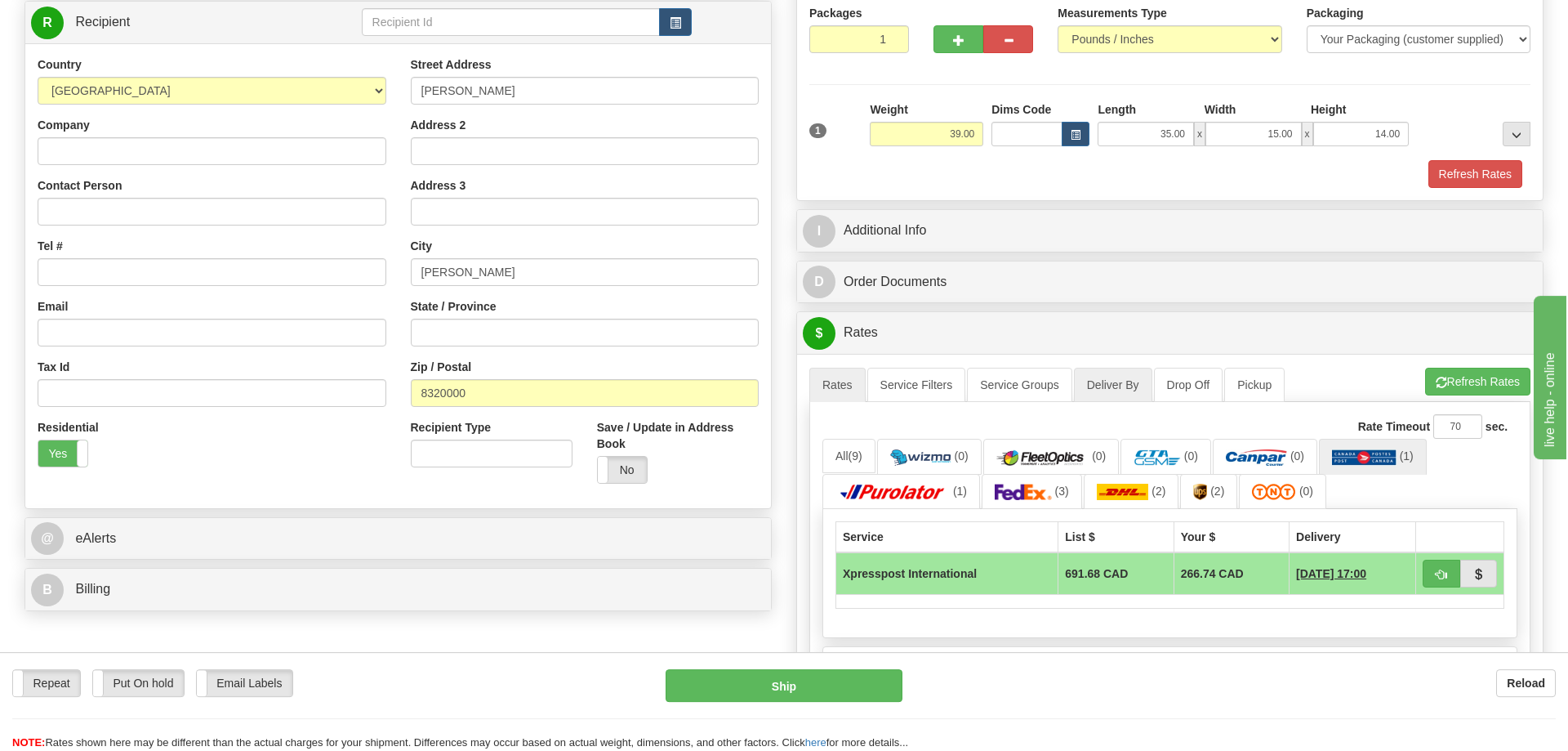
scroll to position [250, 0]
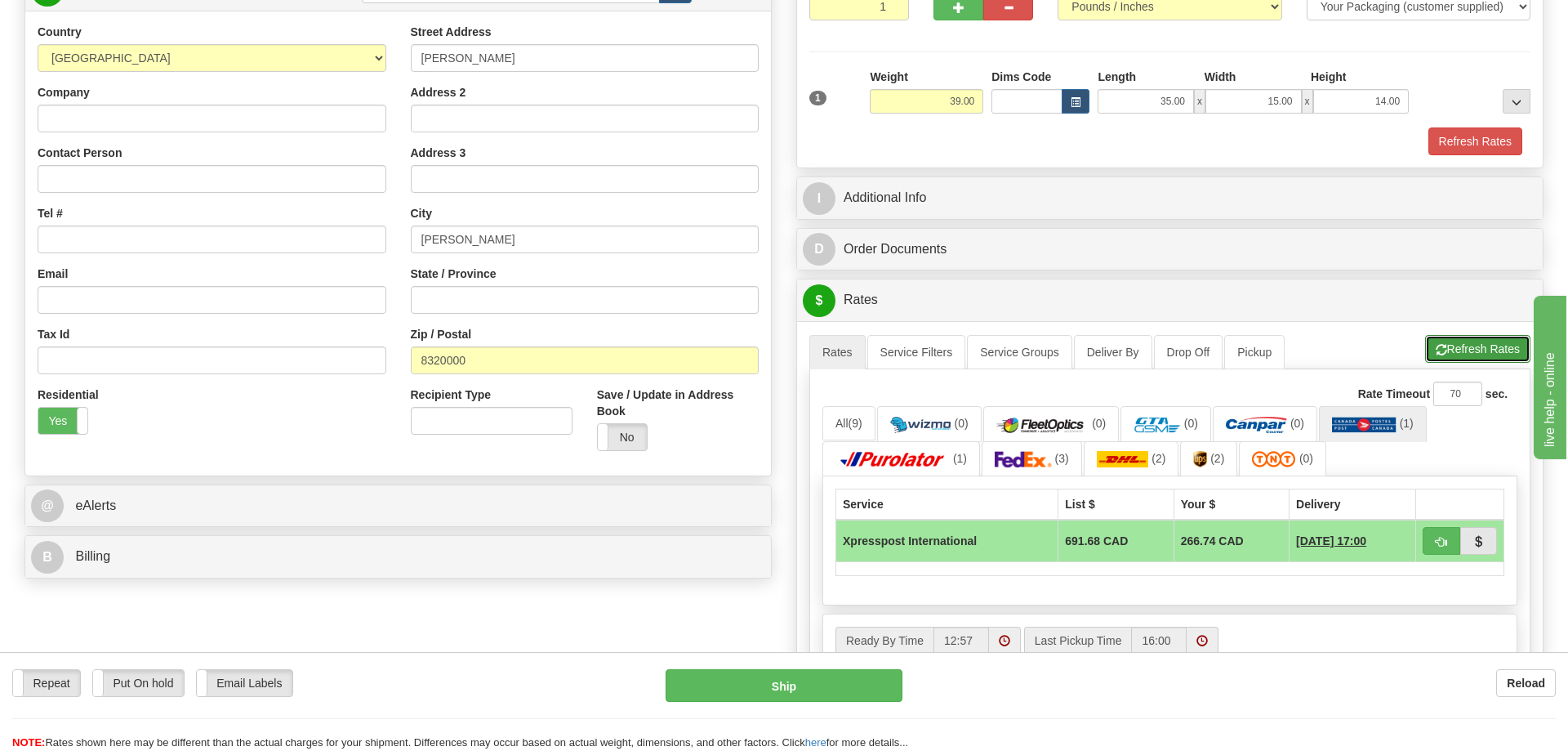
click at [1447, 341] on button "Refresh Rates" at bounding box center [1478, 349] width 106 height 28
click at [1053, 466] on link "(3)" at bounding box center [1032, 459] width 101 height 36
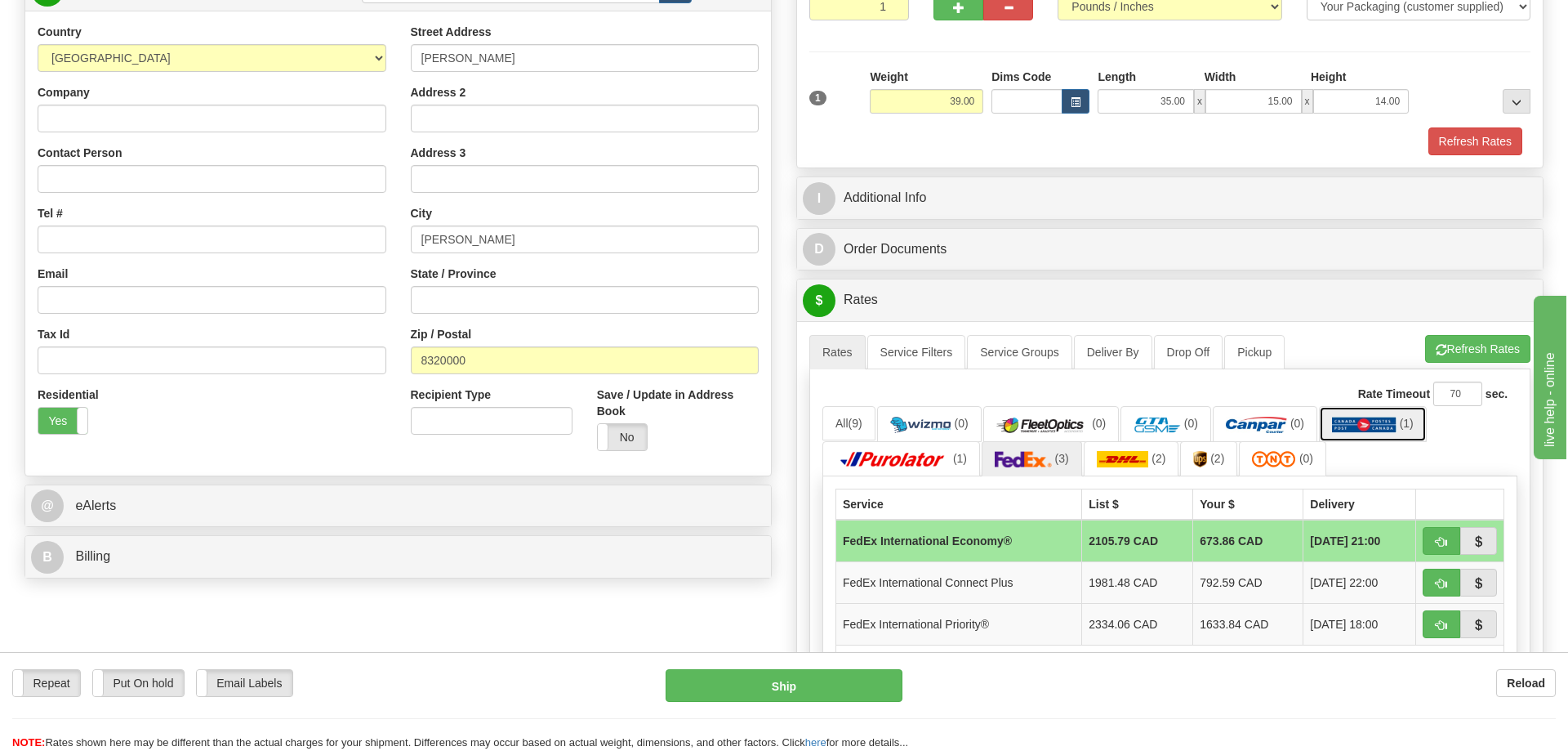
click at [1362, 427] on img at bounding box center [1363, 425] width 64 height 17
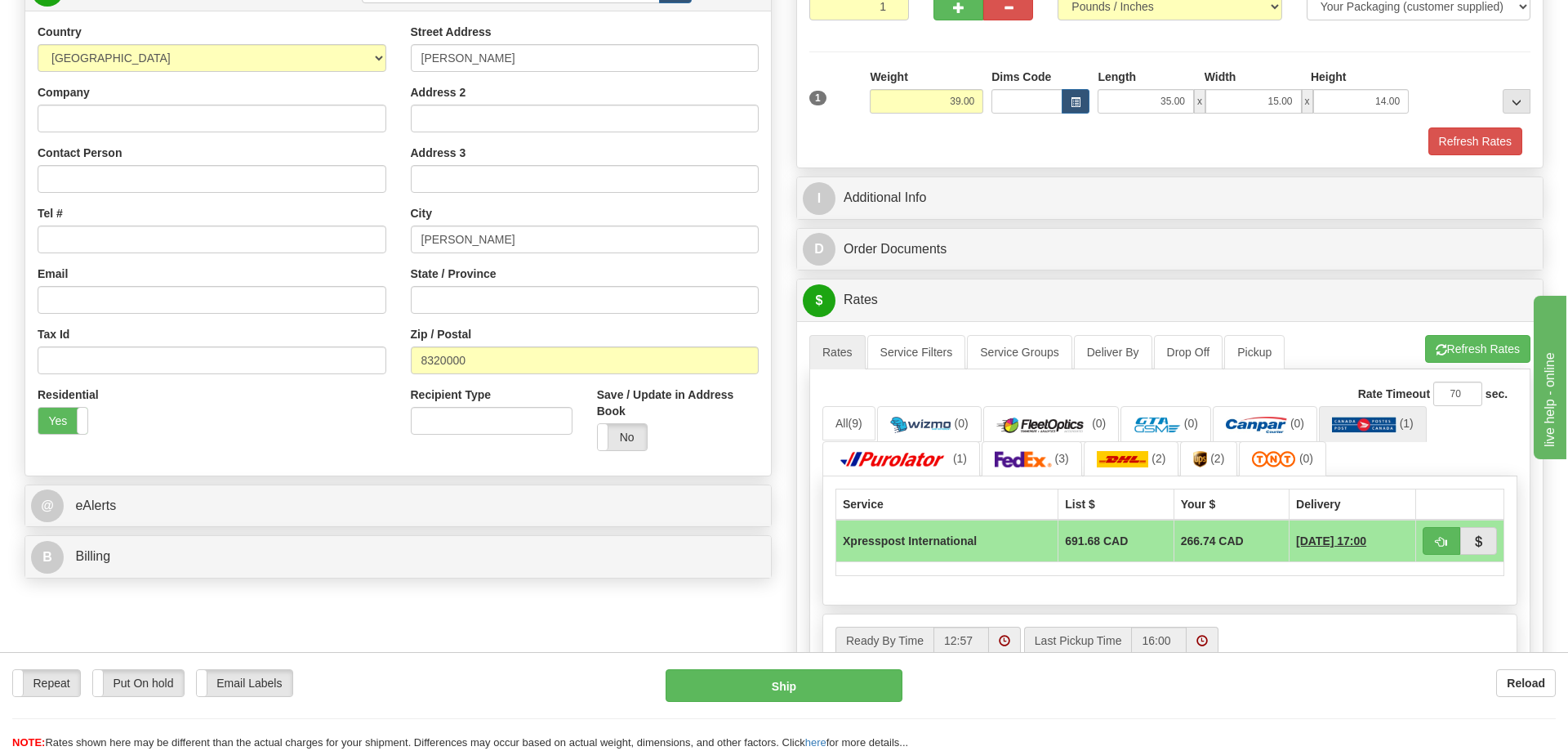
drag, startPoint x: 513, startPoint y: 613, endPoint x: 1332, endPoint y: 407, distance: 844.5
click at [529, 611] on div "Order # S Sender" at bounding box center [784, 369] width 1544 height 1007
click at [1229, 467] on link "(2)" at bounding box center [1209, 459] width 57 height 36
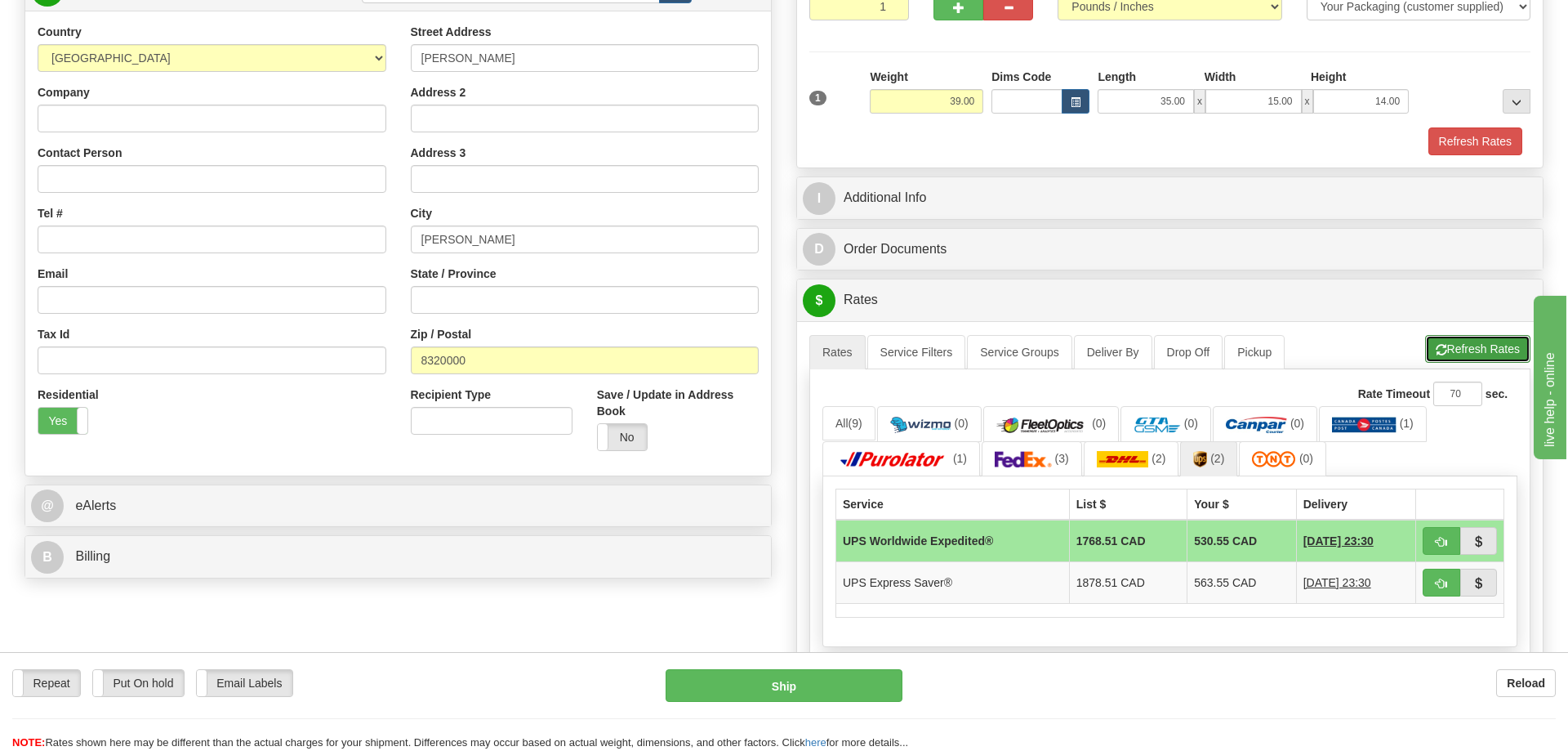
click at [1478, 339] on button "Refresh Rates" at bounding box center [1478, 349] width 106 height 28
click at [509, 650] on div "Order # S Sender" at bounding box center [784, 389] width 1544 height 1048
click at [1050, 461] on img at bounding box center [1024, 459] width 57 height 17
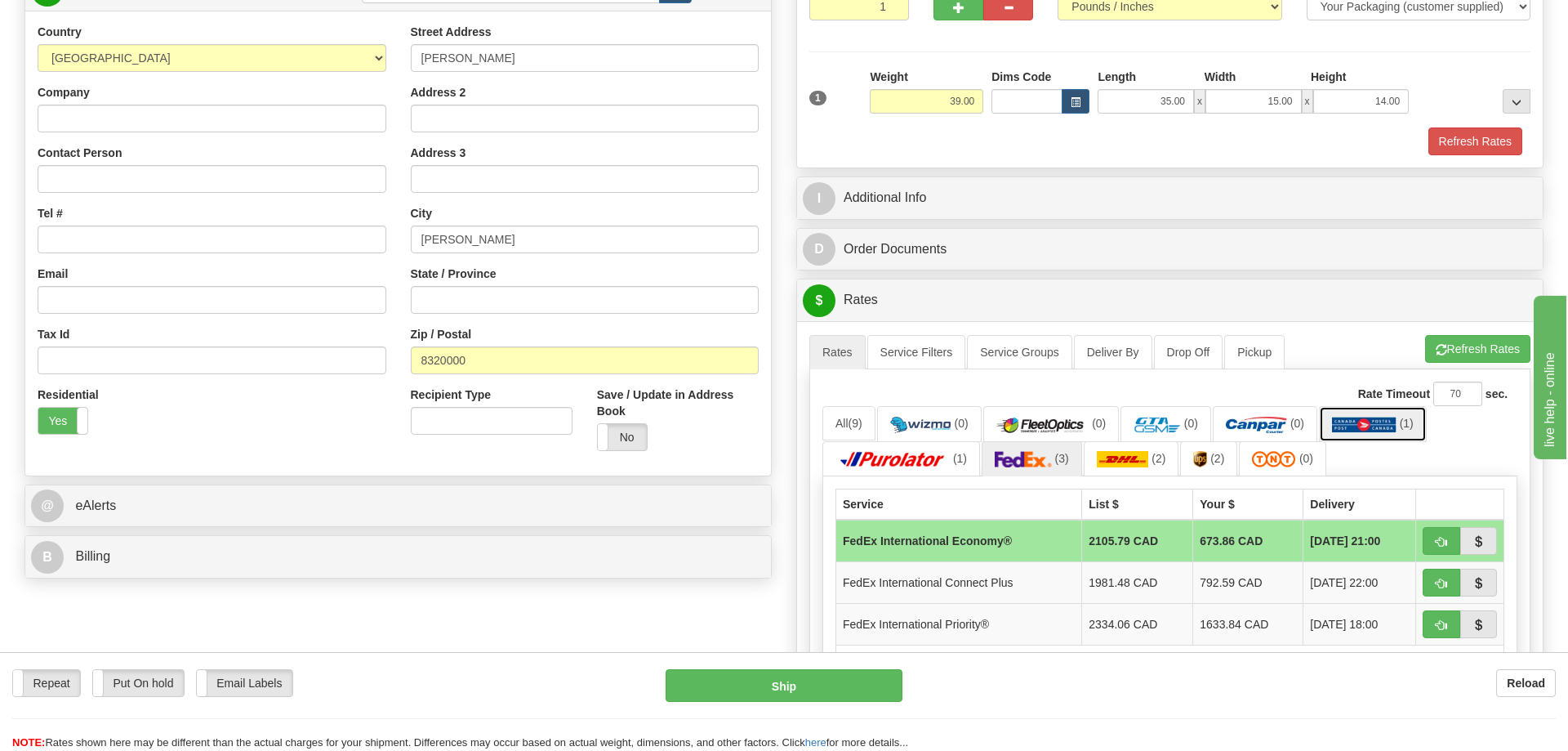
click at [1371, 420] on img at bounding box center [1363, 425] width 64 height 17
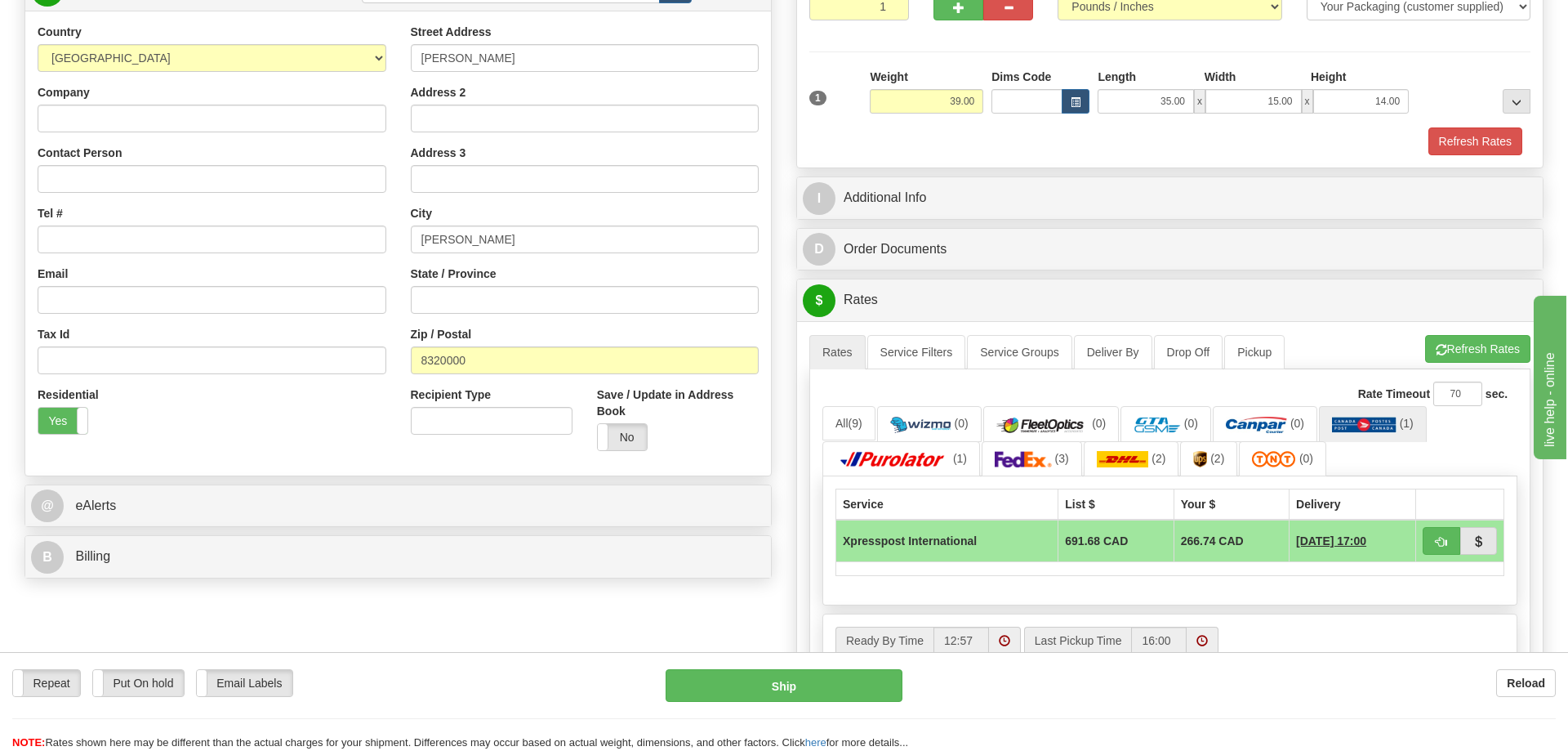
click at [334, 418] on div "Residential Yes No" at bounding box center [212, 416] width 373 height 60
drag, startPoint x: 481, startPoint y: 364, endPoint x: 330, endPoint y: 365, distance: 151.0
click at [411, 365] on input "8320000" at bounding box center [585, 361] width 349 height 28
paste input "B1004"
drag, startPoint x: 432, startPoint y: 366, endPoint x: 407, endPoint y: 366, distance: 25.0
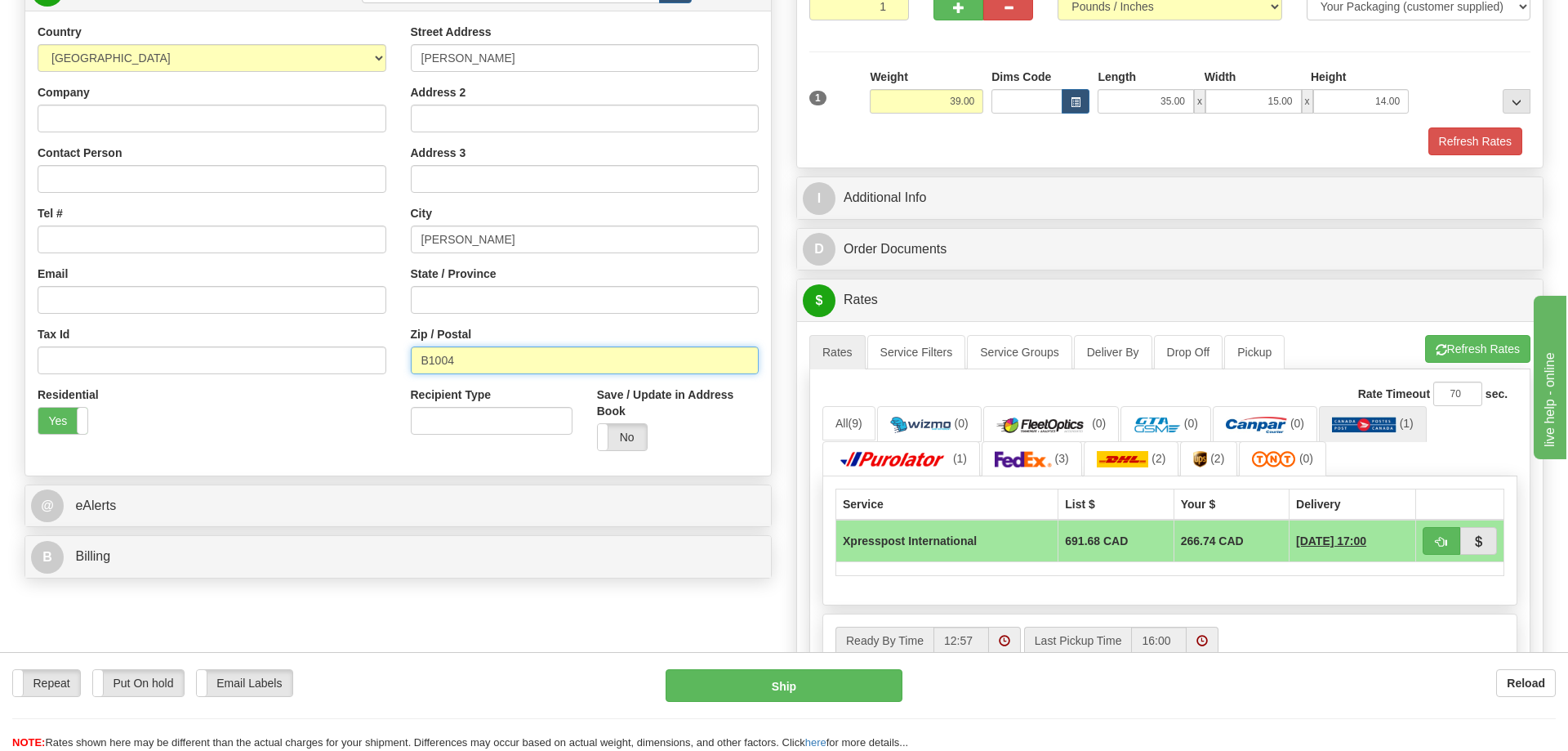
click at [411, 366] on input "B1004" at bounding box center [585, 361] width 349 height 28
type input "1004"
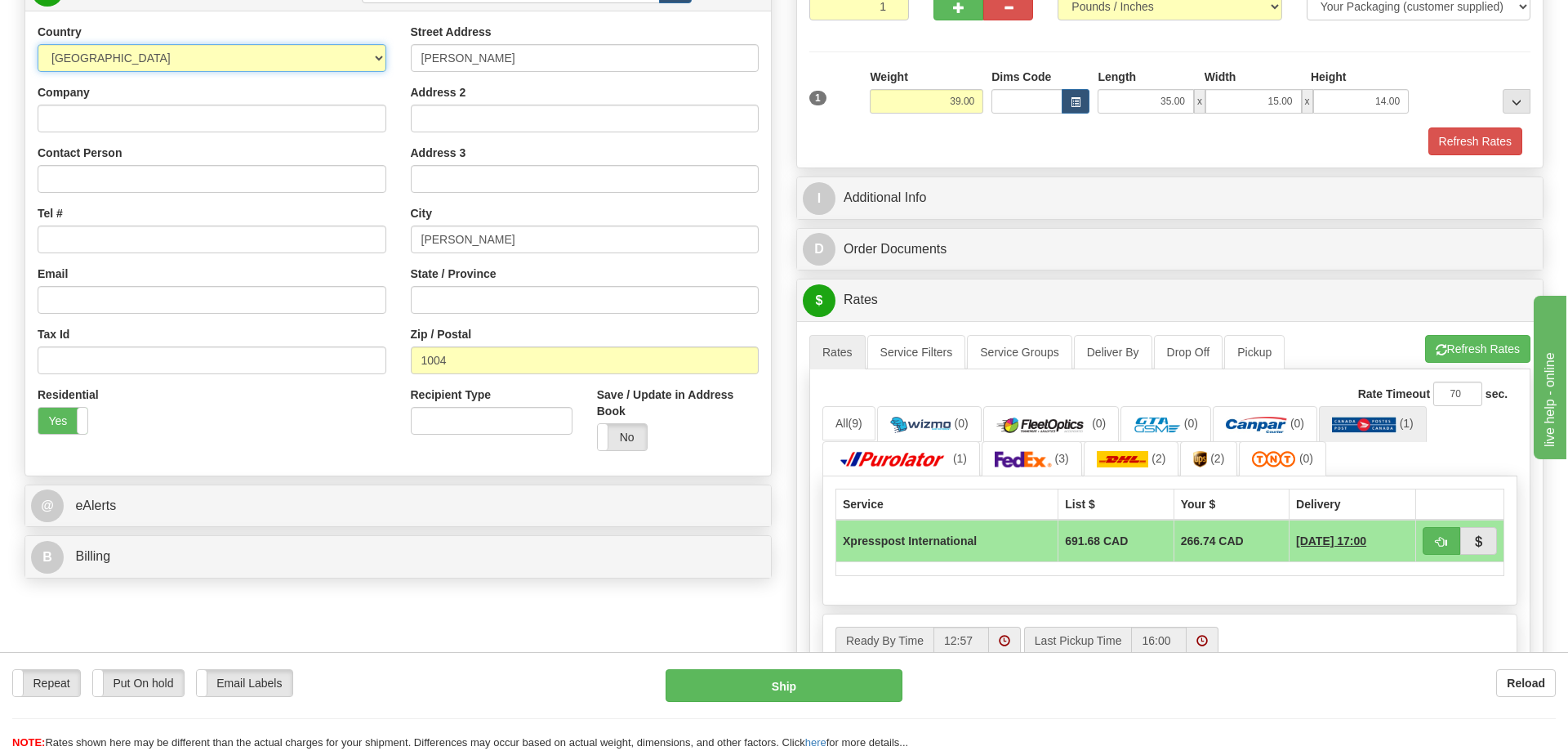
click at [38, 44] on select "[GEOGRAPHIC_DATA] [GEOGRAPHIC_DATA] [GEOGRAPHIC_DATA] [GEOGRAPHIC_DATA] [US_STA…" at bounding box center [211, 58] width 349 height 28
select select "AR"
click option "[GEOGRAPHIC_DATA]" at bounding box center [0, 0] width 0 height 0
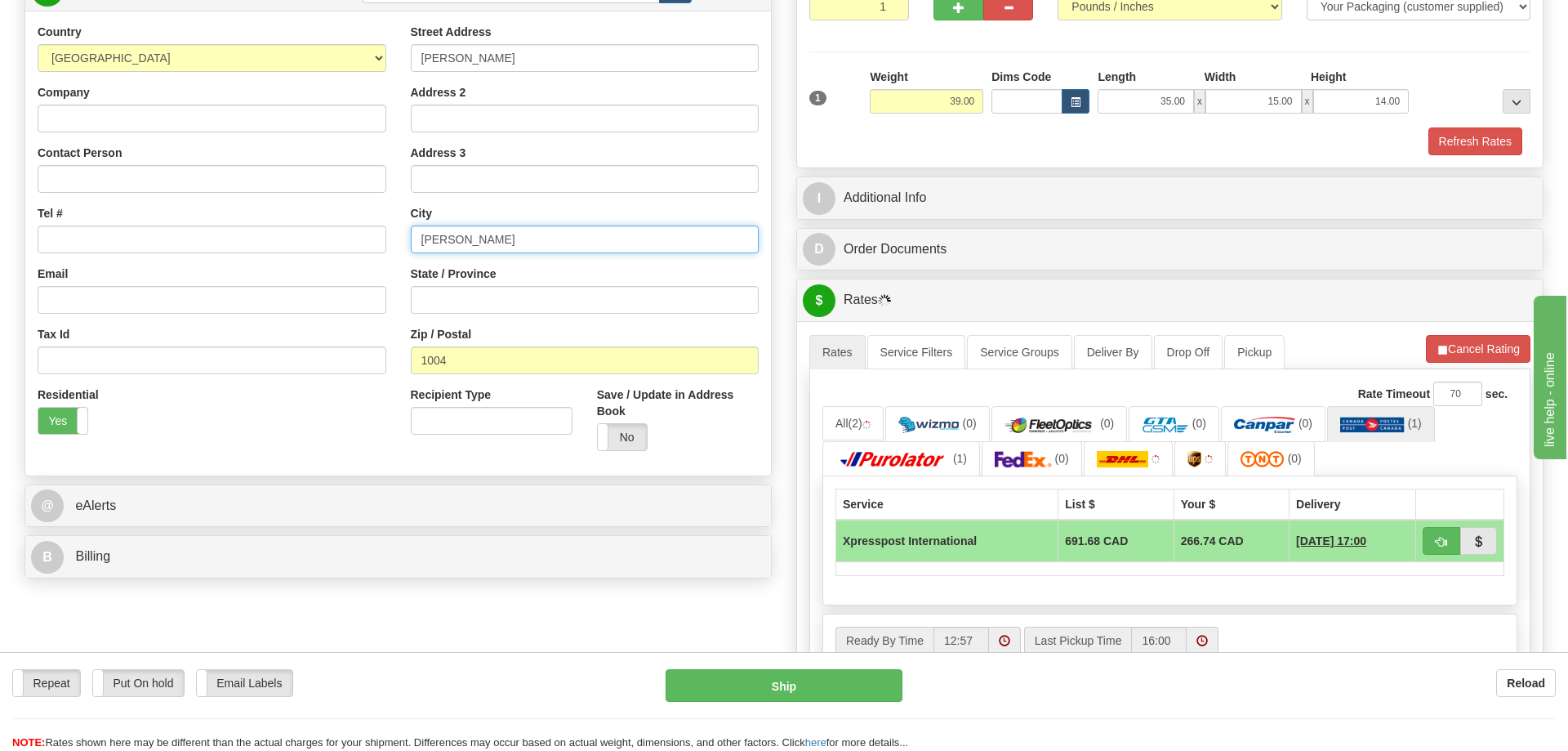
drag, startPoint x: 517, startPoint y: 244, endPoint x: 116, endPoint y: 258, distance: 401.2
click at [411, 253] on input "[PERSON_NAME]" at bounding box center [585, 239] width 349 height 28
paste input "B1004"
click at [493, 244] on input "[PERSON_NAME]" at bounding box center [585, 239] width 349 height 28
drag, startPoint x: 505, startPoint y: 238, endPoint x: 353, endPoint y: 233, distance: 152.1
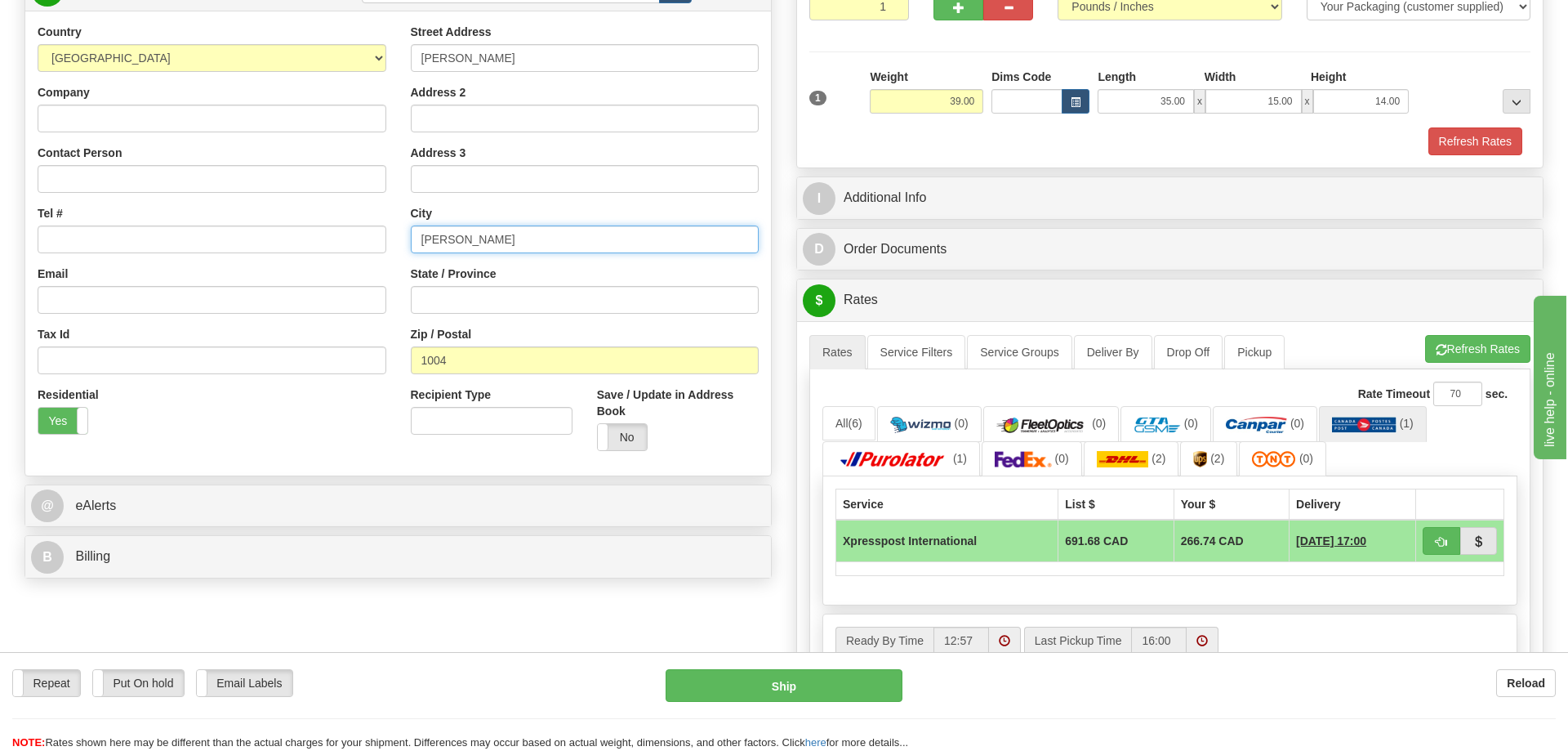
click at [411, 233] on input "[PERSON_NAME]" at bounding box center [585, 239] width 349 height 28
paste input "[GEOGRAPHIC_DATA]"
type input "[GEOGRAPHIC_DATA]"
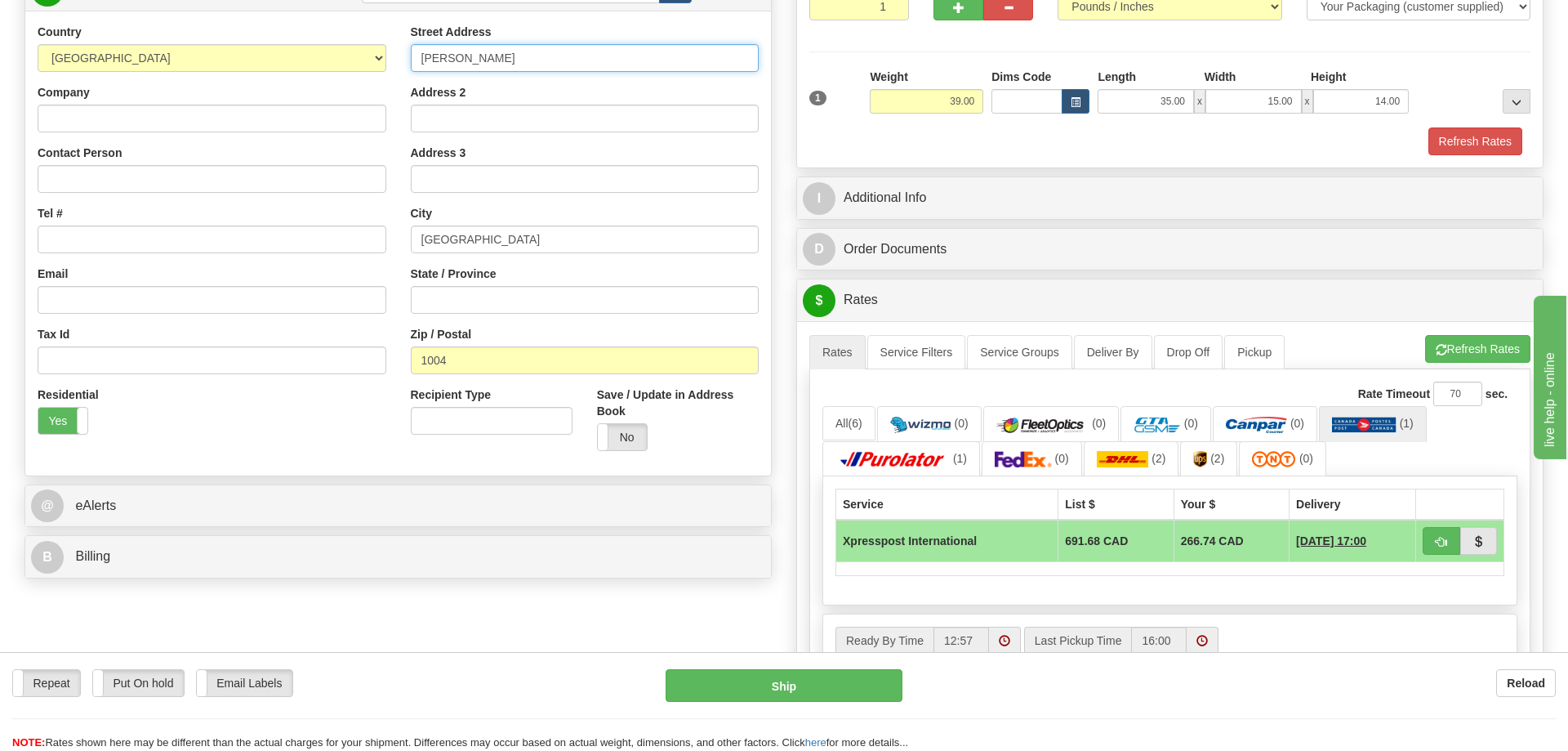
drag, startPoint x: 483, startPoint y: 58, endPoint x: 374, endPoint y: 87, distance: 112.8
click at [411, 72] on input "[PERSON_NAME]" at bounding box center [585, 58] width 349 height 28
paste input "[GEOGRAPHIC_DATA]"
type input "[GEOGRAPHIC_DATA]"
click at [339, 442] on div "Residential Yes No" at bounding box center [212, 416] width 373 height 60
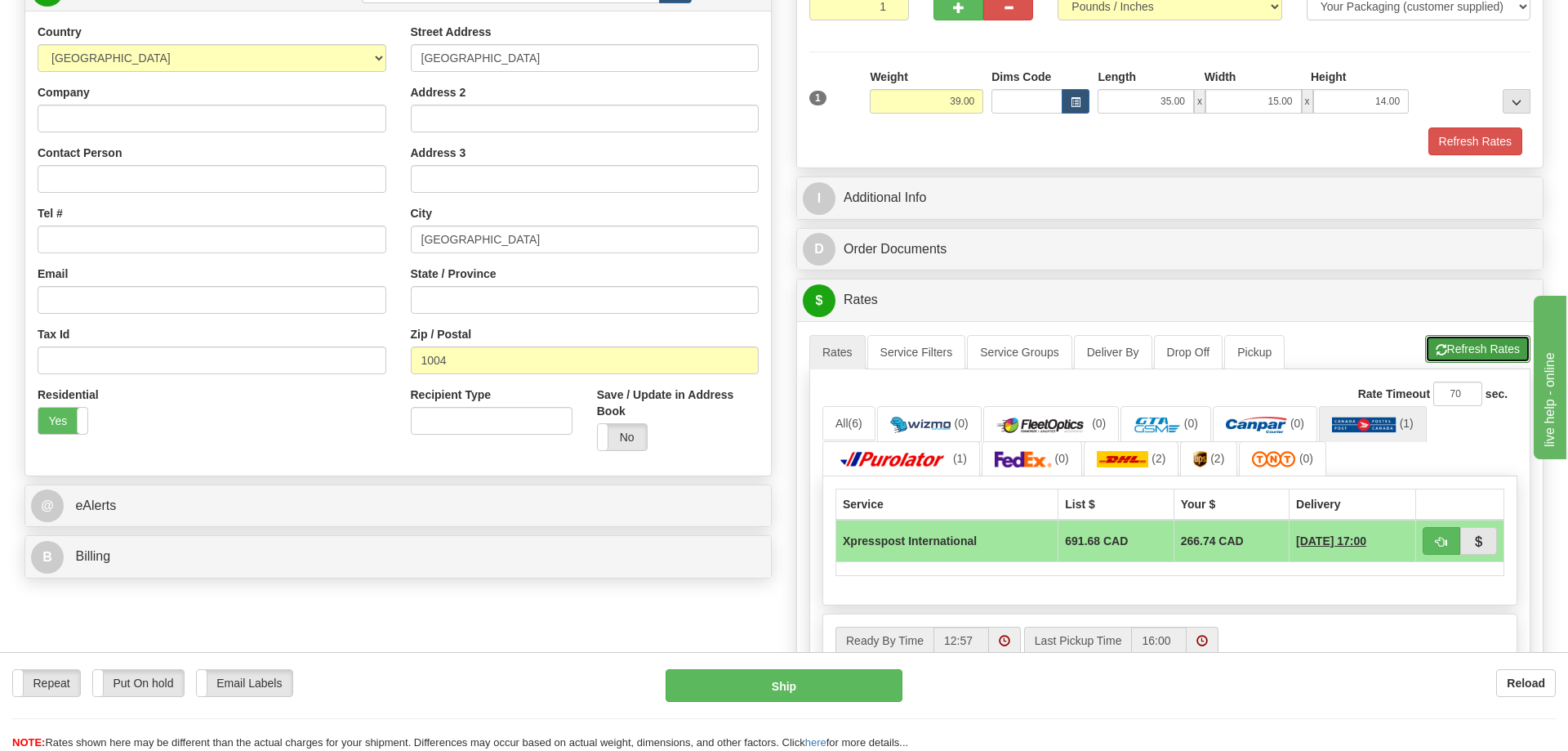
click at [1469, 342] on button "Refresh Rates" at bounding box center [1478, 349] width 106 height 28
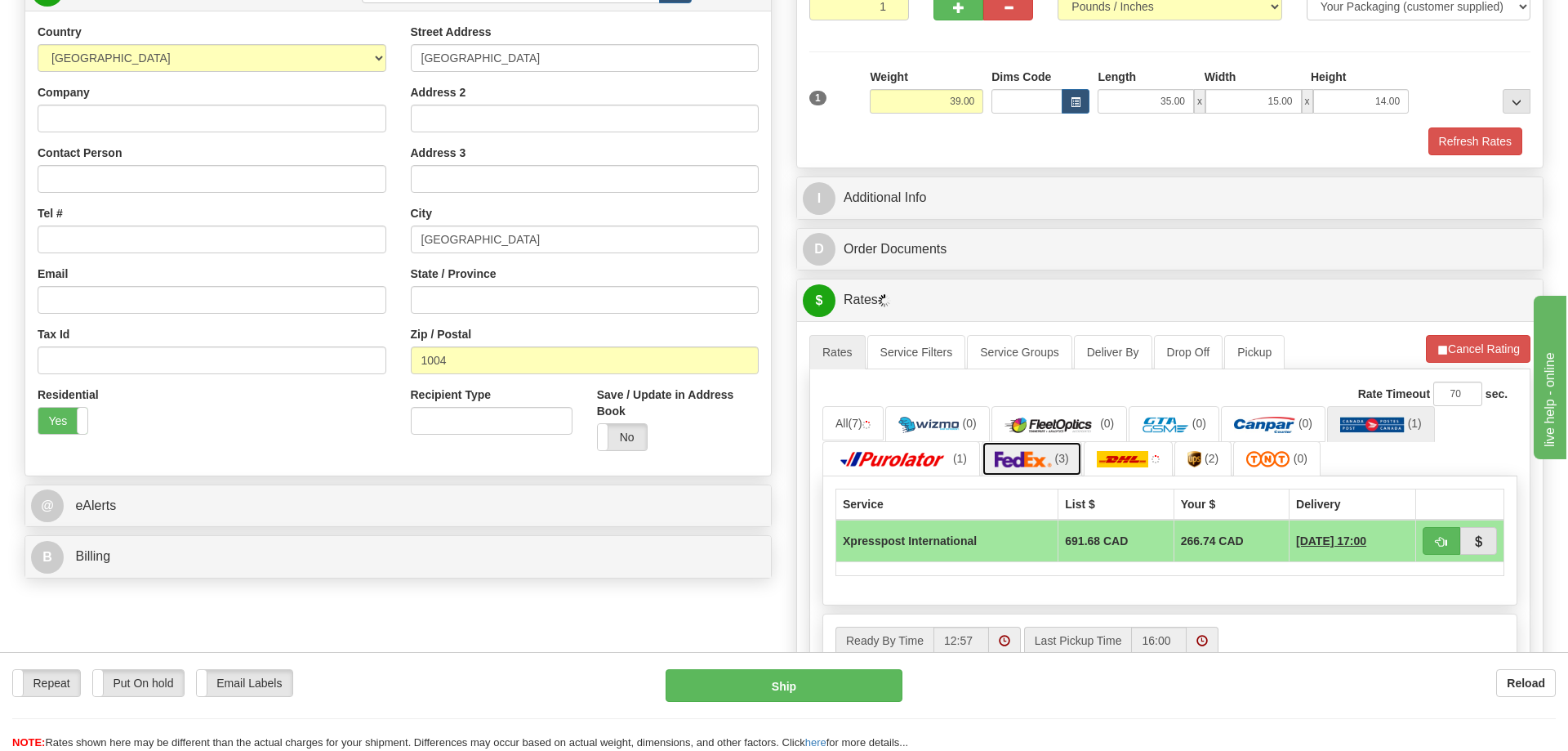
click at [1036, 463] on img at bounding box center [1024, 459] width 57 height 17
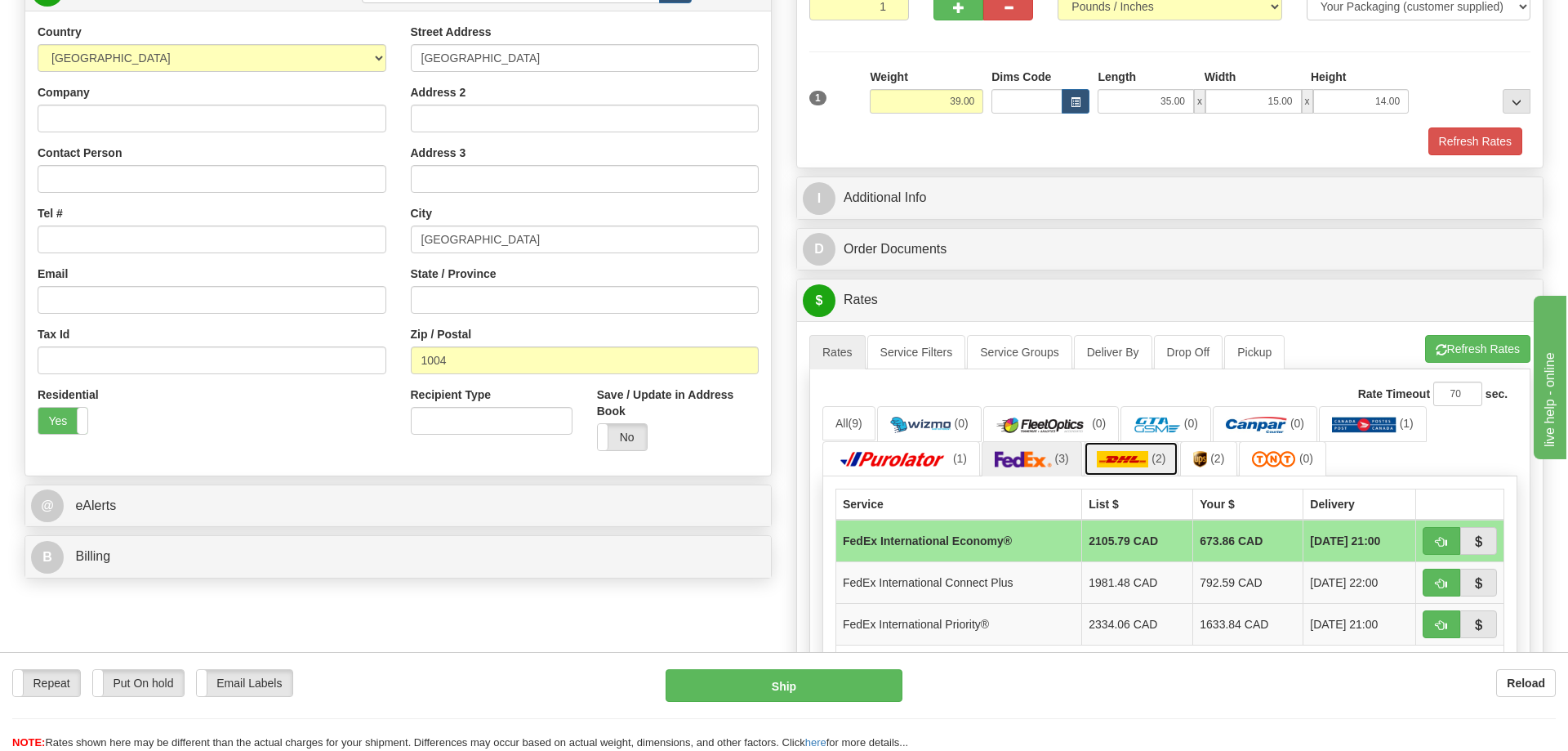
click at [1132, 467] on img at bounding box center [1122, 459] width 52 height 17
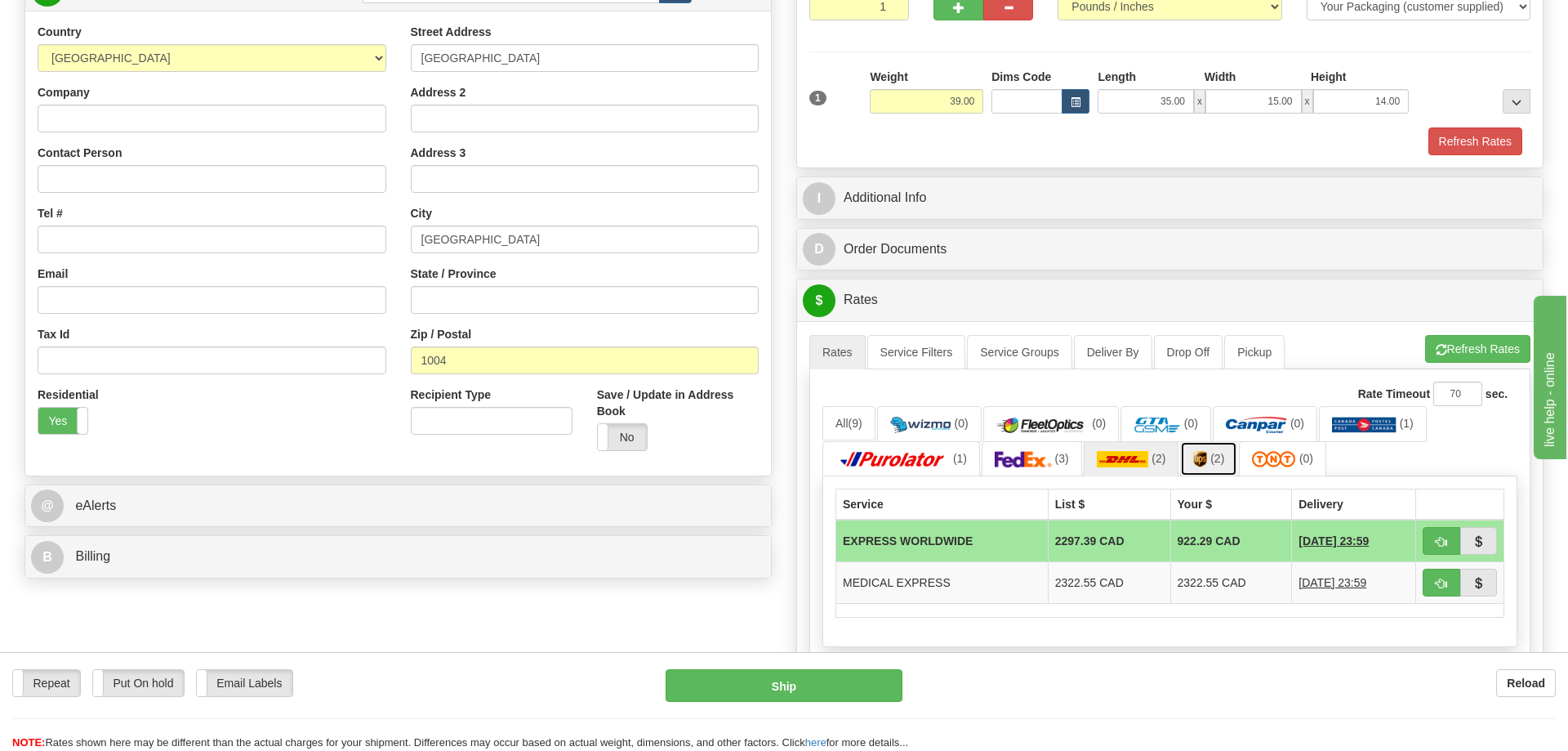
click at [1192, 461] on link "(2)" at bounding box center [1209, 459] width 57 height 36
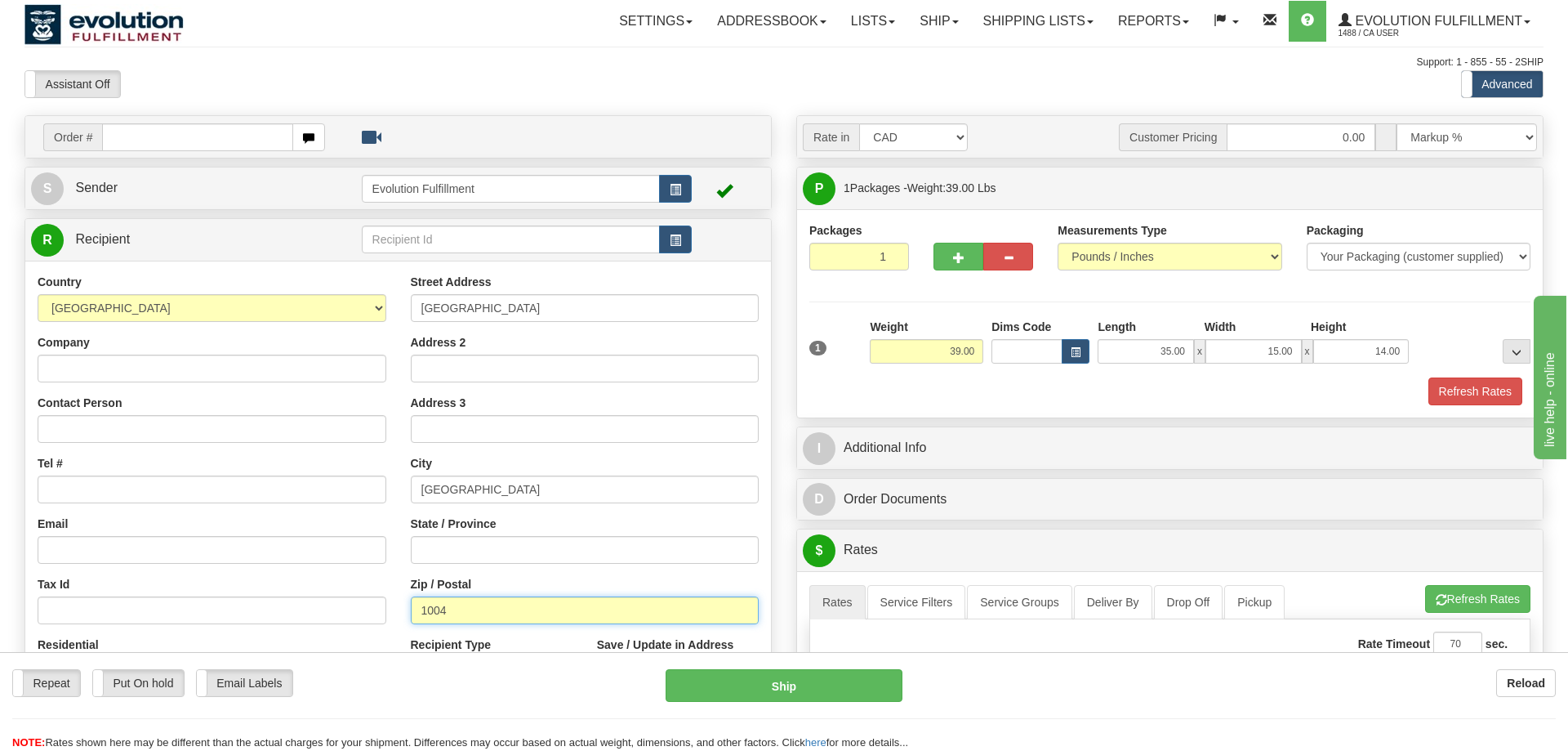
click at [421, 621] on input "1004" at bounding box center [585, 611] width 349 height 28
drag, startPoint x: 214, startPoint y: 621, endPoint x: 193, endPoint y: 621, distance: 21.0
click at [411, 621] on input "1004" at bounding box center [585, 611] width 349 height 28
paste input "2001"
type input "2001"
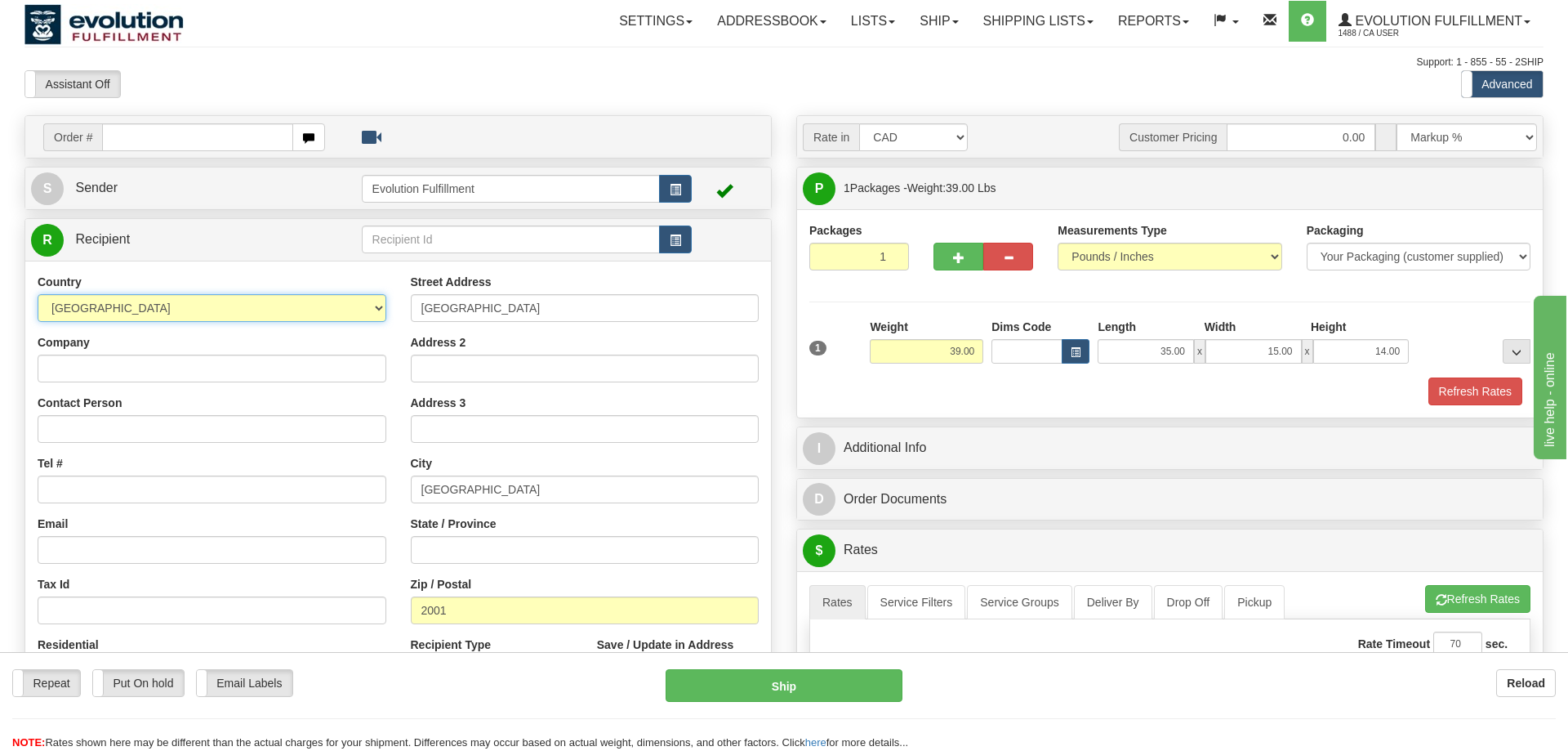
click at [38, 294] on select "[GEOGRAPHIC_DATA] [GEOGRAPHIC_DATA] [GEOGRAPHIC_DATA] [GEOGRAPHIC_DATA] [US_STA…" at bounding box center [211, 308] width 349 height 28
select select "ZA"
click option "[GEOGRAPHIC_DATA]" at bounding box center [0, 0] width 0 height 0
click at [389, 493] on div "Country [GEOGRAPHIC_DATA] [GEOGRAPHIC_DATA] [GEOGRAPHIC_DATA] [GEOGRAPHIC_DATA]…" at bounding box center [212, 485] width 373 height 423
drag, startPoint x: 445, startPoint y: 493, endPoint x: 370, endPoint y: 469, distance: 78.7
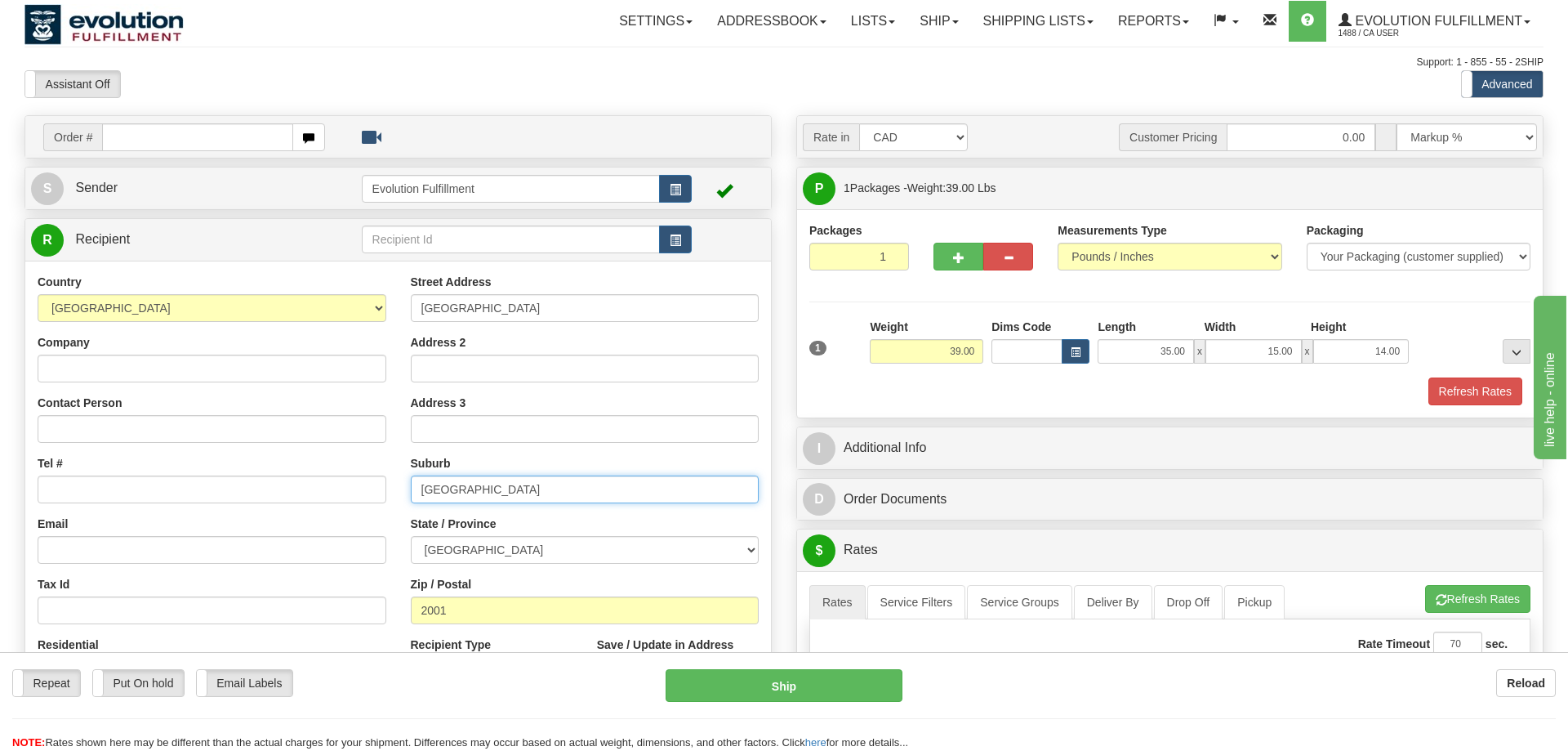
click at [411, 500] on input "[GEOGRAPHIC_DATA]" at bounding box center [585, 489] width 349 height 28
paste input "[GEOGRAPHIC_DATA]"
type input "[GEOGRAPHIC_DATA]"
drag, startPoint x: 512, startPoint y: 313, endPoint x: 233, endPoint y: 317, distance: 279.0
click at [411, 317] on input "[GEOGRAPHIC_DATA]" at bounding box center [585, 308] width 349 height 28
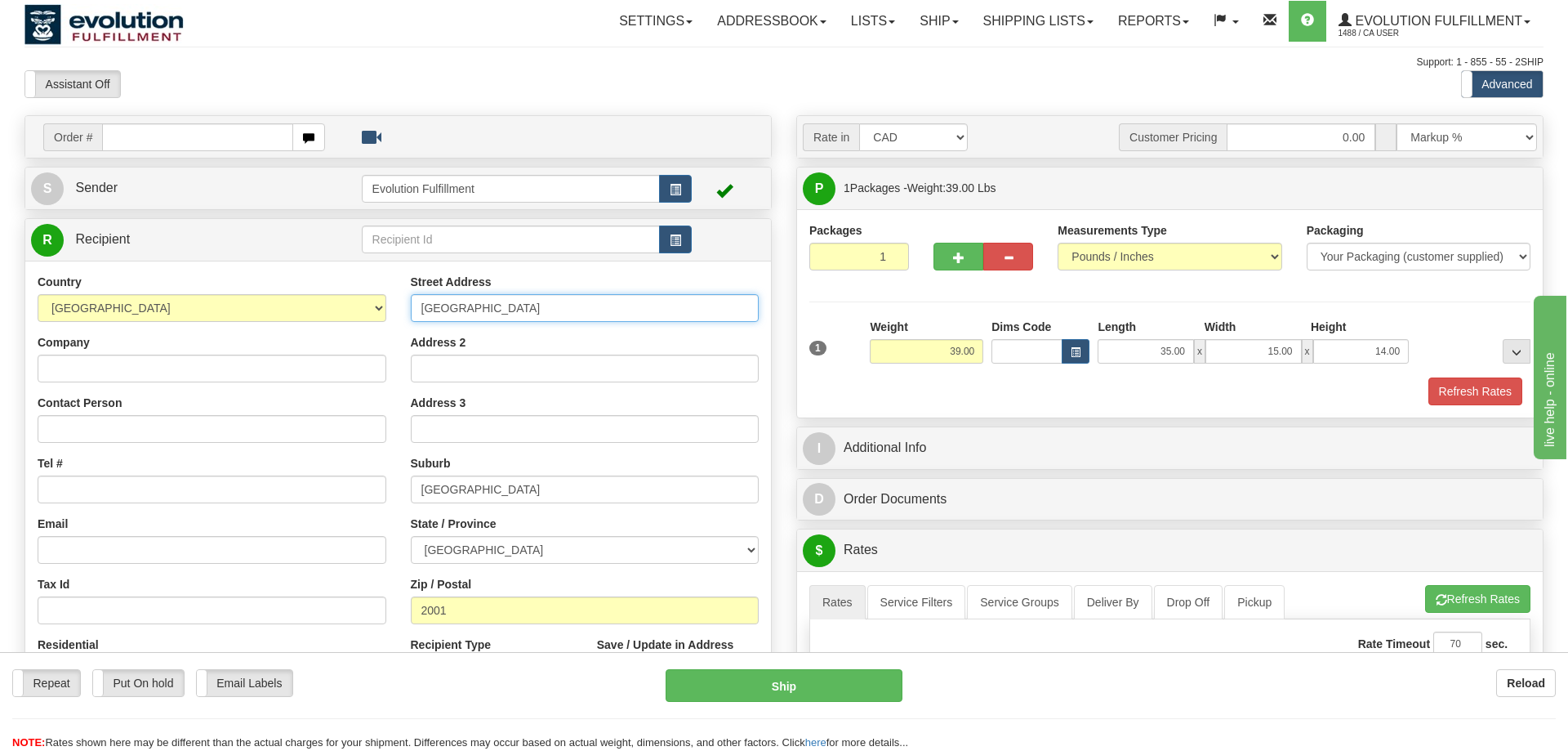
paste input "[GEOGRAPHIC_DATA]"
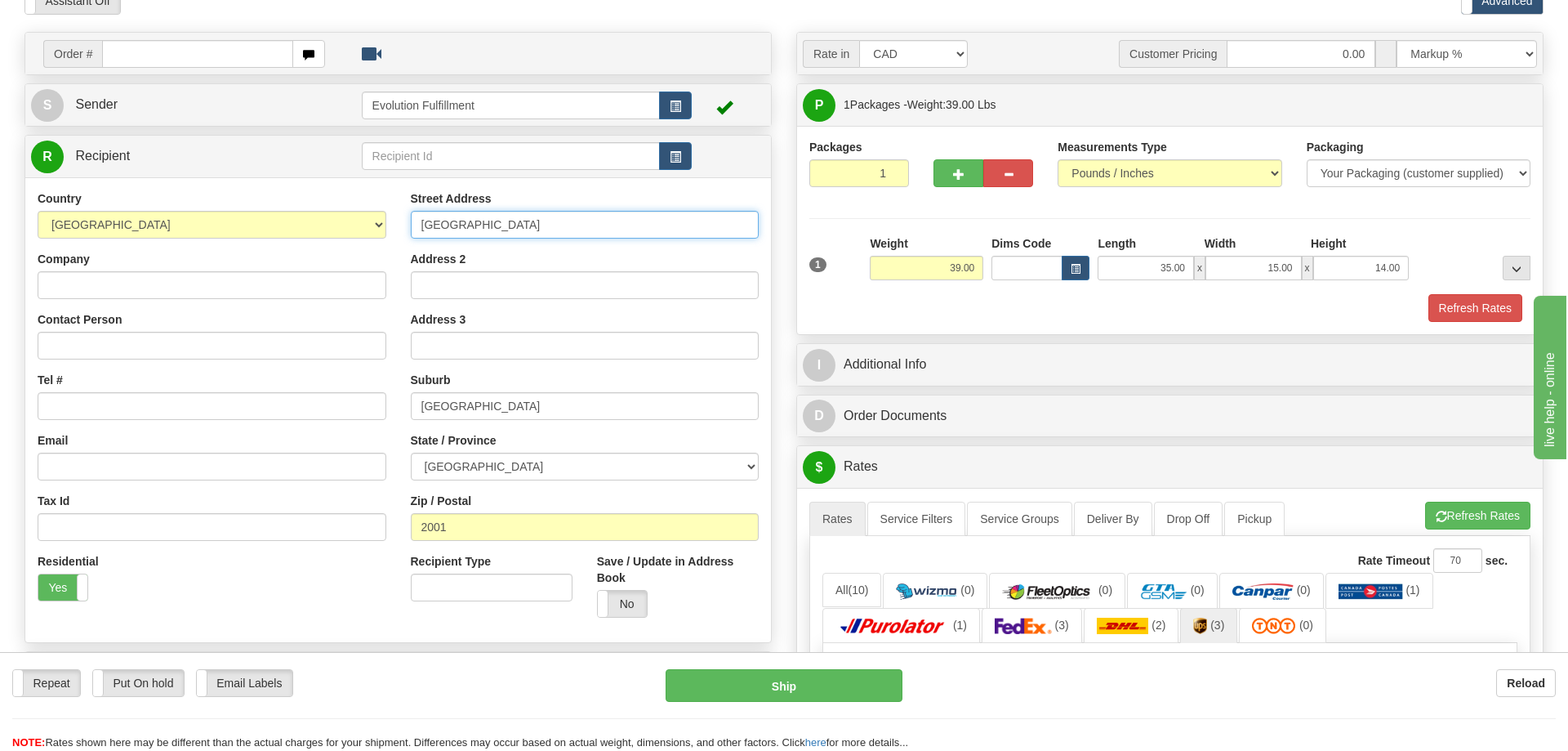
type input "[GEOGRAPHIC_DATA]"
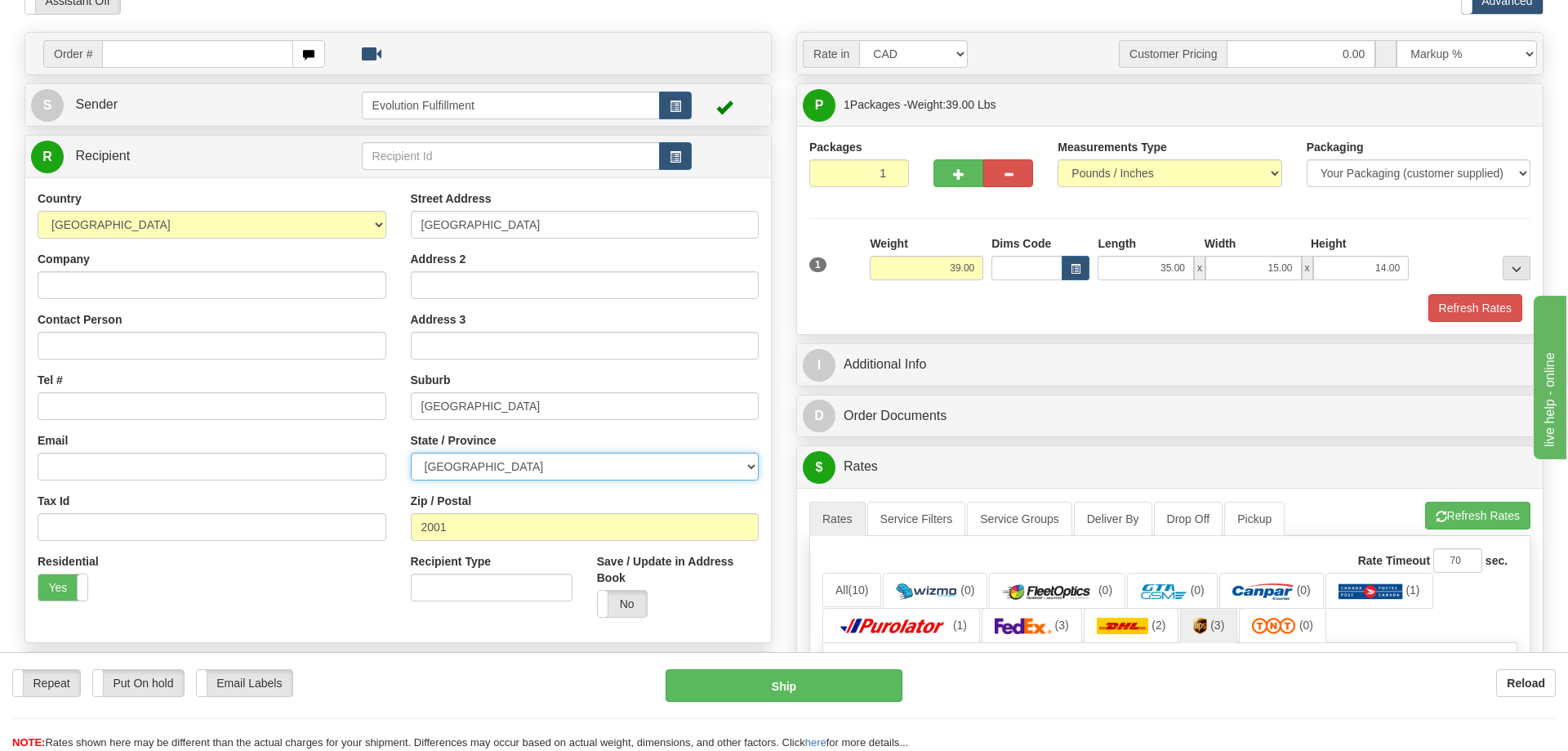
click at [411, 453] on select "Eastern Cape Free State [GEOGRAPHIC_DATA] [GEOGRAPHIC_DATA][DATE] [GEOGRAPHIC_D…" at bounding box center [585, 466] width 349 height 28
select select "GT"
click option "Gauteng" at bounding box center [0, 0] width 0 height 0
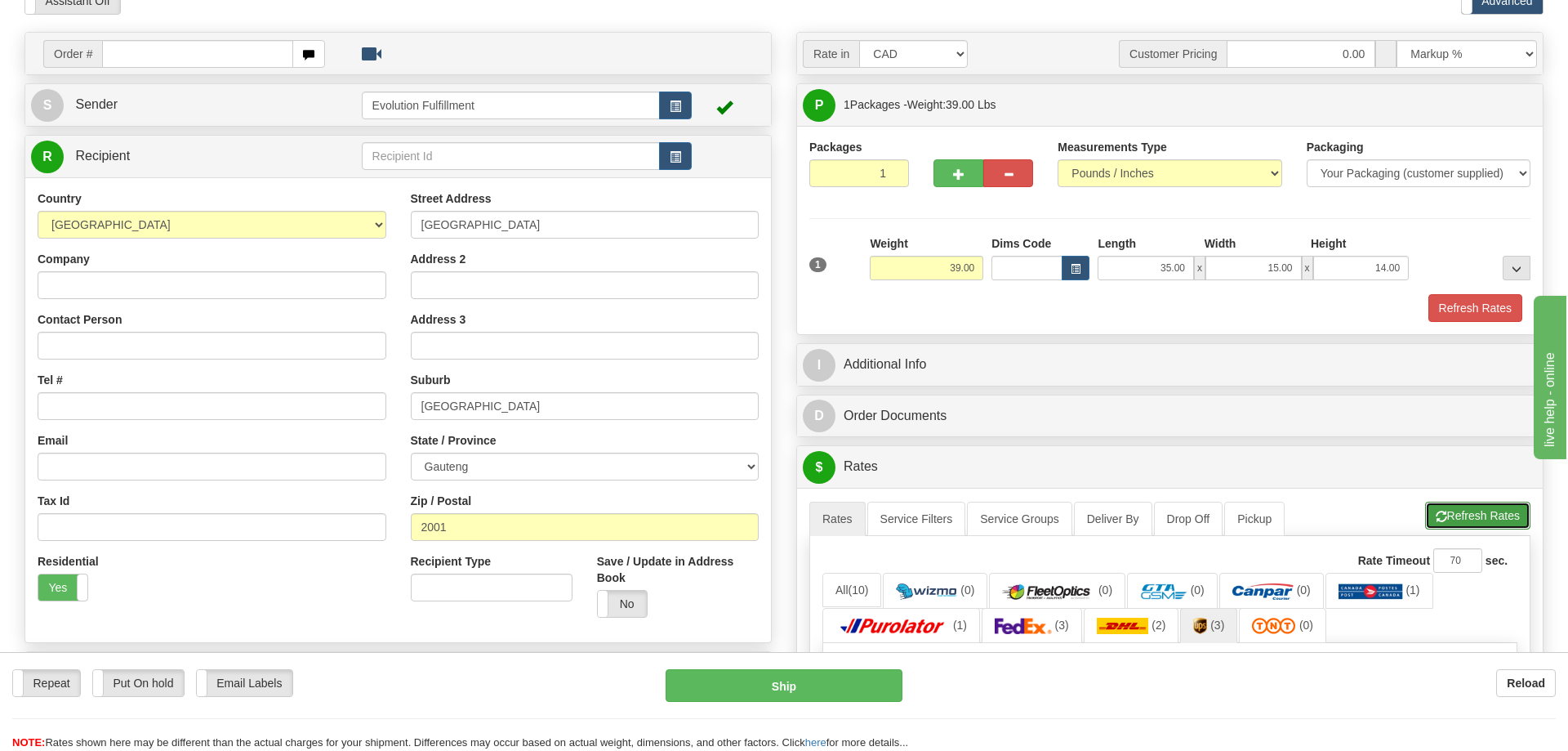
click at [1462, 517] on button "Refresh Rates" at bounding box center [1478, 516] width 106 height 28
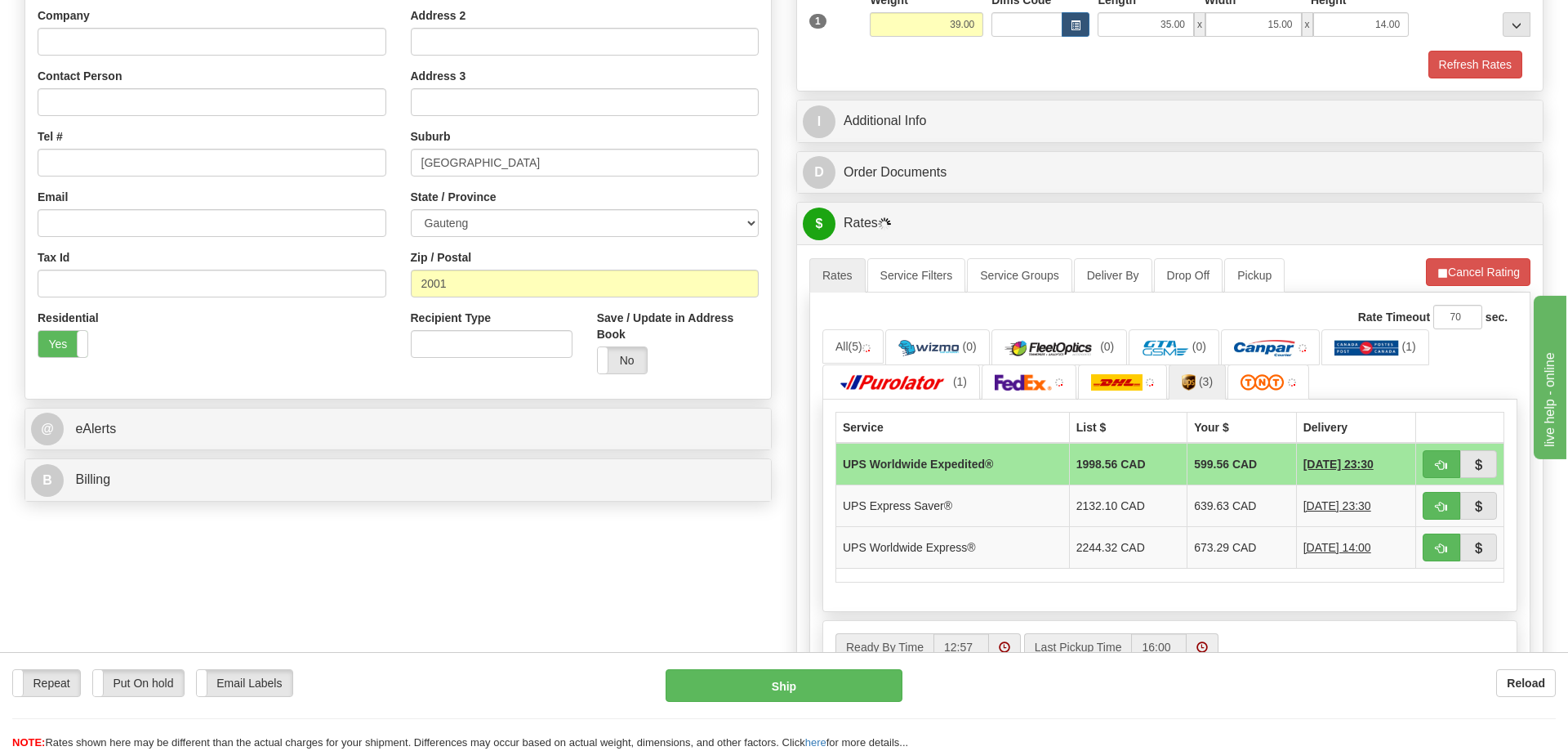
scroll to position [333, 0]
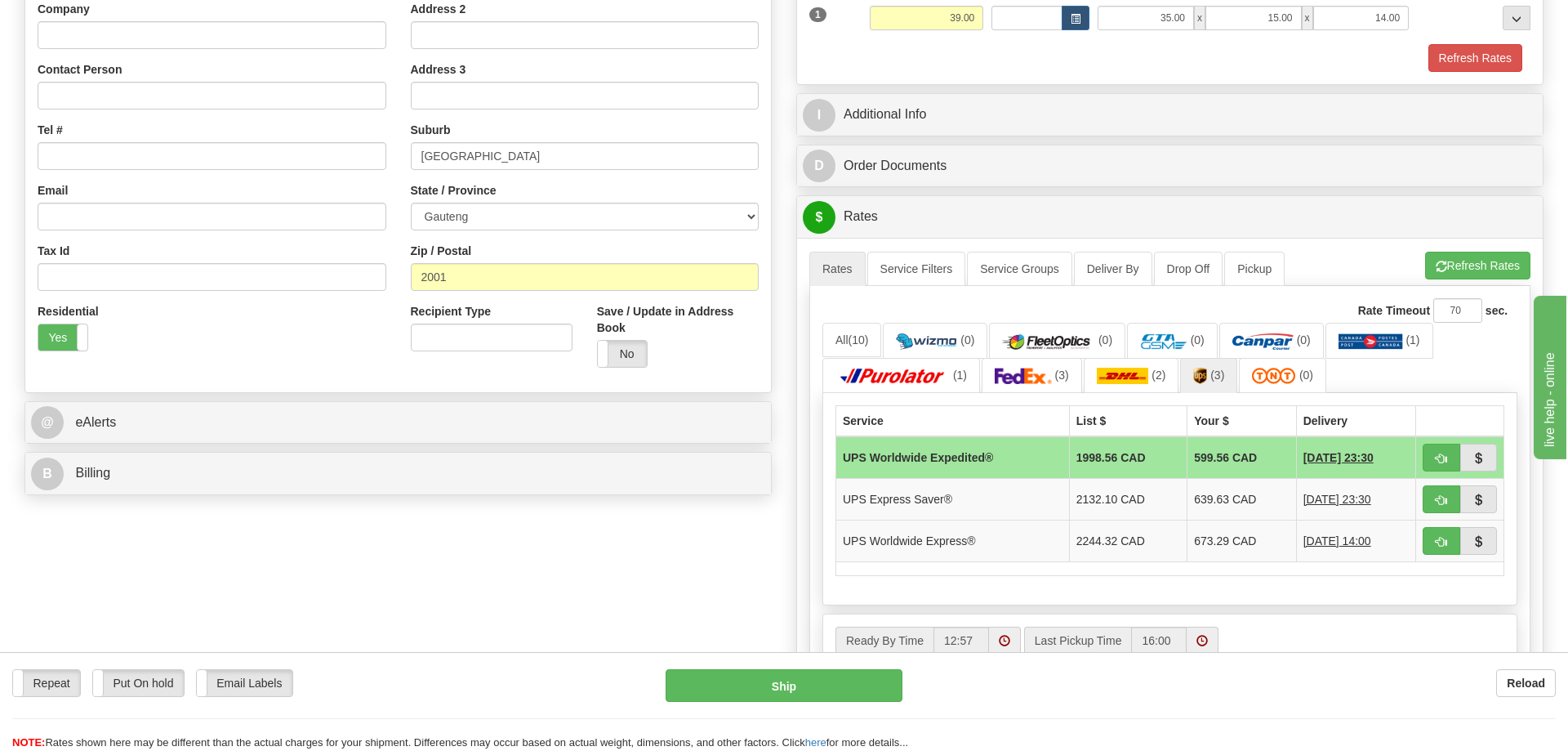
click at [657, 559] on div "Order # S Sender" at bounding box center [784, 326] width 1544 height 1090
click at [546, 604] on div "Order # S Sender" at bounding box center [784, 326] width 1544 height 1090
click at [1398, 340] on img at bounding box center [1370, 341] width 64 height 17
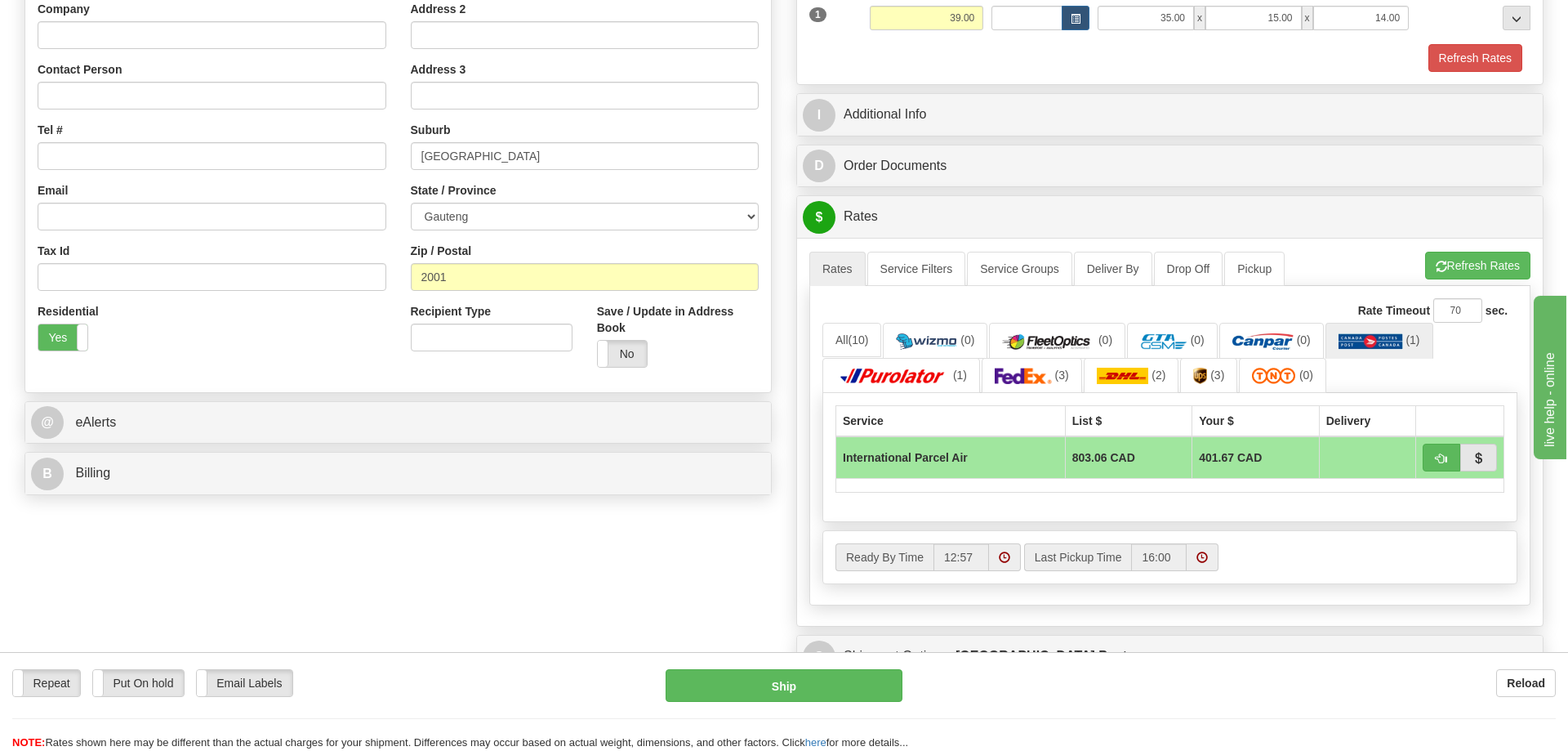
click at [637, 584] on div "Order # S Sender" at bounding box center [784, 285] width 1544 height 1007
click at [539, 586] on div "Order # S Sender" at bounding box center [784, 285] width 1544 height 1007
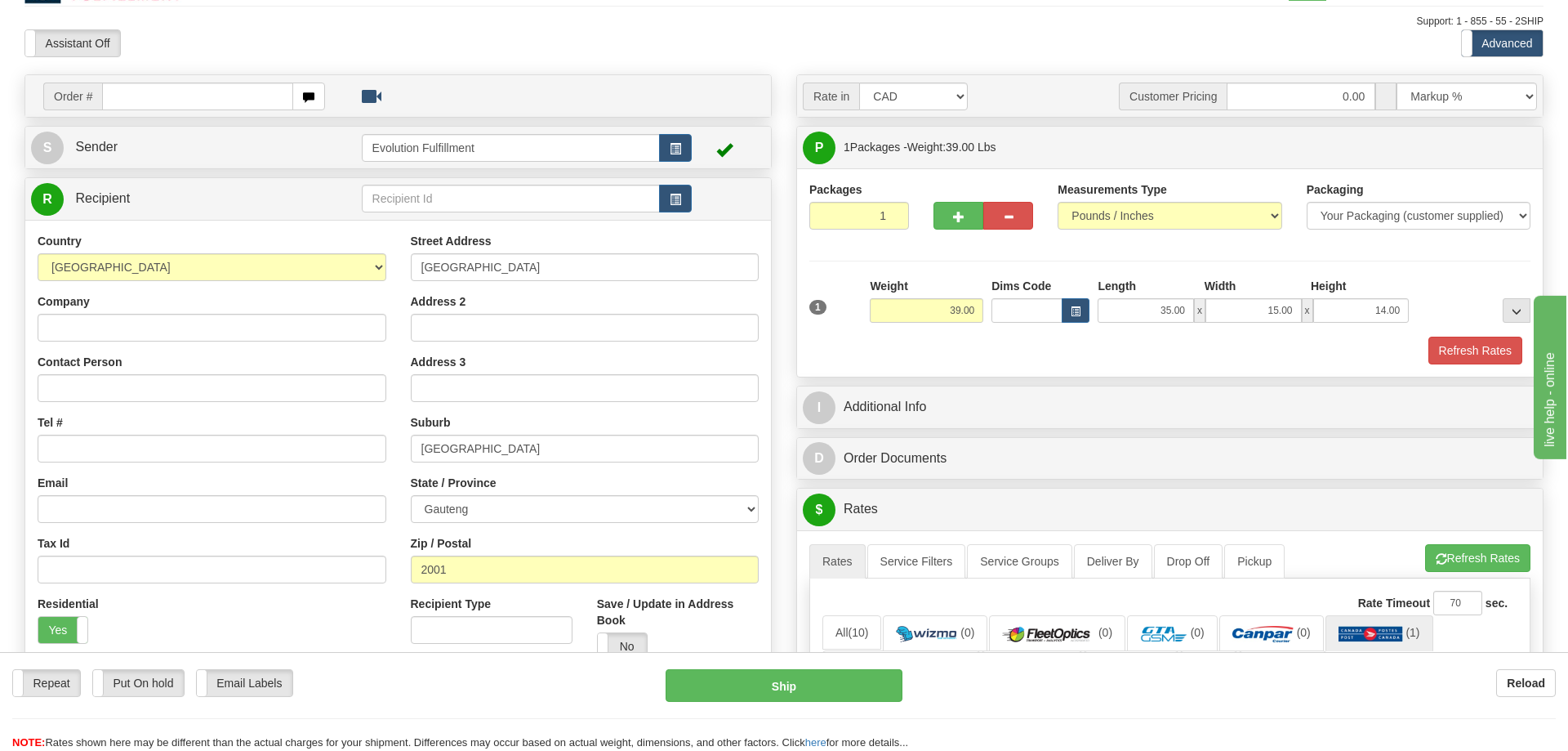
scroll to position [0, 0]
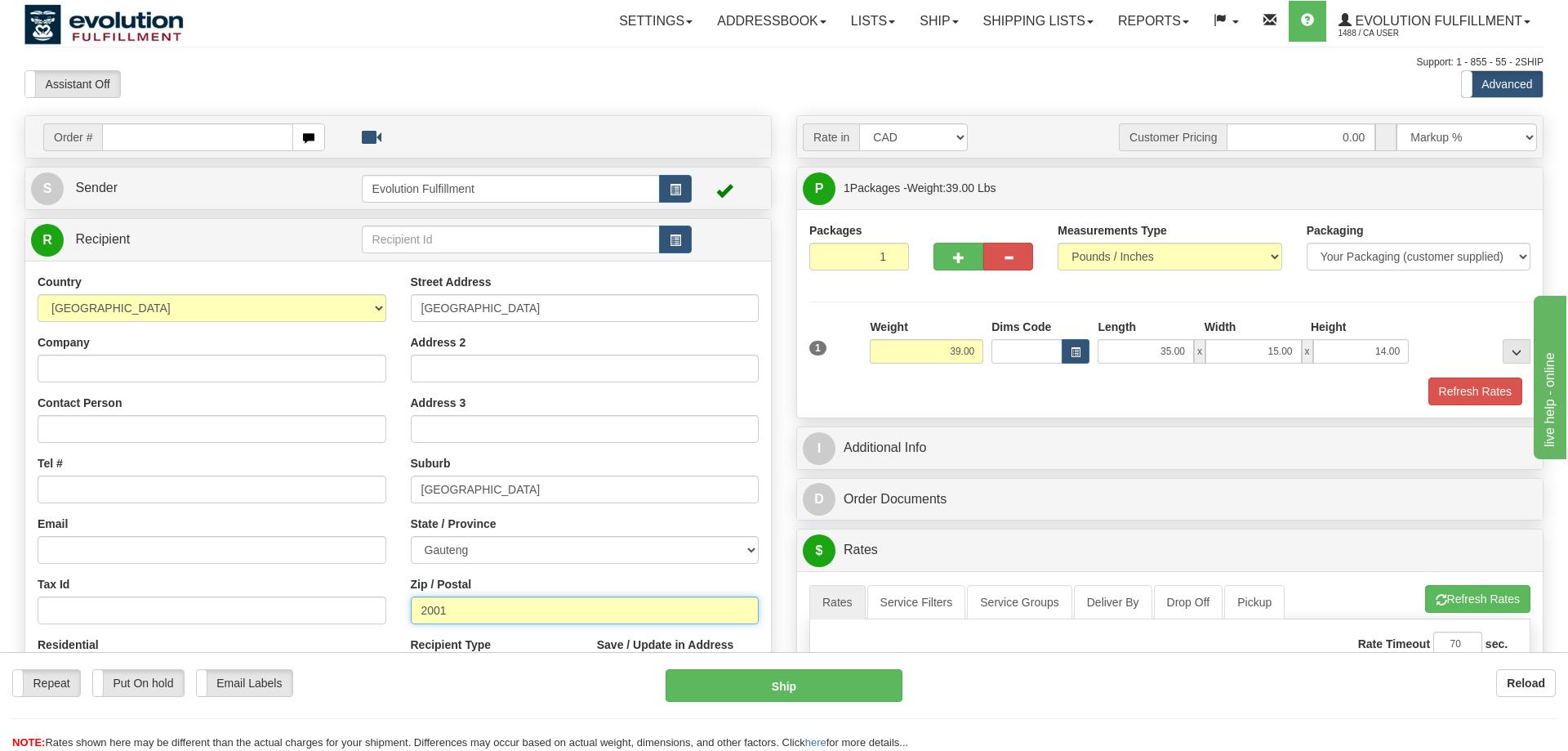
click at [462, 611] on input "2001" at bounding box center [585, 611] width 349 height 28
drag, startPoint x: 477, startPoint y: 611, endPoint x: 267, endPoint y: 639, distance: 211.9
click at [411, 625] on input "2001" at bounding box center [585, 611] width 349 height 28
paste input "0447"
type input "0447"
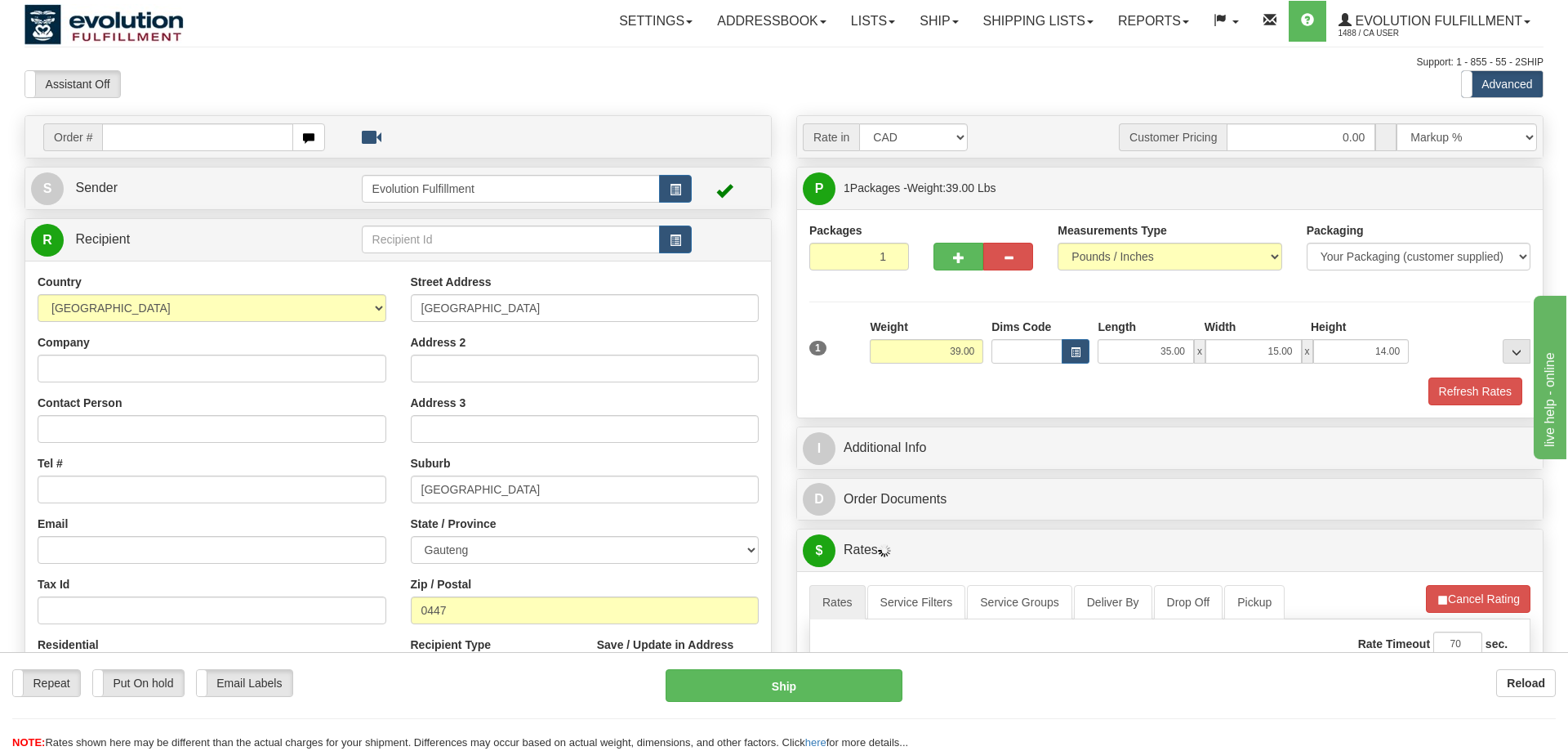
click at [454, 528] on label "State / Province" at bounding box center [454, 524] width 86 height 17
click at [454, 536] on select "Eastern Cape Free State [GEOGRAPHIC_DATA] [GEOGRAPHIC_DATA][DATE] [GEOGRAPHIC_D…" at bounding box center [585, 549] width 349 height 28
click at [38, 294] on select "[GEOGRAPHIC_DATA] [GEOGRAPHIC_DATA] [GEOGRAPHIC_DATA] [GEOGRAPHIC_DATA] [US_STA…" at bounding box center [211, 308] width 349 height 28
select select "NZ"
click option "[GEOGRAPHIC_DATA]" at bounding box center [0, 0] width 0 height 0
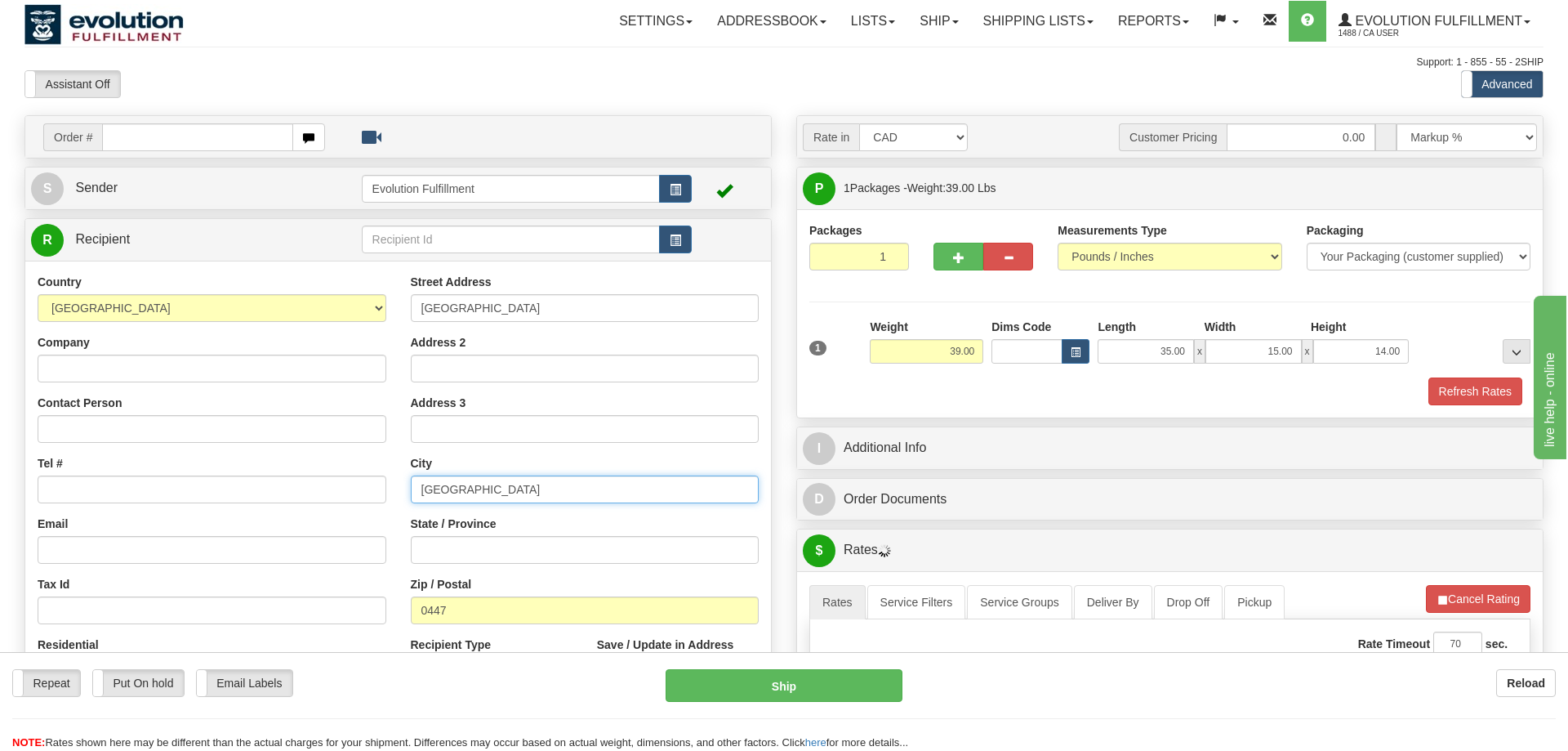
drag, startPoint x: 536, startPoint y: 498, endPoint x: 295, endPoint y: 500, distance: 241.0
click at [411, 498] on input "[GEOGRAPHIC_DATA]" at bounding box center [585, 489] width 349 height 28
paste input "Okaihau"
type input "Okaihau"
click at [480, 554] on input "State / Province" at bounding box center [585, 549] width 349 height 28
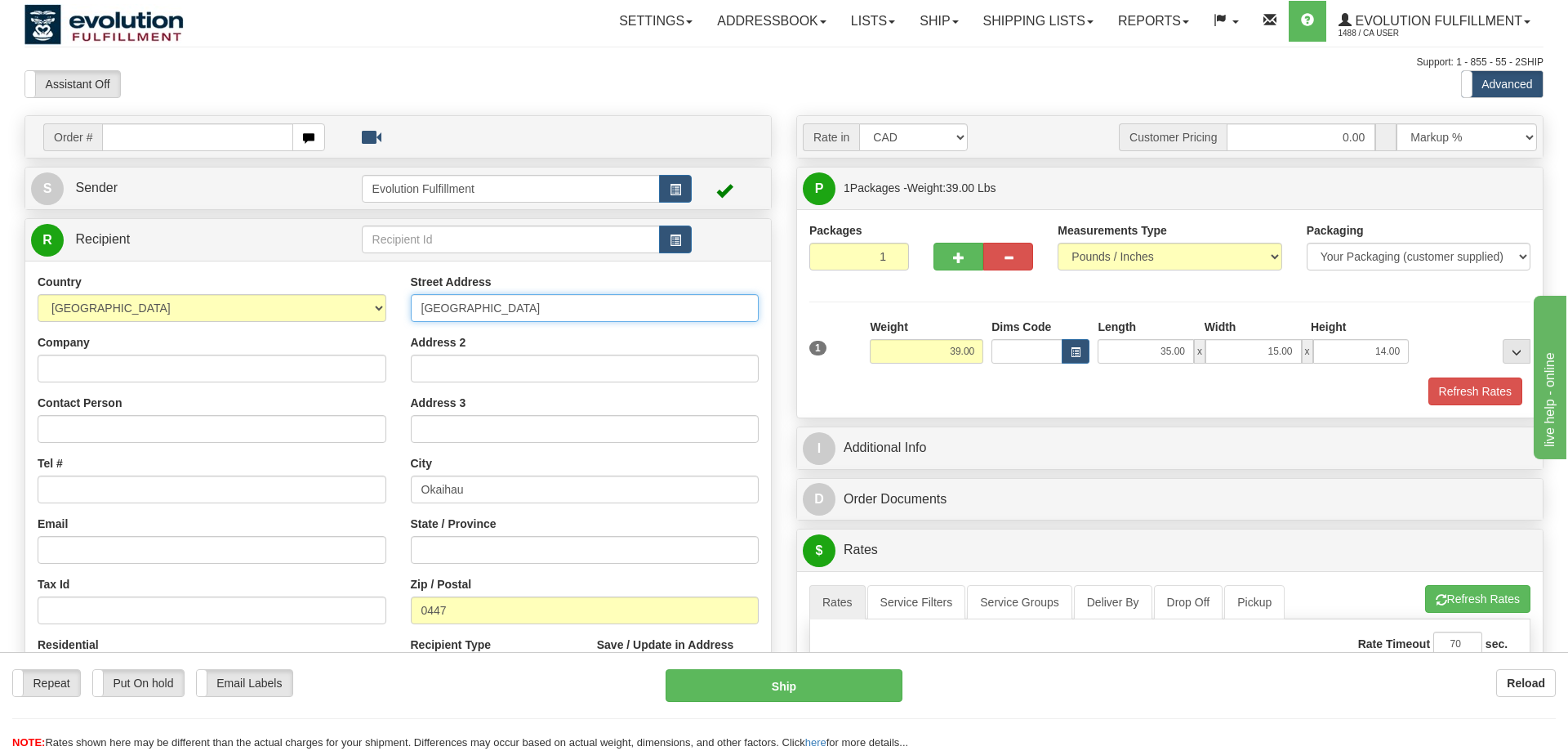
drag, startPoint x: 523, startPoint y: 300, endPoint x: 15, endPoint y: 338, distance: 509.4
click at [411, 322] on input "[GEOGRAPHIC_DATA]" at bounding box center [585, 308] width 349 height 28
paste input "Okaihau"
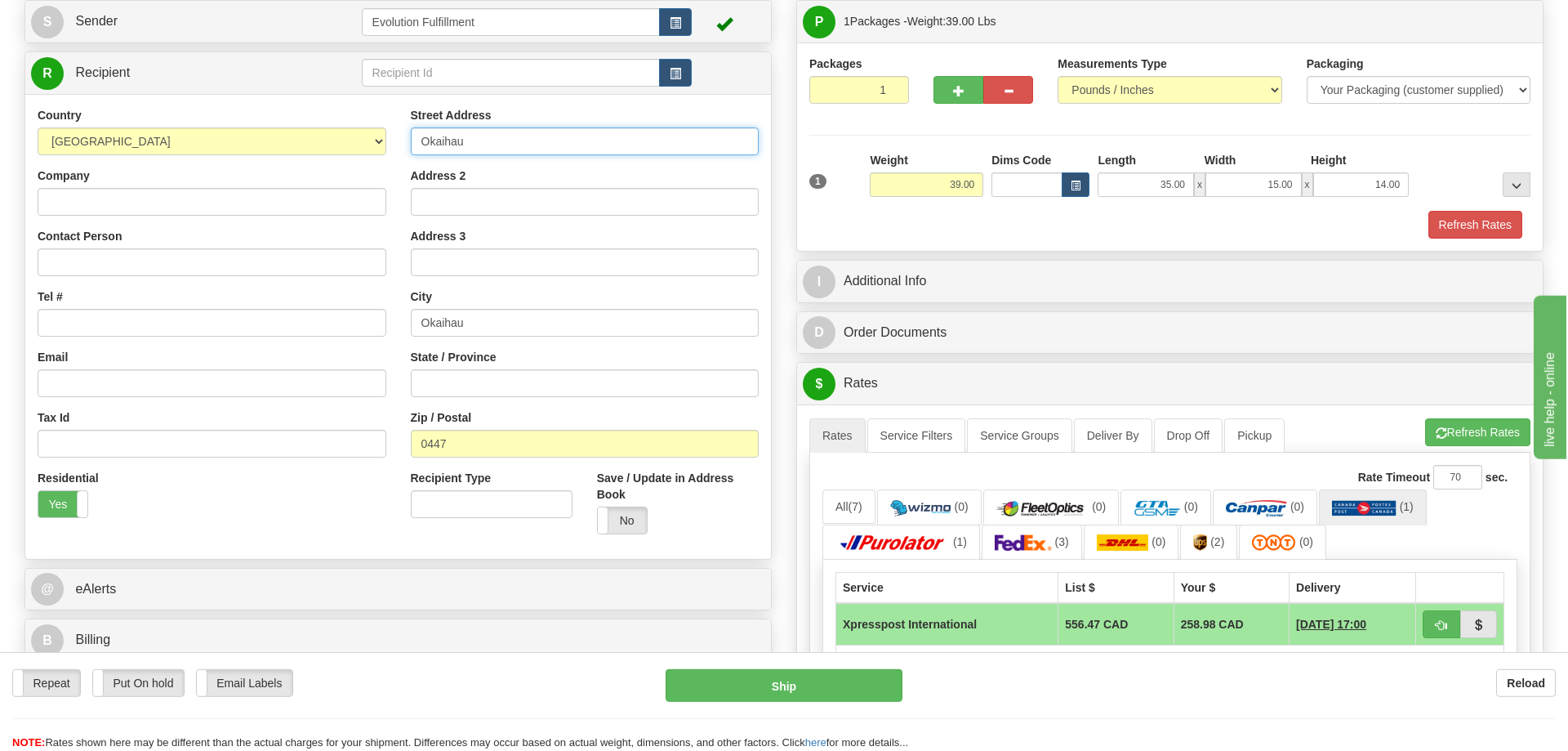
scroll to position [250, 0]
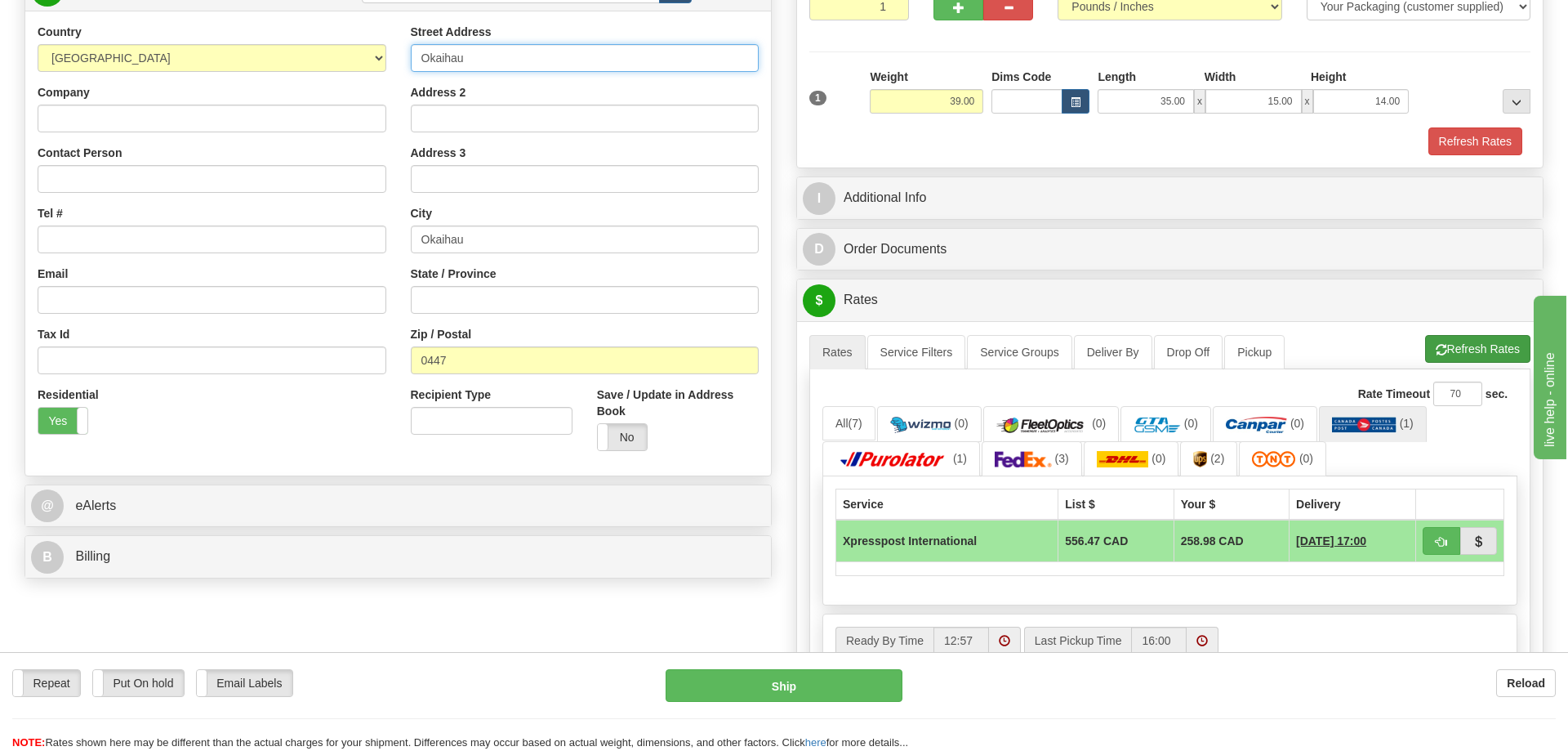
type input "Okaihau"
click at [1459, 349] on button "Refresh Rates" at bounding box center [1478, 349] width 106 height 28
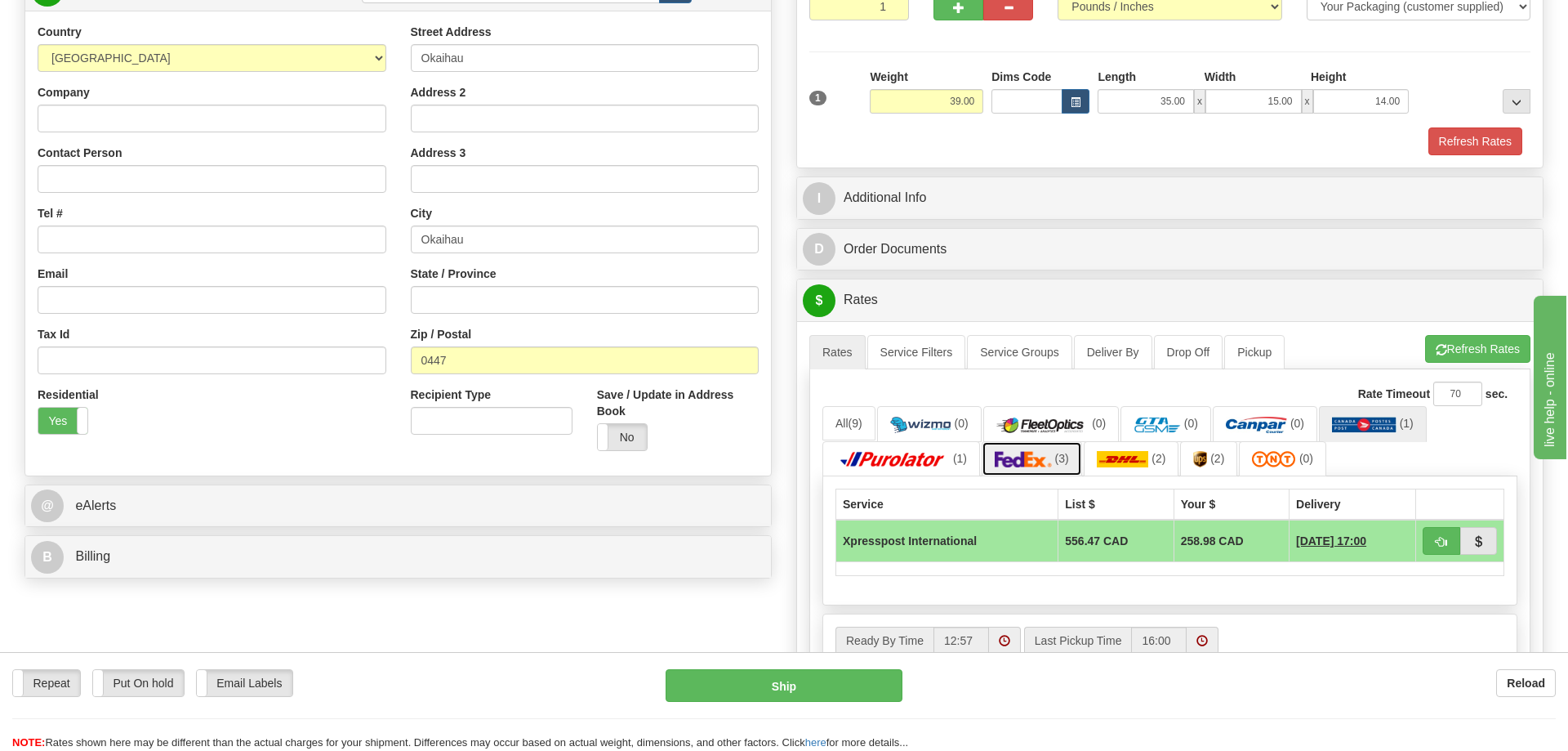
click at [1038, 467] on img at bounding box center [1024, 459] width 57 height 17
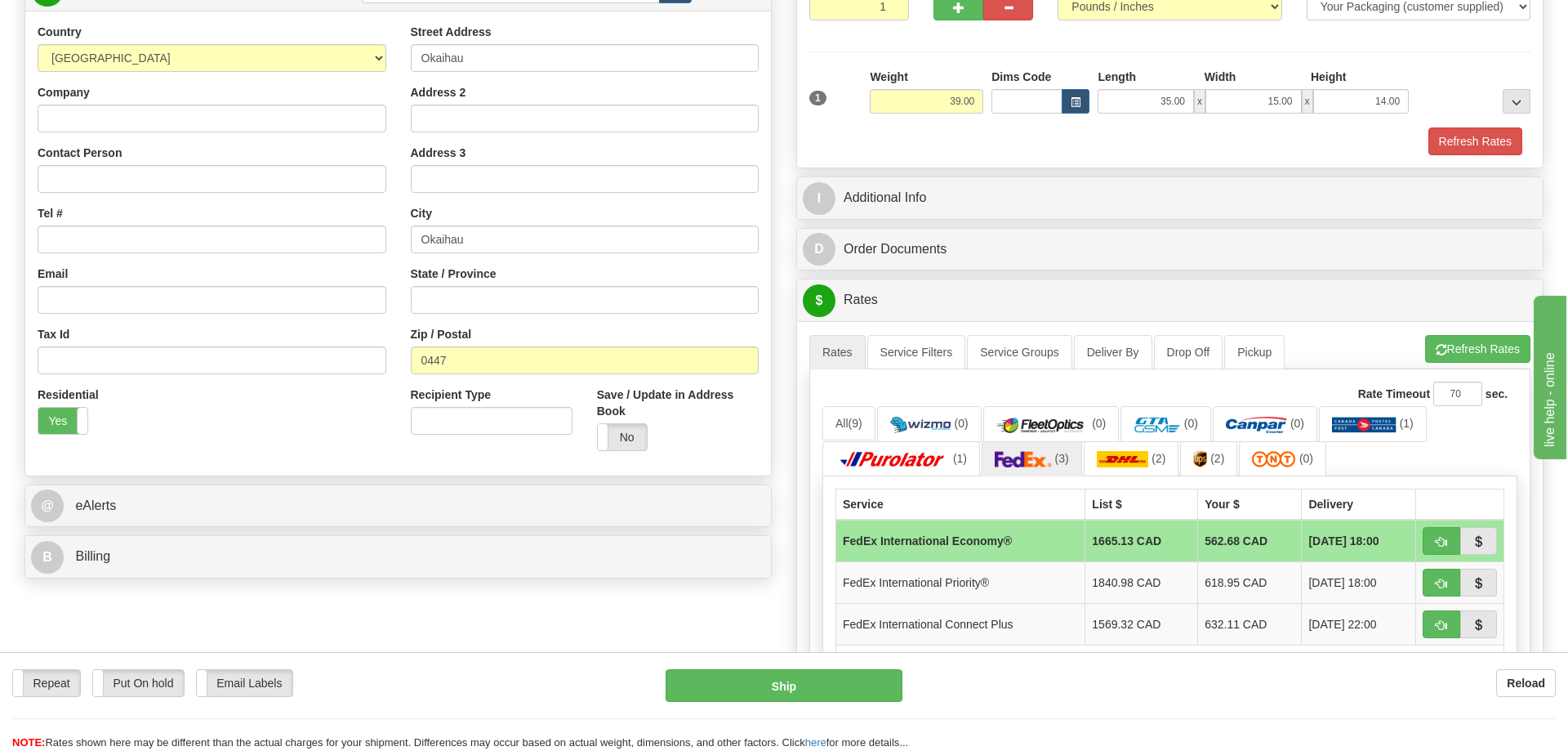
click at [688, 628] on div "Order # S Sender" at bounding box center [784, 410] width 1544 height 1090
click at [1382, 417] on link "(1)" at bounding box center [1372, 424] width 108 height 36
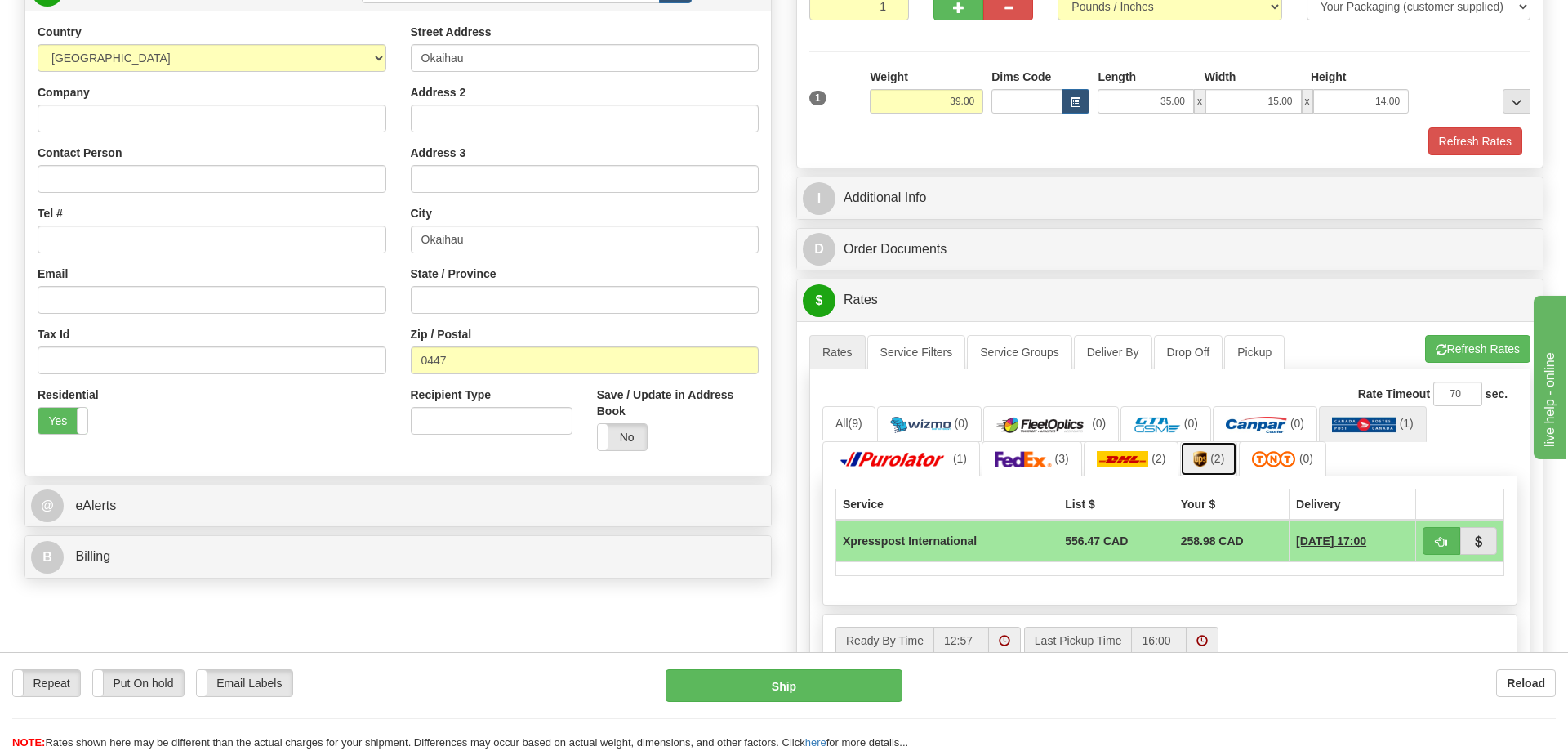
click at [1192, 461] on link "(2)" at bounding box center [1209, 459] width 57 height 36
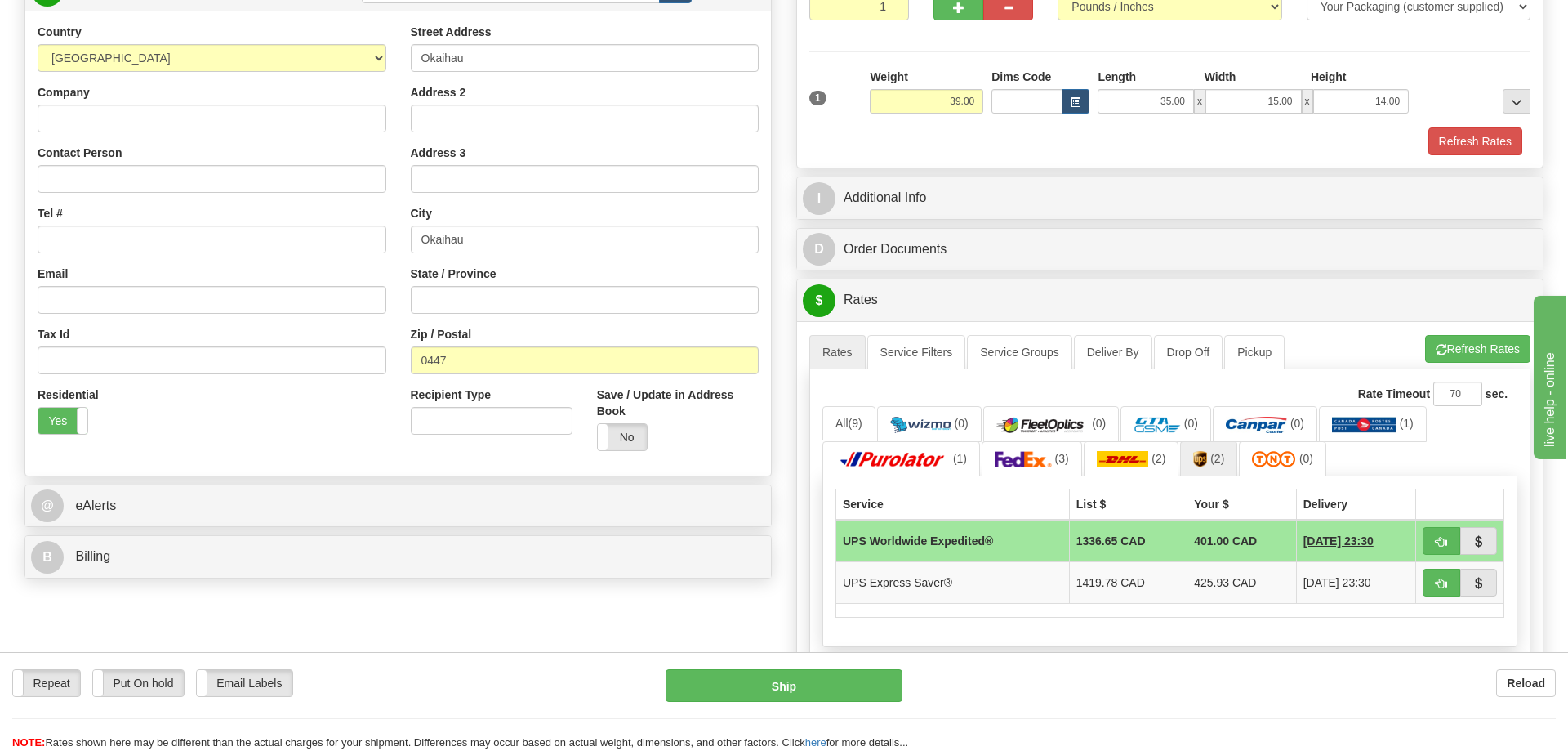
click at [475, 623] on div "Order # S Sender" at bounding box center [784, 389] width 1544 height 1048
click at [1393, 440] on link "(1)" at bounding box center [1372, 424] width 108 height 36
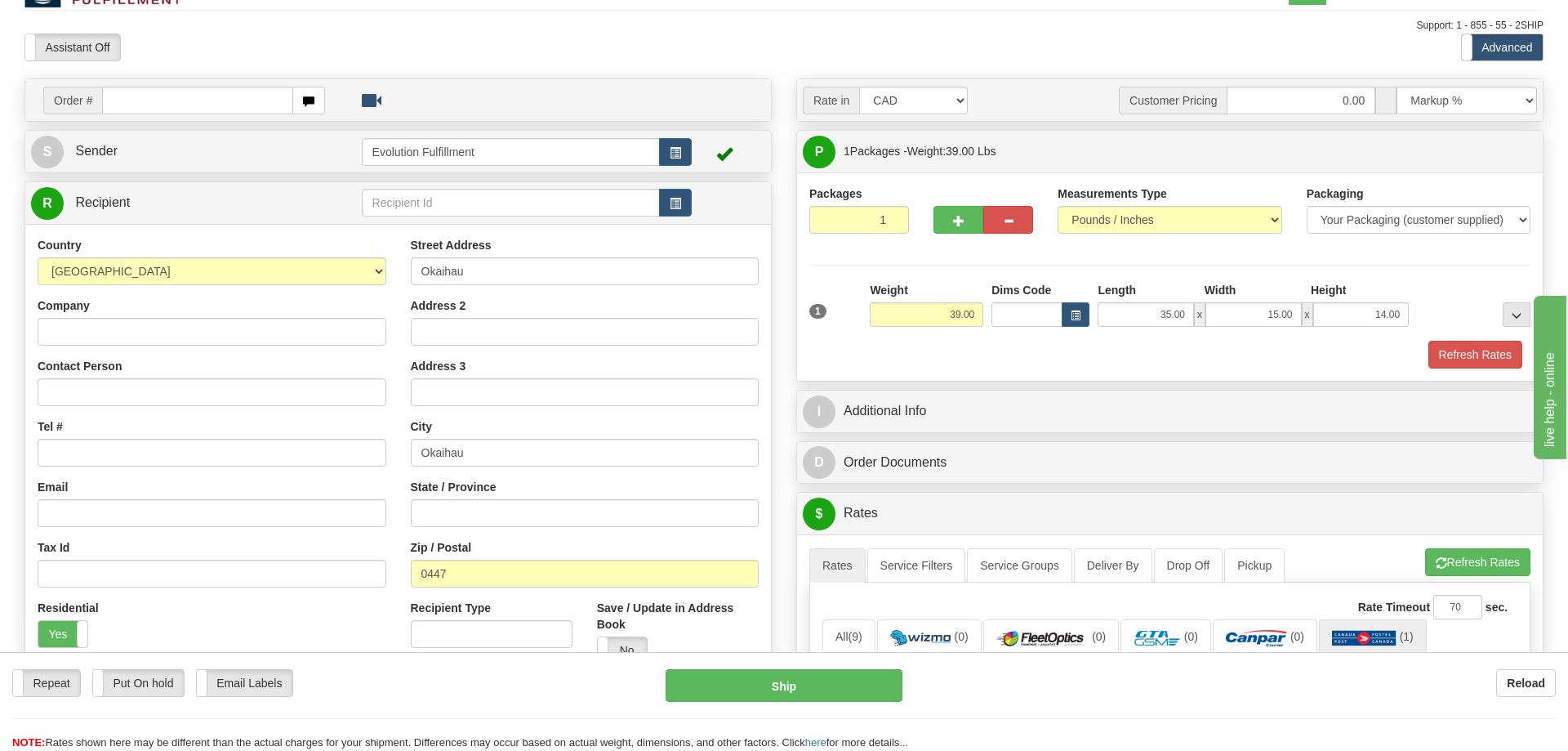
scroll to position [0, 0]
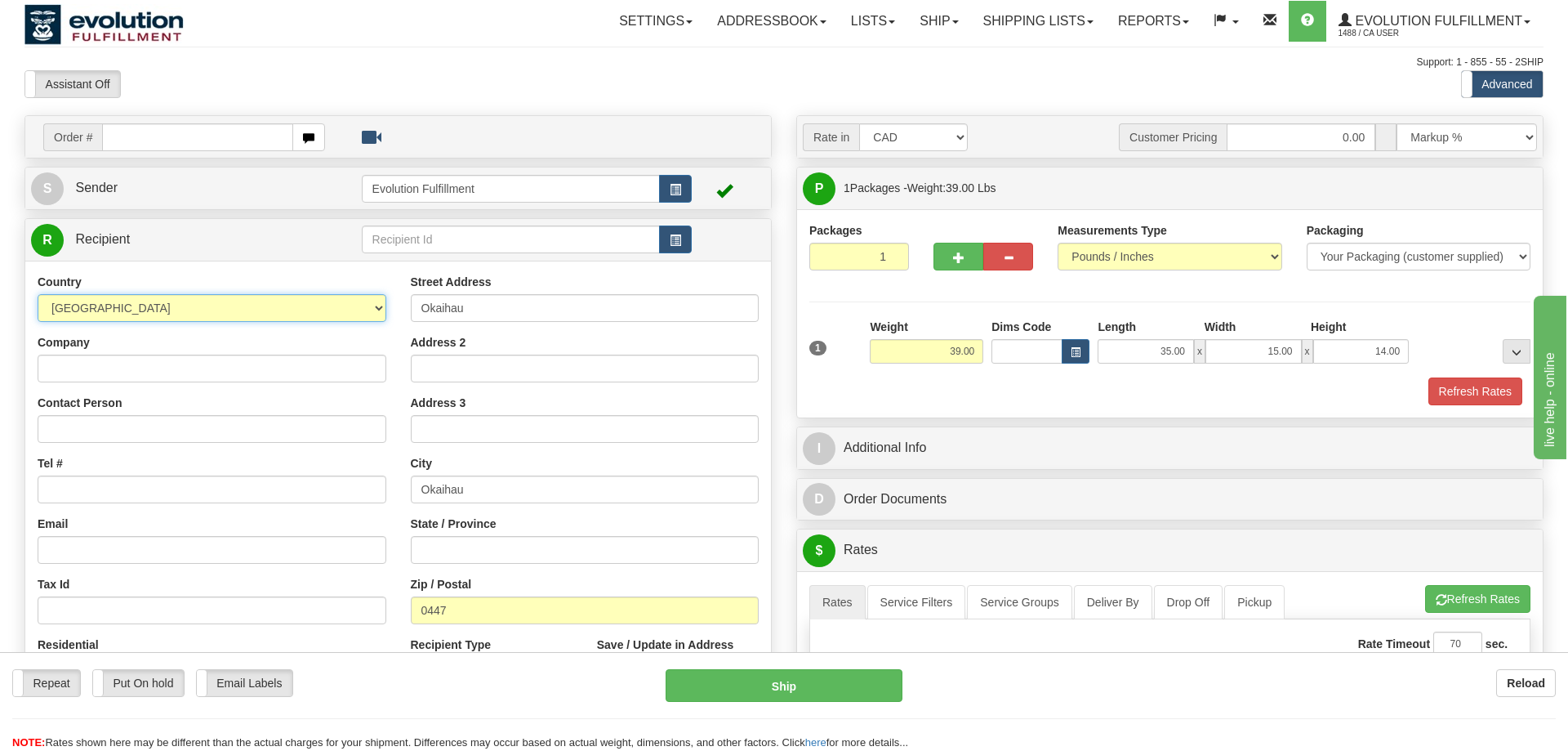
select select "AU"
click option "[GEOGRAPHIC_DATA]" at bounding box center [0, 0] width 0 height 0
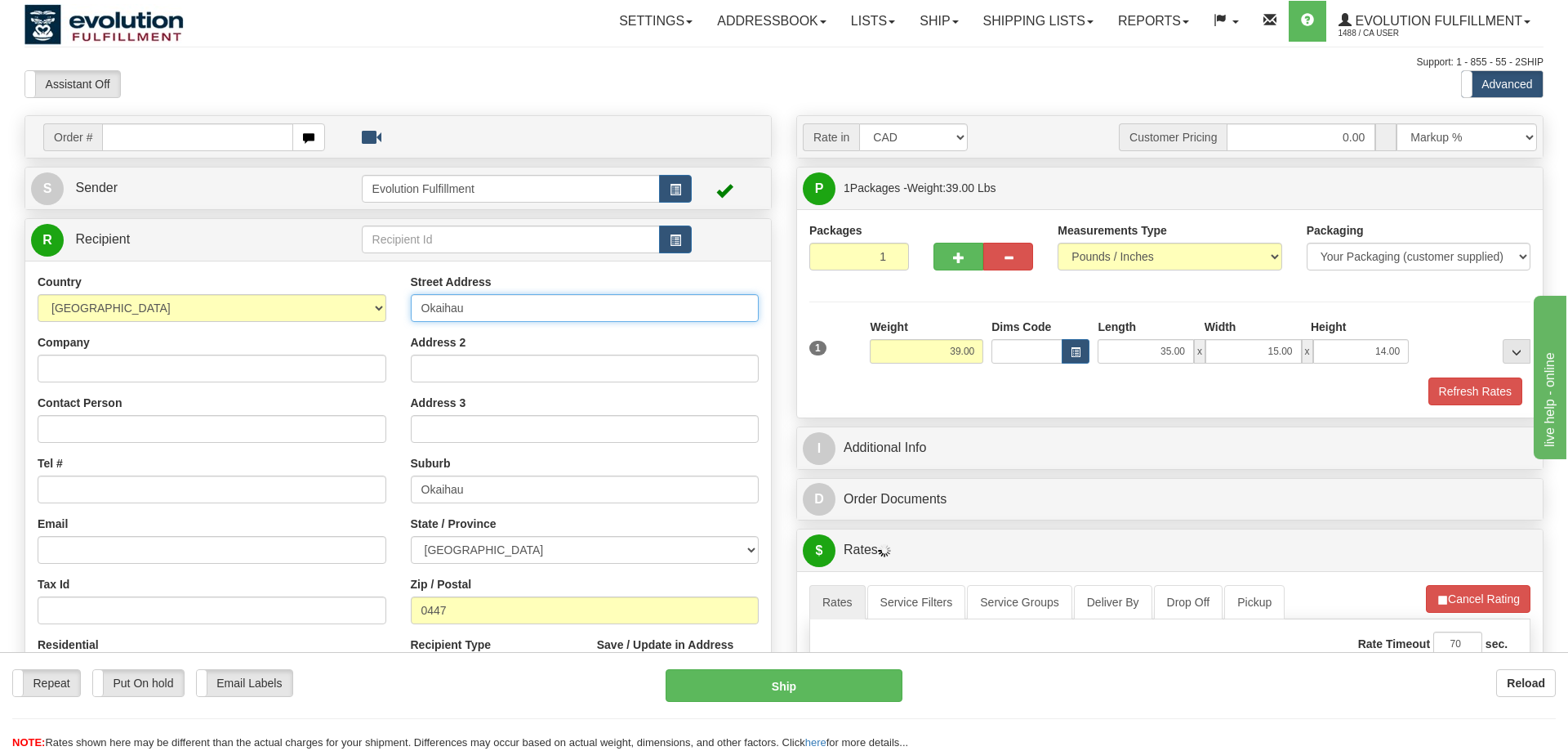
drag, startPoint x: 504, startPoint y: 317, endPoint x: 495, endPoint y: 356, distance: 40.0
click at [411, 322] on input "Okaihau" at bounding box center [585, 308] width 349 height 28
paste input "[GEOGRAPHIC_DATA]"
type input "[GEOGRAPHIC_DATA]"
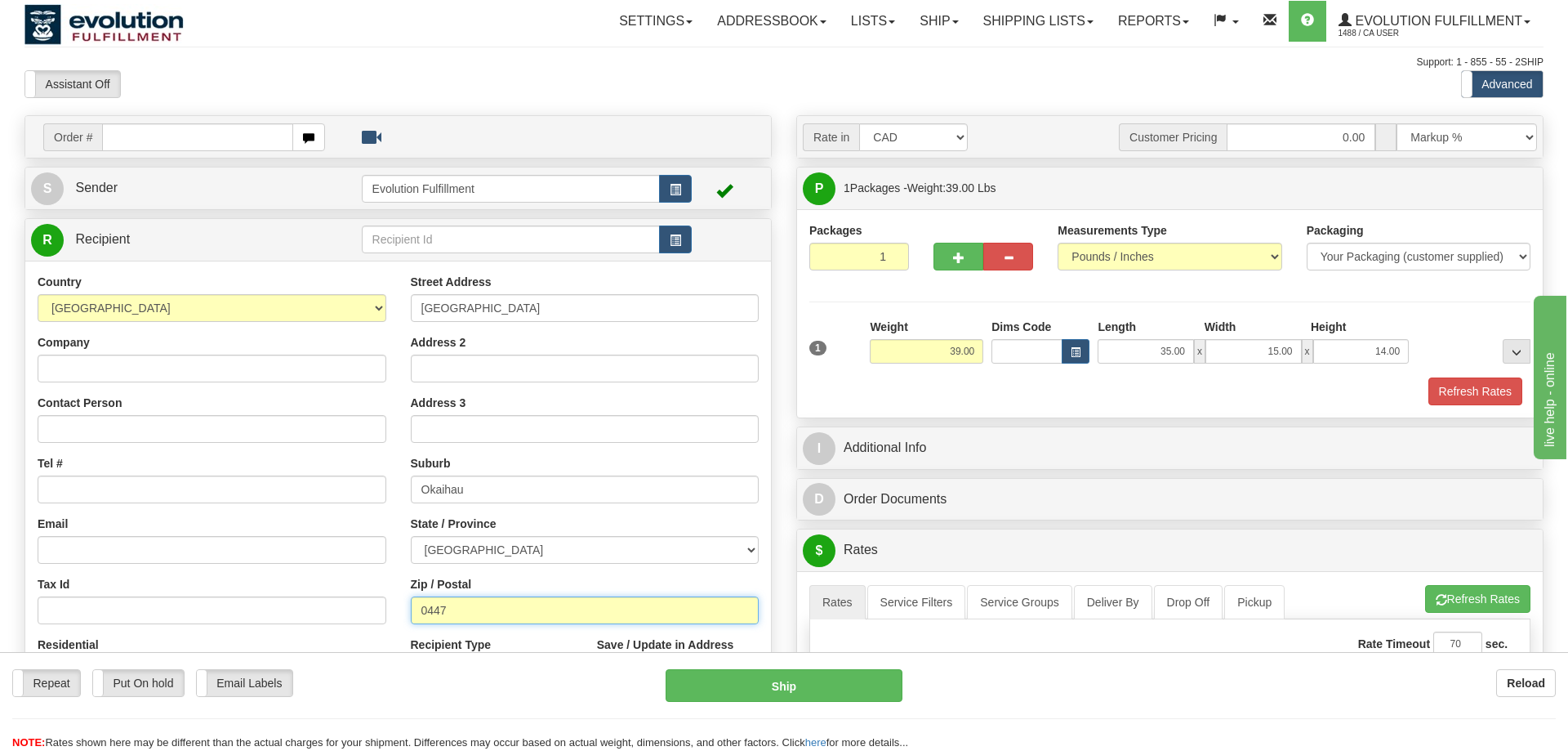
drag, startPoint x: 455, startPoint y: 605, endPoint x: 307, endPoint y: 601, distance: 148.1
click at [411, 601] on input "0447" at bounding box center [585, 611] width 349 height 28
paste input "2006"
type input "2006"
click at [580, 576] on div "Street Address [GEOGRAPHIC_DATA] Address 2 Address 3 Suburb [GEOGRAPHIC_DATA] S…" at bounding box center [585, 493] width 373 height 440
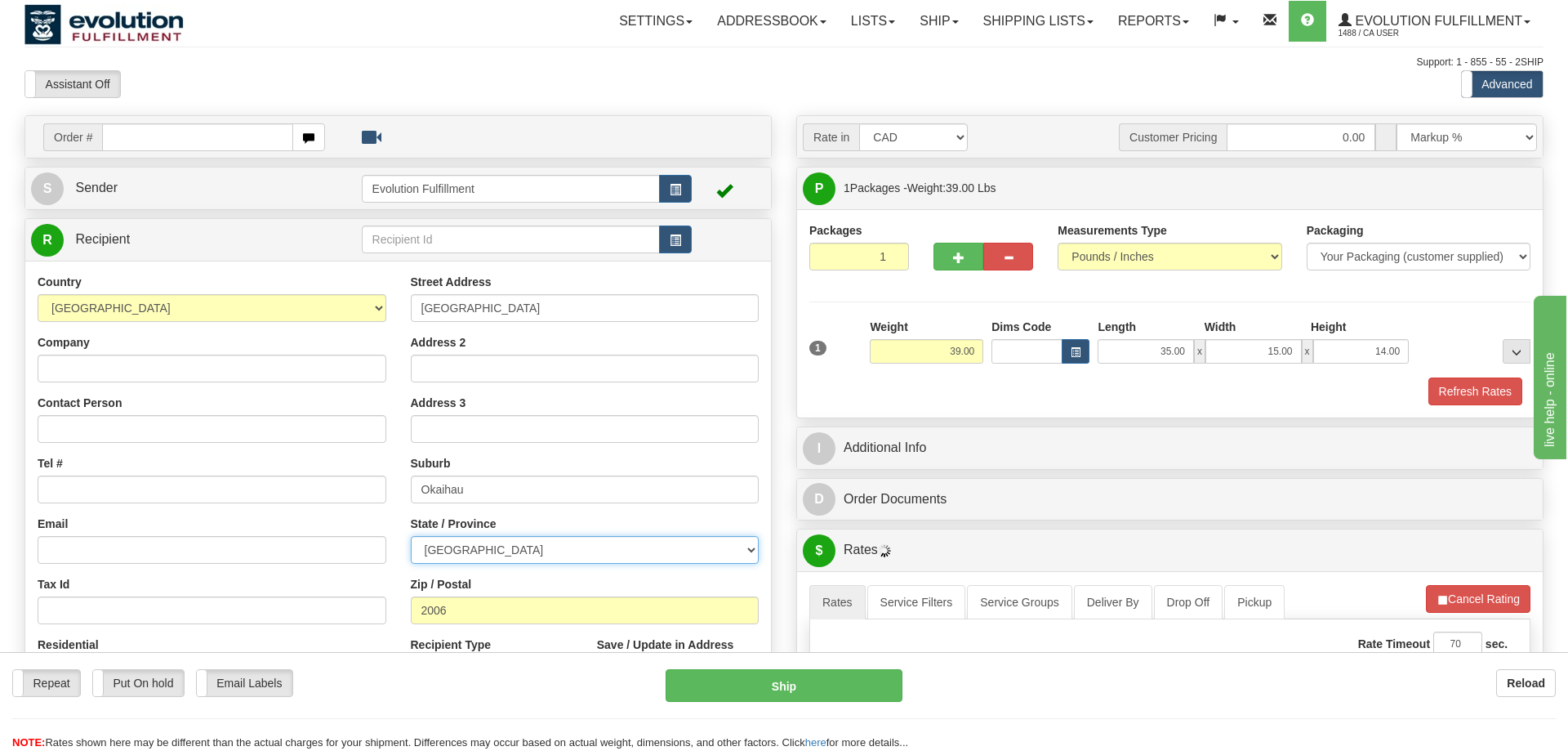
select select "[GEOGRAPHIC_DATA]"
click option "[GEOGRAPHIC_DATA]" at bounding box center [0, 0] width 0 height 0
drag, startPoint x: 477, startPoint y: 493, endPoint x: 146, endPoint y: 502, distance: 331.1
click at [411, 502] on input "Okaihau" at bounding box center [585, 489] width 349 height 28
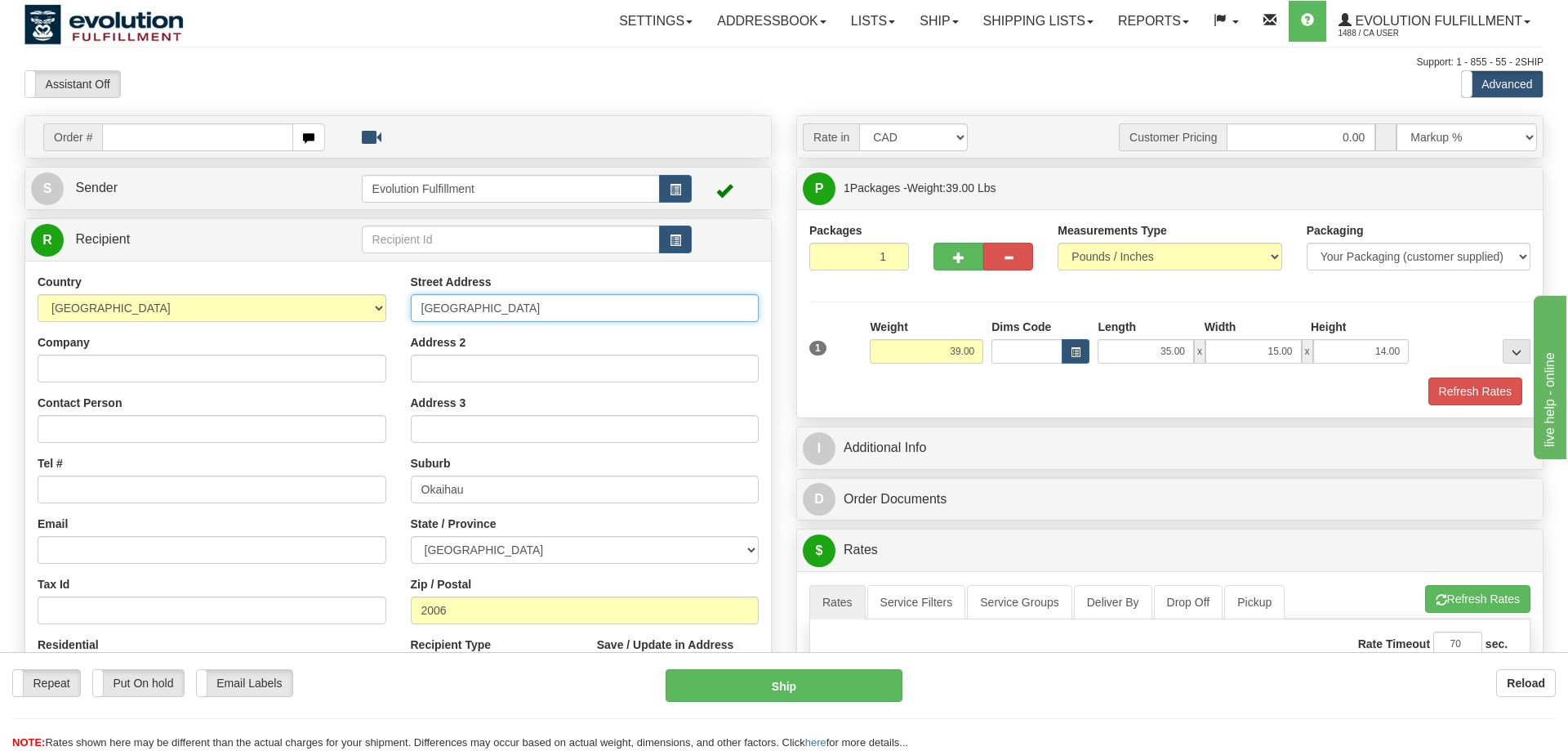
drag, startPoint x: 482, startPoint y: 307, endPoint x: 273, endPoint y: 317, distance: 209.2
click at [411, 317] on input "[GEOGRAPHIC_DATA]" at bounding box center [585, 308] width 349 height 28
drag, startPoint x: 427, startPoint y: 489, endPoint x: 158, endPoint y: 498, distance: 269.2
click at [411, 495] on input "Okaihau" at bounding box center [585, 489] width 349 height 28
paste input "[GEOGRAPHIC_DATA]"
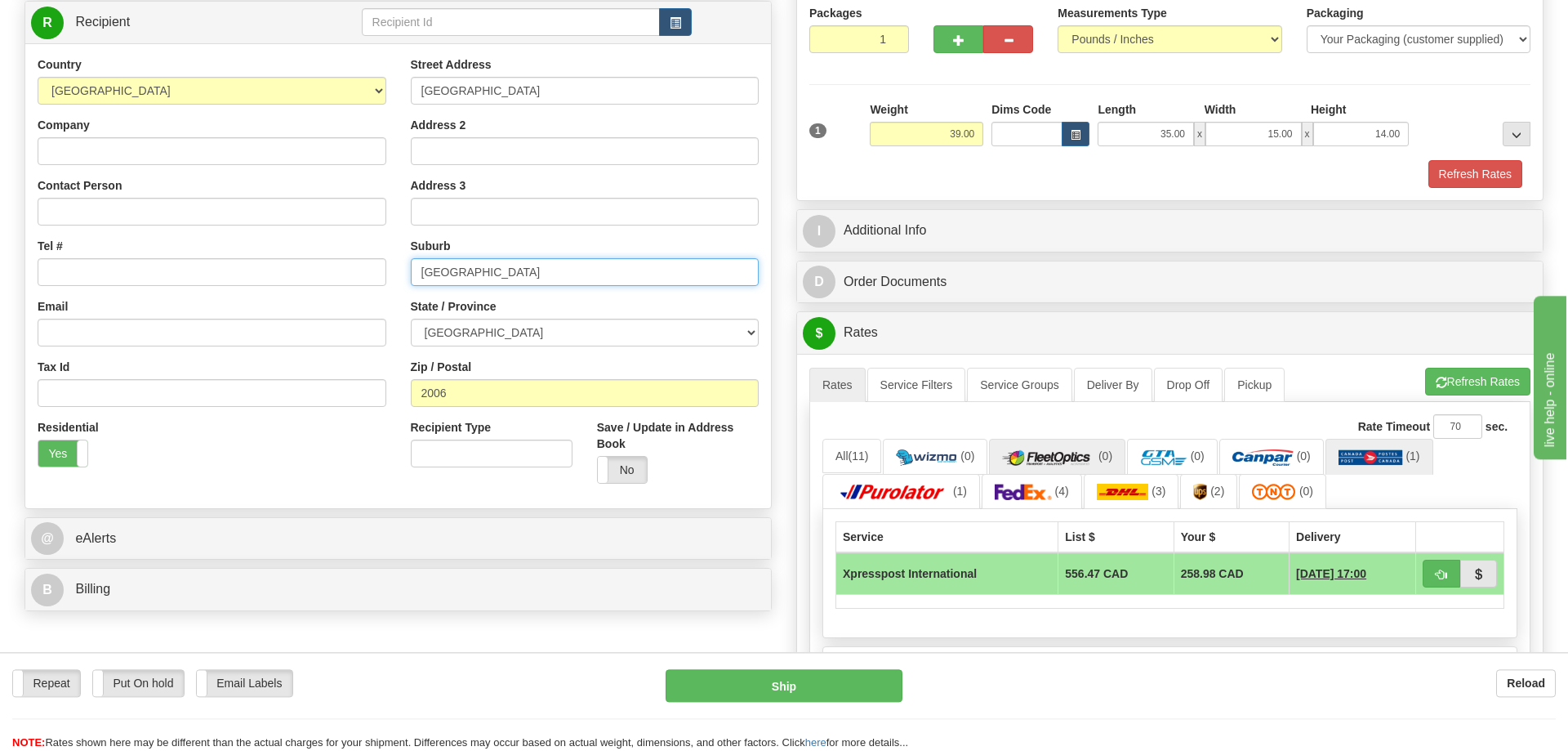
scroll to position [250, 0]
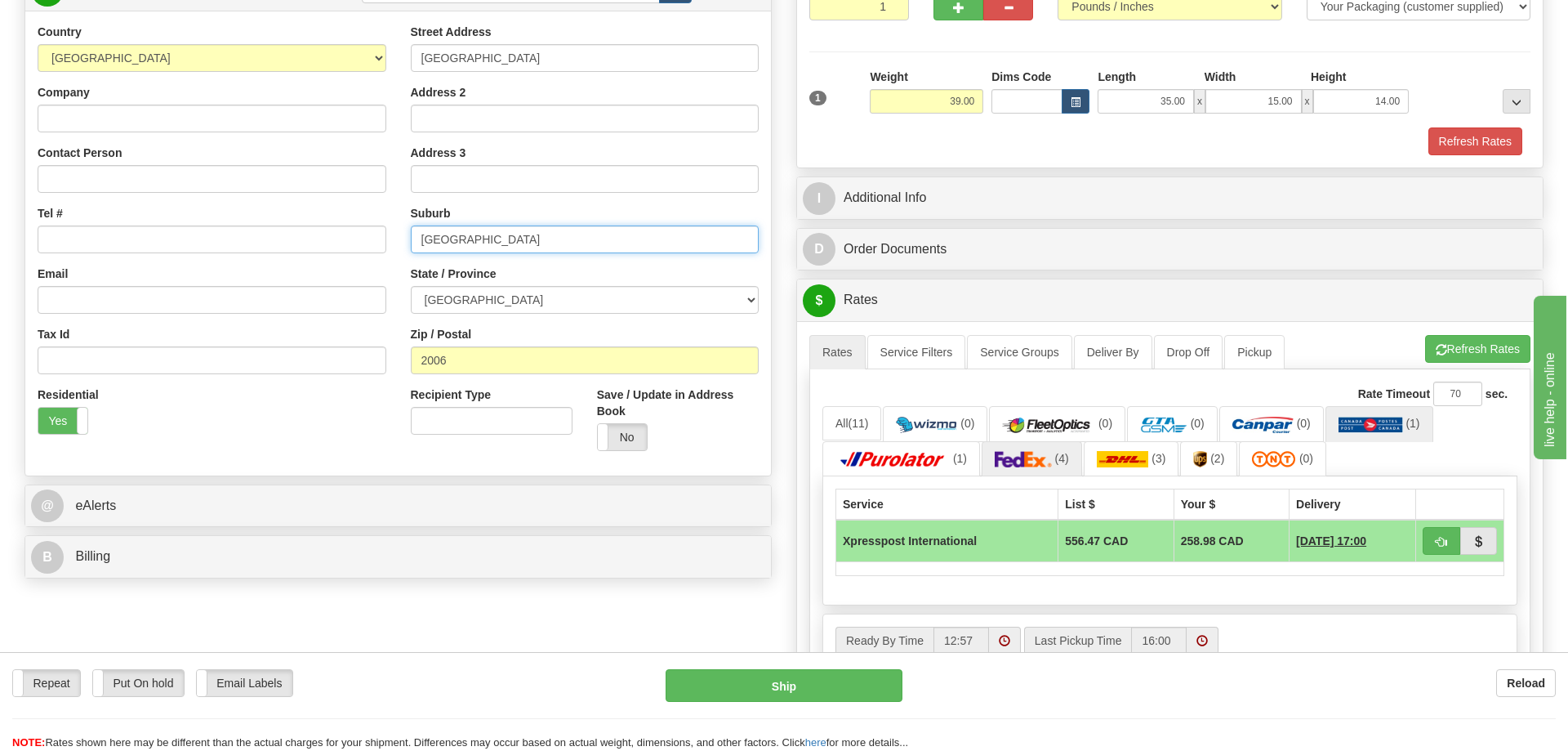
type input "[GEOGRAPHIC_DATA]"
click at [1035, 464] on img at bounding box center [1024, 459] width 57 height 17
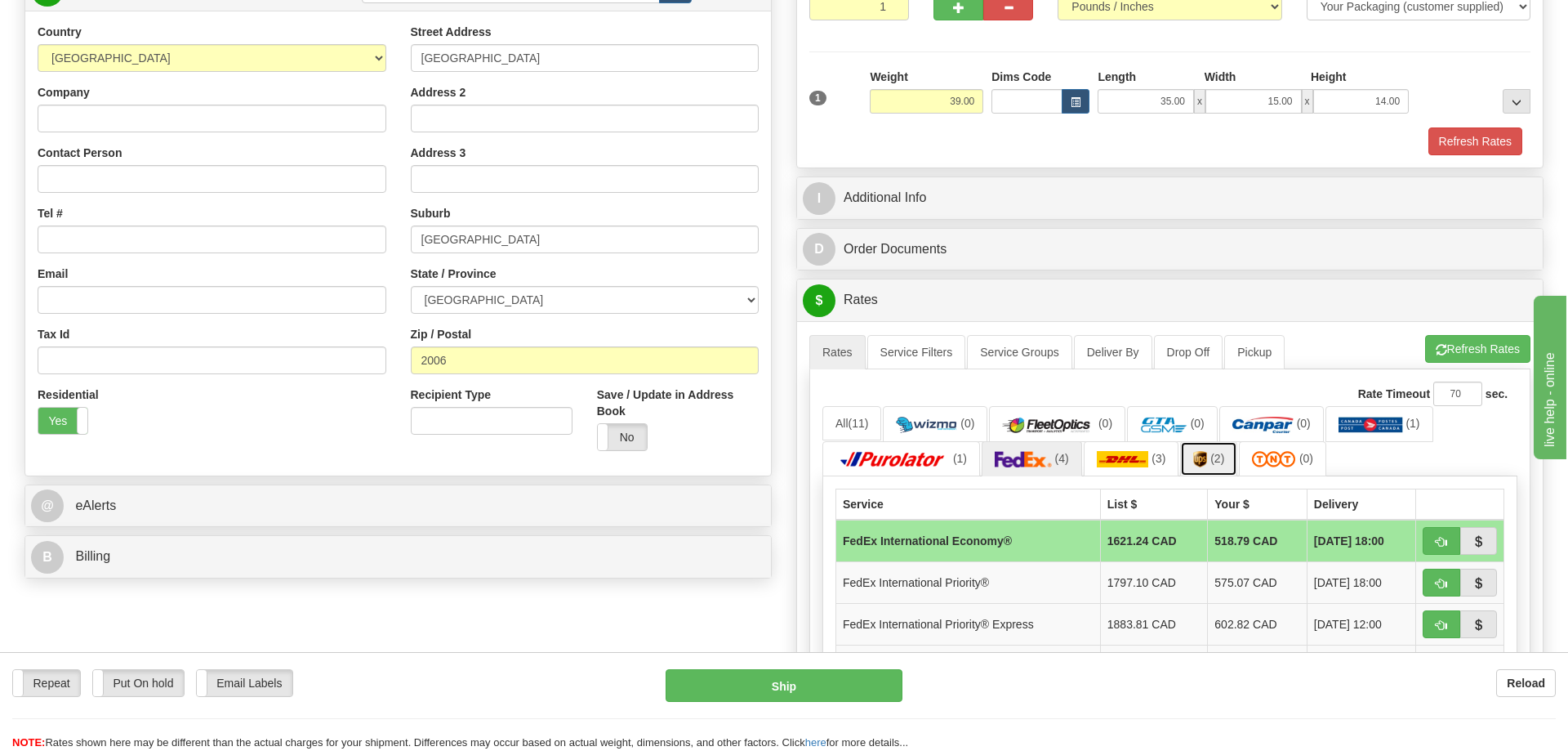
click at [1212, 459] on span "(2)" at bounding box center [1217, 458] width 14 height 13
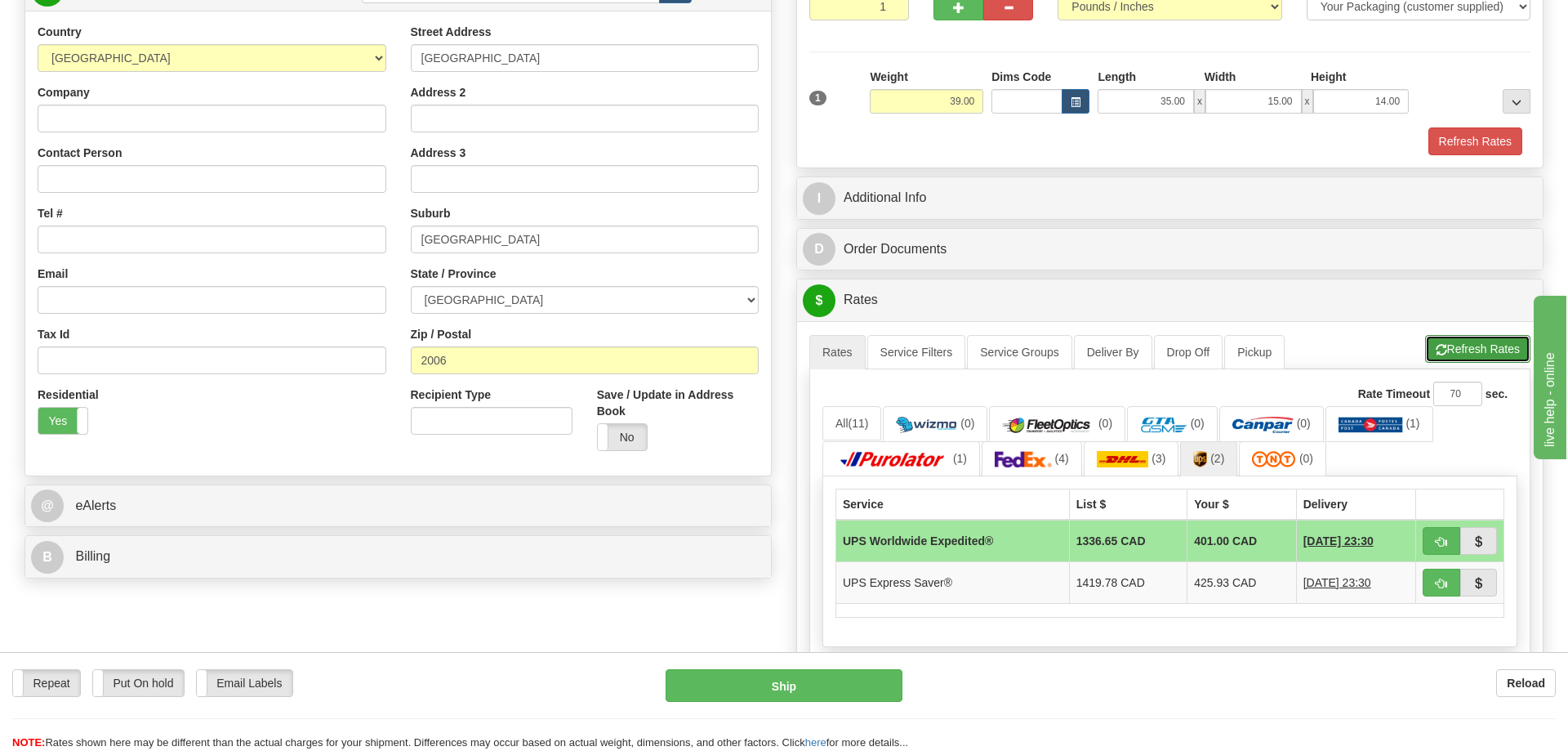
click at [1442, 353] on span "button" at bounding box center [1442, 350] width 12 height 11
click at [719, 644] on div "Order # S Sender" at bounding box center [784, 389] width 1544 height 1048
click at [1371, 428] on img at bounding box center [1370, 425] width 64 height 17
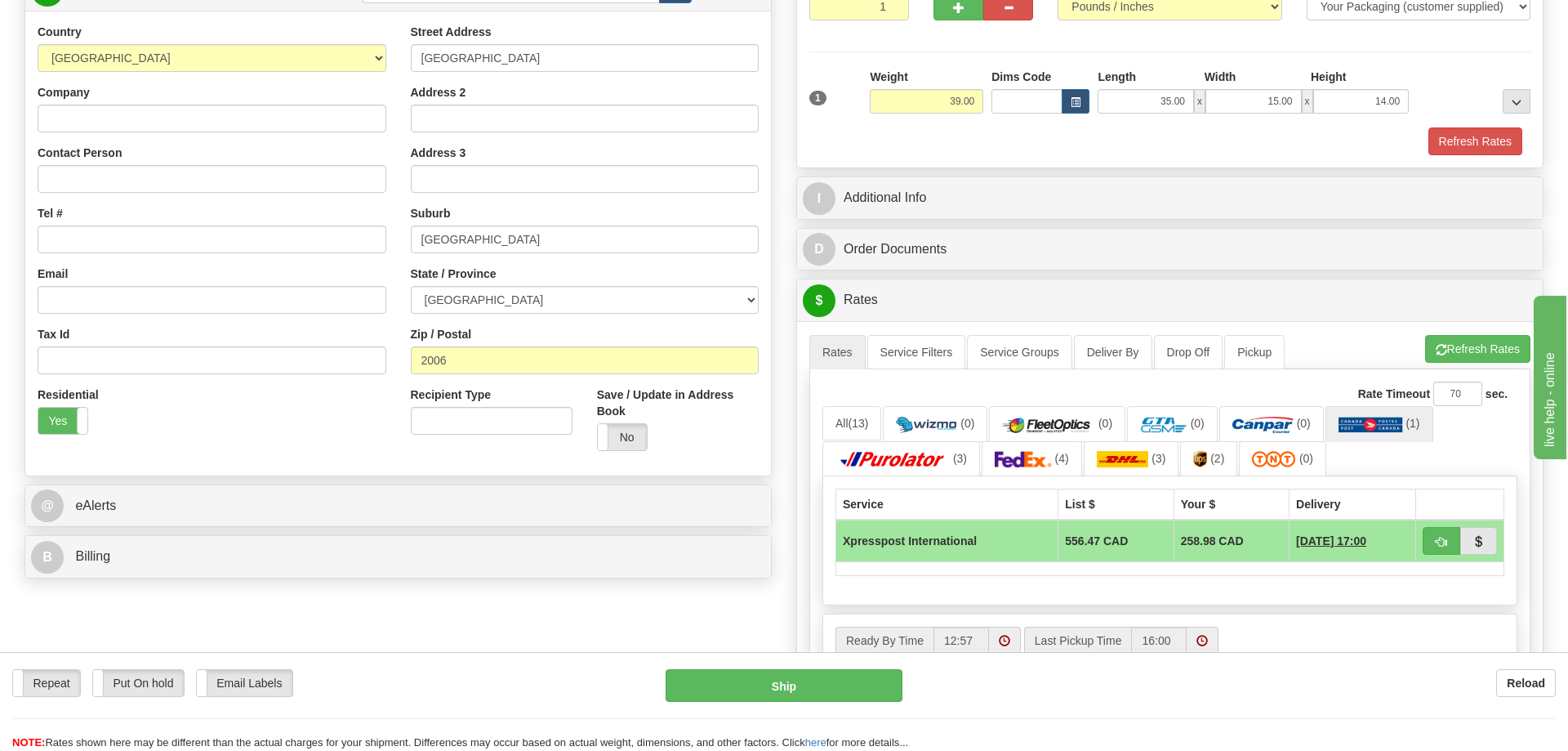
click at [322, 424] on div "Residential Yes No" at bounding box center [212, 416] width 373 height 60
click at [313, 429] on div "Residential Yes No" at bounding box center [212, 416] width 373 height 60
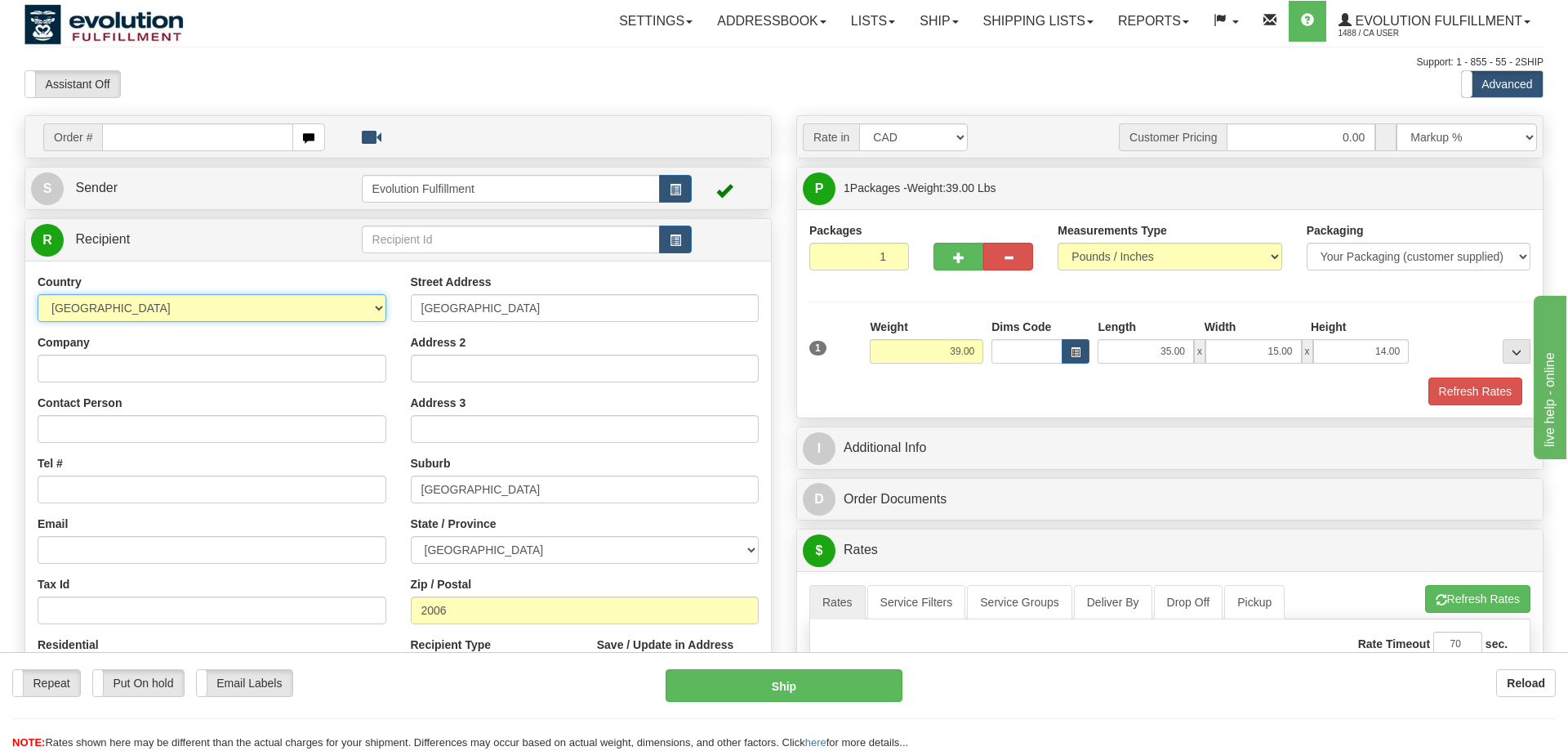
select select "MX"
click option "[GEOGRAPHIC_DATA]" at bounding box center [0, 0] width 0 height 0
click at [142, 267] on div "Country [GEOGRAPHIC_DATA] [GEOGRAPHIC_DATA] [GEOGRAPHIC_DATA] [GEOGRAPHIC_DATA]…" at bounding box center [398, 493] width 746 height 464
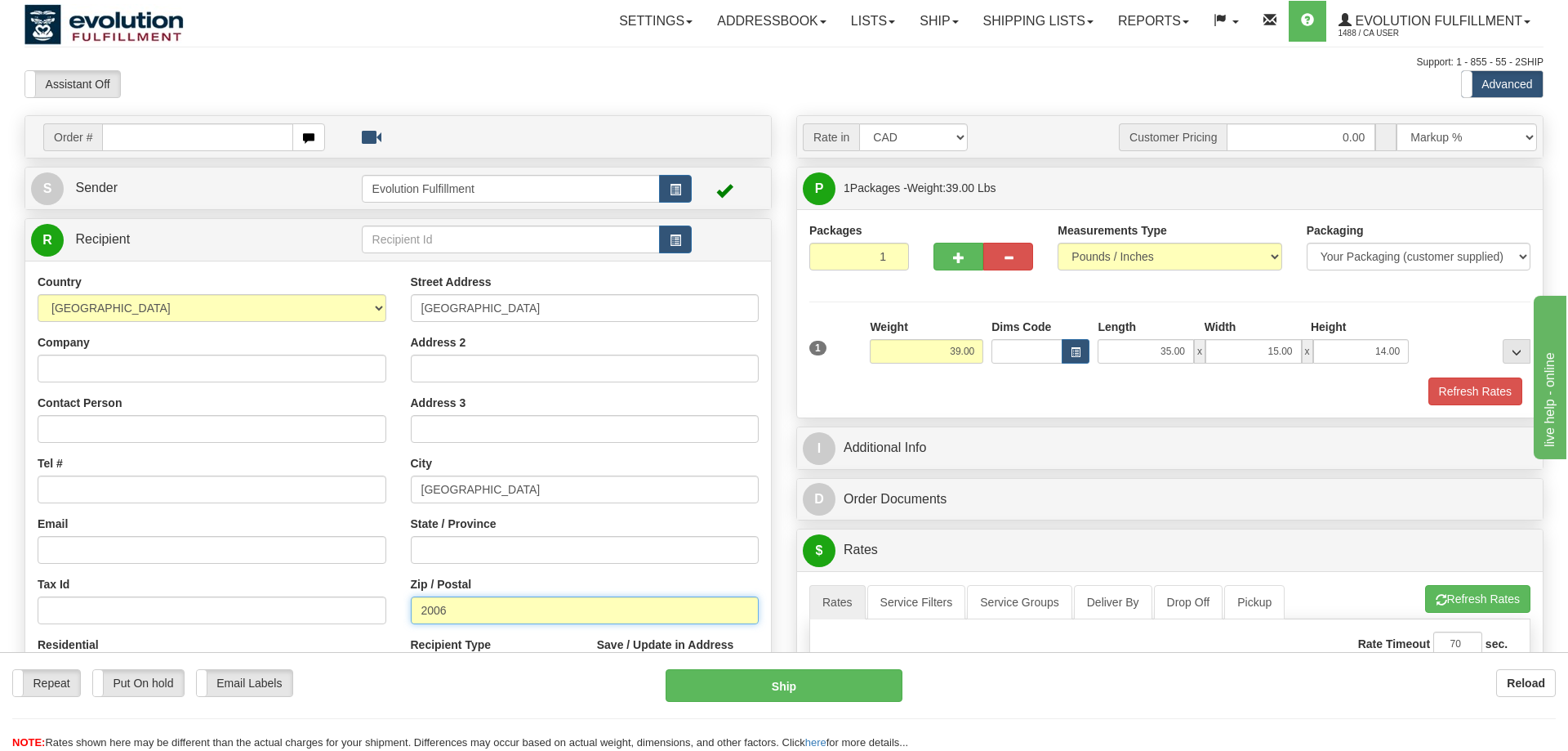
drag, startPoint x: 464, startPoint y: 612, endPoint x: 179, endPoint y: 638, distance: 286.2
click at [411, 625] on input "2006" at bounding box center [585, 611] width 349 height 28
paste input "77500"
type input "77500"
drag, startPoint x: 511, startPoint y: 490, endPoint x: 209, endPoint y: 489, distance: 302.0
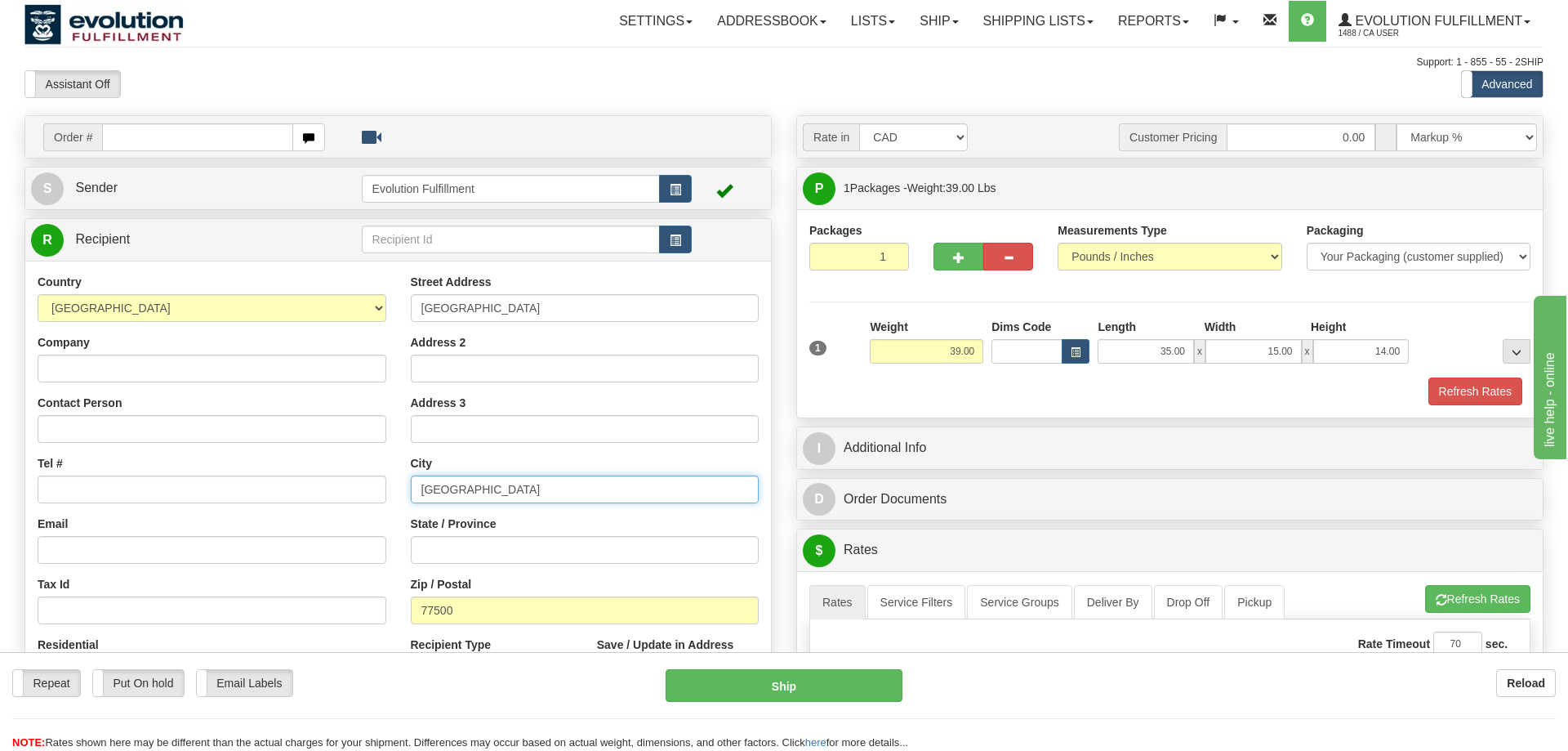
click at [411, 489] on input "[GEOGRAPHIC_DATA]" at bounding box center [585, 489] width 349 height 28
drag, startPoint x: 491, startPoint y: 485, endPoint x: 209, endPoint y: 497, distance: 282.3
click at [411, 497] on input "Cancun" at bounding box center [585, 489] width 349 height 28
type input "Cancun"
click at [411, 322] on input "[GEOGRAPHIC_DATA]" at bounding box center [585, 308] width 349 height 28
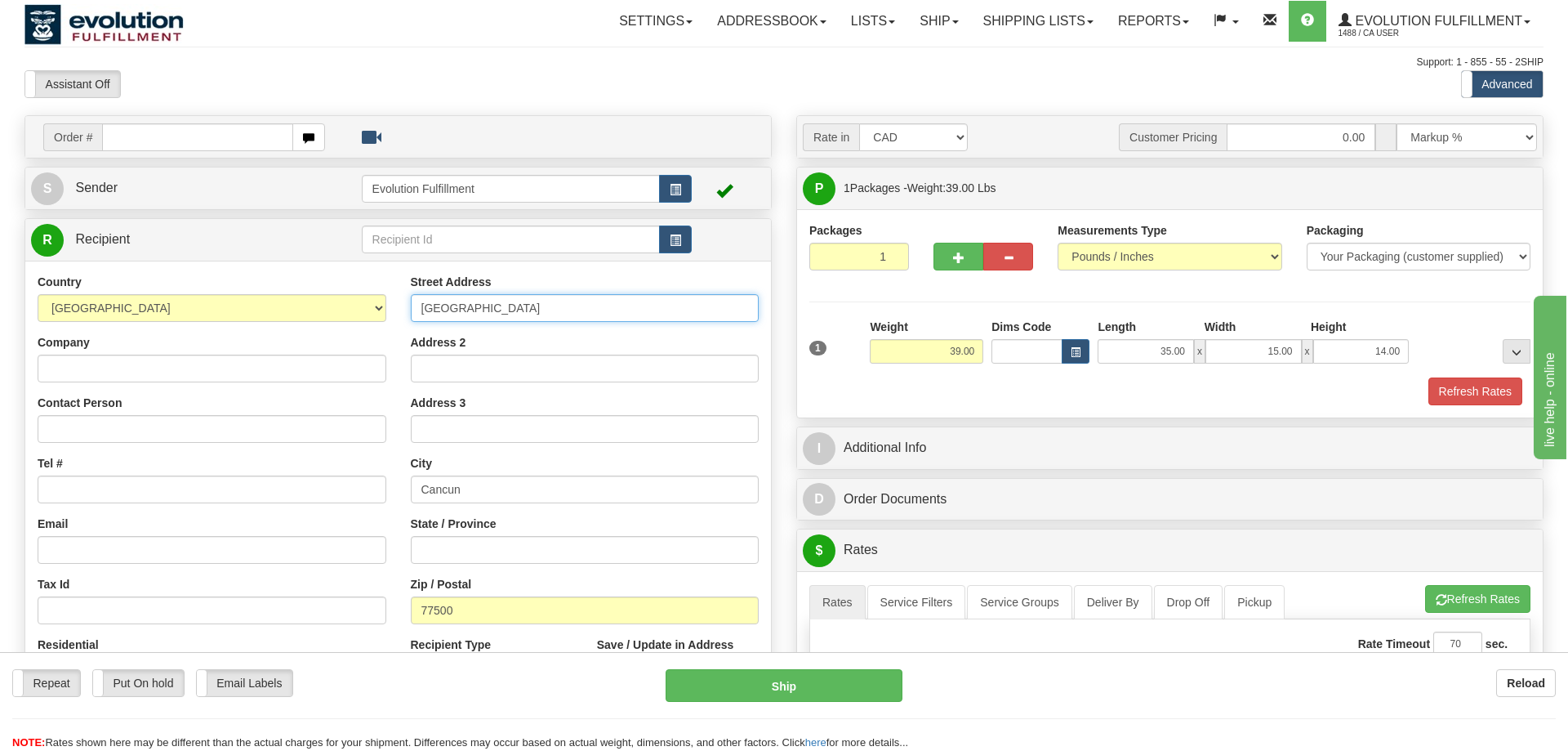
paste input "Cancun"
type input "Cancun"
click at [631, 260] on div "R Recipient" at bounding box center [398, 240] width 746 height 42
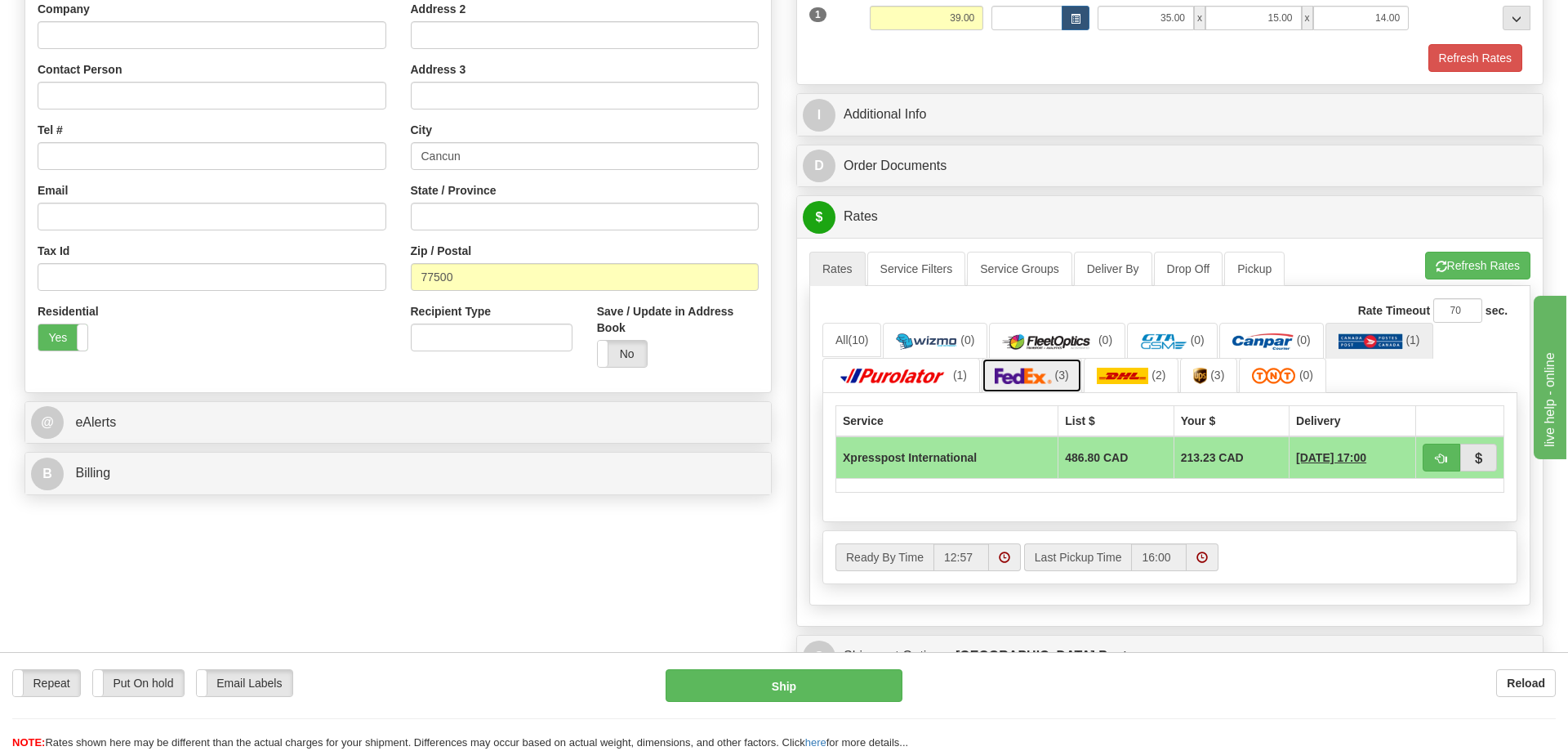
click at [1027, 378] on img at bounding box center [1024, 376] width 57 height 17
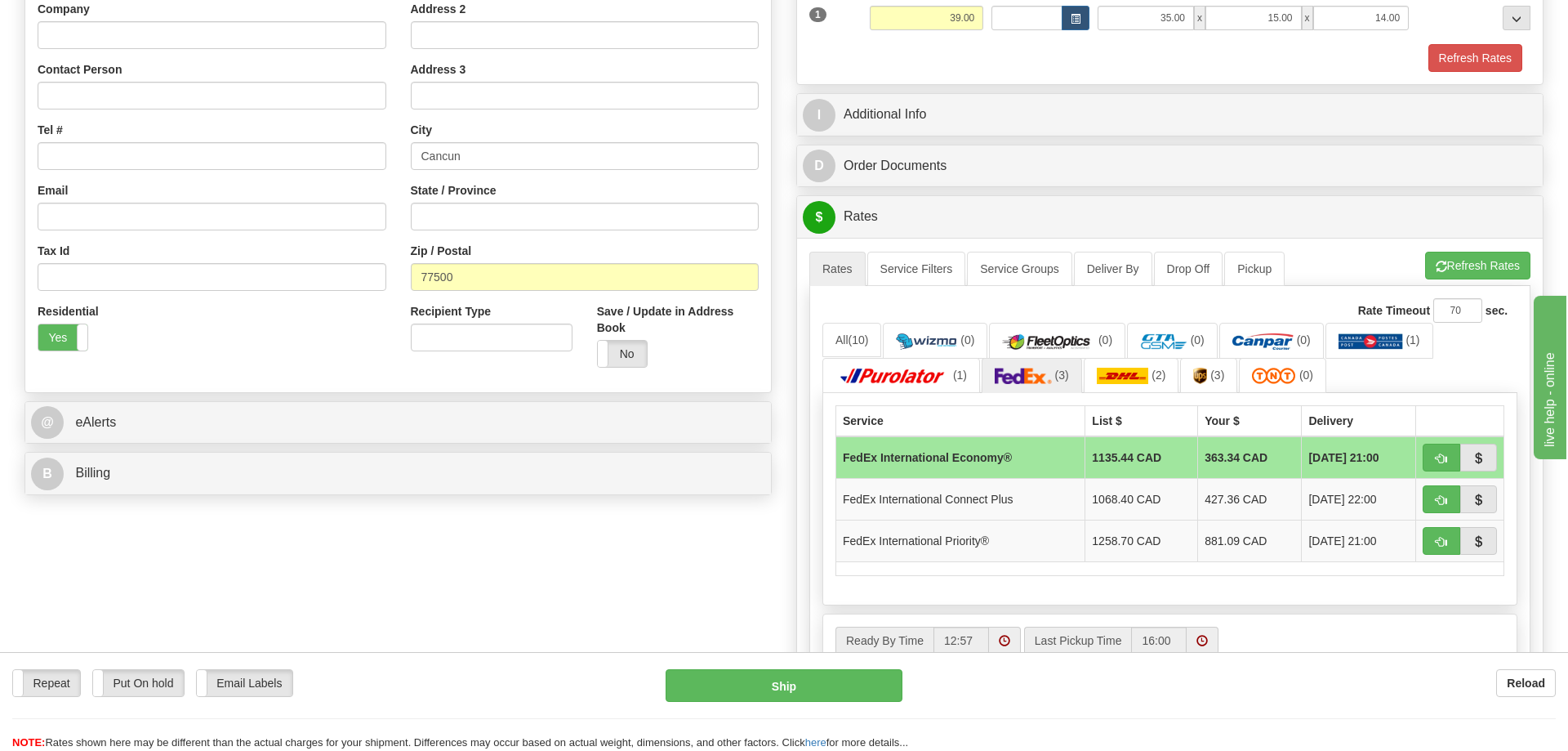
click at [724, 593] on div "Order # S Sender" at bounding box center [784, 326] width 1544 height 1090
click at [1222, 373] on span "(3)" at bounding box center [1217, 375] width 14 height 13
click at [637, 626] on div "Order # S Sender" at bounding box center [784, 326] width 1544 height 1090
click at [559, 598] on div "Order # S Sender" at bounding box center [784, 326] width 1544 height 1090
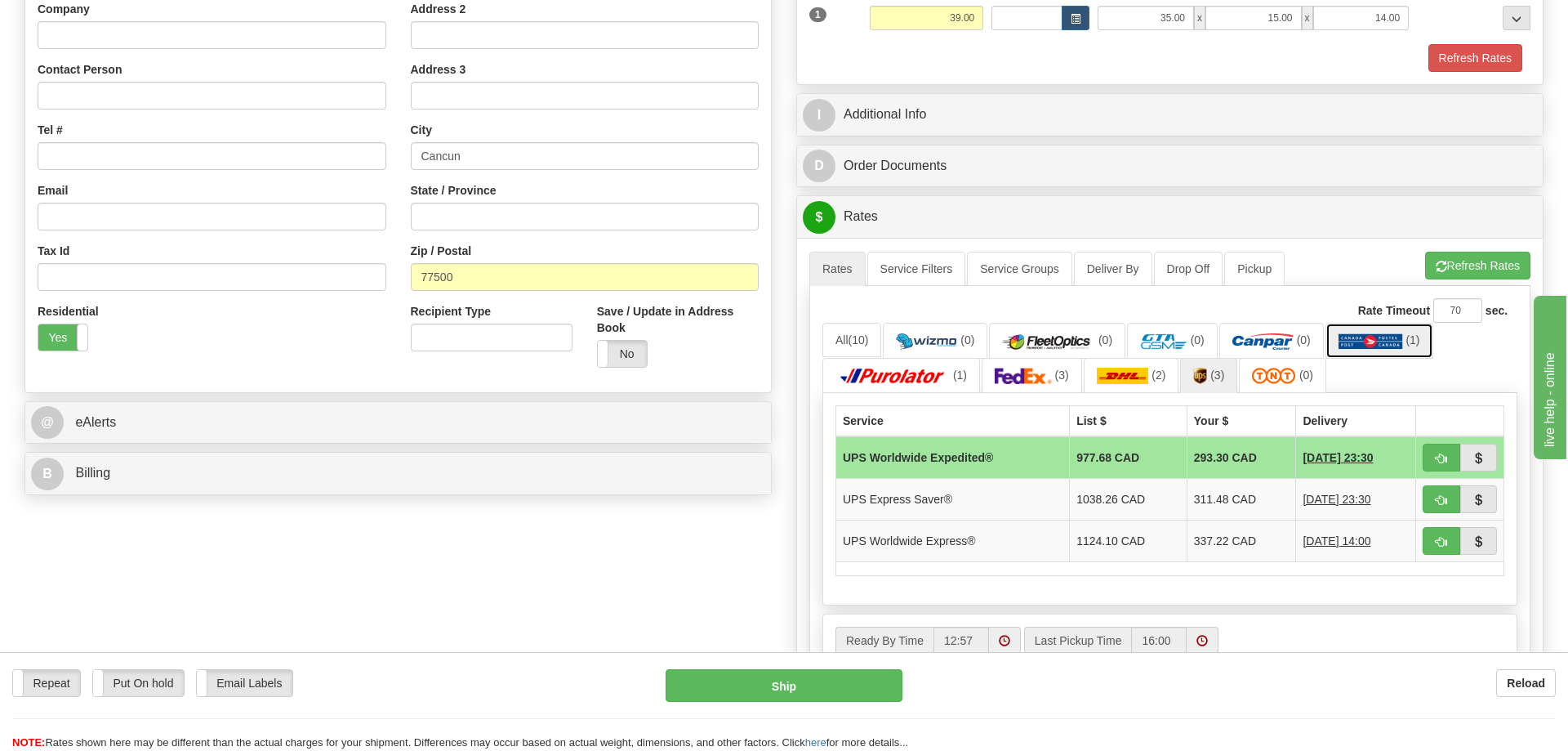
click at [1395, 336] on img at bounding box center [1370, 341] width 64 height 17
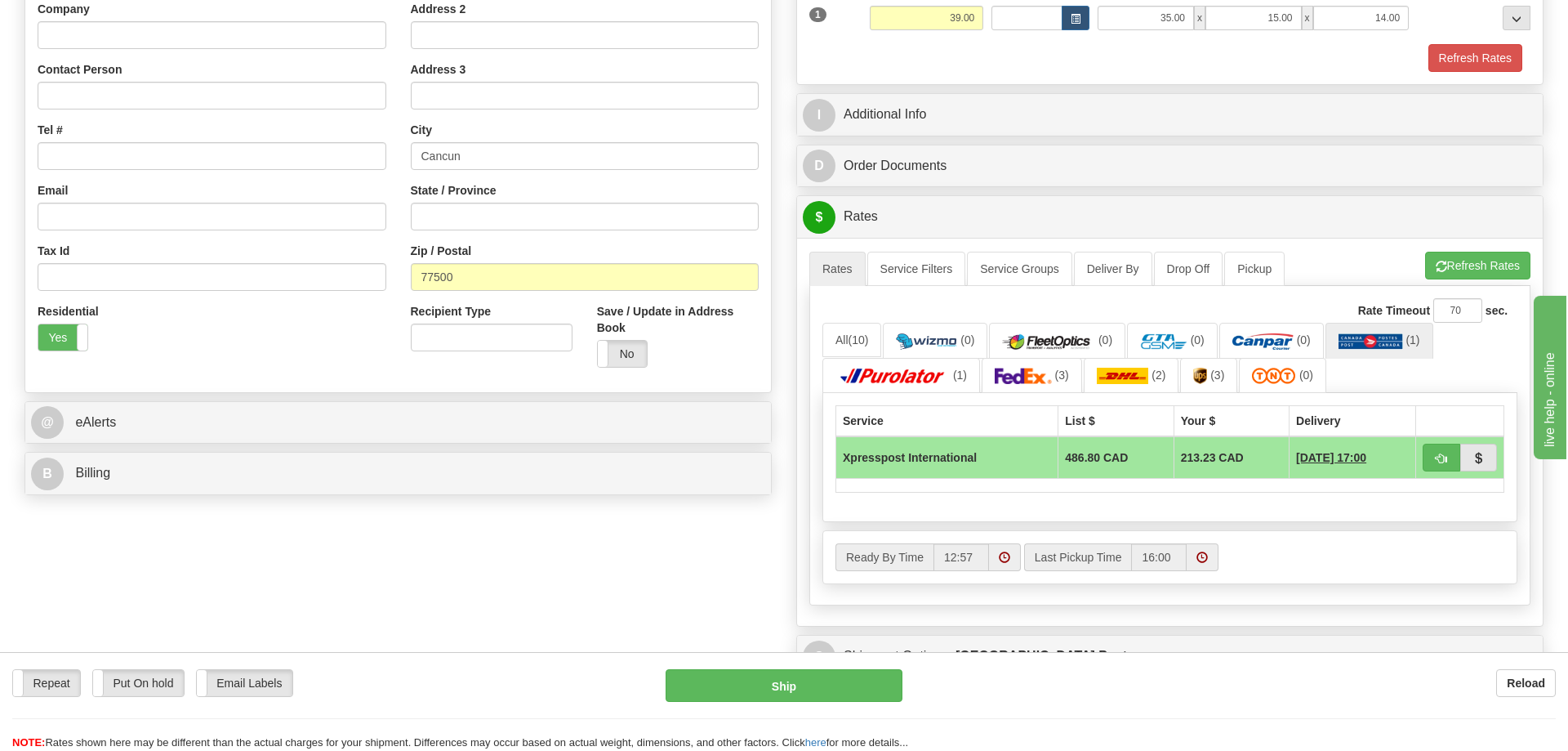
click at [443, 584] on div "Order # S Sender" at bounding box center [784, 285] width 1544 height 1007
